Goal: Communication & Community: Answer question/provide support

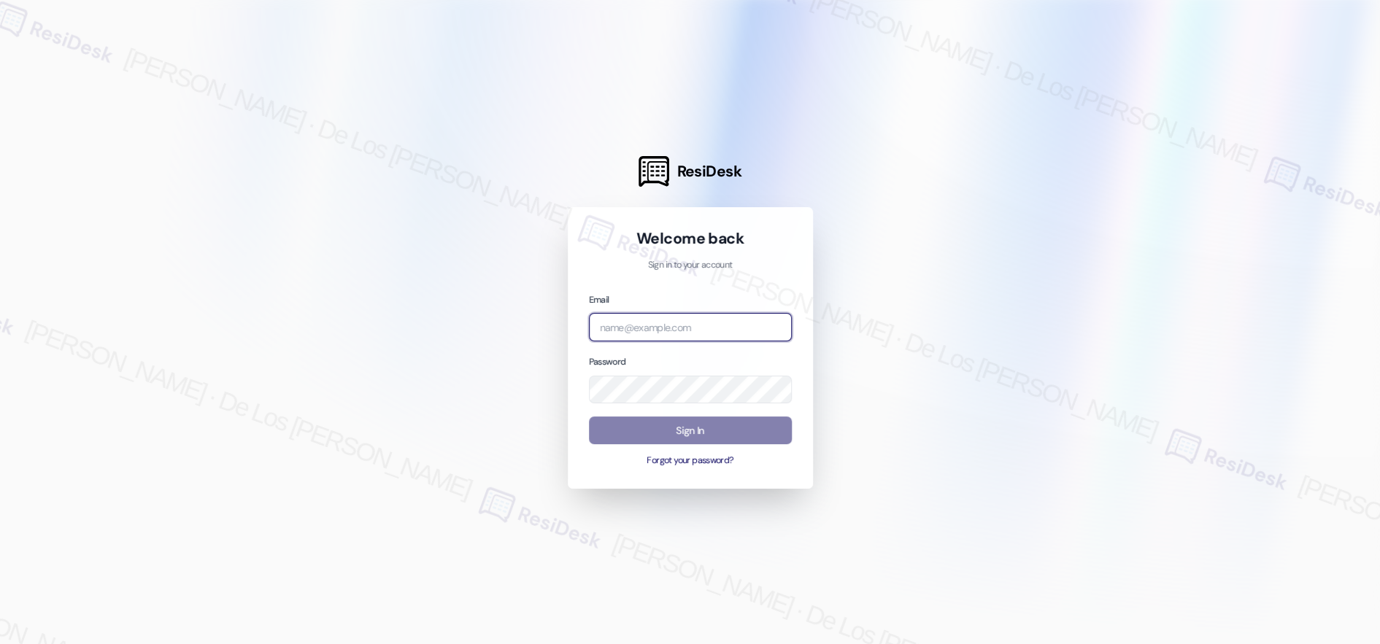
click at [711, 326] on input "email" at bounding box center [690, 327] width 203 height 28
drag, startPoint x: 1313, startPoint y: 133, endPoint x: 1151, endPoint y: 165, distance: 165.1
click at [1311, 134] on div at bounding box center [690, 322] width 1380 height 644
click at [667, 332] on input "email" at bounding box center [690, 327] width 203 height 28
paste input "automated-surveys-kane_realty-resen.six@kane_realty.com"
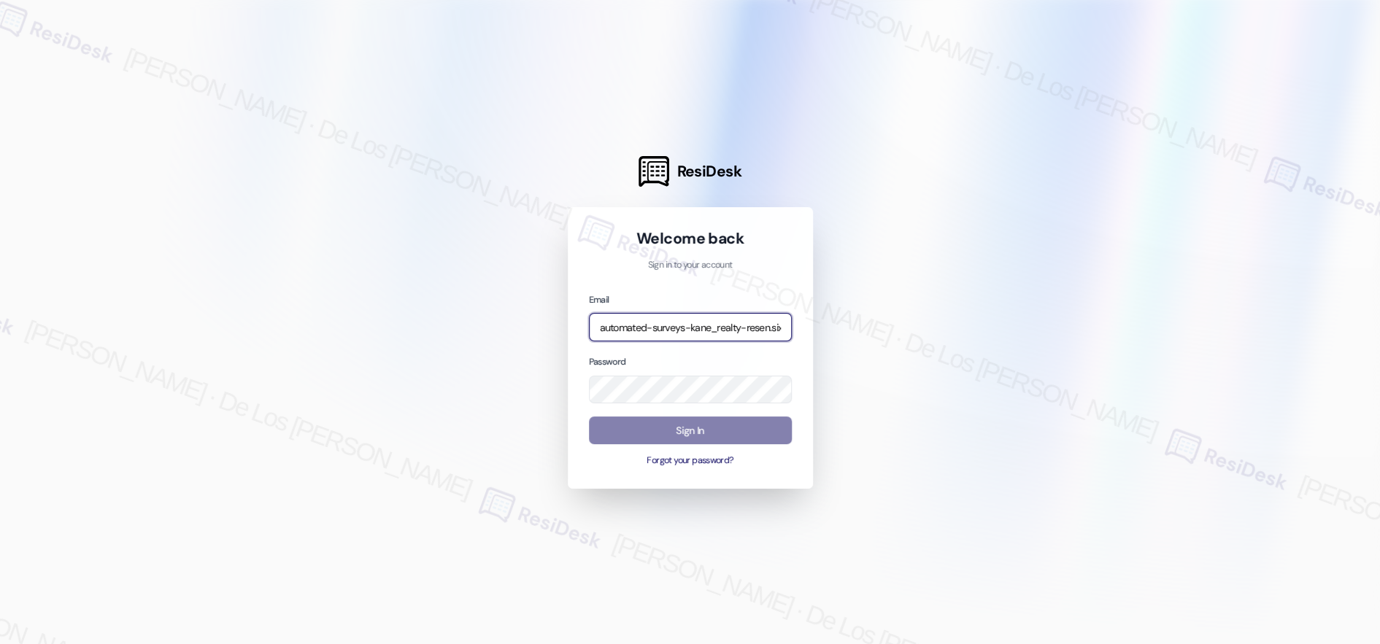
scroll to position [0, 80]
type input "automated-surveys-kane_realty-resen.six@kane_realty.com"
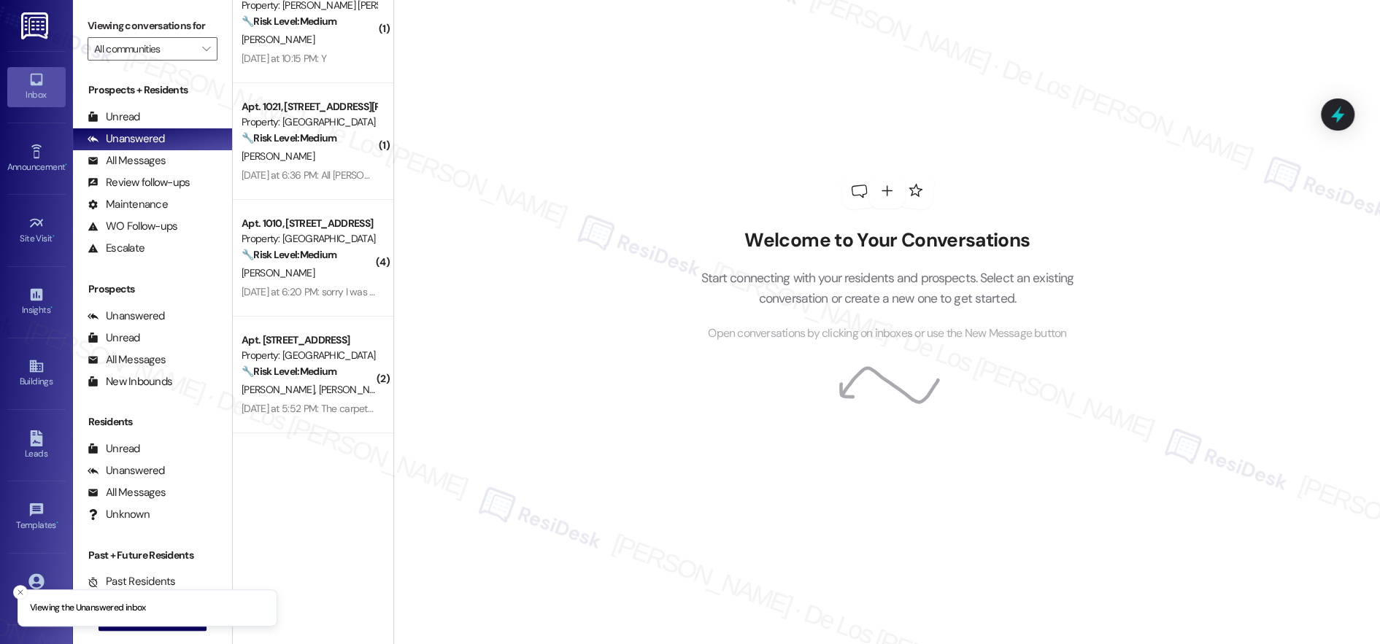
scroll to position [0, 0]
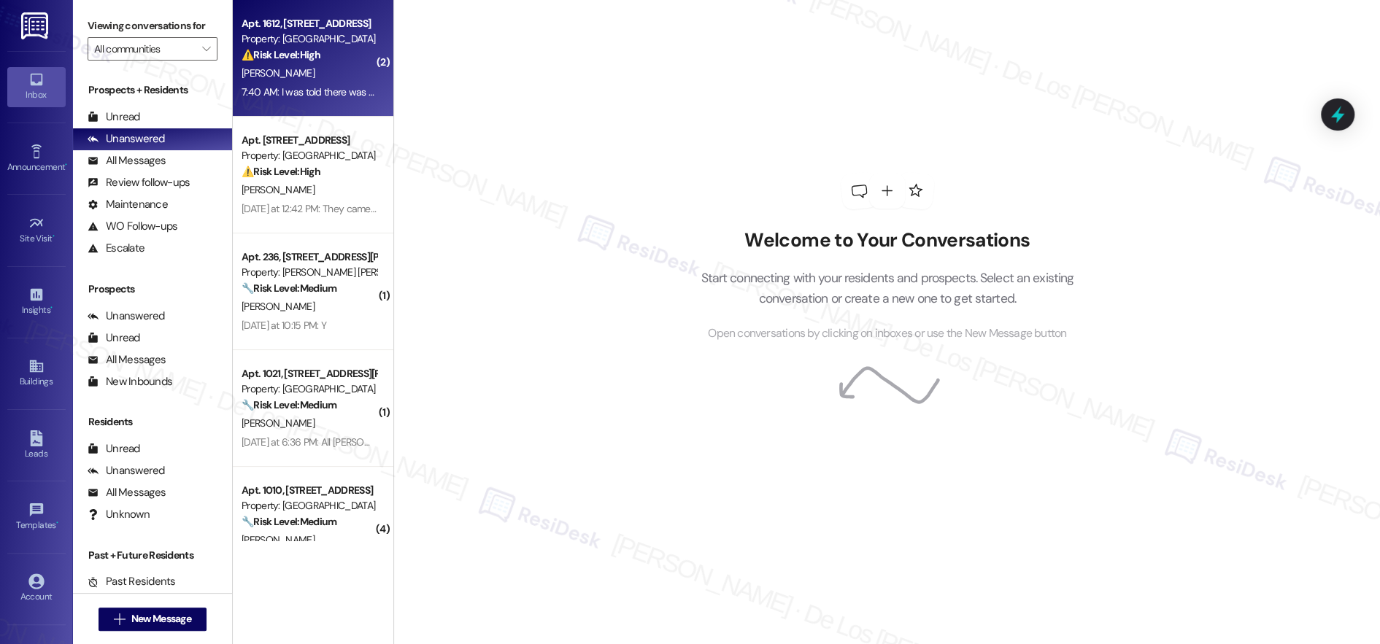
click at [329, 80] on div "[PERSON_NAME]" at bounding box center [309, 73] width 138 height 18
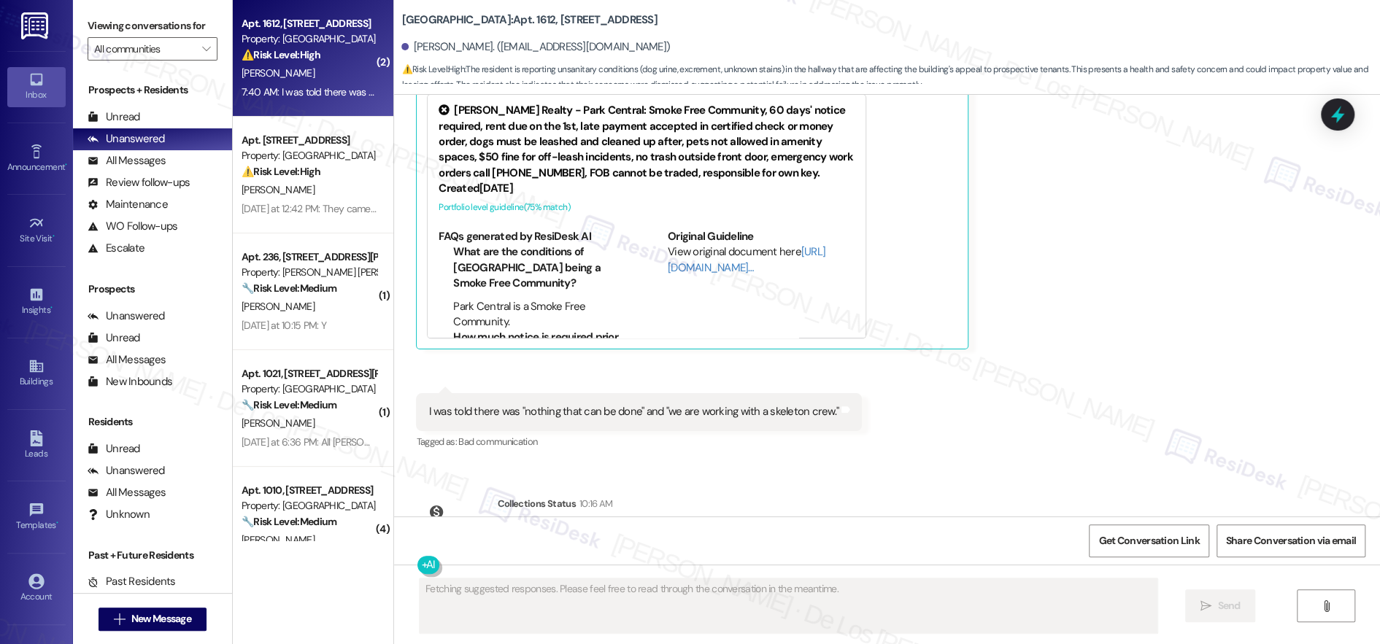
scroll to position [5342, 0]
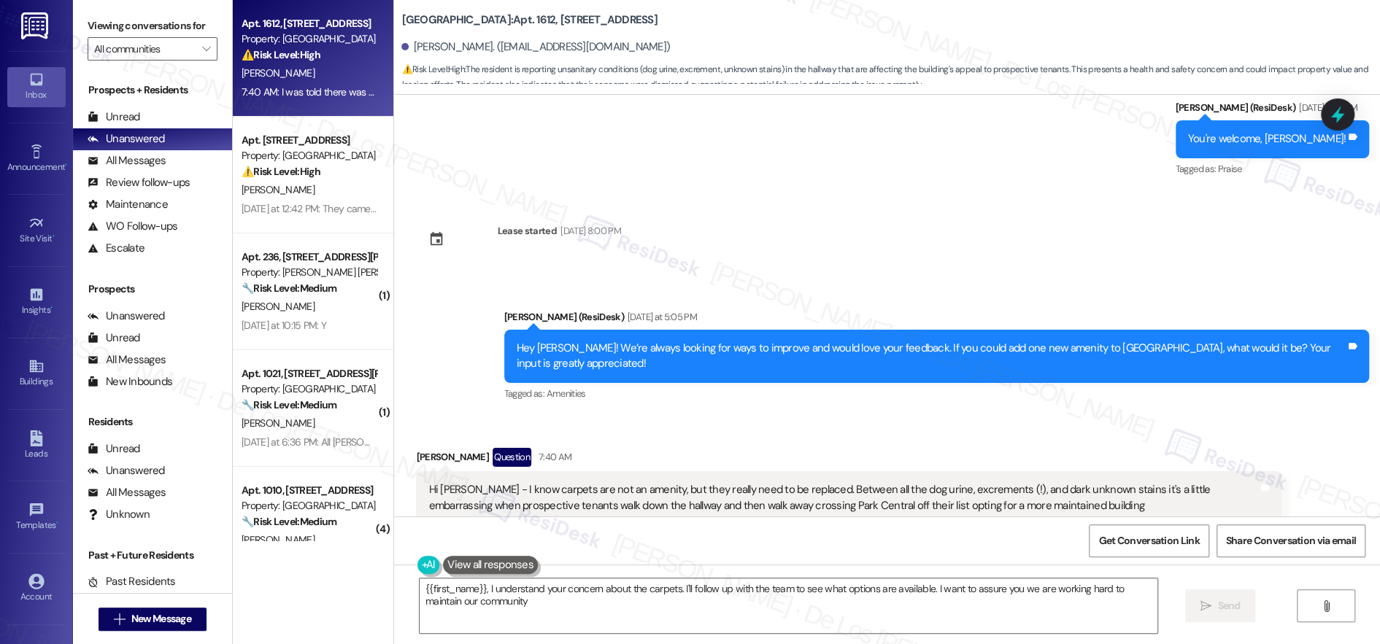
type textarea "{{first_name}}, I understand your concern about the carpets. I'll follow up wit…"
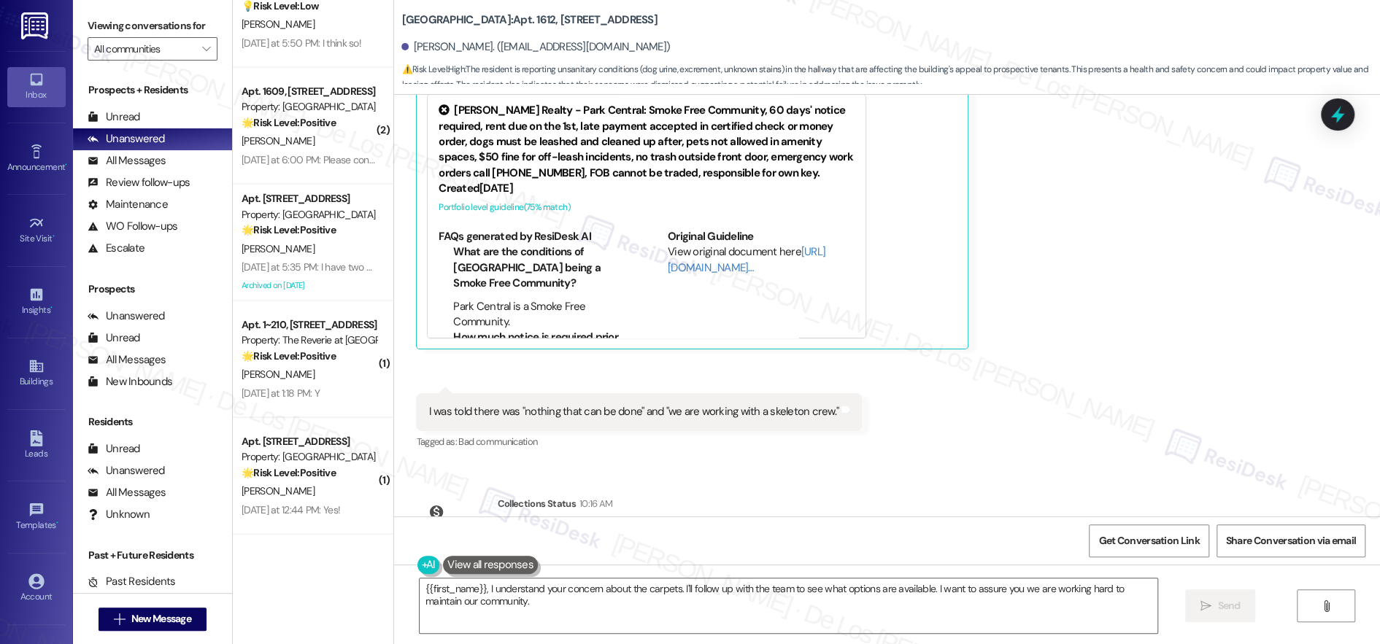
scroll to position [2494, 0]
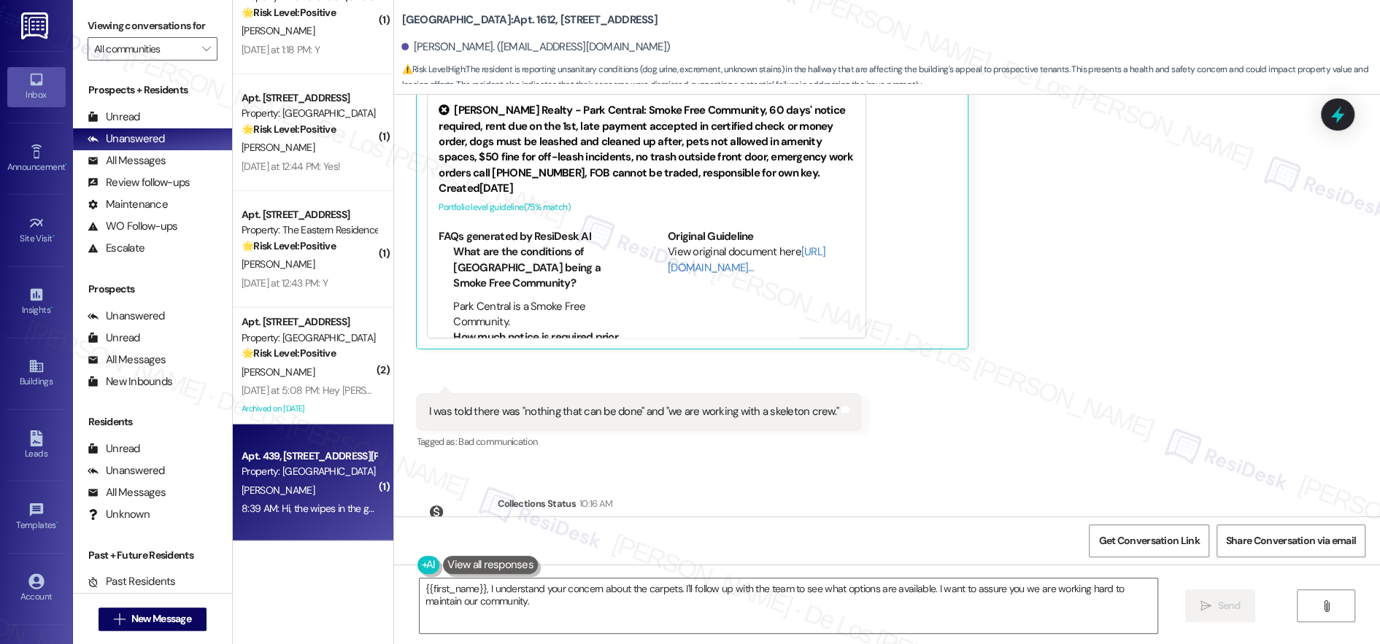
click at [333, 466] on div "Property: Terrazzo Durham" at bounding box center [308, 471] width 135 height 15
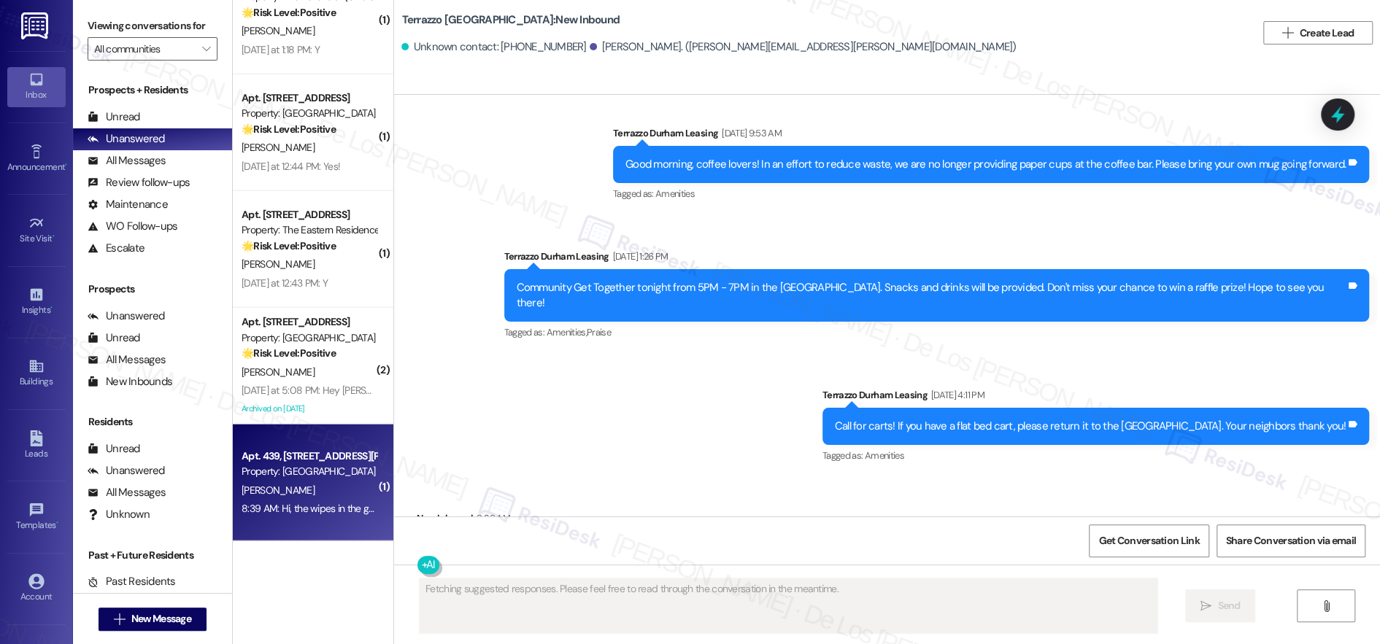
scroll to position [1, 0]
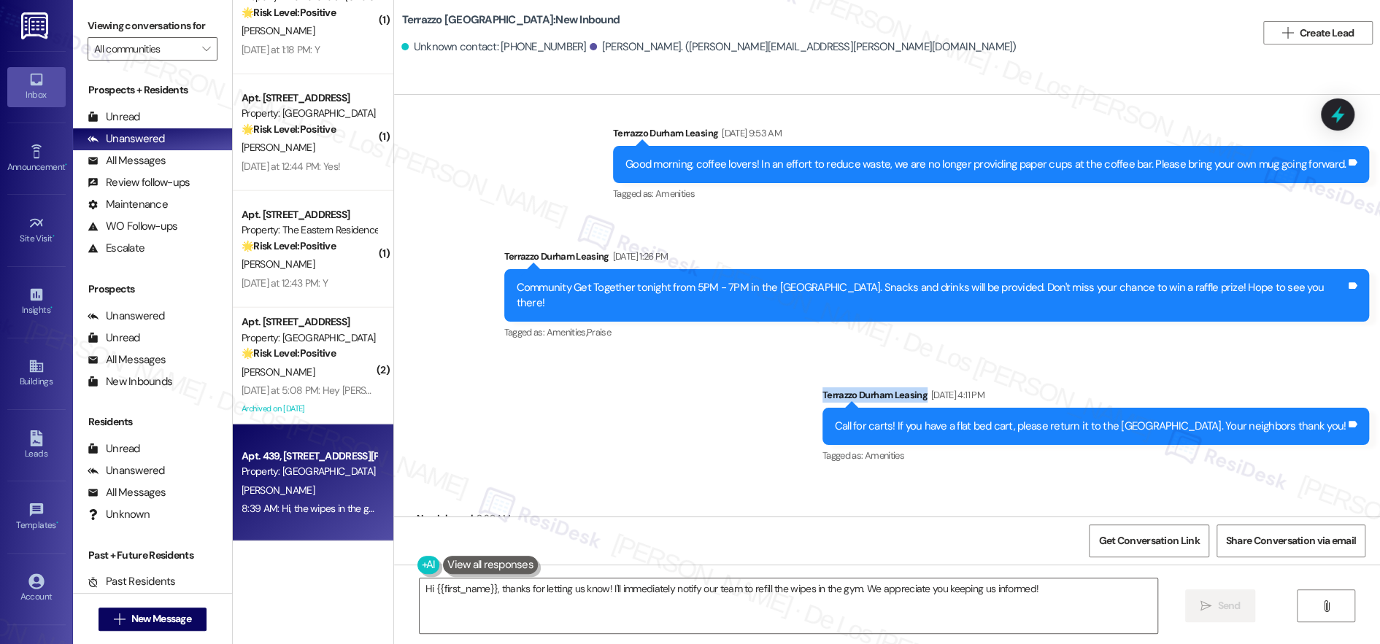
drag, startPoint x: 868, startPoint y: 332, endPoint x: 1130, endPoint y: 333, distance: 261.9
click at [1130, 376] on div "Announcement, sent via SMS Terrazzo Durham Leasing Sep 04, 2025 at 4:11 PM Call…" at bounding box center [1095, 426] width 568 height 101
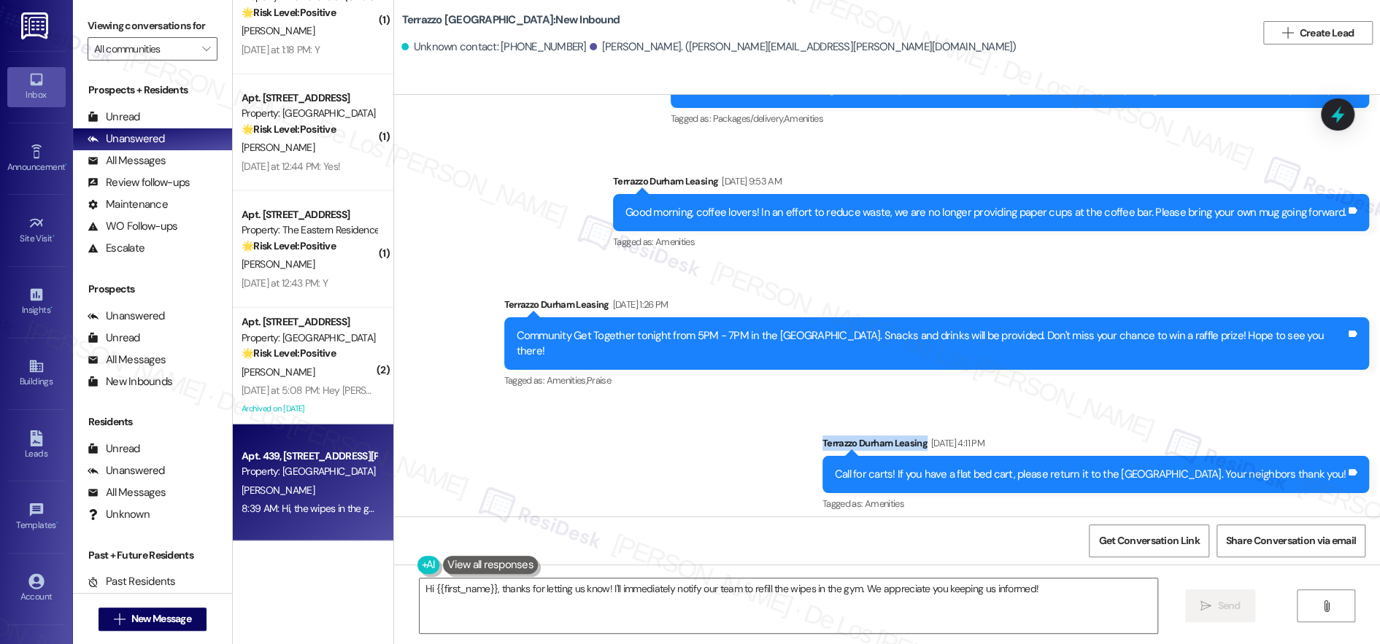
scroll to position [2556, 0]
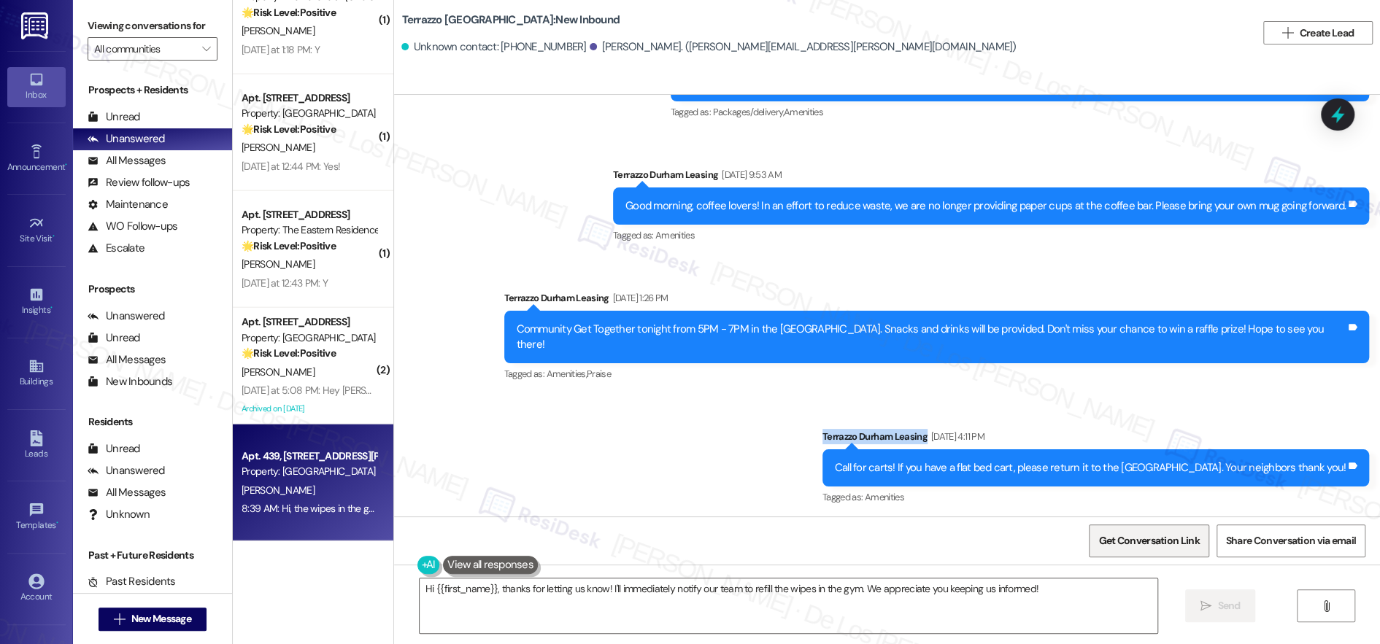
click at [1129, 538] on span "Get Conversation Link" at bounding box center [1148, 540] width 101 height 15
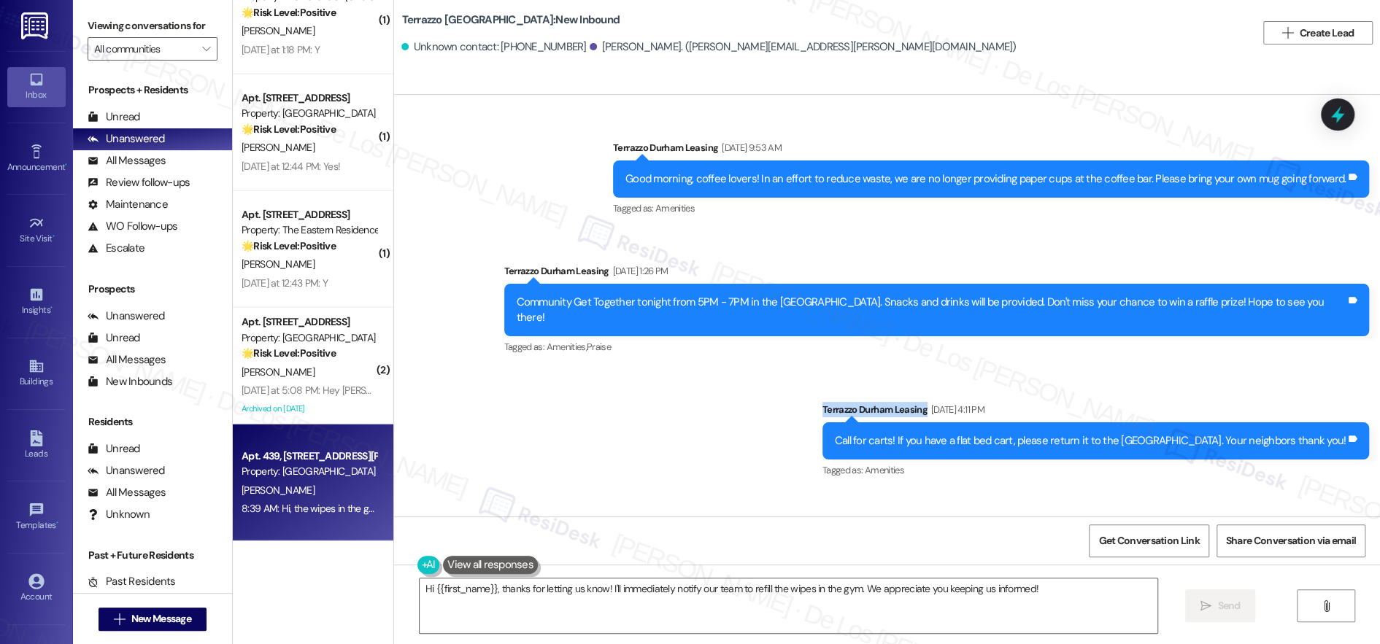
scroll to position [2597, 0]
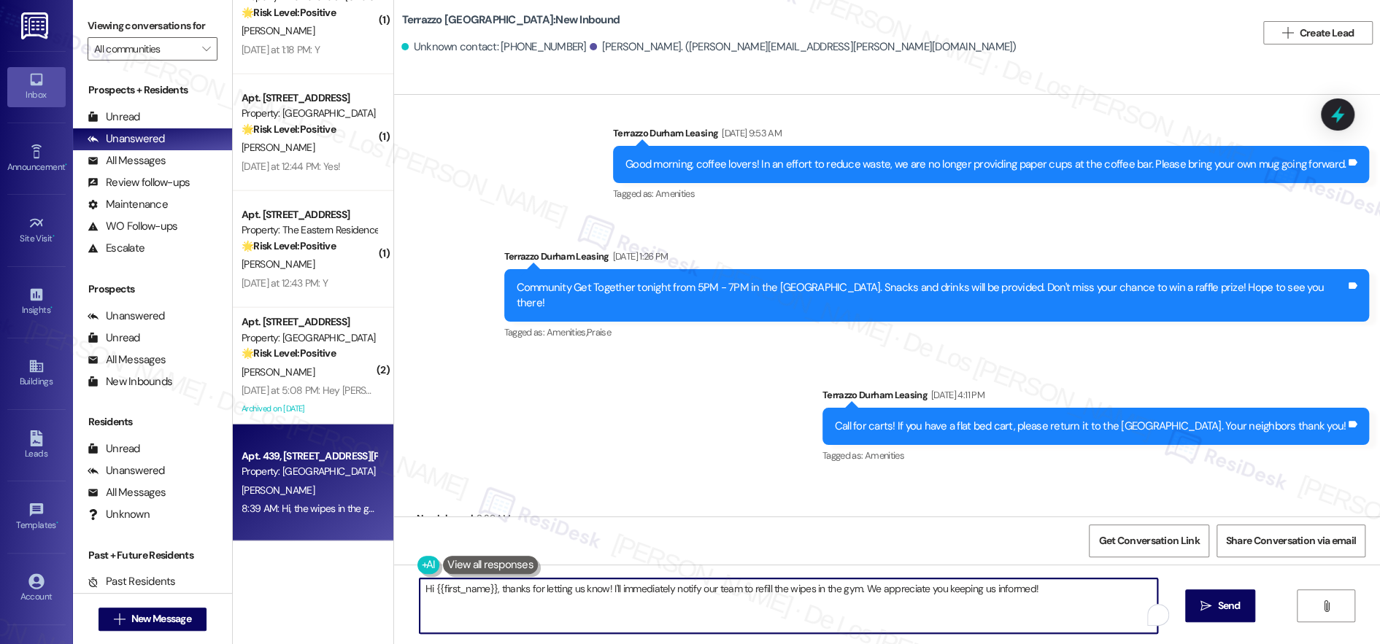
drag, startPoint x: 566, startPoint y: 592, endPoint x: 1113, endPoint y: 646, distance: 549.9
click at [1113, 644] on html "Inbox Go to Inbox Announcement • Send A Text Announcement Site Visit • Go to Si…" at bounding box center [690, 321] width 1380 height 644
click at [831, 602] on textarea "Hi {{first_name}}, thanks for letting me know about the wipes in the gym are ou…" at bounding box center [784, 606] width 738 height 55
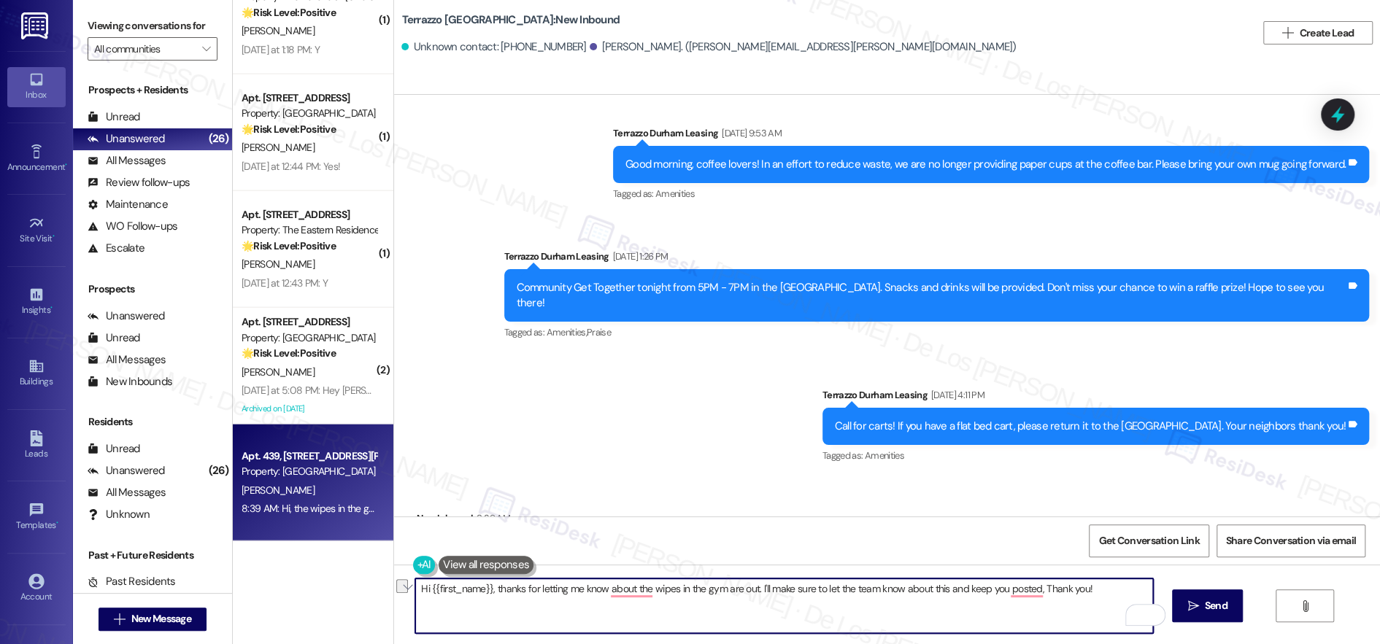
paste textarea "so much for letting me know the gym is out of wipes. I’ll have the team take ca…"
drag, startPoint x: 747, startPoint y: 588, endPoint x: 1049, endPoint y: 590, distance: 302.1
click at [1049, 590] on textarea "Hi {{first_name}}, thanks so much for letting me know the gym is out of wipes. …" at bounding box center [784, 606] width 738 height 55
drag, startPoint x: 480, startPoint y: 590, endPoint x: 421, endPoint y: 587, distance: 59.1
click at [420, 587] on textarea "Hi {{first_name}}, thanks so much for letting me know the gym is out of wipes. …" at bounding box center [784, 606] width 738 height 55
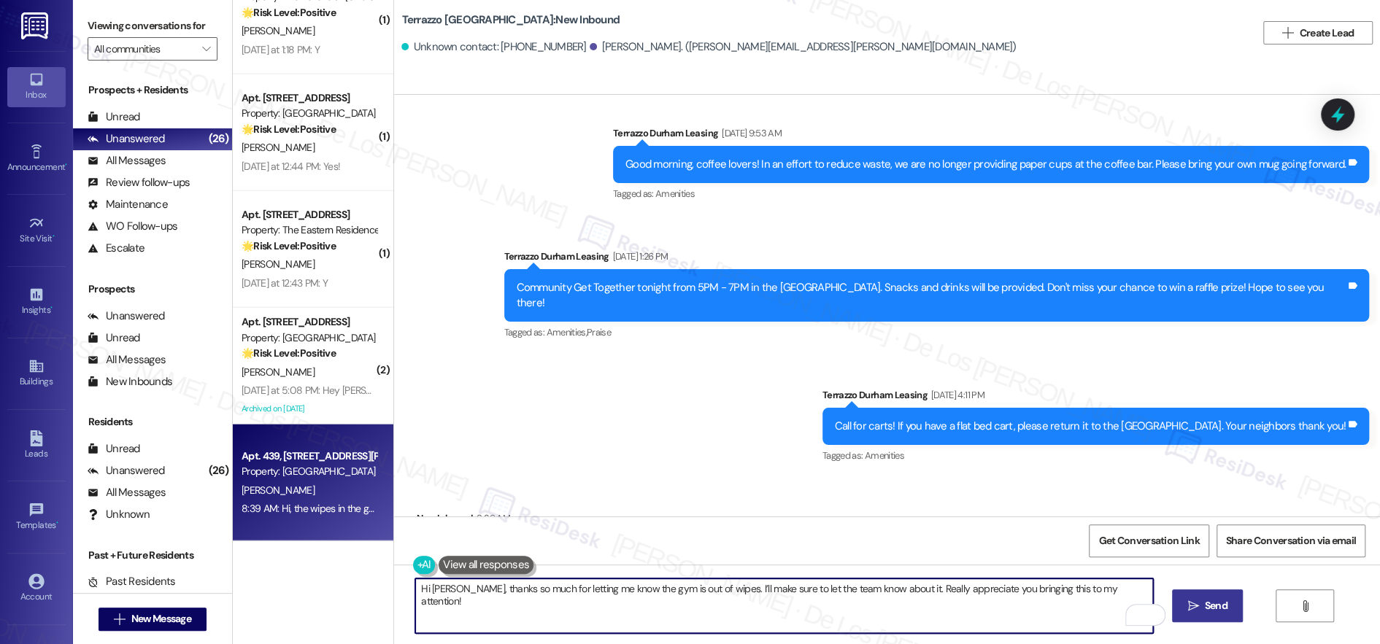
type textarea "Hi Daniel, thanks so much for letting me know the gym is out of wipes. I’ll mak…"
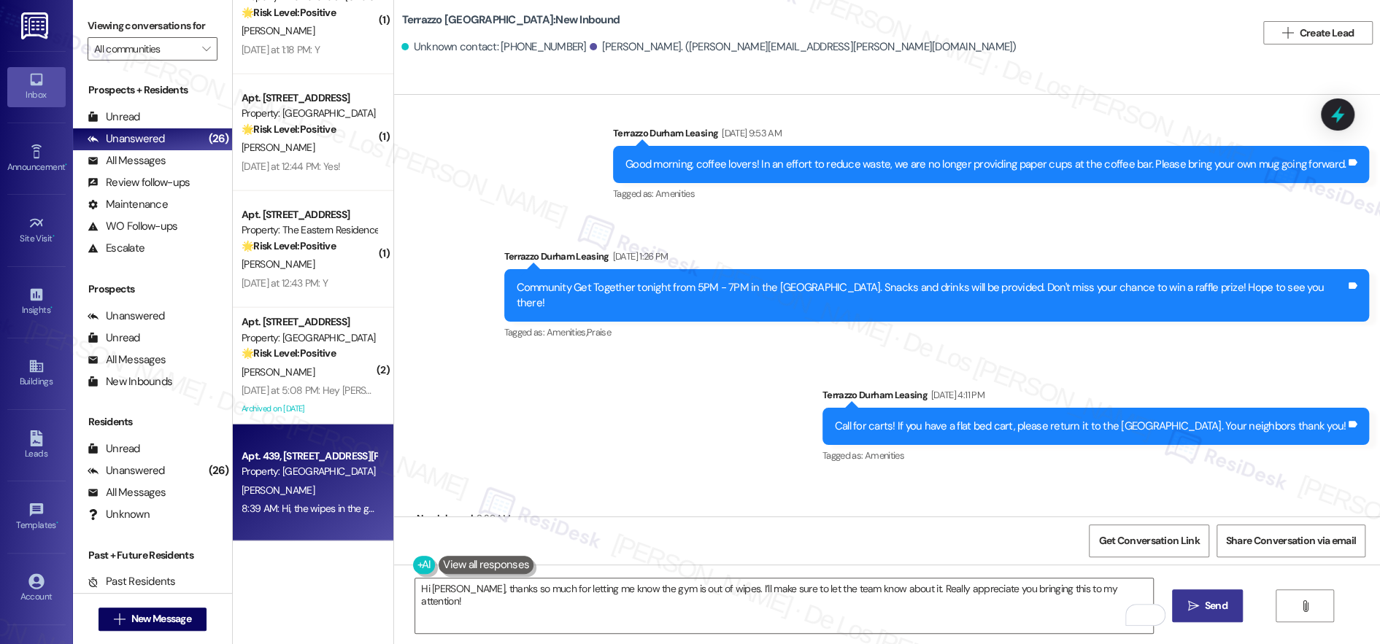
click at [1215, 603] on span "Send" at bounding box center [1216, 605] width 23 height 15
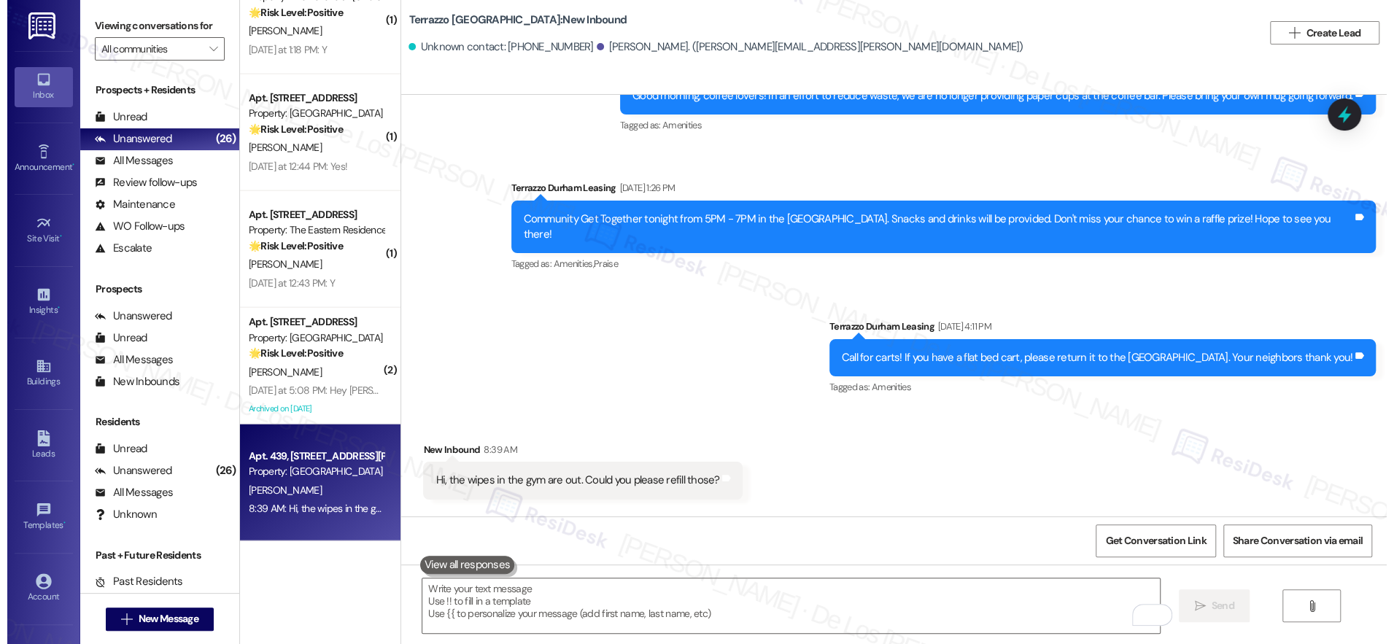
scroll to position [2700, 0]
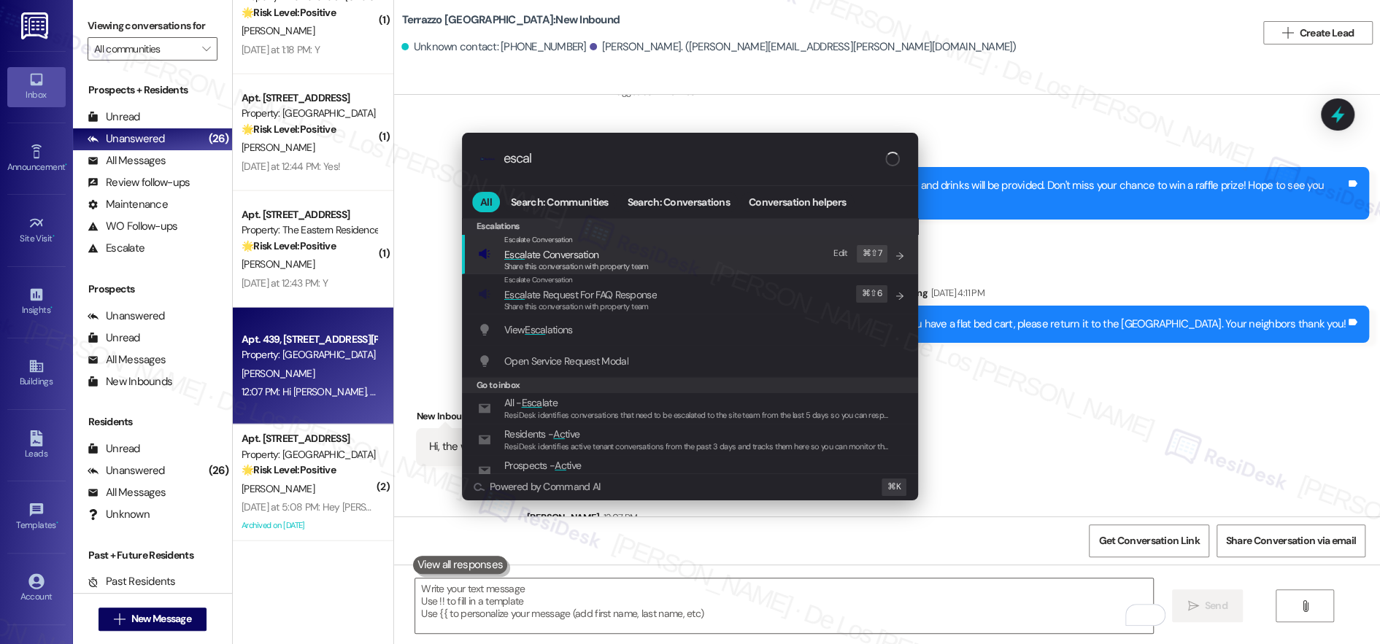
type input "escala"
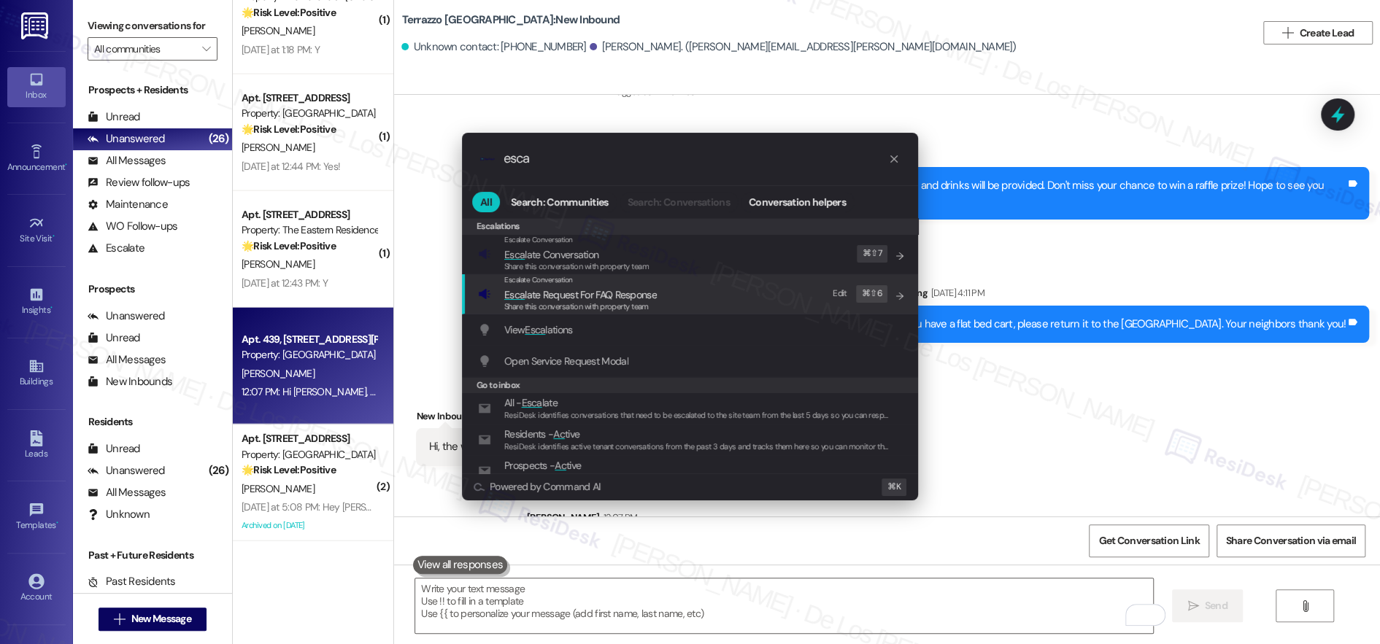
type input "esca"
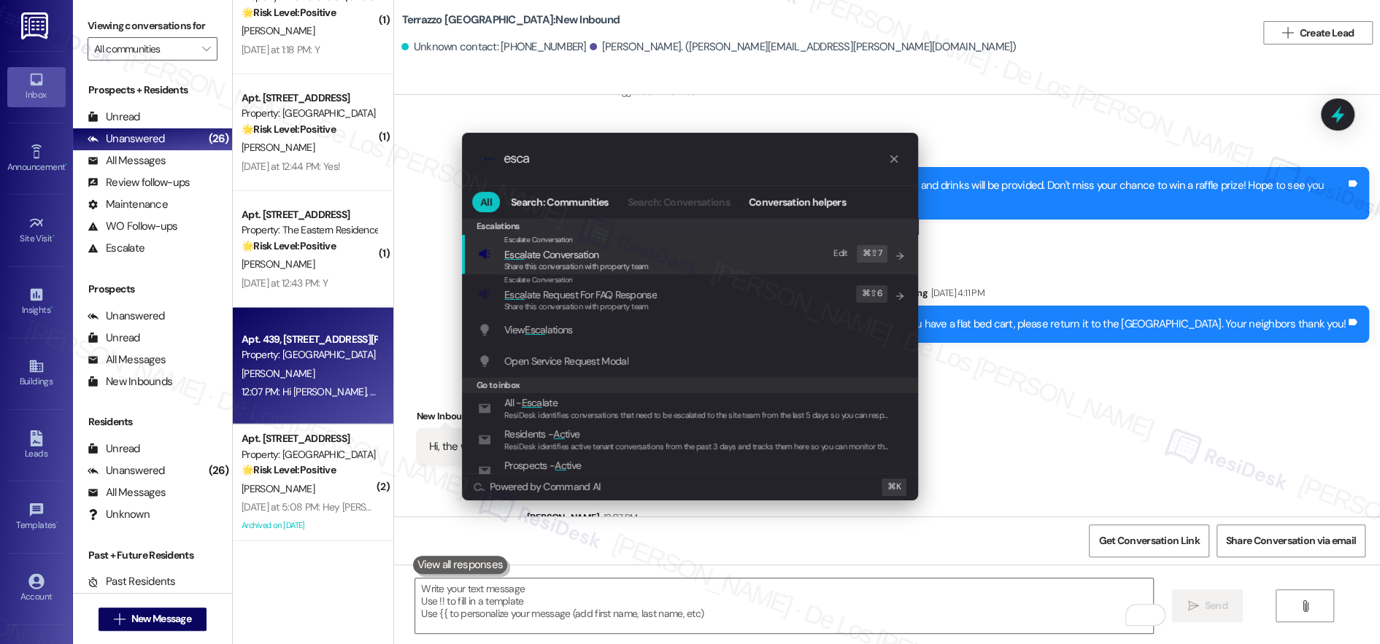
click at [591, 259] on span "Esca late Conversation" at bounding box center [551, 254] width 94 height 13
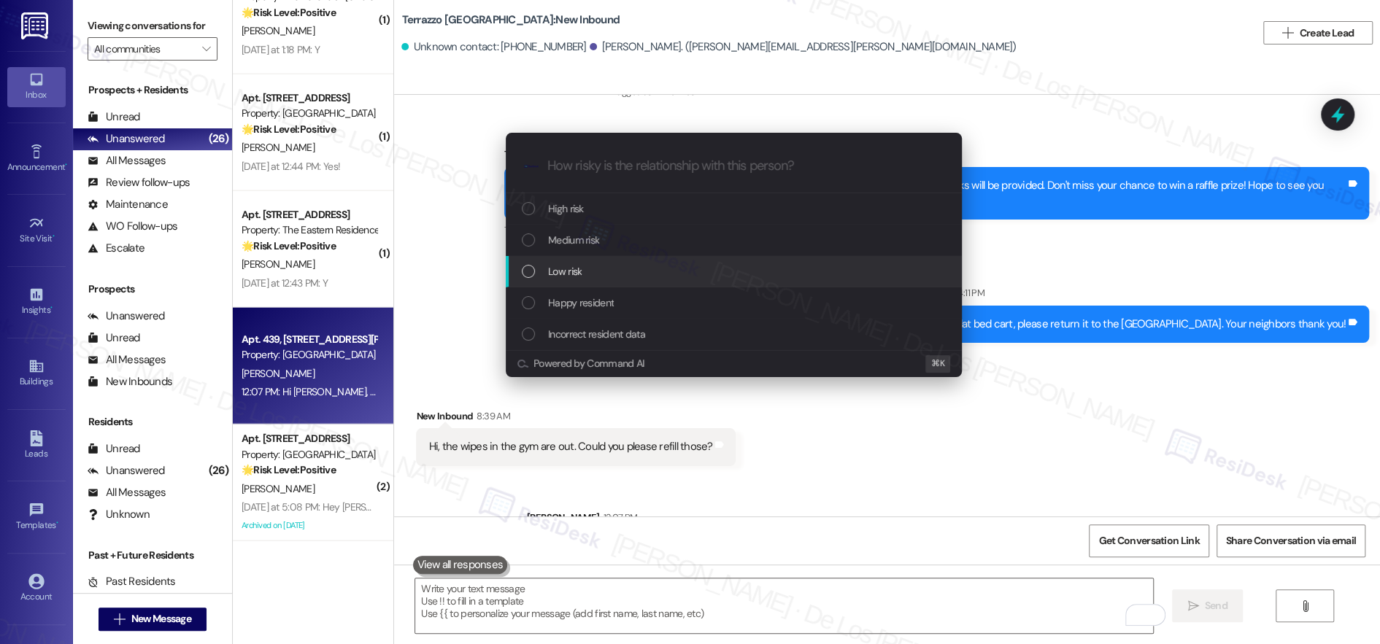
click at [586, 278] on div "Low risk" at bounding box center [735, 271] width 427 height 16
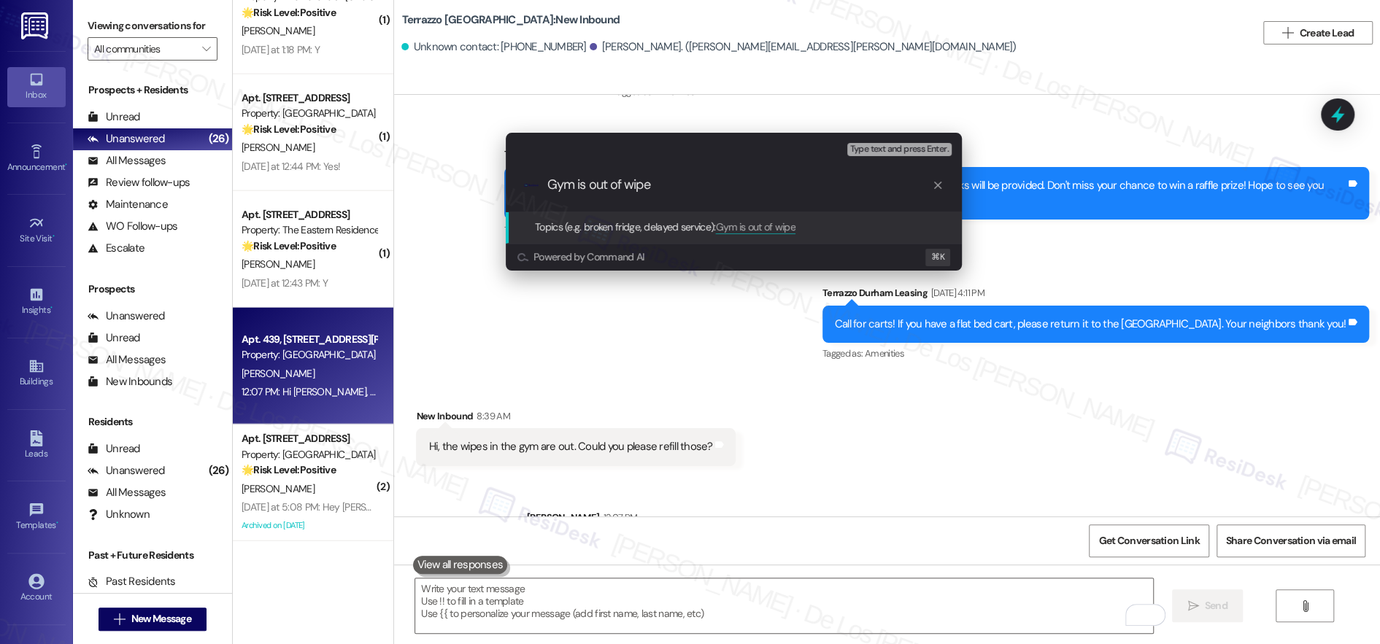
type input "Gym is out of wipes"
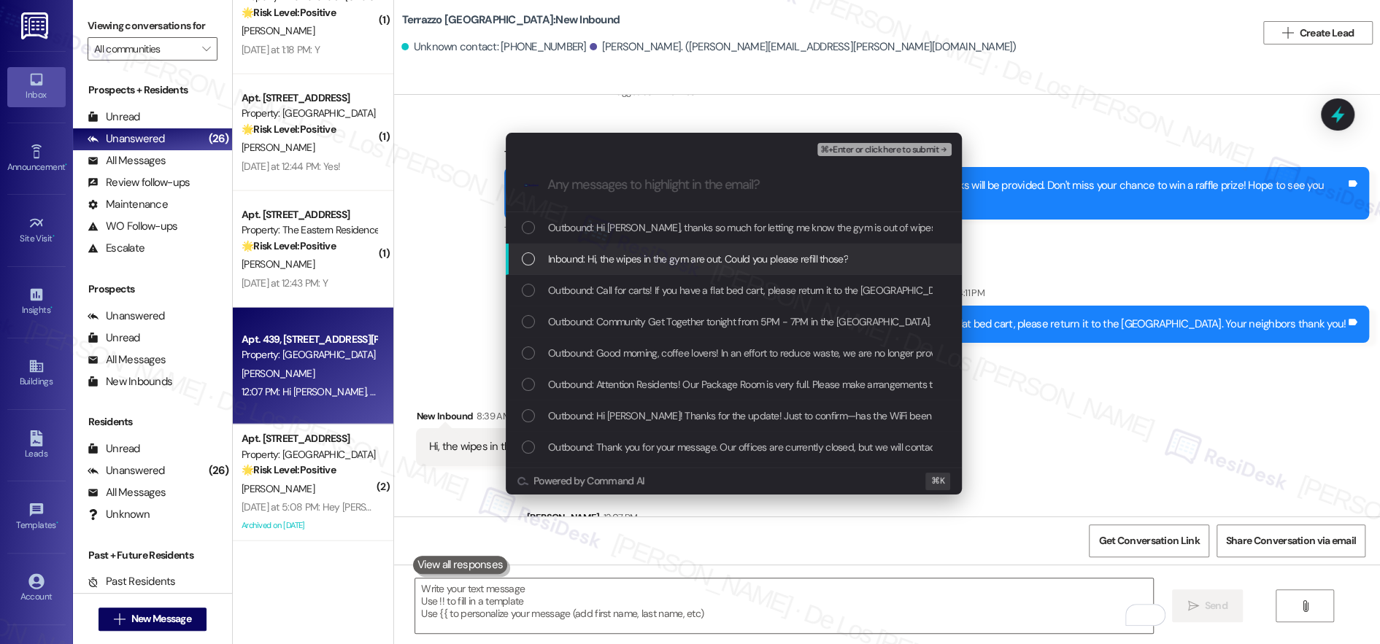
click at [618, 263] on span "Inbound: Hi, the wipes in the gym are out. Could you please refill those?" at bounding box center [698, 259] width 300 height 16
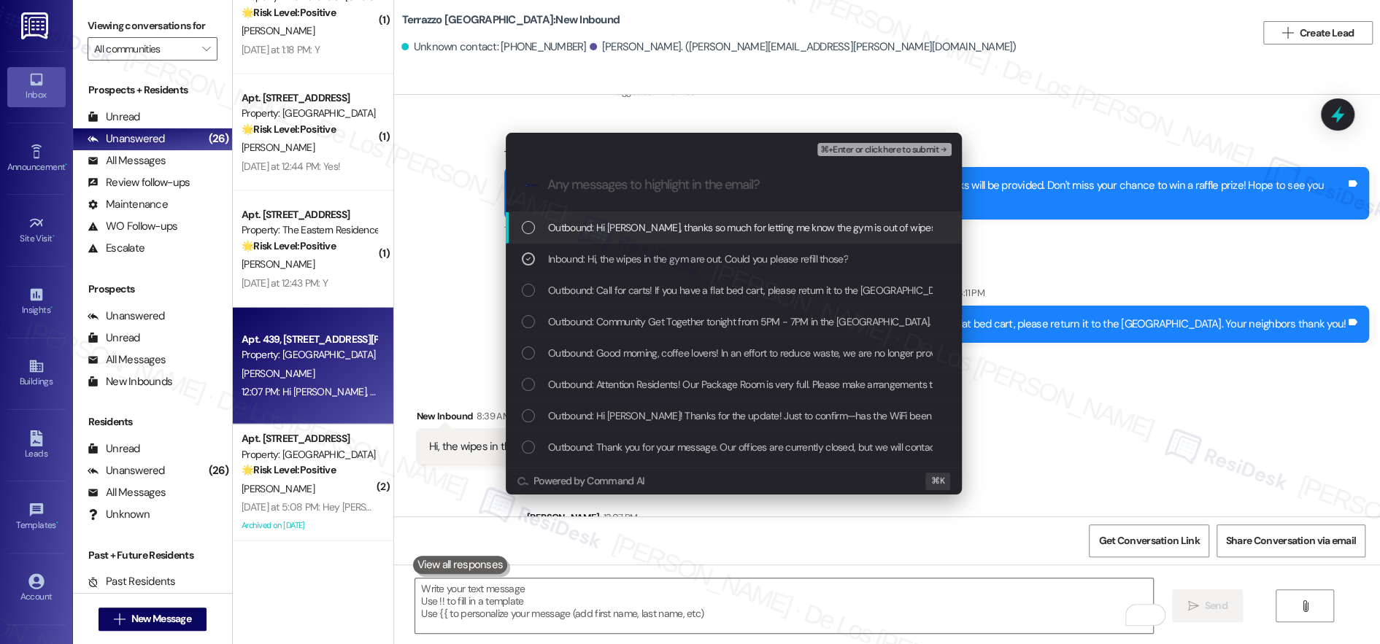
click at [892, 145] on span "⌘+Enter or click here to submit" at bounding box center [879, 150] width 118 height 10
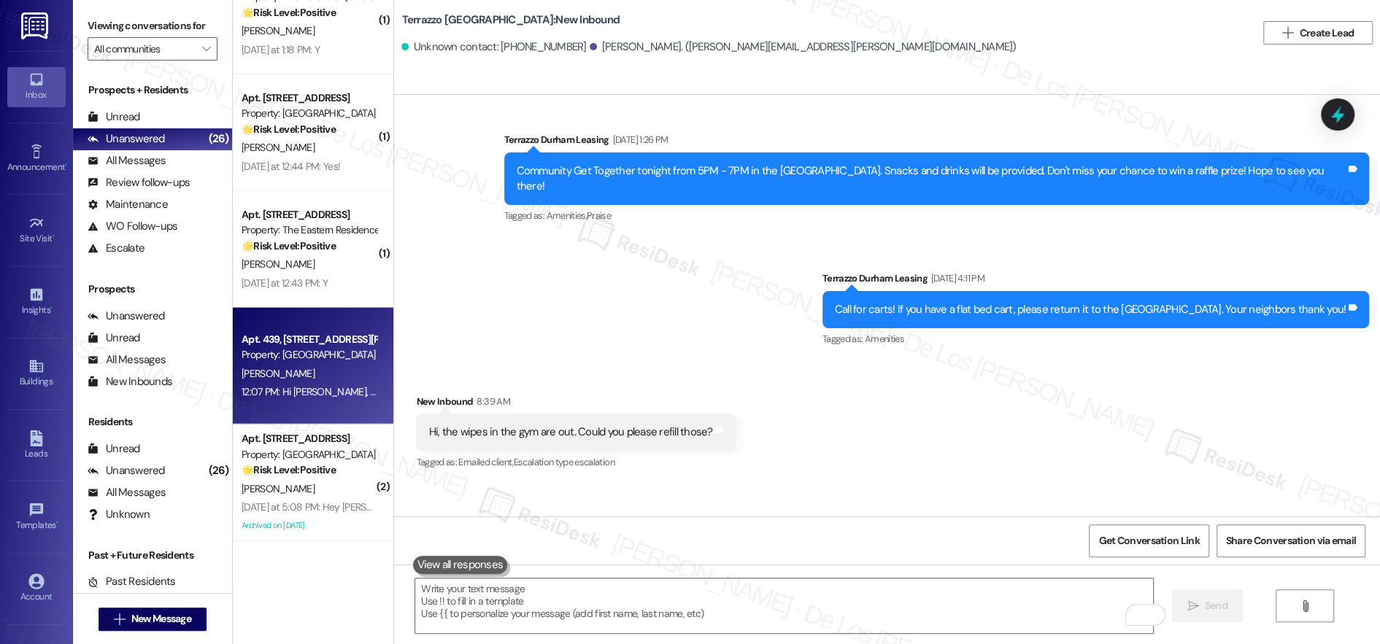
scroll to position [2743, 0]
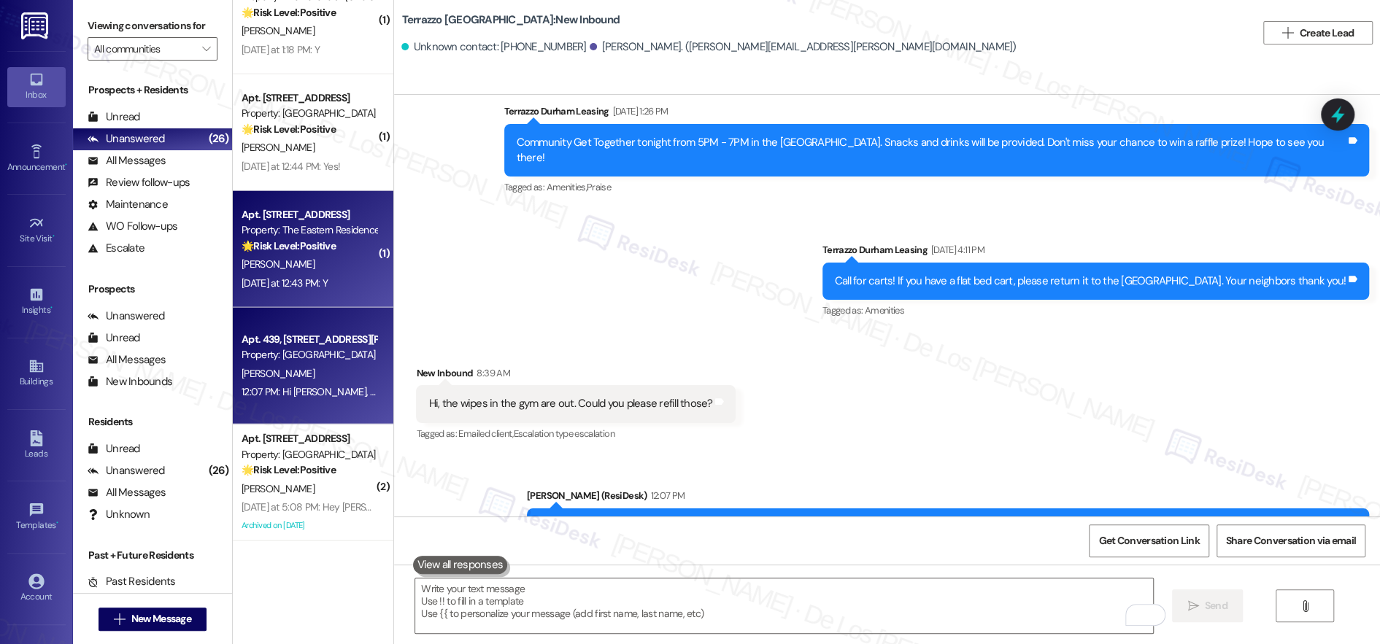
click at [295, 277] on div "Yesterday at 12:43 PM: Y Yesterday at 12:43 PM: Y" at bounding box center [284, 283] width 86 height 13
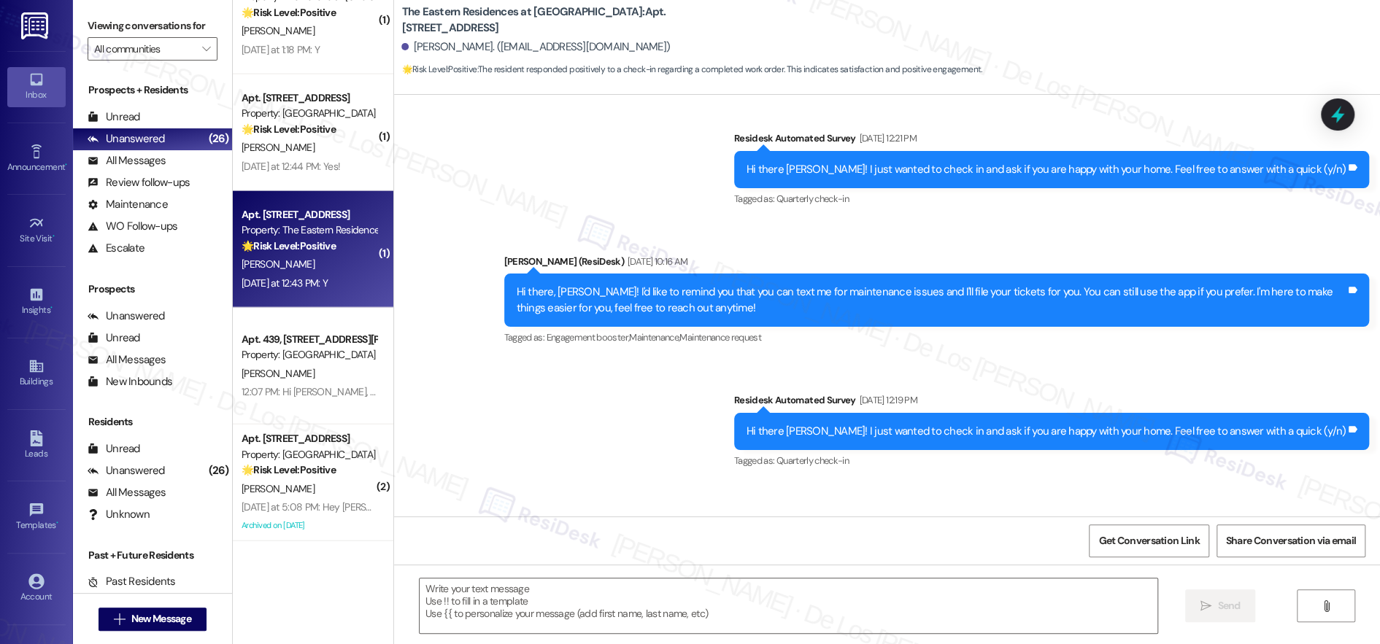
type textarea "Fetching suggested responses. Please feel free to read through the conversation…"
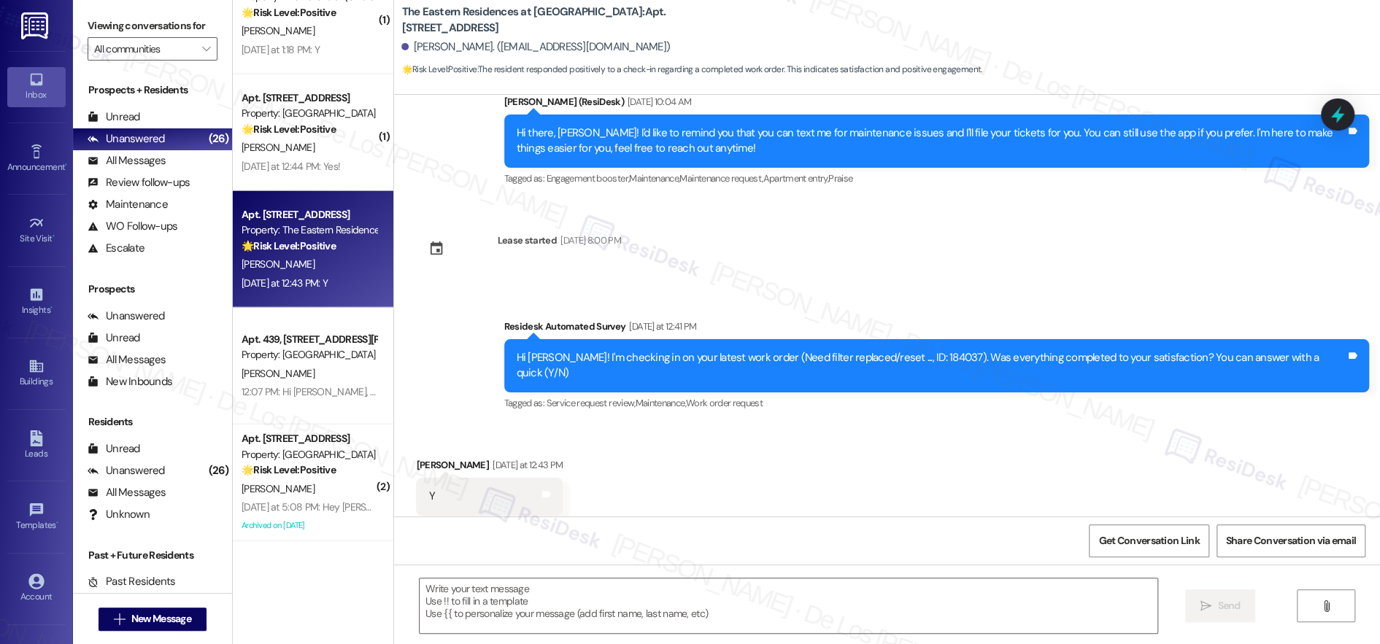
scroll to position [1002, 0]
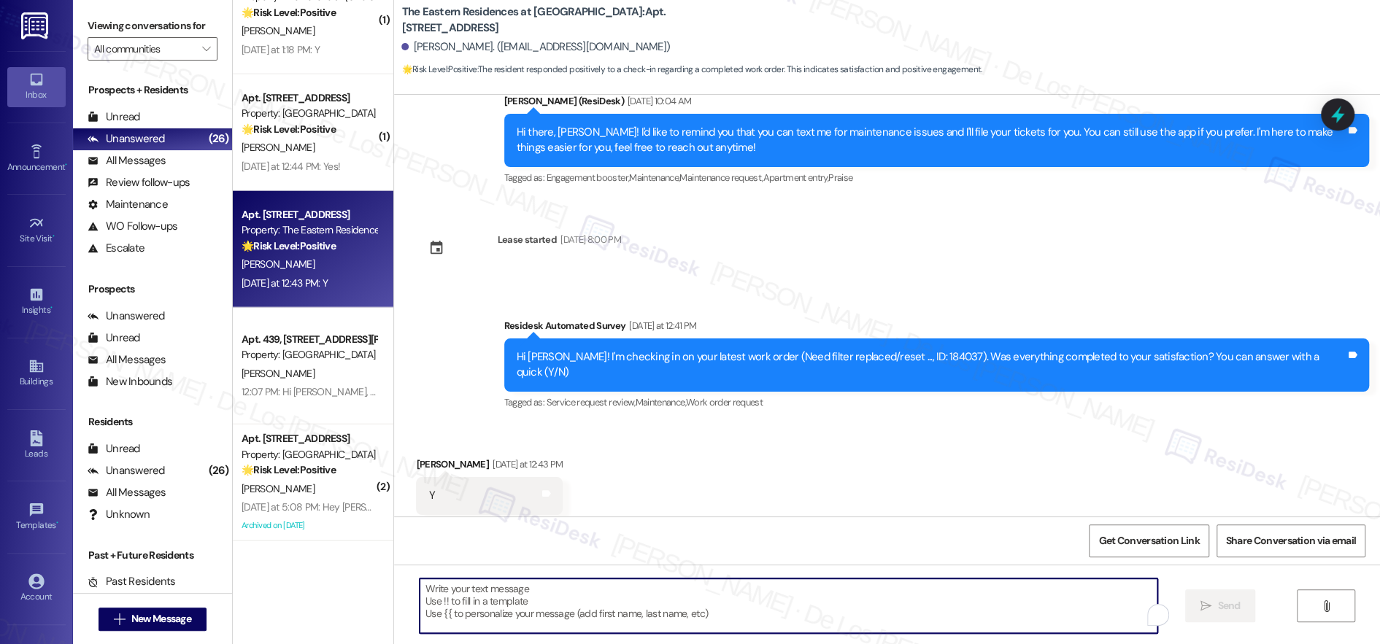
click at [649, 600] on textarea "To enrich screen reader interactions, please activate Accessibility in Grammarl…" at bounding box center [789, 606] width 738 height 55
paste textarea "We're glad to know you're satisfied with your recent work order. If I may ask..…"
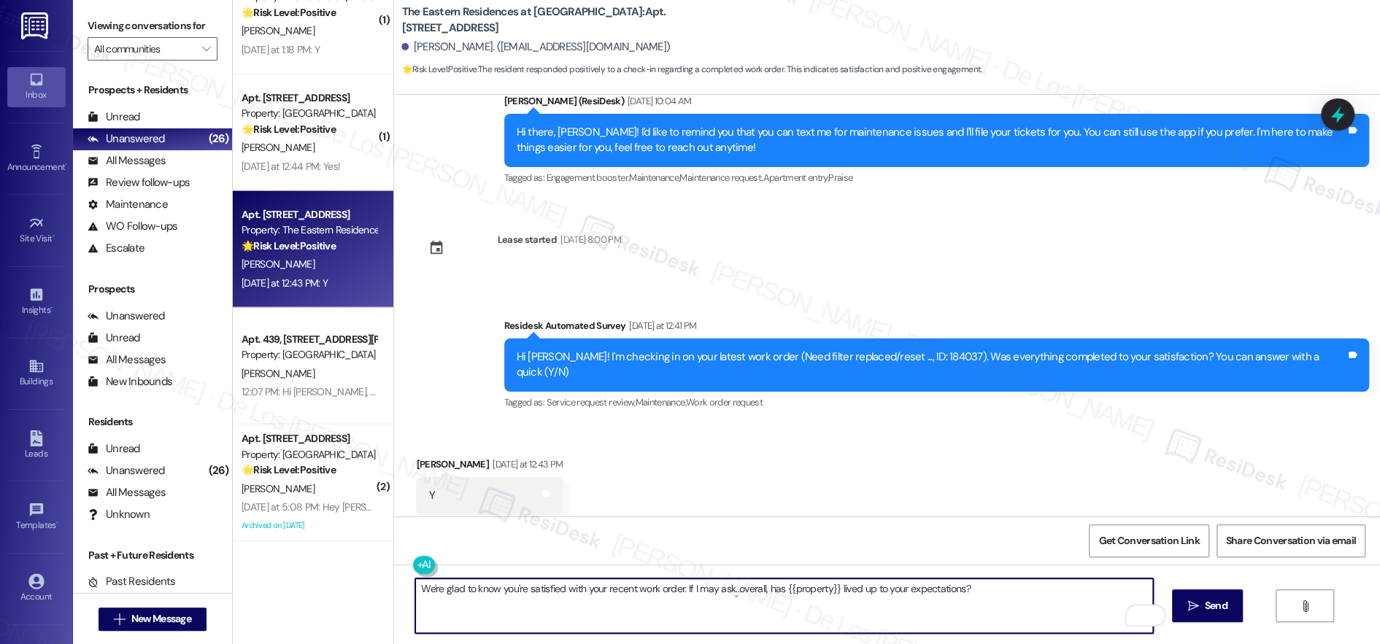
type textarea "We're glad to know you're satisfied with your recent work order. If I may ask..…"
click at [1198, 588] on div "We're glad to know you're satisfied with your recent work order. If I may ask..…" at bounding box center [887, 619] width 986 height 109
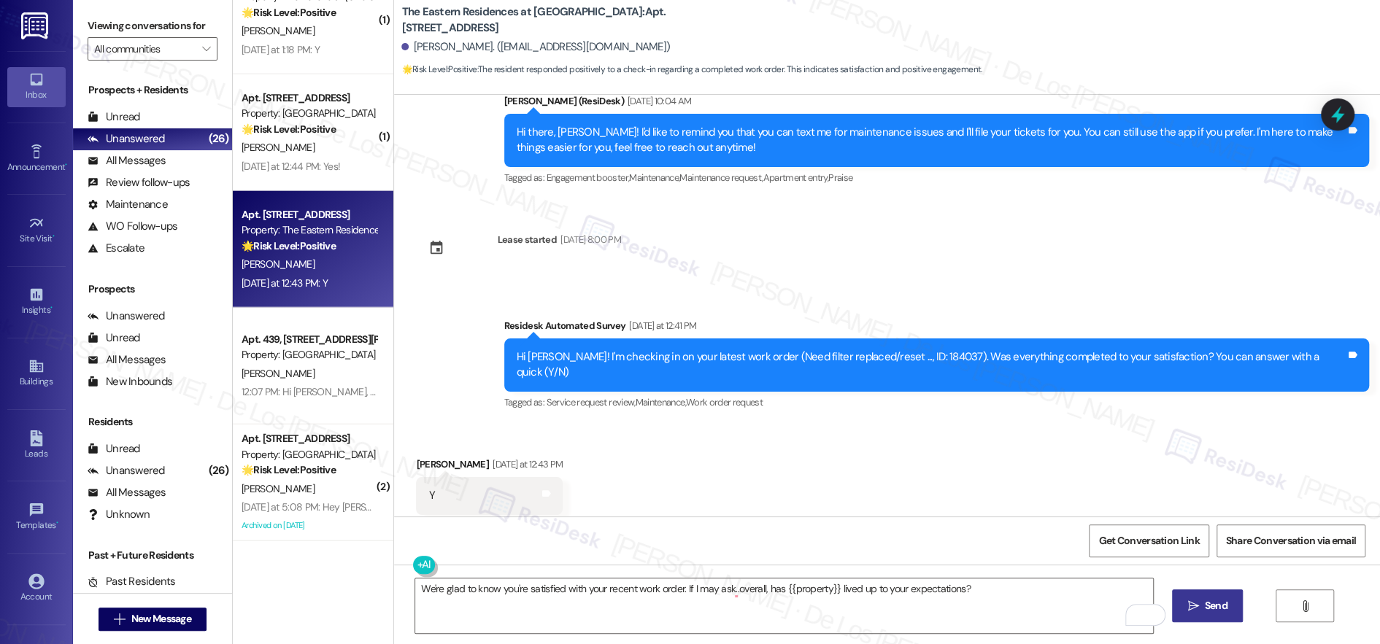
click at [1216, 608] on span "Send" at bounding box center [1216, 605] width 23 height 15
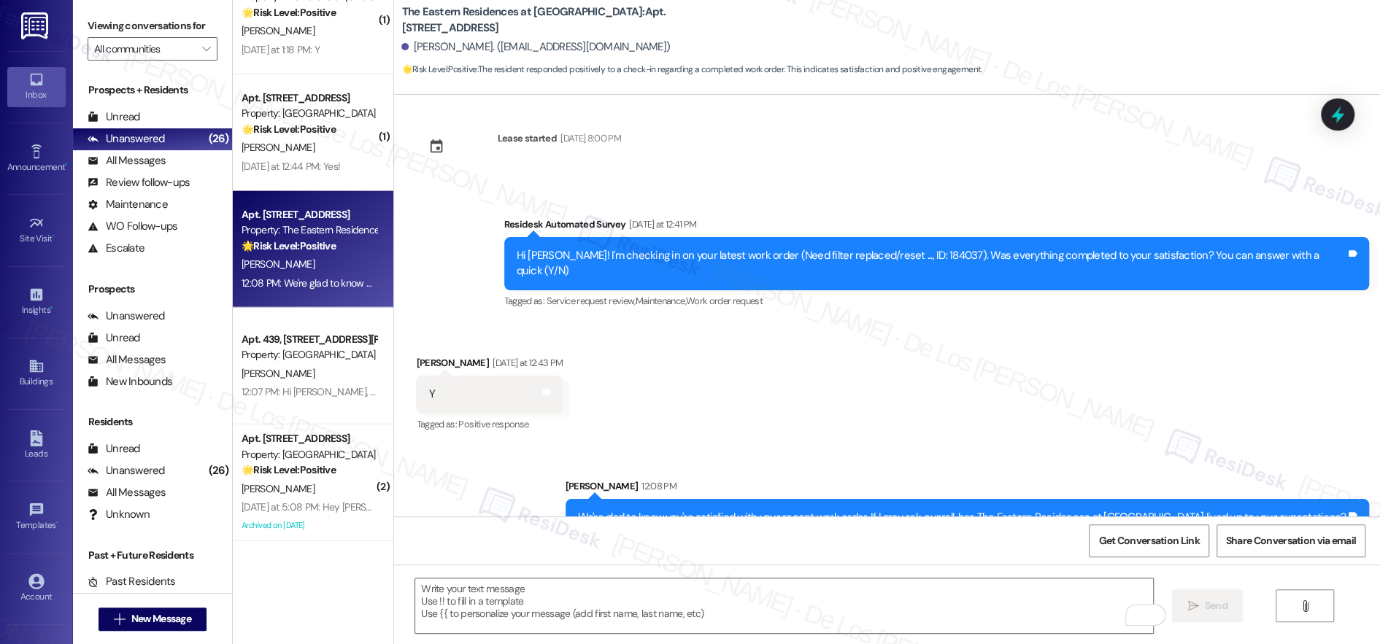
scroll to position [1103, 0]
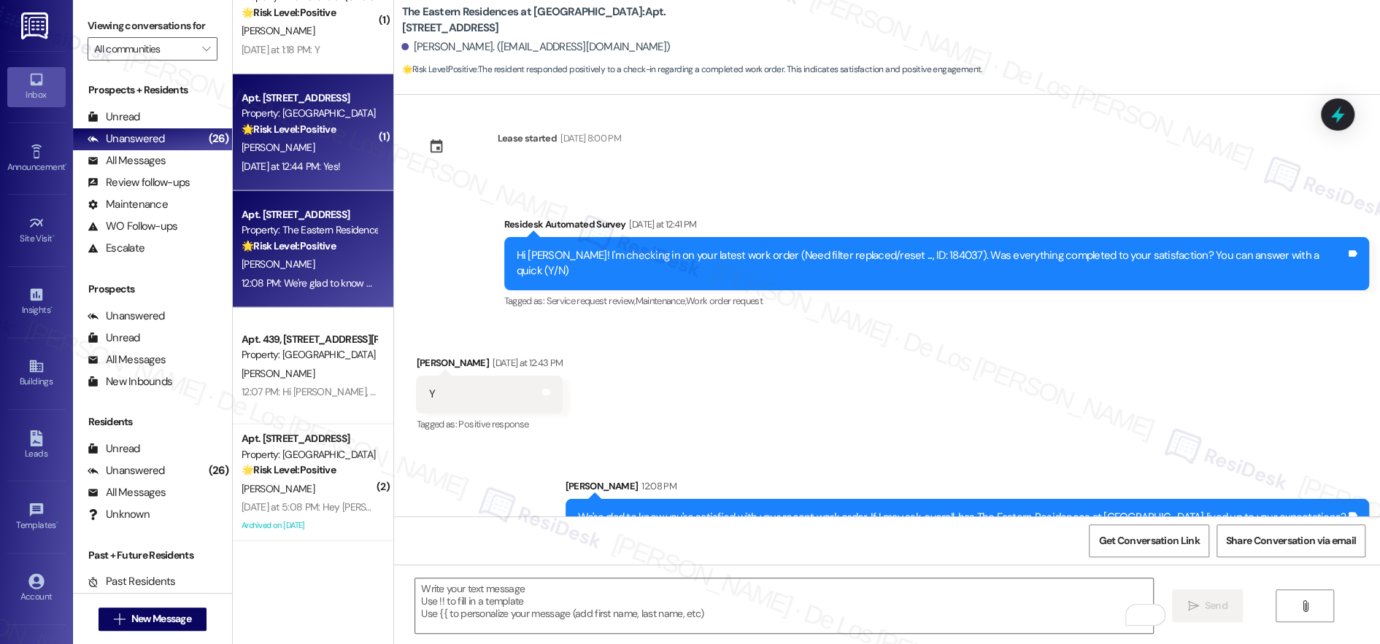
click at [318, 144] on div "D. Edger" at bounding box center [309, 148] width 138 height 18
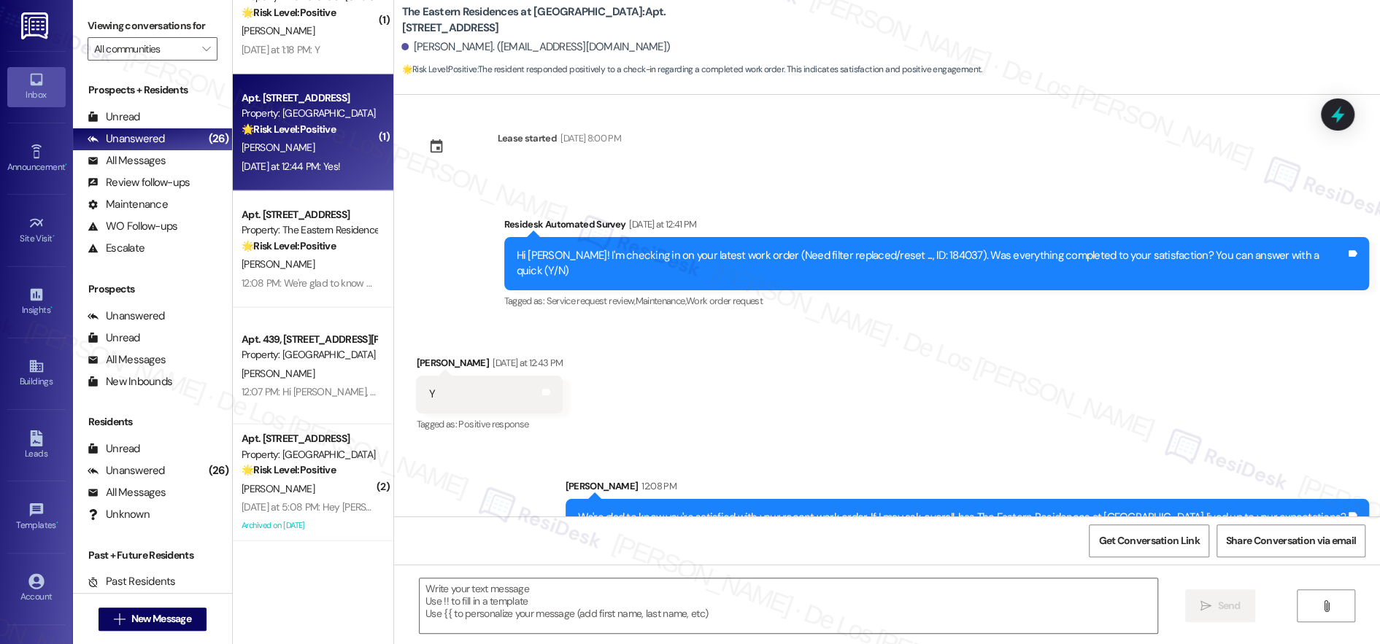
type textarea "Fetching suggested responses. Please feel free to read through the conversation…"
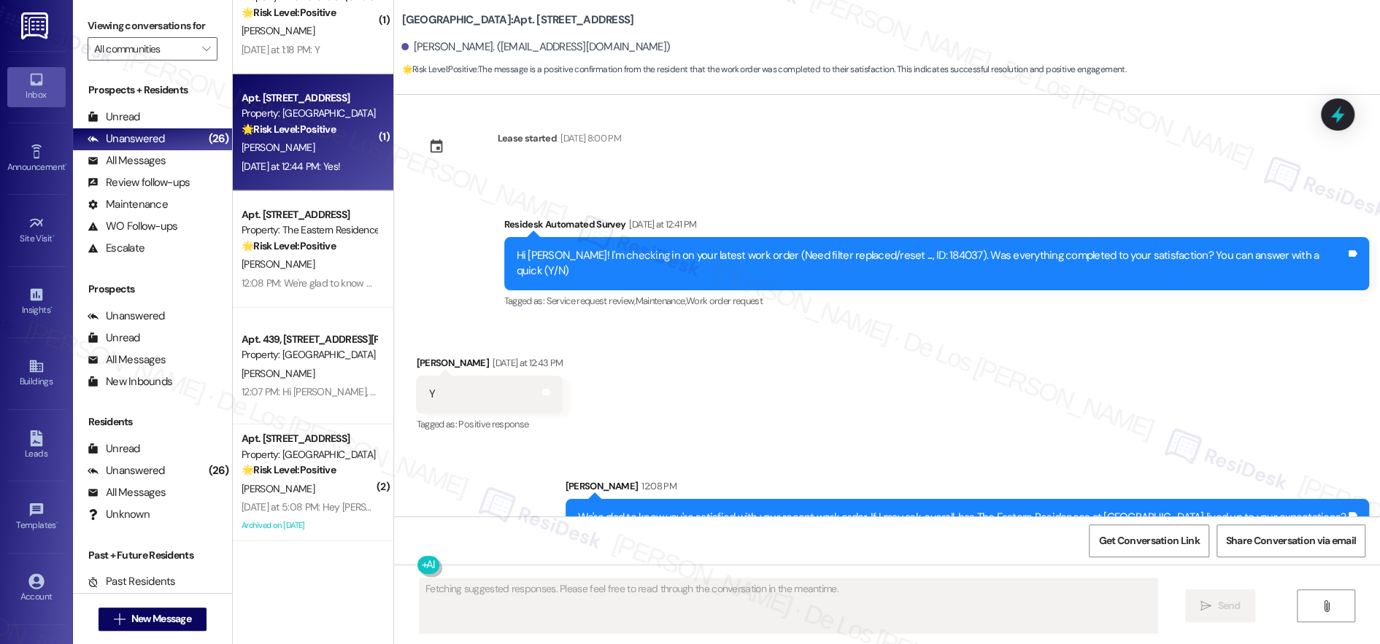
scroll to position [0, 0]
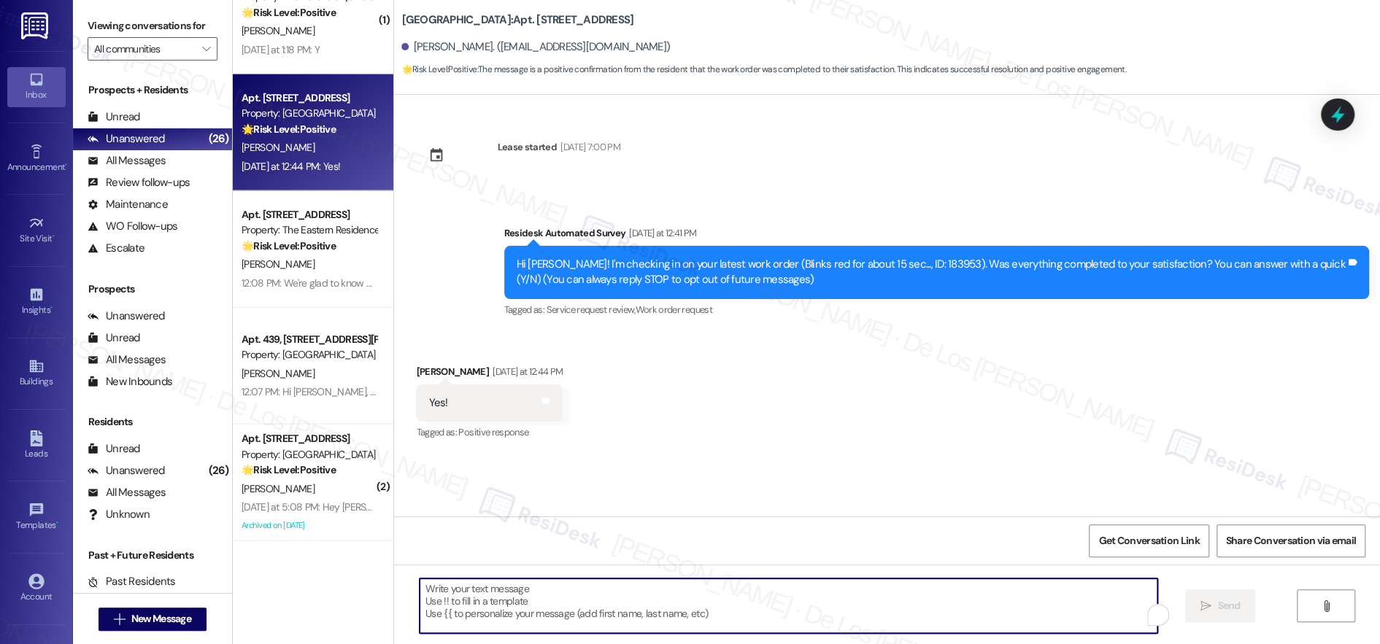
click at [489, 596] on textarea "To enrich screen reader interactions, please activate Accessibility in Grammarl…" at bounding box center [789, 606] width 738 height 55
paste textarea "We're glad to know you're satisfied with your recent work order. If I may ask..…"
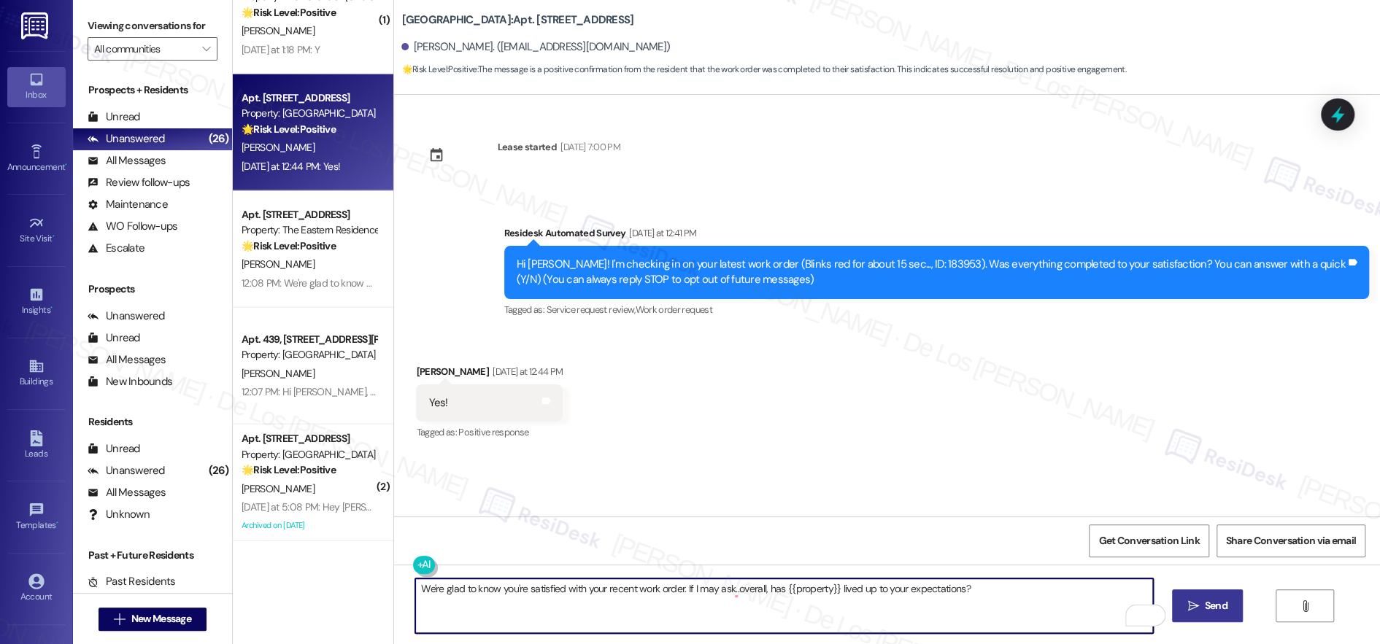
type textarea "We're glad to know you're satisfied with your recent work order. If I may ask..…"
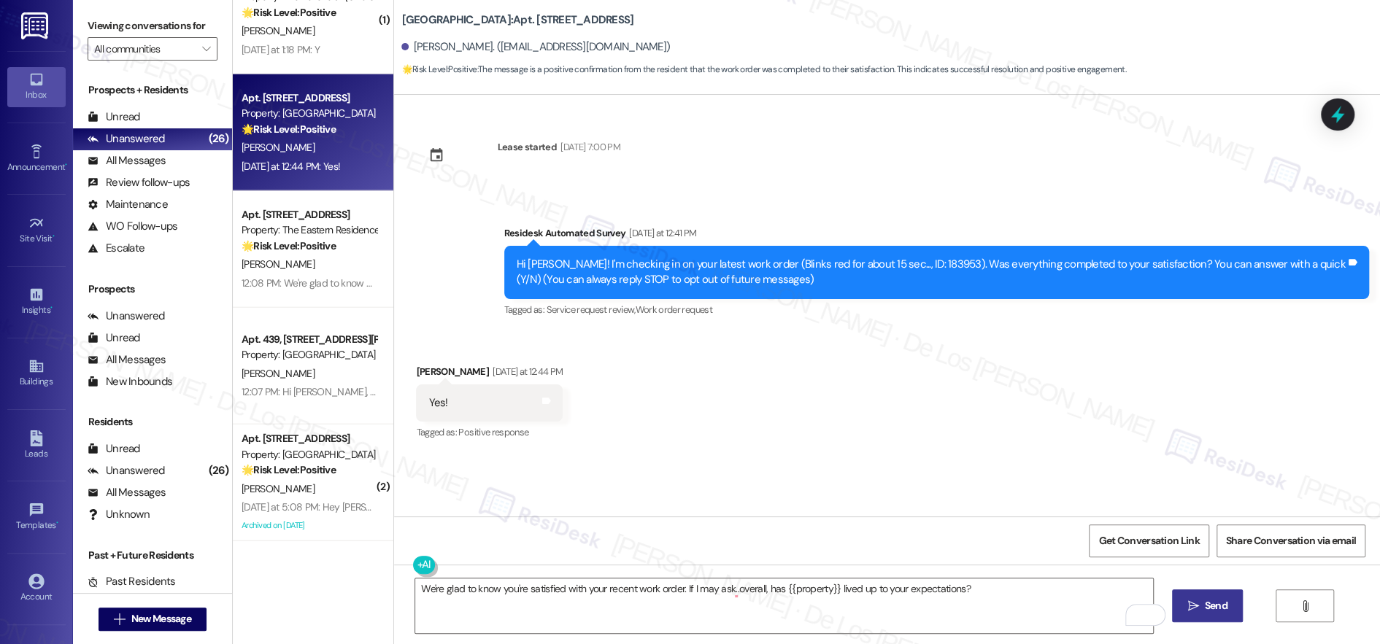
click at [1217, 604] on span "Send" at bounding box center [1216, 605] width 23 height 15
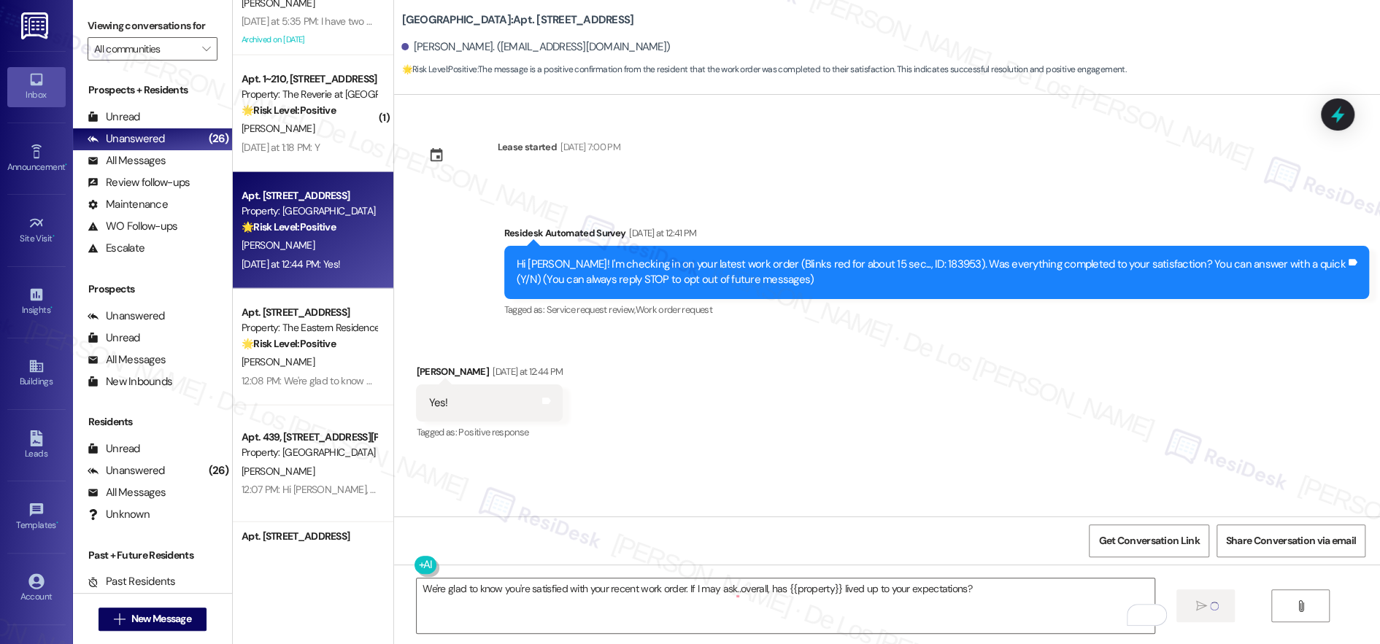
scroll to position [2364, 0]
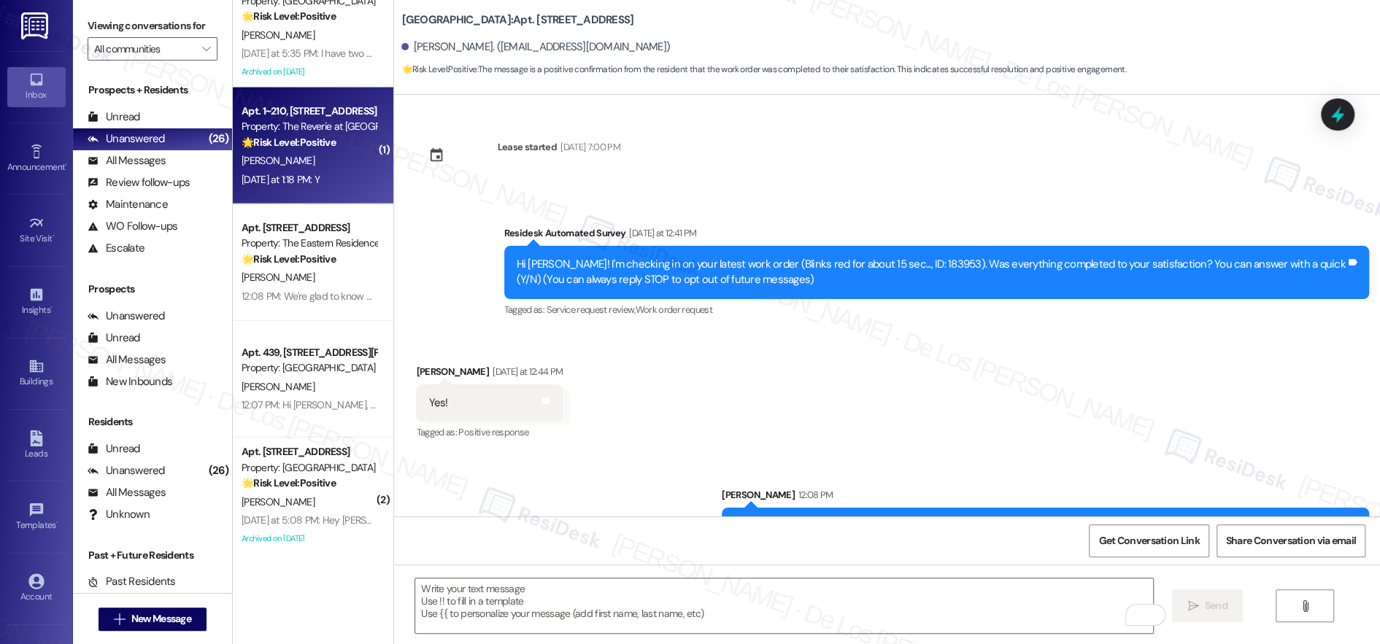
click at [274, 161] on div "A. Metivier" at bounding box center [309, 161] width 138 height 18
type textarea "Fetching suggested responses. Please feel free to read through the conversation…"
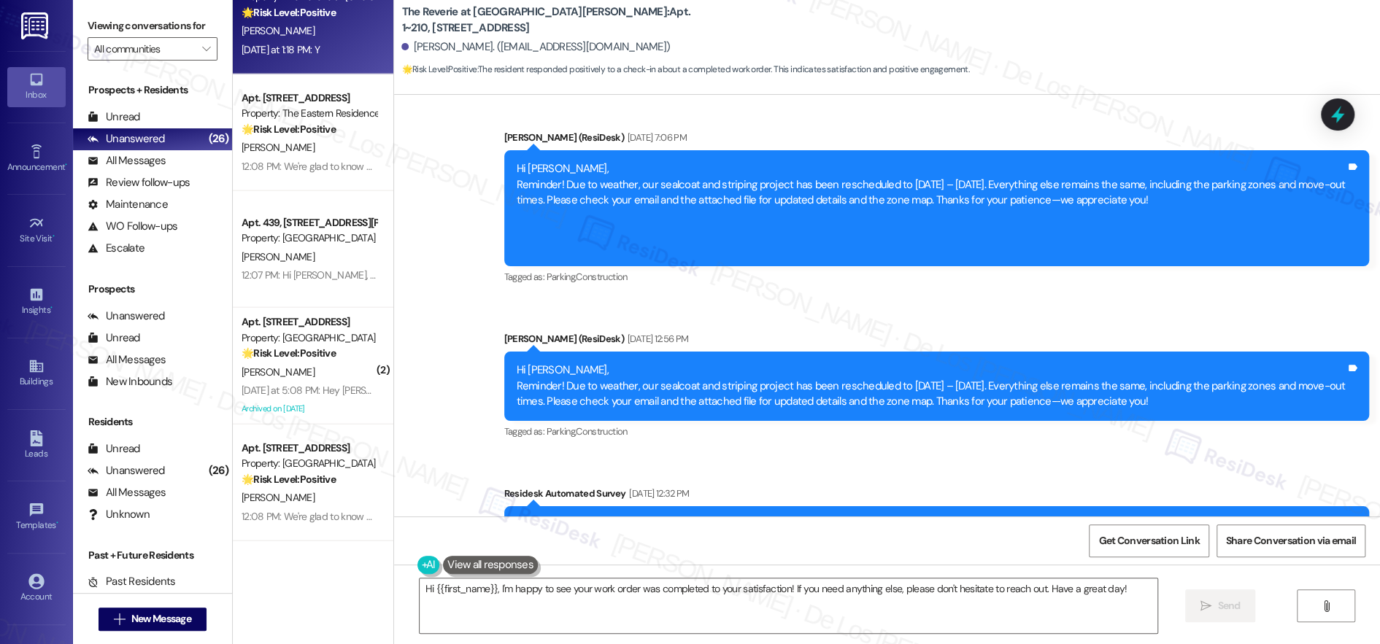
scroll to position [2675, 0]
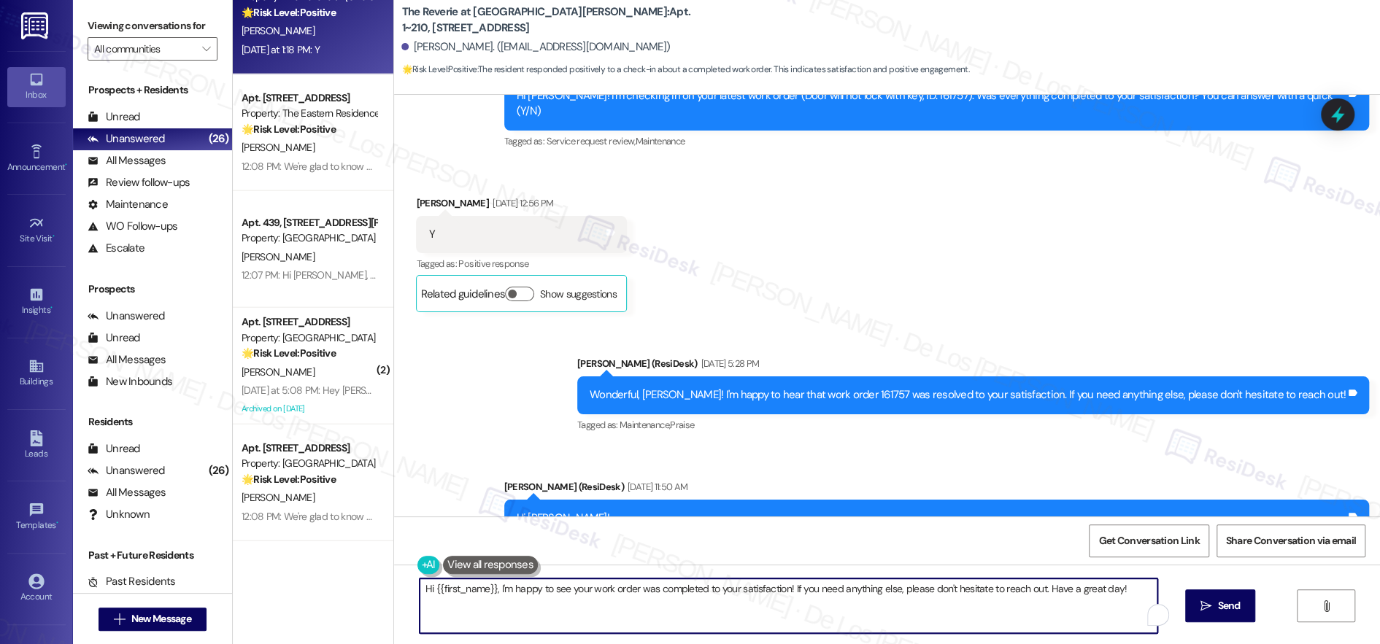
click at [660, 590] on textarea "Hi {{first_name}}, I'm happy to see your work order was completed to your satis…" at bounding box center [789, 606] width 738 height 55
paste textarea "We're glad to know you're satisfied with your recent work order. If I may ask..…"
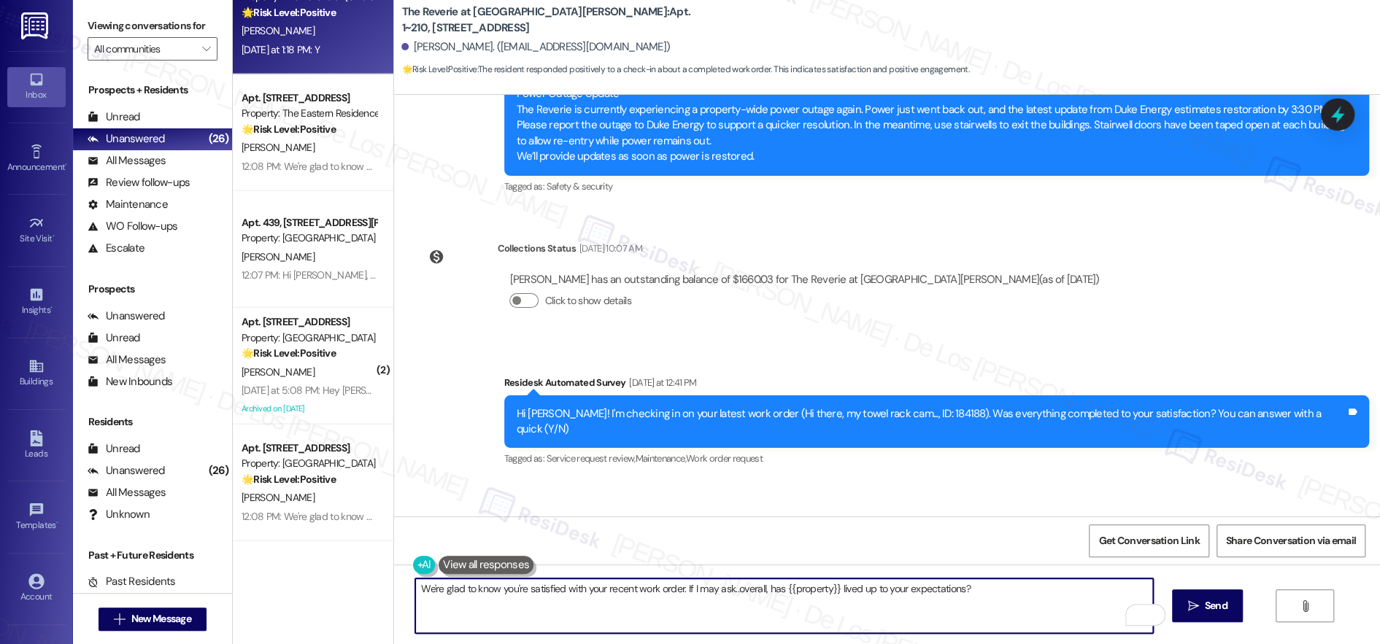
scroll to position [3139, 0]
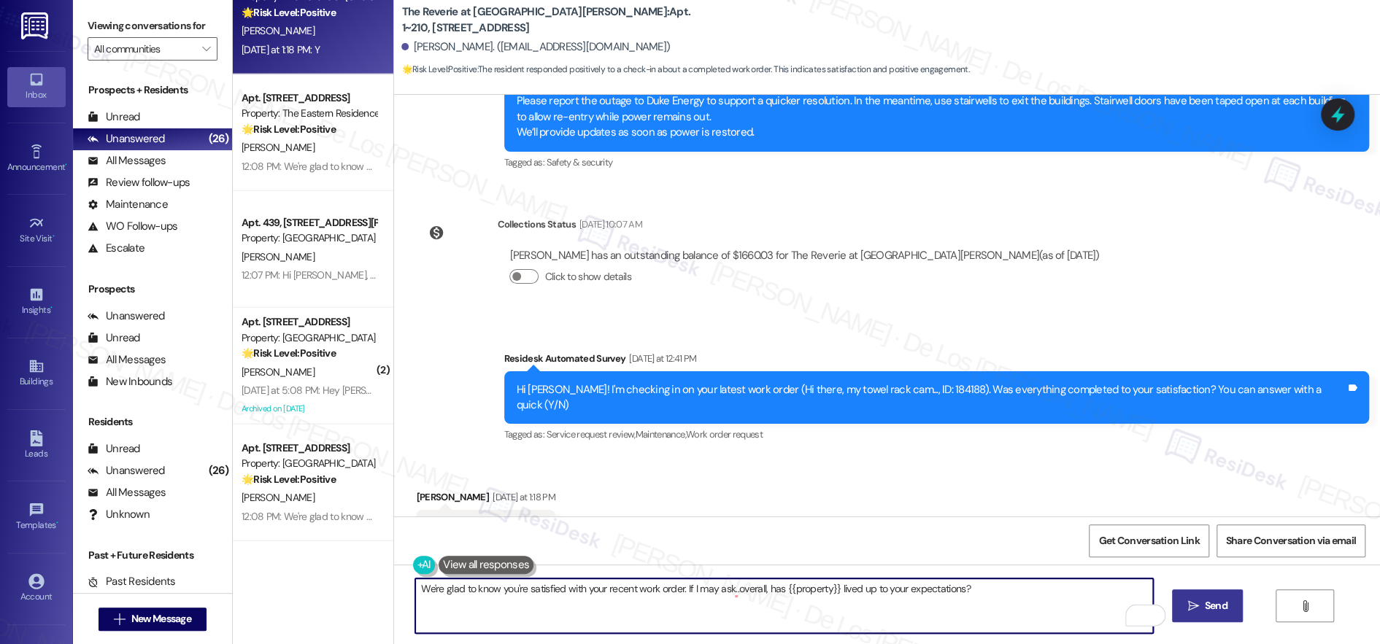
type textarea "We're glad to know you're satisfied with your recent work order. If I may ask..…"
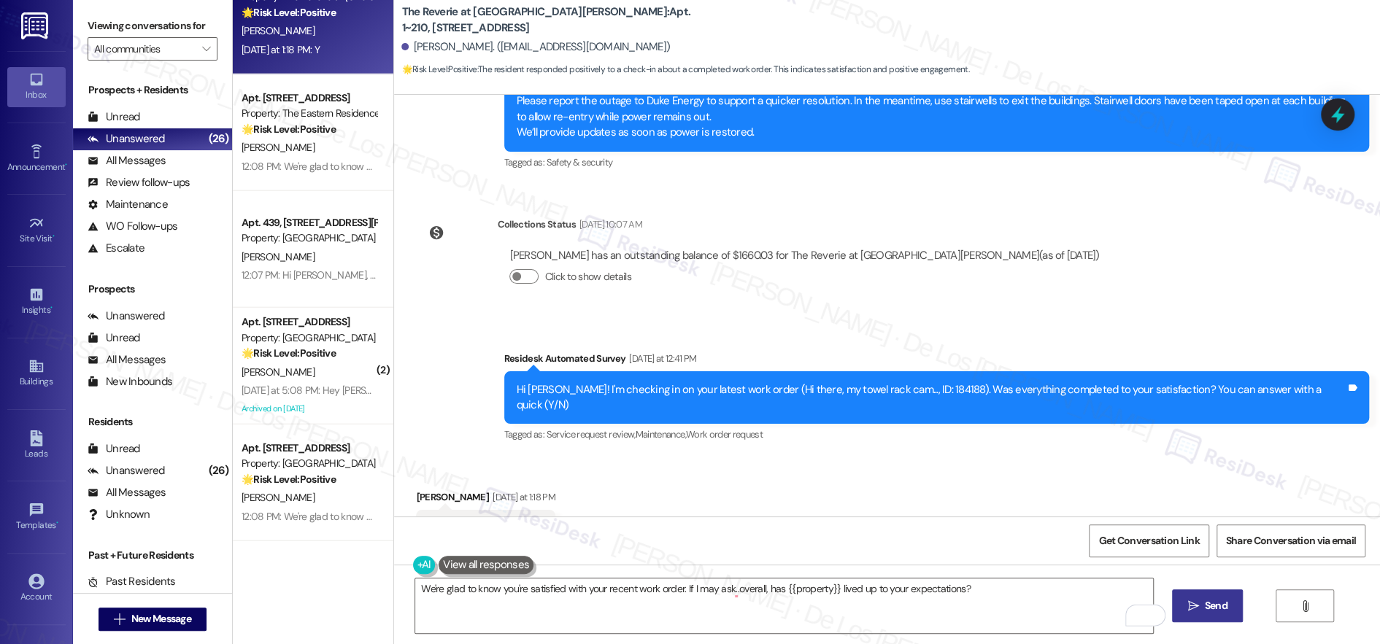
click at [1210, 590] on button " Send" at bounding box center [1207, 606] width 71 height 33
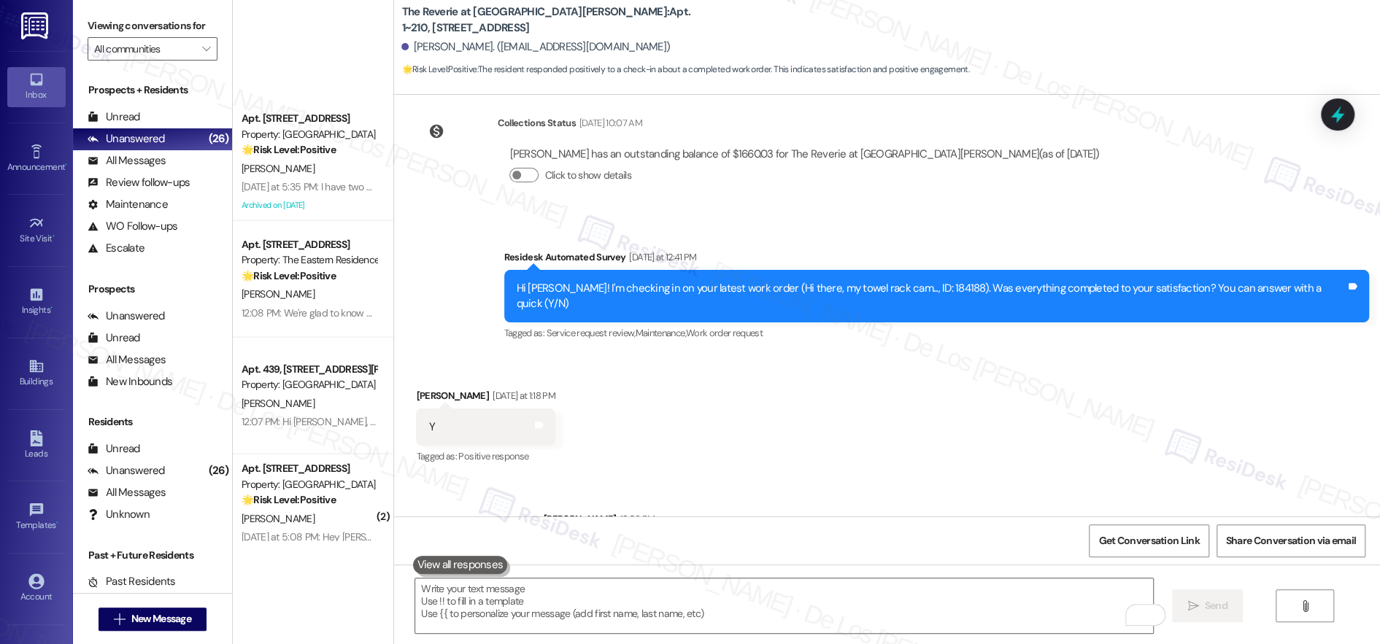
scroll to position [2494, 0]
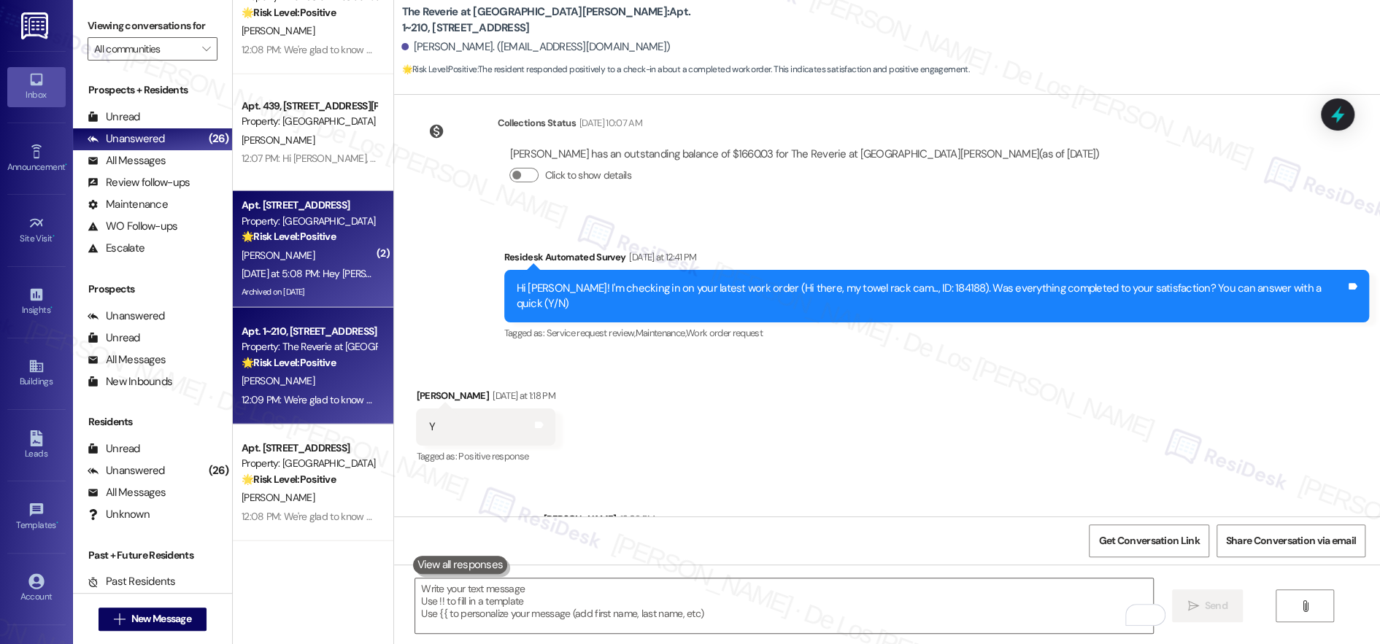
click at [322, 280] on div "Yesterday at 5:08 PM: Hey Liz! We’re always looking for ways to improve and wou…" at bounding box center [721, 273] width 961 height 13
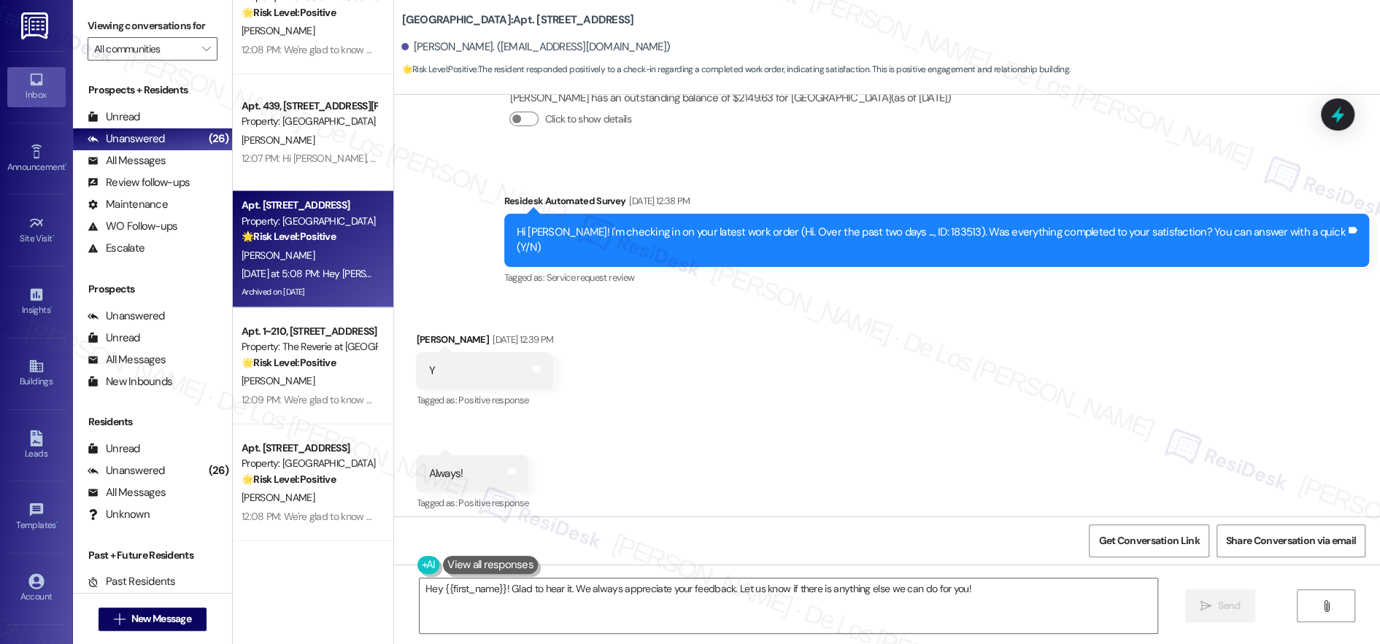
scroll to position [9088, 0]
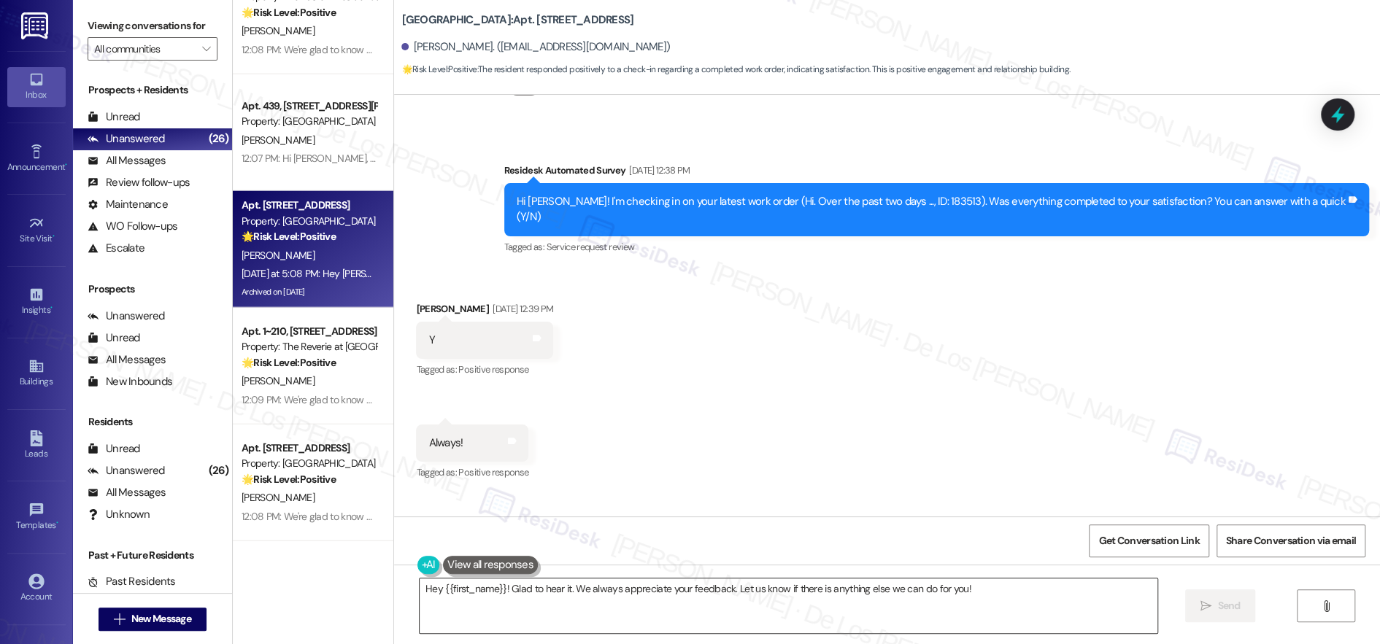
click at [681, 605] on textarea "Hey {{first_name}}! Glad to hear it. We always appreciate your feedback. Let us…" at bounding box center [789, 606] width 738 height 55
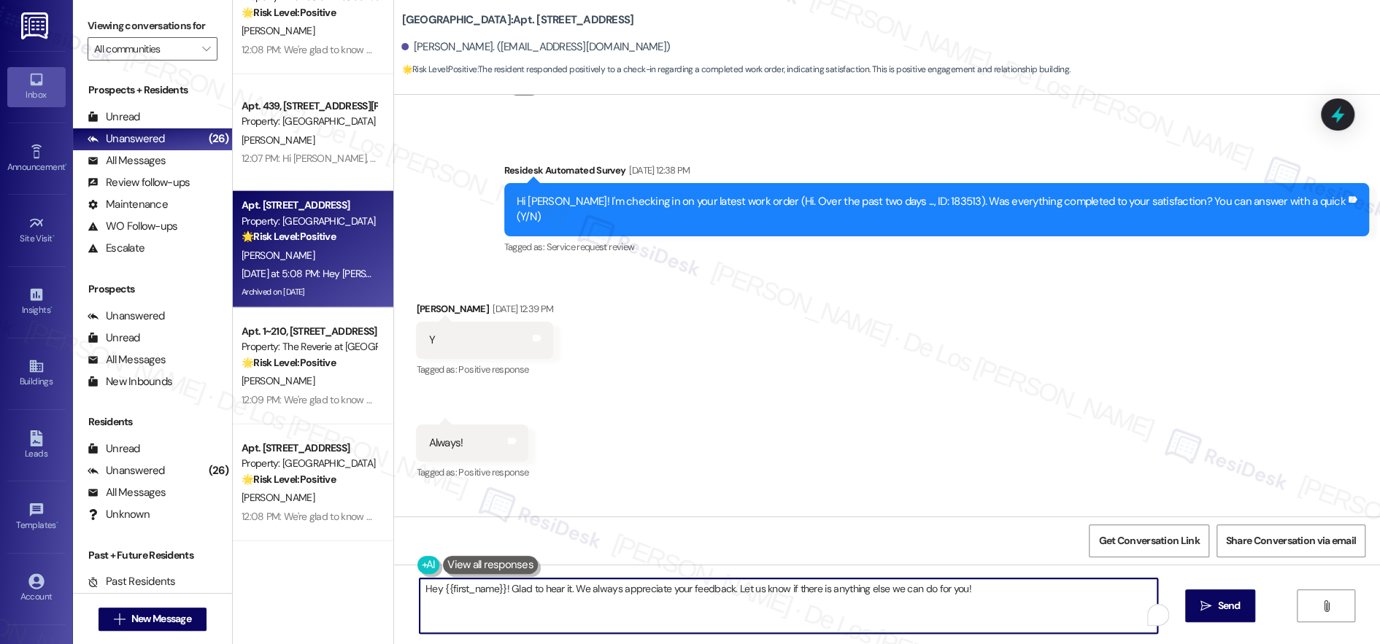
click at [681, 605] on textarea "Hey {{first_name}}! Glad to hear it. We always appreciate your feedback. Let us…" at bounding box center [789, 606] width 738 height 55
paste textarea "We're glad to know you're satisfied with your recent work order. If I may ask..…"
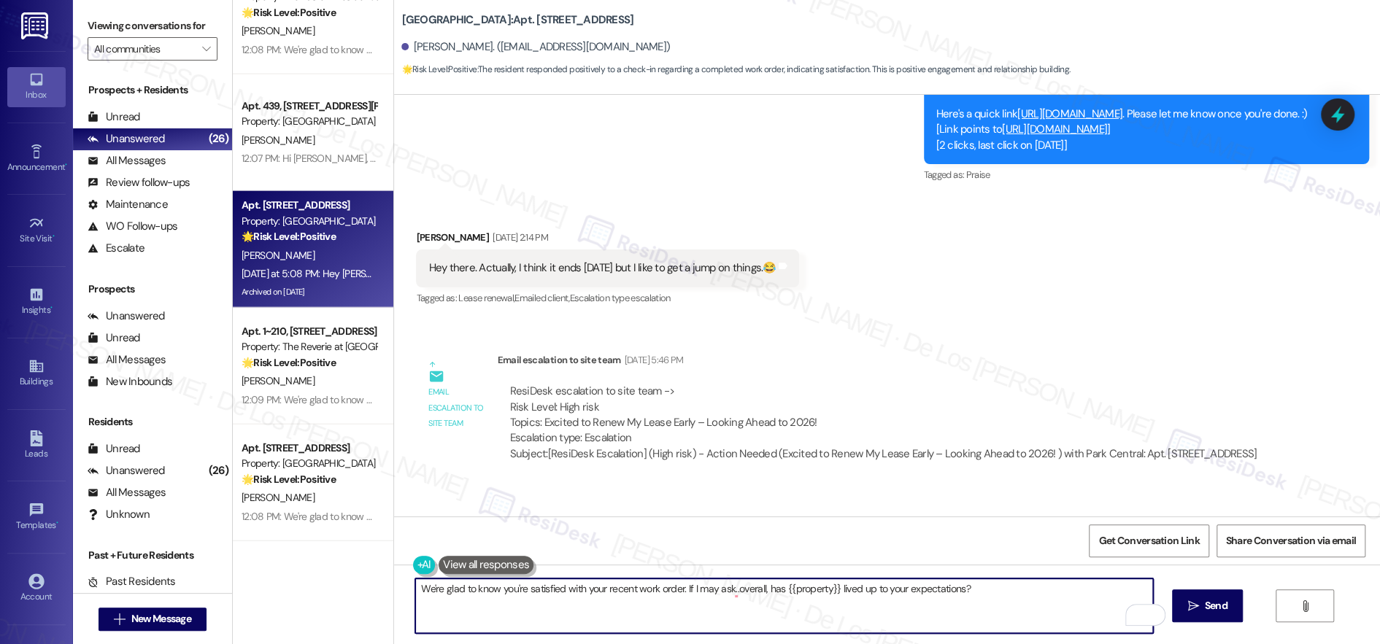
scroll to position [8186, 0]
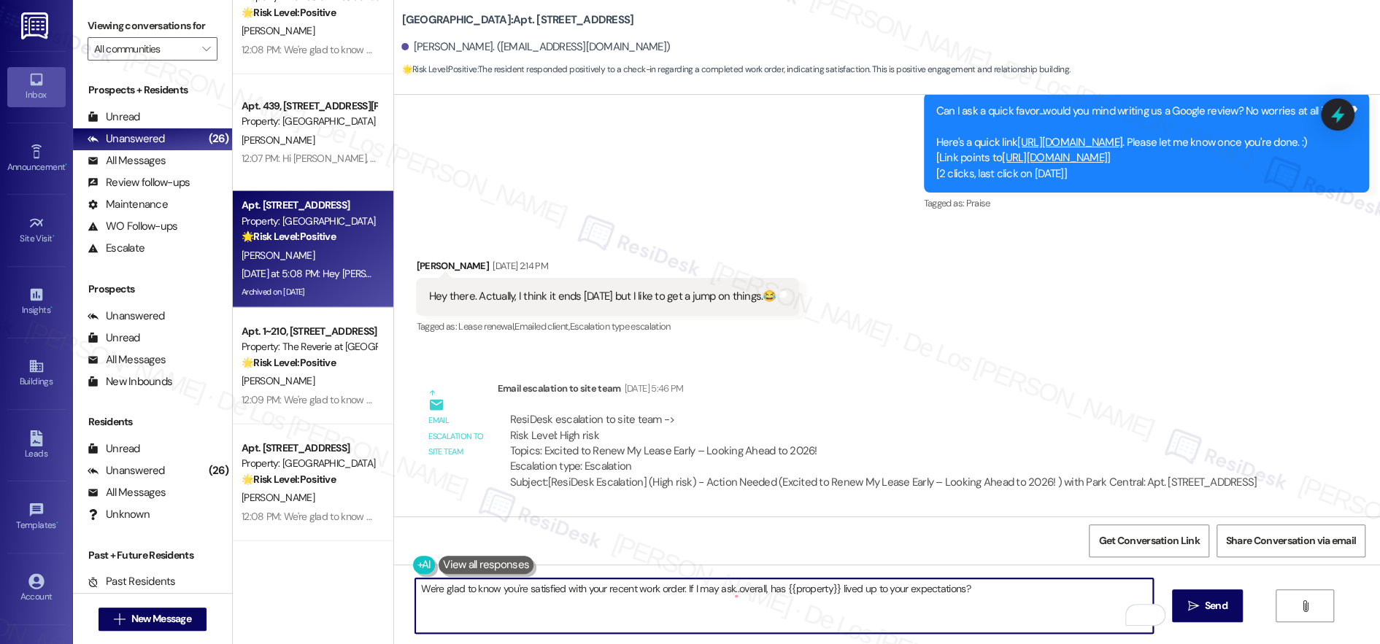
type textarea "We're glad to know you're satisfied with your recent work order. If I may ask..…"
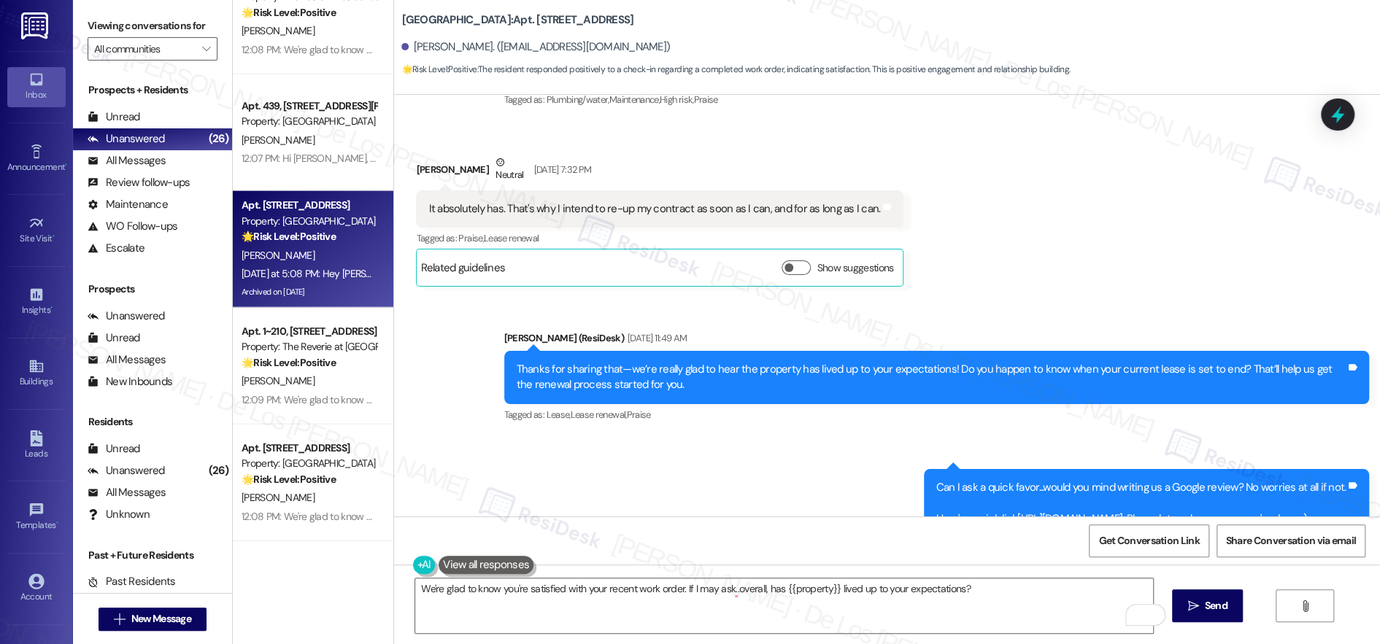
scroll to position [7969, 0]
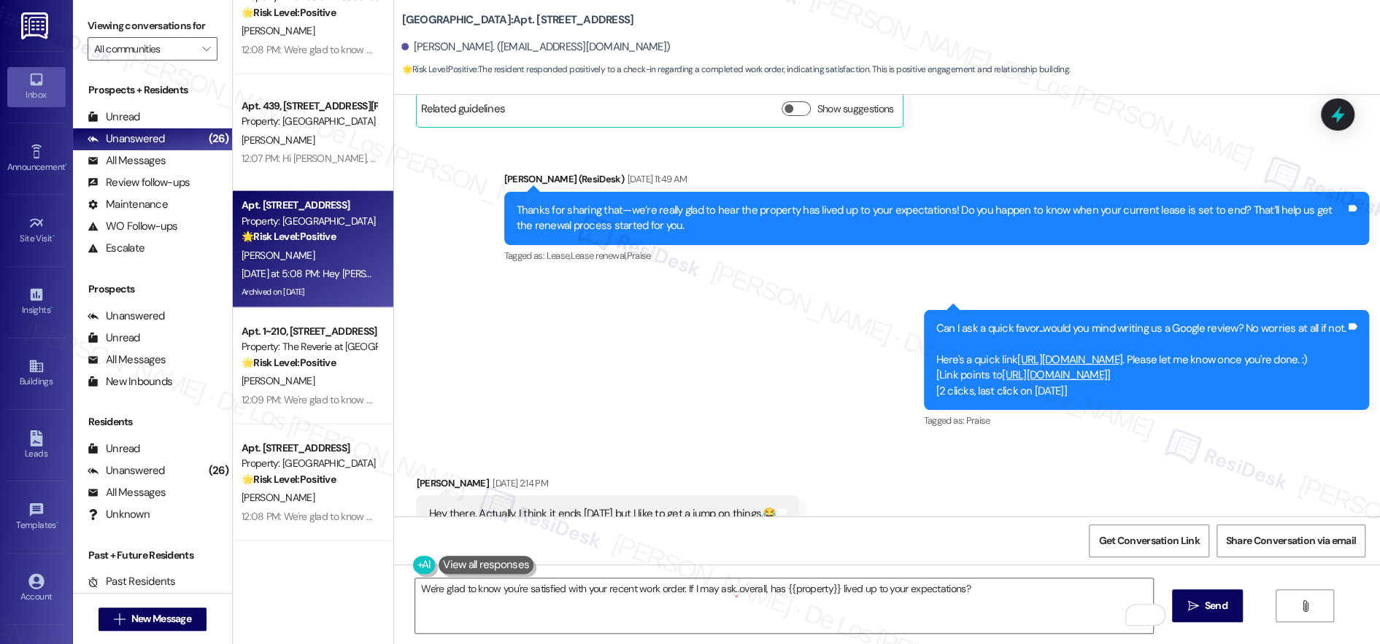
click at [1002, 368] on link "https://search.google.com/local/writereview?placeid=ChIJlUfQgJRYrIkRQBR1QH-9tsY" at bounding box center [1054, 375] width 105 height 15
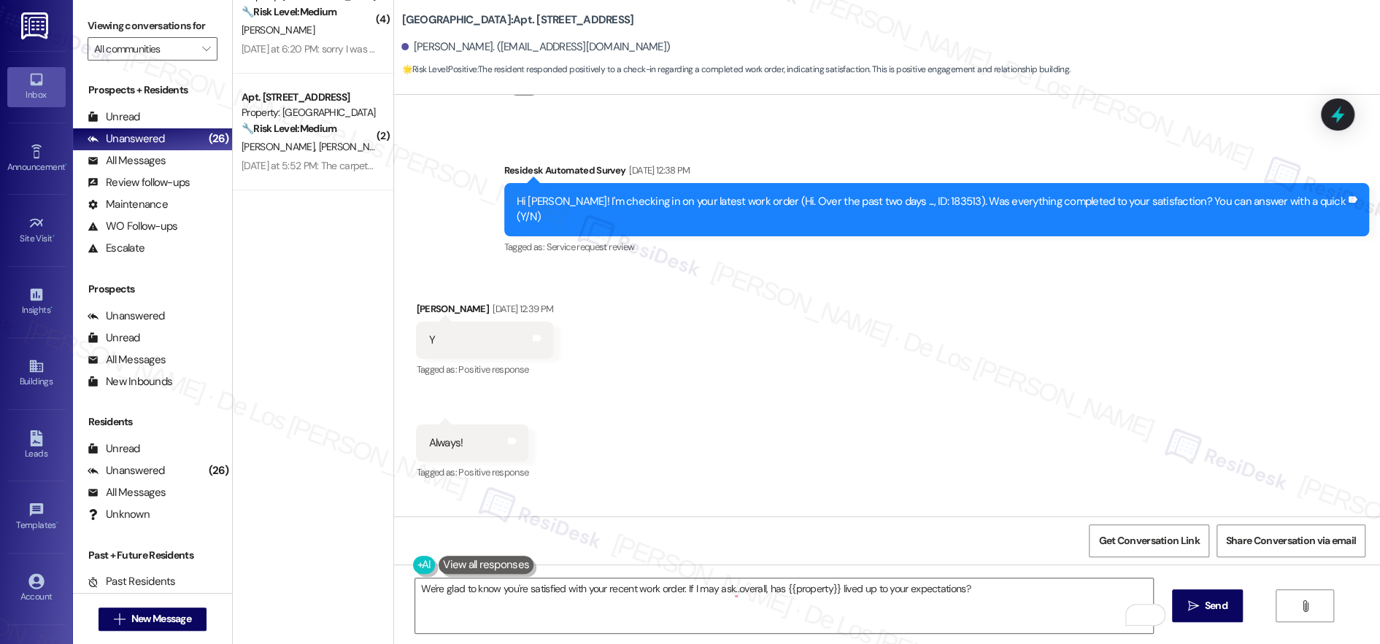
scroll to position [0, 0]
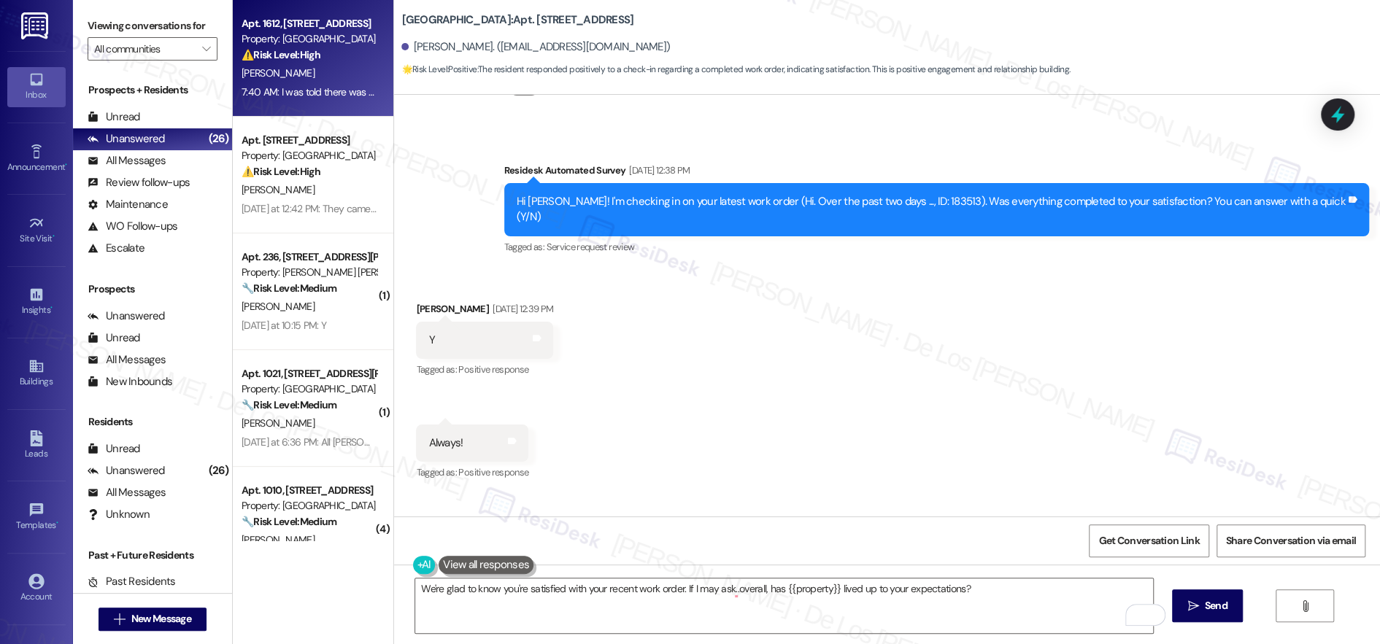
click at [327, 94] on div "7:40 AM: I was told there was "nothing that can be done" and "we are working wi…" at bounding box center [451, 91] width 420 height 13
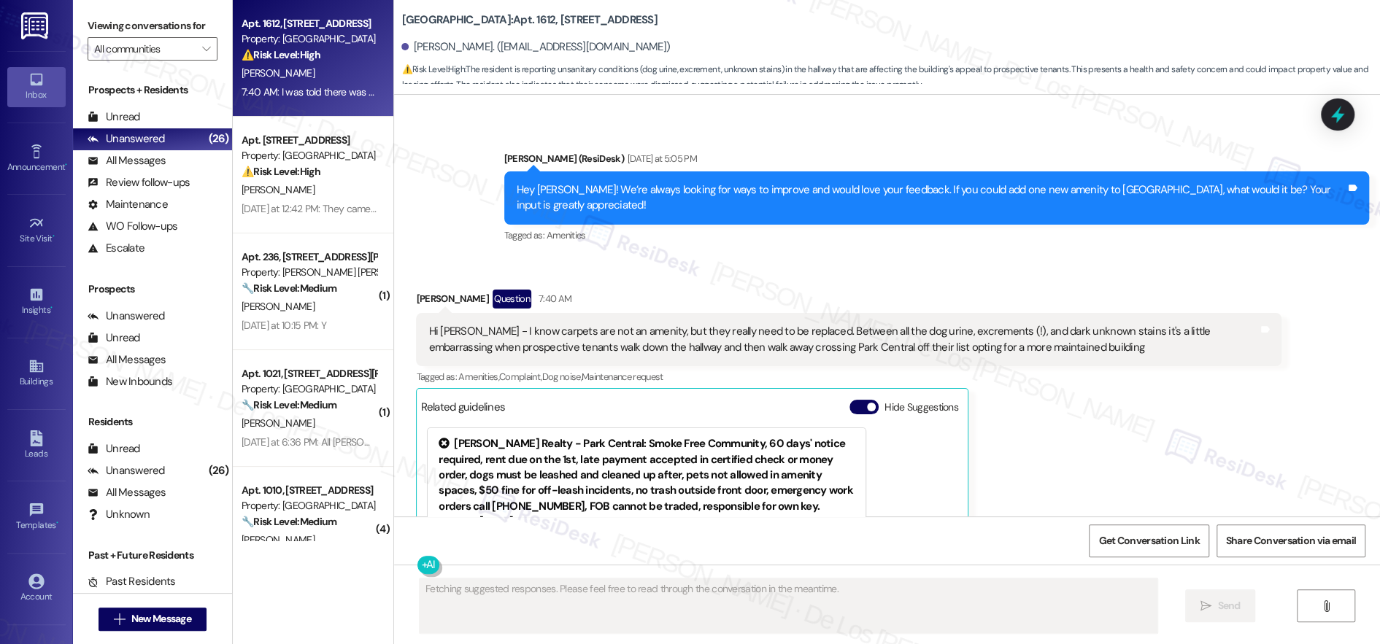
scroll to position [4876, 0]
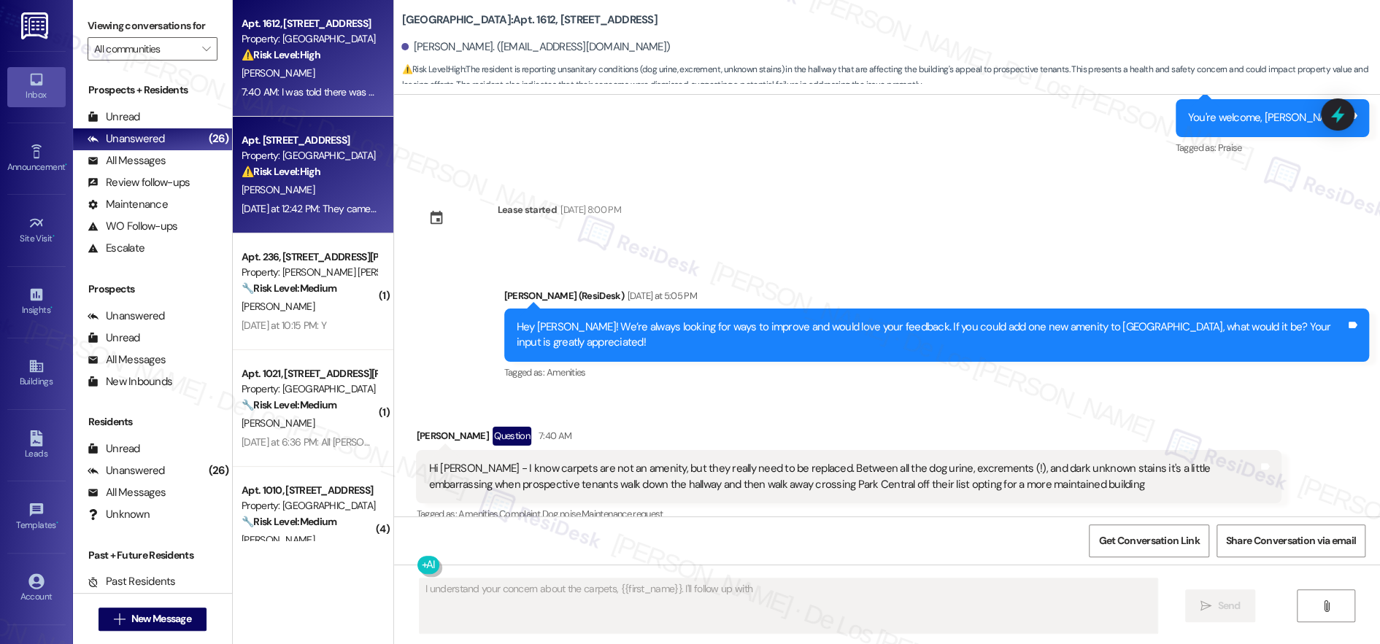
type textarea "I understand your concern about the carpets, {{first_name}}. I'll follow up wit…"
click at [325, 196] on div "M. Ortman" at bounding box center [309, 190] width 138 height 18
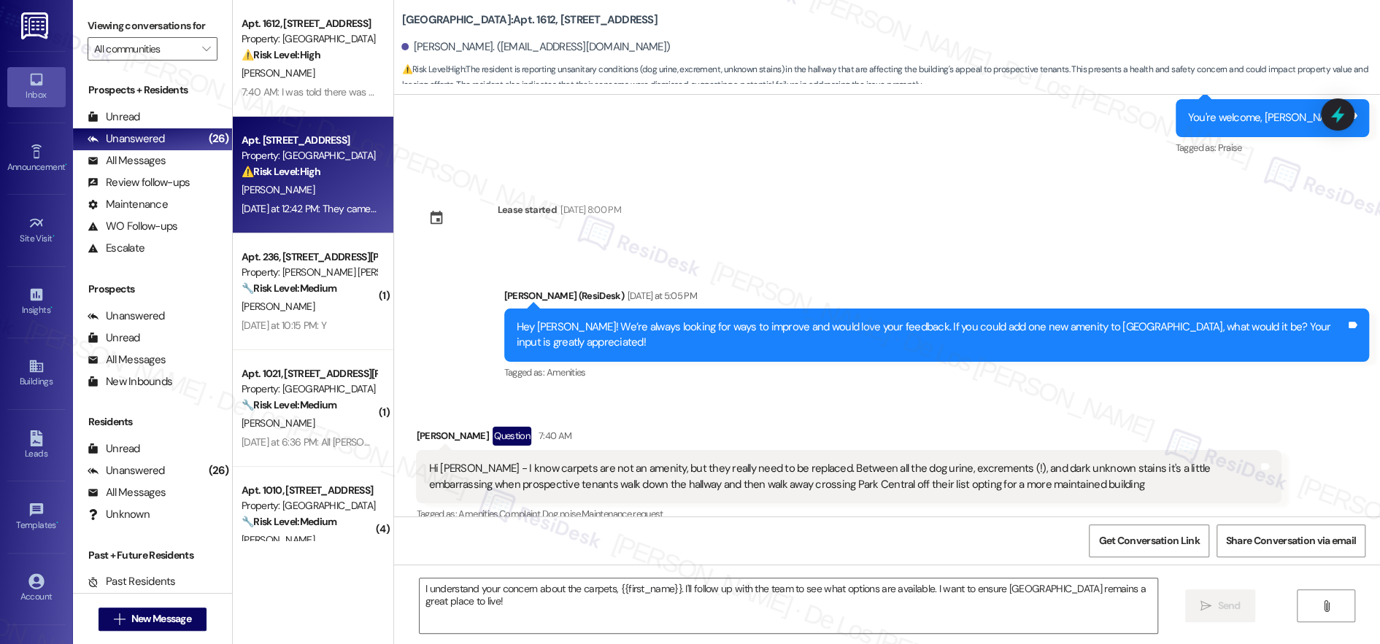
type textarea "Fetching suggested responses. Please feel free to read through the conversation…"
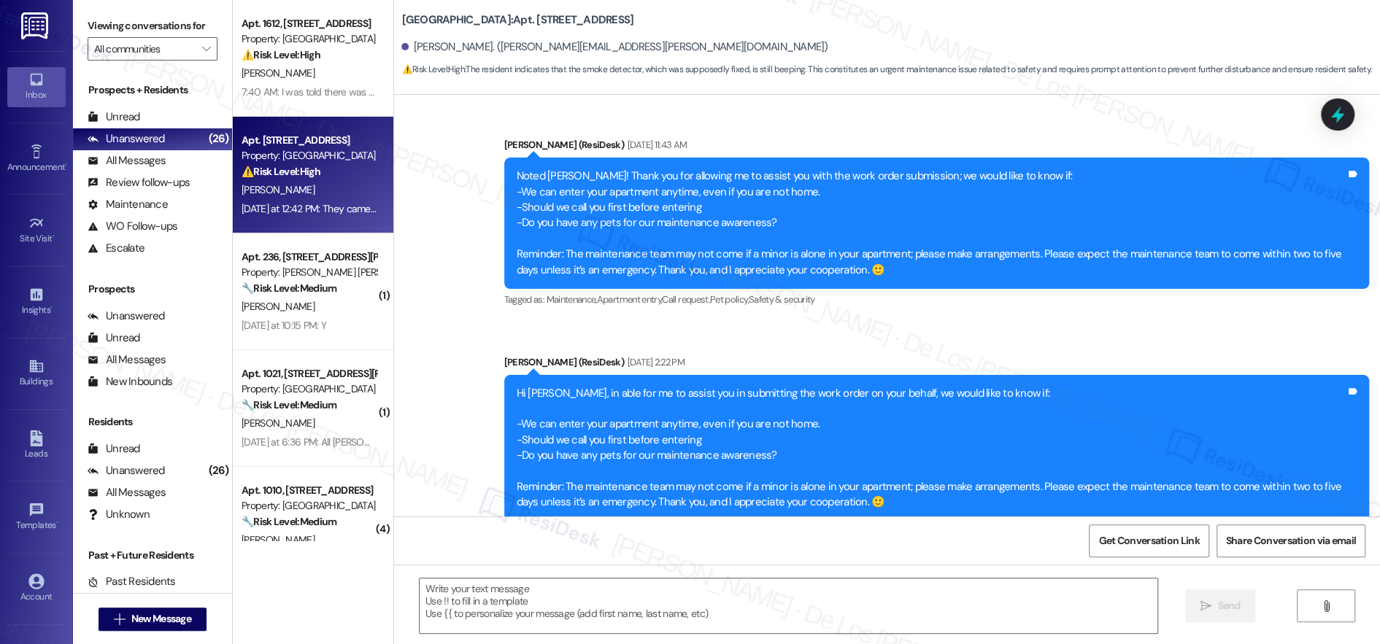
type textarea "Fetching suggested responses. Please feel free to read through the conversation…"
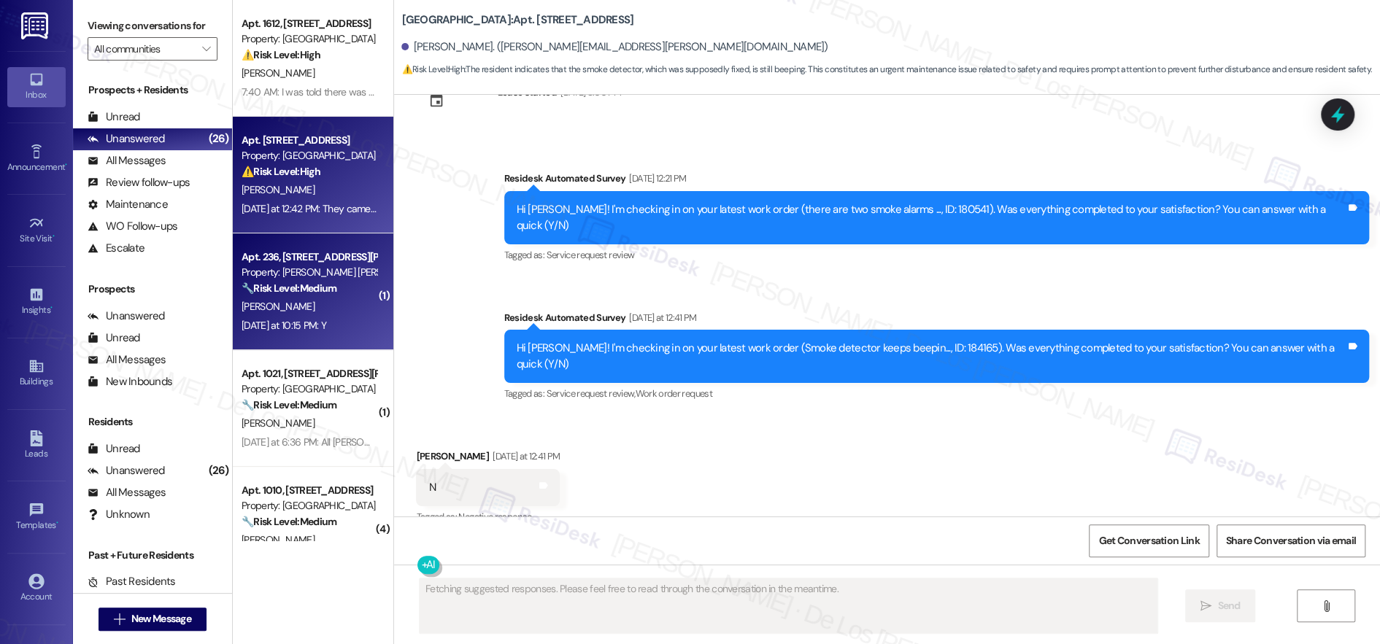
click at [326, 319] on div "Yesterday at 10:15 PM: Y Yesterday at 10:15 PM: Y" at bounding box center [283, 325] width 85 height 13
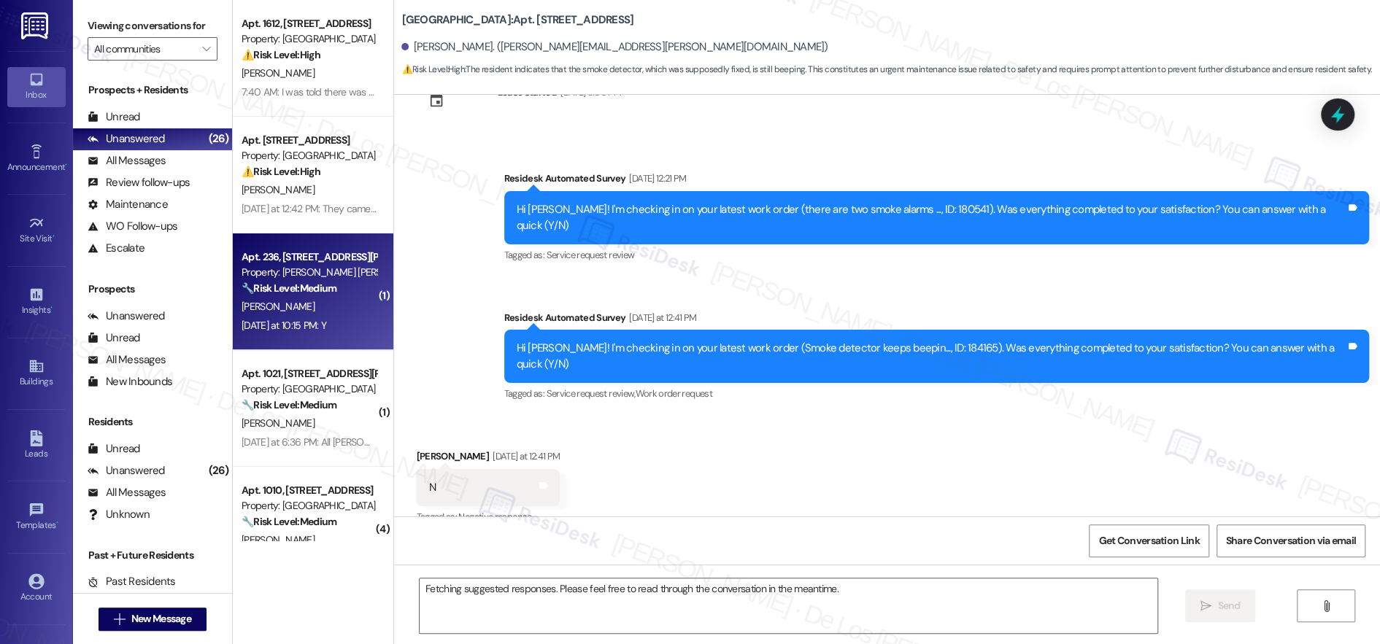
scroll to position [3531, 0]
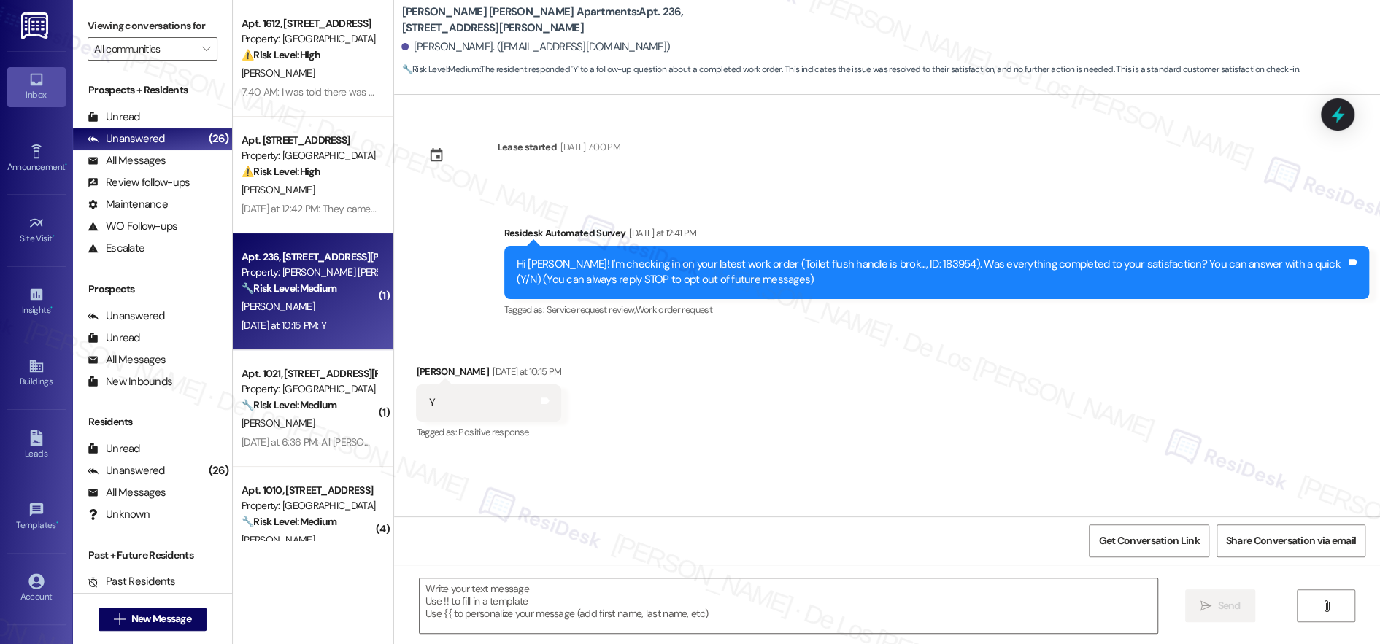
type textarea "Fetching suggested responses. Please feel free to read through the conversation…"
click at [757, 592] on textarea at bounding box center [789, 606] width 738 height 55
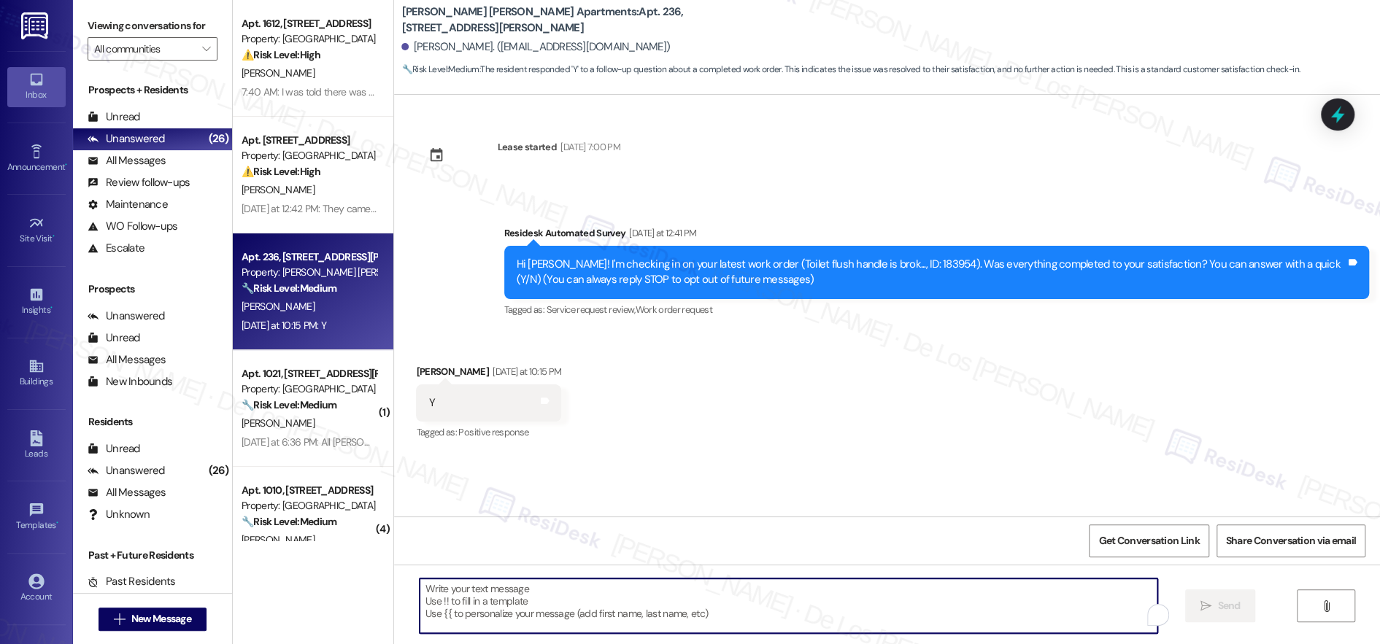
paste textarea "We're glad to know you're satisfied with your recent work order. If I may ask..…"
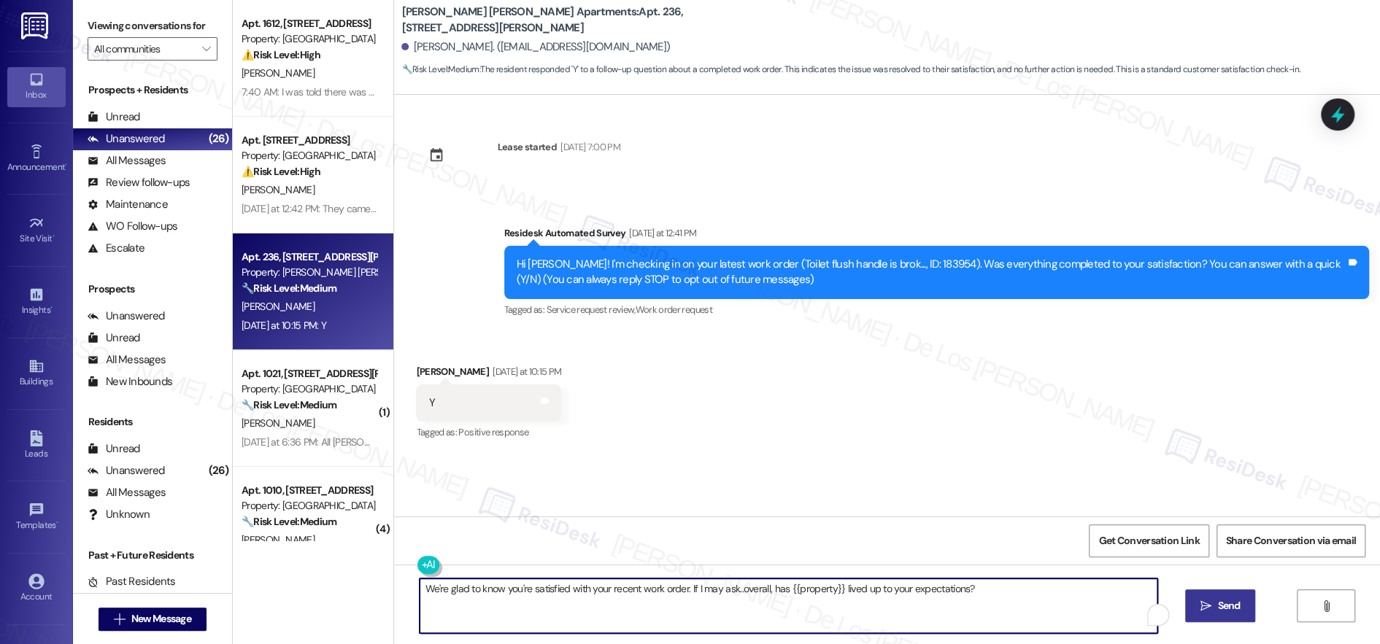
type textarea "We're glad to know you're satisfied with your recent work order. If I may ask..…"
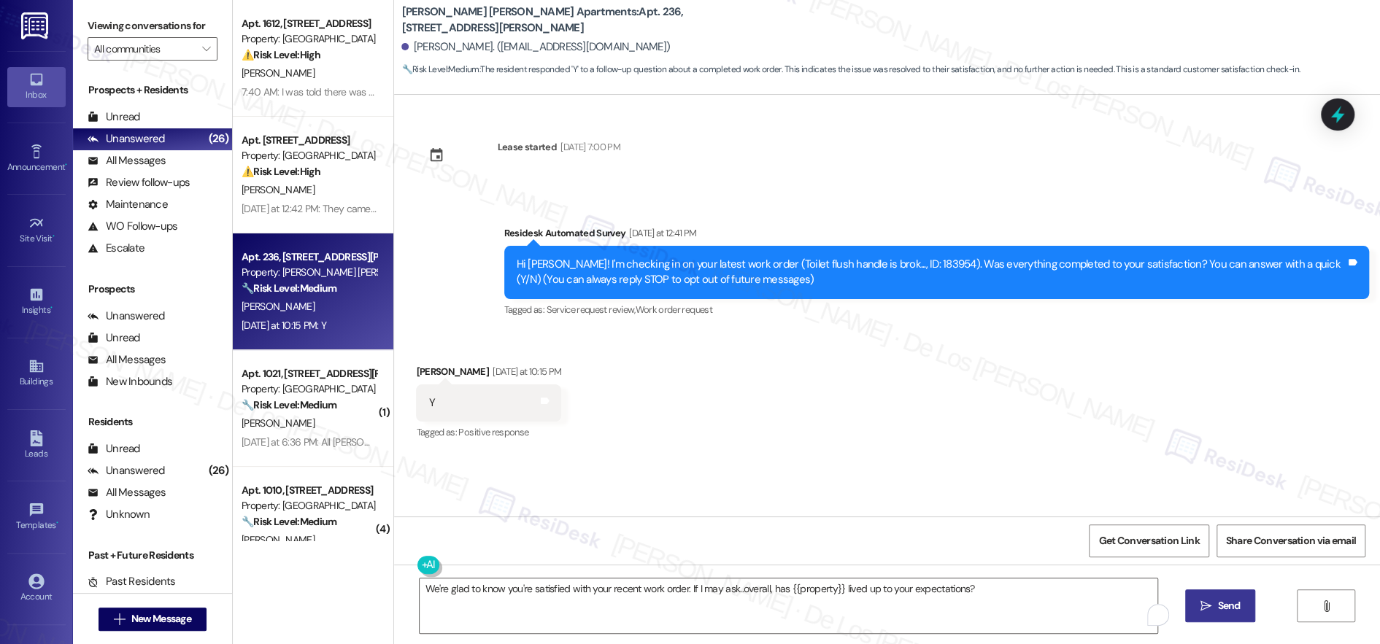
click at [1239, 597] on button " Send" at bounding box center [1220, 606] width 71 height 33
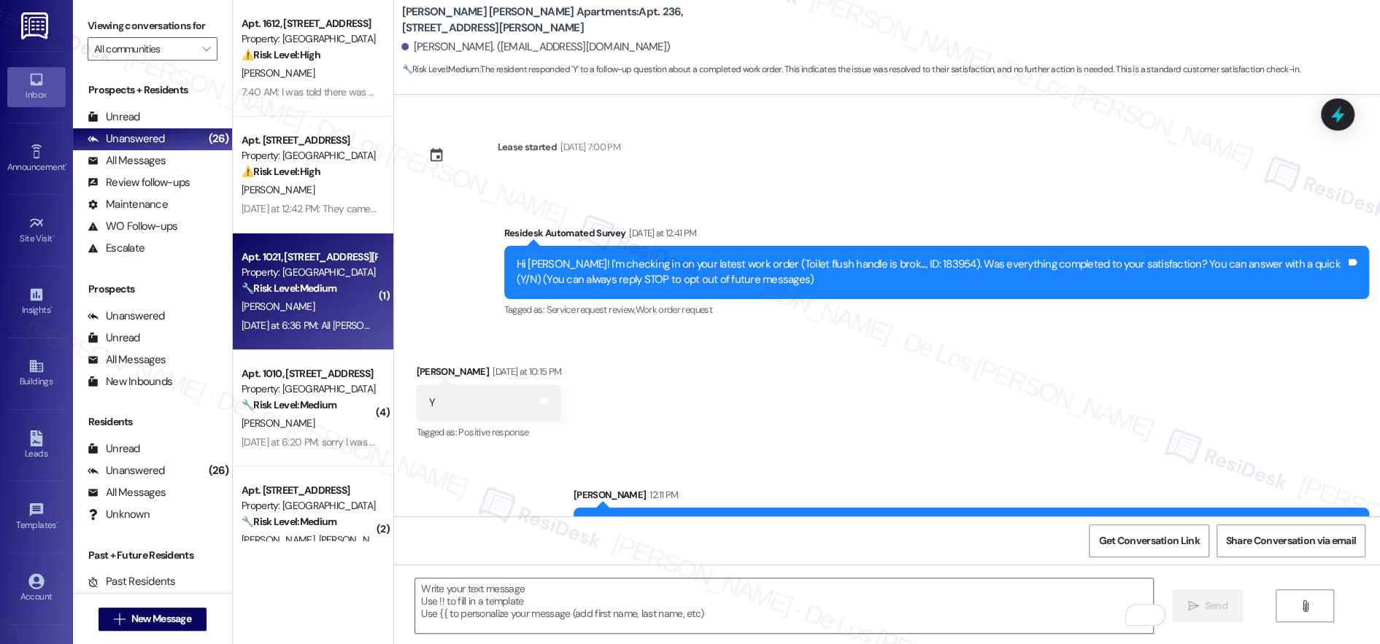
click at [322, 317] on div "Yesterday at 6:36 PM: All good, Sarah. Thanks for the follow up Yesterday at 6:…" at bounding box center [309, 326] width 138 height 18
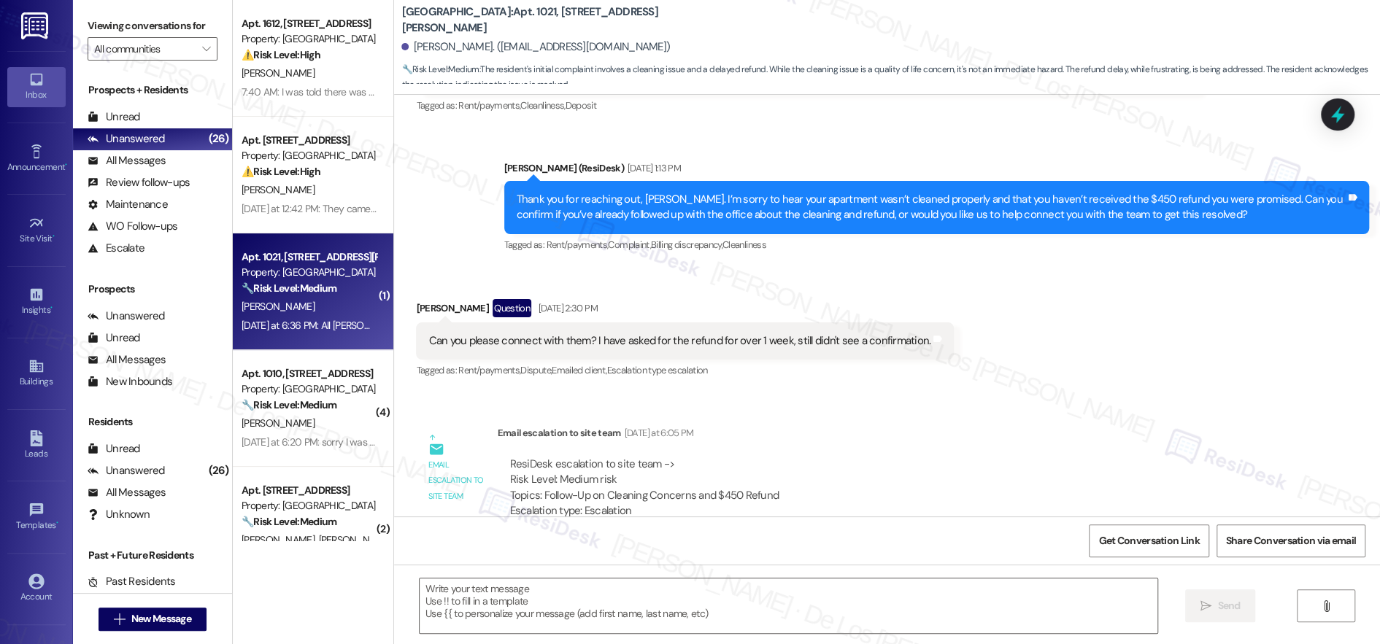
type textarea "Fetching suggested responses. Please feel free to read through the conversation…"
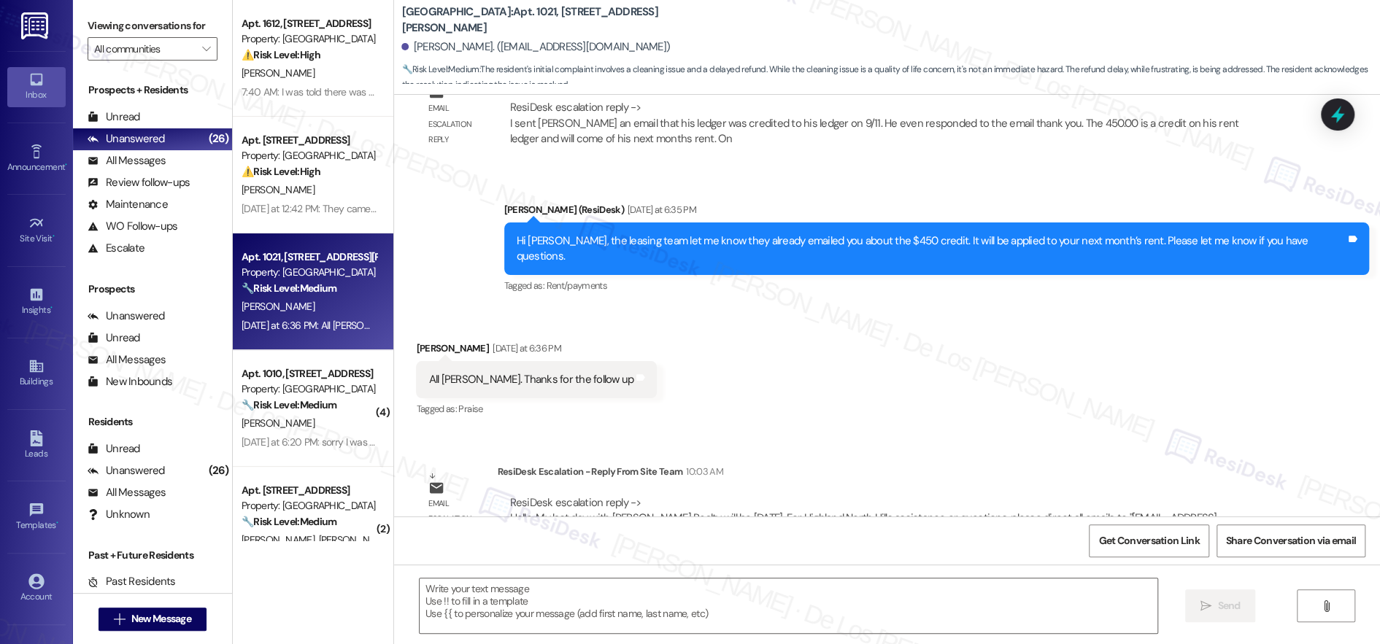
scroll to position [1034, 0]
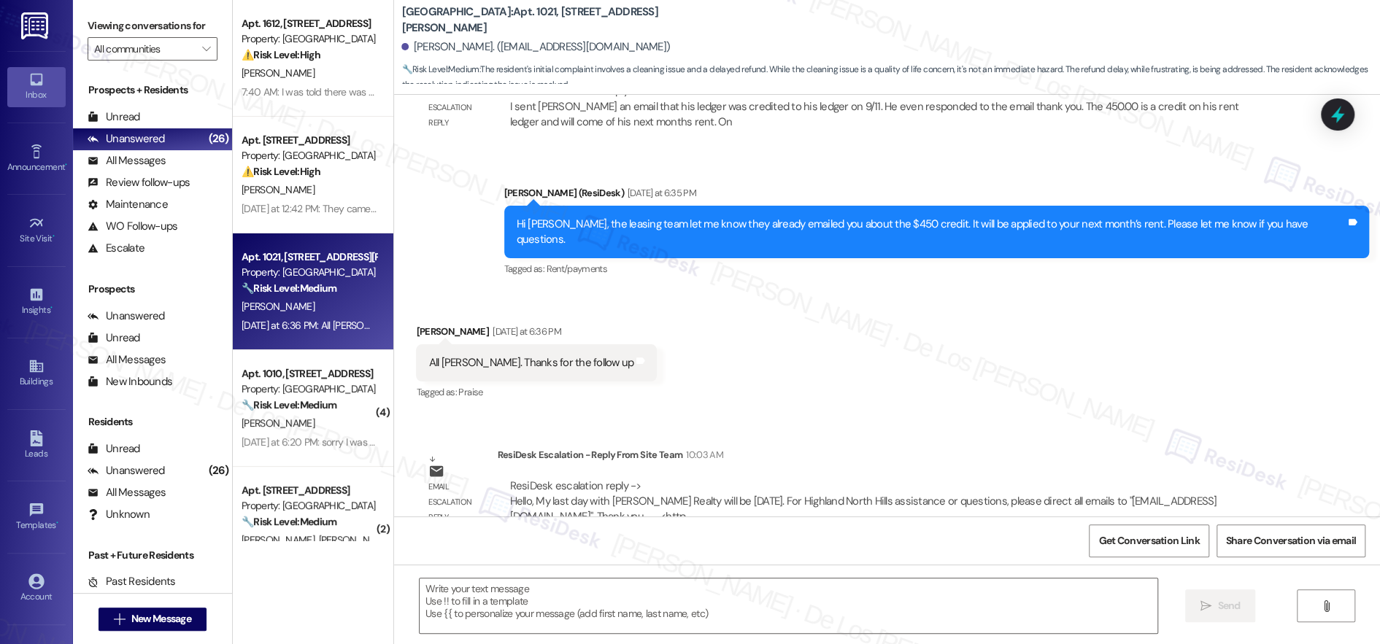
scroll to position [1, 0]
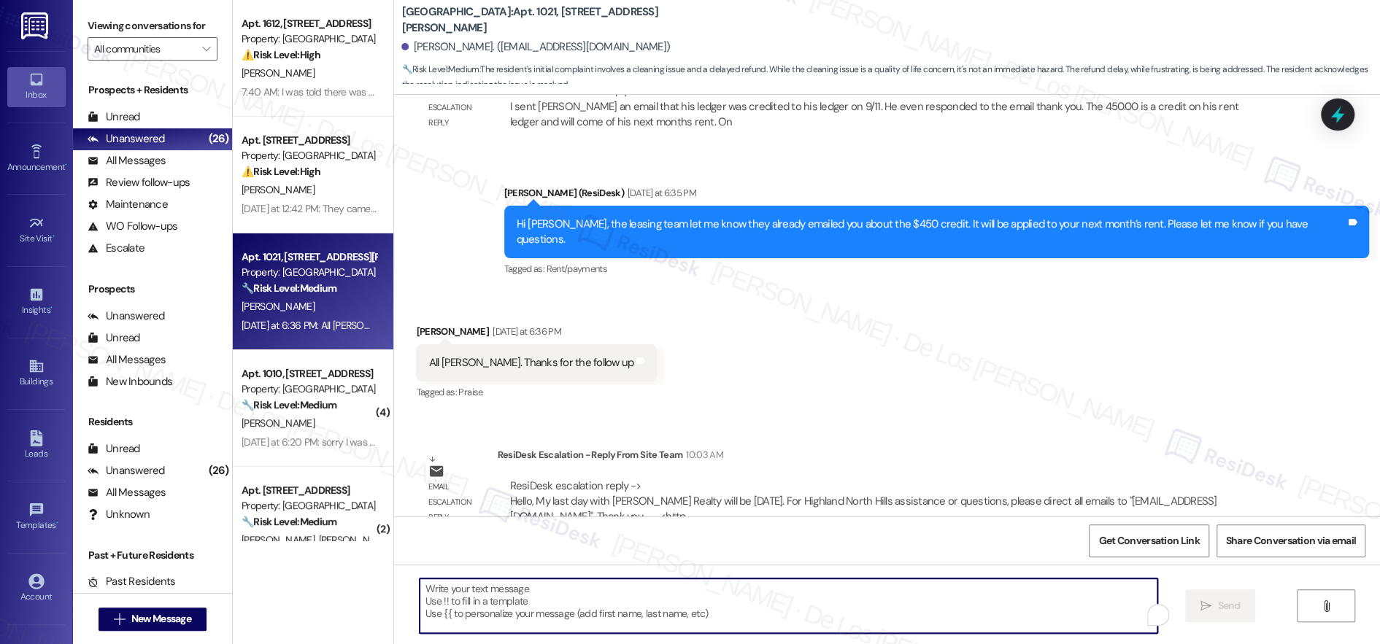
click at [580, 589] on textarea "To enrich screen reader interactions, please activate Accessibility in Grammarl…" at bounding box center [789, 606] width 738 height 55
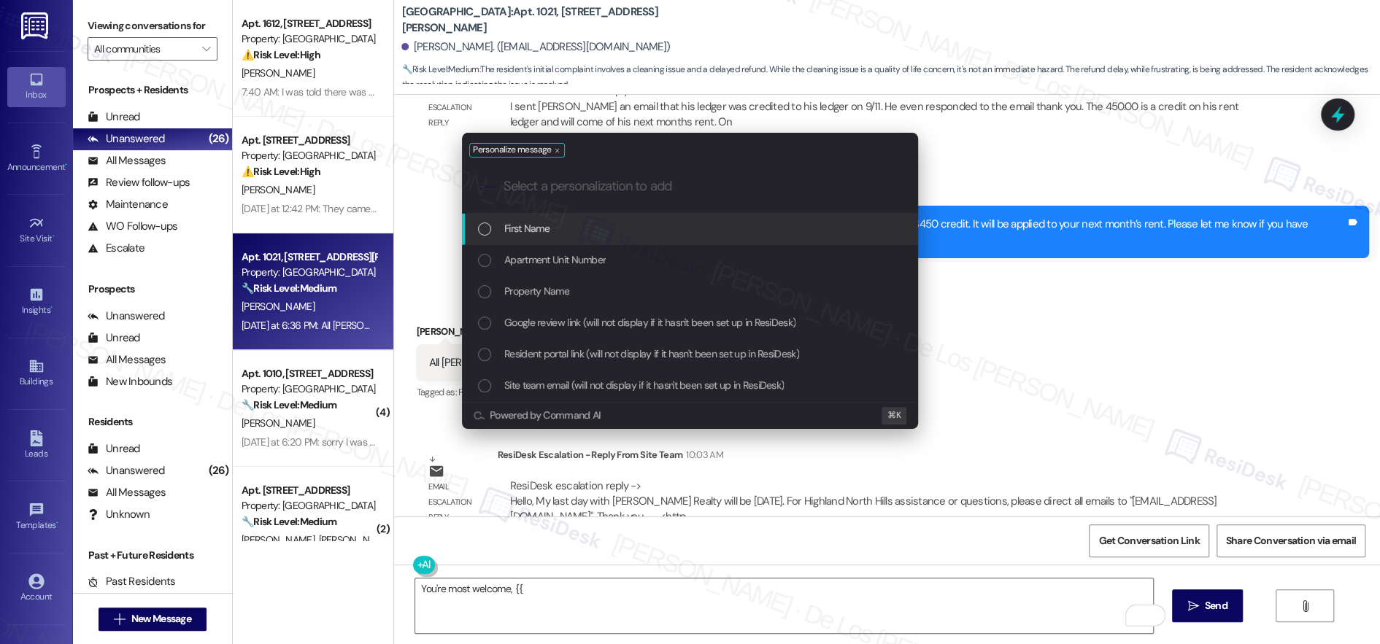
click at [679, 237] on div "First Name" at bounding box center [690, 229] width 456 height 31
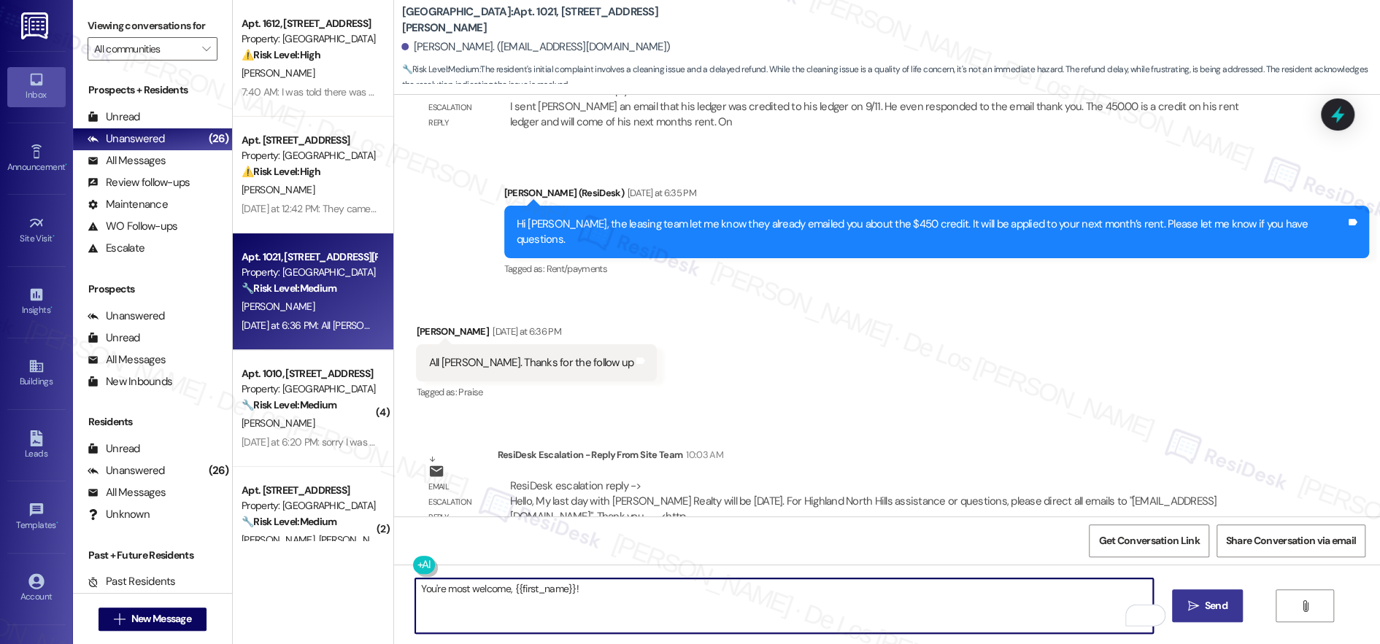
type textarea "You're most welcome, {{first_name}}!"
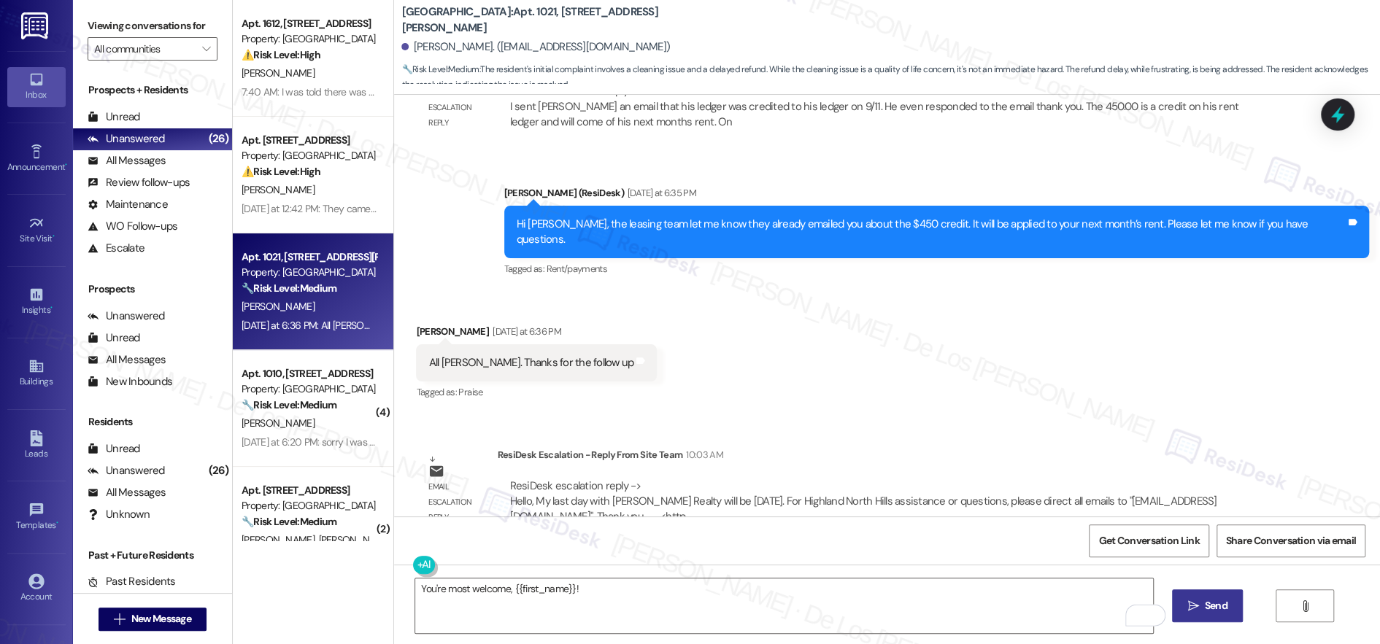
click at [1211, 603] on span "Send" at bounding box center [1216, 605] width 28 height 15
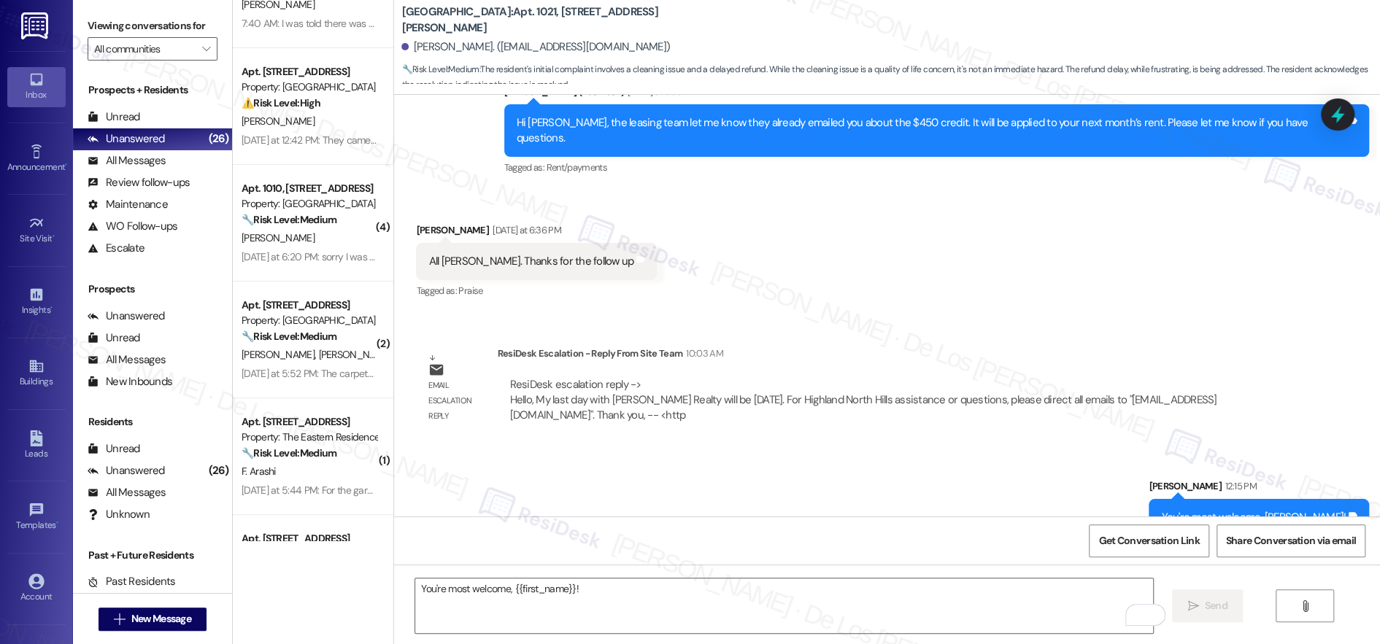
scroll to position [114, 0]
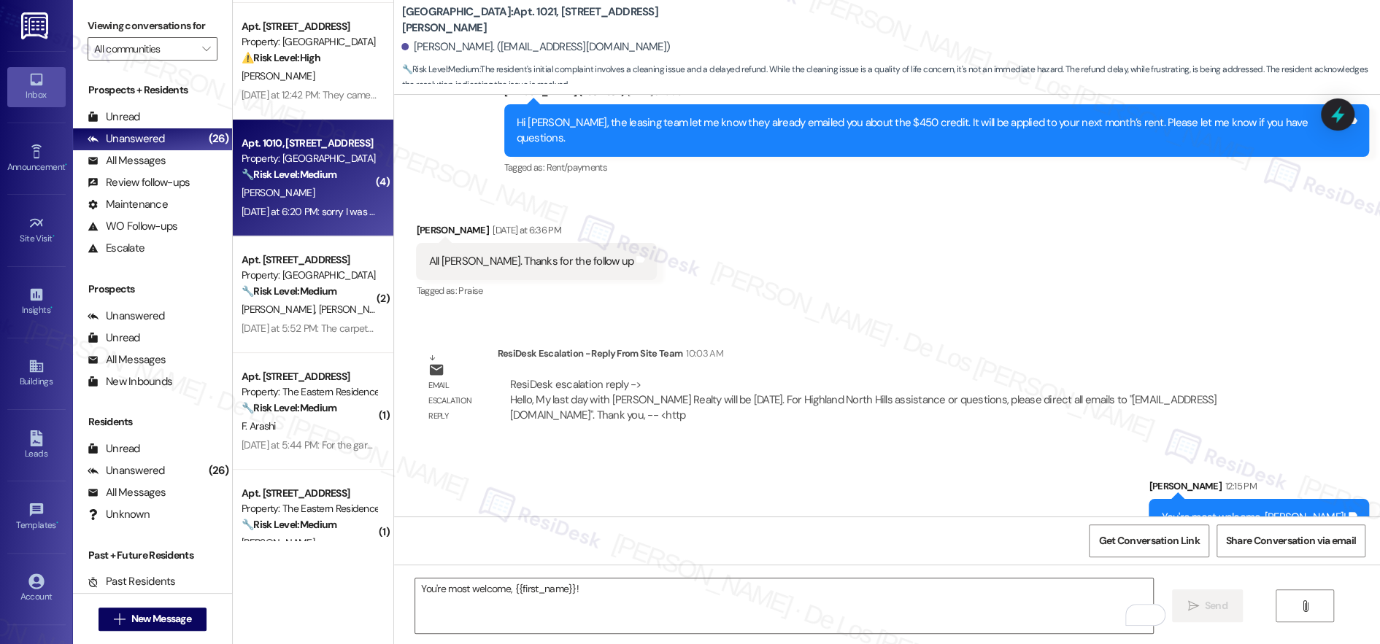
click at [317, 193] on div "L. Gronroos" at bounding box center [309, 193] width 138 height 18
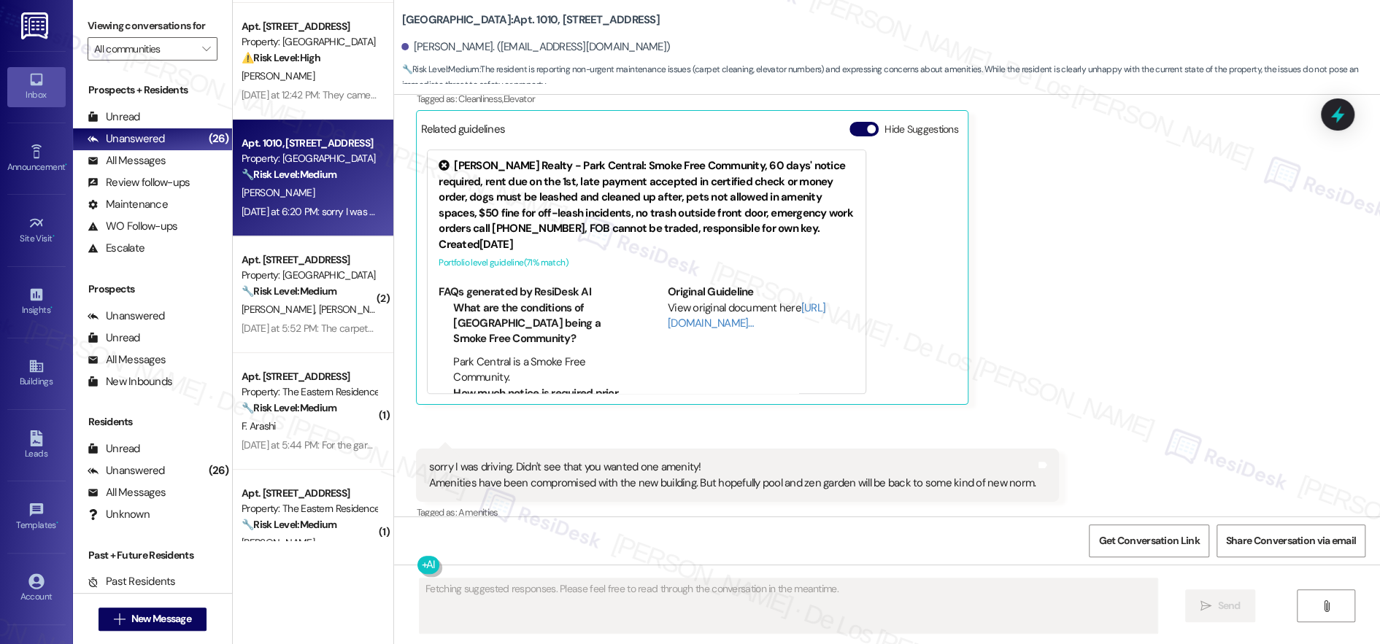
scroll to position [1282, 0]
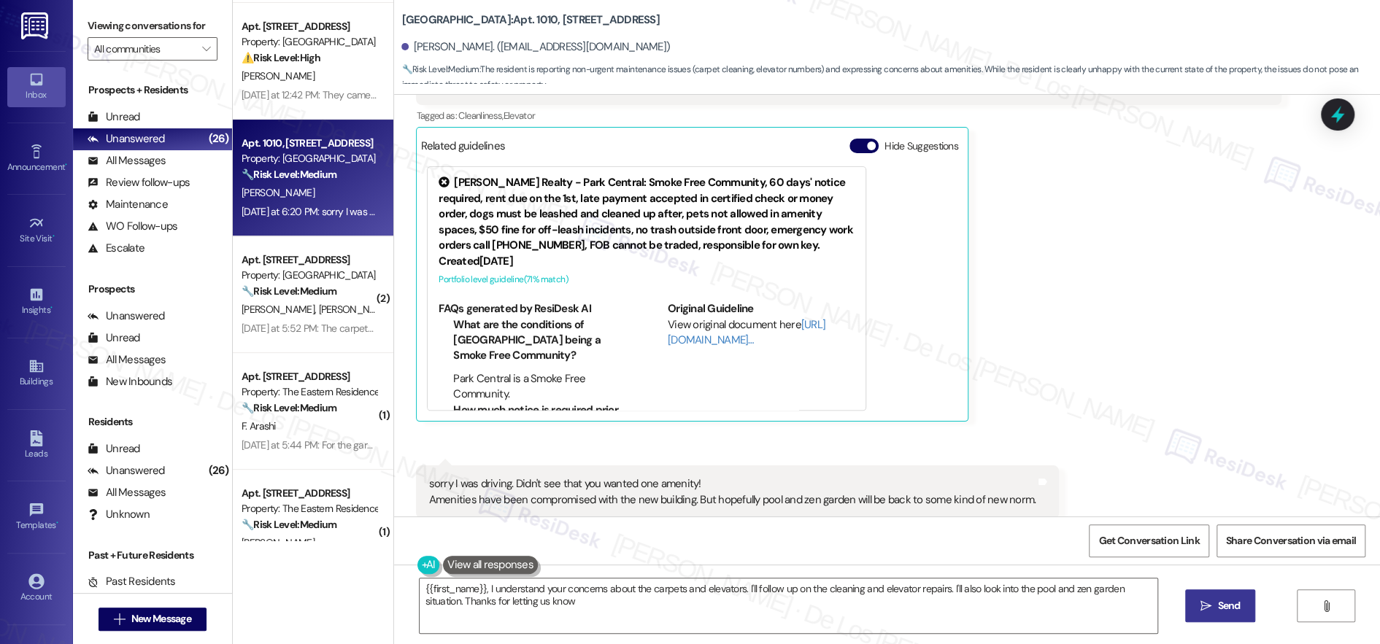
type textarea "{{first_name}}, I understand your concerns about the carpets and elevators. I'l…"
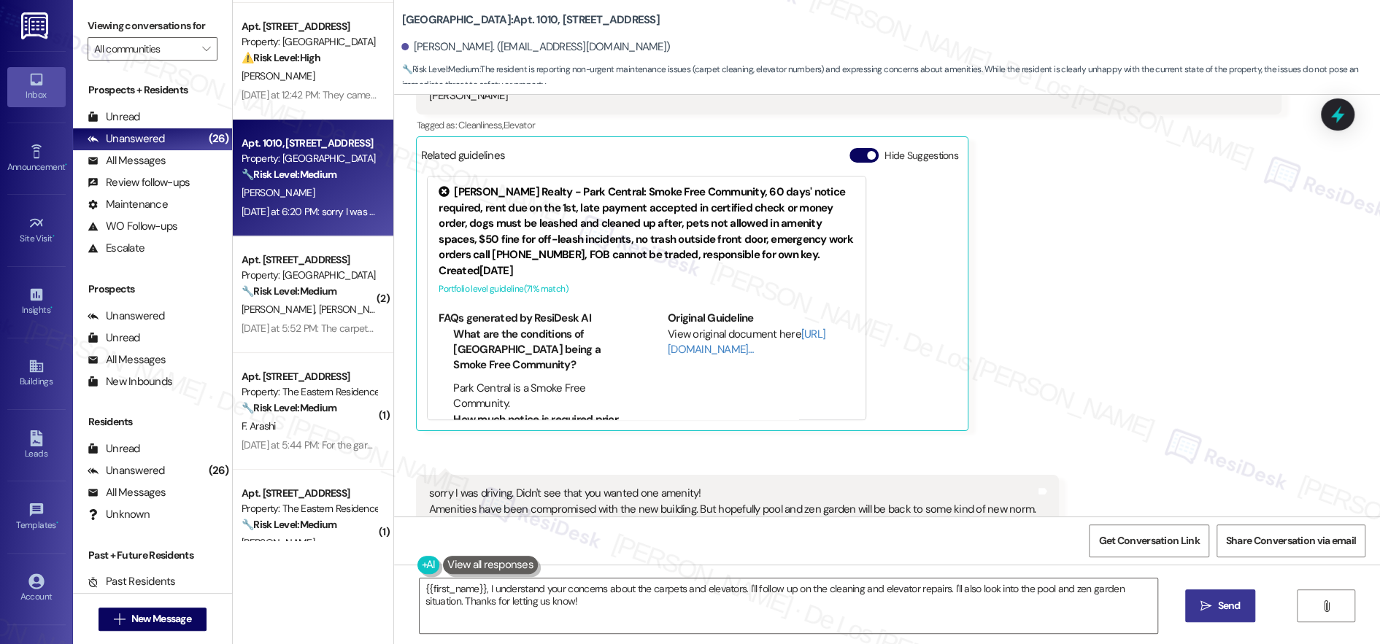
scroll to position [1259, 0]
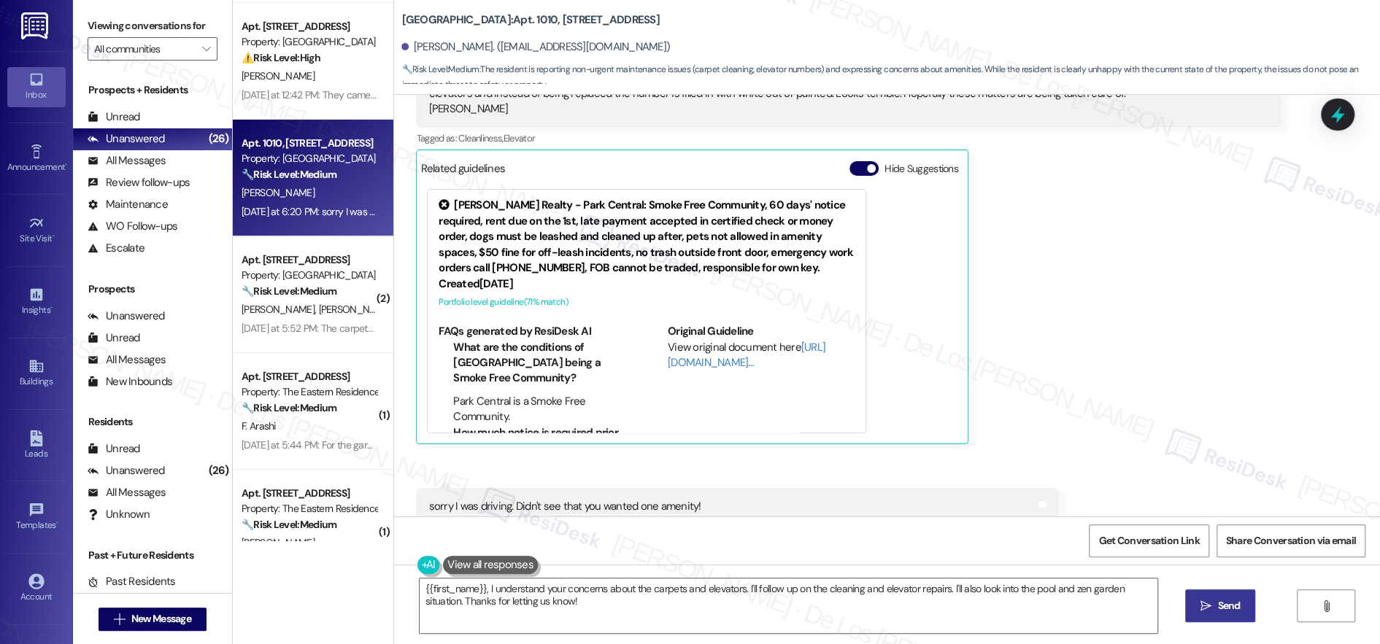
click at [860, 154] on div "Related guidelines Hide Suggestions" at bounding box center [691, 168] width 543 height 28
click at [859, 161] on button "Hide Suggestions" at bounding box center [863, 168] width 29 height 15
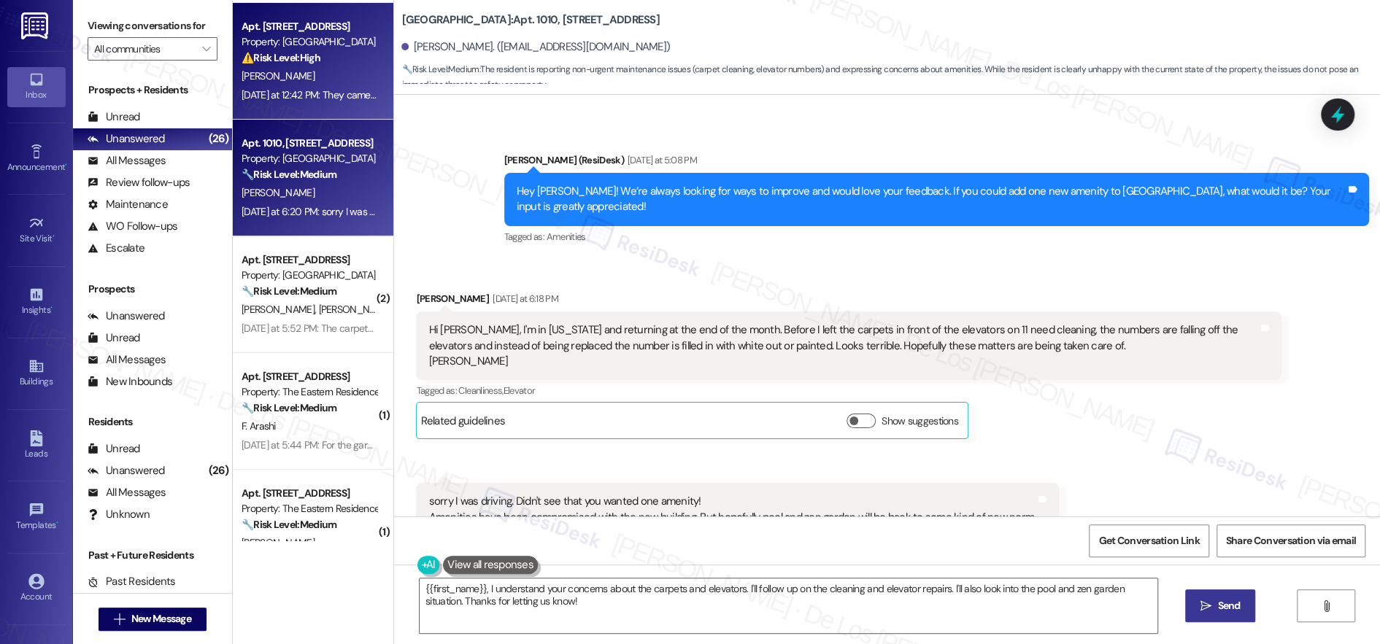
scroll to position [928, 0]
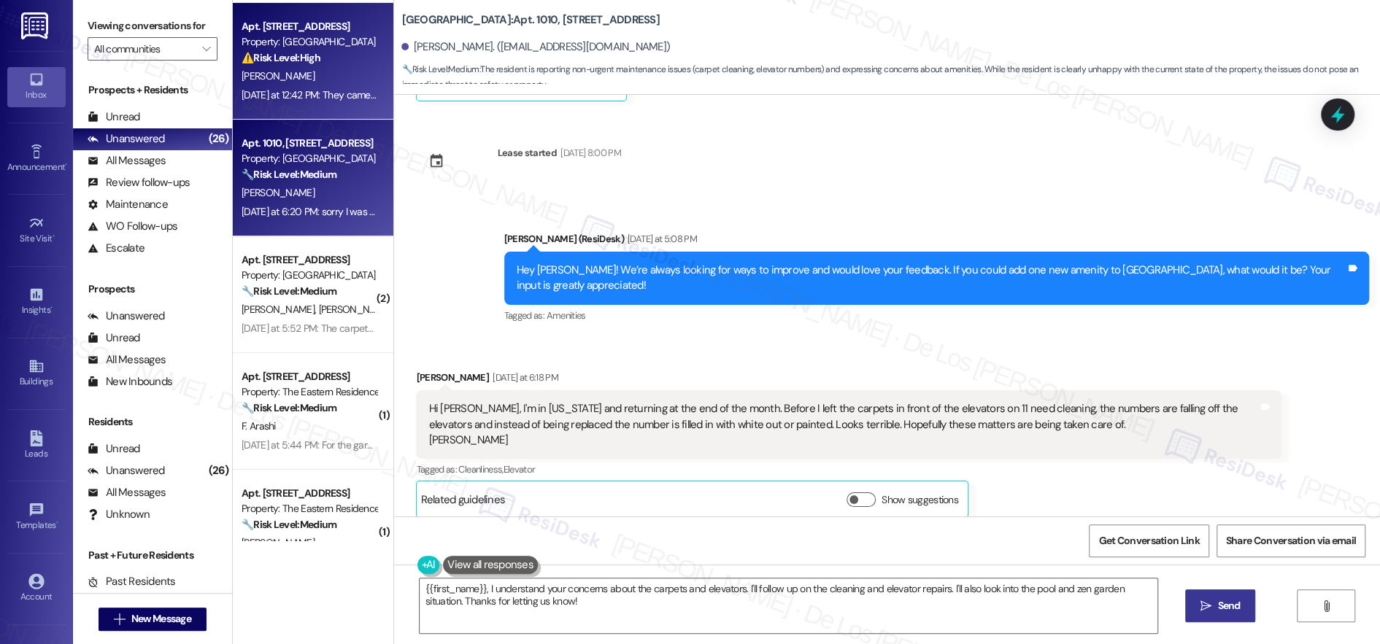
click at [349, 91] on div "Yesterday at 12:42 PM: They came to apparent yesterday and it started beeping a…" at bounding box center [466, 94] width 450 height 13
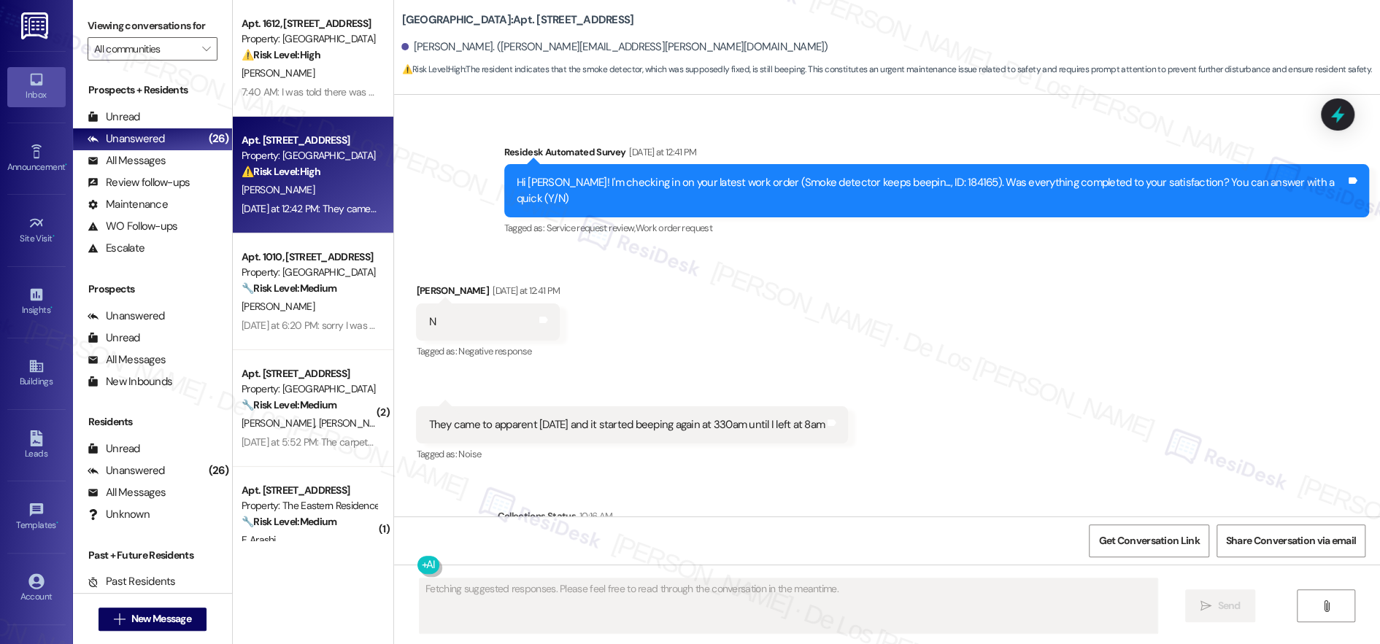
scroll to position [3666, 0]
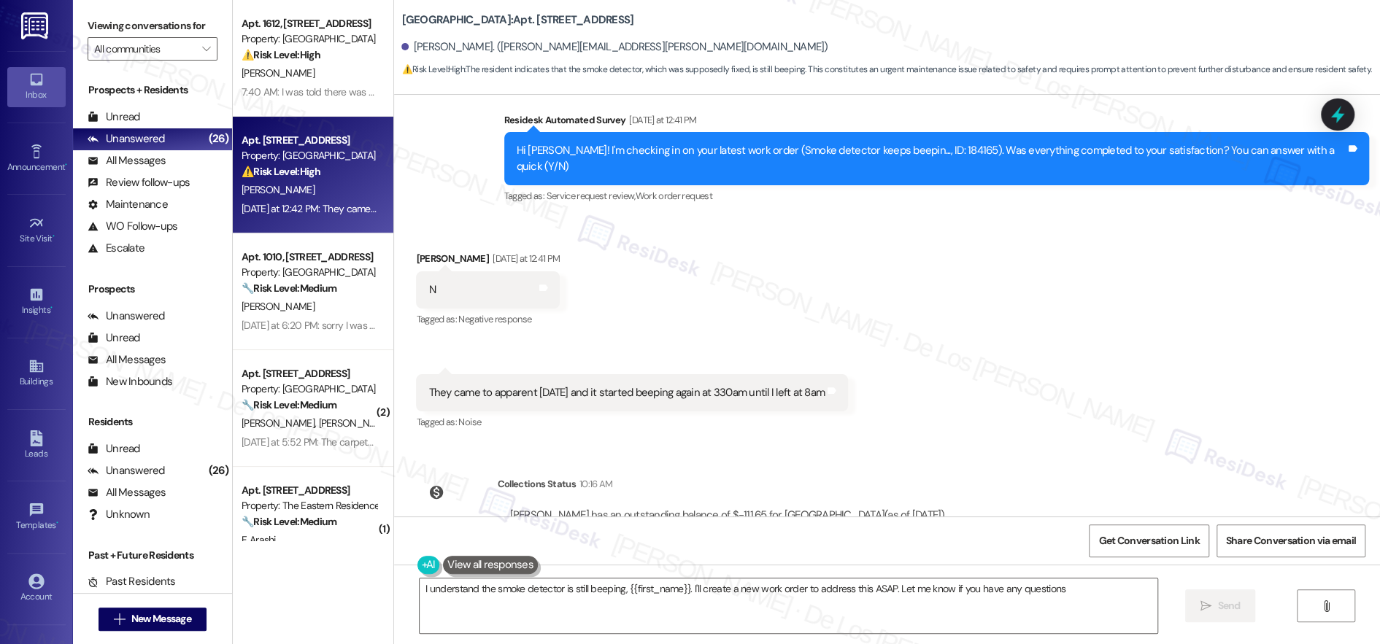
type textarea "I understand the smoke detector is still beeping, {{first_name}}. I'll create a…"
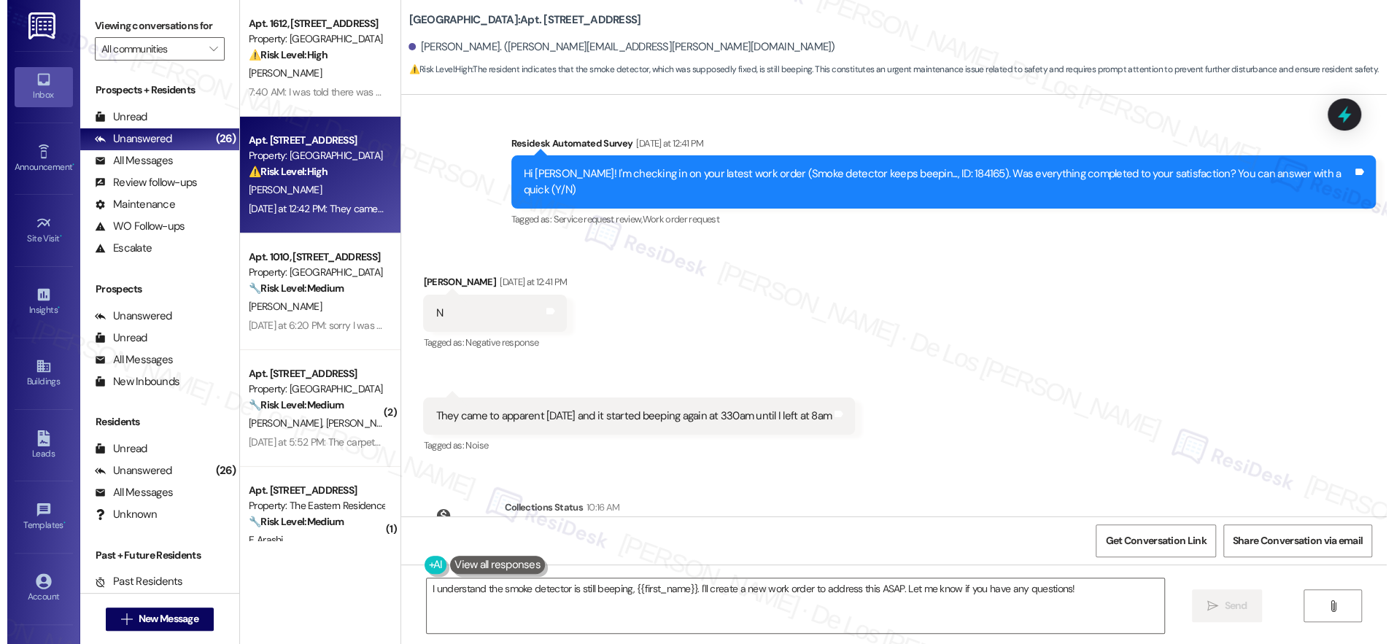
scroll to position [3639, 0]
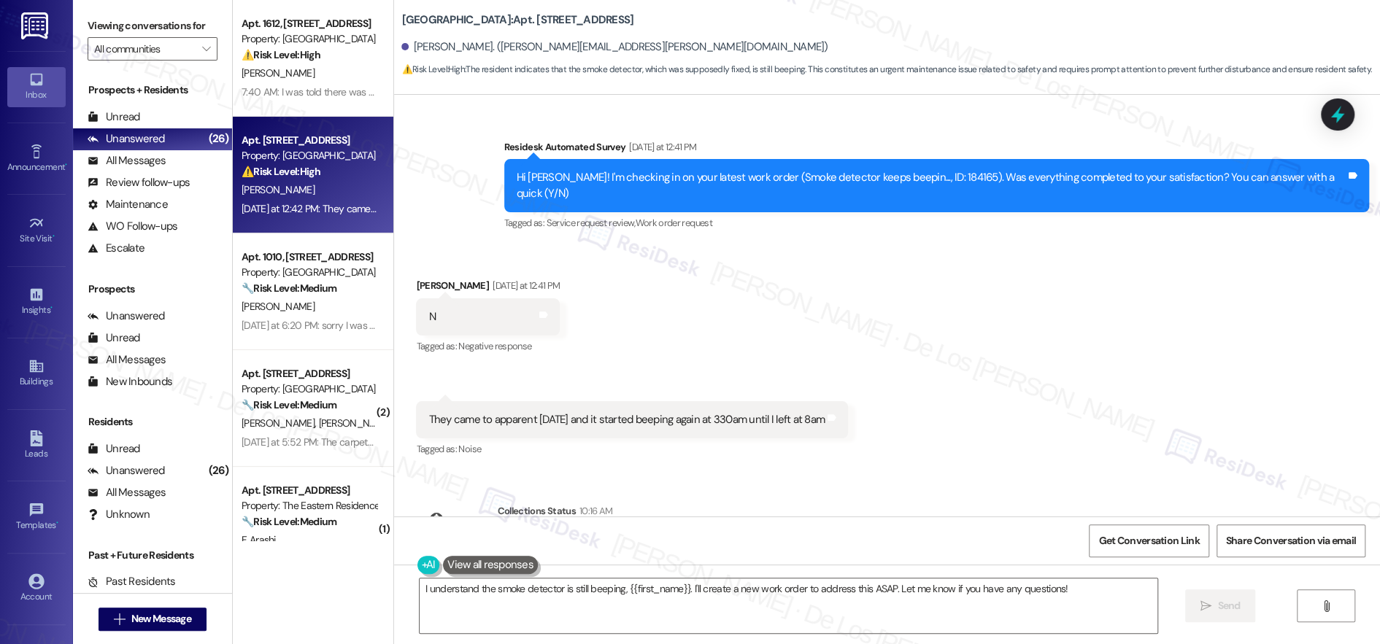
drag, startPoint x: 1165, startPoint y: 27, endPoint x: 1056, endPoint y: 25, distance: 109.5
click at [1165, 27] on div "Vine North Hills: Apt. 310, 500 St Albans Drive Mathew Ortman. (ortman.mathew@g…" at bounding box center [890, 41] width 978 height 74
click at [144, 48] on input "All communities" at bounding box center [144, 48] width 100 height 23
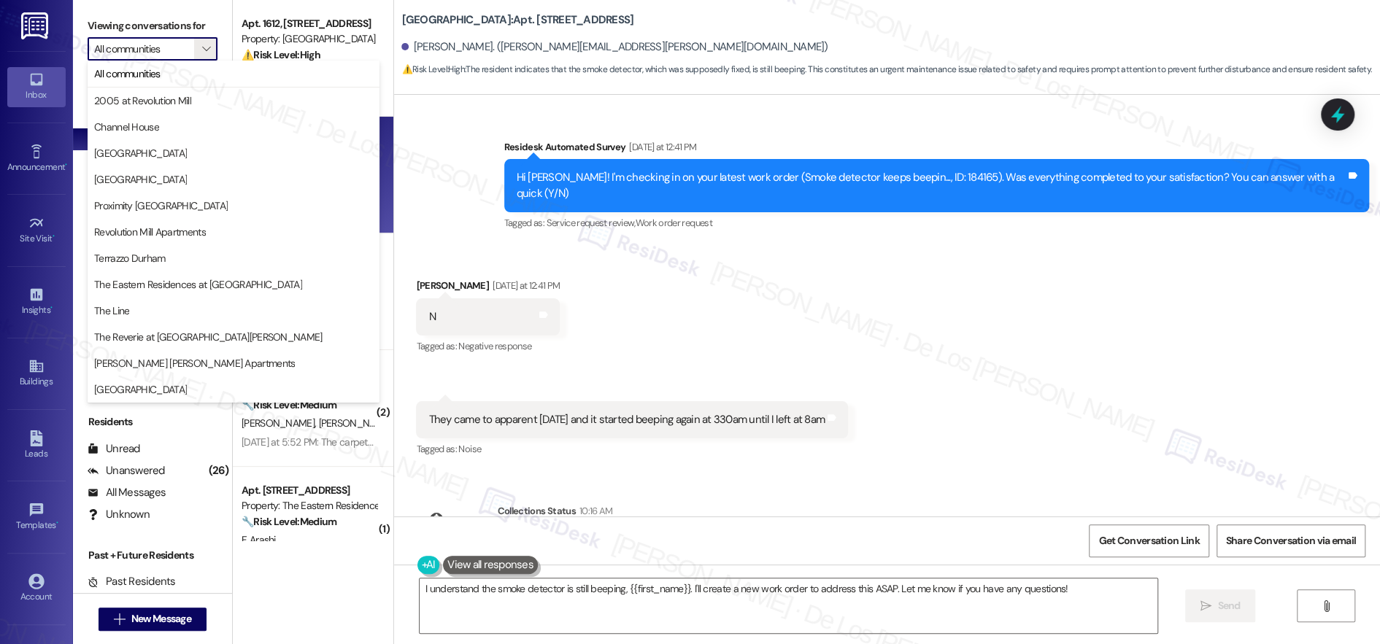
click at [525, 245] on div "Received via SMS Mathew Ortman Yesterday at 12:41 PM N Tags and notes Tagged as…" at bounding box center [887, 358] width 986 height 226
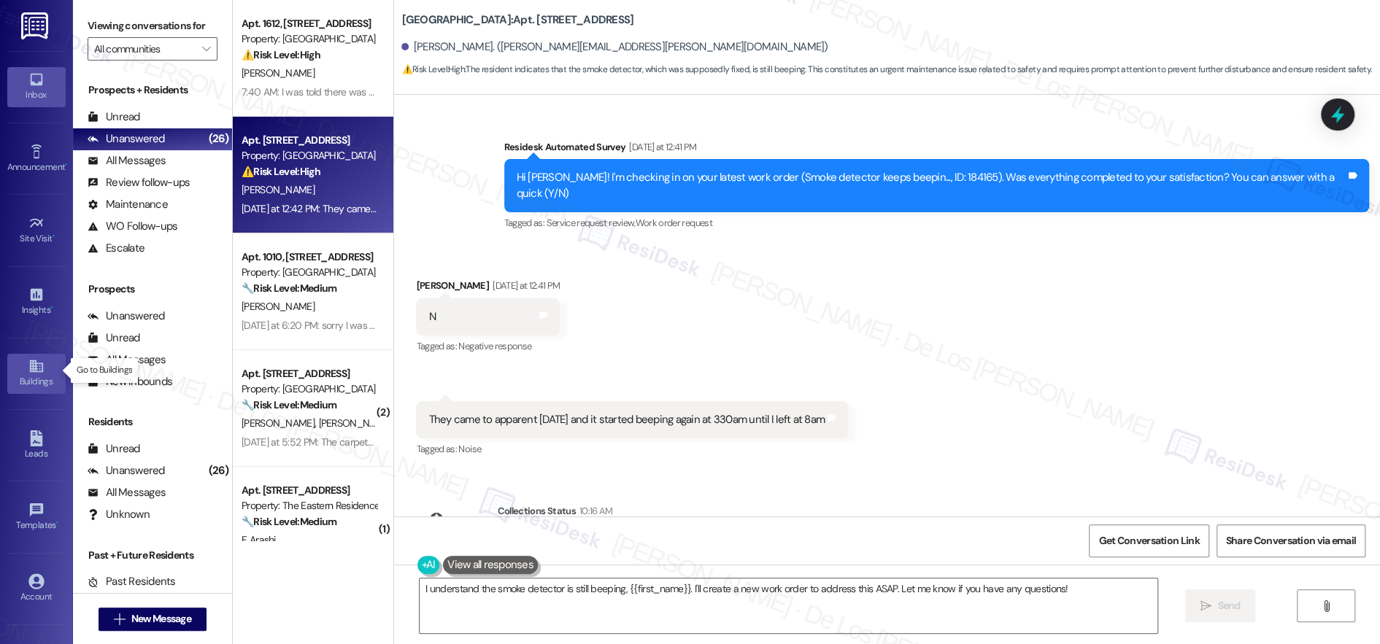
click at [37, 380] on div "Buildings" at bounding box center [36, 381] width 73 height 15
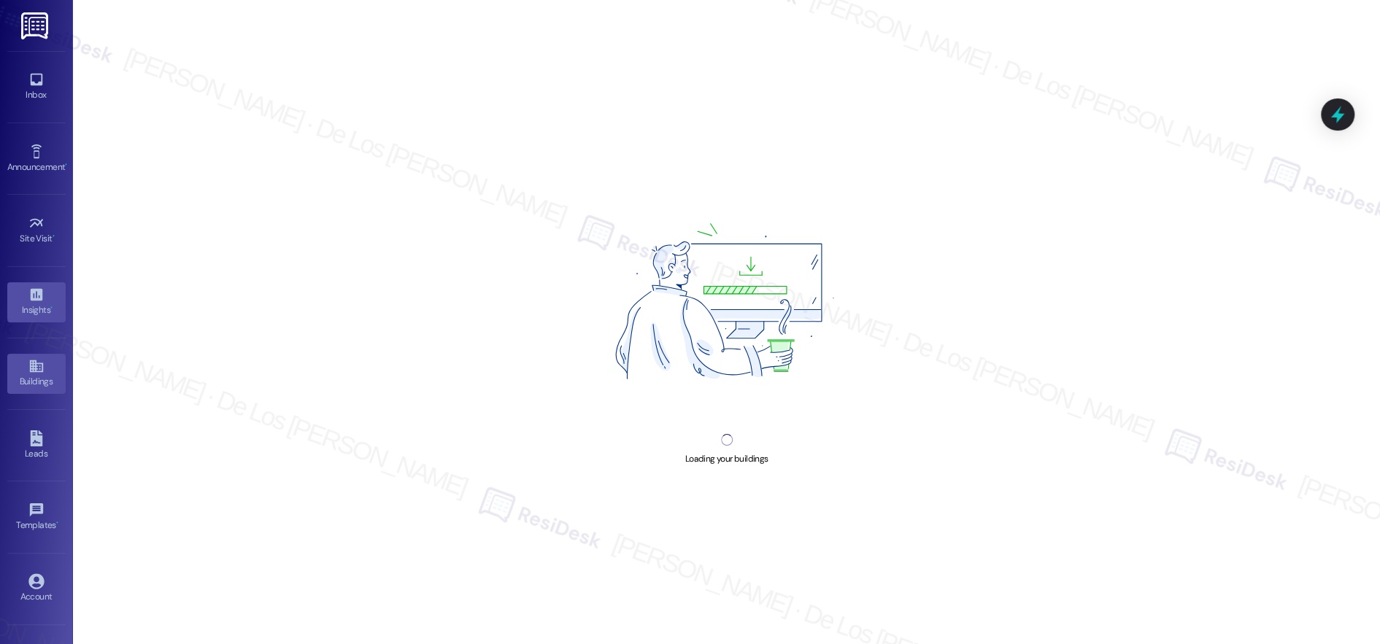
click at [39, 303] on div "Insights •" at bounding box center [36, 310] width 73 height 15
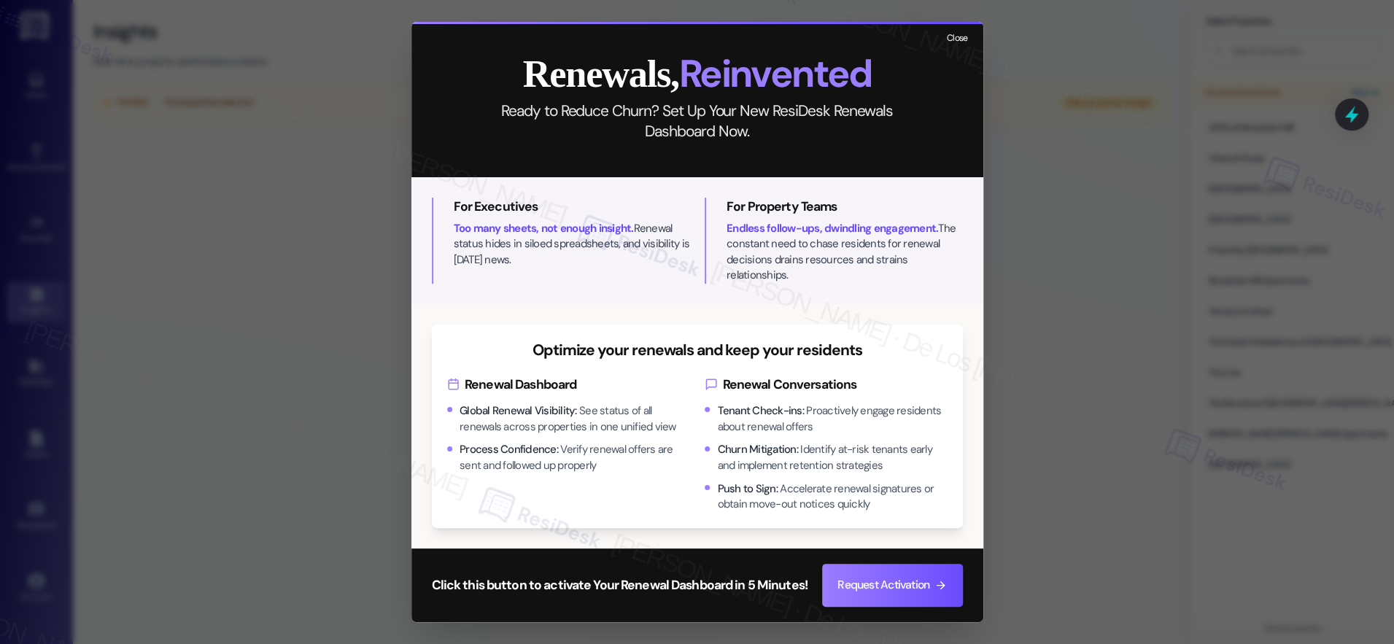
click at [951, 45] on button "Close" at bounding box center [957, 38] width 31 height 18
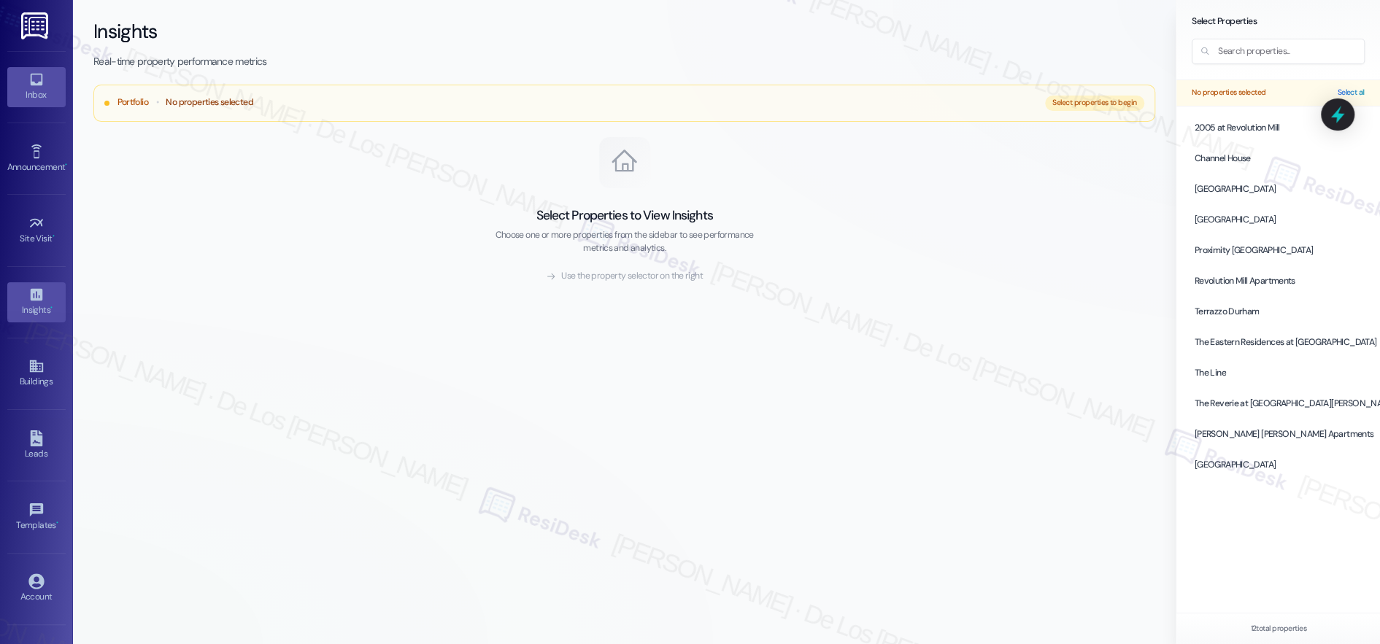
click at [40, 84] on icon at bounding box center [36, 80] width 16 height 16
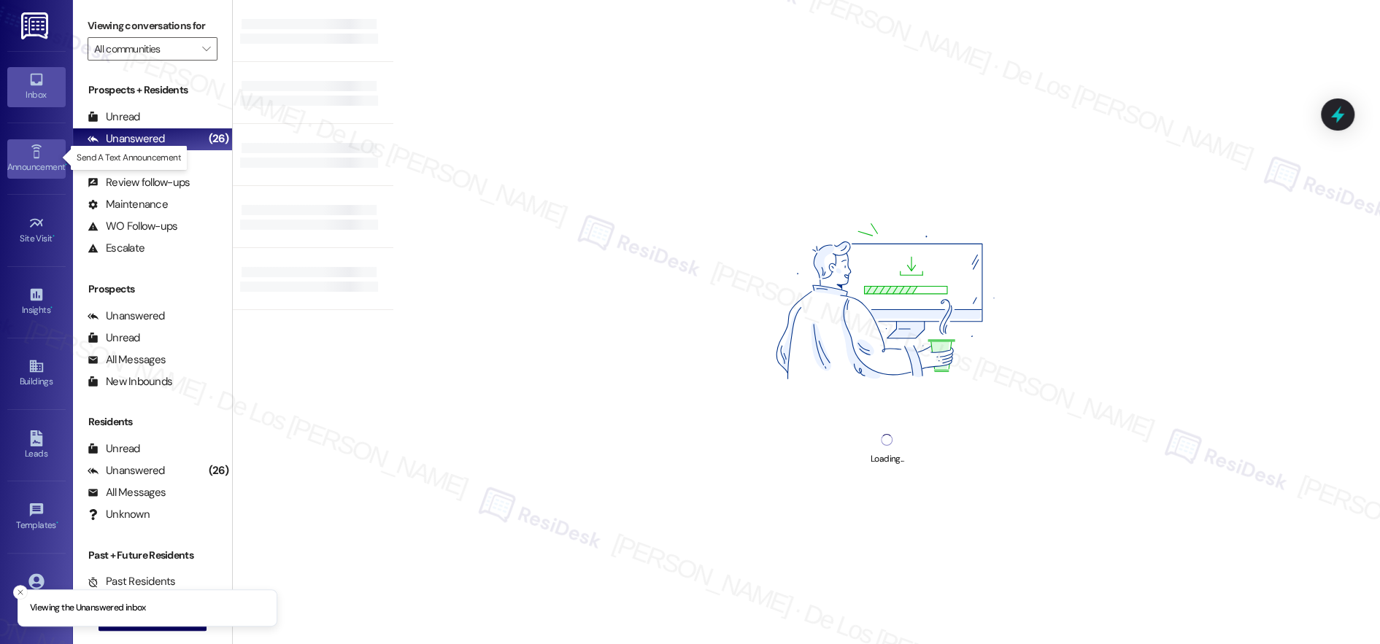
click at [38, 160] on div "Announcement •" at bounding box center [36, 167] width 73 height 15
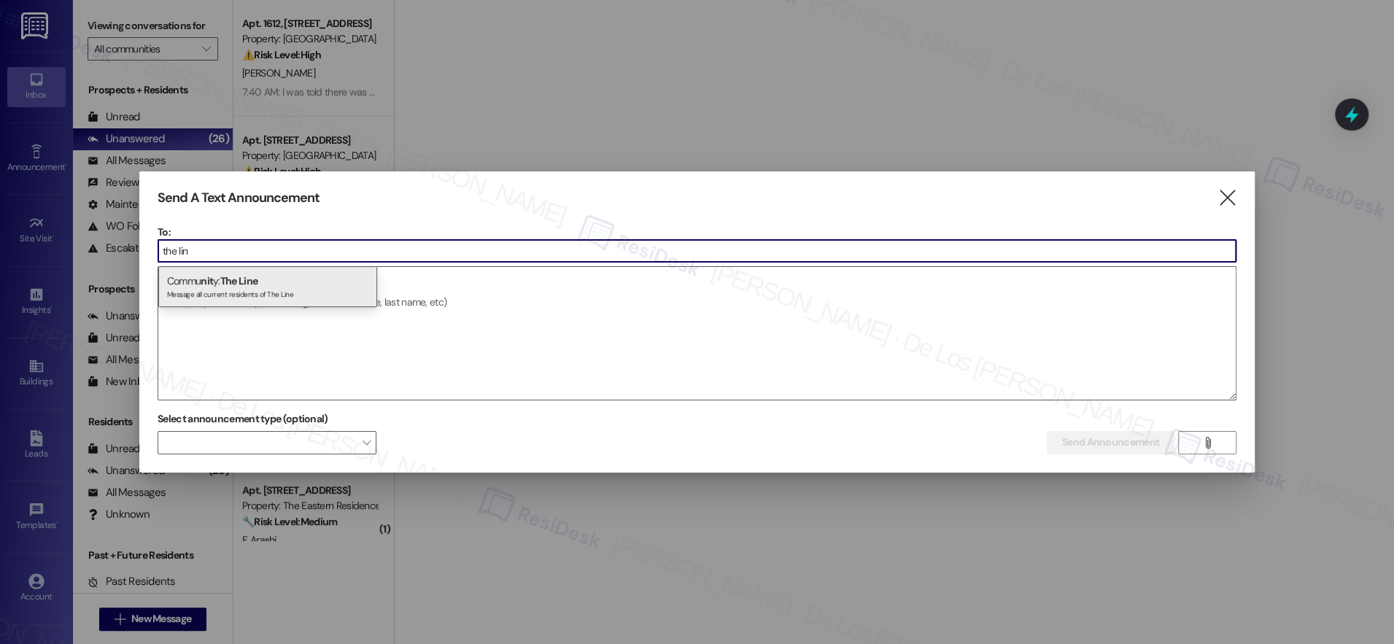
type input "the lin"
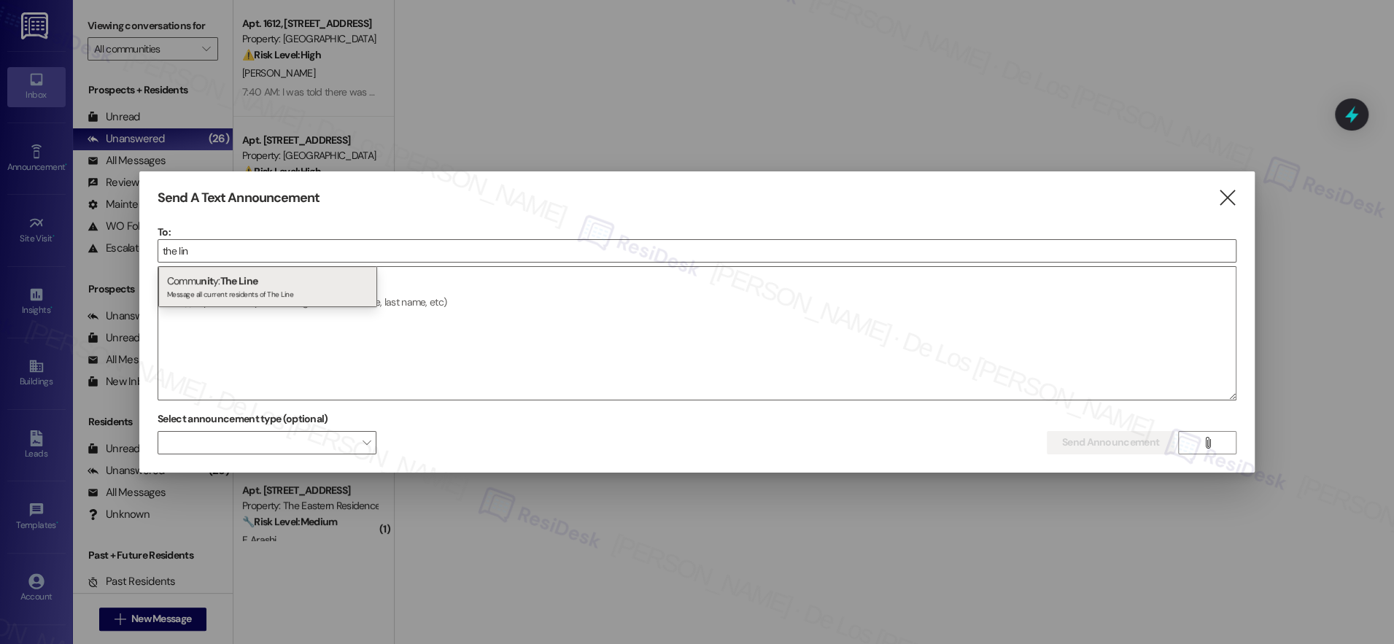
click at [1233, 186] on div "Send A Text Announcement  To: the lin  Drop image file here Select announceme…" at bounding box center [697, 321] width 1116 height 301
click at [1224, 200] on icon "" at bounding box center [1227, 197] width 20 height 15
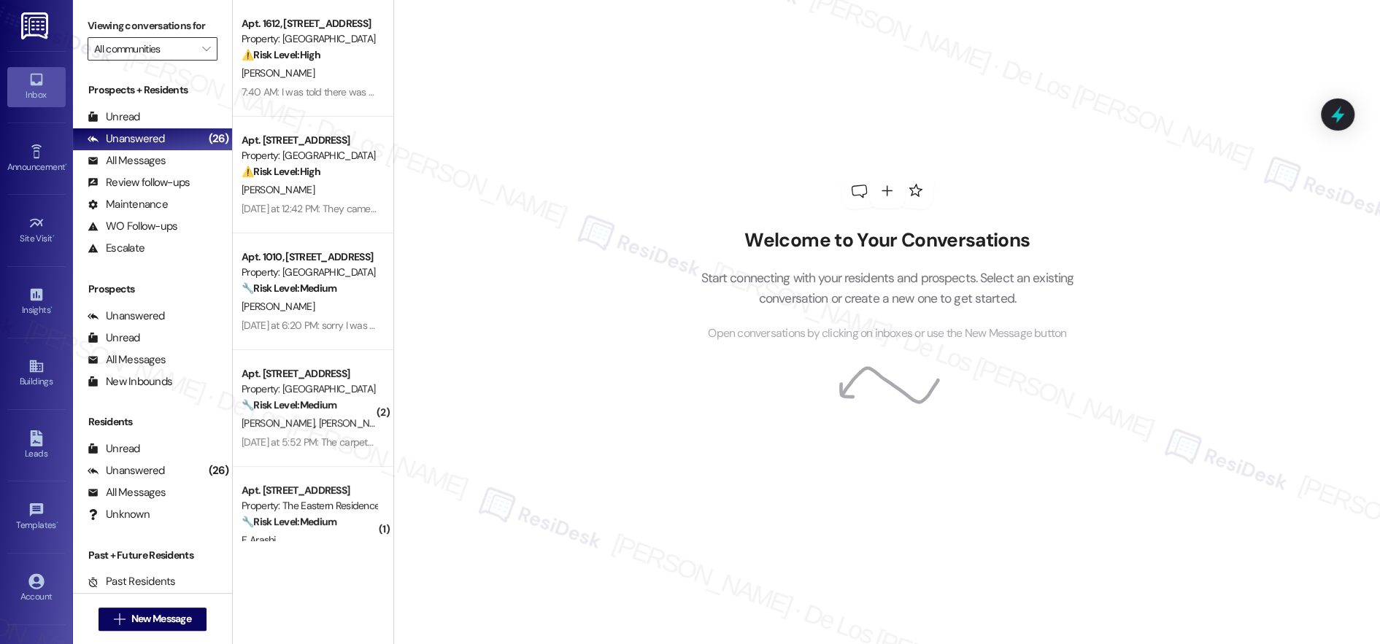
click at [141, 42] on input "All communities" at bounding box center [144, 48] width 100 height 23
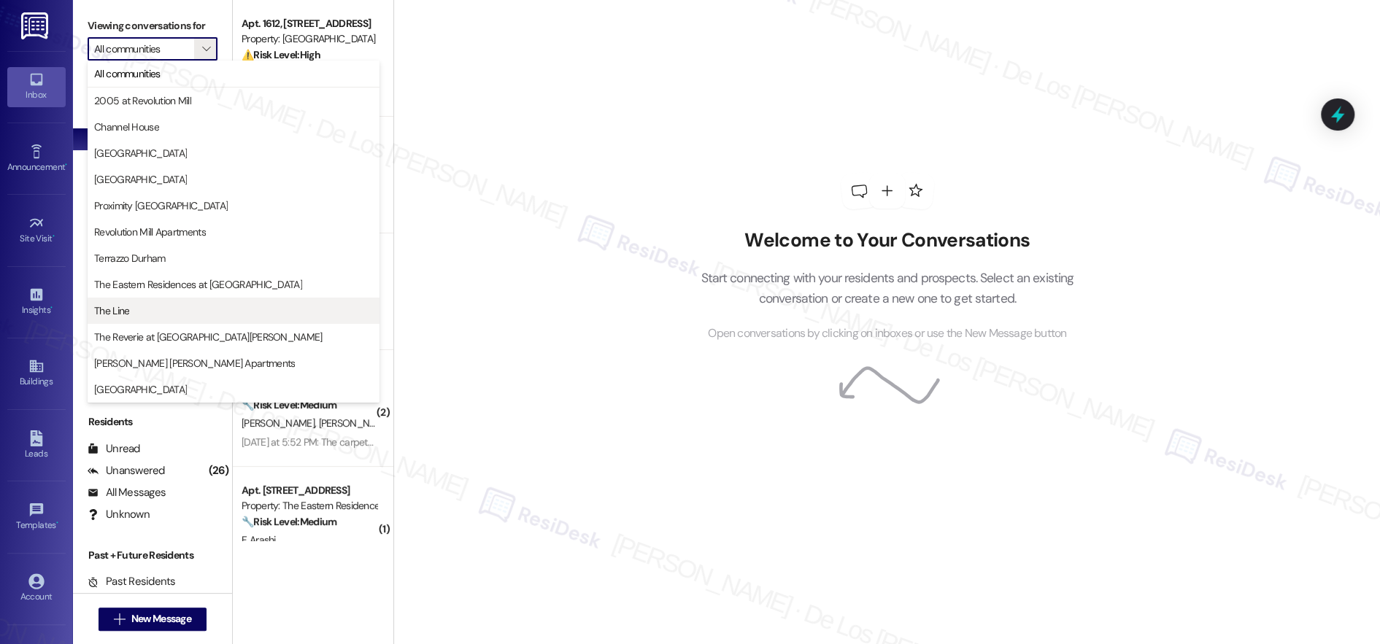
click at [169, 314] on span "The Line" at bounding box center [233, 311] width 279 height 15
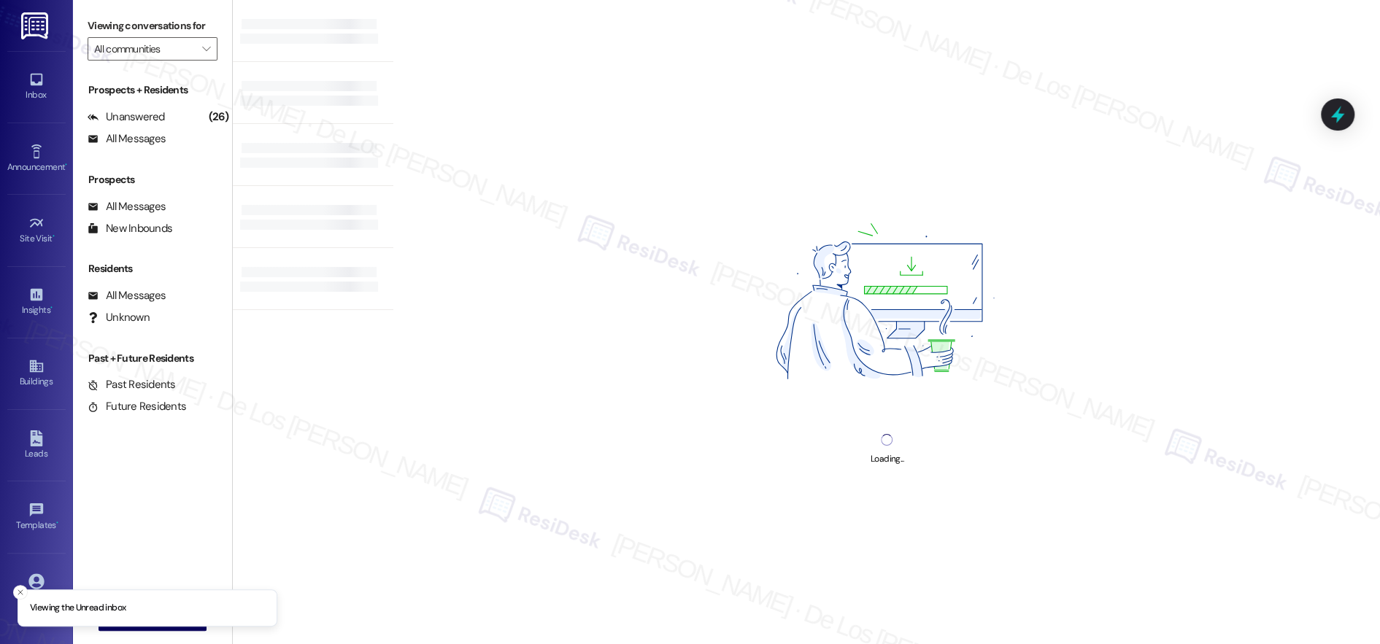
type input "The Line"
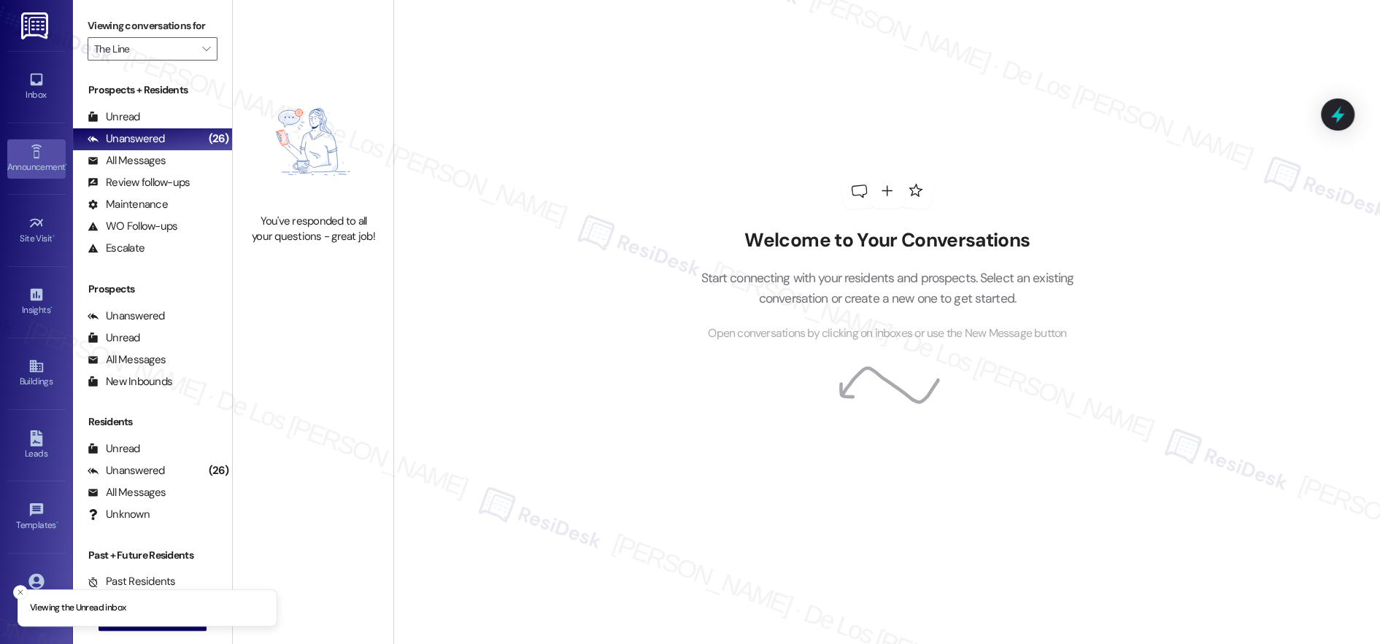
click at [34, 171] on div "Announcement •" at bounding box center [36, 167] width 73 height 15
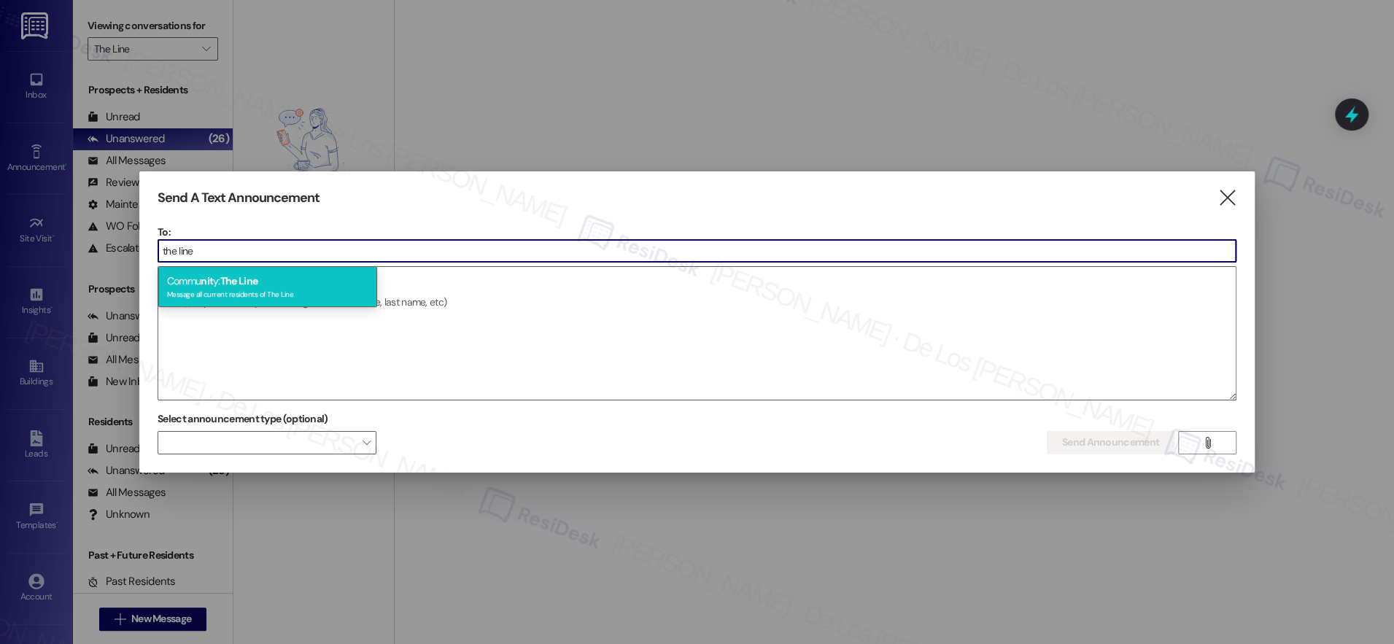
type input "the line"
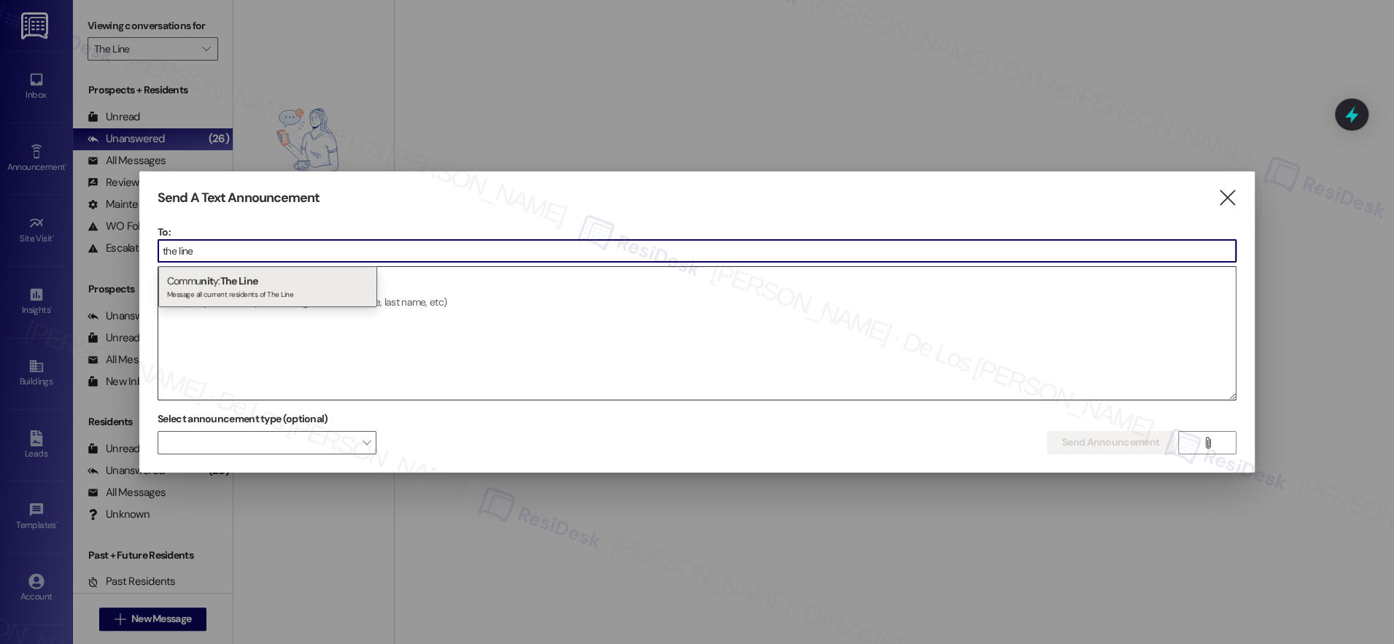
drag, startPoint x: 306, startPoint y: 285, endPoint x: 304, endPoint y: 371, distance: 86.1
click at [306, 287] on div "Commu nit y: The Line Message all current residents of The Line" at bounding box center [267, 287] width 219 height 42
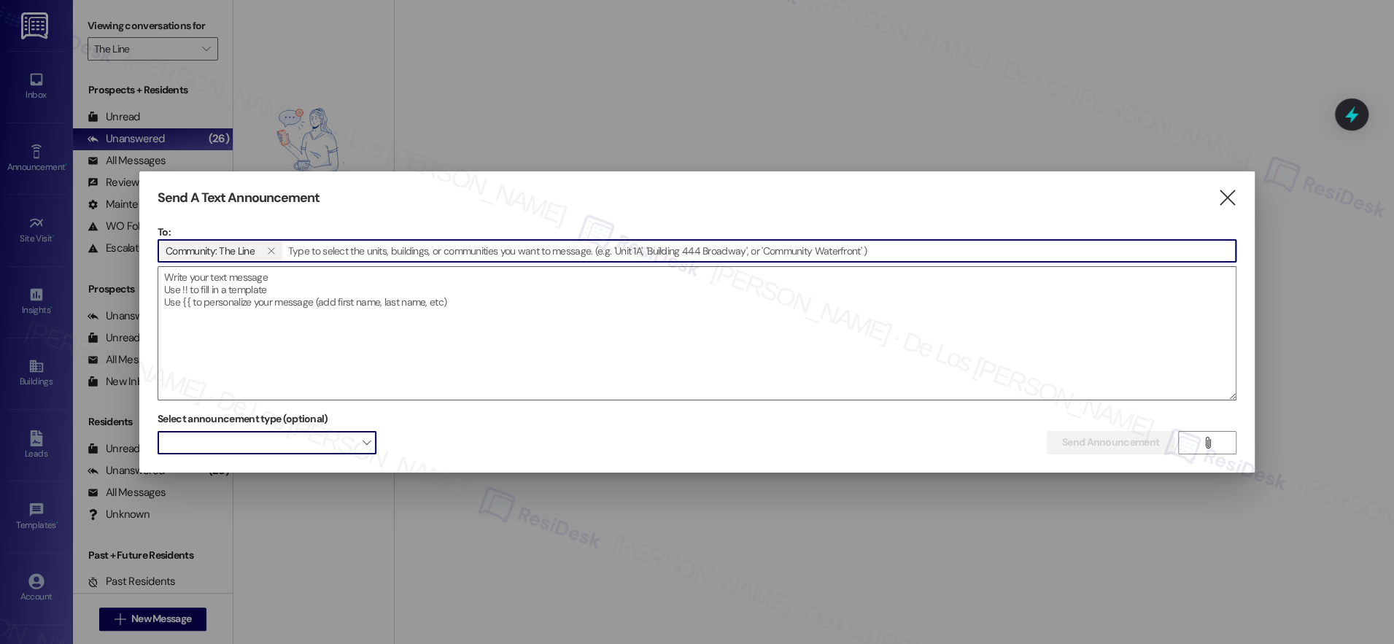
click at [324, 444] on span at bounding box center [267, 442] width 219 height 23
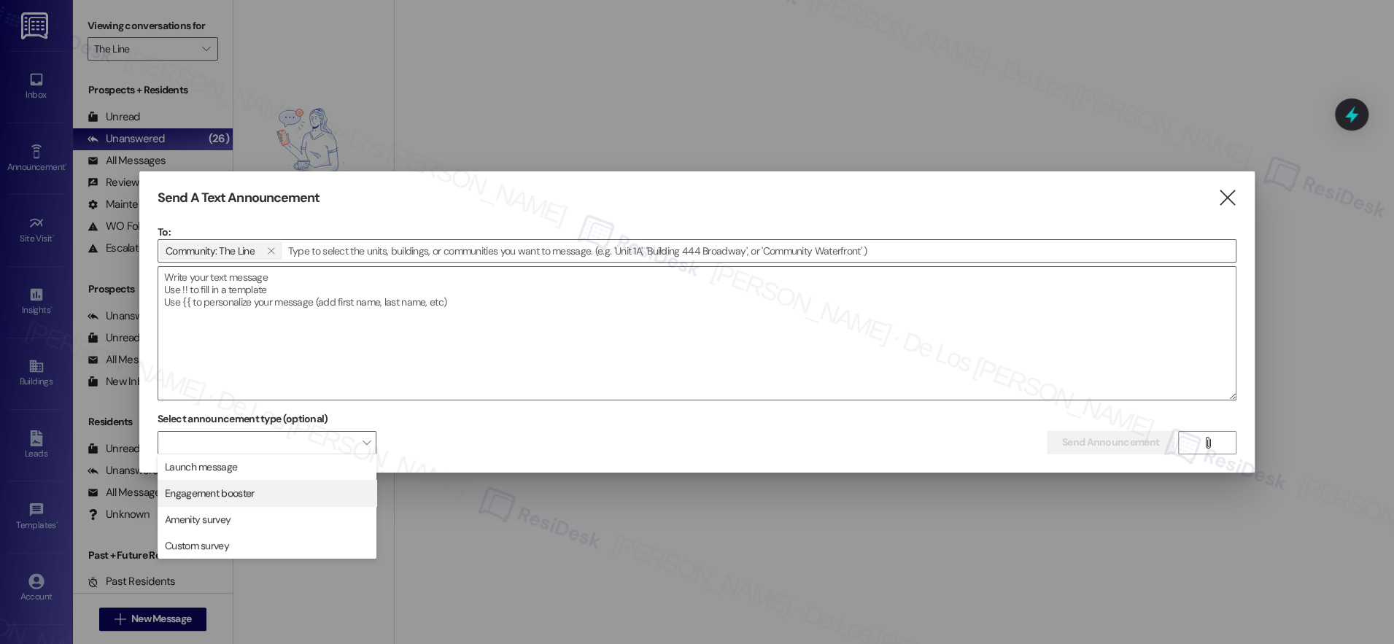
click at [284, 496] on span "Engagement booster" at bounding box center [267, 493] width 206 height 16
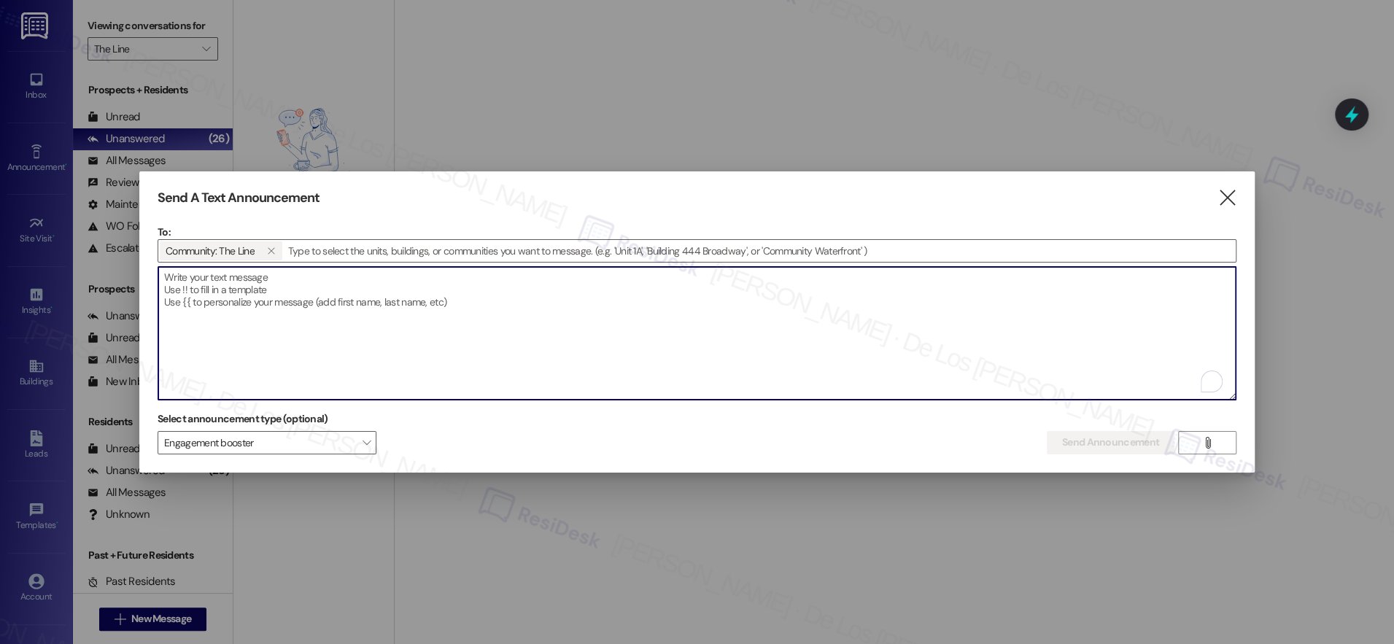
click at [295, 332] on textarea "To enrich screen reader interactions, please activate Accessibility in Grammarl…" at bounding box center [697, 333] width 1078 height 133
paste textarea "Hey {{first_name}}! We’re always looking for ways to improve and would love you…"
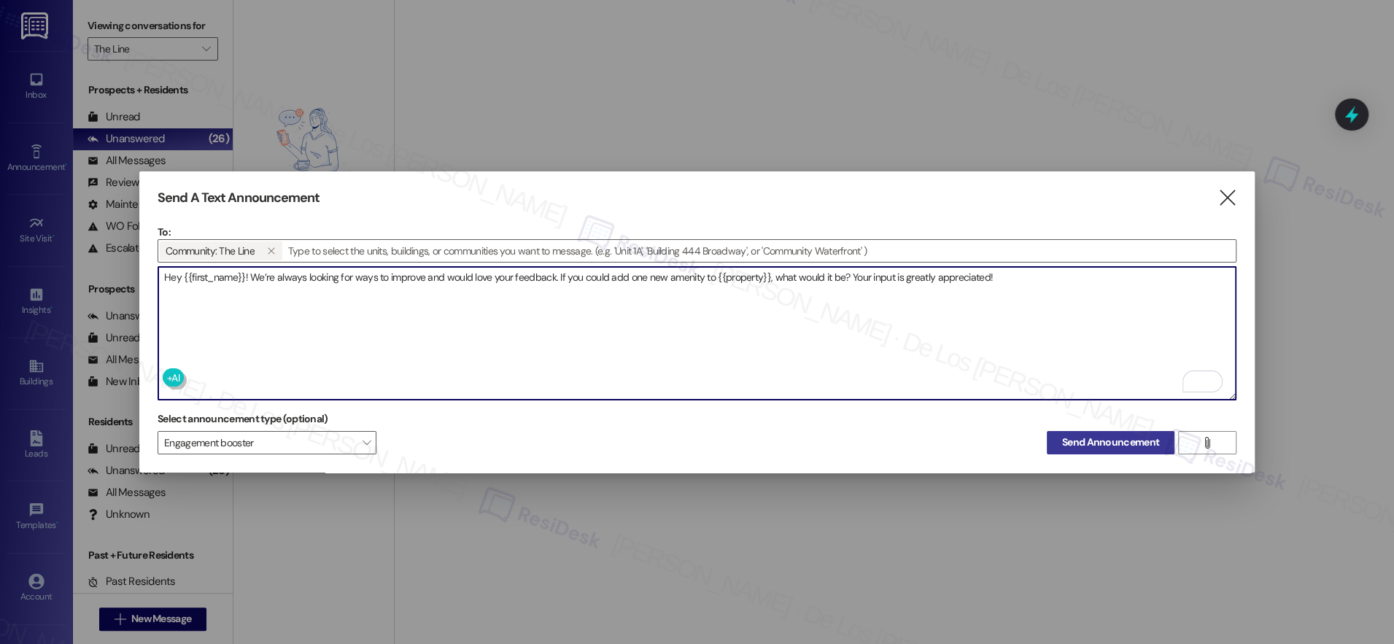
type textarea "Hey {{first_name}}! We’re always looking for ways to improve and would love you…"
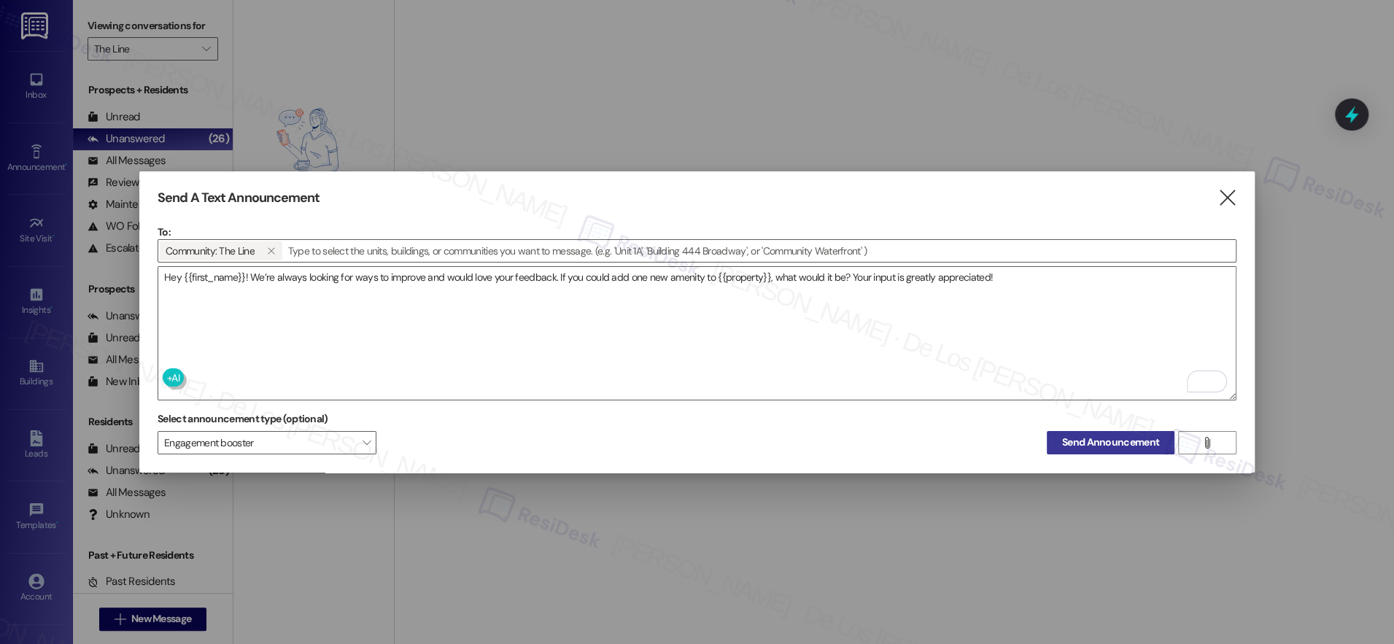
click at [1132, 437] on span "Send Announcement" at bounding box center [1110, 442] width 97 height 15
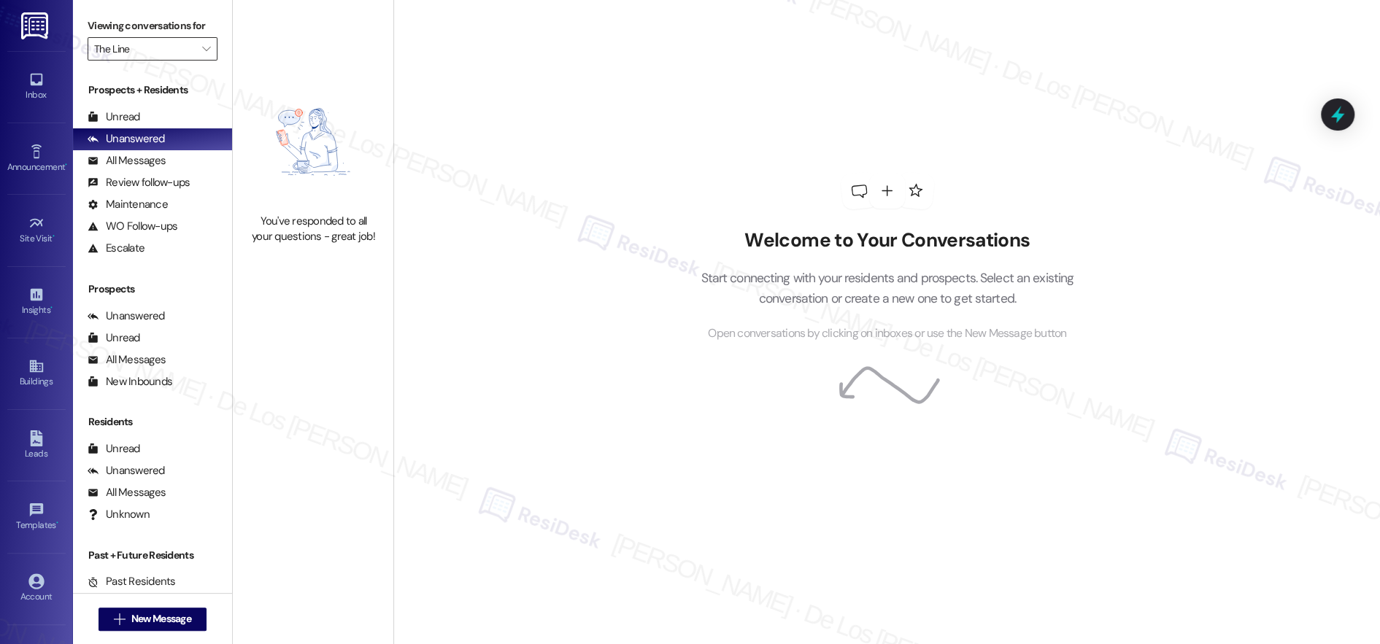
click at [180, 47] on input "The Line" at bounding box center [144, 48] width 100 height 23
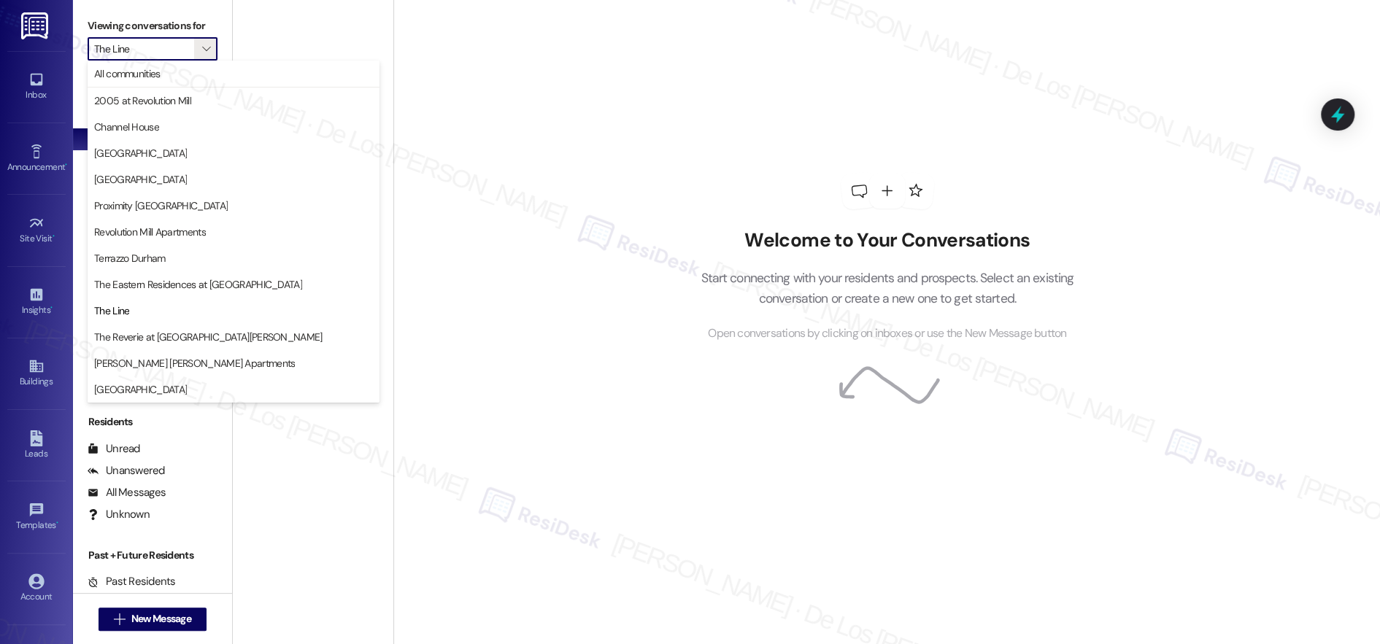
click at [251, 39] on div "You've responded to all your questions - great job!" at bounding box center [313, 161] width 161 height 322
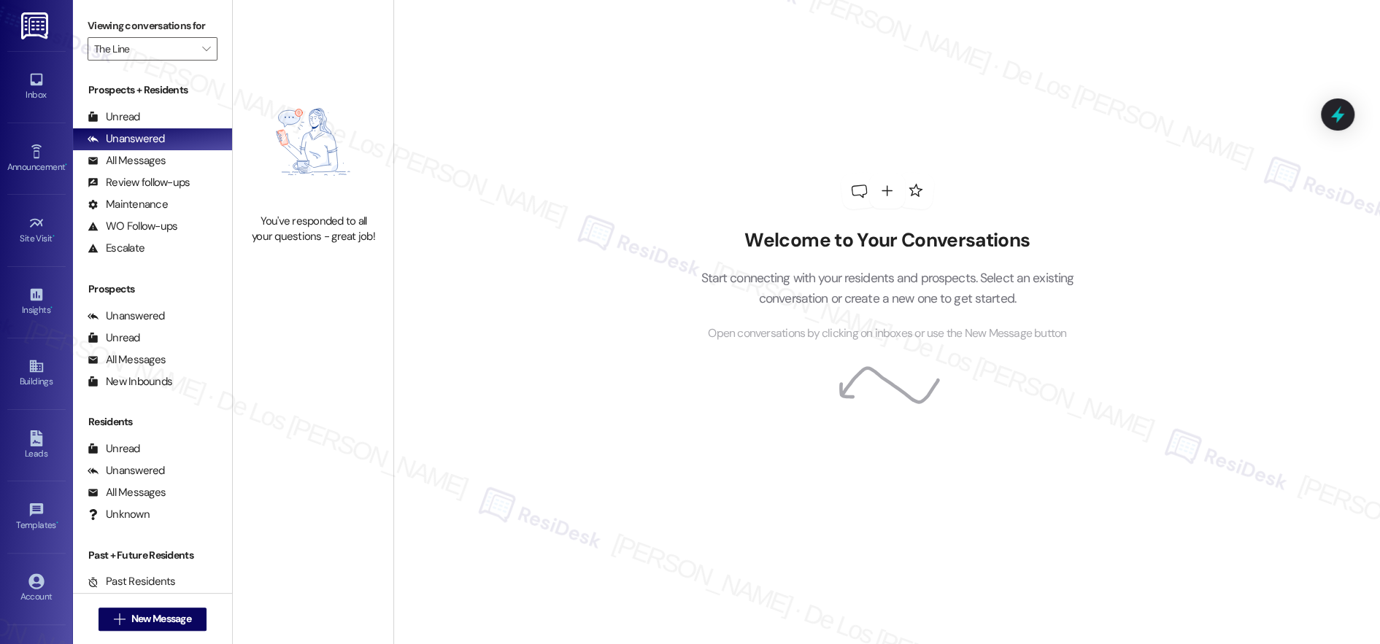
click at [262, 156] on img at bounding box center [313, 141] width 128 height 129
click at [196, 159] on div "All Messages (undefined)" at bounding box center [152, 161] width 159 height 22
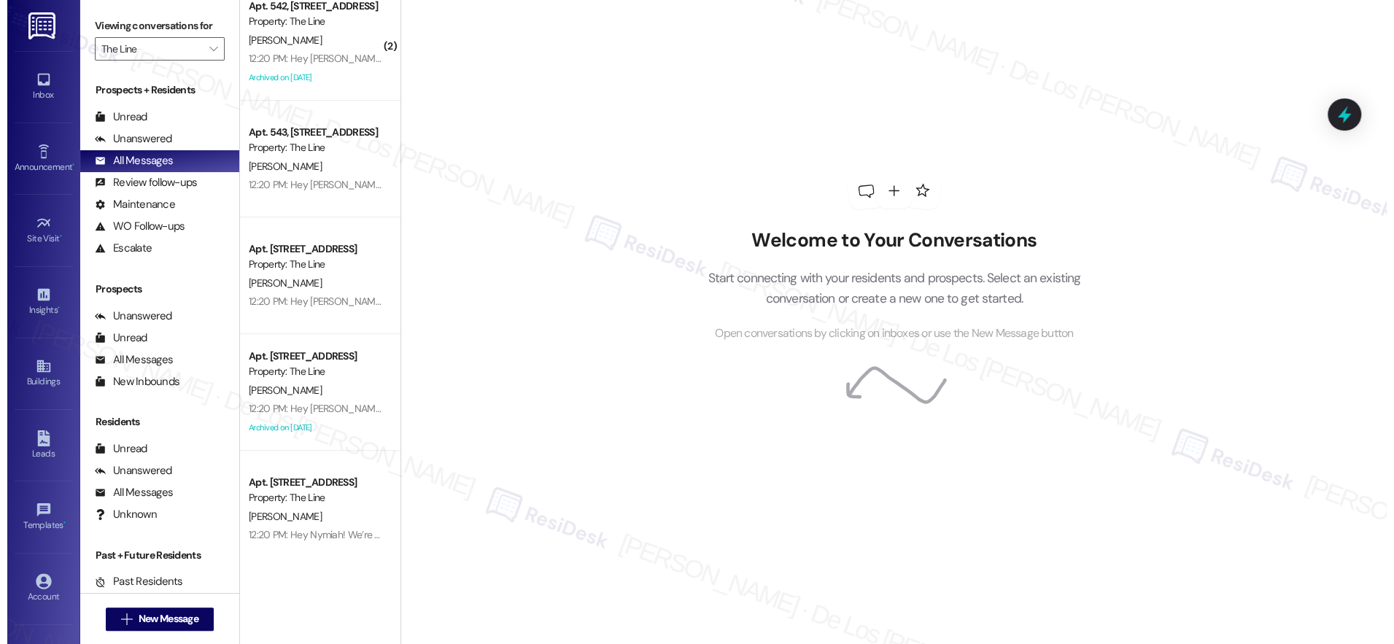
scroll to position [500, 0]
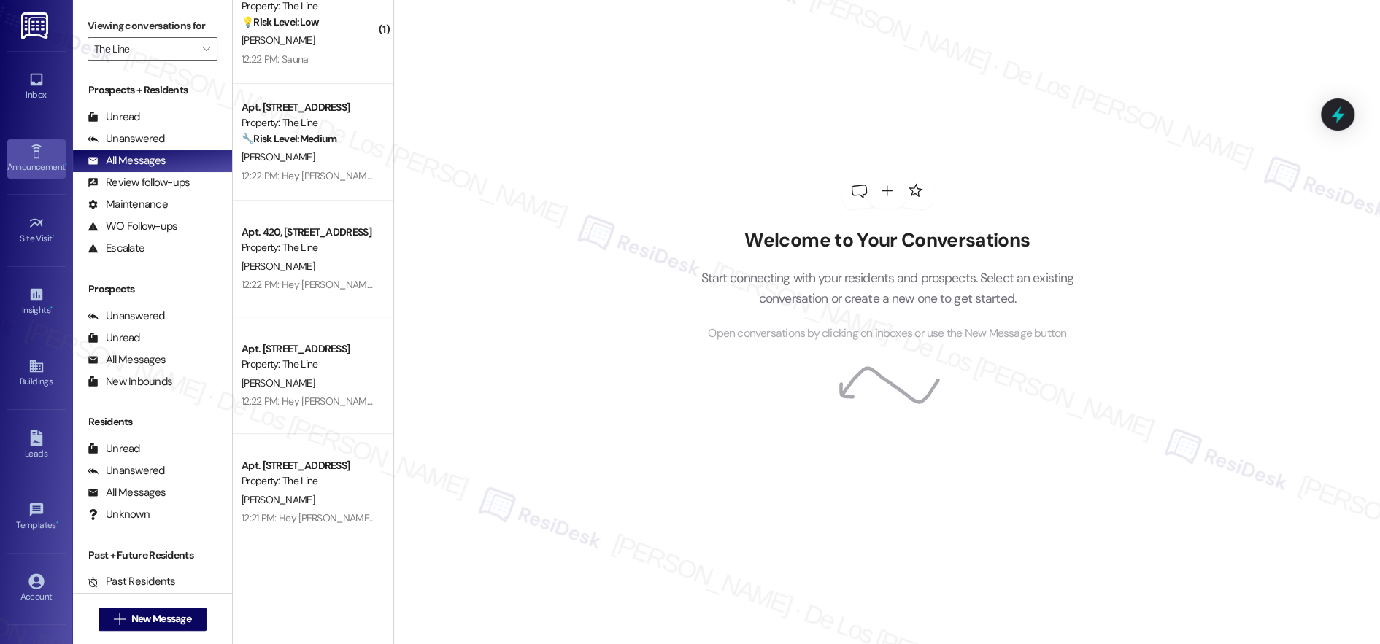
click at [36, 162] on div "Announcement •" at bounding box center [36, 167] width 73 height 15
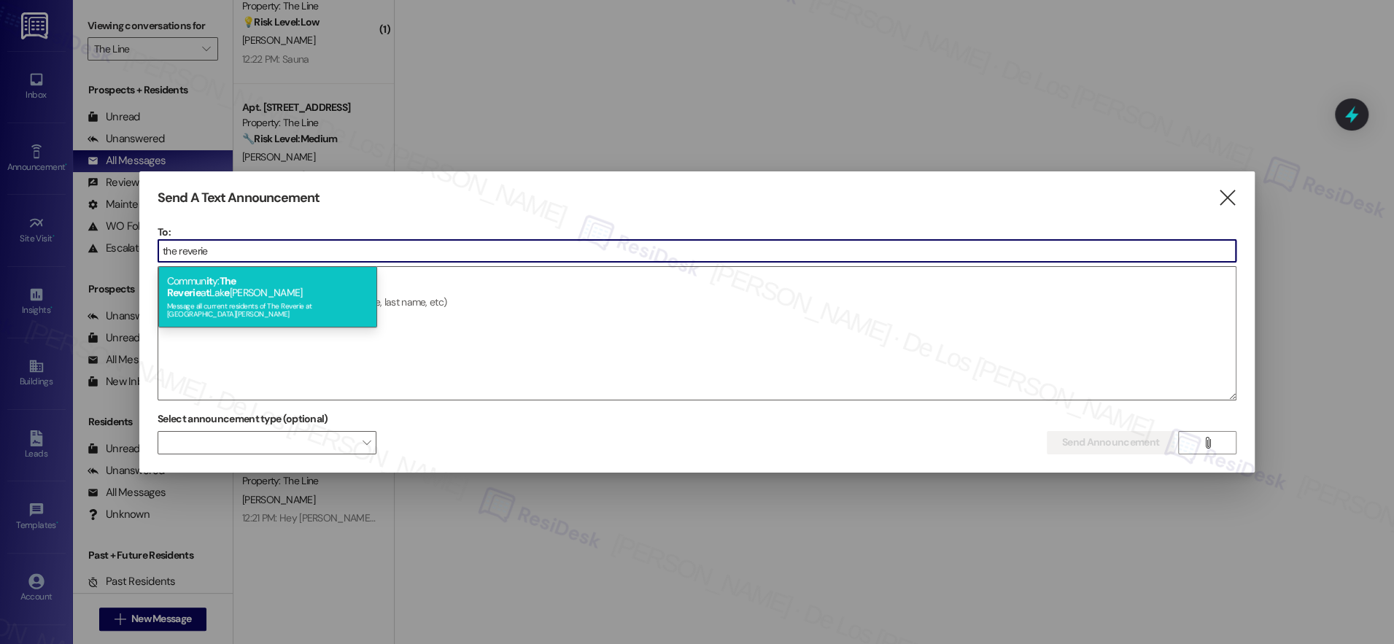
type input "the reverie"
click at [299, 285] on div "Commun it y: The Reverie a t Lak e Boone Message all current residents of The R…" at bounding box center [267, 296] width 219 height 61
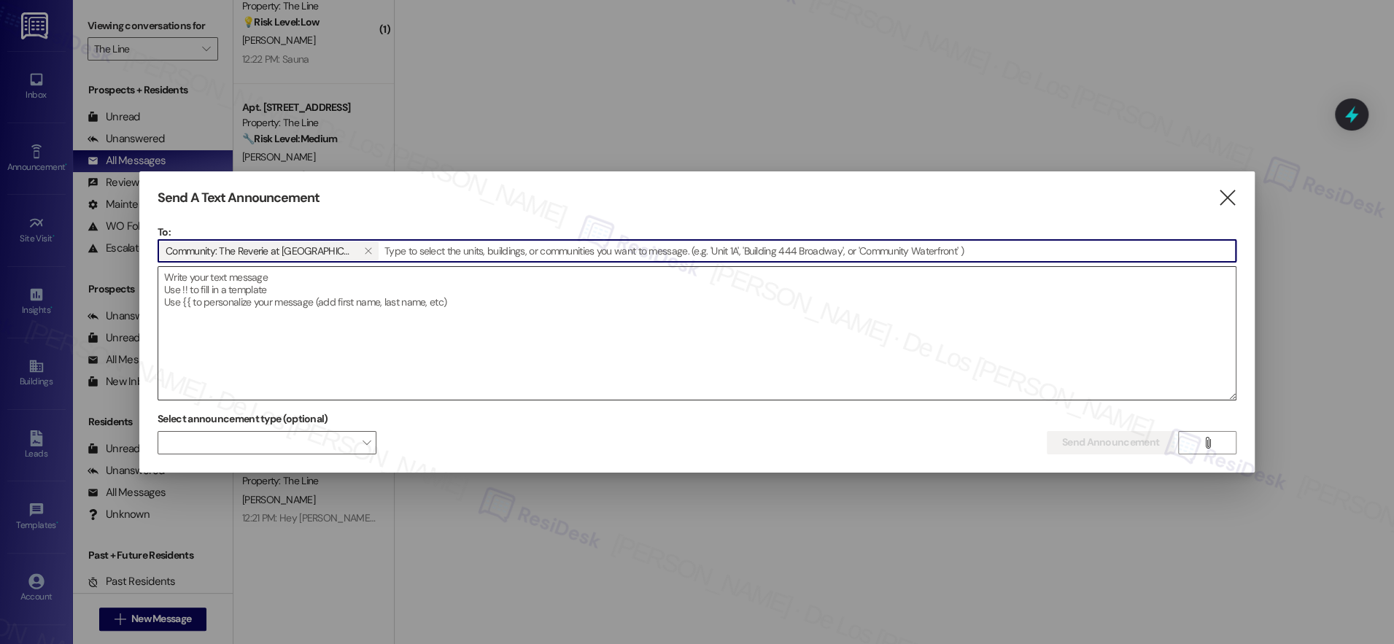
click at [302, 295] on textarea at bounding box center [697, 333] width 1078 height 133
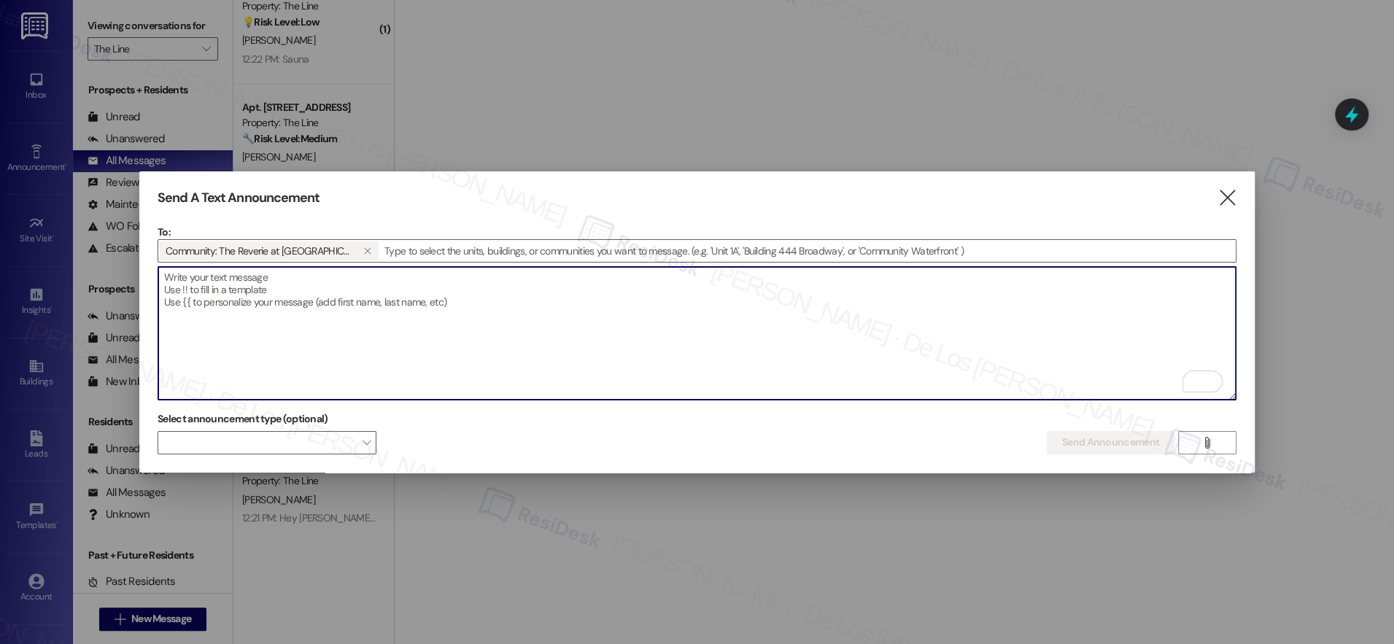
paste textarea "Hey {{first_name}}! We’re always looking for ways to improve and would love you…"
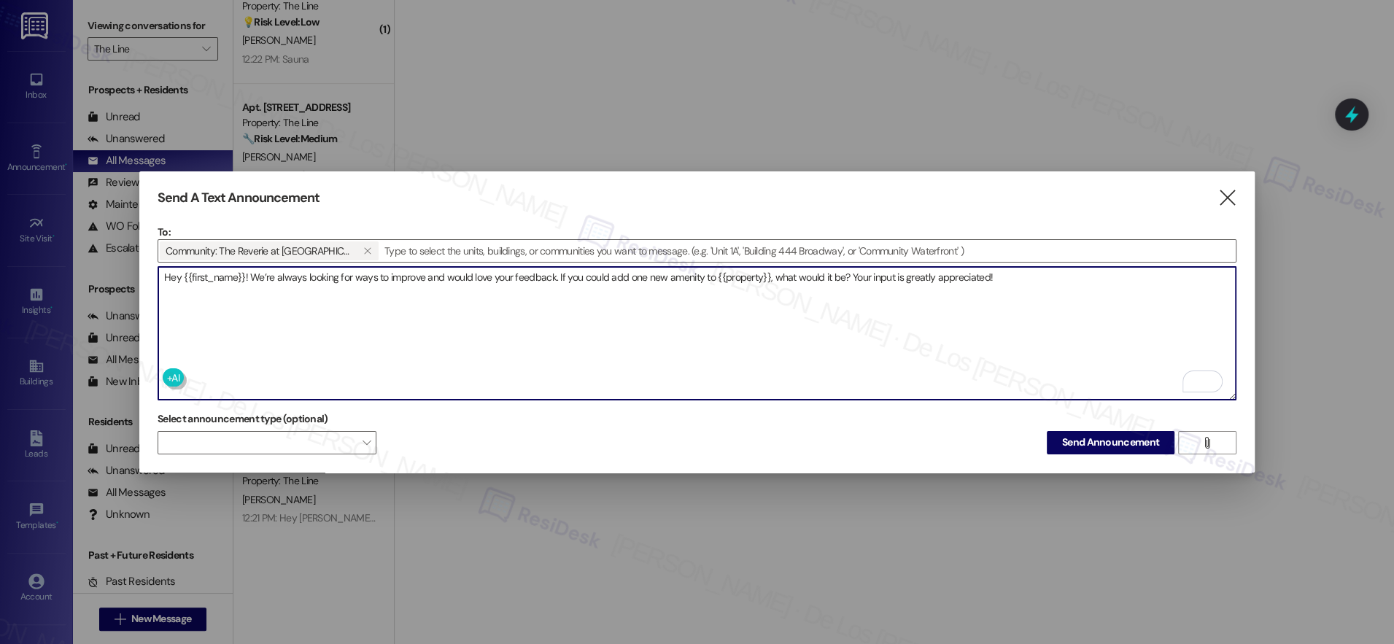
scroll to position [0, 0]
type textarea "Hey {{first_name}}! We’re always looking for ways to improve and would love you…"
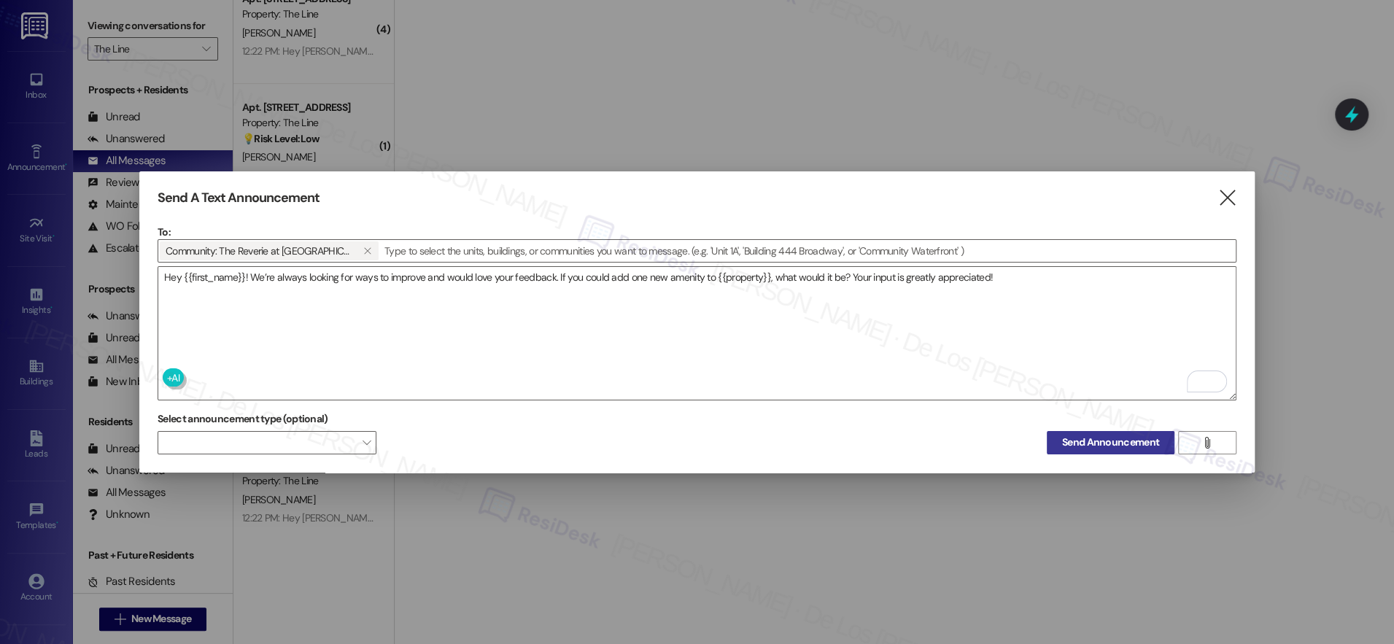
click at [1117, 442] on span "Send Announcement" at bounding box center [1110, 442] width 97 height 15
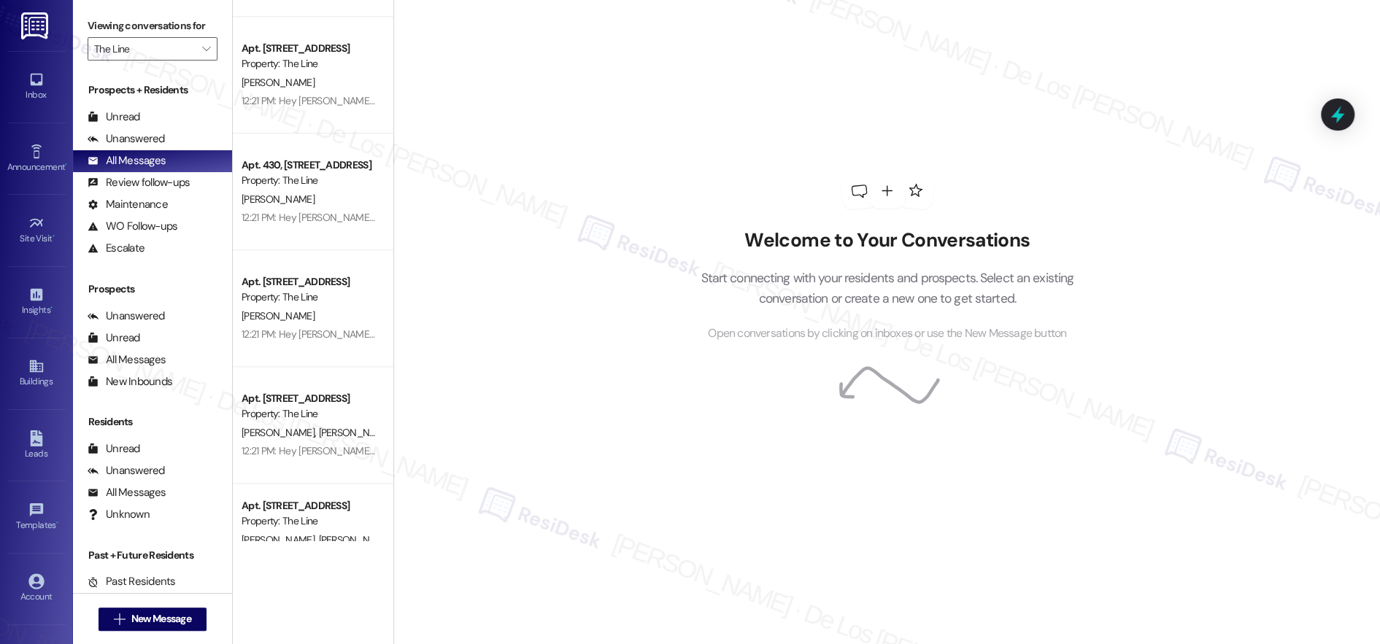
scroll to position [1293, 0]
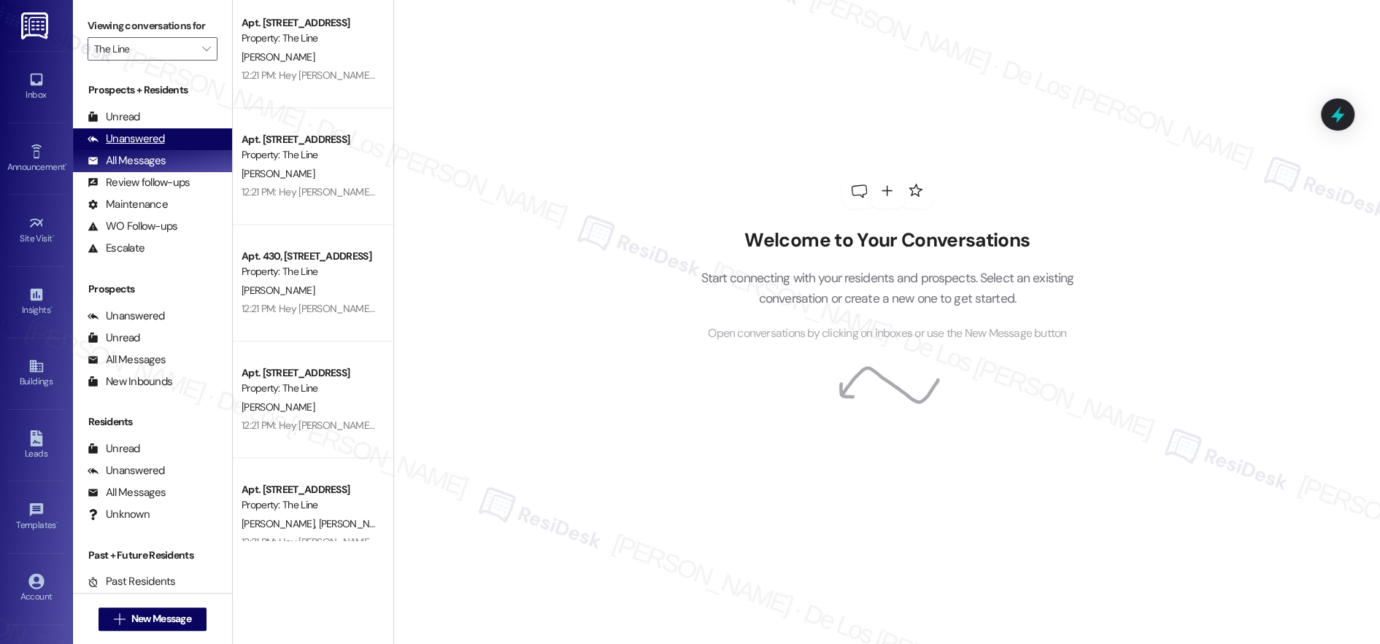
click at [204, 142] on div "Unanswered (0)" at bounding box center [152, 139] width 159 height 22
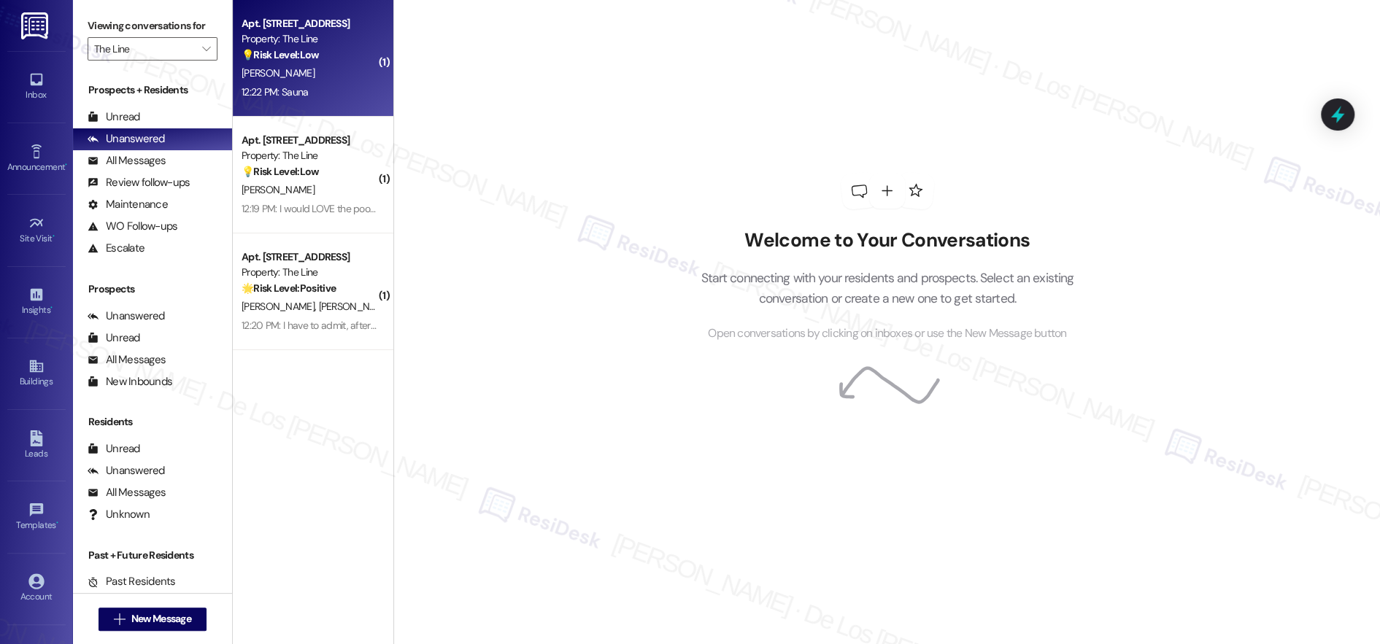
click at [338, 102] on div "Apt. 627, 500 N West Street Property: The Line 💡 Risk Level: Low The resident i…" at bounding box center [313, 58] width 161 height 117
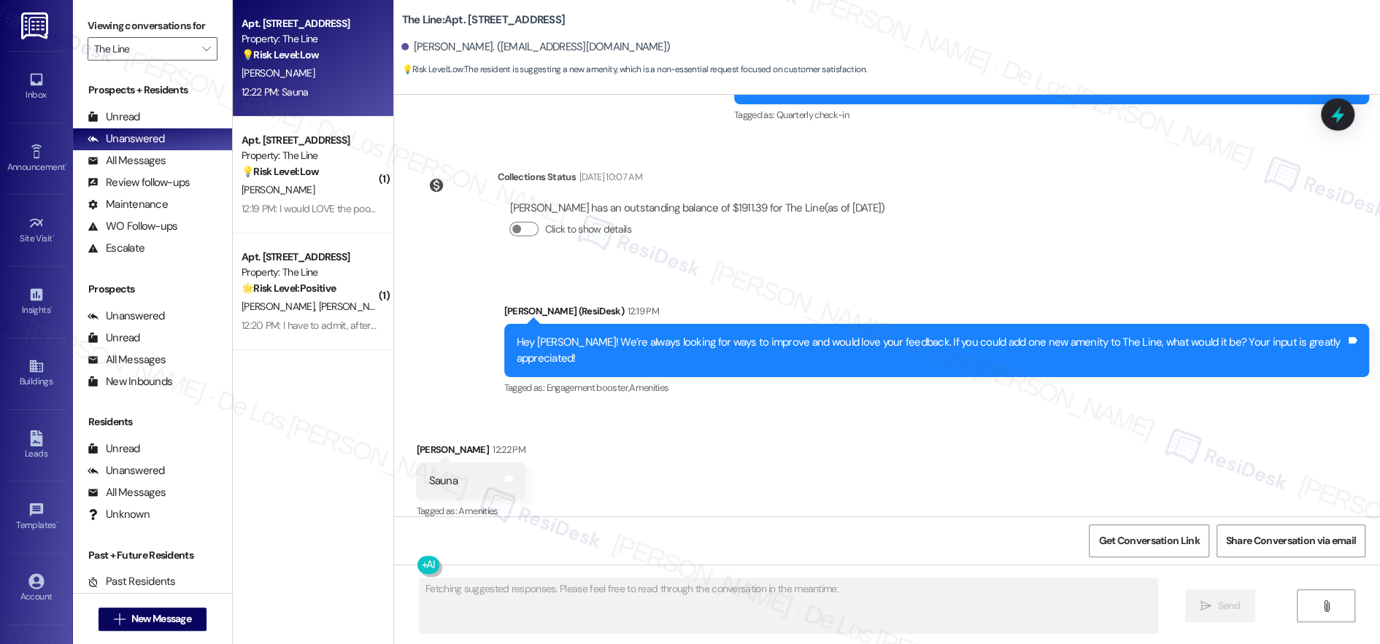
scroll to position [757, 0]
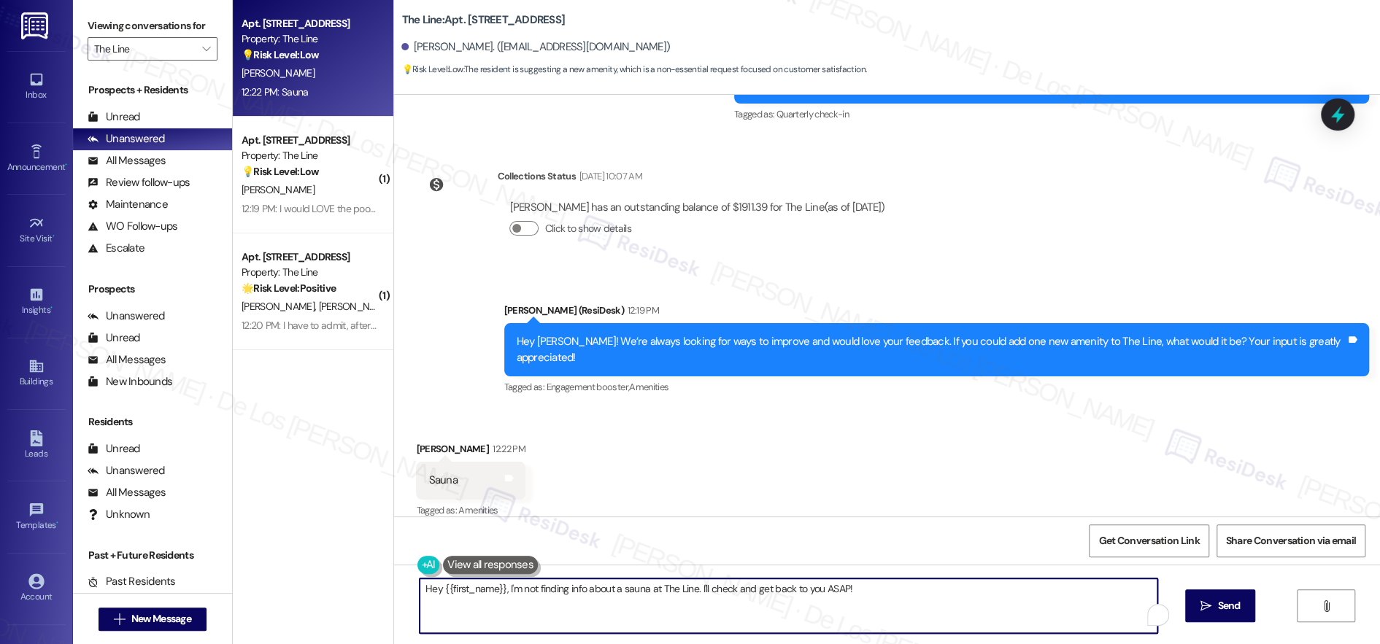
click at [513, 600] on textarea "Hey {{first_name}}, I'm not finding info about a sauna at The Line. I'll check …" at bounding box center [789, 606] width 738 height 55
type textarea "Thanks for the suggestion, Margo! I'll add this to my notes."
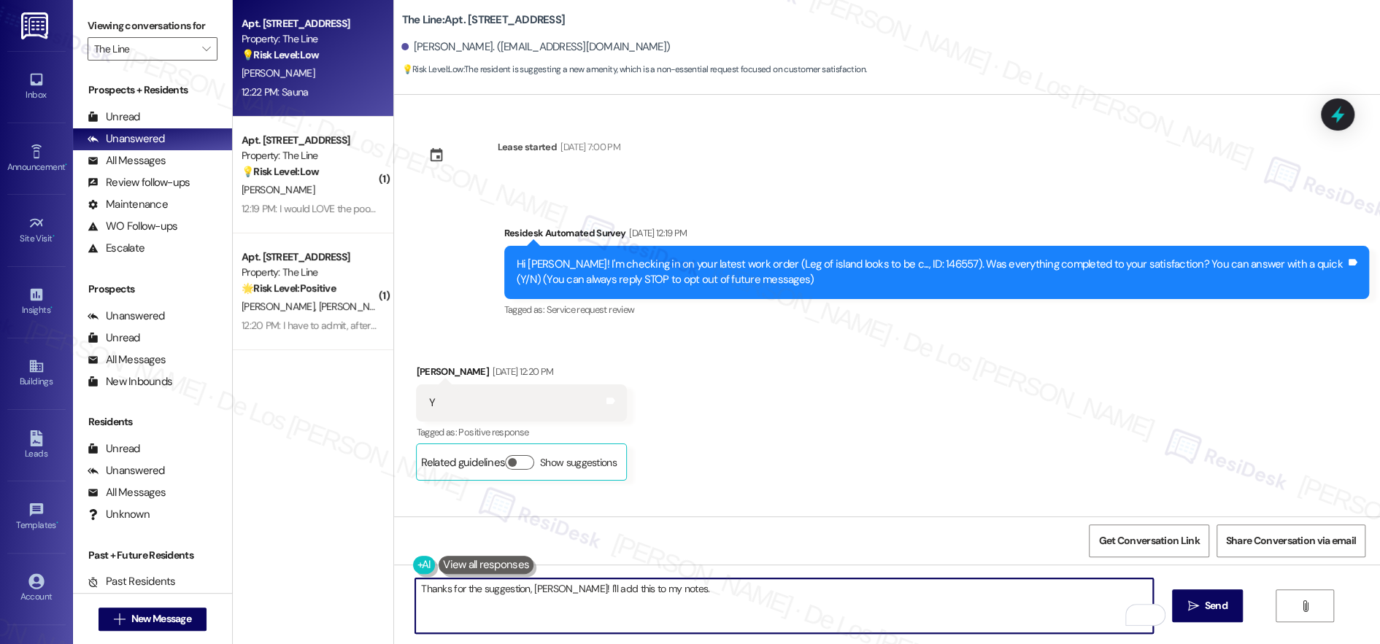
scroll to position [757, 0]
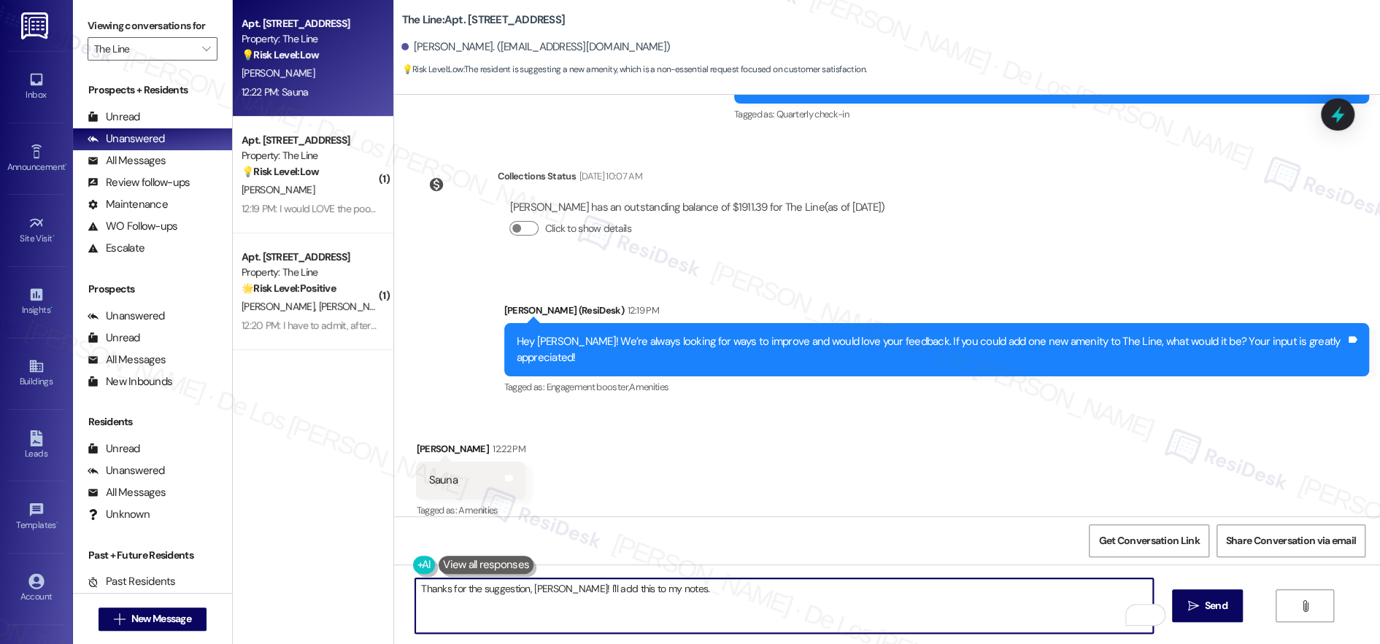
paste textarea "f I may ask..overall, has {{property}} lived up to your expectations?"
click at [652, 585] on textarea "Thanks for the suggestion, Margo! I'll add this to my notes. f I may ask..overa…" at bounding box center [784, 606] width 738 height 55
click at [527, 608] on textarea "Thanks for the suggestion, Margo! I'll add this to my notes. If I may ask..over…" at bounding box center [784, 606] width 738 height 55
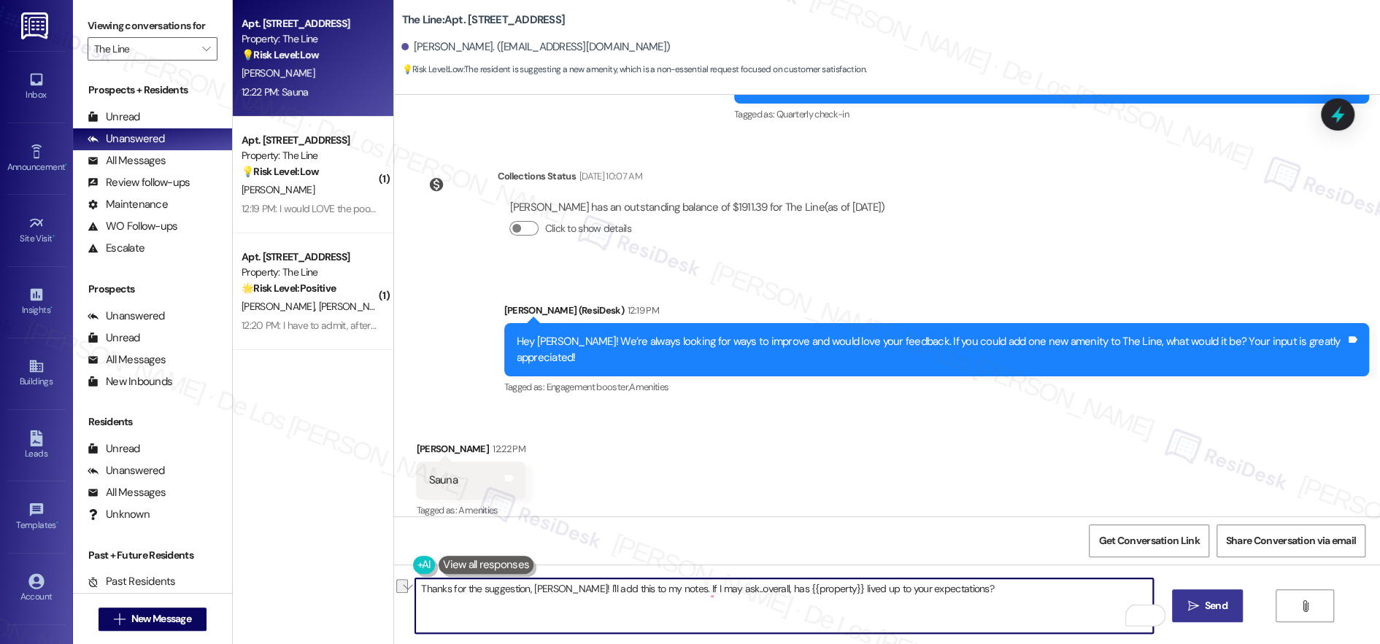
type textarea "Thanks for the suggestion, Margo! I'll add this to my notes. If I may ask..over…"
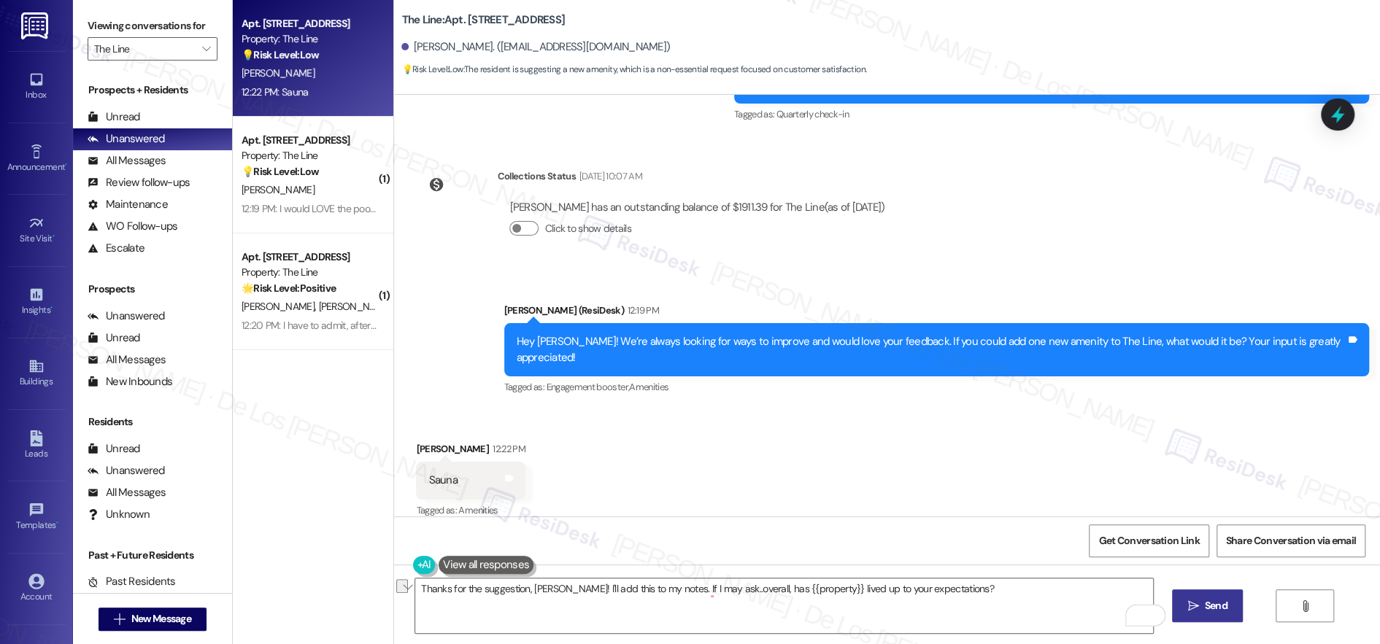
click at [1227, 606] on span "Send" at bounding box center [1216, 605] width 23 height 15
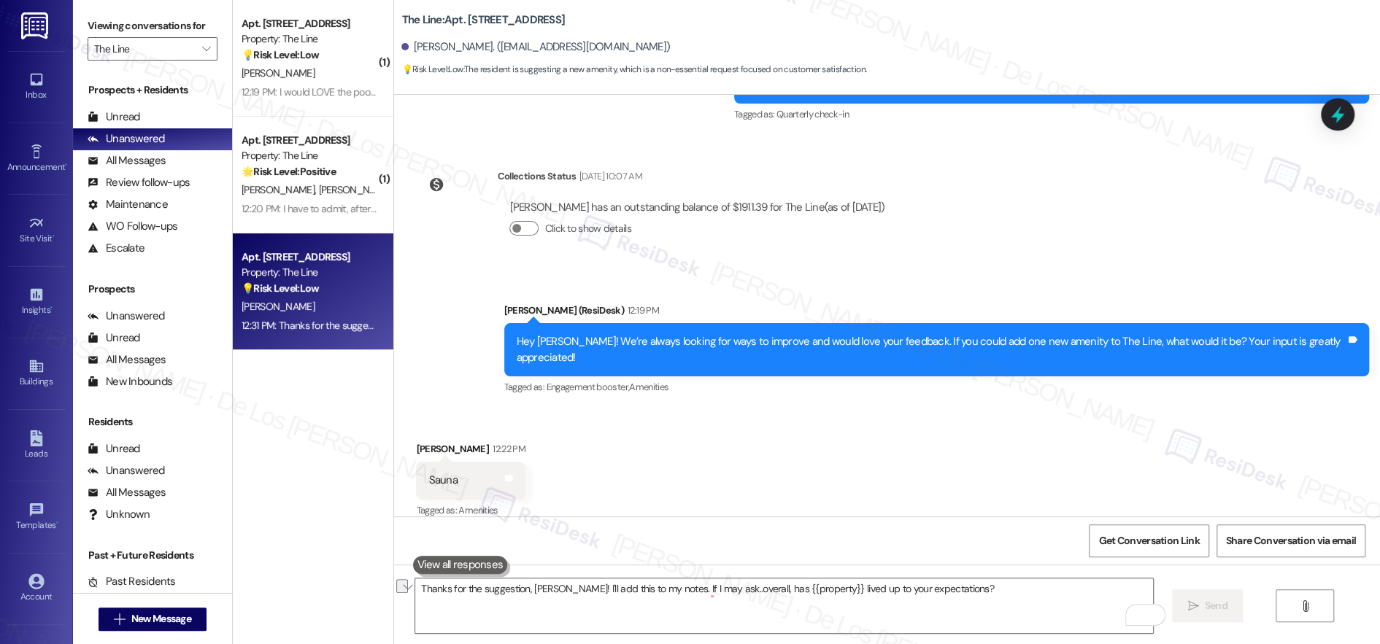
scroll to position [756, 0]
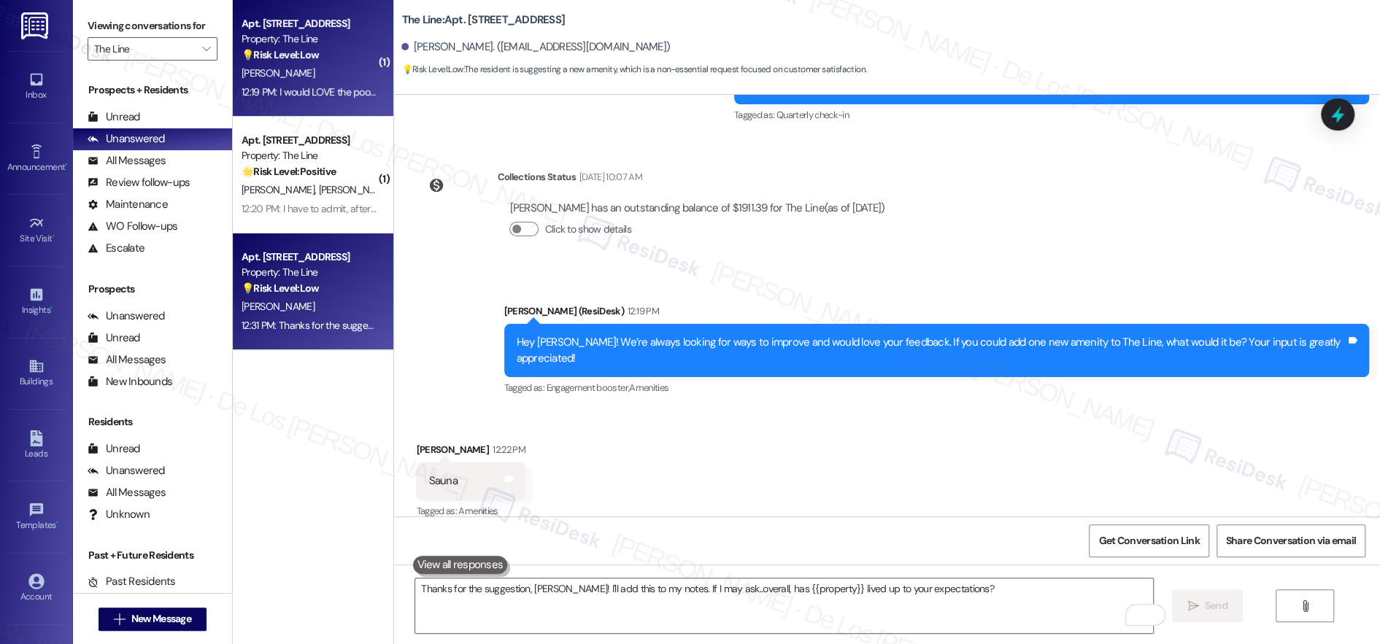
click at [308, 76] on div "[PERSON_NAME]" at bounding box center [309, 73] width 138 height 18
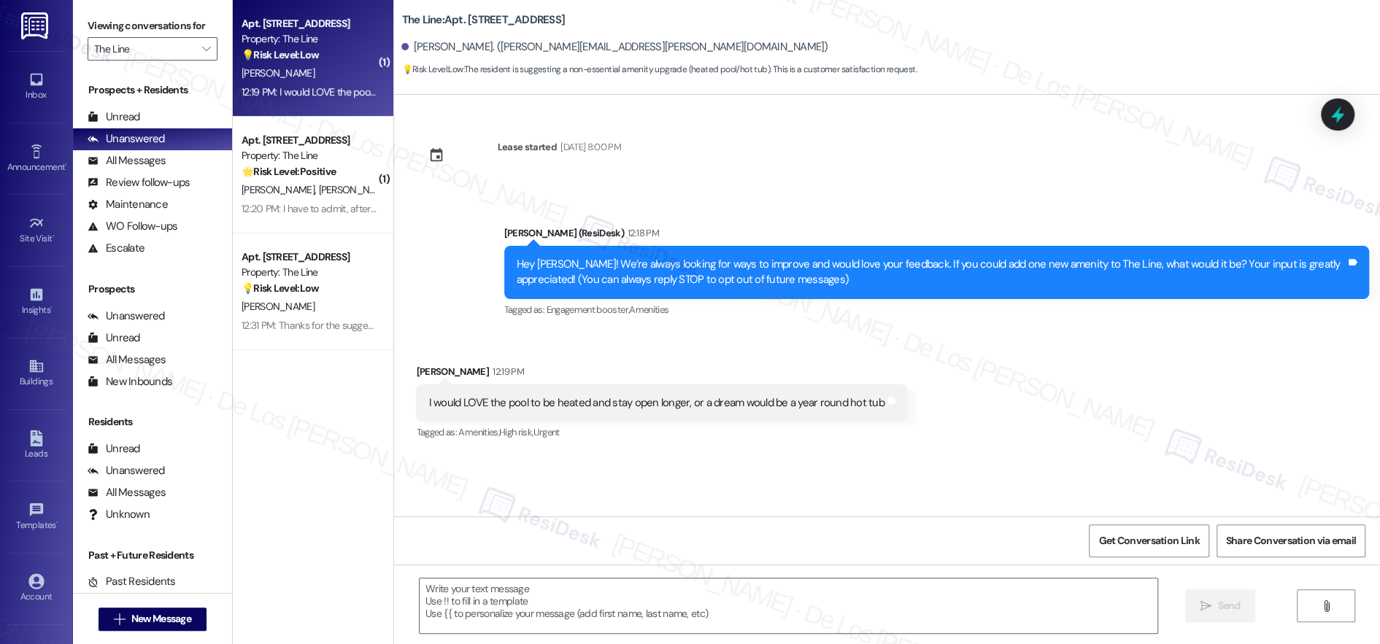
type textarea "Fetching suggested responses. Please feel free to read through the conversation…"
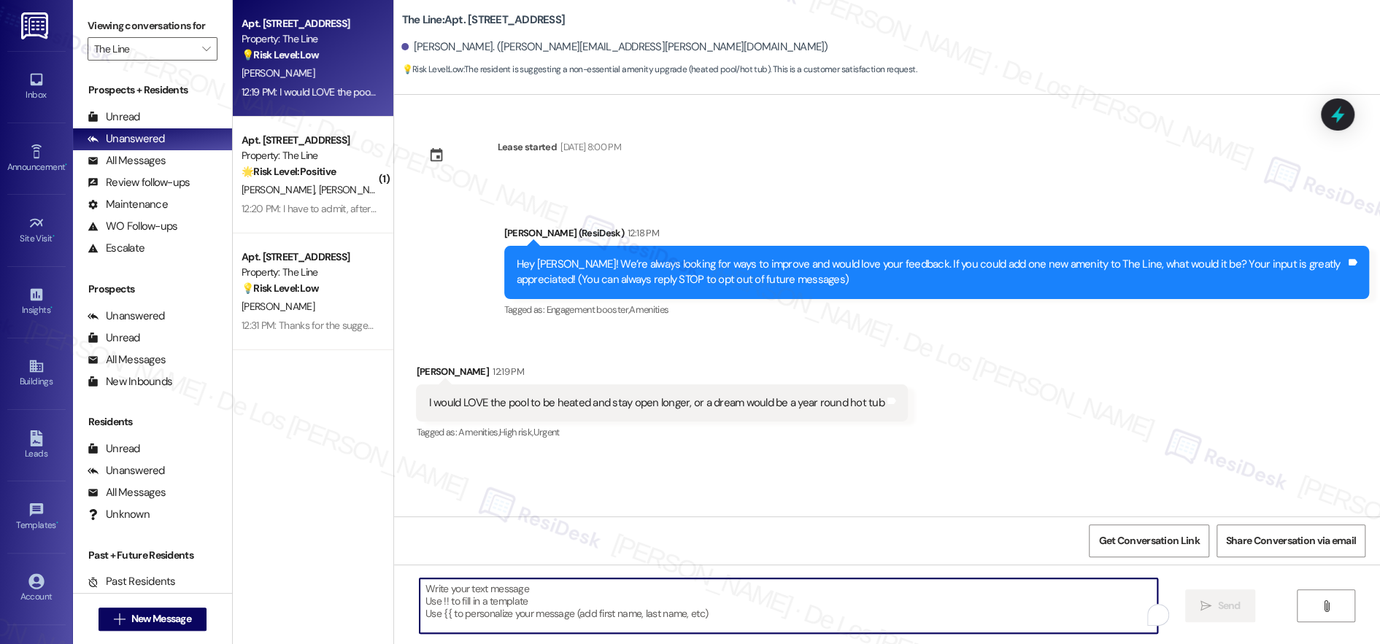
click at [543, 609] on textarea "To enrich screen reader interactions, please activate Accessibility in Grammarl…" at bounding box center [789, 606] width 738 height 55
paste textarea "Thanks for the suggestion, Margo! I'll add this to my notes. If I may ask..over…"
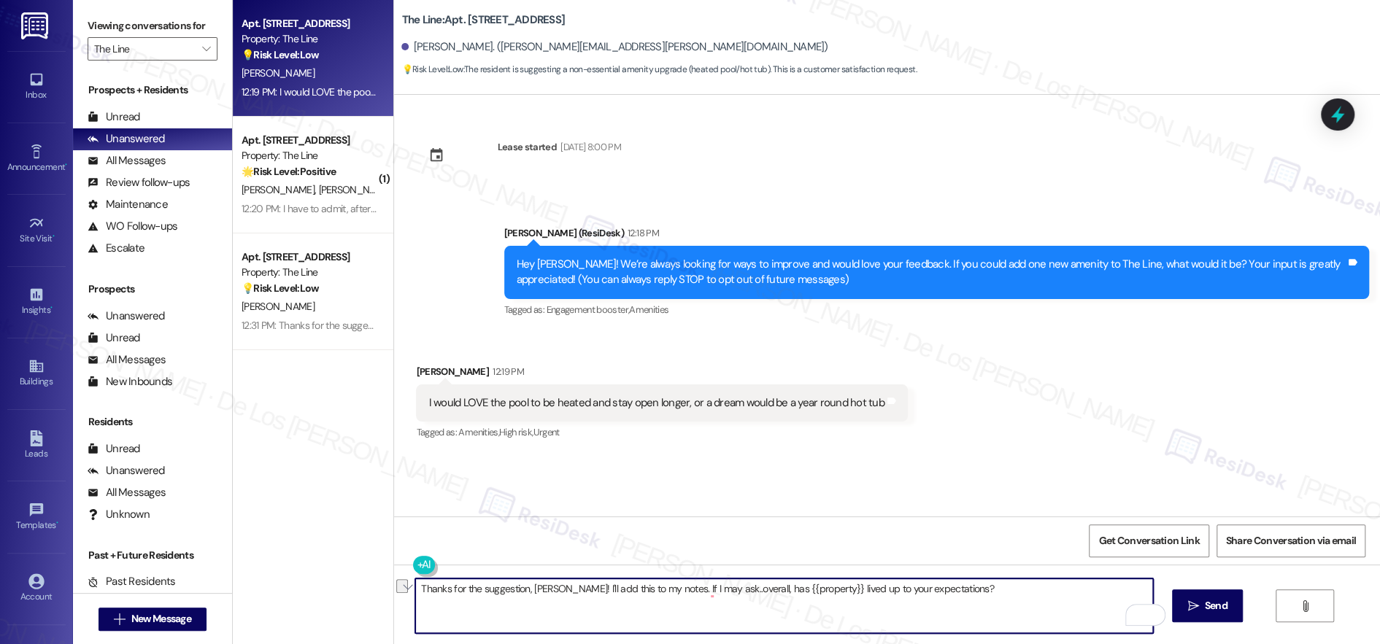
drag, startPoint x: 516, startPoint y: 588, endPoint x: 457, endPoint y: 583, distance: 58.6
click at [457, 583] on textarea "Thanks for the suggestion, Margo! I'll add this to my notes. If I may ask..over…" at bounding box center [784, 606] width 738 height 55
click at [596, 588] on textarea "Thanks for your feedback, Kristin! I'll add this to my notes. If I may ask..ove…" at bounding box center [784, 606] width 738 height 55
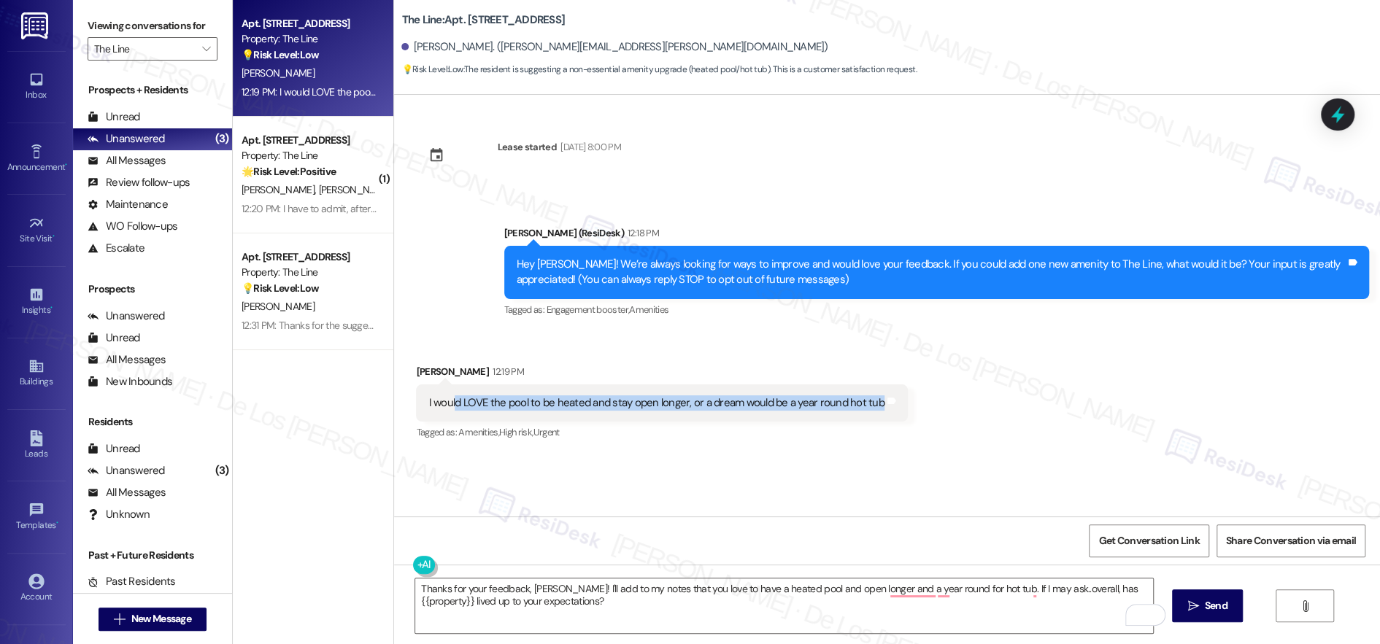
drag, startPoint x: 441, startPoint y: 400, endPoint x: 686, endPoint y: 420, distance: 245.3
click at [686, 420] on div "I would LOVE the pool to be heated and stay open longer, or a dream would be a …" at bounding box center [661, 402] width 491 height 37
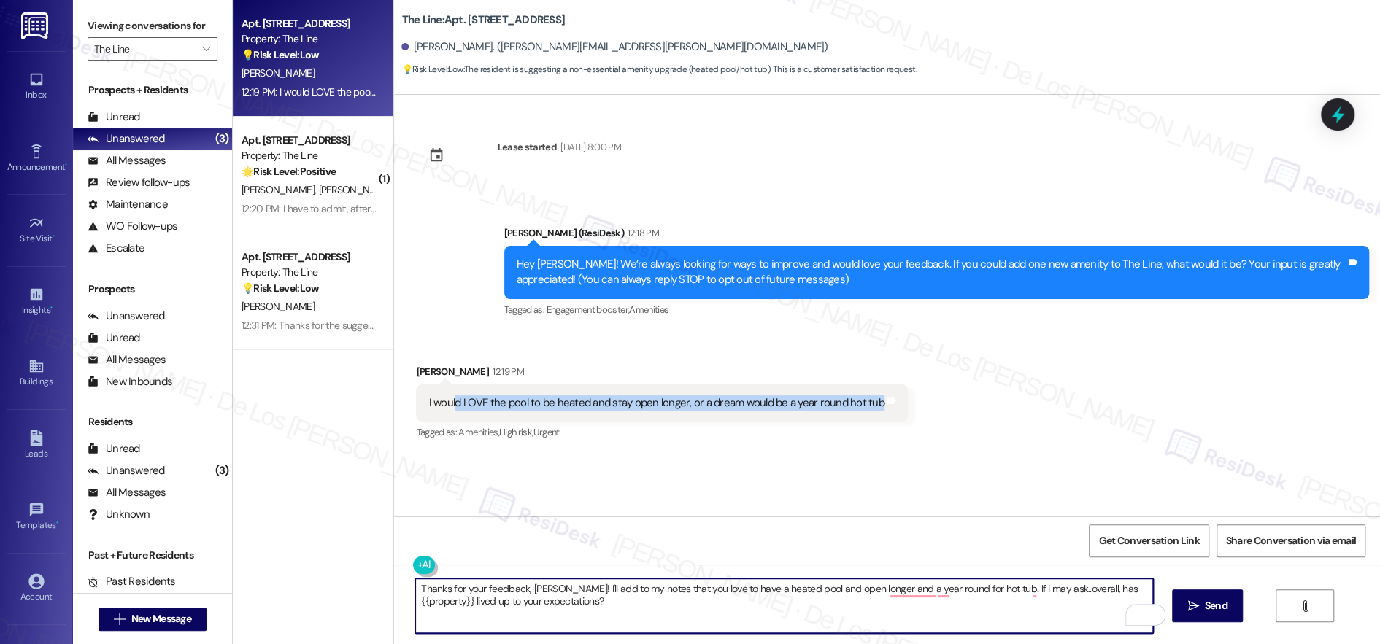
drag, startPoint x: 540, startPoint y: 611, endPoint x: 663, endPoint y: 611, distance: 123.3
click at [541, 611] on textarea "Thanks for your feedback, Kristin! I'll add to my notes that you love to have a…" at bounding box center [784, 606] width 738 height 55
drag, startPoint x: 975, startPoint y: 588, endPoint x: 378, endPoint y: 563, distance: 598.1
click at [378, 563] on div "Apt. 711, 500 N West Street Property: The Line 💡 Risk Level: Low The resident i…" at bounding box center [806, 322] width 1147 height 644
paste textarea "so much for your feedback, Kristin! I’ll make a note that you’d love to see a h…"
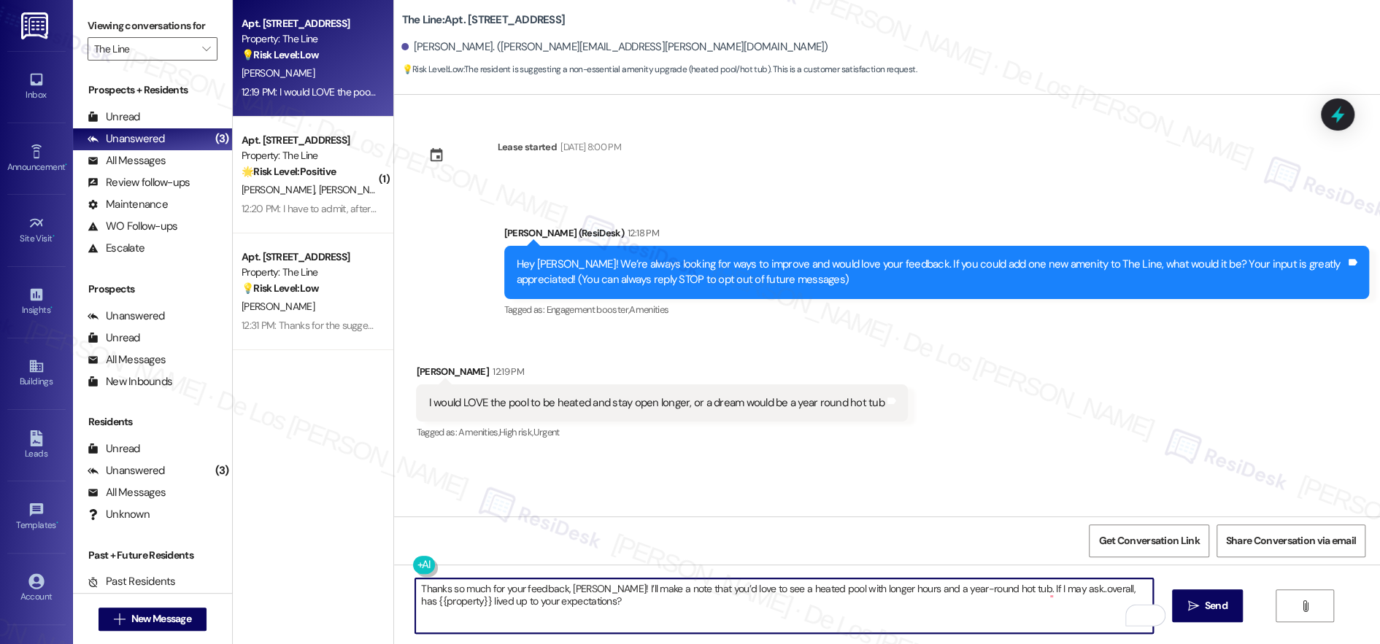
click at [731, 617] on textarea "Thanks so much for your feedback, Kristin! I’ll make a note that you’d love to …" at bounding box center [784, 606] width 738 height 55
type textarea "Thanks so much for your feedback, Kristin! I’ll make a note that you’d love to …"
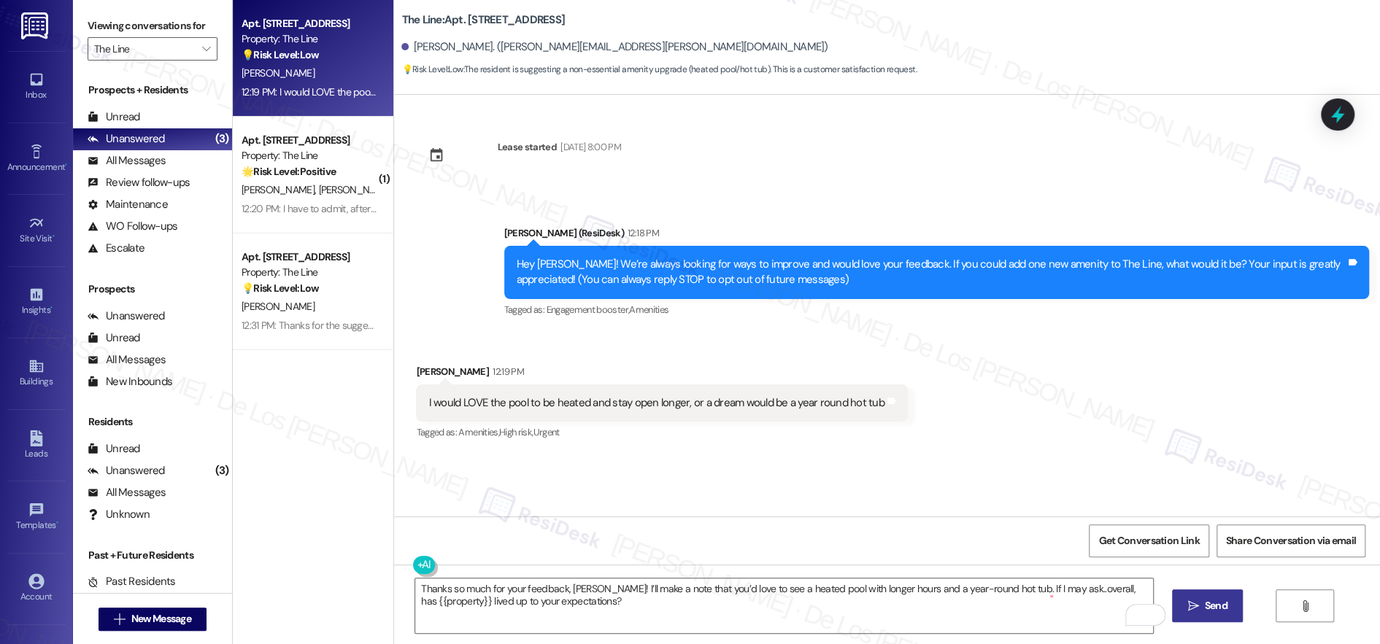
click at [1218, 610] on span "Send" at bounding box center [1216, 605] width 23 height 15
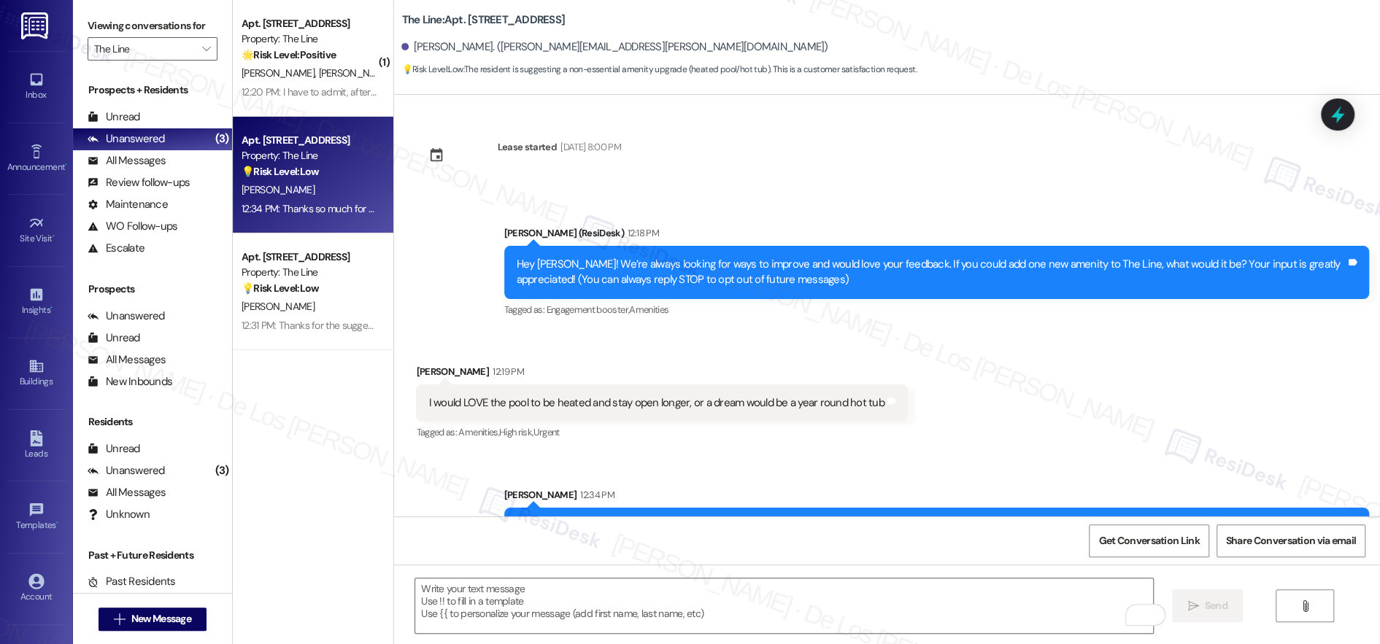
scroll to position [55, 0]
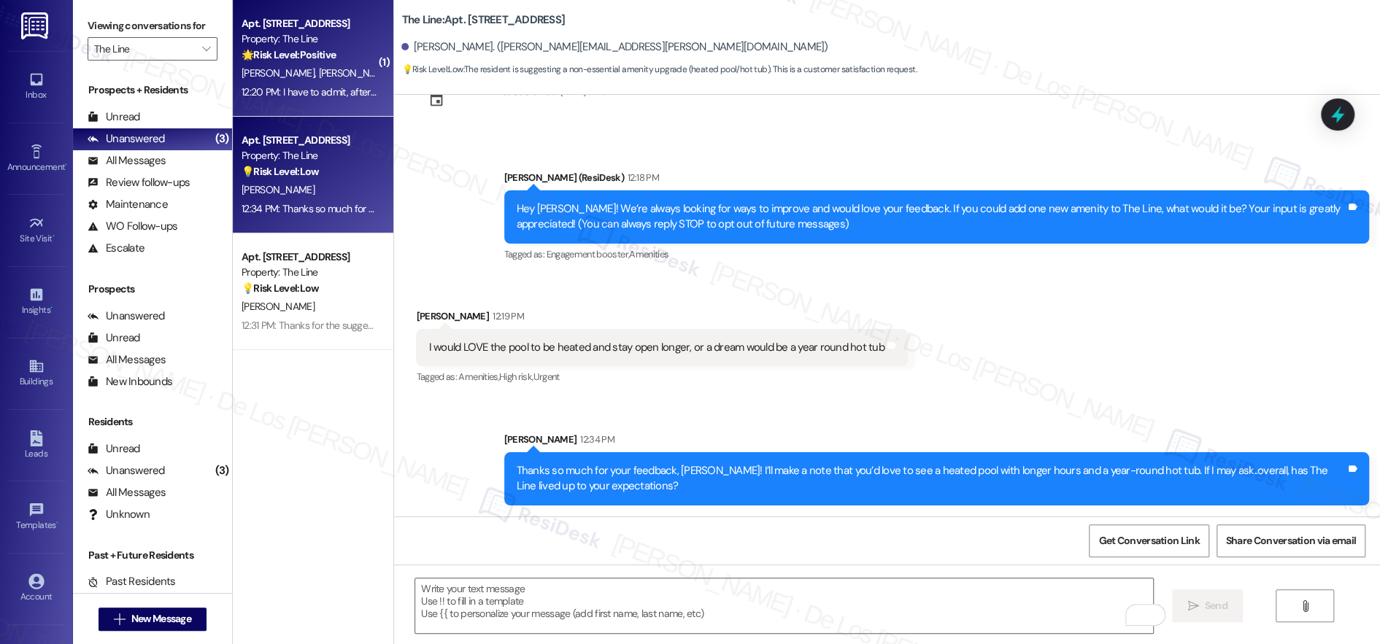
click at [319, 77] on span "[PERSON_NAME]" at bounding box center [355, 72] width 73 height 13
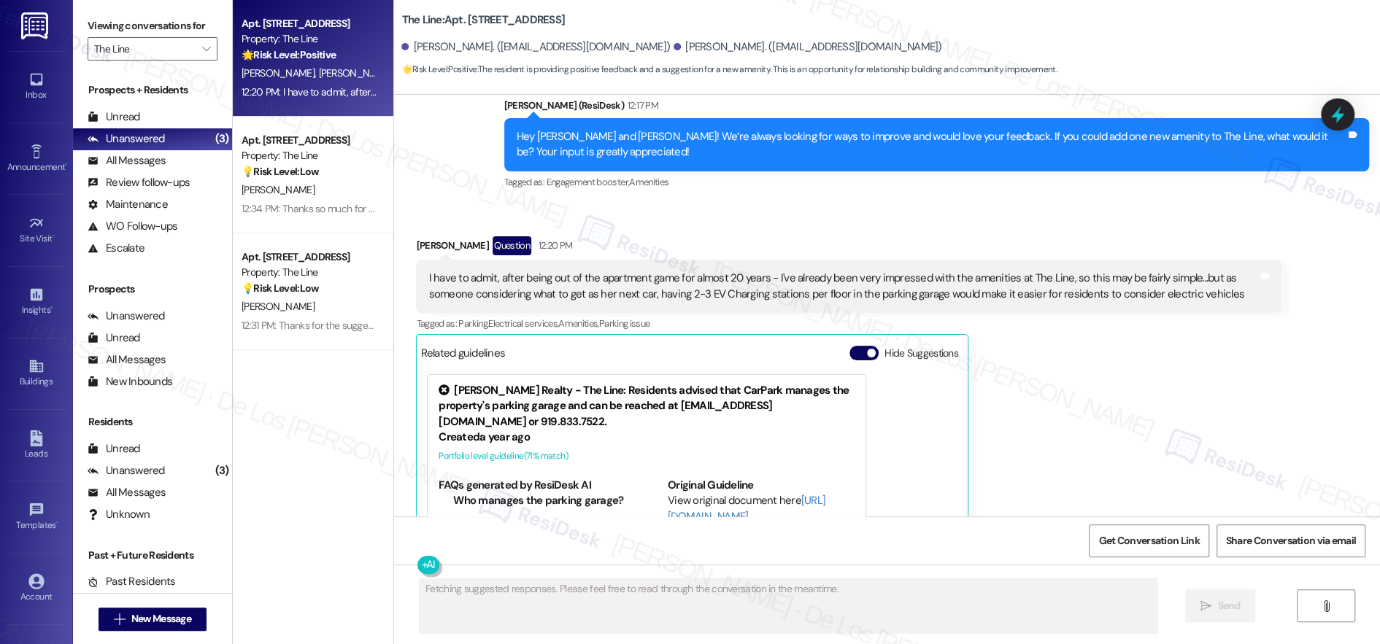
scroll to position [1113, 0]
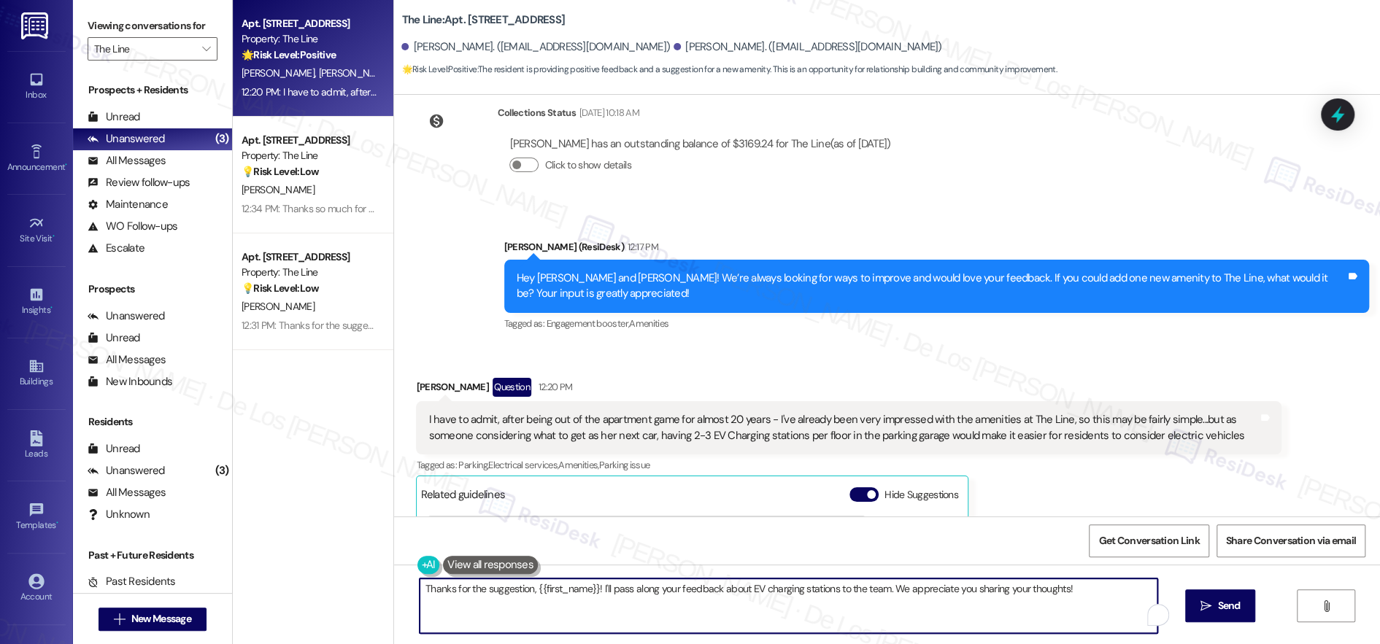
click at [1092, 590] on textarea "Thanks for the suggestion, {{first_name}}! I'll pass along your feedback about …" at bounding box center [789, 606] width 738 height 55
paste textarea "Thanks so much for your feedback, Kristin! I’ll make a note that you’d love to …"
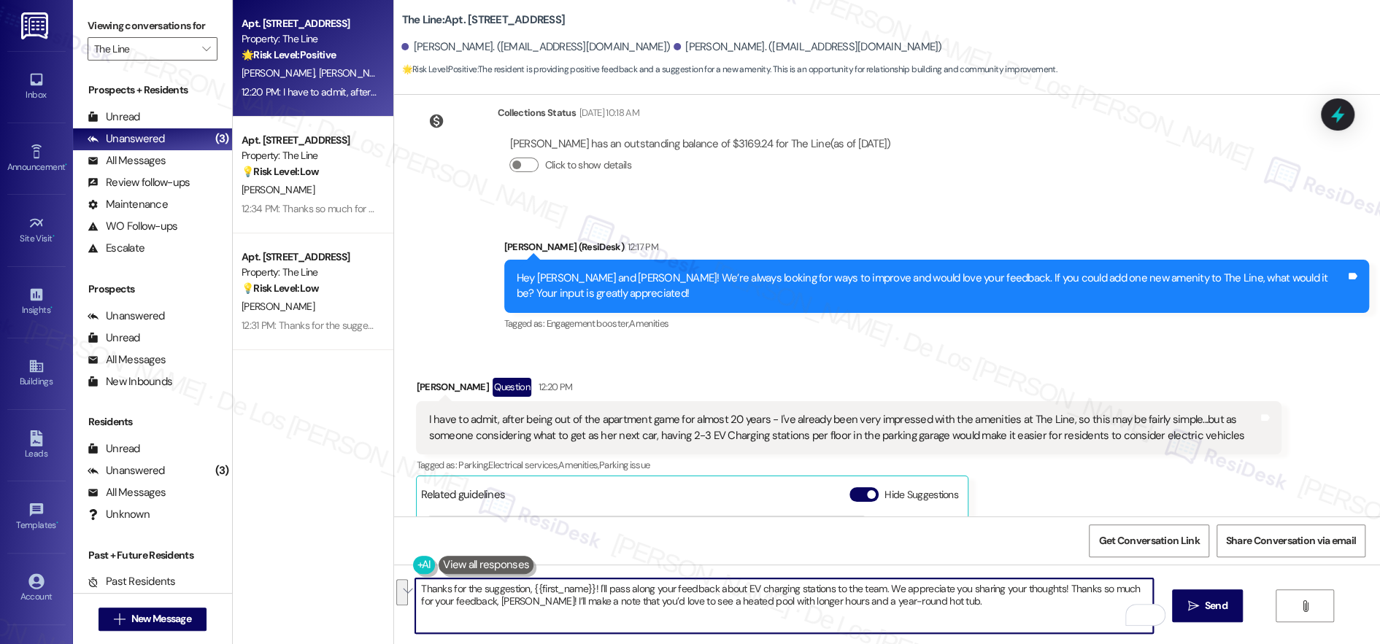
drag, startPoint x: 1059, startPoint y: 587, endPoint x: 689, endPoint y: 614, distance: 370.2
click at [689, 614] on textarea "Thanks for the suggestion, {{first_name}}! I'll pass along your feedback about …" at bounding box center [784, 606] width 738 height 55
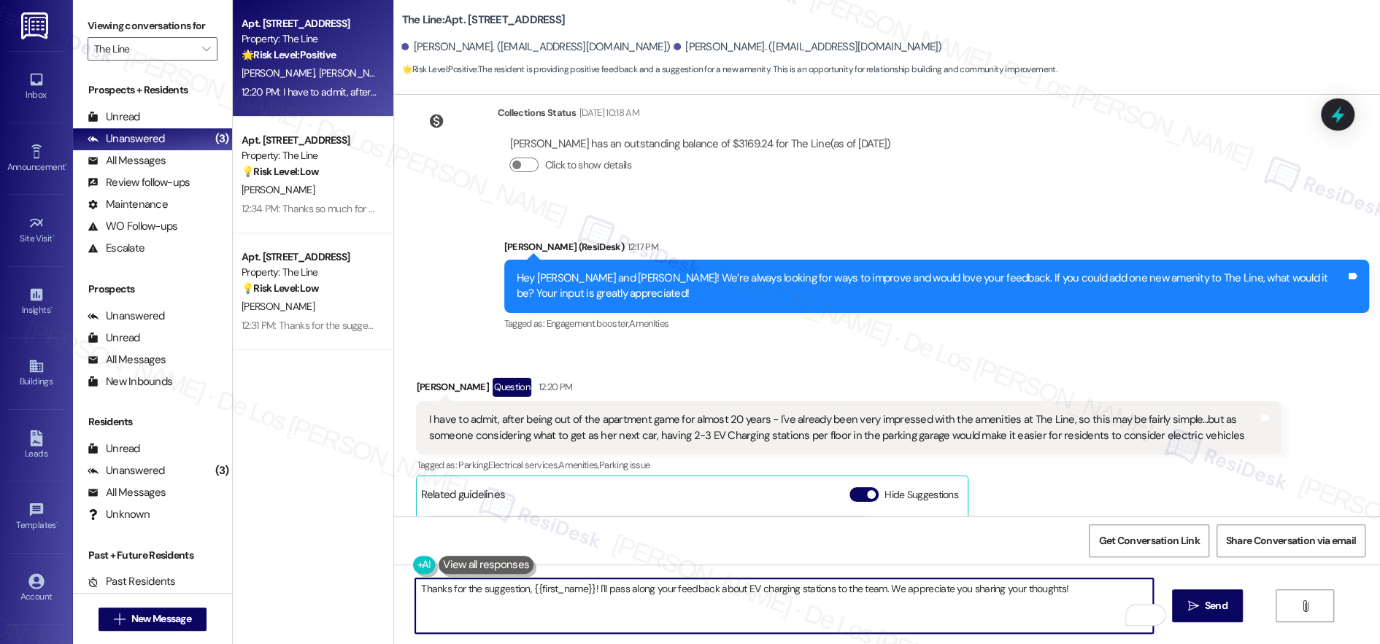
paste textarea "f I may ask..overall, has {{property}} lived up to your expectations?"
click at [1055, 595] on textarea "Thanks for the suggestion, {{first_name}}! I'll pass along your feedback about …" at bounding box center [784, 606] width 738 height 55
click at [1059, 588] on textarea "Thanks for the suggestion, {{first_name}}! I'll pass along your feedback about …" at bounding box center [784, 606] width 738 height 55
drag, startPoint x: 597, startPoint y: 590, endPoint x: 644, endPoint y: 588, distance: 46.7
click at [641, 590] on textarea "Thanks for the suggestion, {{first_name}}! I'll pass along your feedback about …" at bounding box center [784, 606] width 738 height 55
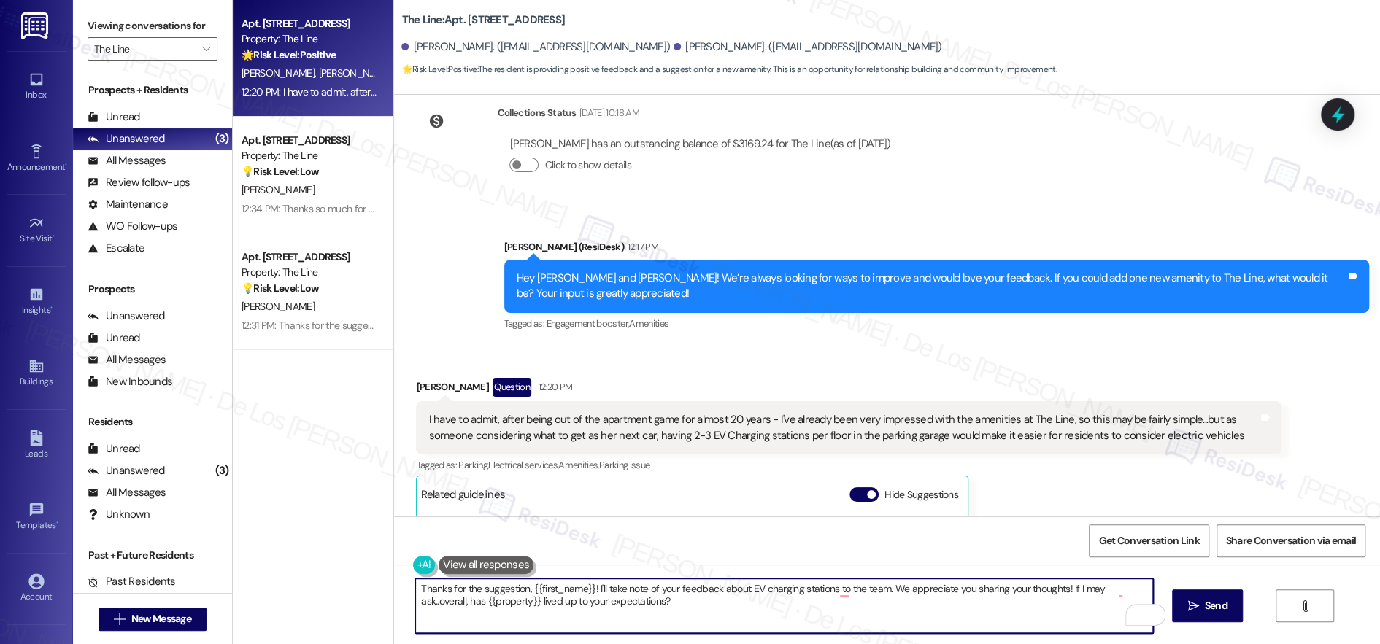
click at [833, 617] on textarea "Thanks for the suggestion, {{first_name}}! I'll take note of your feedback abou…" at bounding box center [784, 606] width 738 height 55
drag, startPoint x: 828, startPoint y: 587, endPoint x: 881, endPoint y: 587, distance: 52.5
click at [881, 587] on textarea "Thanks for the suggestion, {{first_name}}! I'll take note of your feedback abou…" at bounding box center [784, 606] width 738 height 55
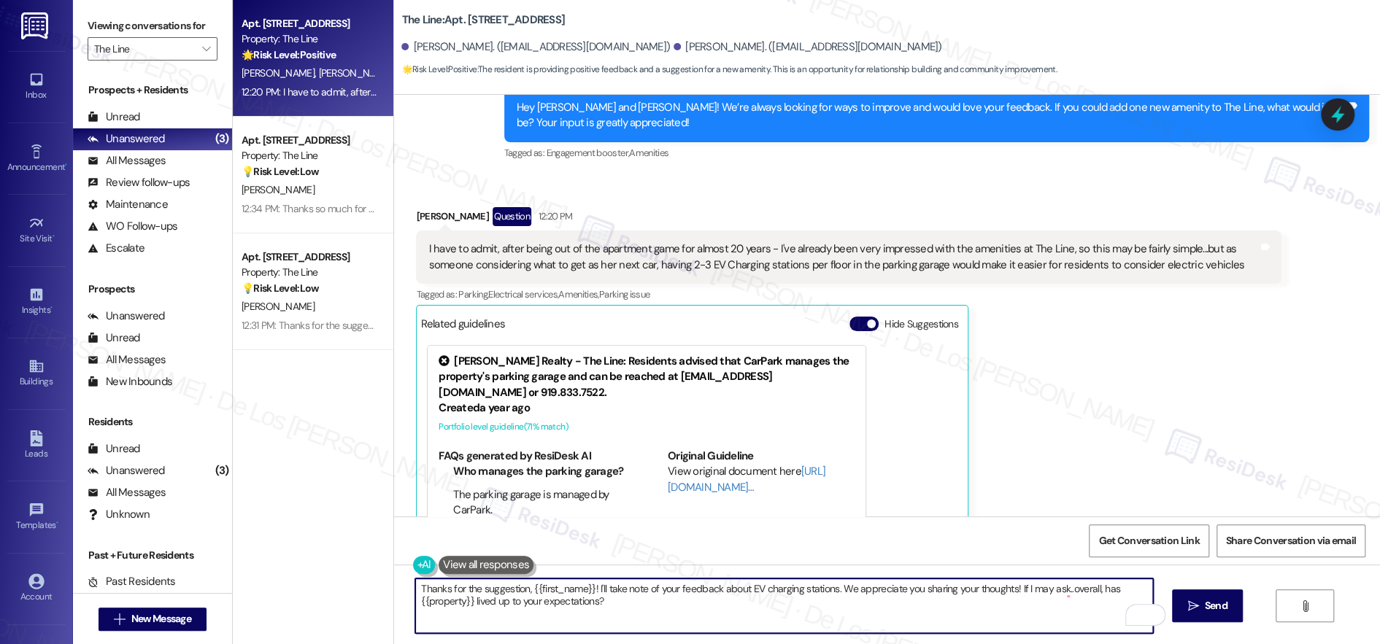
scroll to position [1353, 0]
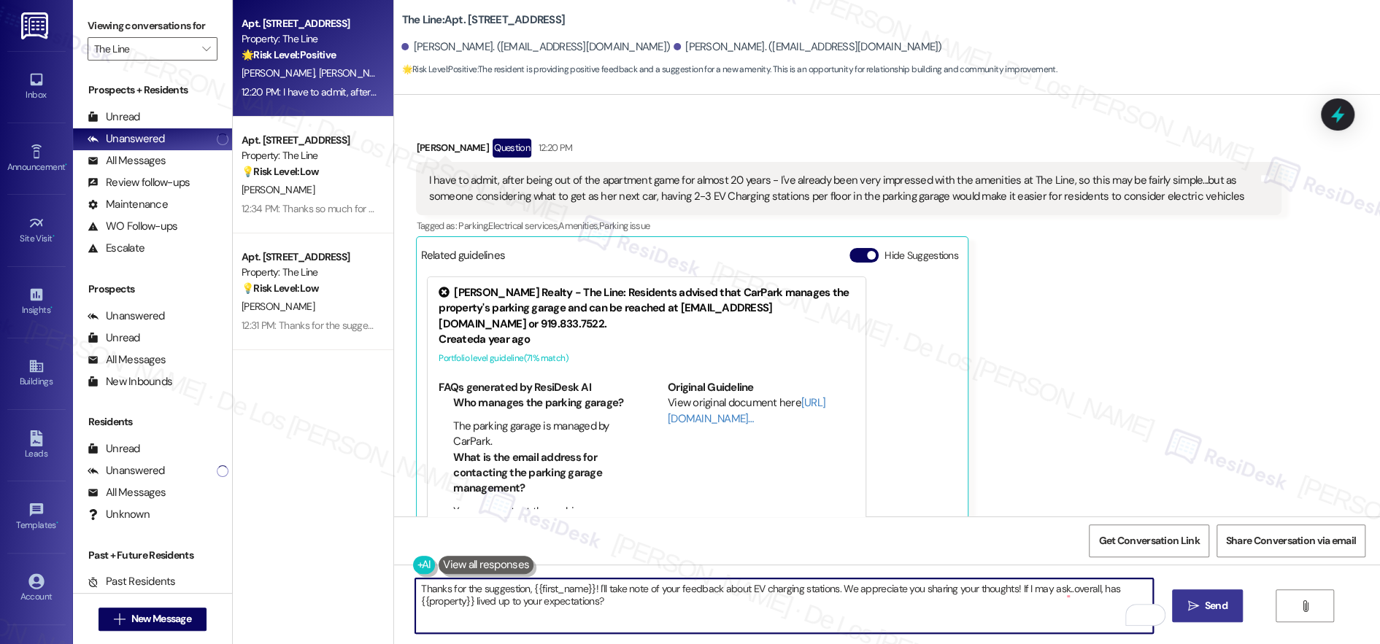
type textarea "Thanks for the suggestion, {{first_name}}! I'll take note of your feedback abou…"
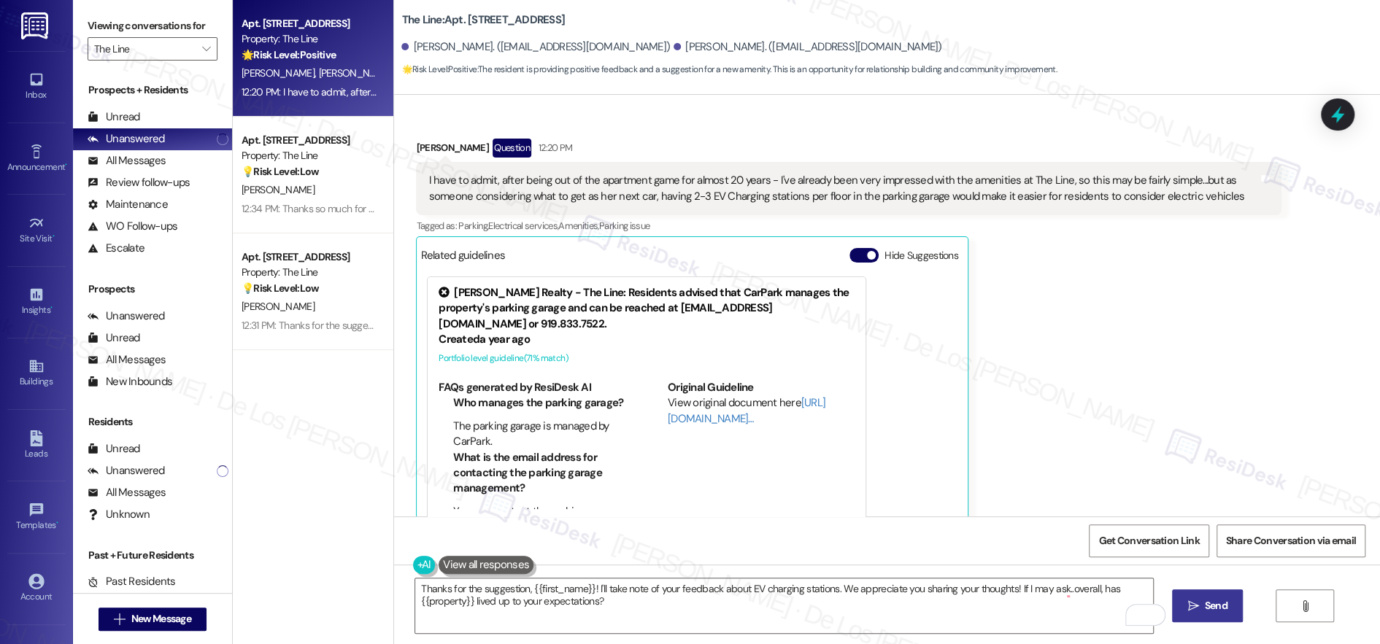
click at [1226, 608] on span "Send" at bounding box center [1216, 605] width 23 height 15
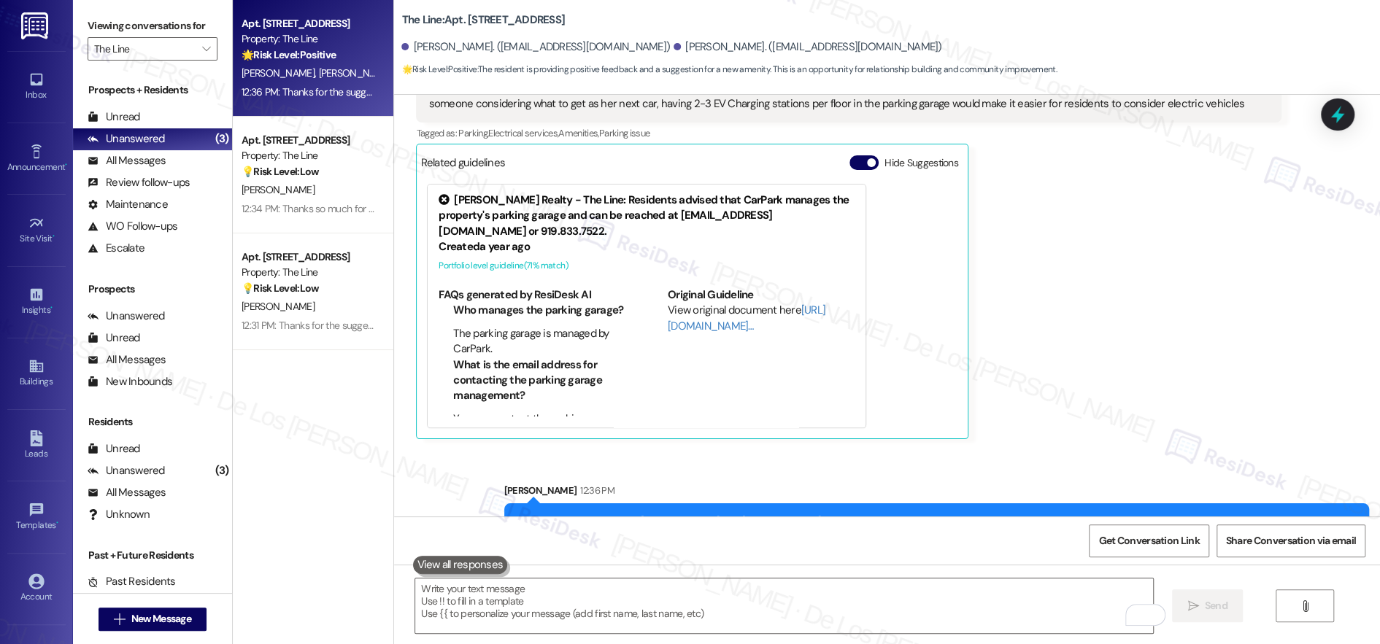
scroll to position [1469, 0]
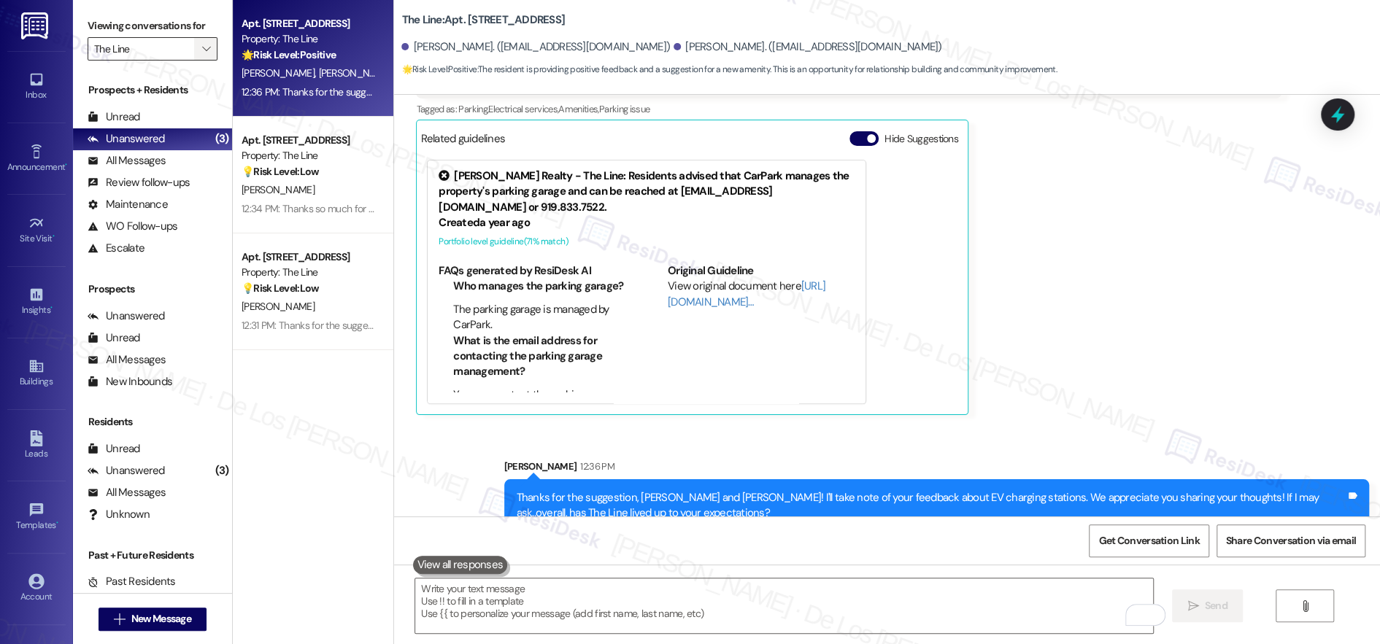
click at [194, 51] on button "" at bounding box center [205, 48] width 23 height 23
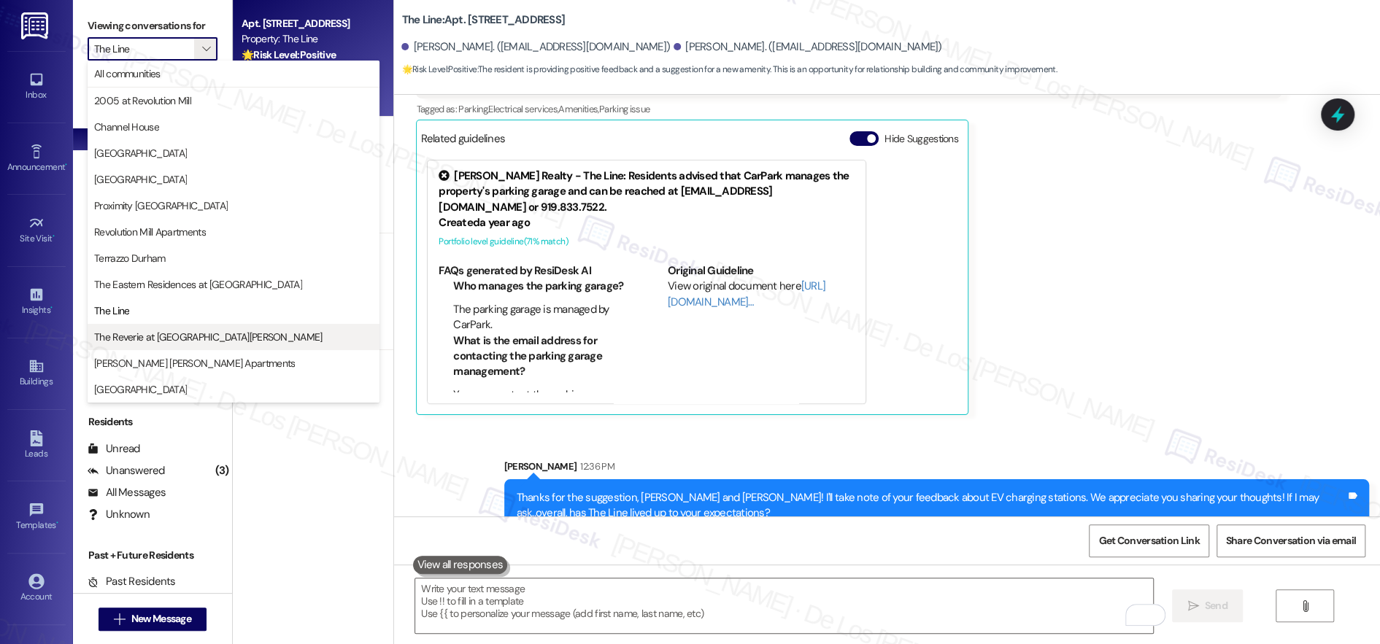
click at [180, 340] on span "The Reverie at [GEOGRAPHIC_DATA][PERSON_NAME]" at bounding box center [208, 337] width 228 height 15
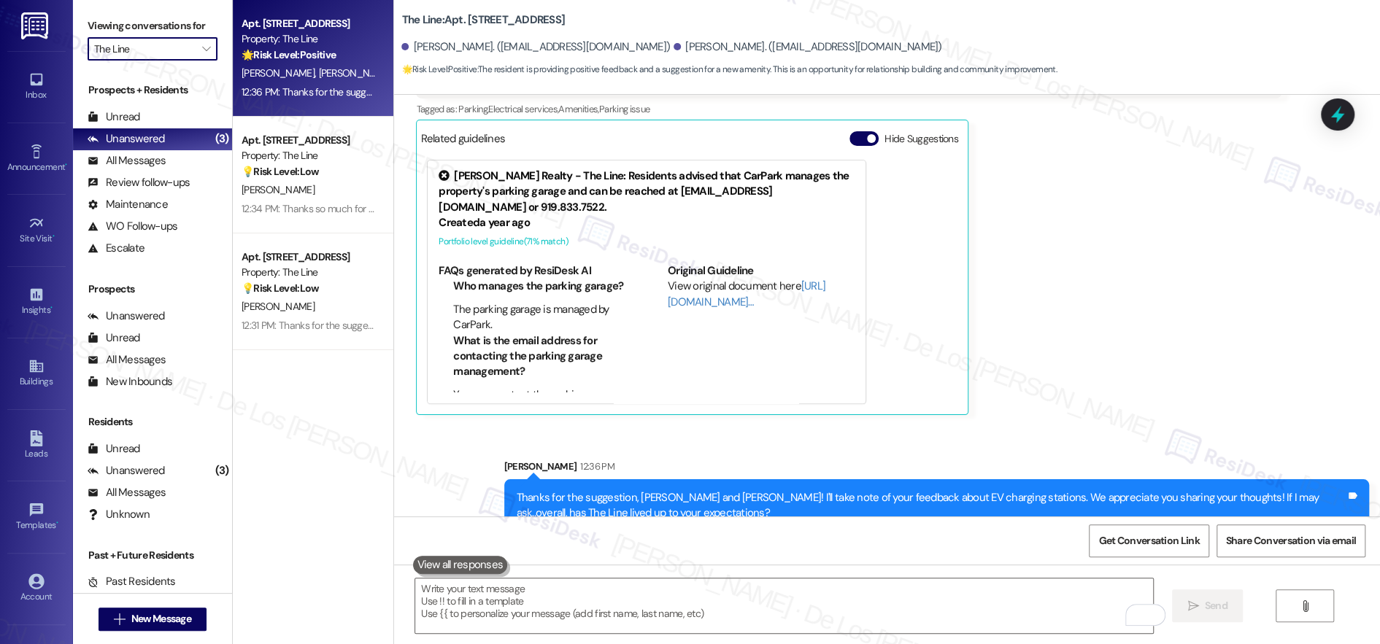
type input "The Reverie at [GEOGRAPHIC_DATA][PERSON_NAME]"
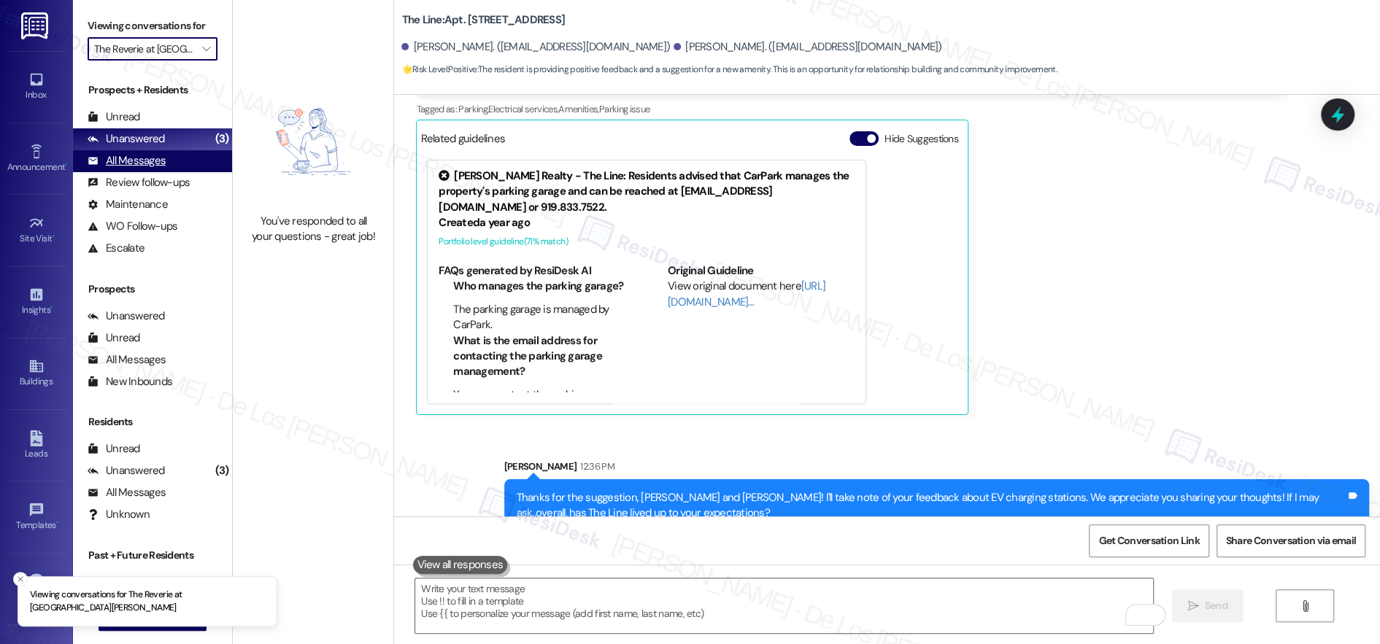
click at [156, 163] on div "All Messages" at bounding box center [127, 160] width 78 height 15
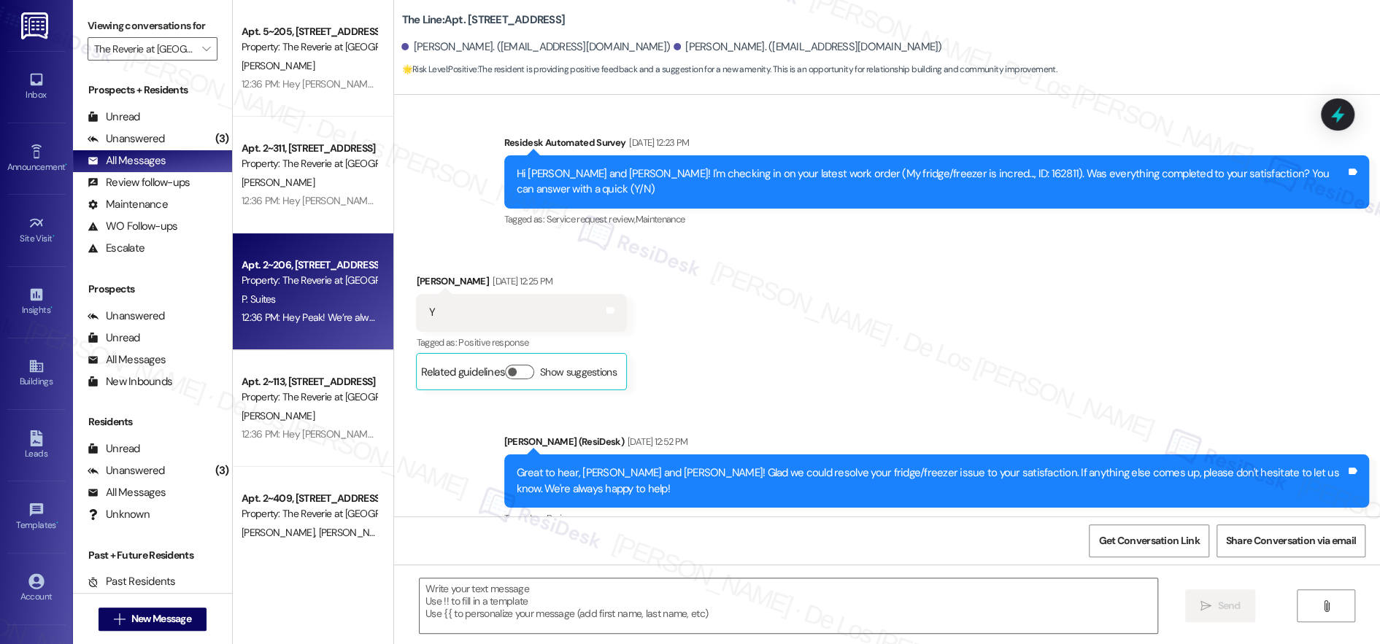
scroll to position [731, 0]
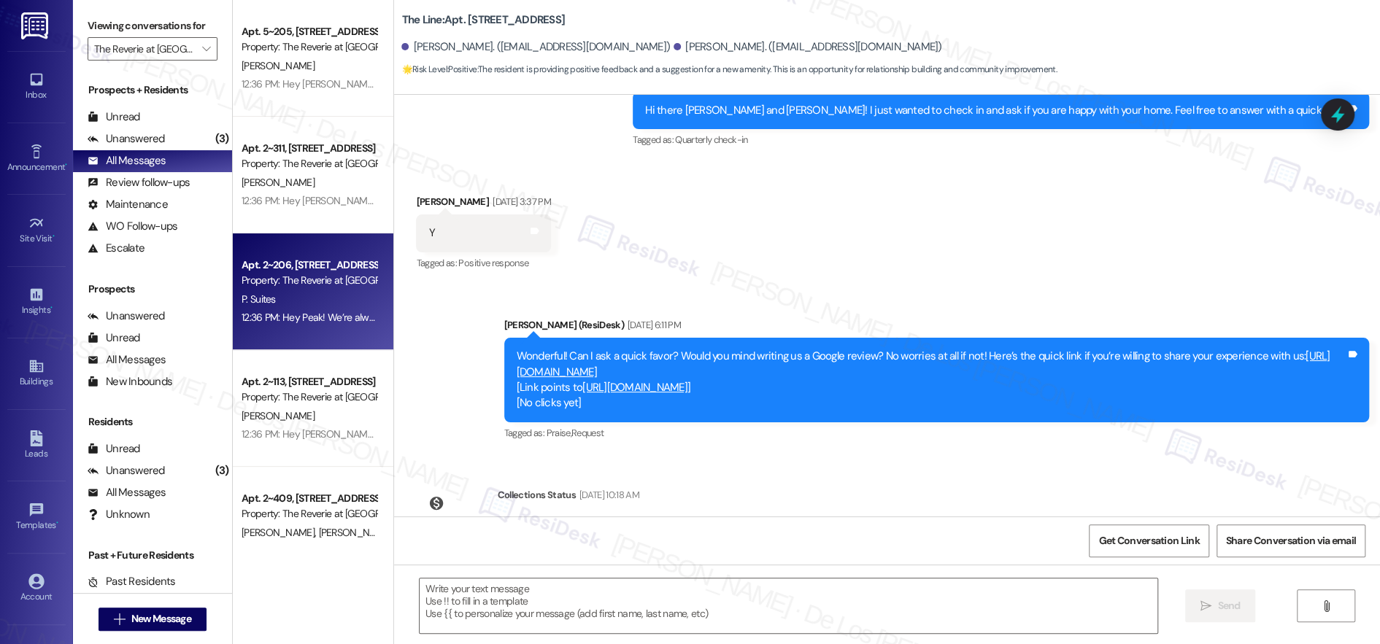
type textarea "Fetching suggested responses. Please feel free to read through the conversation…"
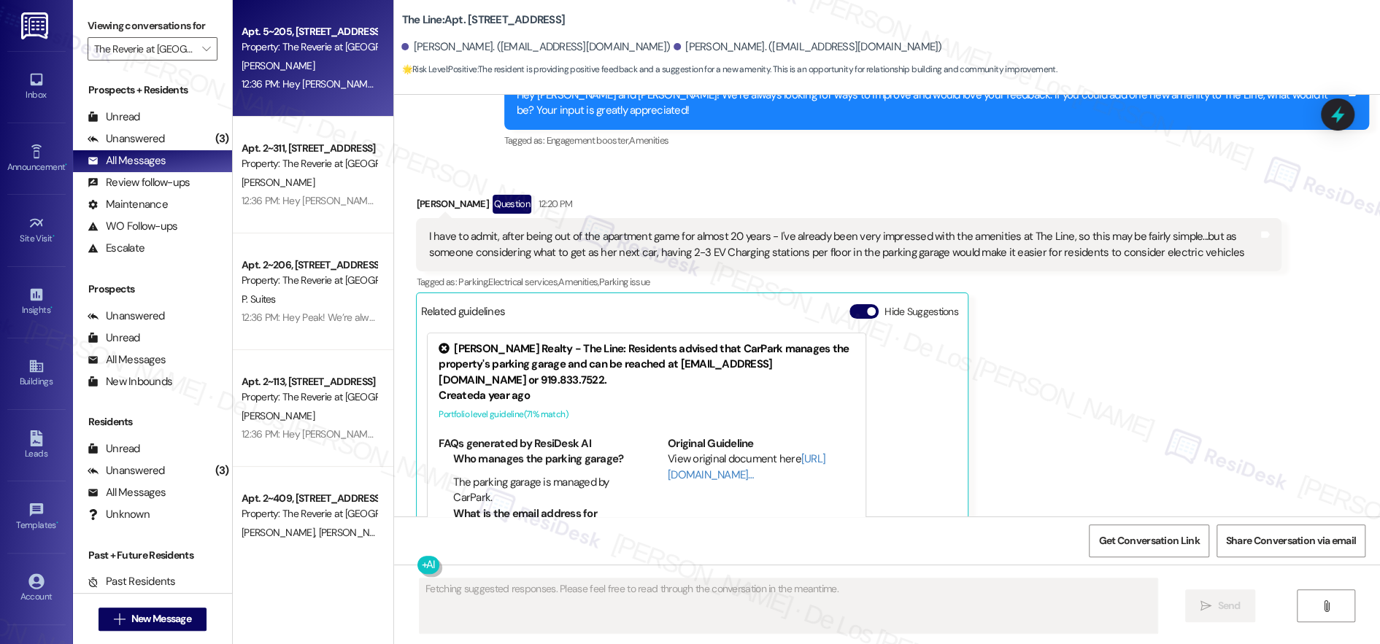
scroll to position [1352, 0]
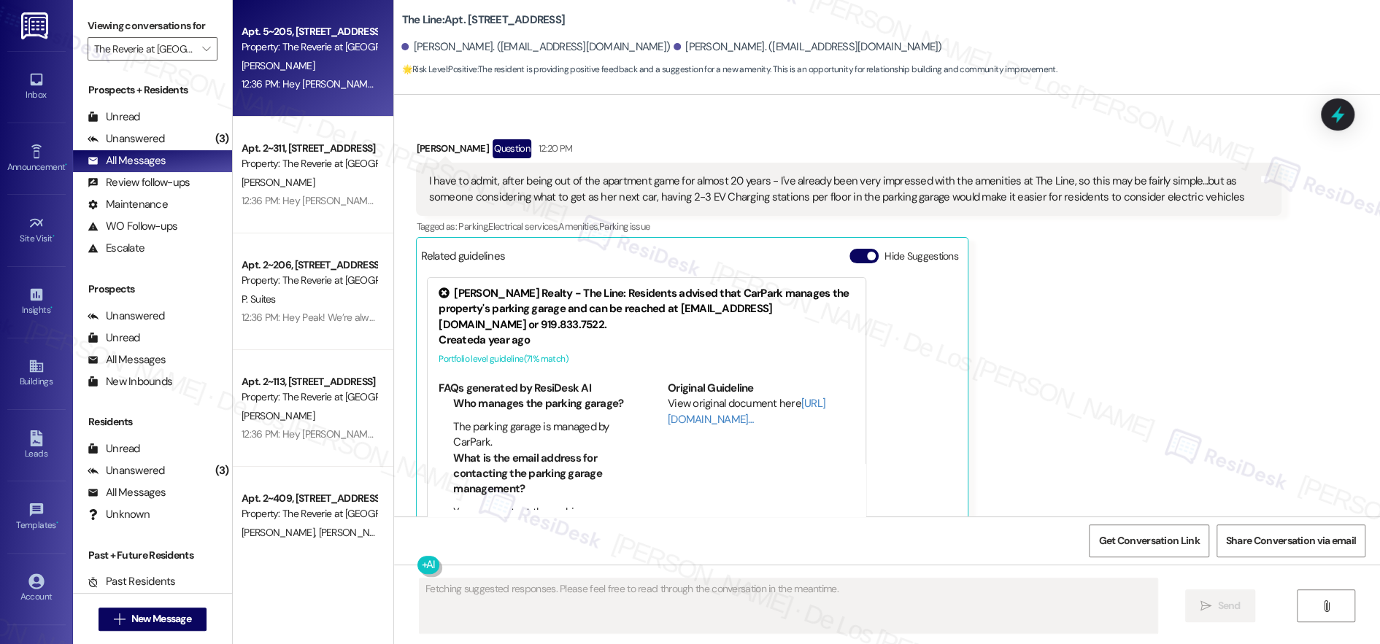
click at [332, 82] on div "12:36 PM: Hey Rachel! We’re always looking for ways to improve and would love y…" at bounding box center [769, 83] width 1056 height 13
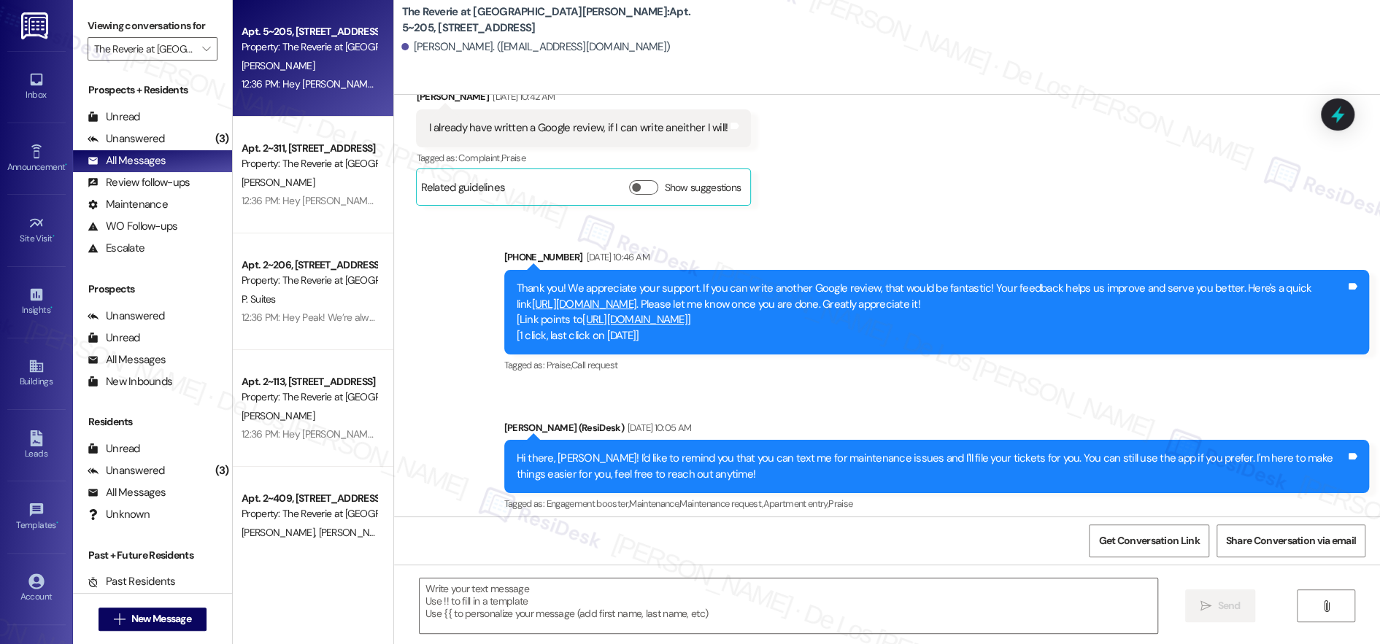
type textarea "Fetching suggested responses. Please feel free to read through the conversation…"
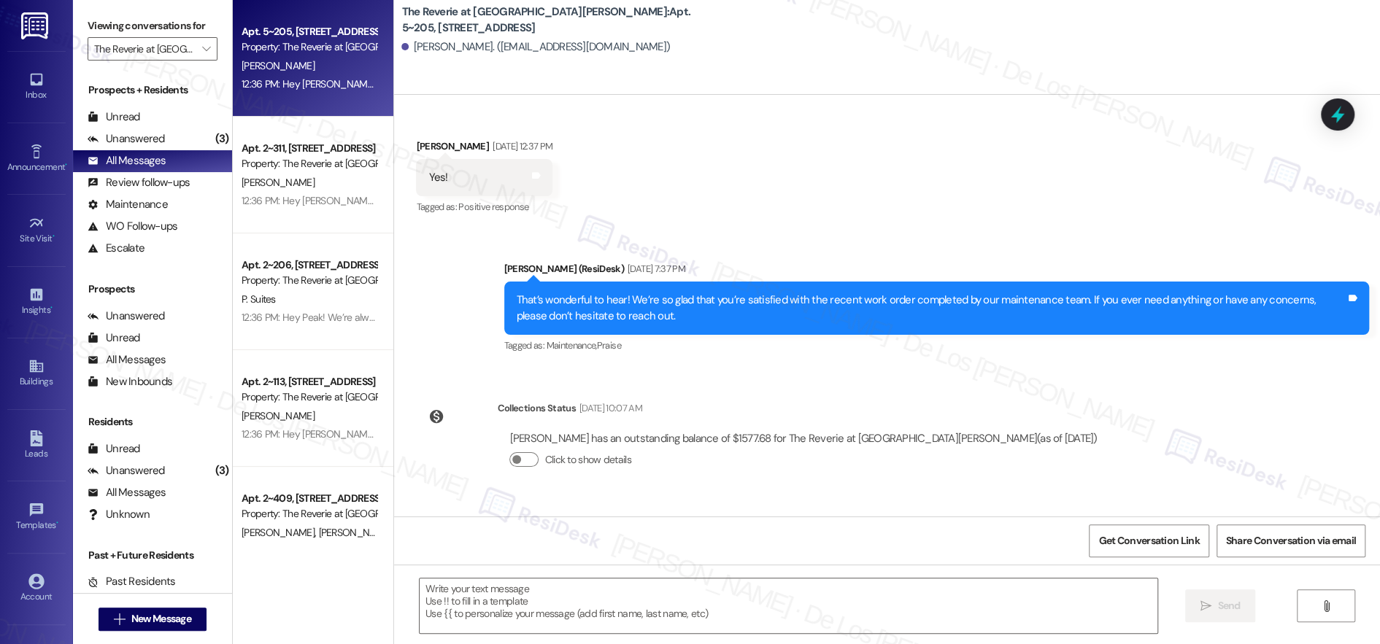
scroll to position [3722, 0]
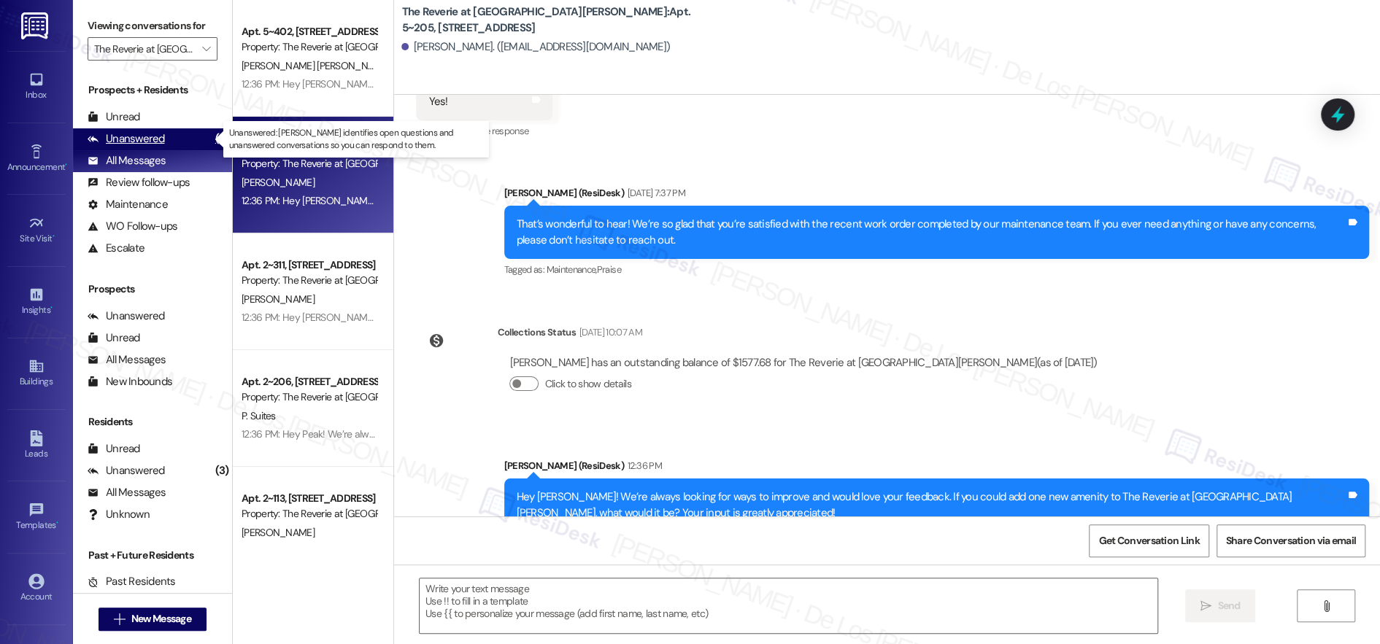
click at [169, 134] on div "Unanswered (3)" at bounding box center [152, 139] width 159 height 22
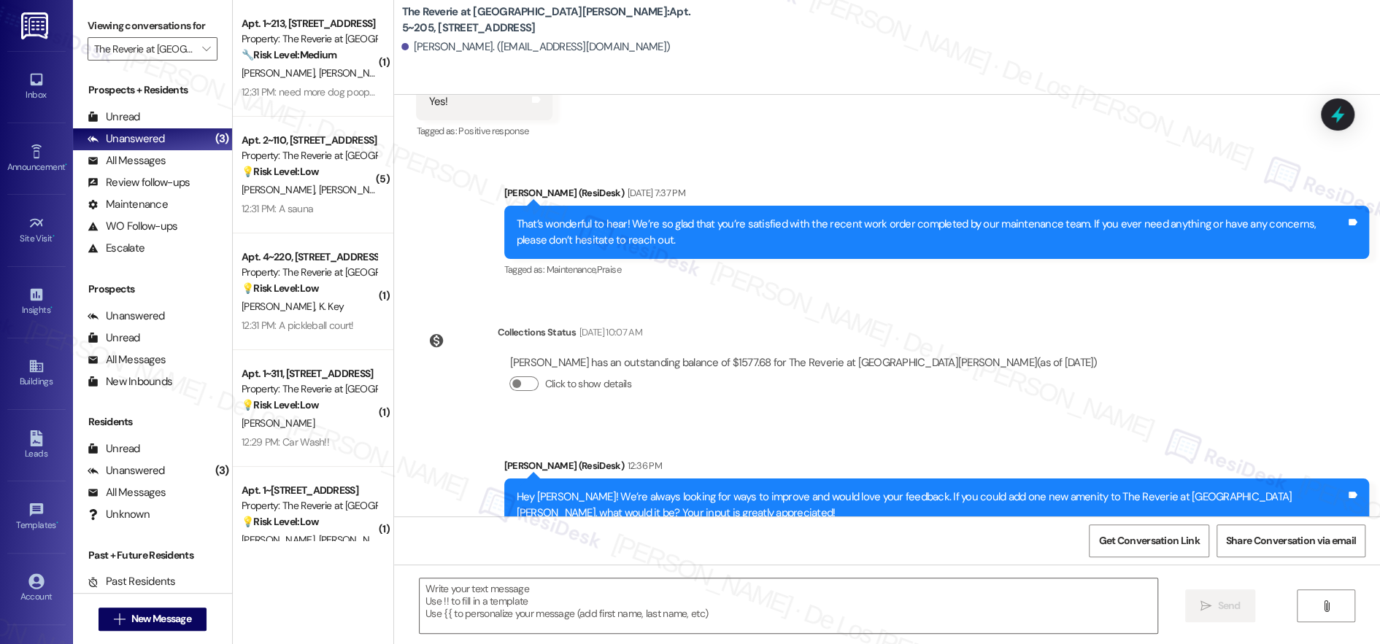
scroll to position [509, 0]
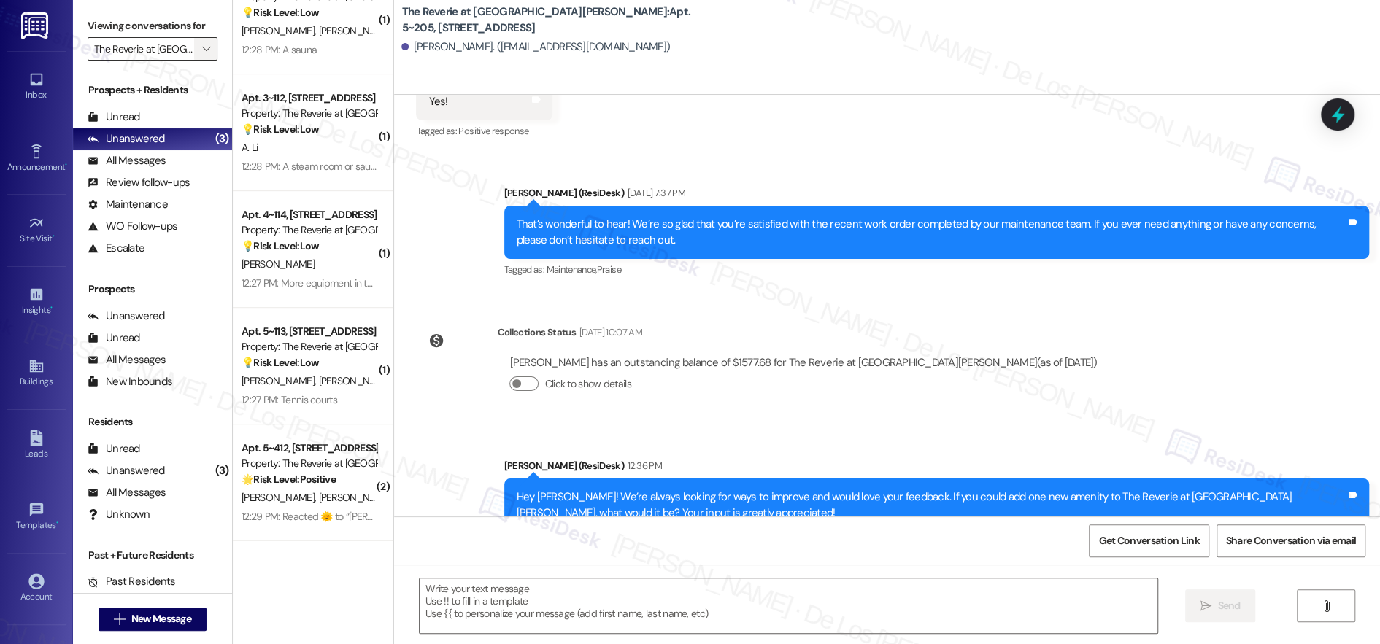
click at [202, 53] on icon "" at bounding box center [206, 49] width 8 height 12
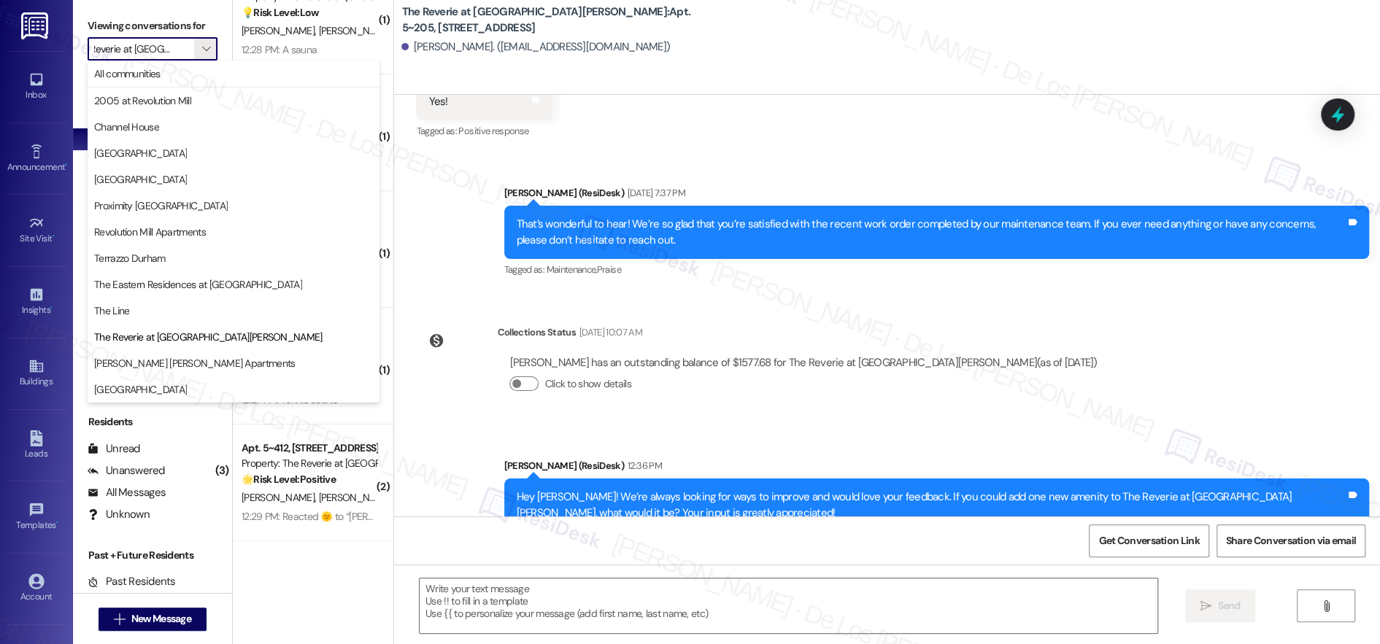
scroll to position [0, 0]
click at [522, 53] on div "Rachel Parker. (rachpark333@gmail.com)" at bounding box center [535, 46] width 268 height 15
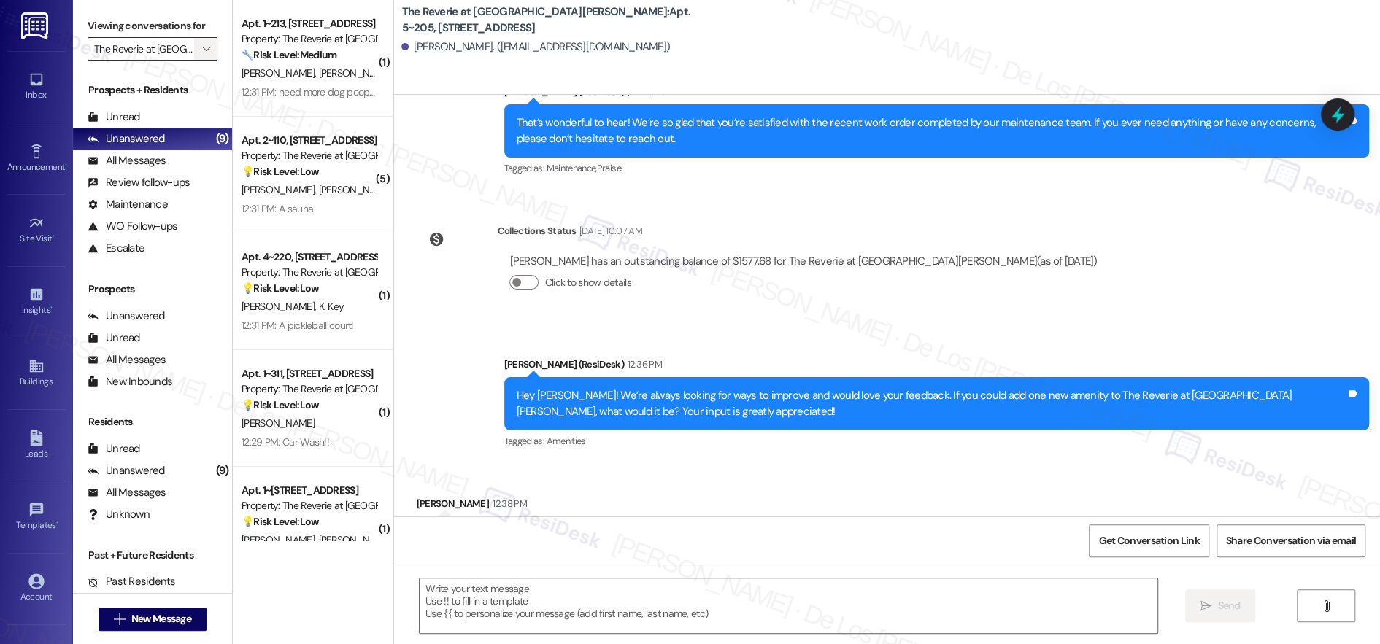
click at [199, 60] on span "" at bounding box center [206, 48] width 14 height 23
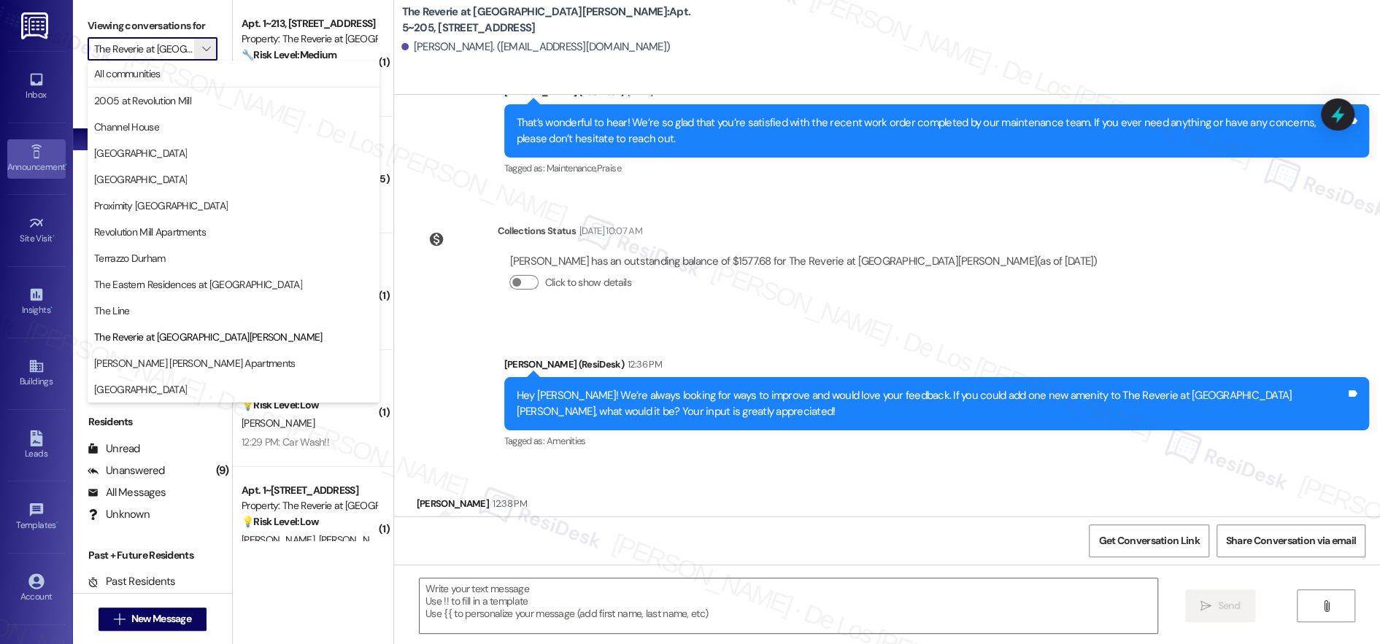
click at [31, 158] on link "Announcement •" at bounding box center [36, 158] width 58 height 39
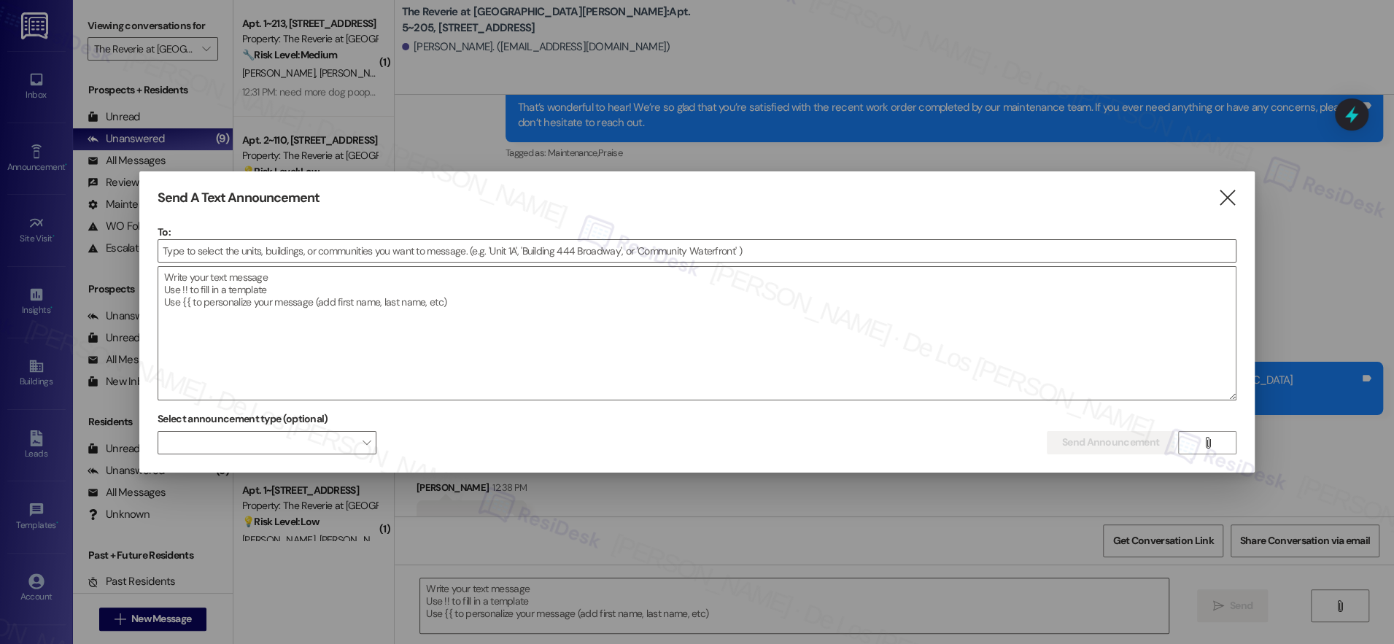
click at [192, 45] on div at bounding box center [697, 322] width 1394 height 644
click at [180, 49] on div at bounding box center [697, 322] width 1394 height 644
click at [1224, 200] on icon "" at bounding box center [1227, 197] width 20 height 15
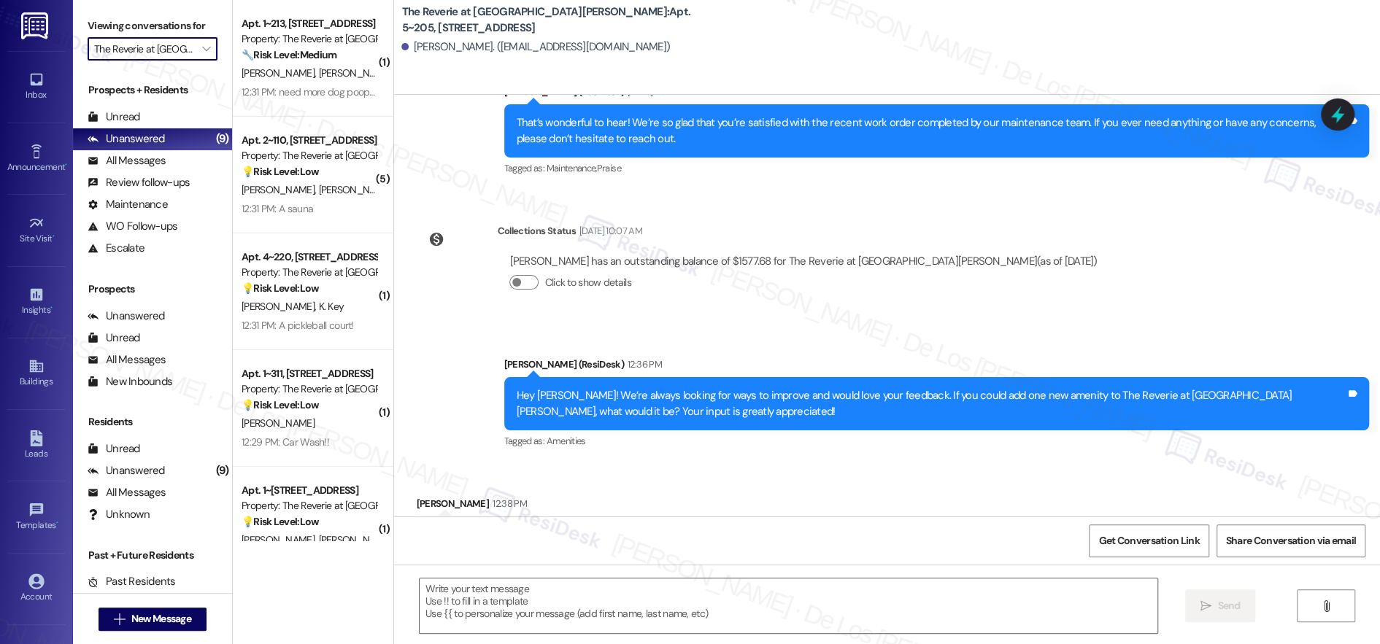
click at [158, 55] on input "The Reverie at [GEOGRAPHIC_DATA][PERSON_NAME]" at bounding box center [144, 48] width 100 height 23
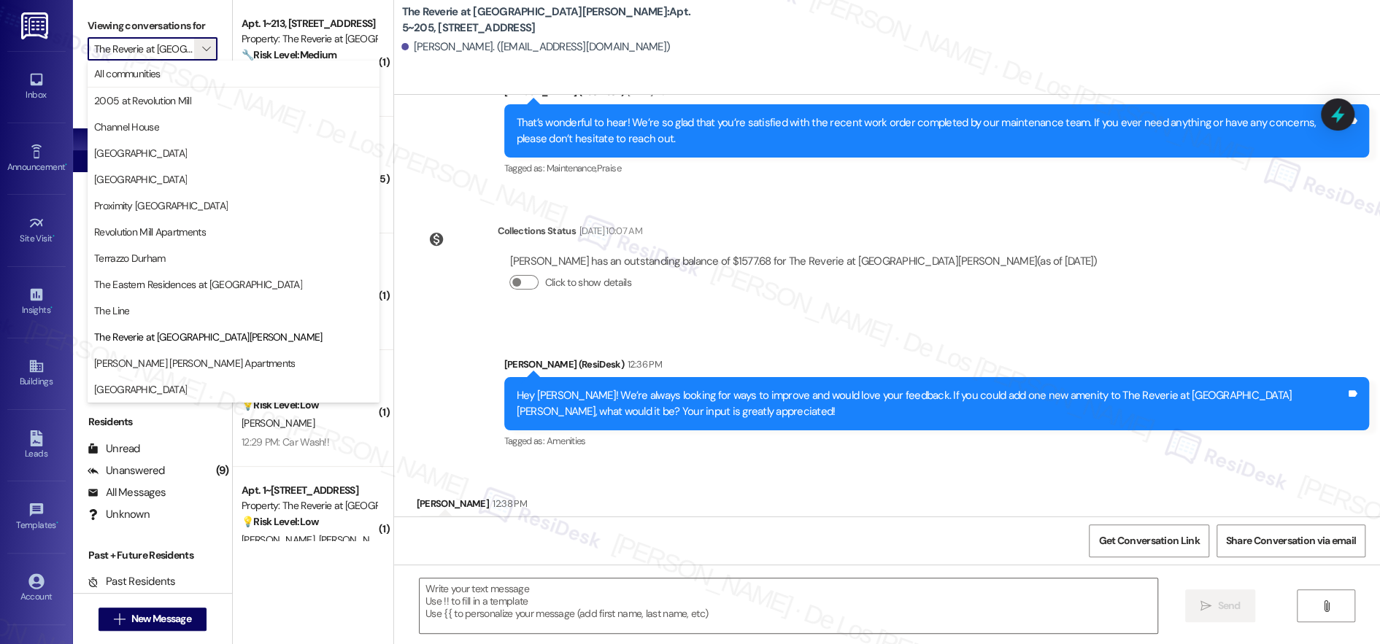
drag, startPoint x: 140, startPoint y: 154, endPoint x: 150, endPoint y: 161, distance: 11.5
click at [140, 154] on span "[GEOGRAPHIC_DATA]" at bounding box center [140, 153] width 93 height 15
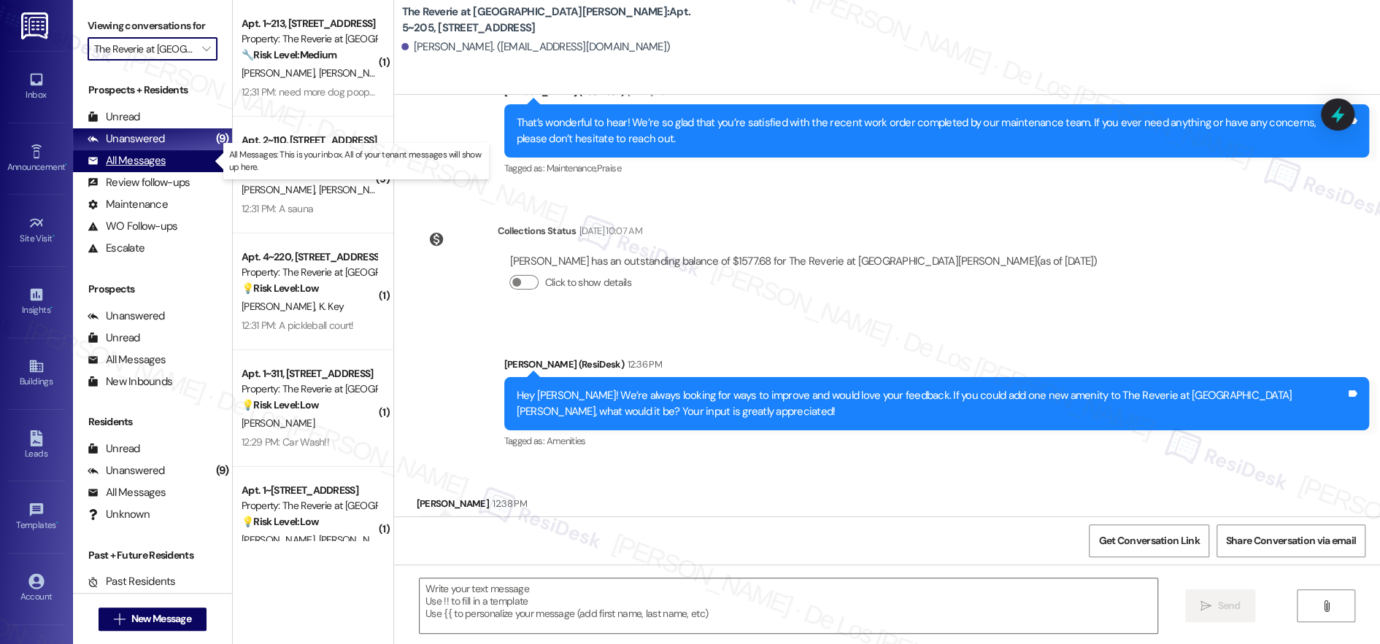
type input "[GEOGRAPHIC_DATA]"
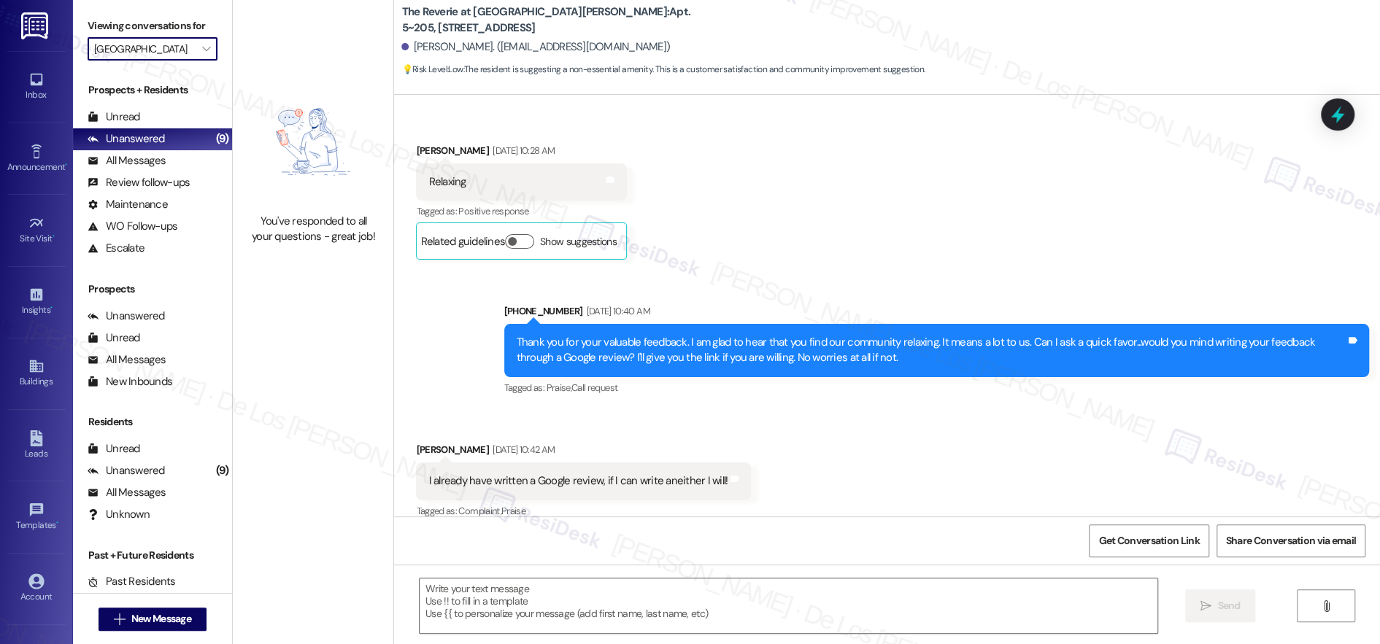
type textarea "Fetching suggested responses. Please feel free to read through the conversation…"
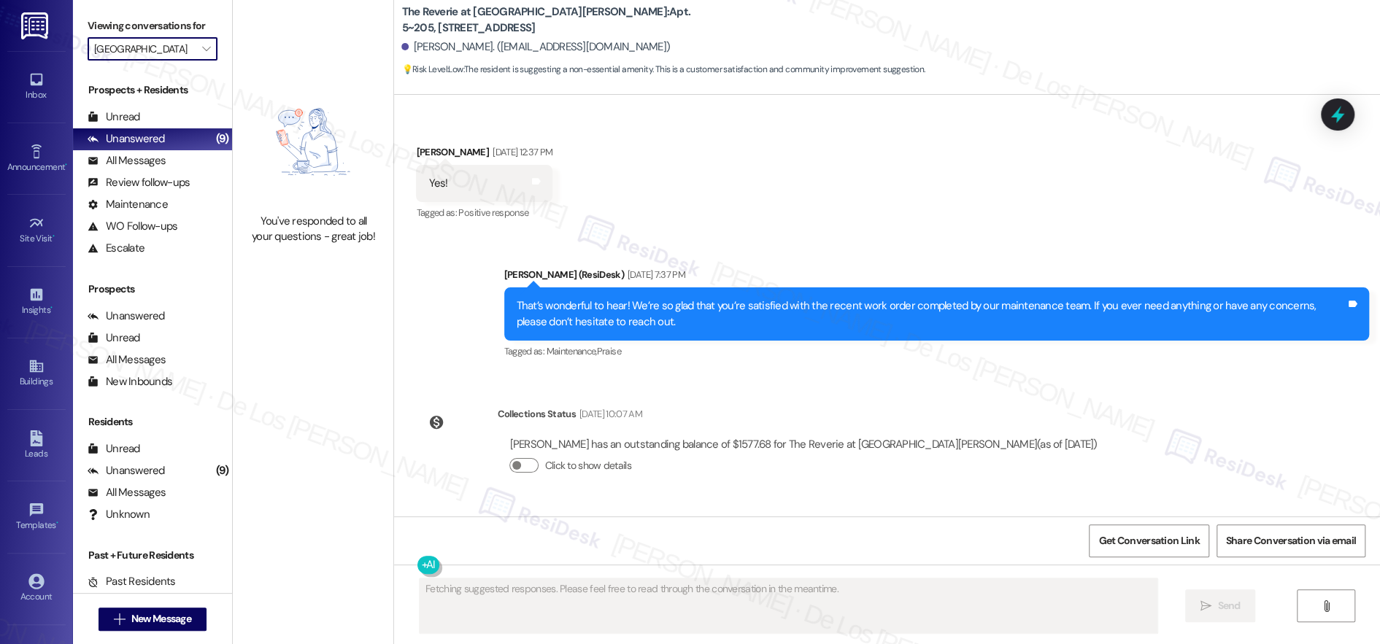
scroll to position [3861, 0]
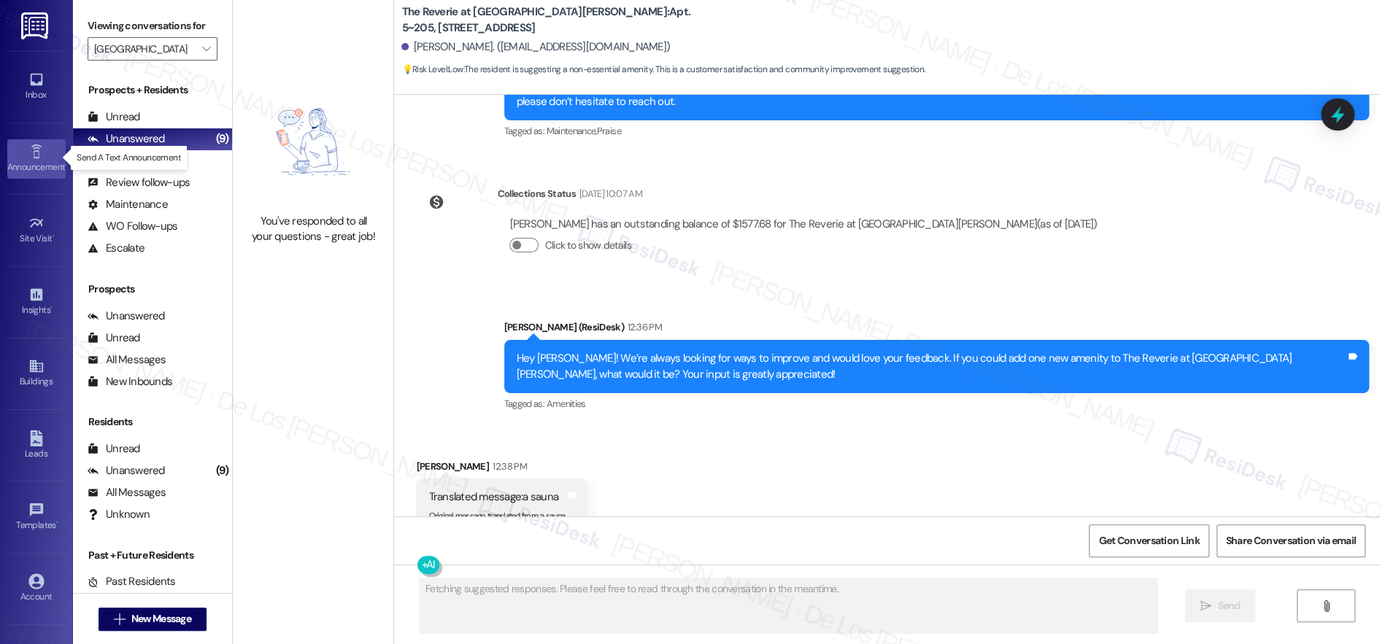
click at [30, 164] on div "Announcement •" at bounding box center [36, 167] width 73 height 15
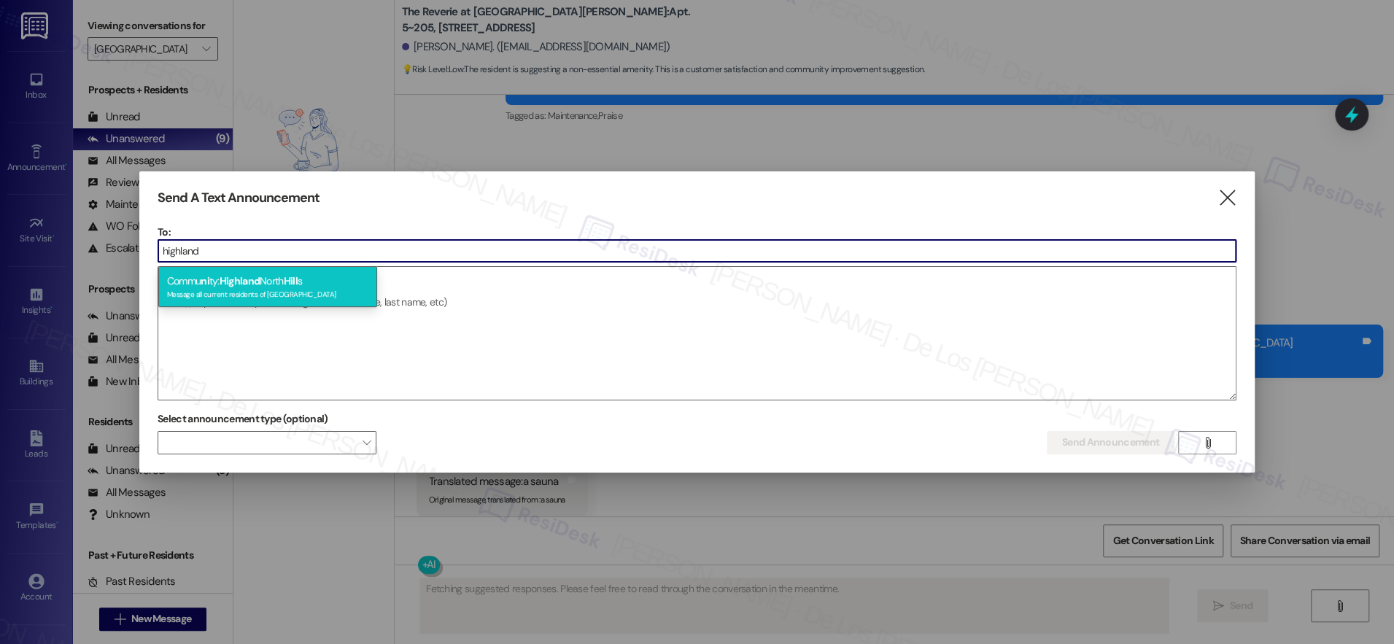
type input "highland"
click at [227, 282] on span "Highland" at bounding box center [240, 280] width 40 height 13
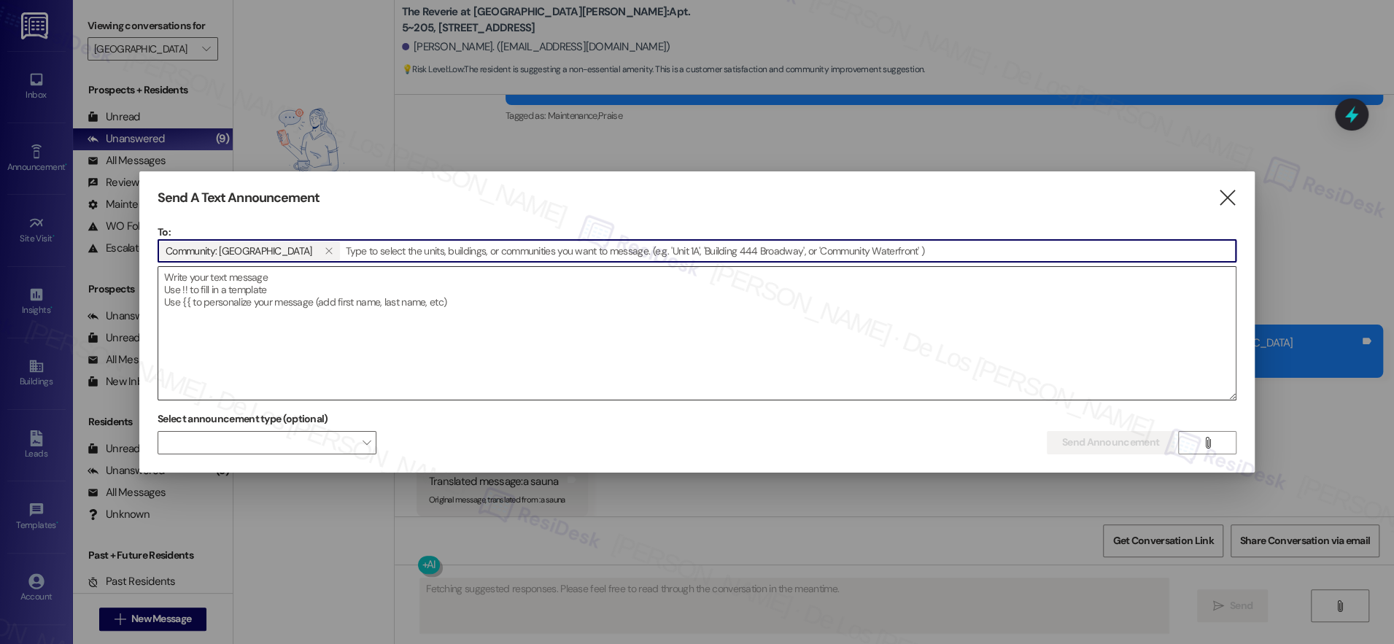
click at [237, 298] on textarea at bounding box center [697, 333] width 1078 height 133
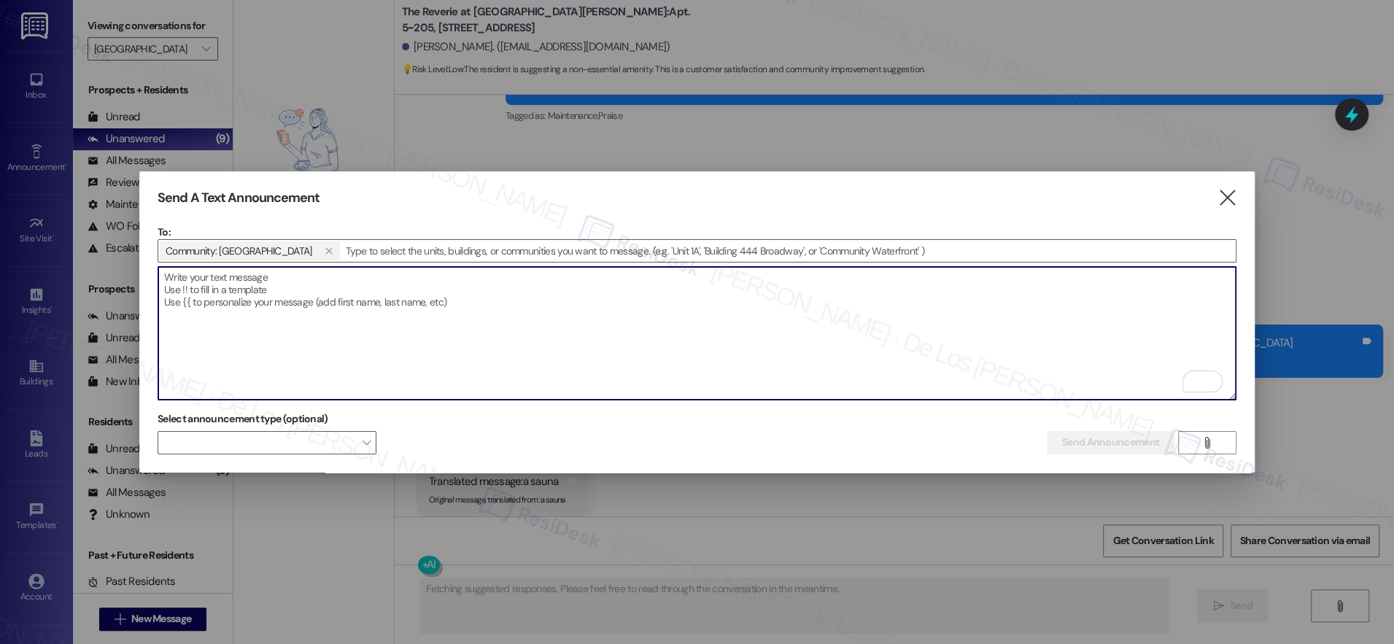
click at [384, 321] on textarea "To enrich screen reader interactions, please activate Accessibility in Grammarl…" at bounding box center [697, 333] width 1078 height 133
paste textarea "Hey {{first_name}}, we’d love to know more about your experience at {{property}…"
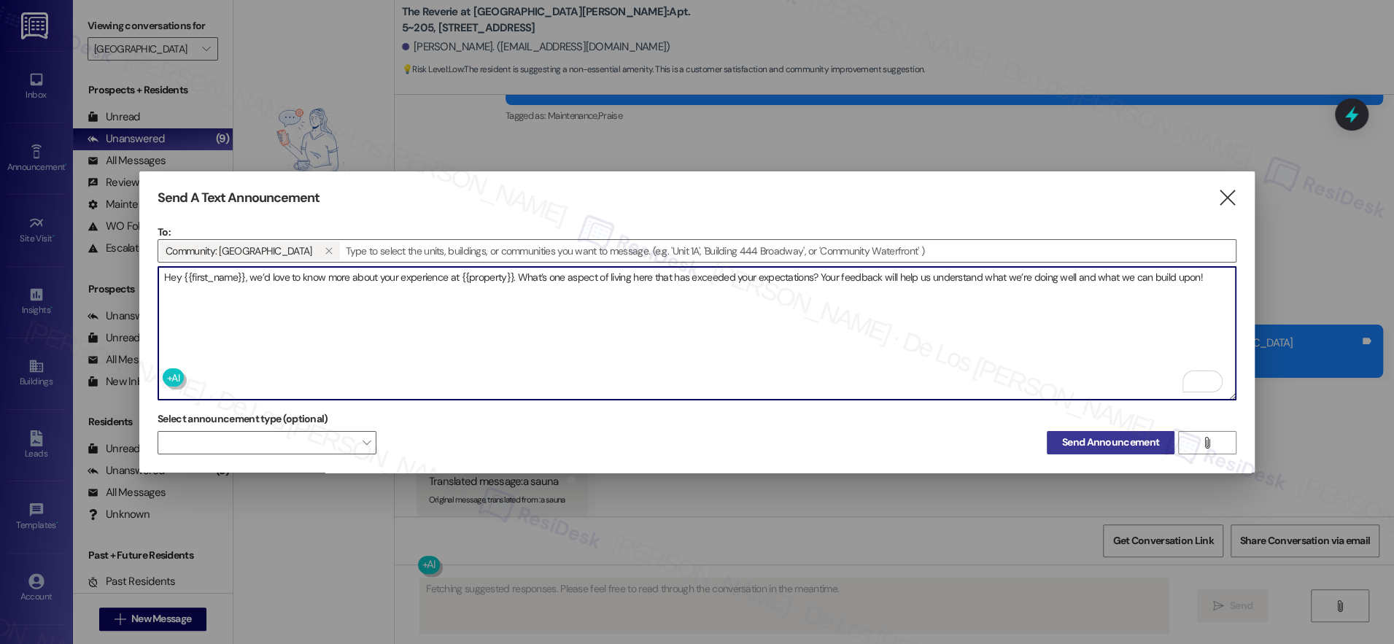
type textarea "Hey {{first_name}}, we’d love to know more about your experience at {{property}…"
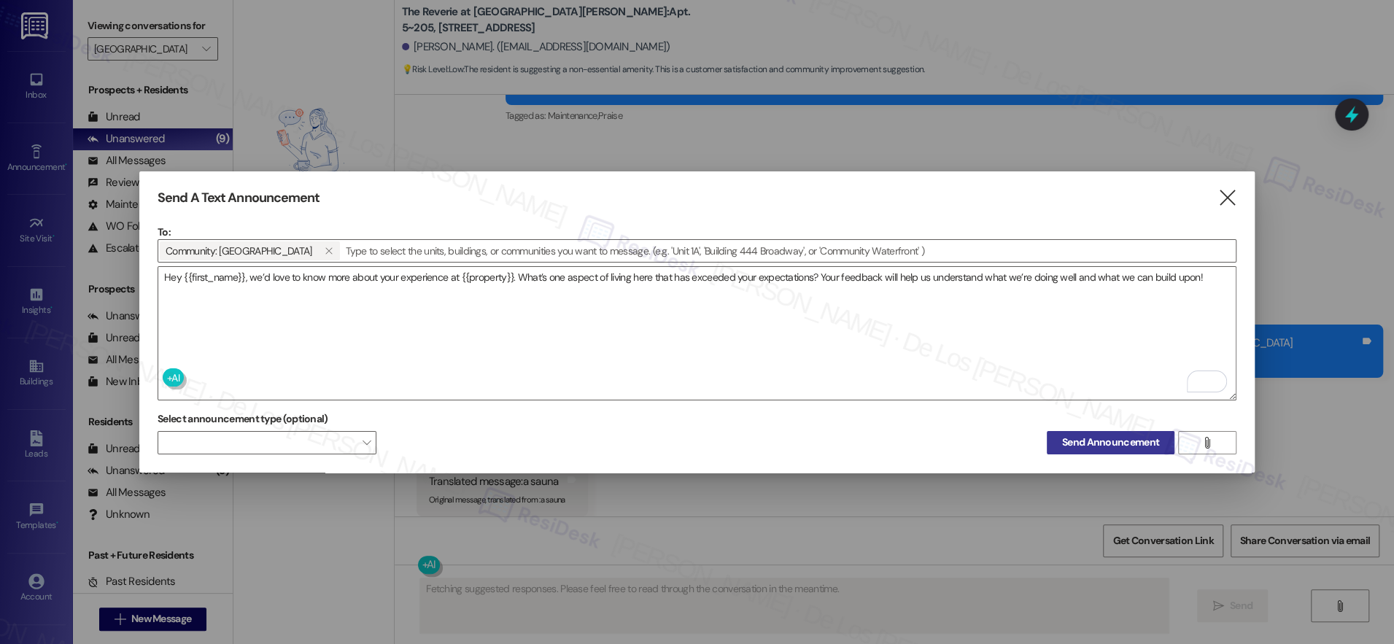
click at [1080, 442] on span "Send Announcement" at bounding box center [1110, 442] width 97 height 15
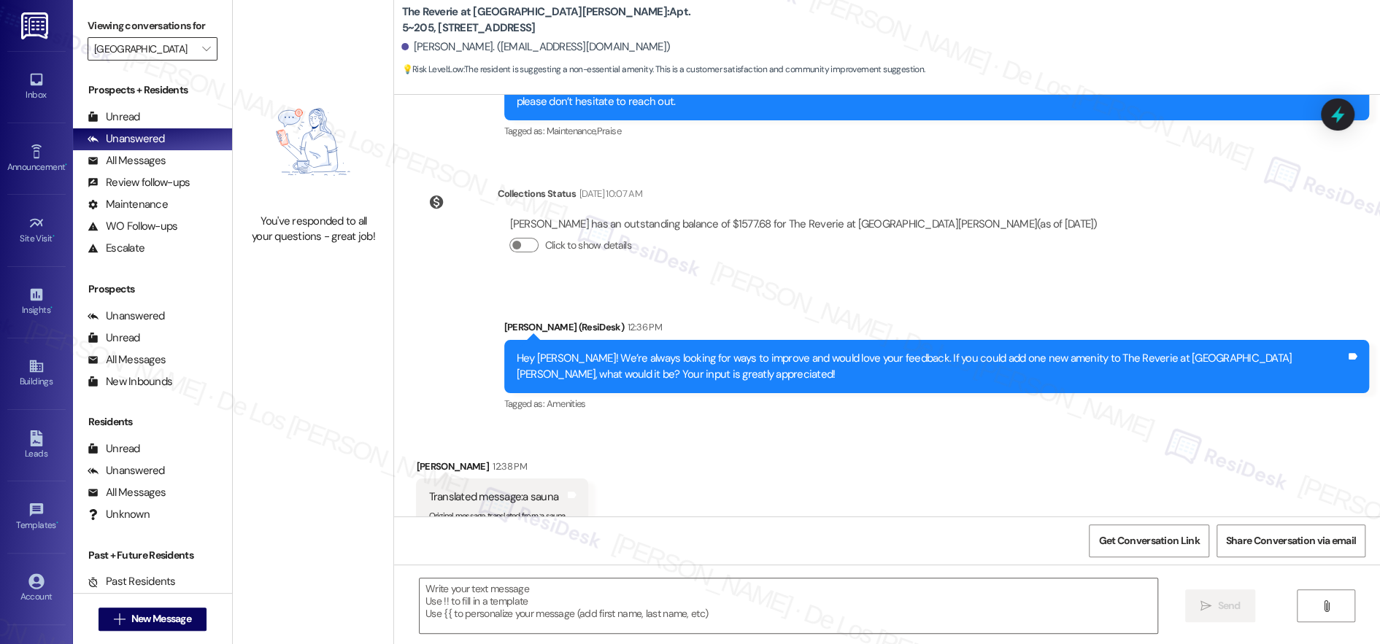
click at [171, 41] on input "[GEOGRAPHIC_DATA]" at bounding box center [144, 48] width 100 height 23
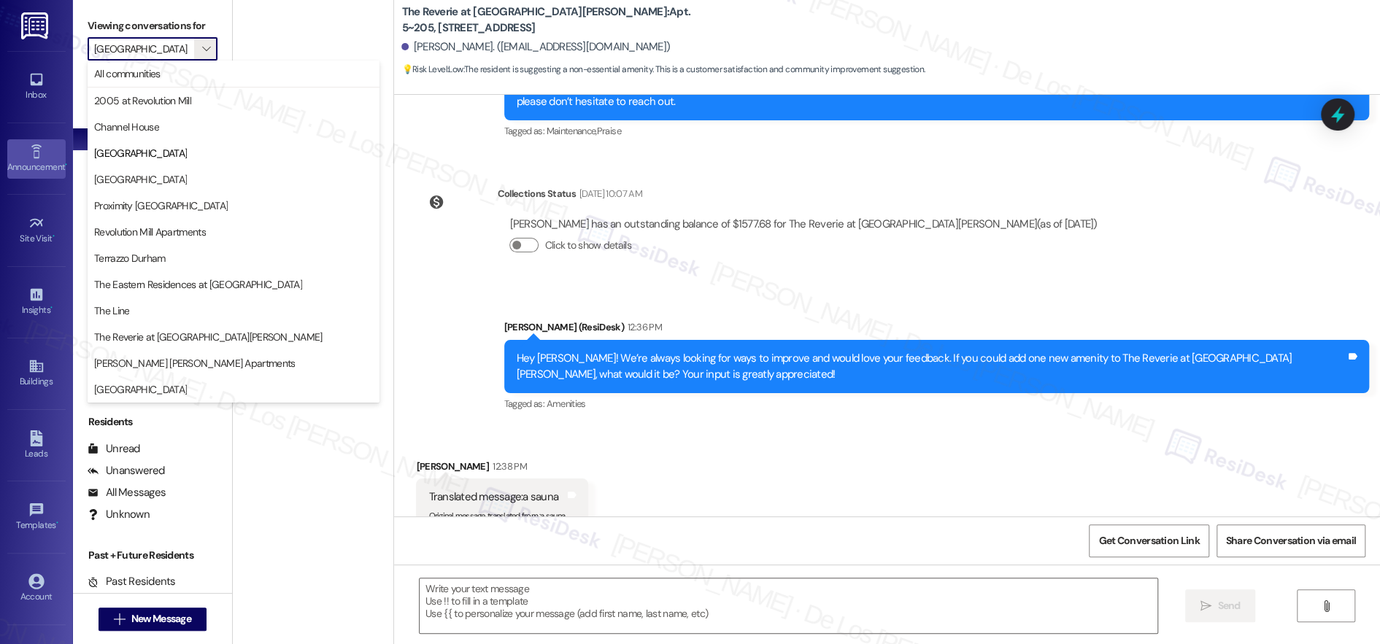
click at [28, 152] on icon at bounding box center [36, 152] width 16 height 16
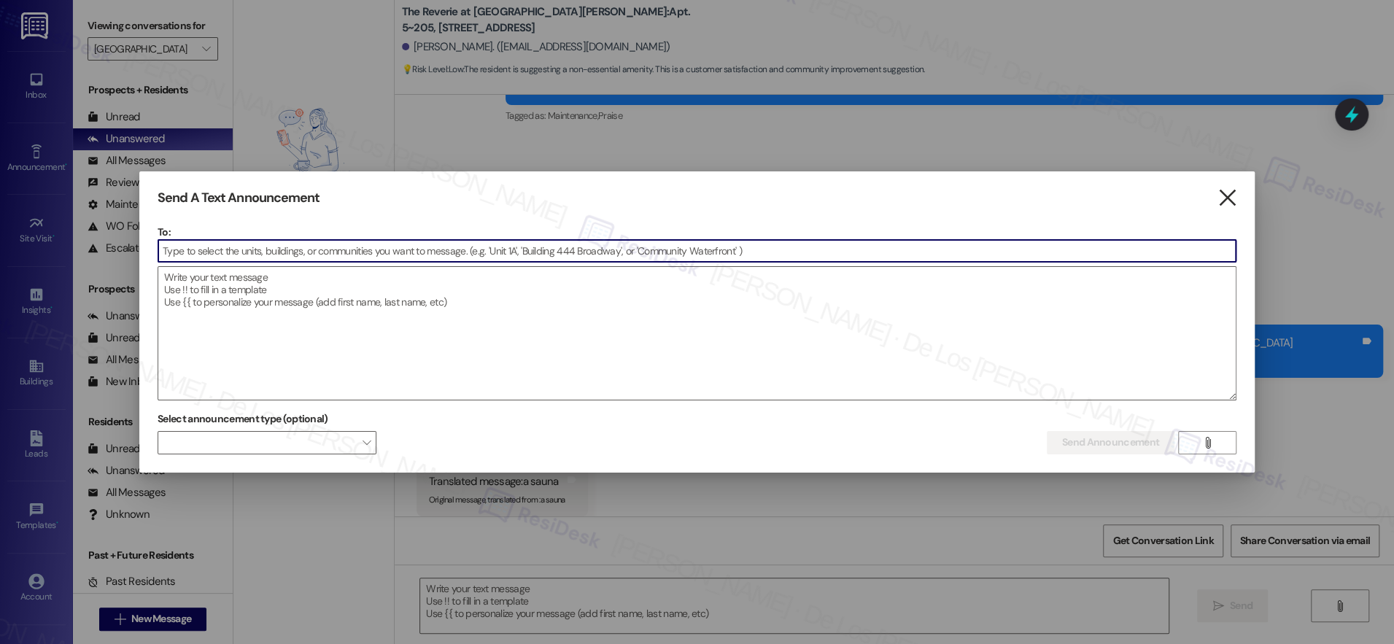
click at [1220, 196] on icon "" at bounding box center [1227, 197] width 20 height 15
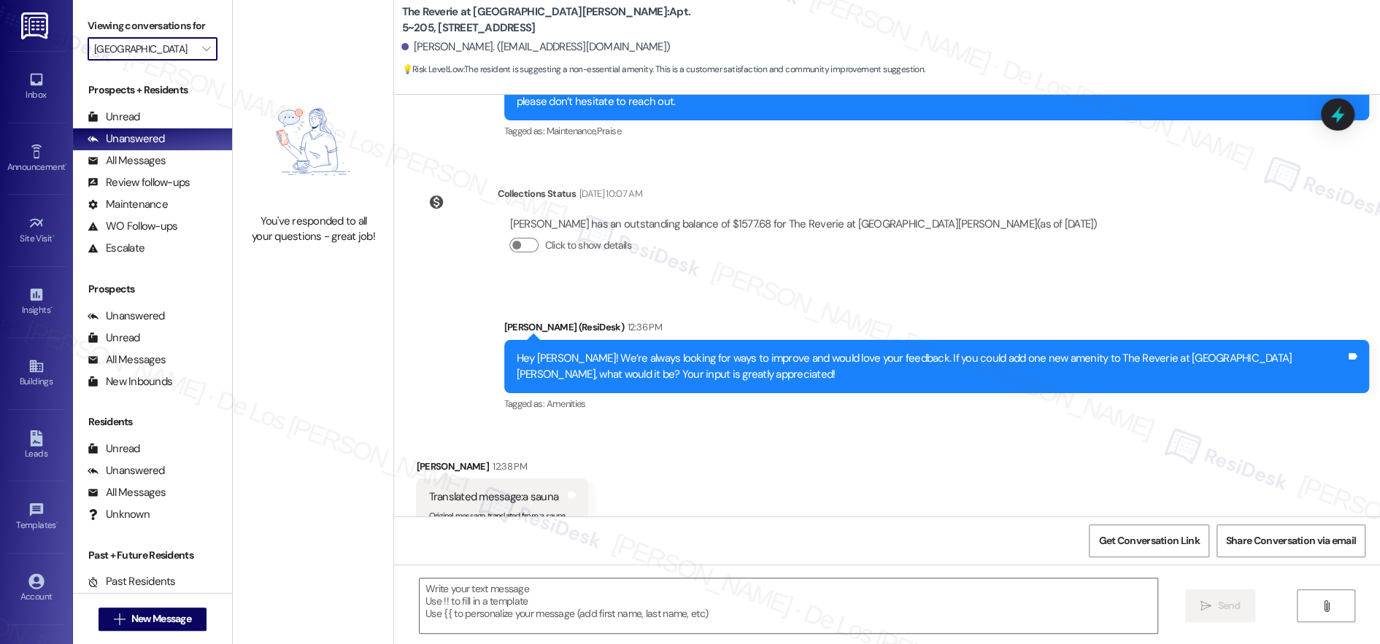
click at [159, 52] on input "[GEOGRAPHIC_DATA]" at bounding box center [144, 48] width 100 height 23
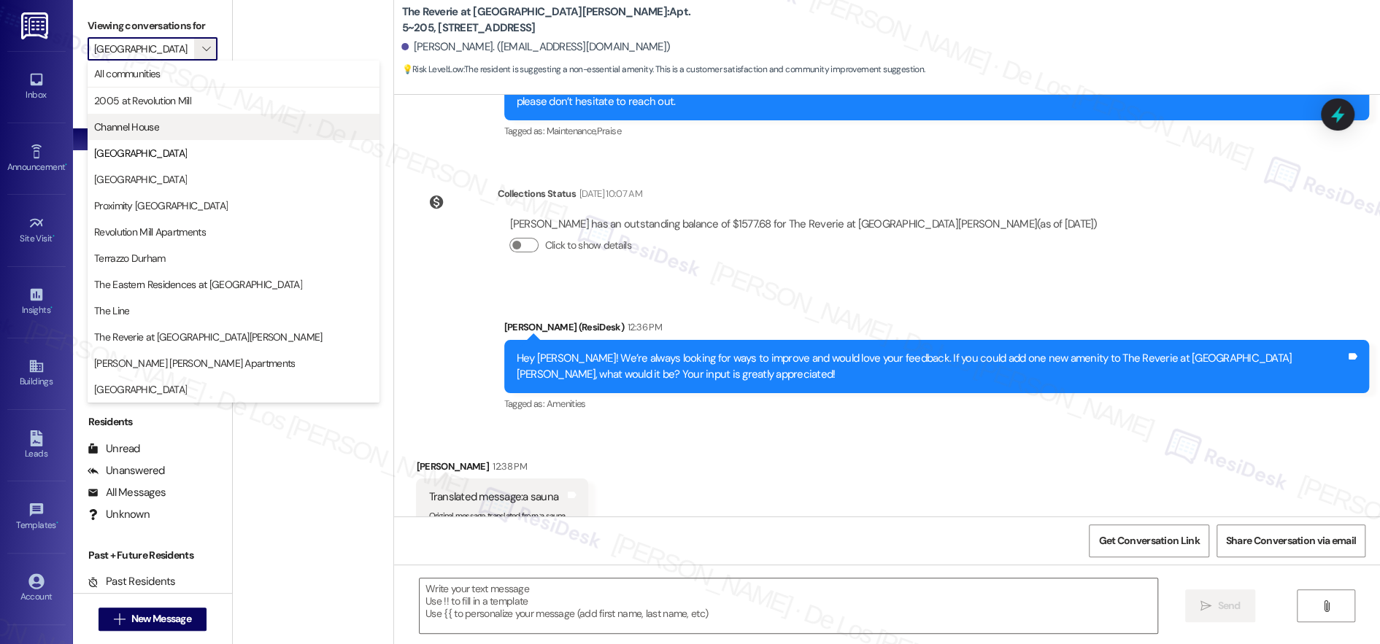
click at [147, 130] on span "Channel House" at bounding box center [126, 127] width 65 height 15
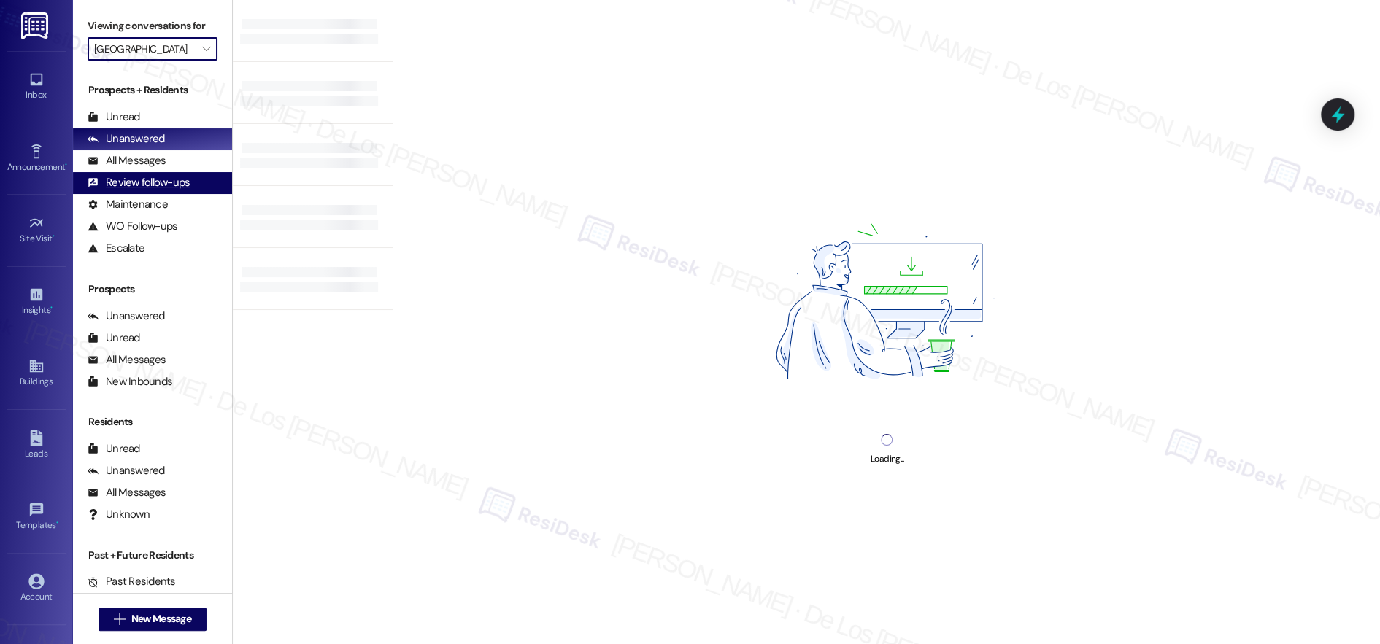
type input "Channel House"
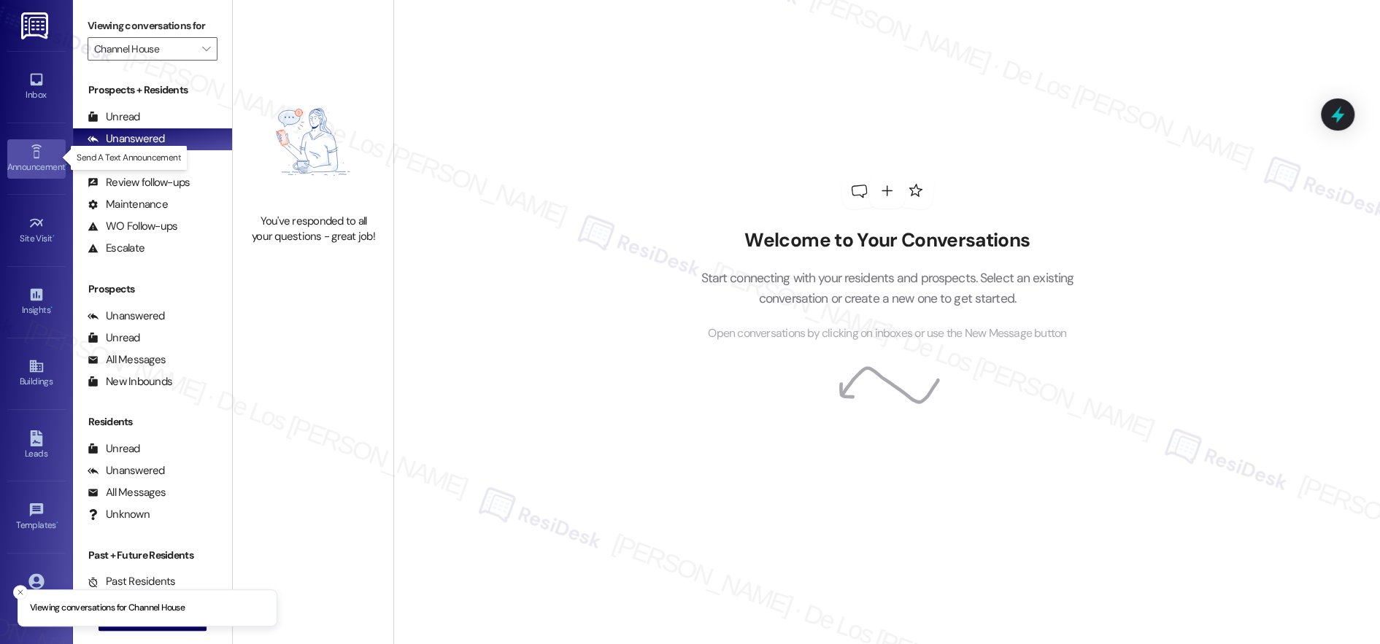
click at [34, 170] on div "Announcement •" at bounding box center [36, 167] width 73 height 15
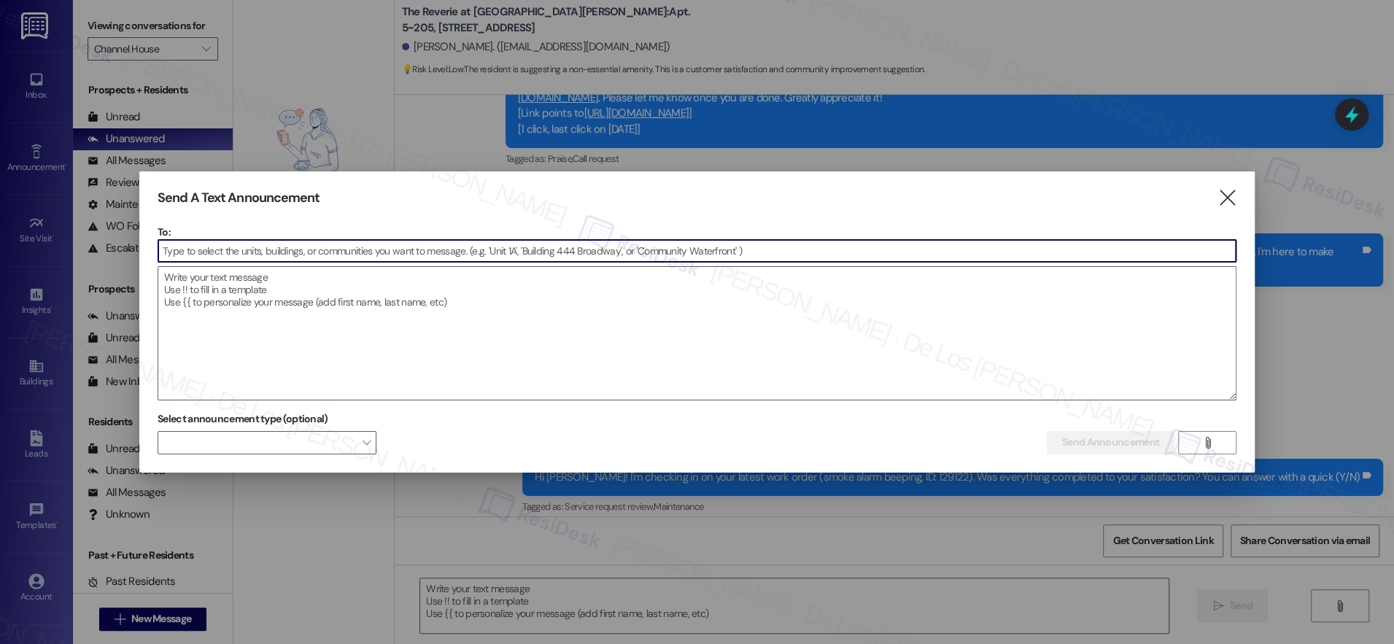
type textarea "Fetching suggested responses. Please feel free to read through the conversation…"
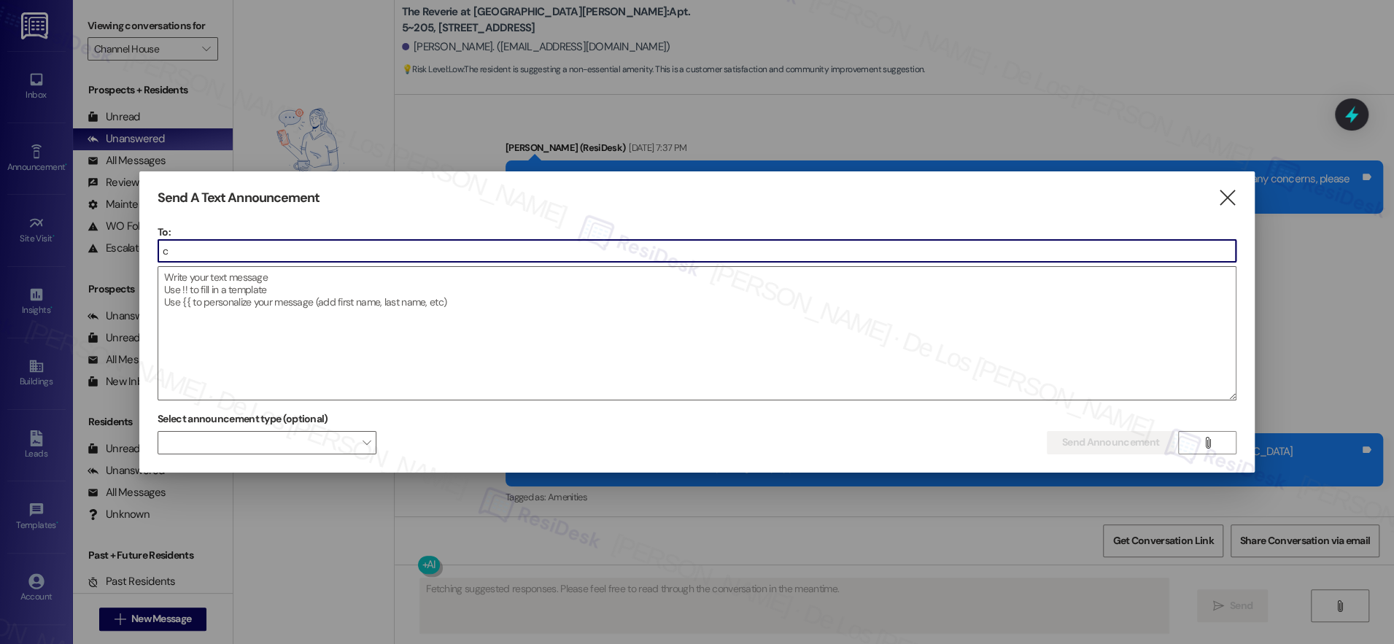
scroll to position [3861, 0]
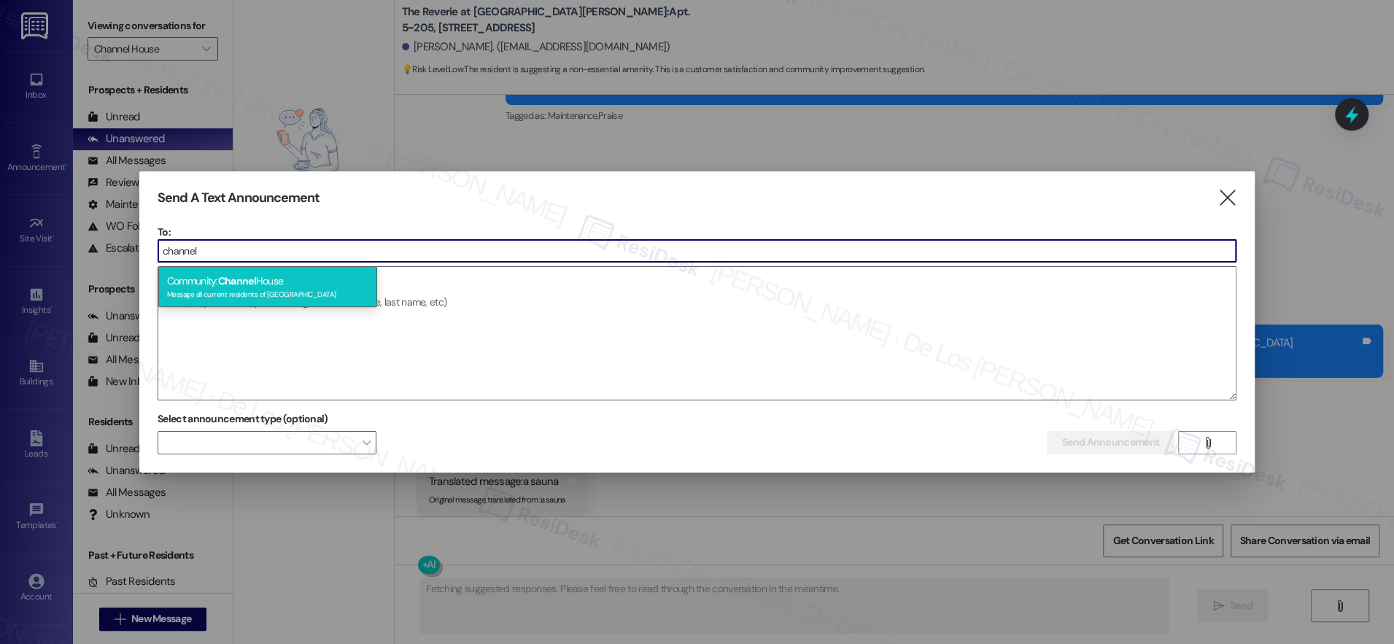
type input "channel"
click at [310, 285] on div "Community: Channel House Message all current residents of Channel House" at bounding box center [267, 287] width 219 height 42
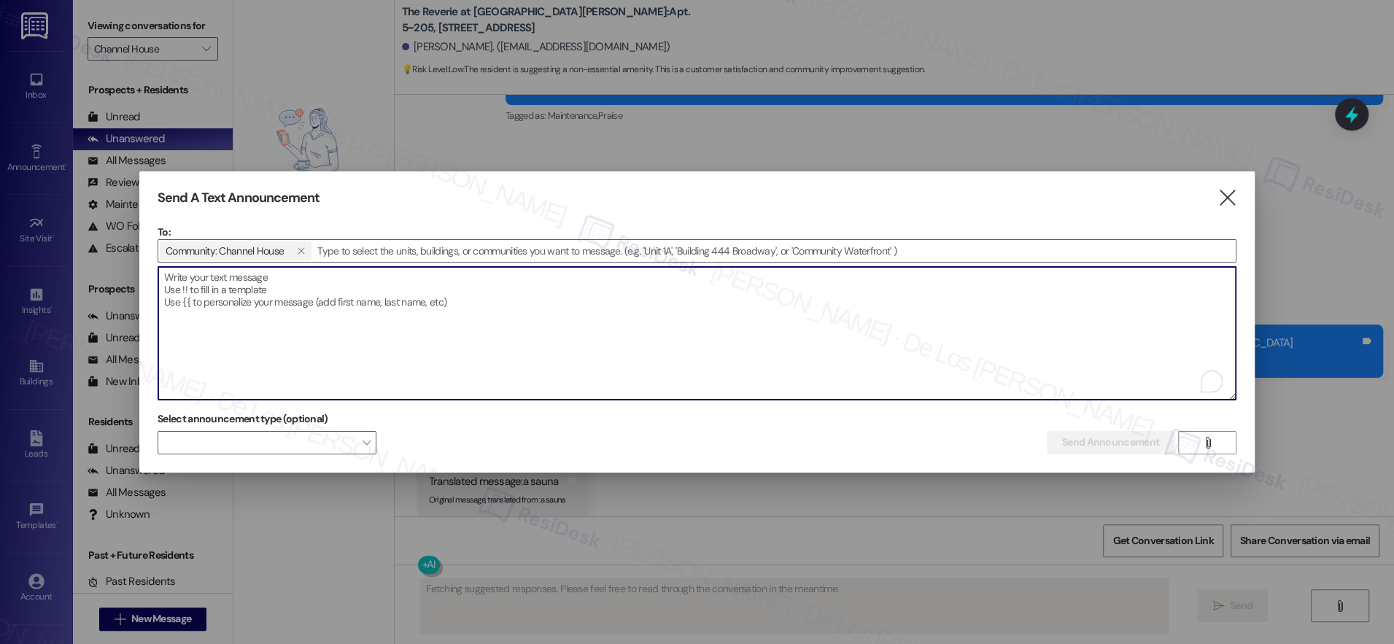
drag, startPoint x: 301, startPoint y: 298, endPoint x: 301, endPoint y: 286, distance: 12.4
click at [301, 298] on textarea "To enrich screen reader interactions, please activate Accessibility in Grammarl…" at bounding box center [697, 333] width 1078 height 133
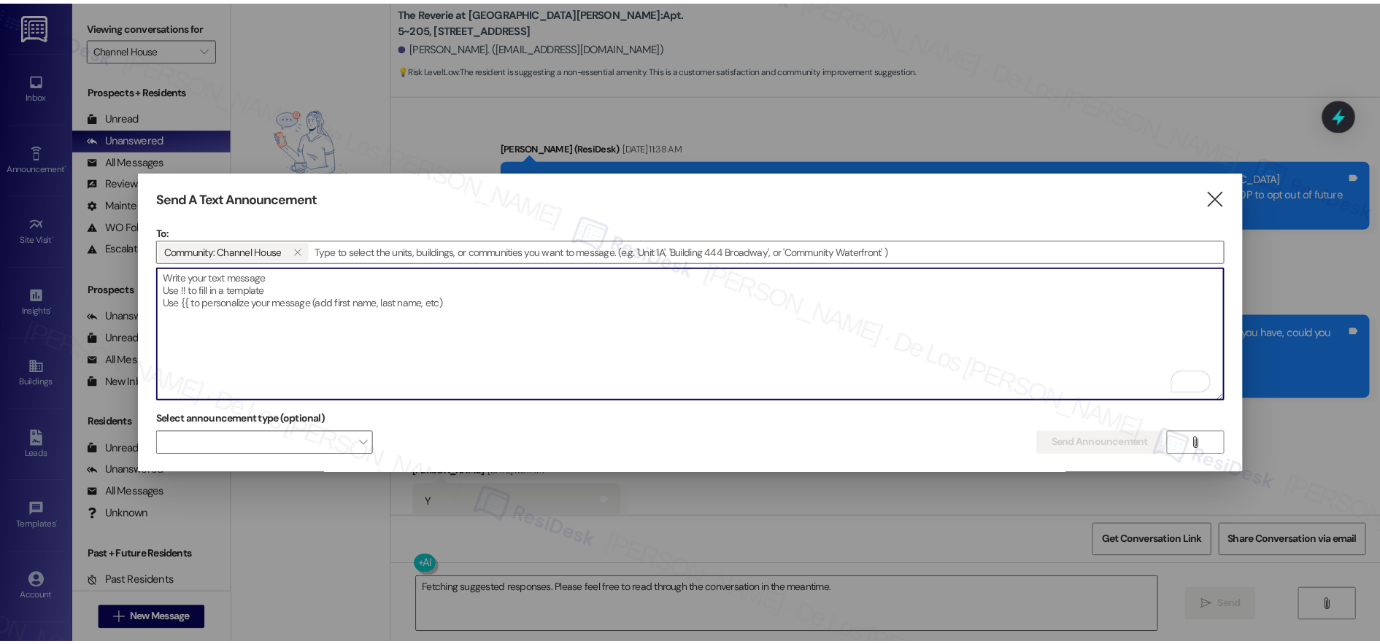
scroll to position [3861, 0]
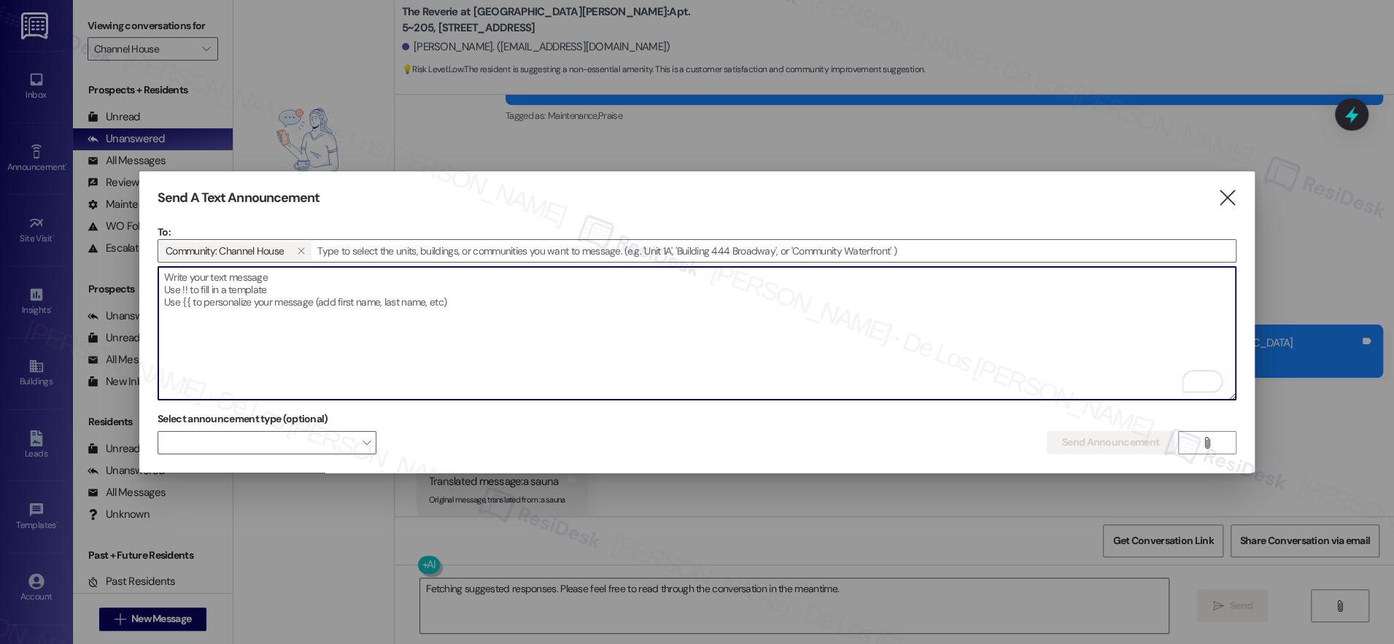
click at [254, 328] on textarea "To enrich screen reader interactions, please activate Accessibility in Grammarl…" at bounding box center [697, 333] width 1078 height 133
paste textarea "Hey {{first_name}}, we’d love to know more about your experience at {{property}…"
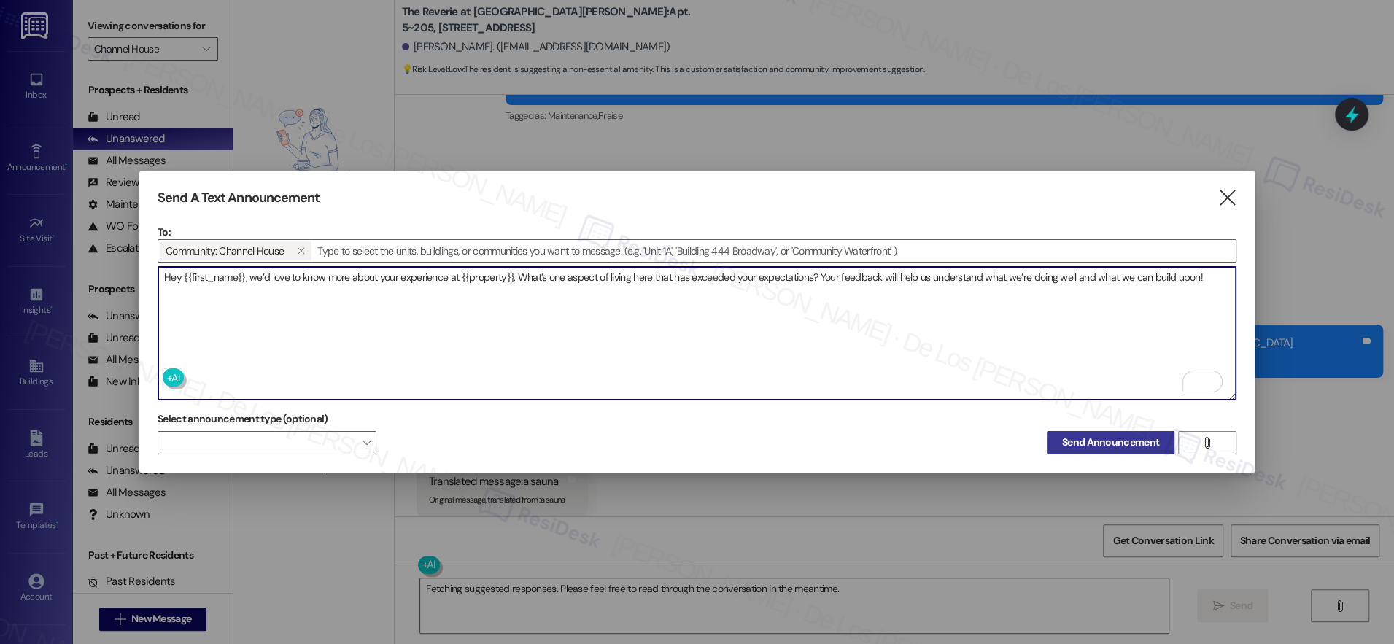
type textarea "Hey {{first_name}}, we’d love to know more about your experience at {{property}…"
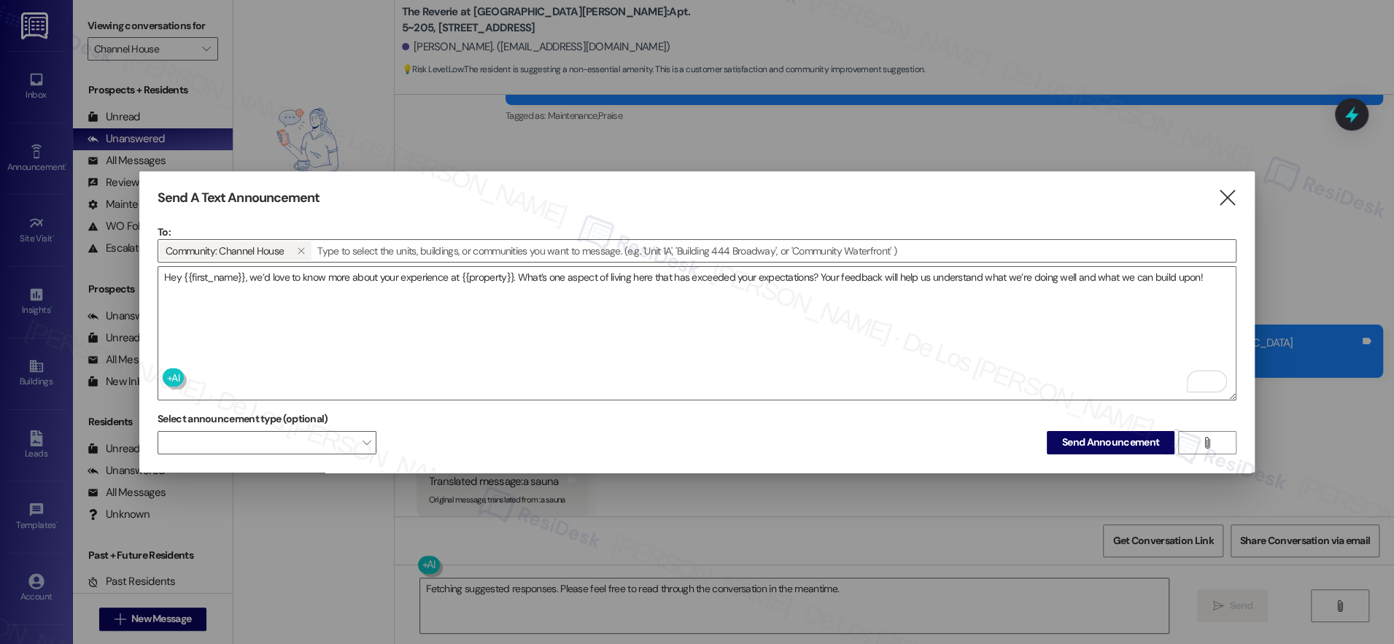
click at [1079, 438] on span "Send Announcement" at bounding box center [1110, 442] width 97 height 15
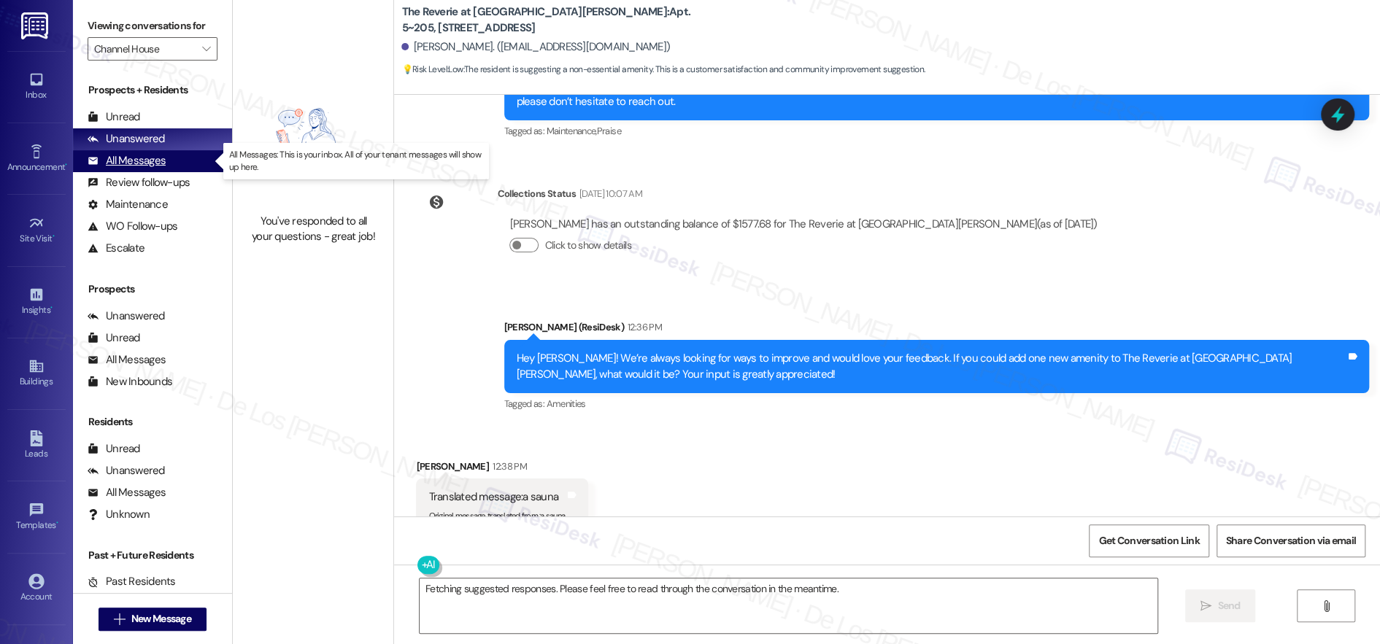
click at [132, 165] on div "All Messages" at bounding box center [127, 160] width 78 height 15
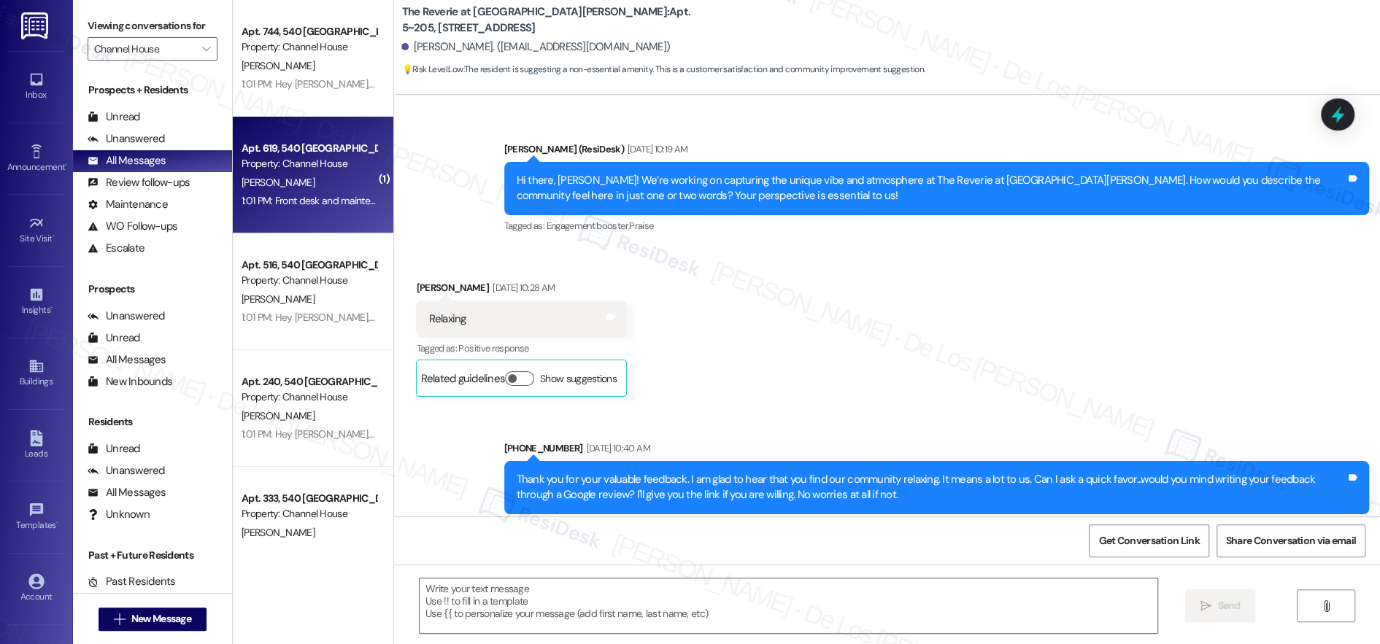
type textarea "Fetching suggested responses. Please feel free to read through the conversation…"
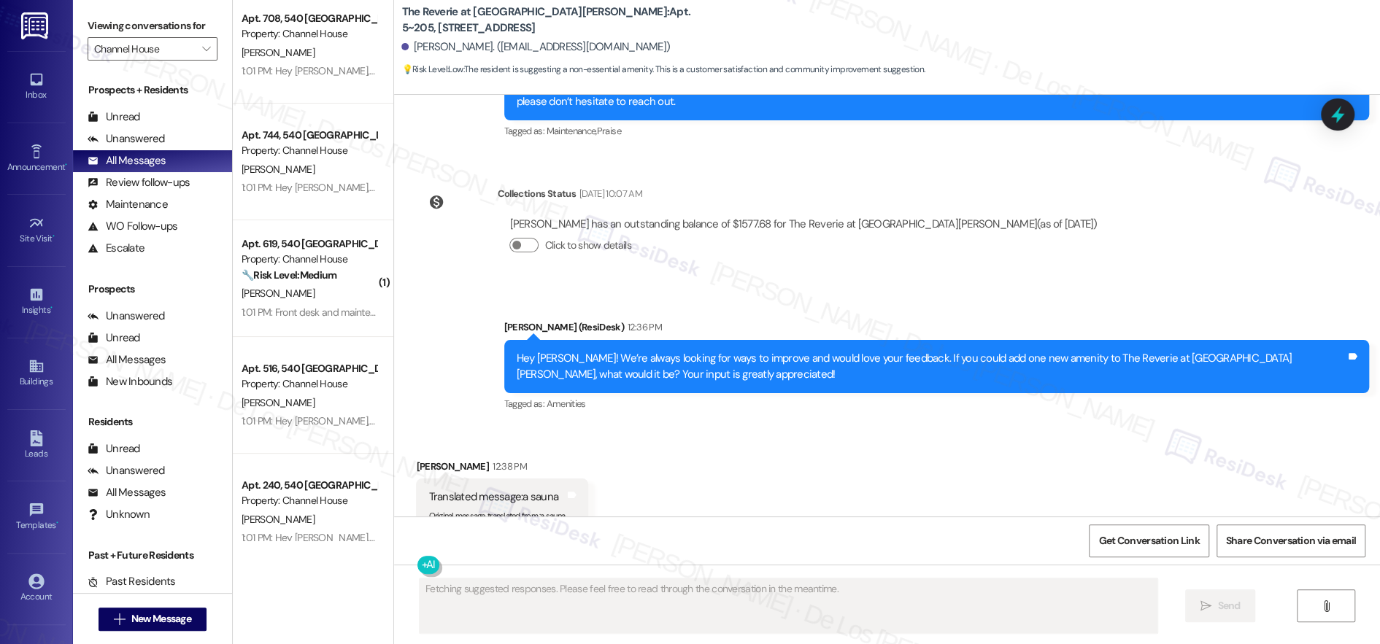
scroll to position [31, 0]
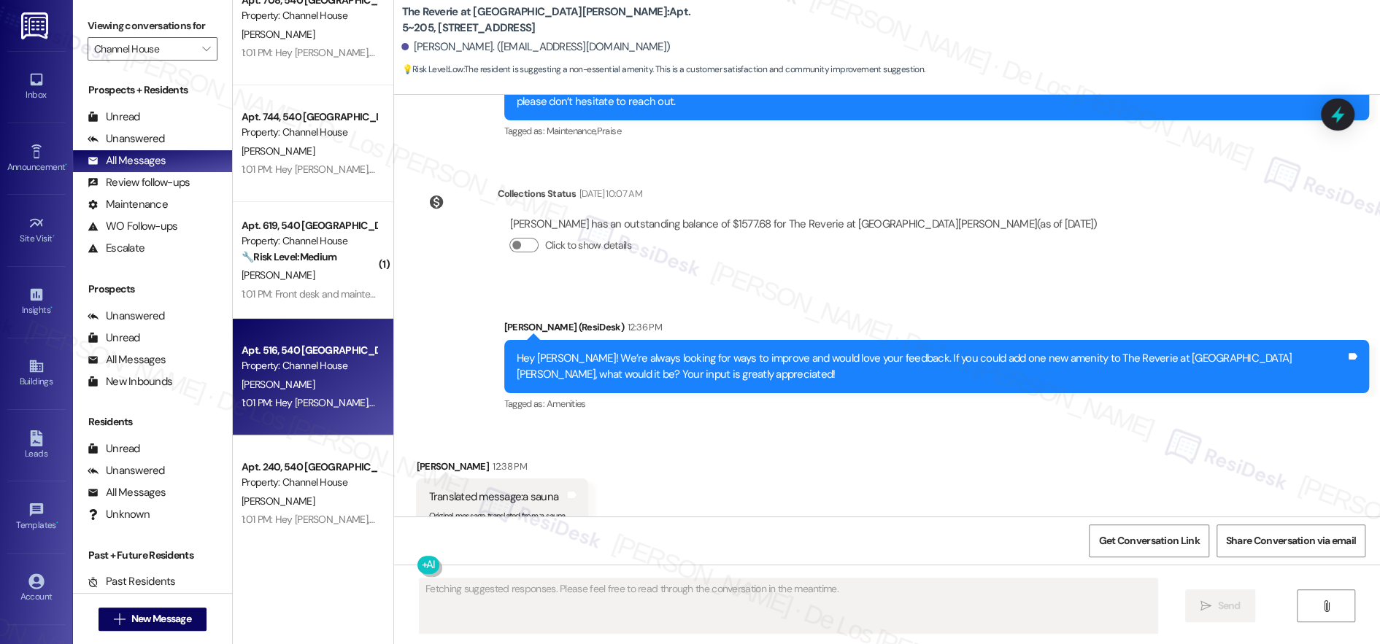
click at [325, 380] on div "L. Mossburg" at bounding box center [309, 385] width 138 height 18
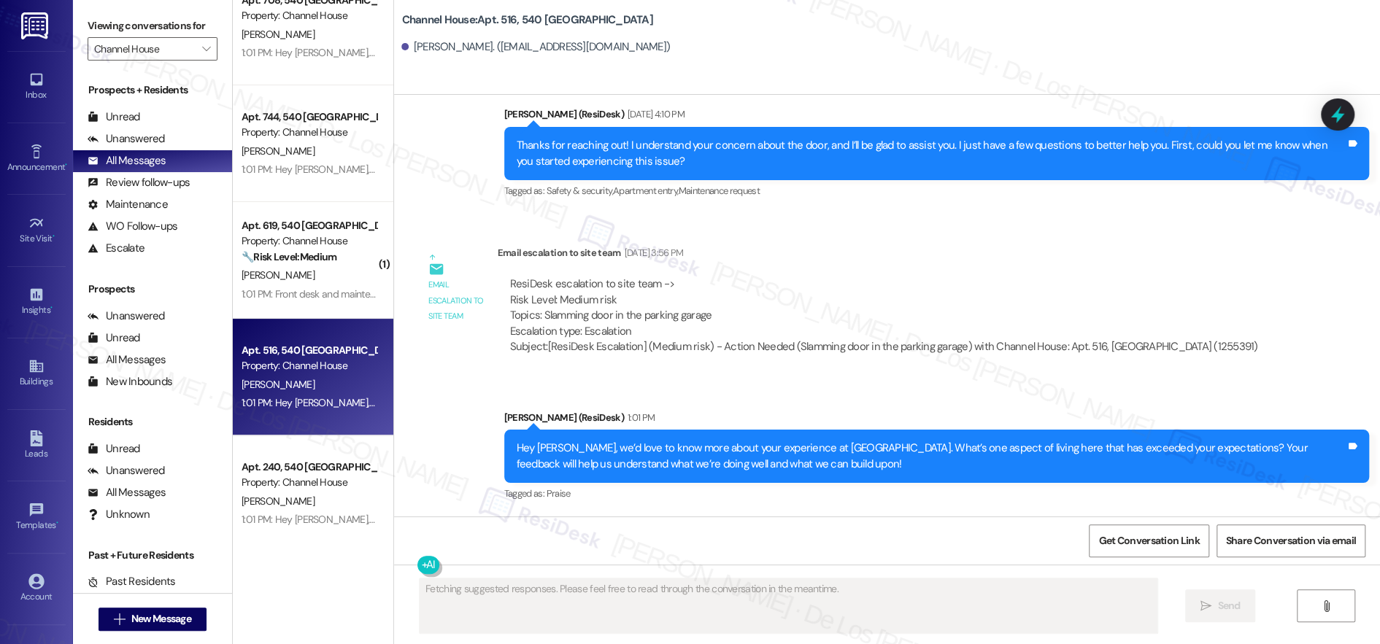
scroll to position [1739, 0]
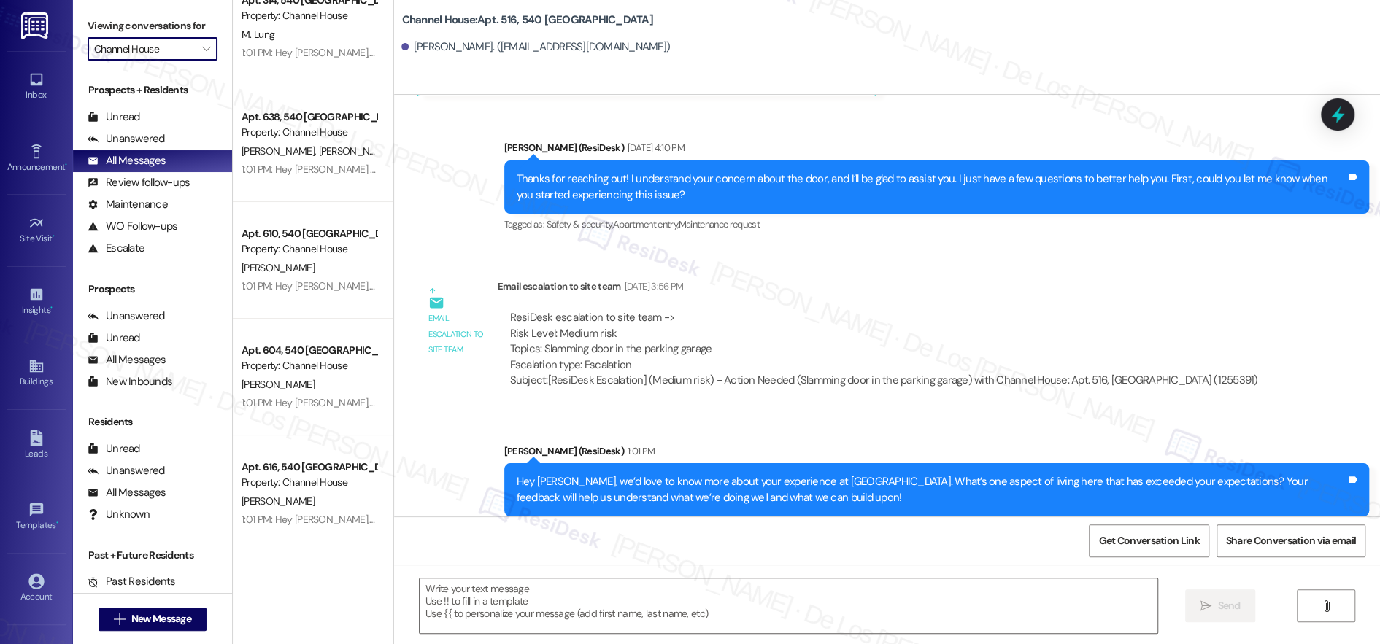
click at [179, 53] on input "Channel House" at bounding box center [144, 48] width 100 height 23
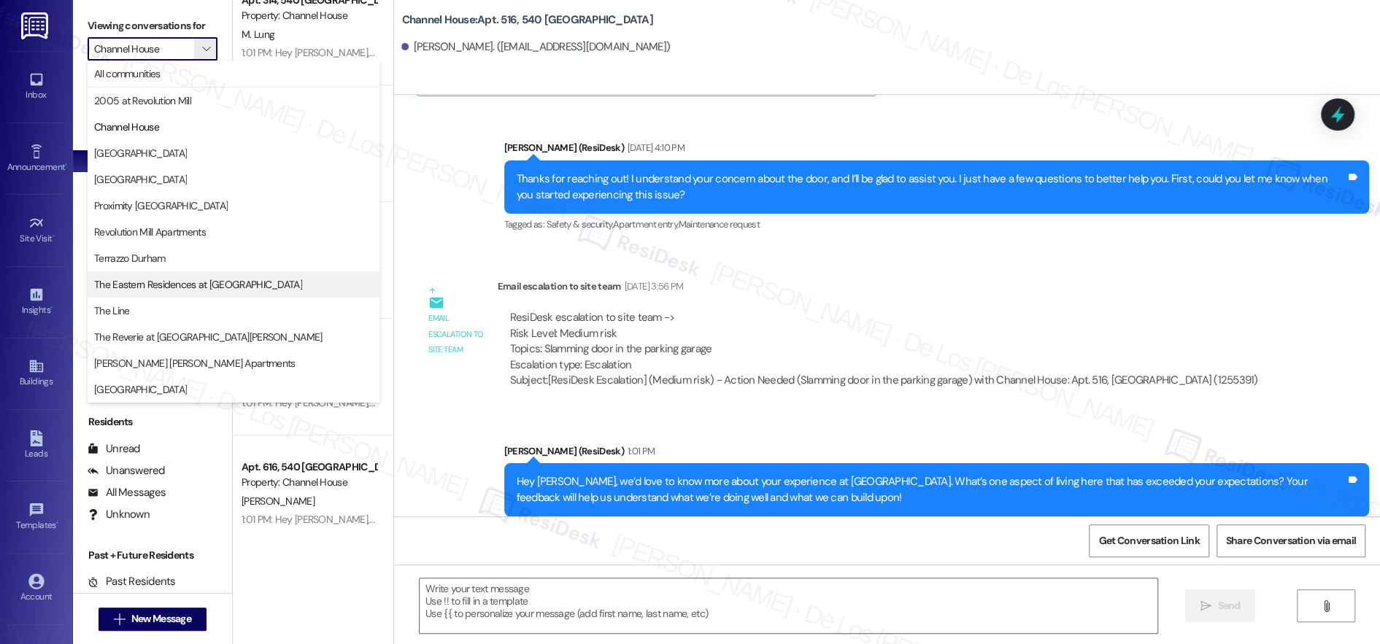
click at [166, 290] on span "The Eastern Residences at [GEOGRAPHIC_DATA]" at bounding box center [198, 284] width 208 height 15
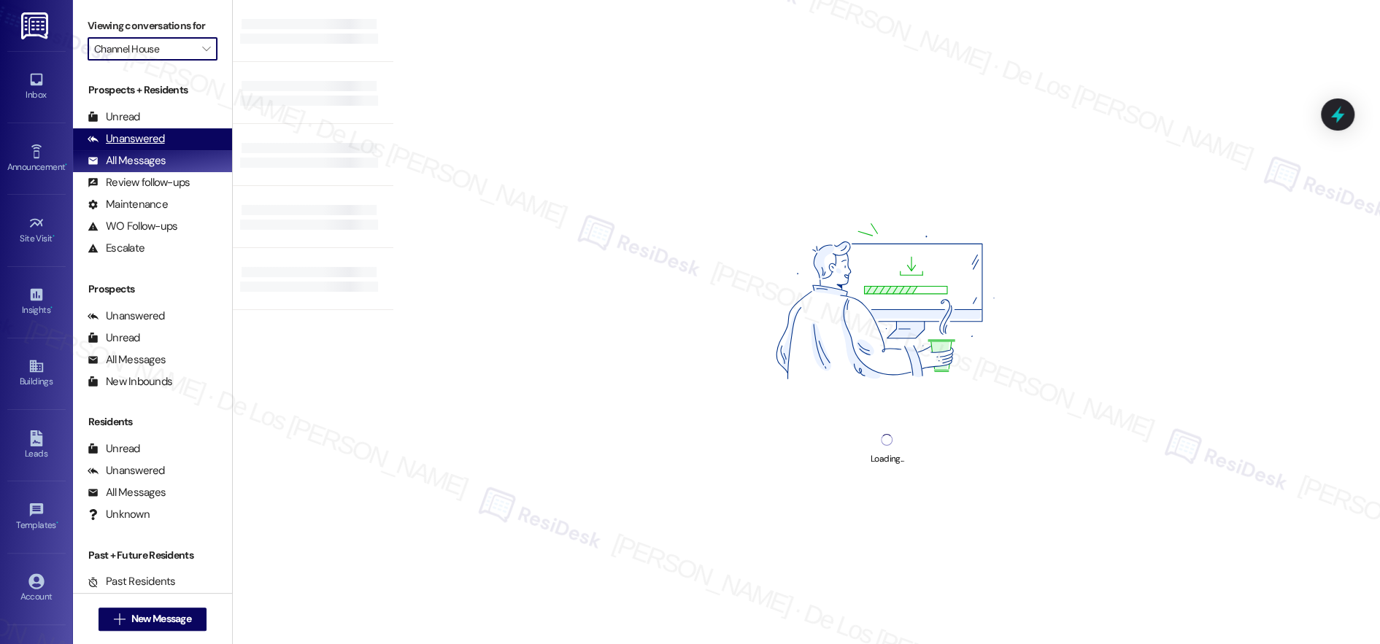
type input "The Eastern Residences at [GEOGRAPHIC_DATA]"
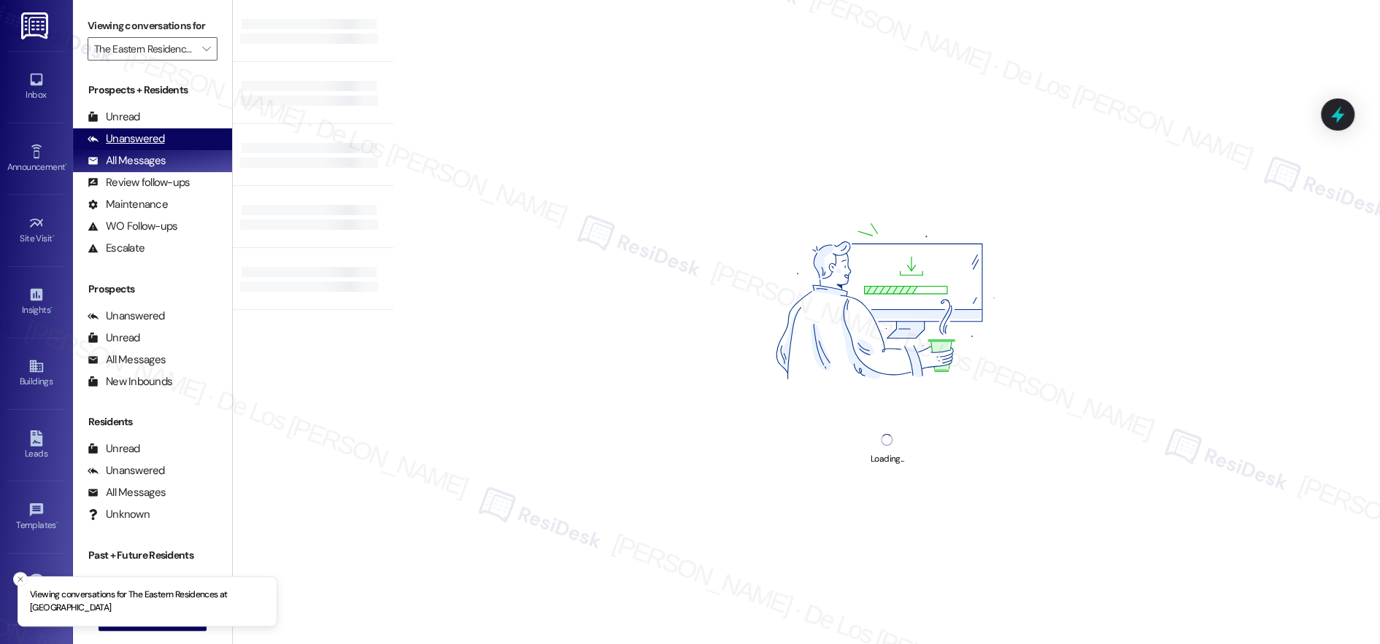
click at [198, 142] on div "Unanswered (0)" at bounding box center [152, 139] width 159 height 22
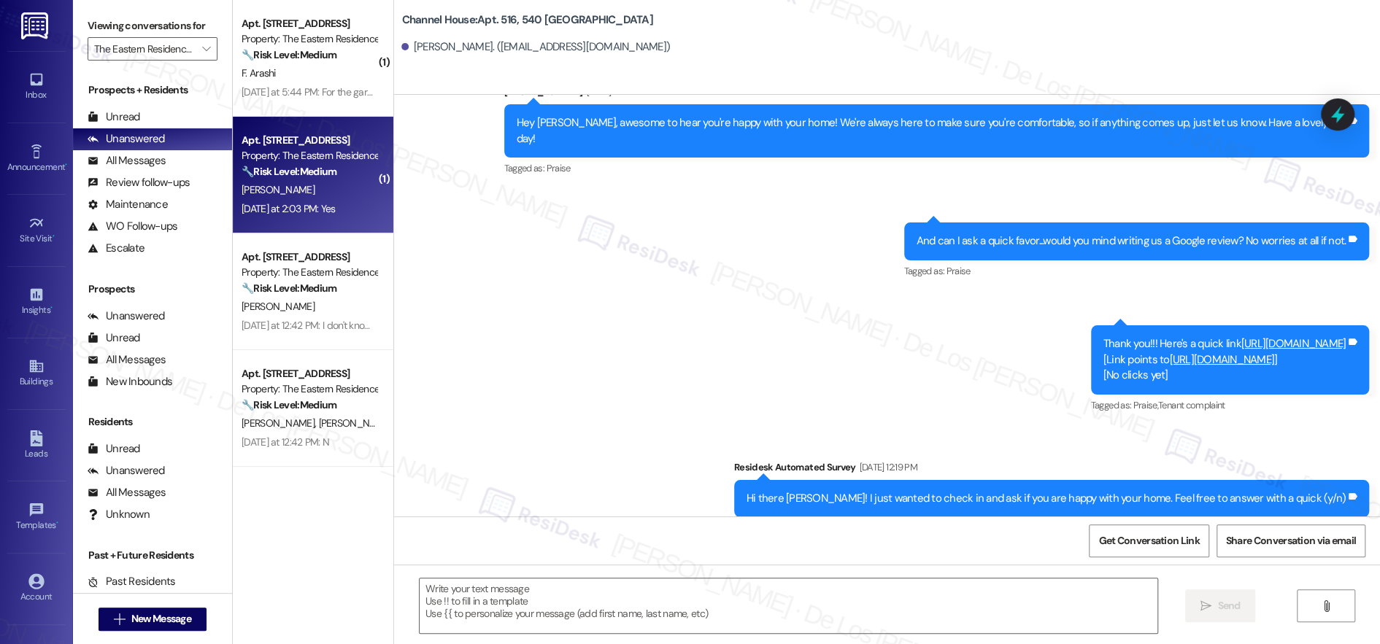
type textarea "Fetching suggested responses. Please feel free to read through the conversation…"
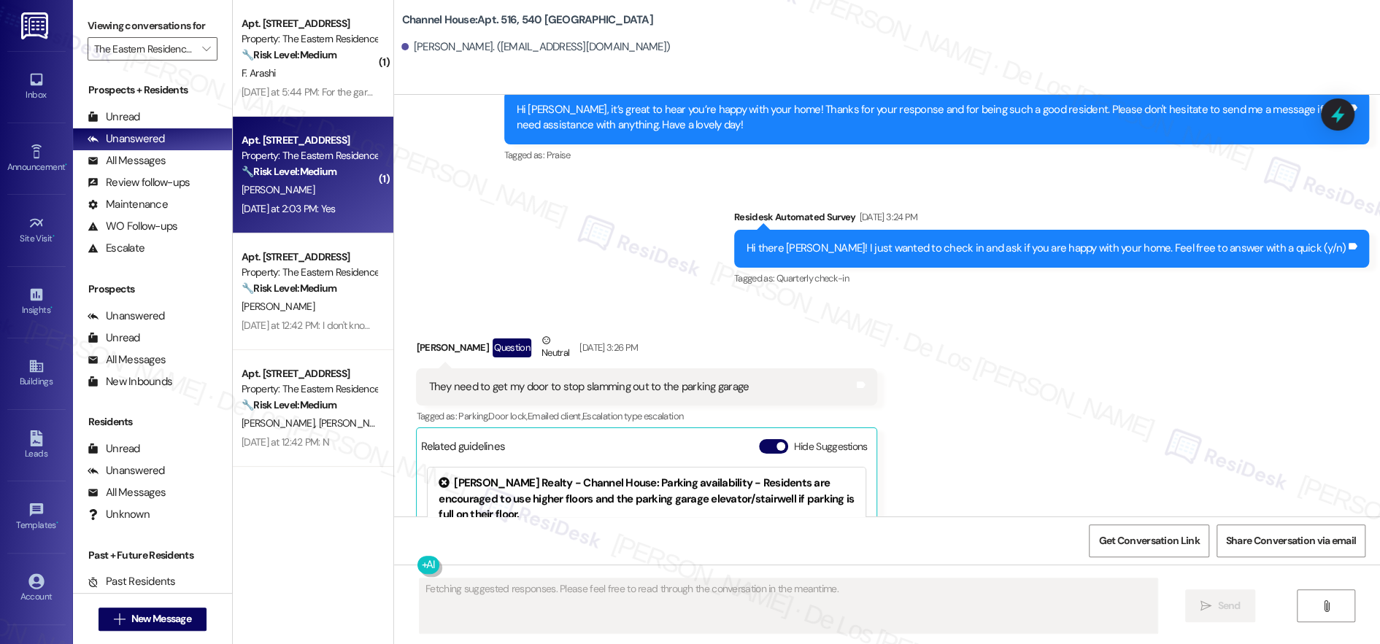
scroll to position [1297, 0]
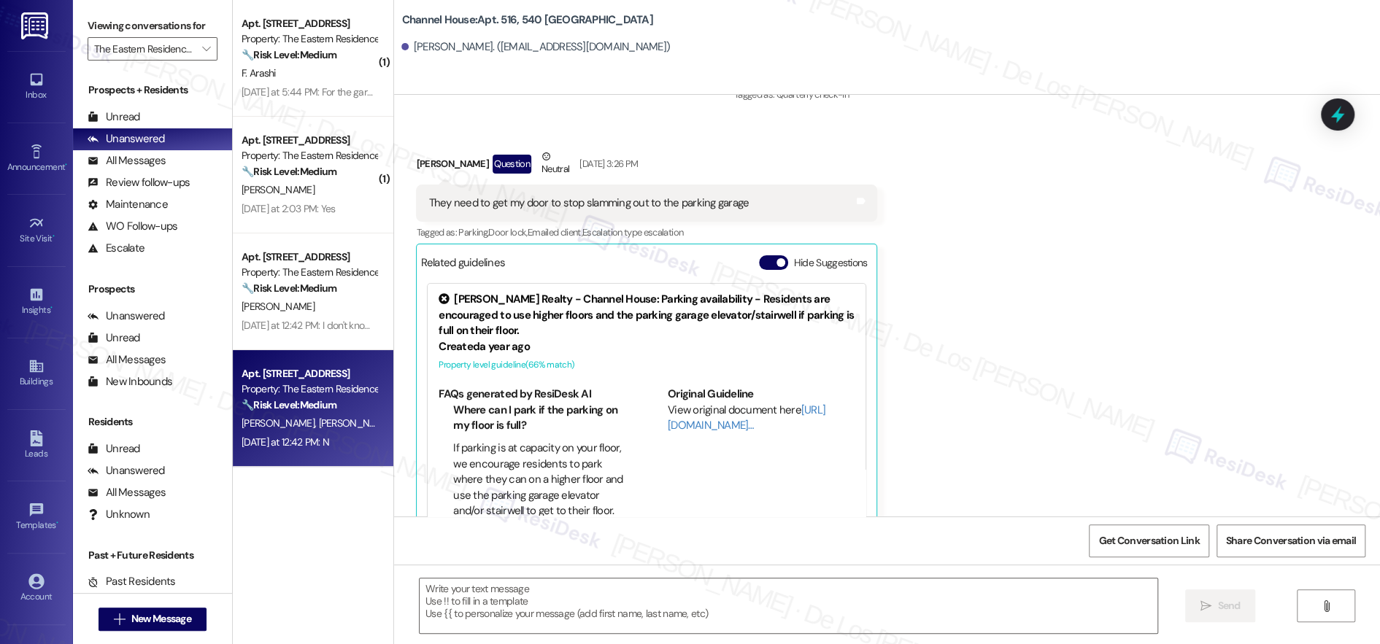
click at [324, 414] on div "Apt. 1700, 4204 Six Forks Road Property: The Eastern Residences at North Hills …" at bounding box center [309, 390] width 138 height 50
type textarea "Fetching suggested responses. Please feel free to read through the conversation…"
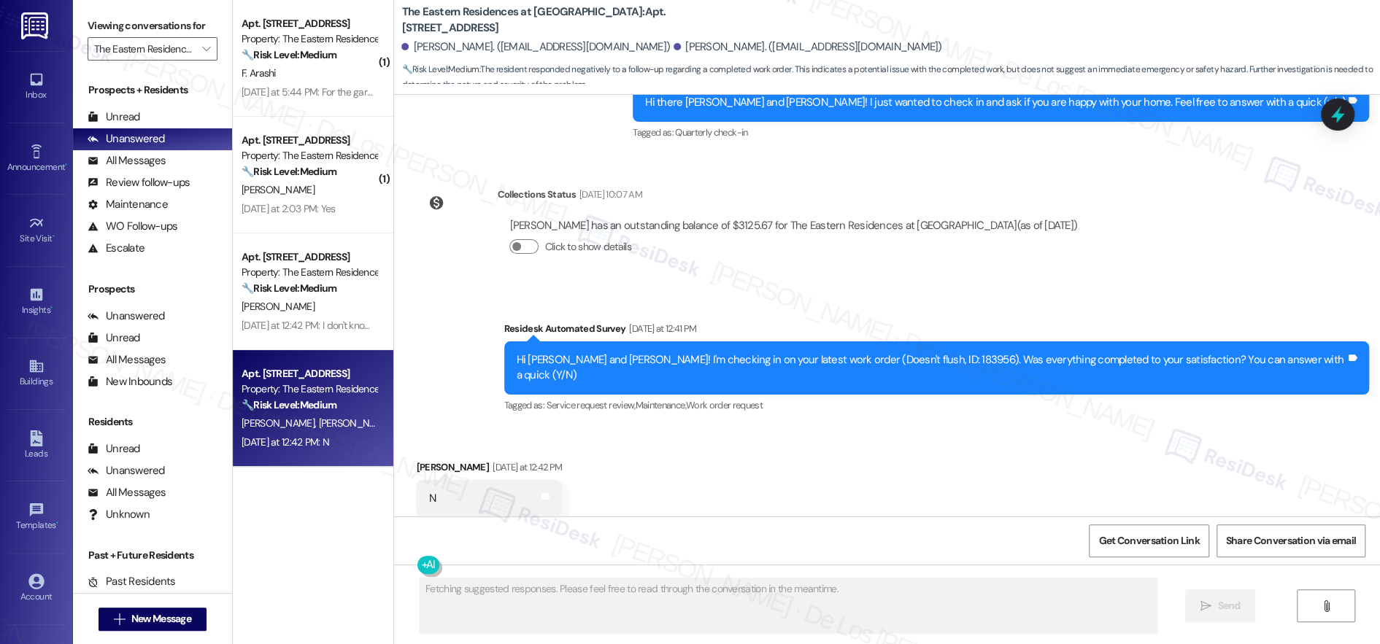
scroll to position [1378, 0]
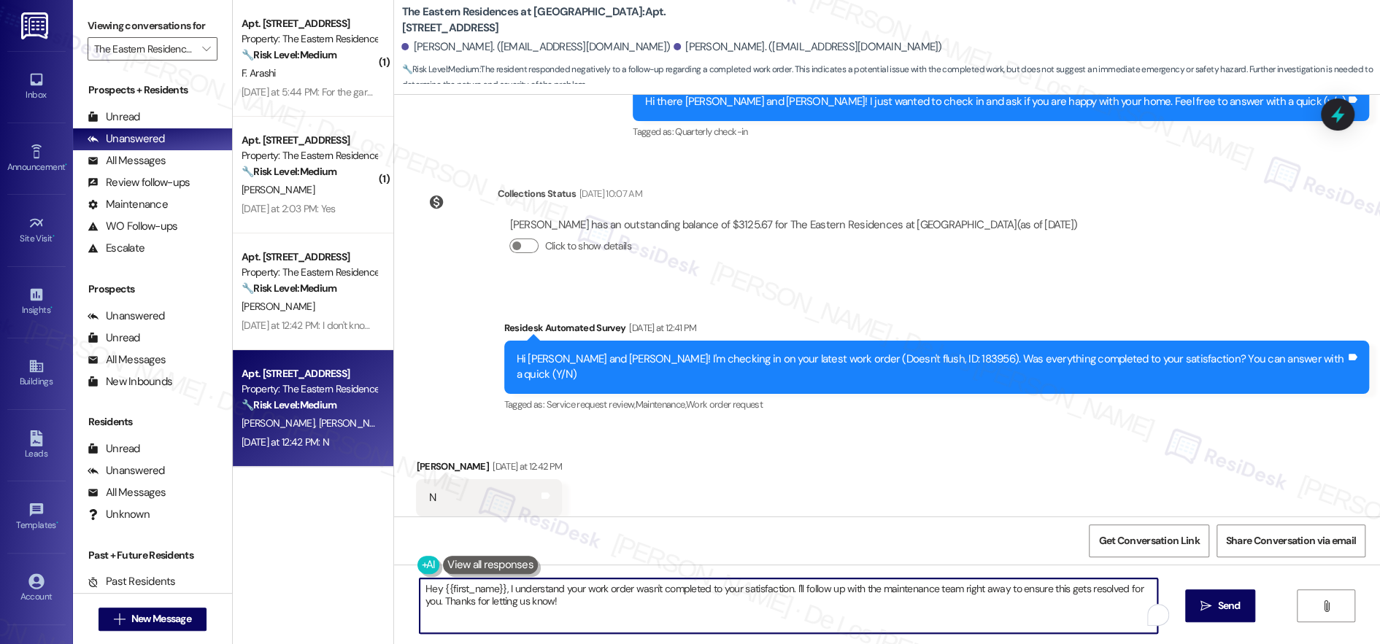
click at [547, 597] on textarea "Hey {{first_name}}, I understand your work order wasn't completed to your satis…" at bounding box center [789, 606] width 738 height 55
paste textarea "I'm sorry to hear that your work order wasn't completed to your satisfaction. C…"
click at [415, 591] on textarea "I'm sorry to hear that your work order wasn't completed to your satisfaction. C…" at bounding box center [784, 606] width 738 height 55
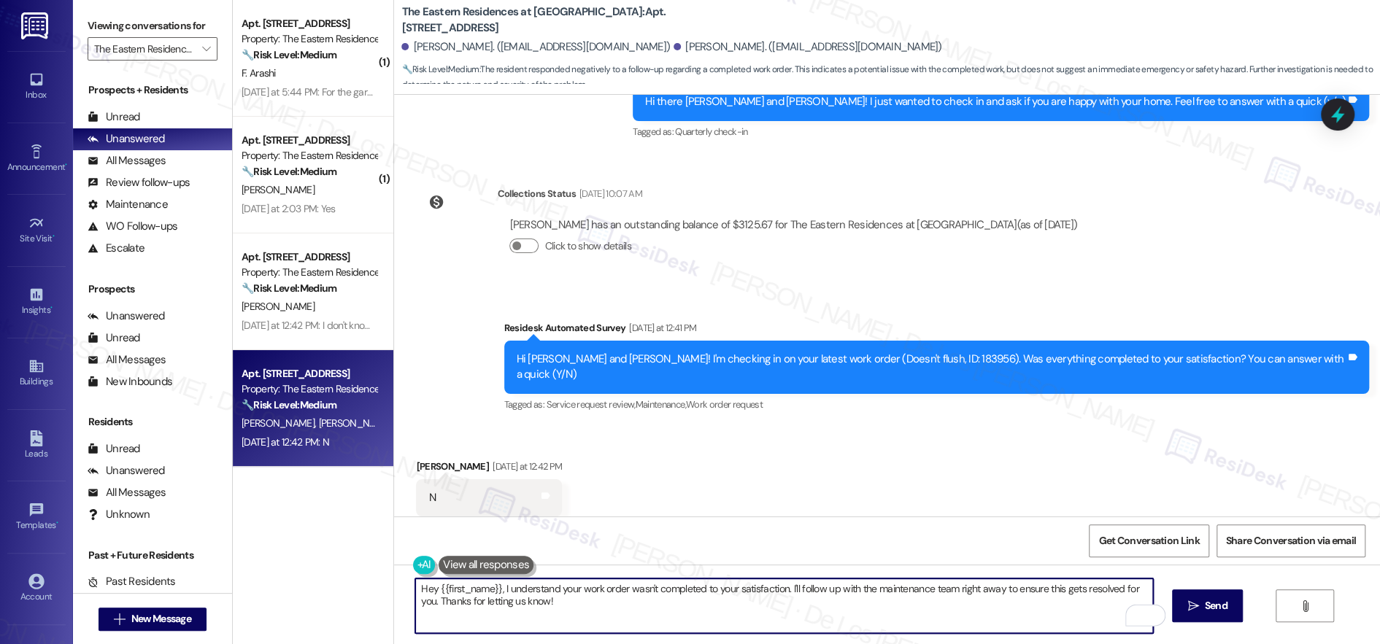
click at [541, 606] on textarea "Hey {{first_name}}, I understand your work order wasn't completed to your satis…" at bounding box center [784, 606] width 738 height 55
drag, startPoint x: 781, startPoint y: 584, endPoint x: 852, endPoint y: 608, distance: 75.0
click at [851, 609] on textarea "Hey {{first_name}}, I understand your work order wasn't completed to your satis…" at bounding box center [784, 606] width 738 height 55
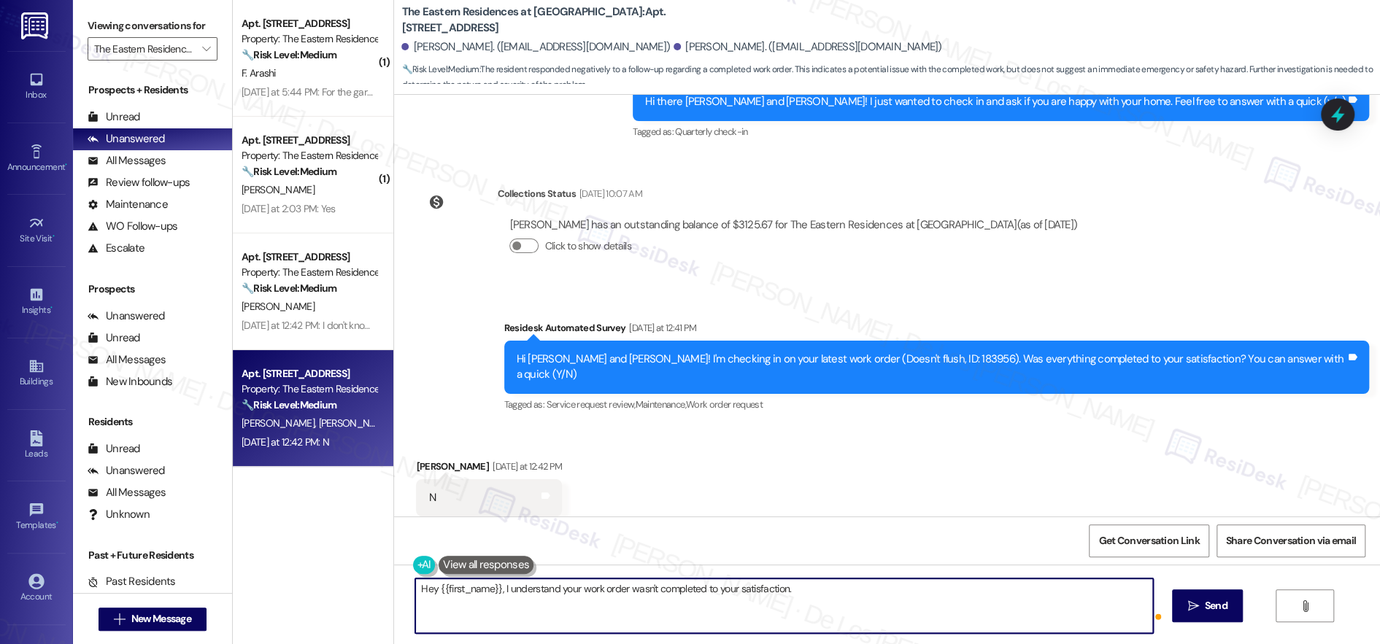
paste textarea "I'm sorry to hear that your work order wasn't completed to your satisfaction. C…"
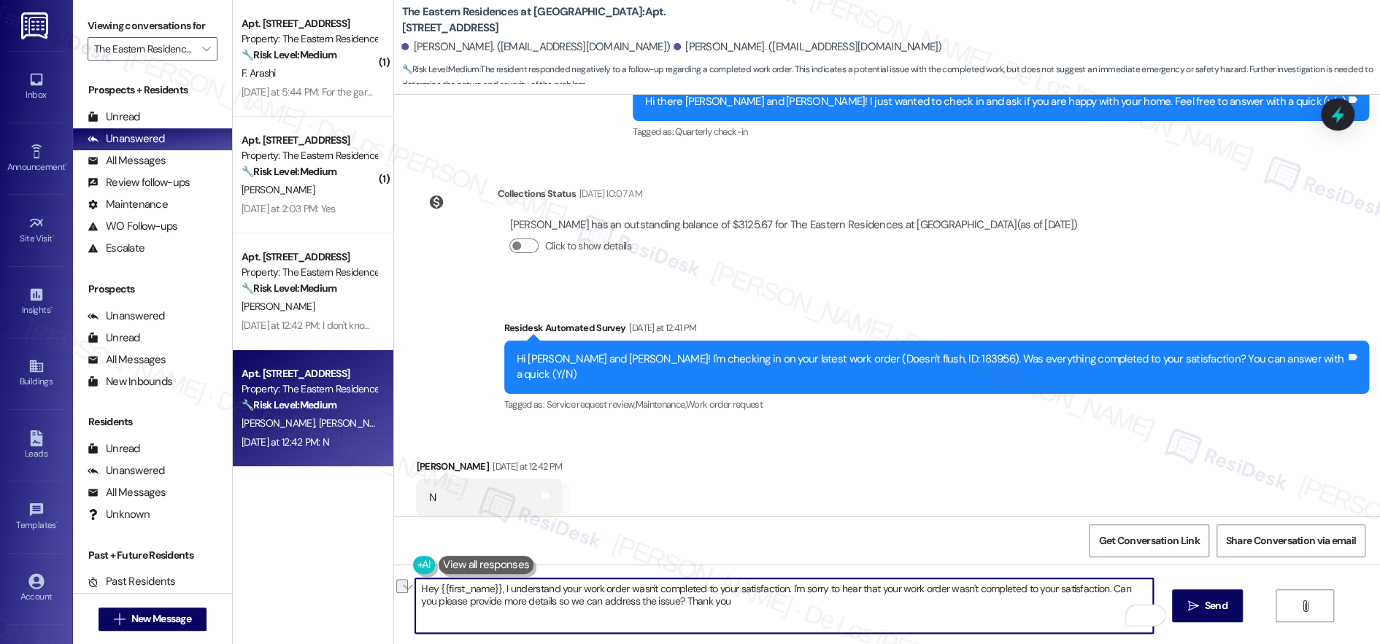
drag, startPoint x: 778, startPoint y: 590, endPoint x: 1100, endPoint y: 592, distance: 321.8
click at [1100, 592] on textarea "Hey {{first_name}}, I understand your work order wasn't completed to your satis…" at bounding box center [784, 606] width 738 height 55
drag, startPoint x: 489, startPoint y: 586, endPoint x: 433, endPoint y: 584, distance: 56.2
click at [425, 587] on textarea "Hey {{first_name}}, I understand your work order wasn't completed to your satis…" at bounding box center [784, 606] width 738 height 55
click at [741, 601] on textarea "Hey Reid, I understand your work order wasn't completed to your satisfaction. C…" at bounding box center [784, 606] width 738 height 55
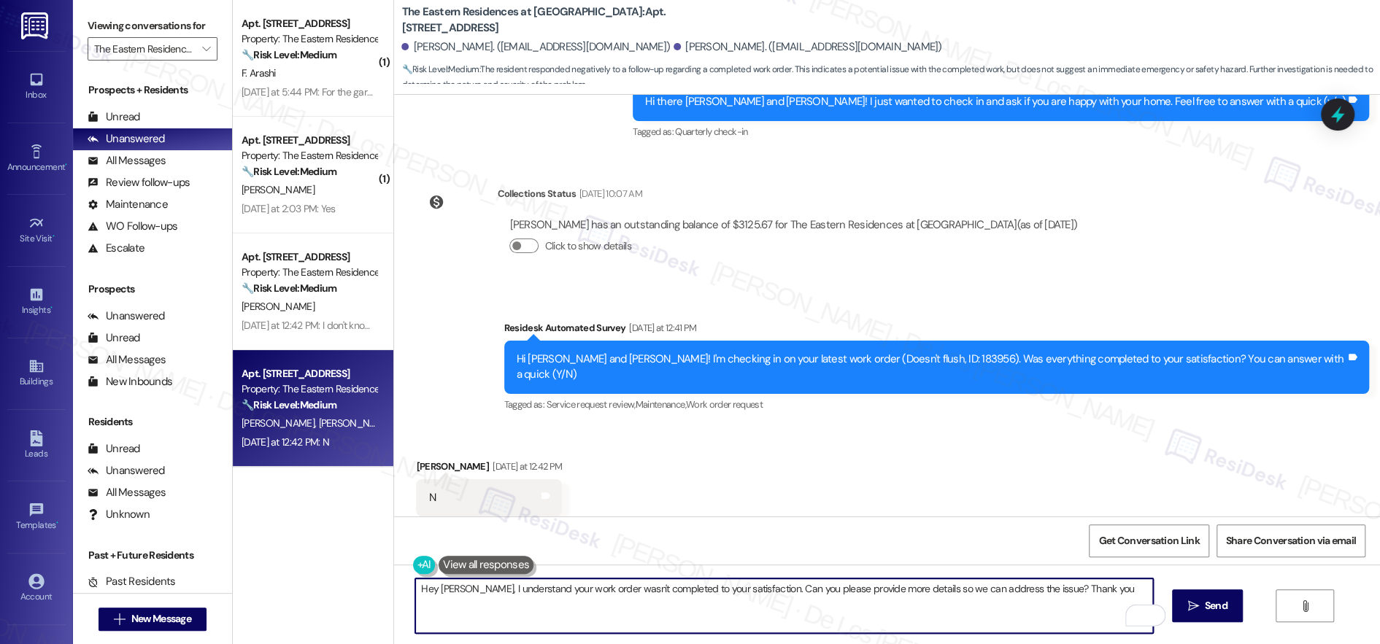
click at [1083, 593] on textarea "Hey Reid, I understand your work order wasn't completed to your satisfaction. C…" at bounding box center [784, 606] width 738 height 55
type textarea "Hey Reid, I understand your work order wasn't completed to your satisfaction. C…"
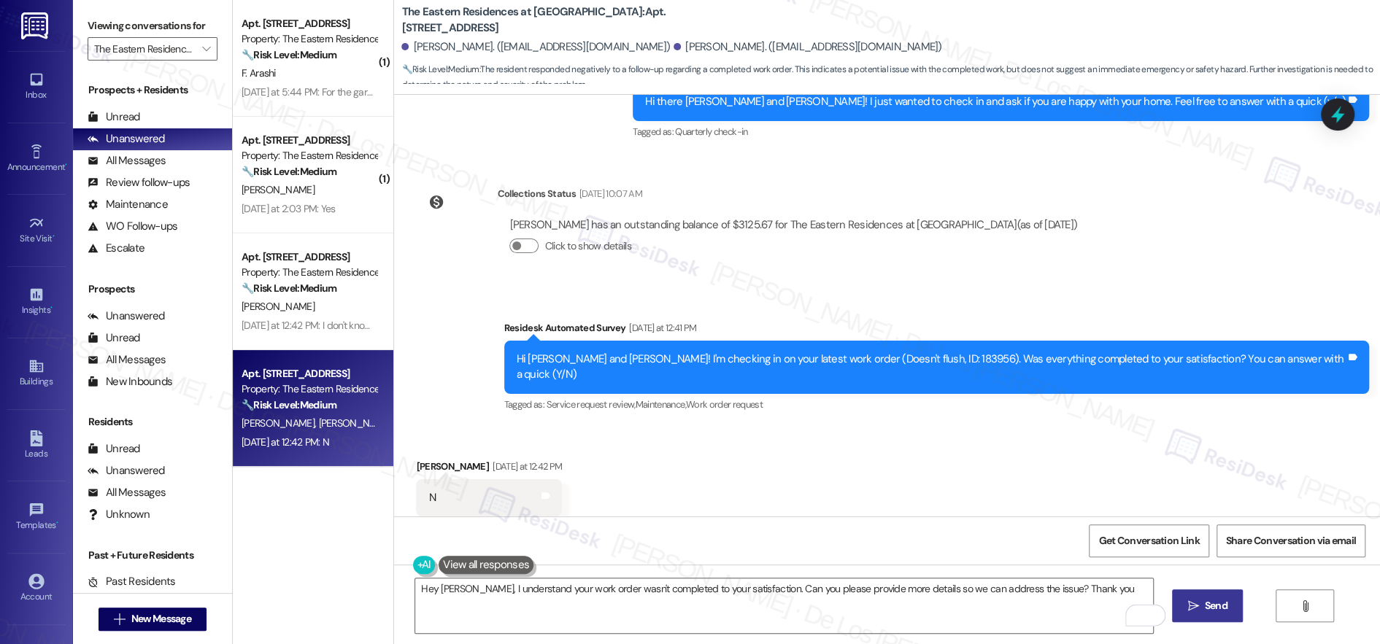
click at [1216, 606] on span "Send" at bounding box center [1216, 605] width 23 height 15
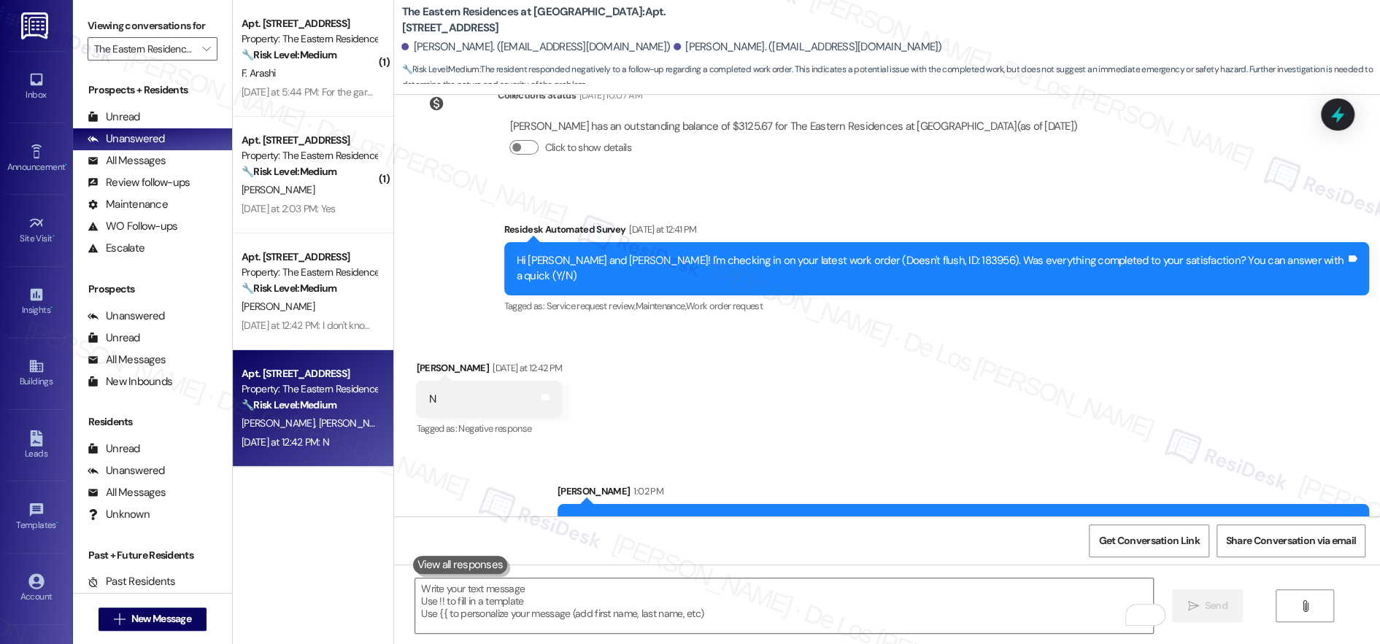
scroll to position [1480, 0]
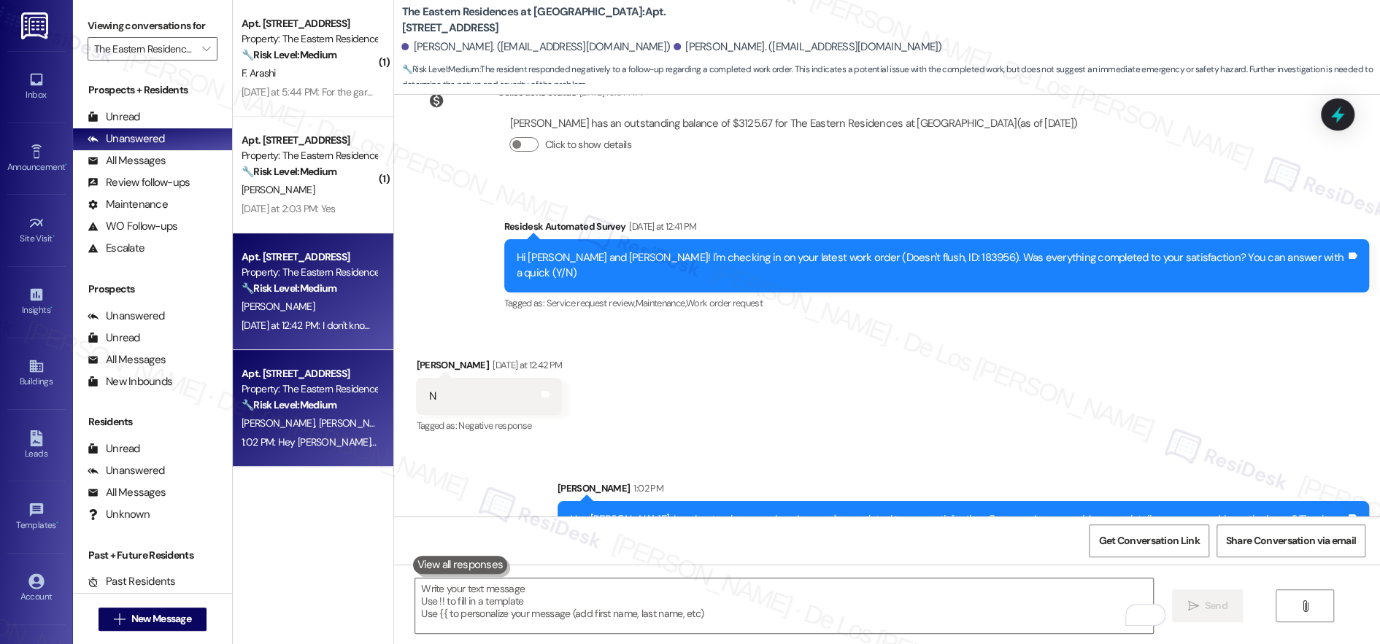
click at [248, 306] on span "C. Allen" at bounding box center [277, 306] width 73 height 13
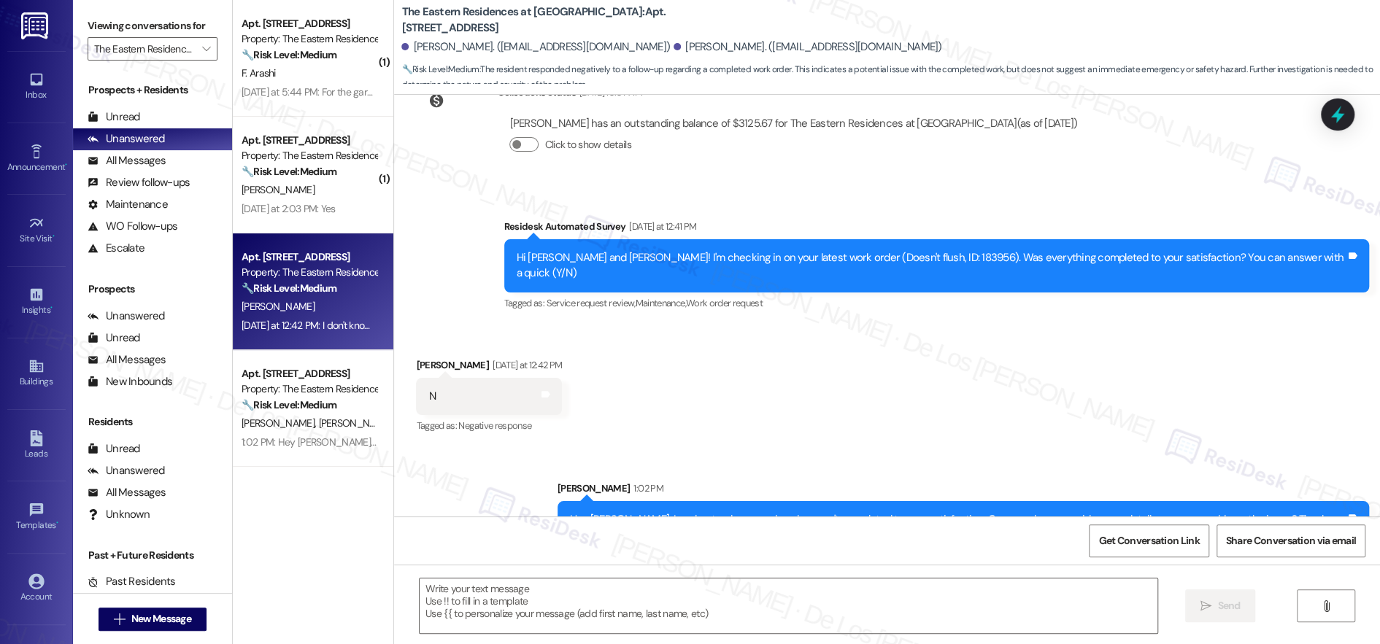
type textarea "Fetching suggested responses. Please feel free to read through the conversation…"
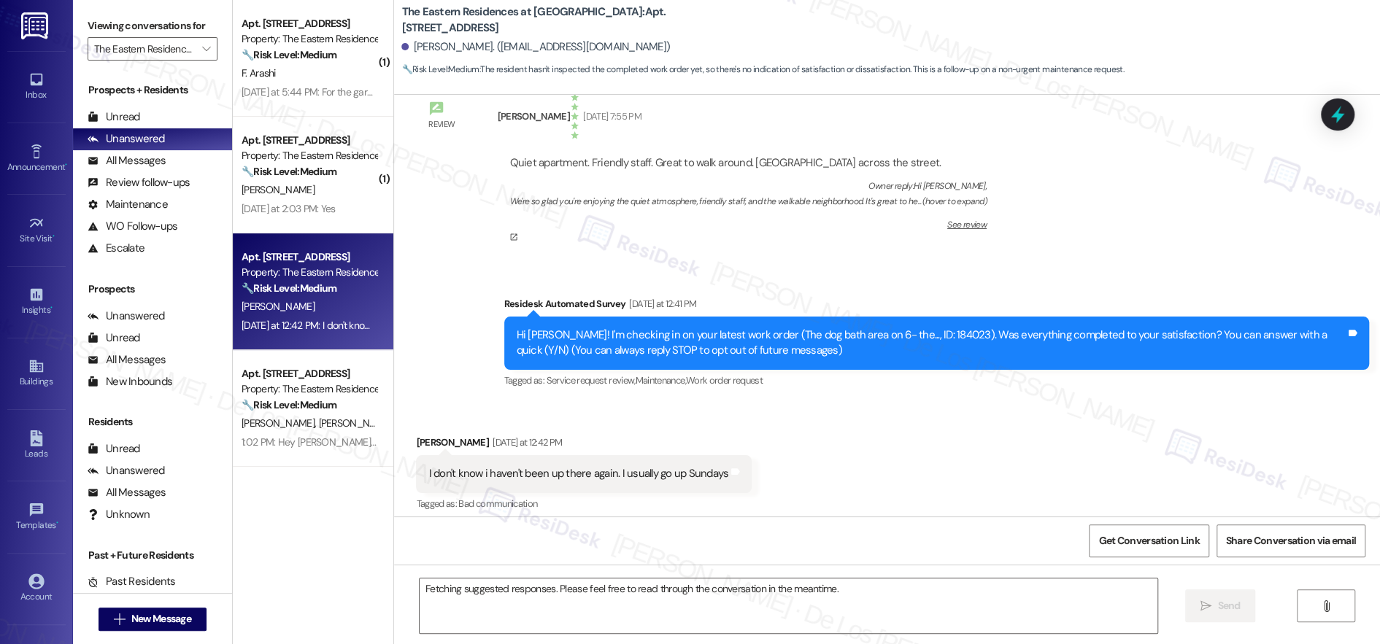
scroll to position [142, 0]
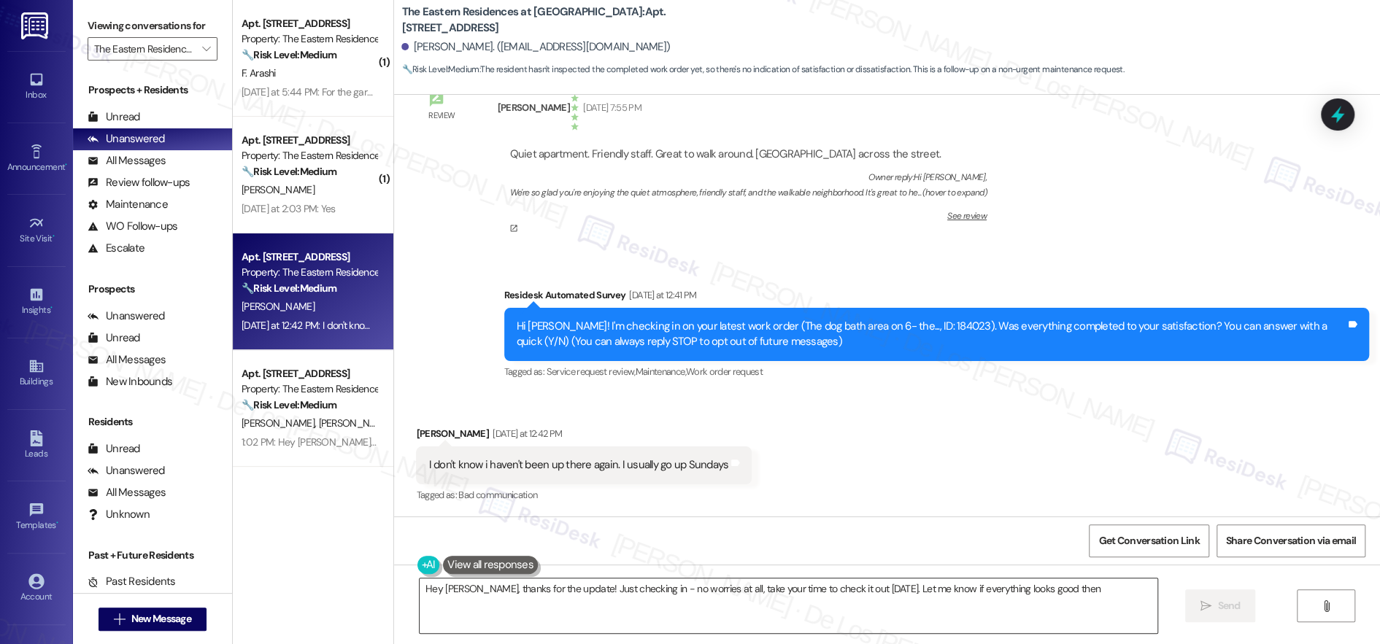
type textarea "Hey Christina, thanks for the update! Just checking in - no worries at all, tak…"
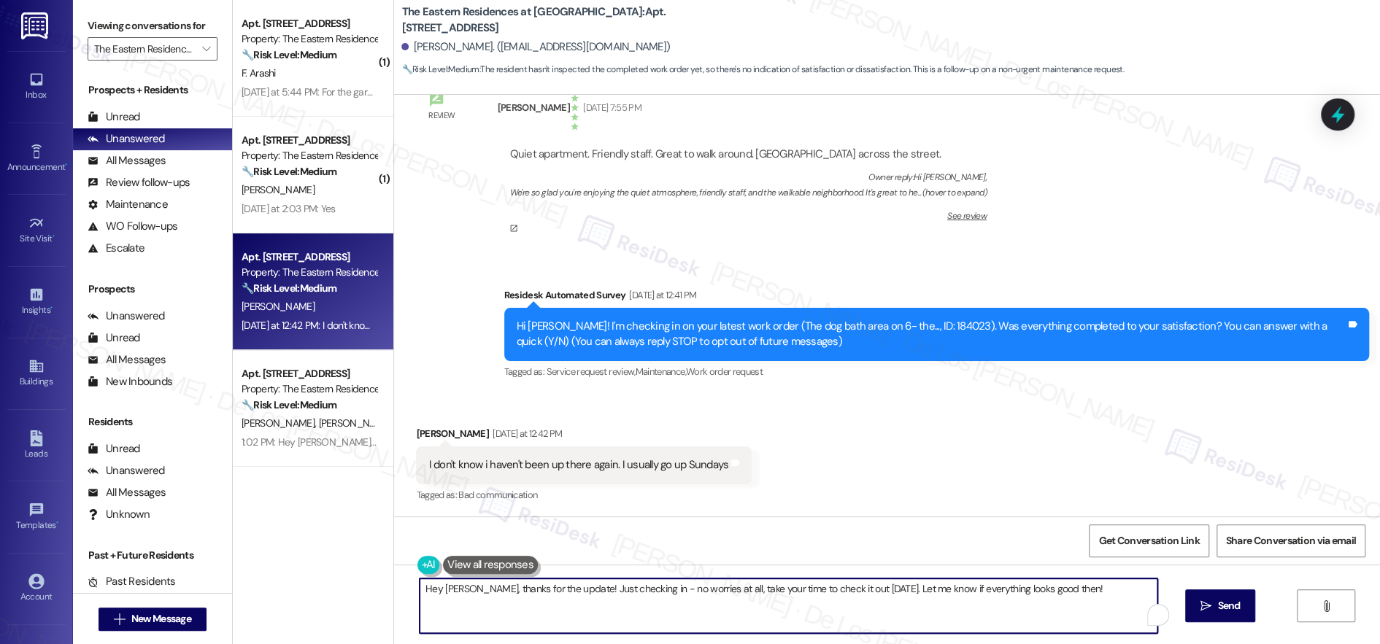
click at [1096, 587] on textarea "Hey Christina, thanks for the update! Just checking in - no worries at all, tak…" at bounding box center [789, 606] width 738 height 55
click at [1216, 604] on span "Send" at bounding box center [1216, 605] width 23 height 15
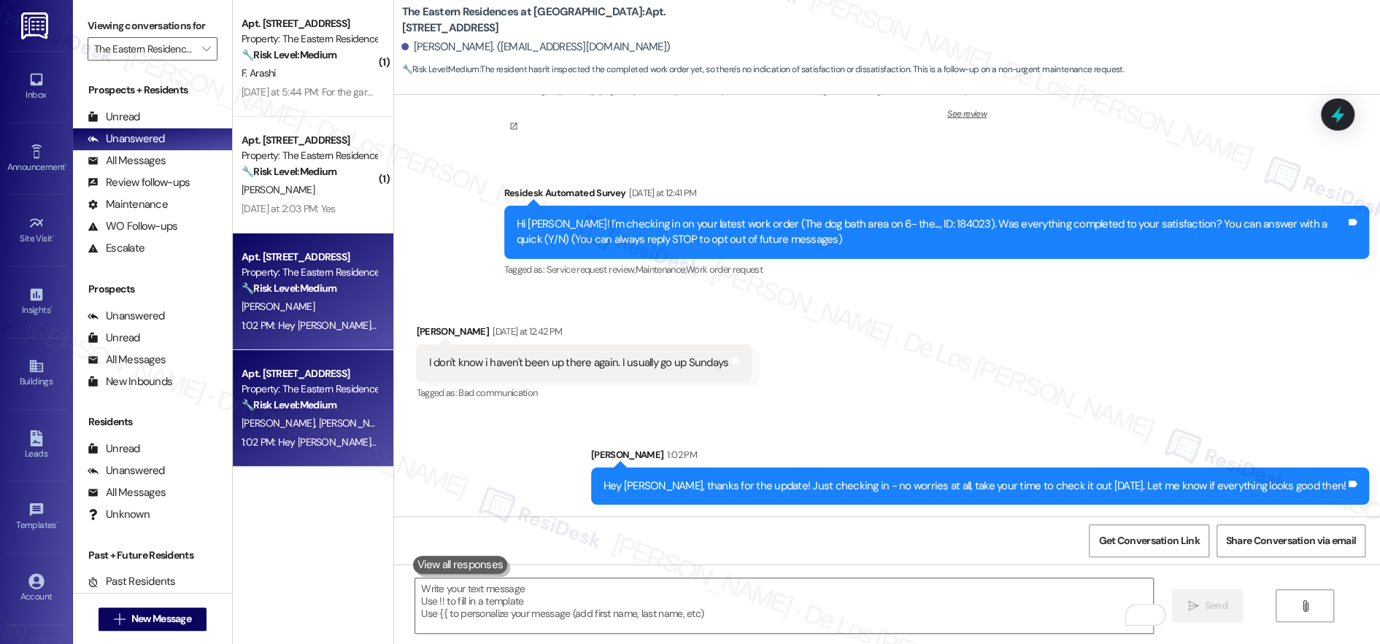
scroll to position [0, 0]
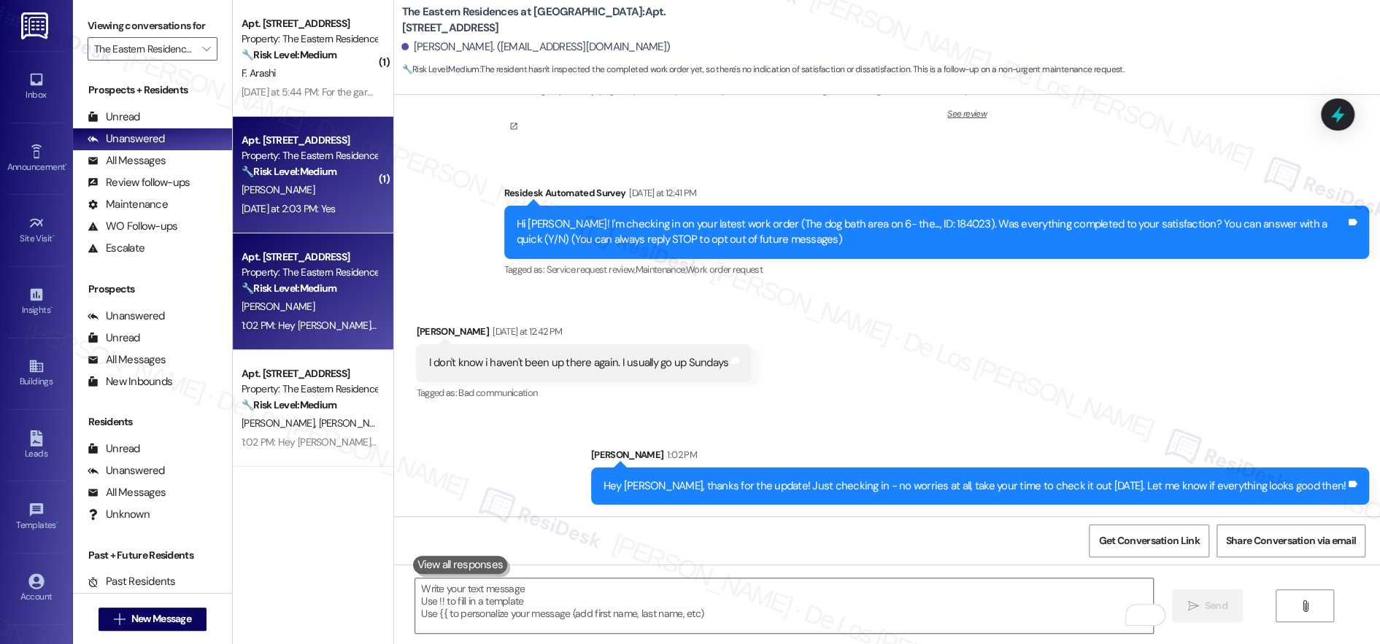
click at [320, 190] on div "C. Williams" at bounding box center [309, 190] width 138 height 18
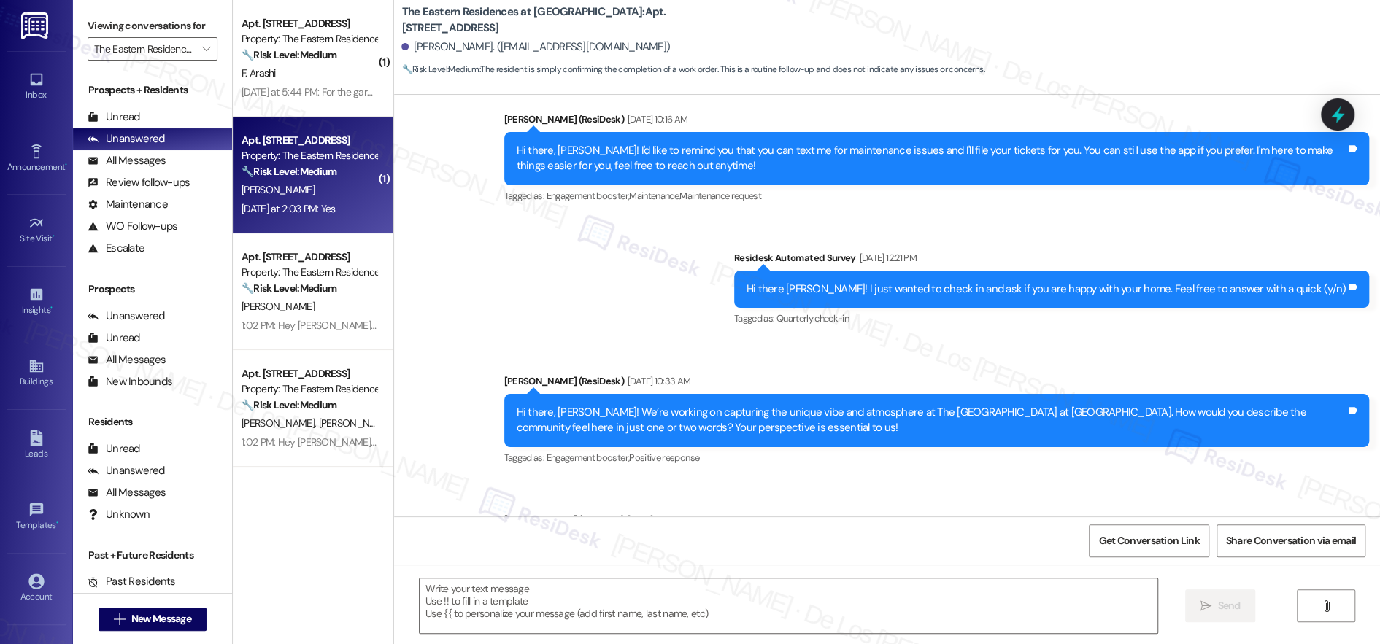
type textarea "Fetching suggested responses. Please feel free to read through the conversation…"
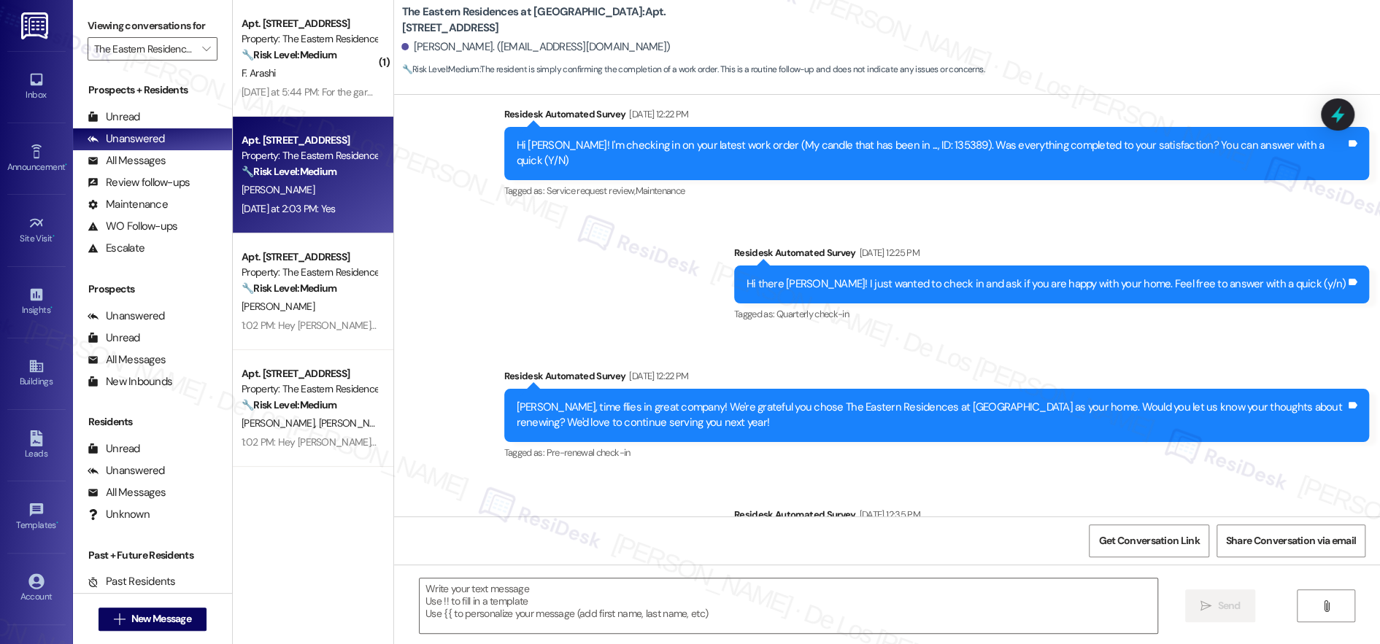
scroll to position [1077, 0]
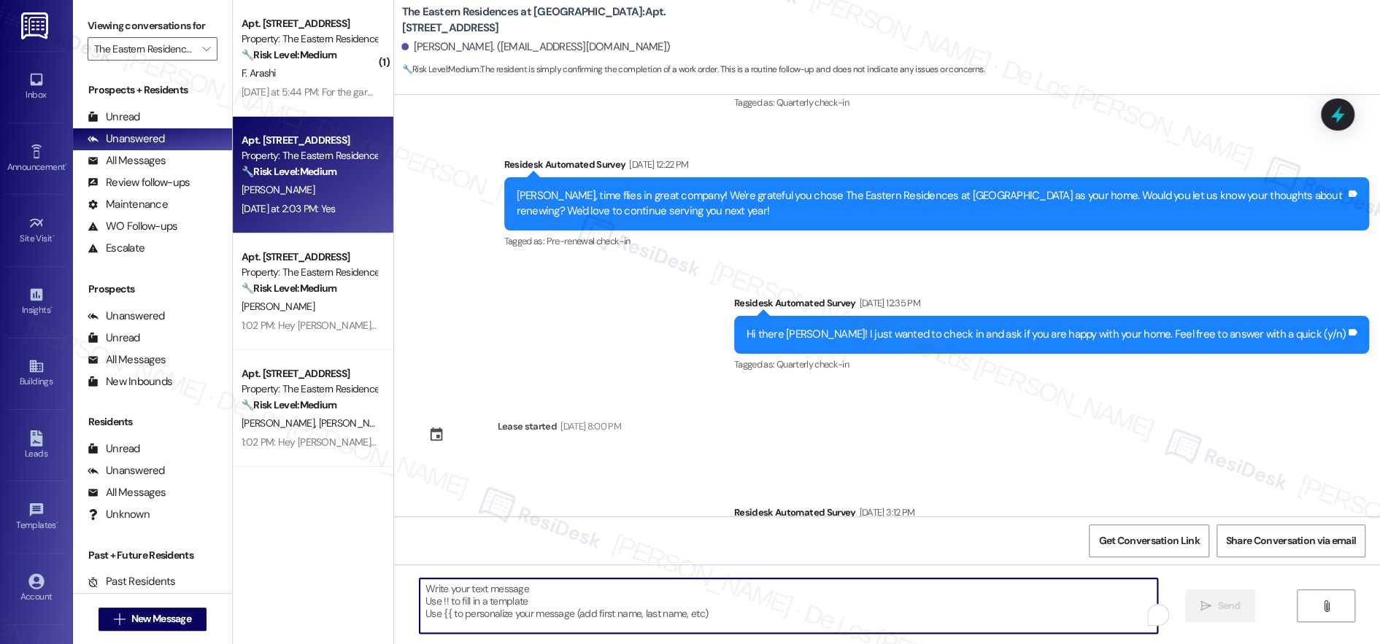
paste textarea "We're glad to know you're satisfied with your recent work order. If I may ask..…"
click at [515, 605] on textarea "To enrich screen reader interactions, please activate Accessibility in Grammarl…" at bounding box center [789, 606] width 738 height 55
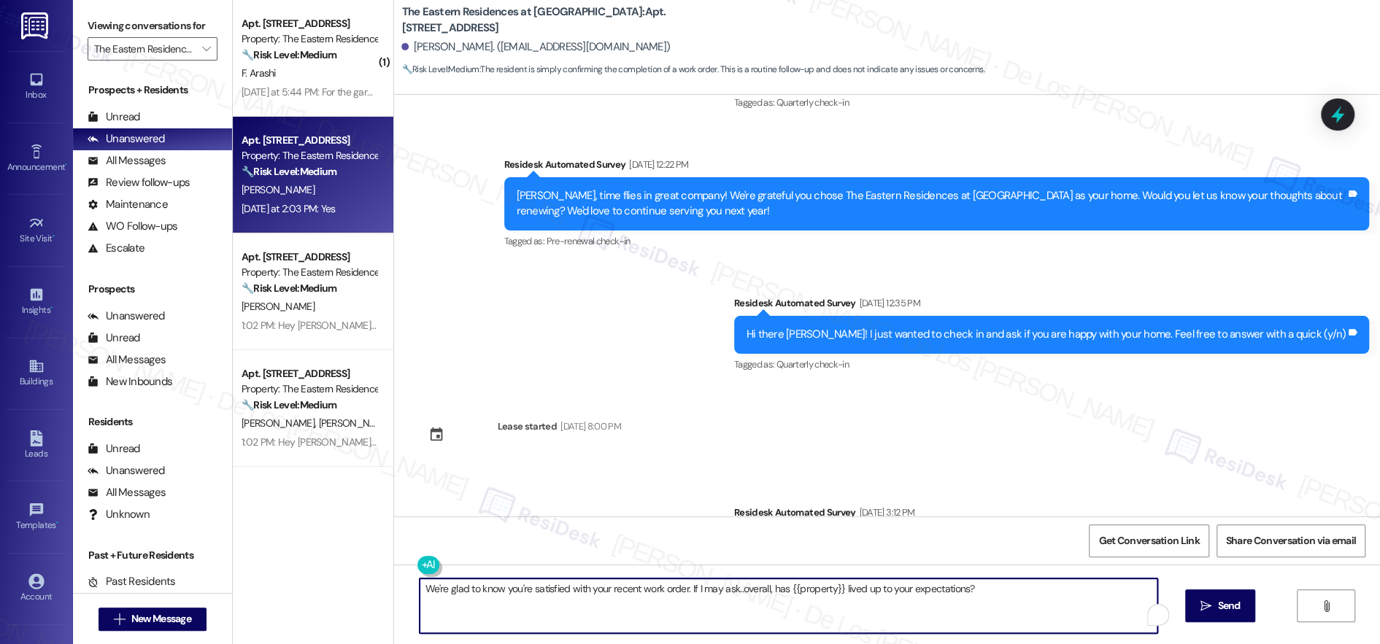
scroll to position [1520, 0]
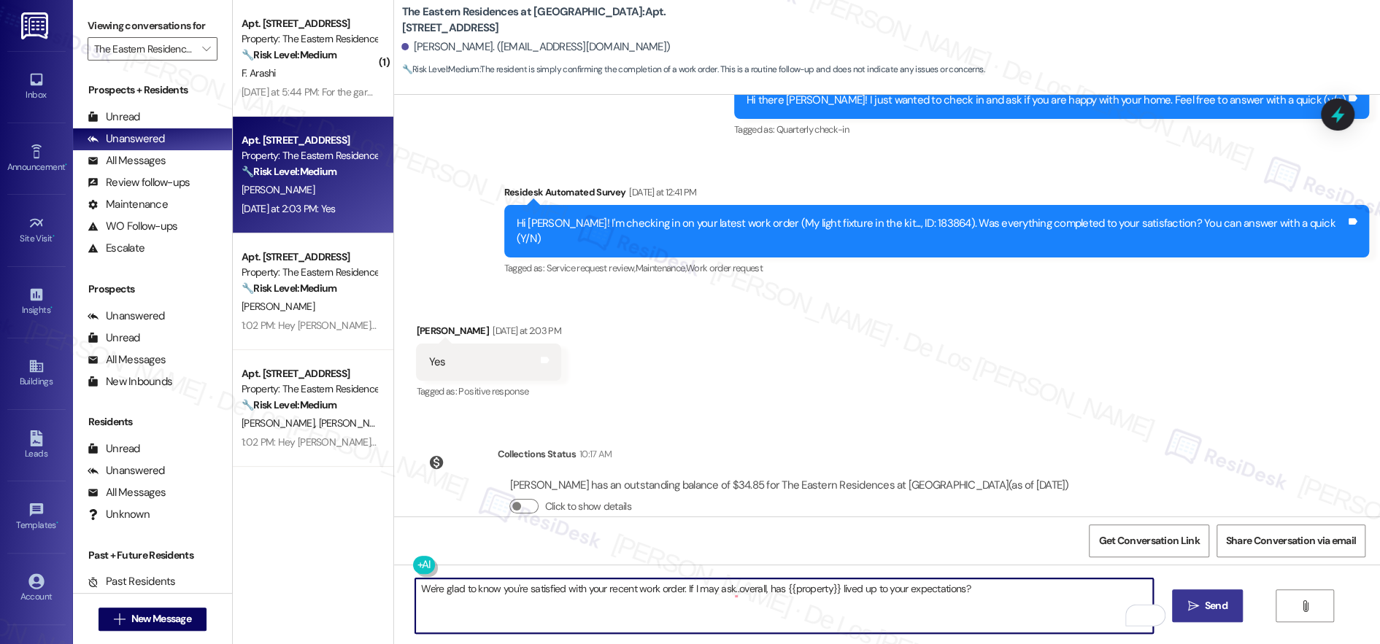
type textarea "We're glad to know you're satisfied with your recent work order. If I may ask..…"
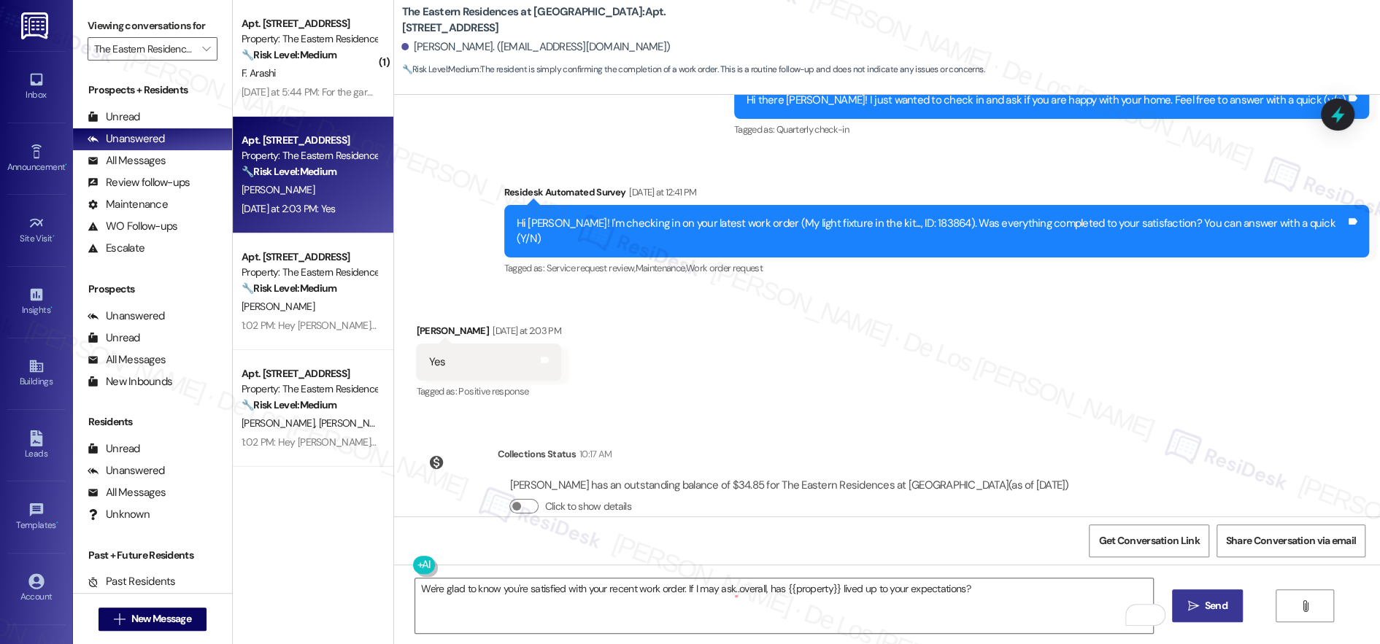
click at [1198, 601] on icon "" at bounding box center [1192, 606] width 11 height 12
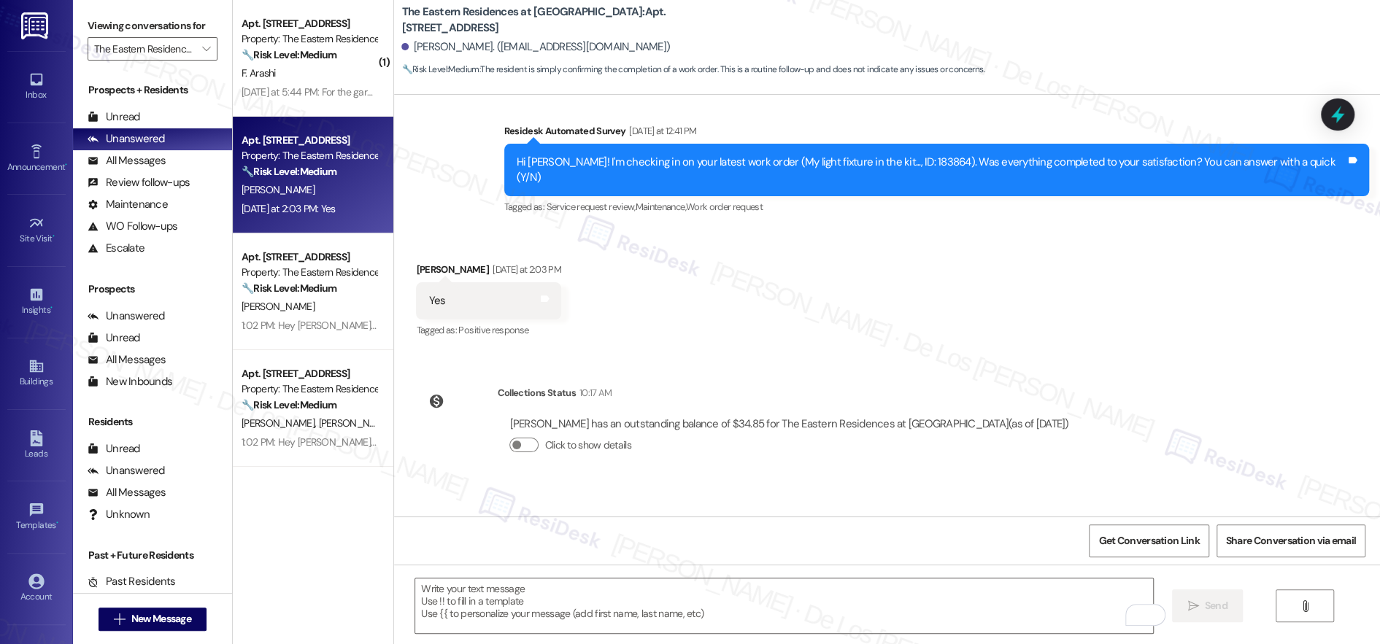
scroll to position [1623, 0]
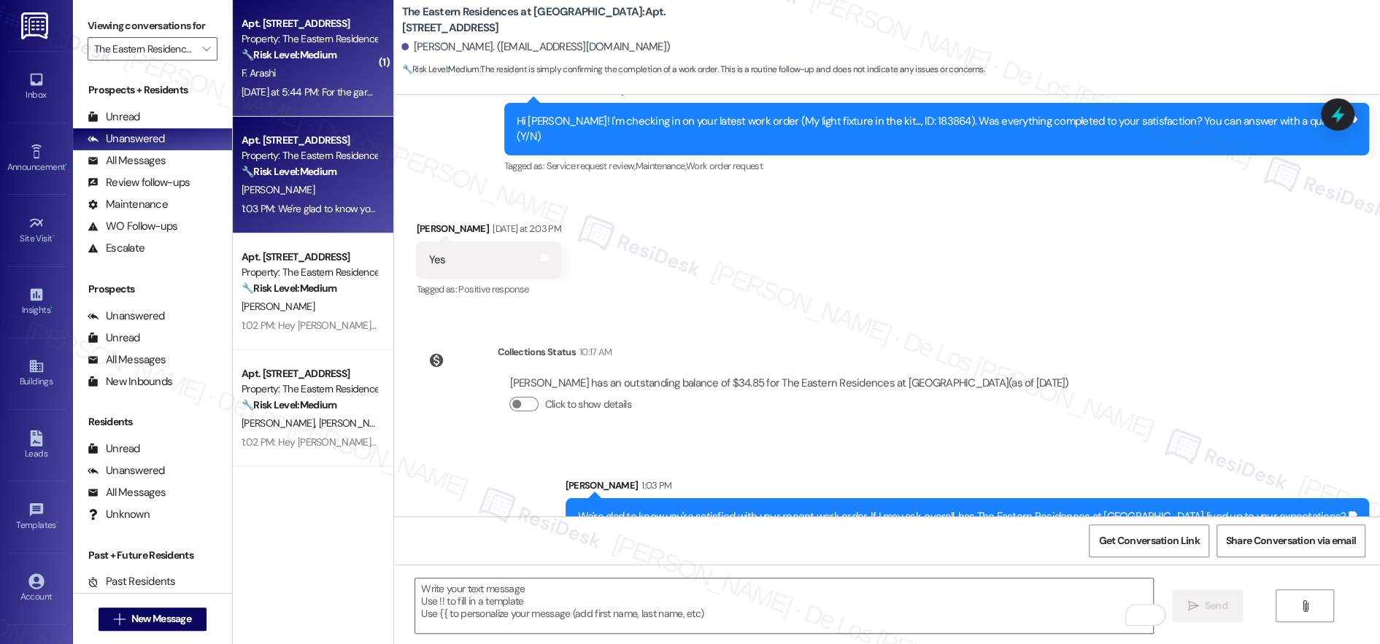
click at [330, 75] on div "F. Arashi" at bounding box center [309, 73] width 138 height 18
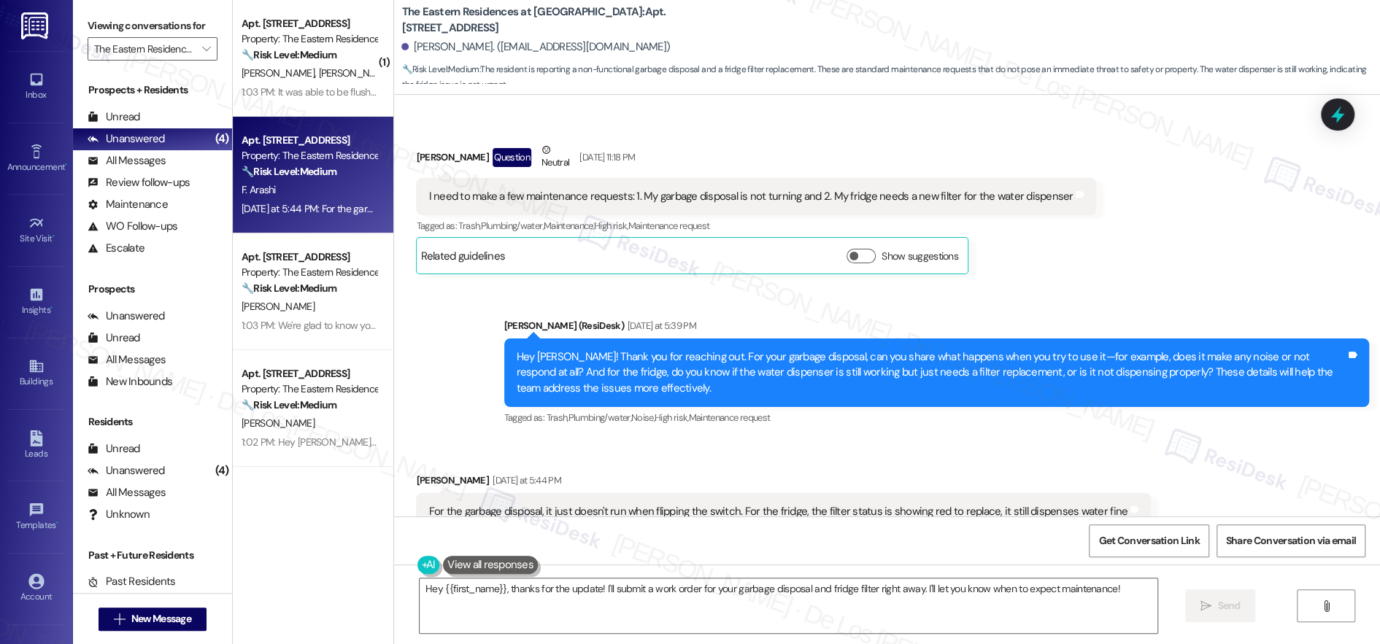
scroll to position [19317, 0]
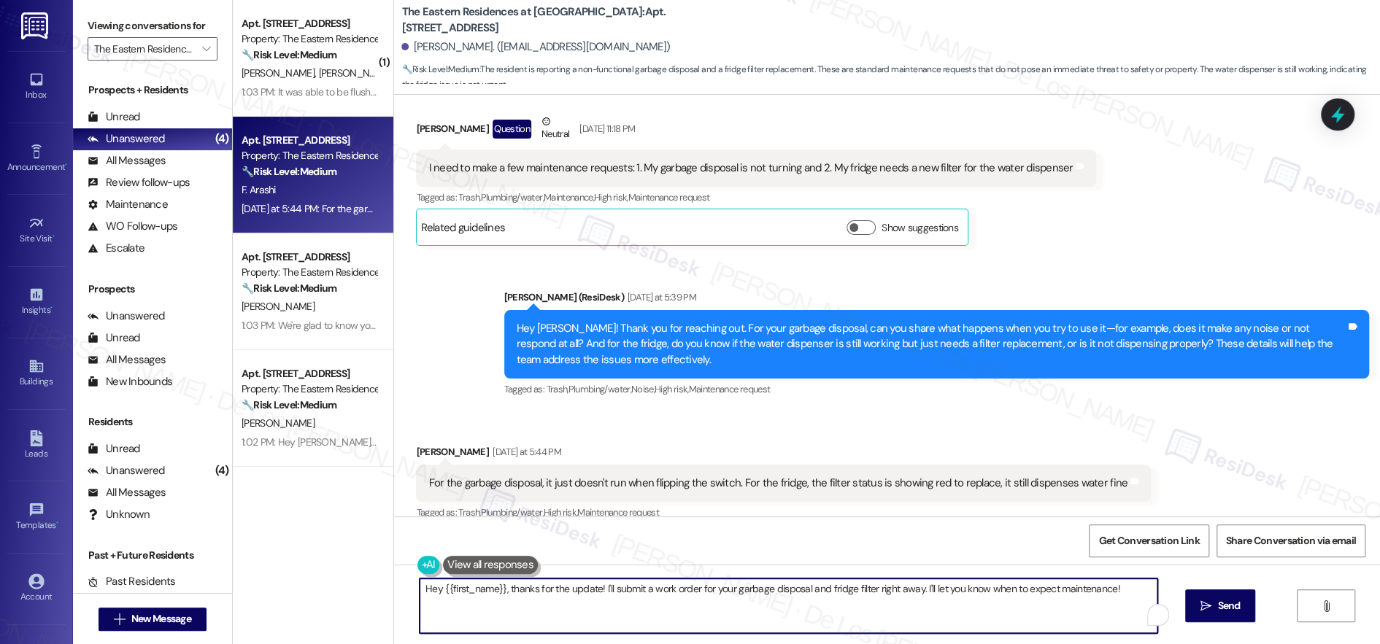
click at [636, 595] on textarea "Hey {{first_name}}, thanks for the update! I'll submit a work order for your ga…" at bounding box center [789, 606] width 738 height 55
click at [646, 608] on textarea "Hey {{first_name}}, thanks for the update! I'll submit a work order for your ga…" at bounding box center [784, 606] width 738 height 55
click at [423, 587] on textarea "Hey {{first_name}}, thanks for the update! I'll submit a work order for your ga…" at bounding box center [784, 606] width 738 height 55
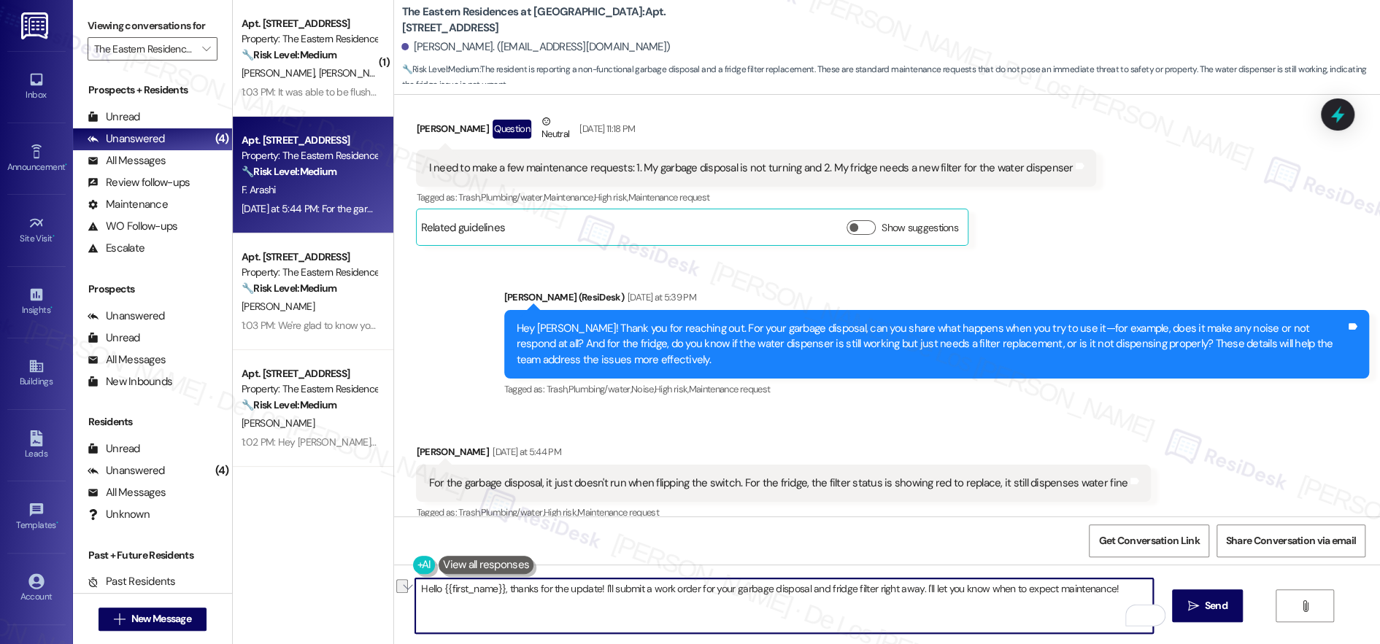
drag, startPoint x: 589, startPoint y: 590, endPoint x: 541, endPoint y: 590, distance: 47.4
click at [541, 590] on textarea "Hello {{first_name}}, thanks for the update! I'll submit a work order for your …" at bounding box center [784, 606] width 738 height 55
type textarea "Hello {{first_name}}, thanks for sharing this information! I'll submit a work o…"
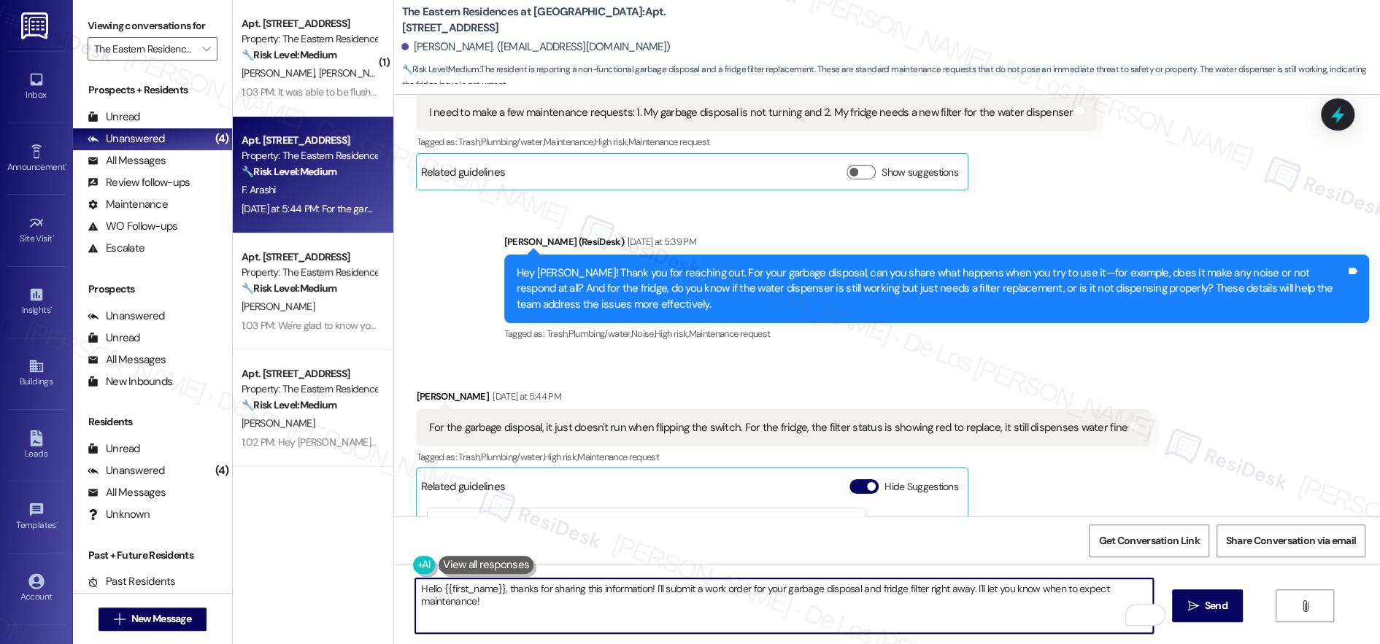
scroll to position [19423, 0]
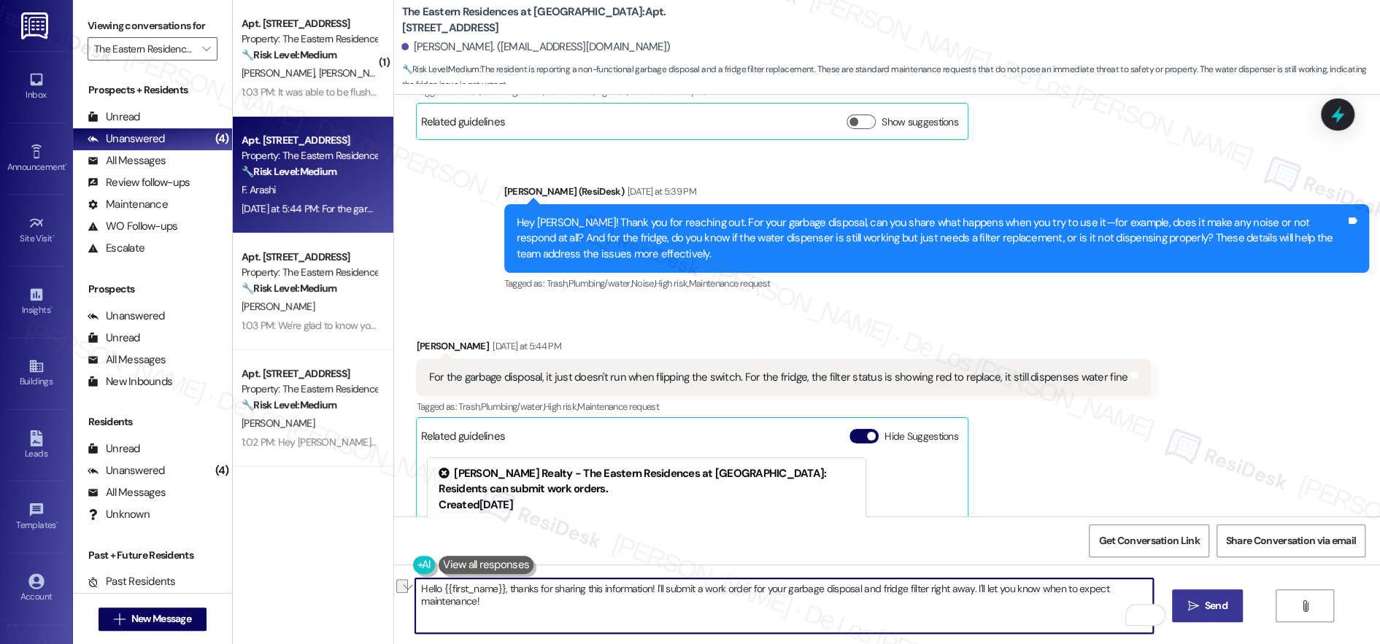
drag, startPoint x: 962, startPoint y: 590, endPoint x: 1250, endPoint y: 611, distance: 288.3
click at [1260, 615] on div "Hello {{first_name}}, thanks for sharing this information! I'll submit a work o…" at bounding box center [887, 619] width 986 height 109
drag, startPoint x: 918, startPoint y: 588, endPoint x: 1101, endPoint y: 584, distance: 183.2
click at [1101, 584] on textarea "Hello {{first_name}}, thanks for sharing this information! I'll submit a work o…" at bounding box center [784, 606] width 738 height 55
paste textarea "Do we have your permission to enter if you’re not home? Also, do you have any p…"
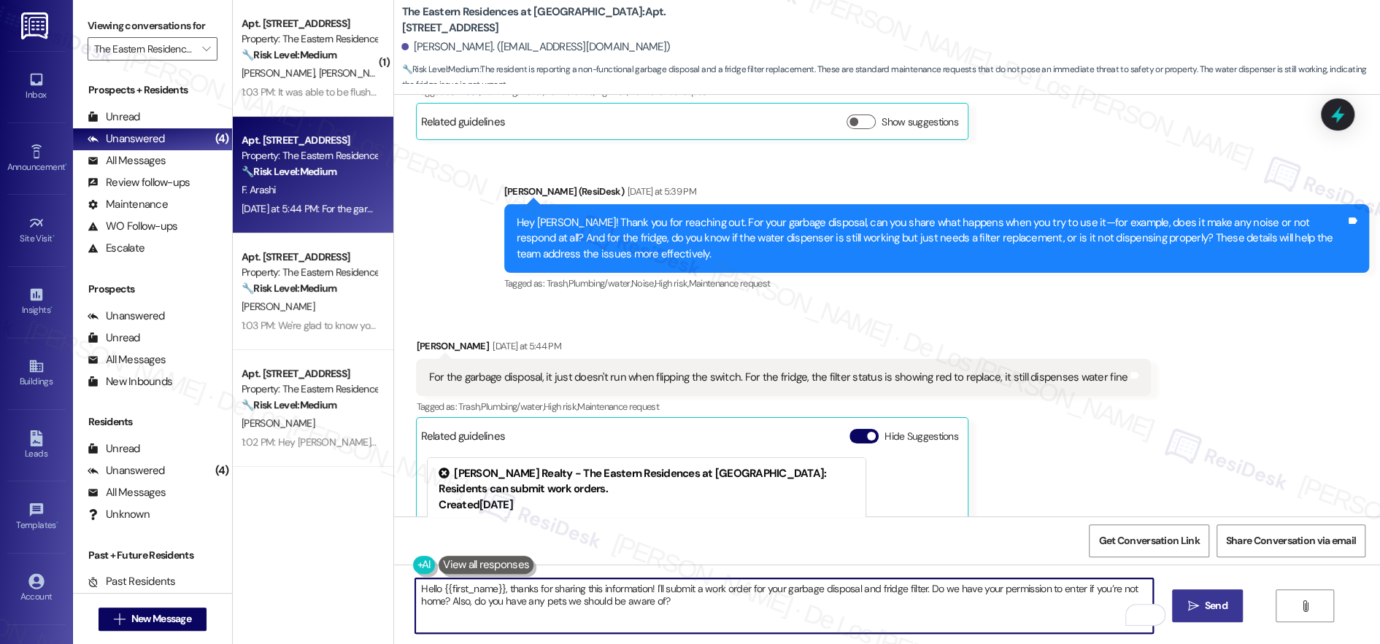
type textarea "Hello {{first_name}}, thanks for sharing this information! I'll submit a work o…"
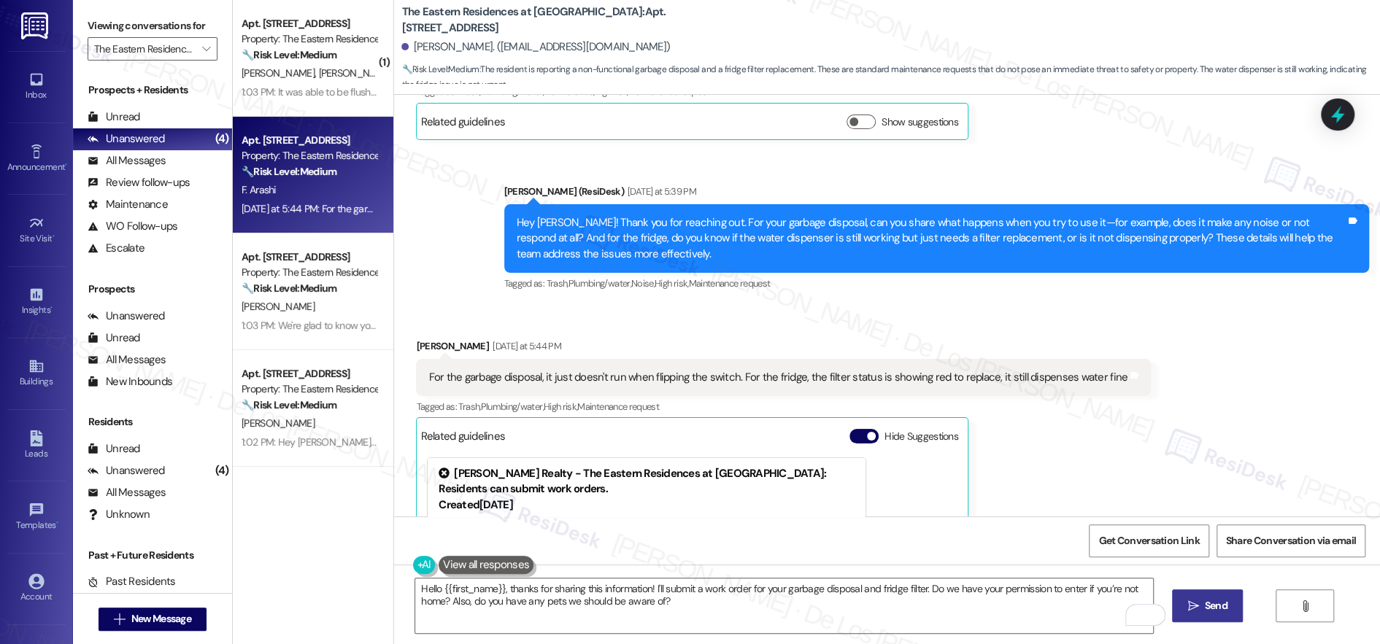
click at [1214, 601] on span "Send" at bounding box center [1216, 605] width 23 height 15
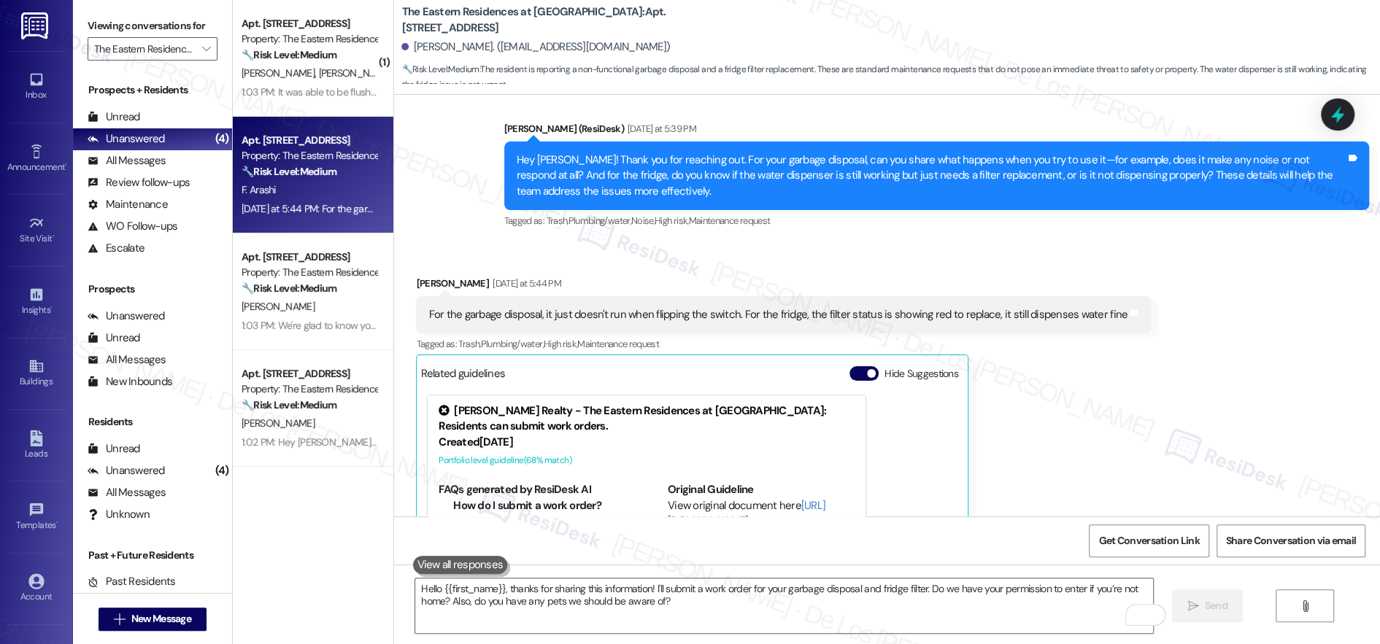
scroll to position [19540, 0]
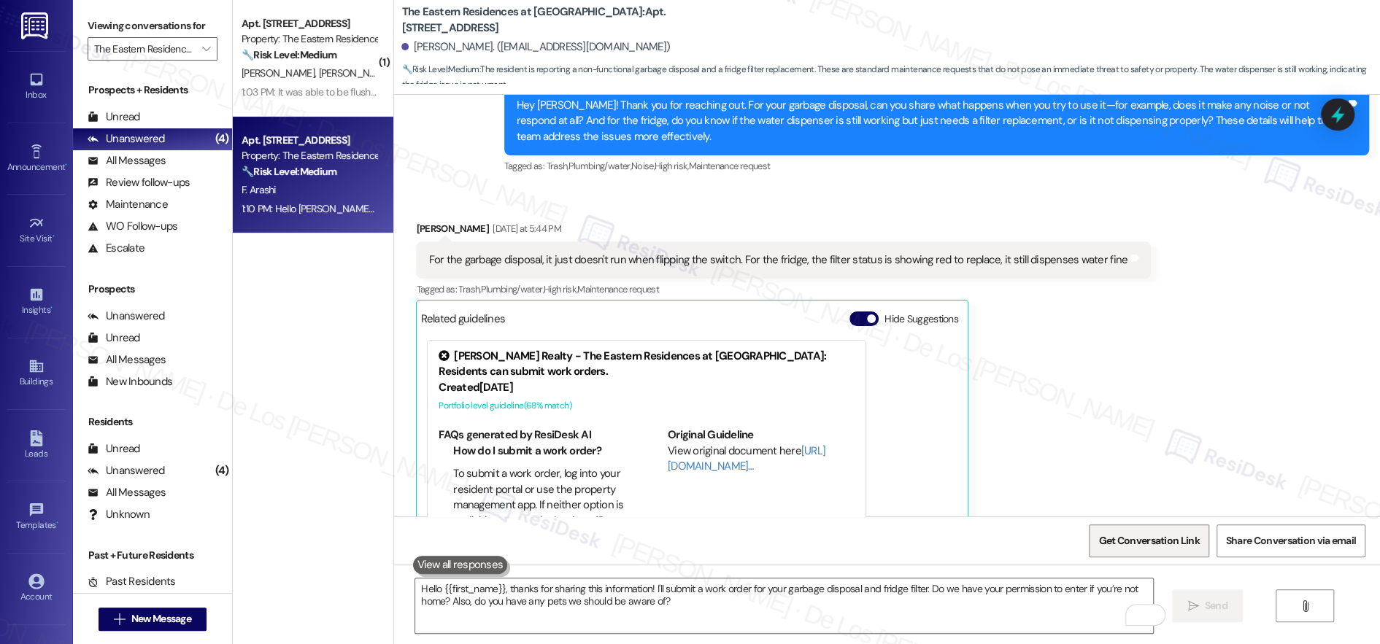
click at [1129, 542] on span "Get Conversation Link" at bounding box center [1148, 540] width 101 height 15
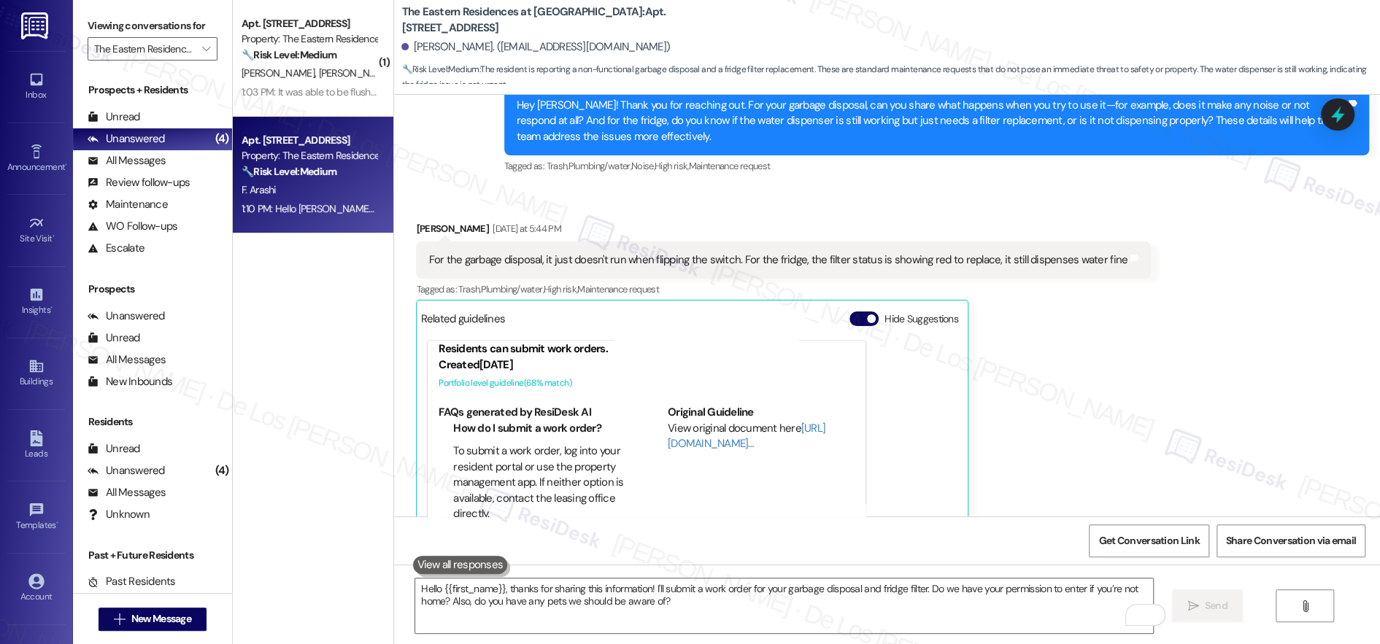
scroll to position [34, 0]
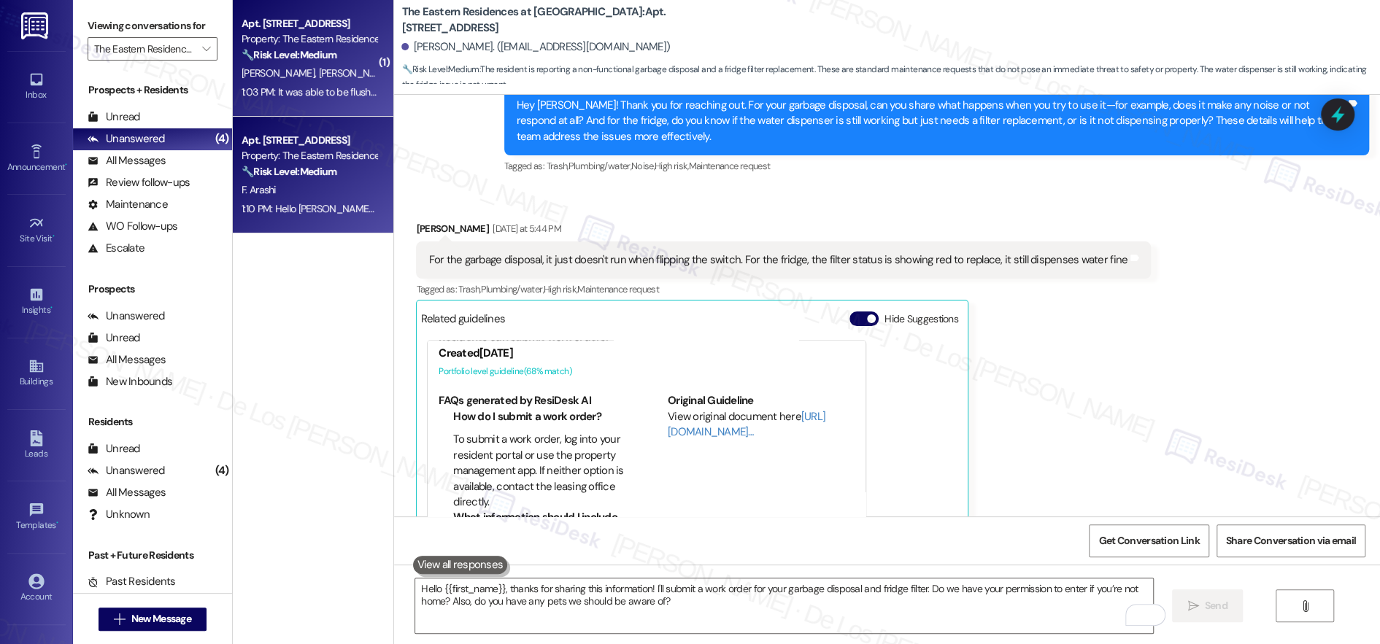
click at [303, 107] on div "Apt. 1700, 4204 Six Forks Road Property: The Eastern Residences at North Hills …" at bounding box center [313, 58] width 161 height 117
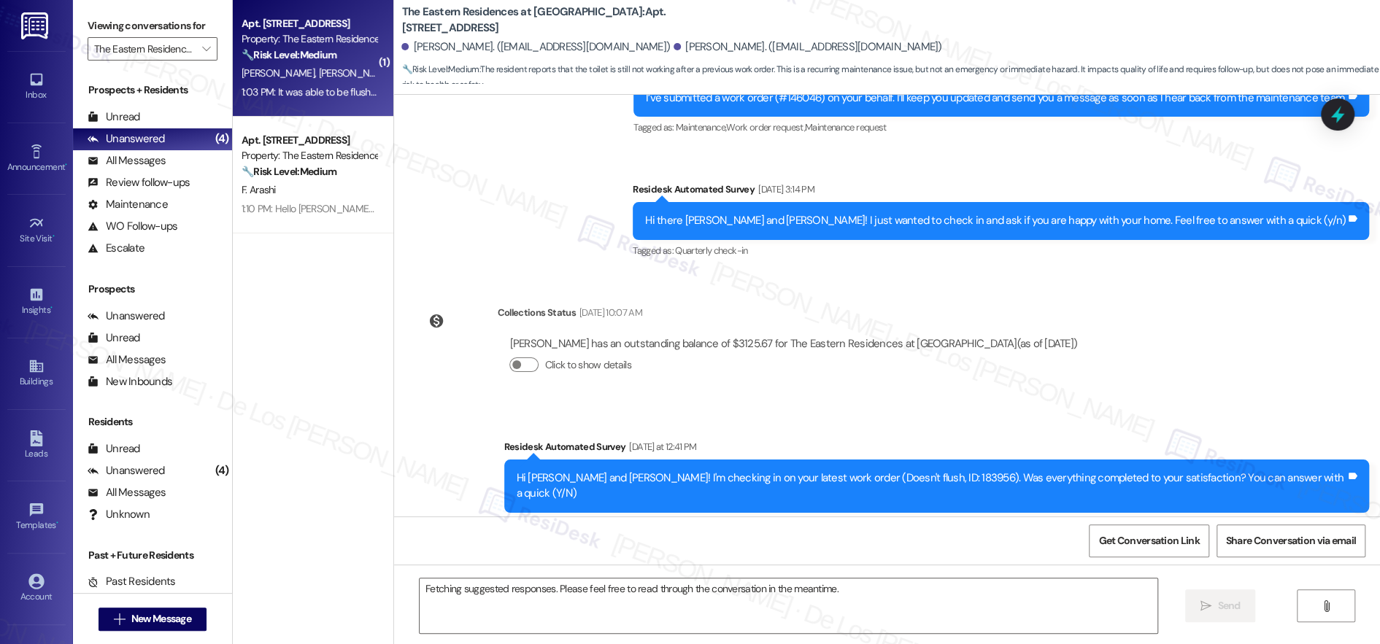
scroll to position [1639, 0]
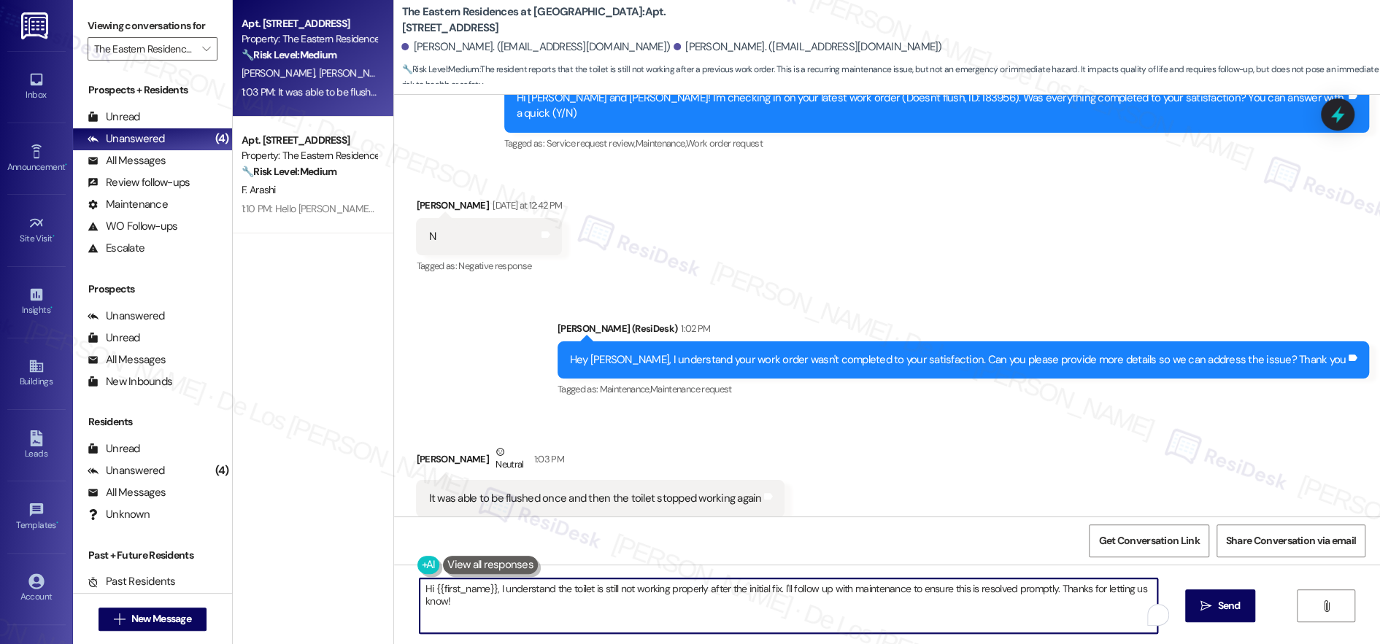
click at [602, 592] on textarea "Hi {{first_name}}, I understand the toilet is still not working properly after …" at bounding box center [789, 606] width 738 height 55
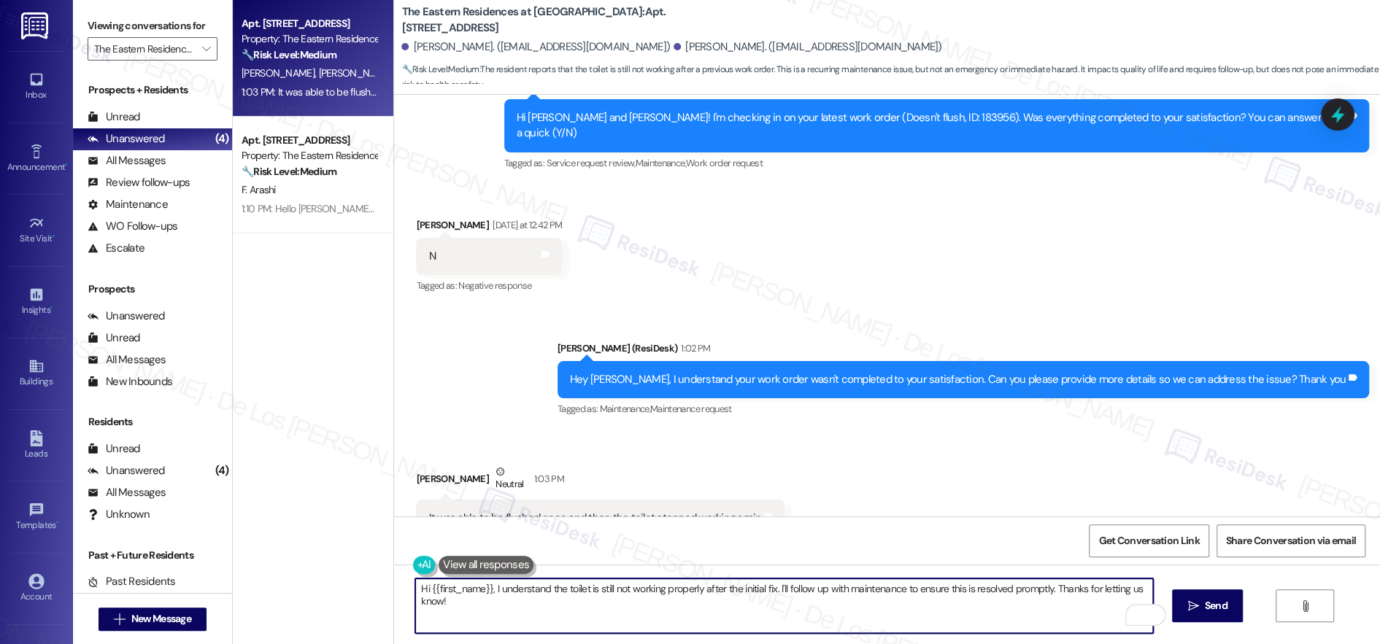
scroll to position [1603, 0]
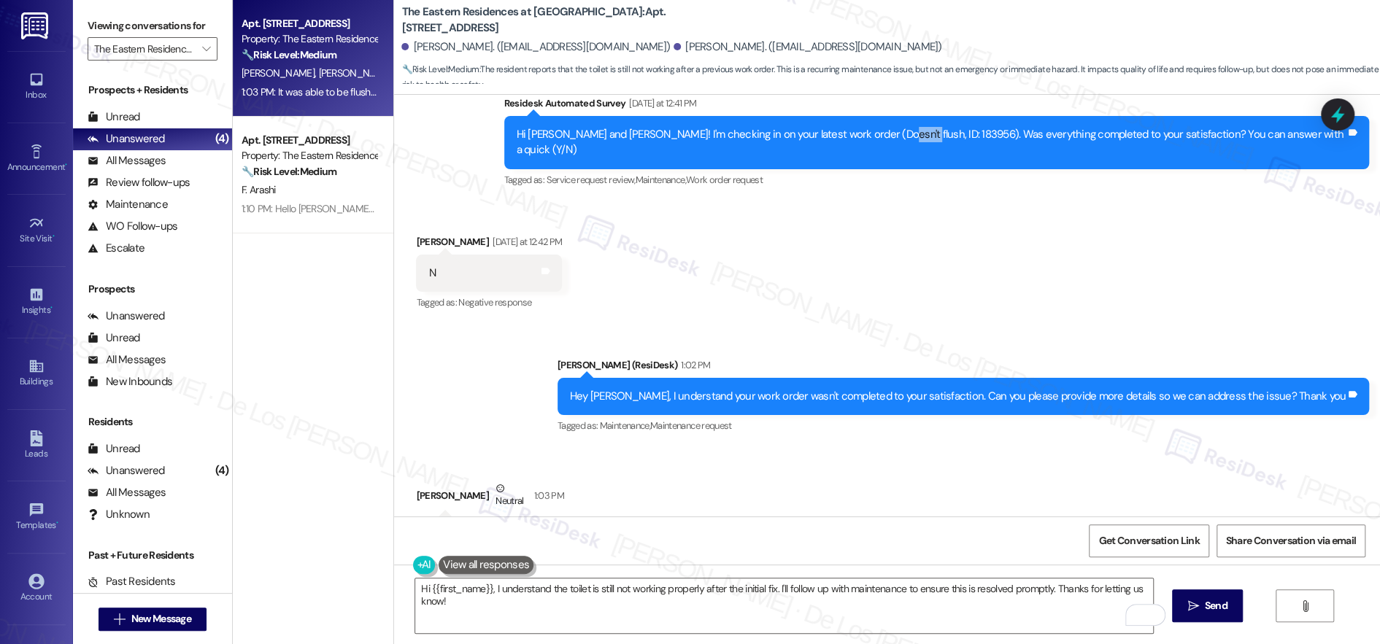
drag, startPoint x: 975, startPoint y: 118, endPoint x: 948, endPoint y: 109, distance: 28.6
click at [944, 127] on div "Hi [PERSON_NAME] and [PERSON_NAME]! I'm checking in on your latest work order (…" at bounding box center [931, 142] width 829 height 31
click at [964, 127] on div "Hi [PERSON_NAME] and [PERSON_NAME]! I'm checking in on your latest work order (…" at bounding box center [931, 142] width 829 height 31
drag, startPoint x: 940, startPoint y: 115, endPoint x: 981, endPoint y: 107, distance: 41.6
click at [975, 127] on div "Hi [PERSON_NAME] and [PERSON_NAME]! I'm checking in on your latest work order (…" at bounding box center [931, 142] width 829 height 31
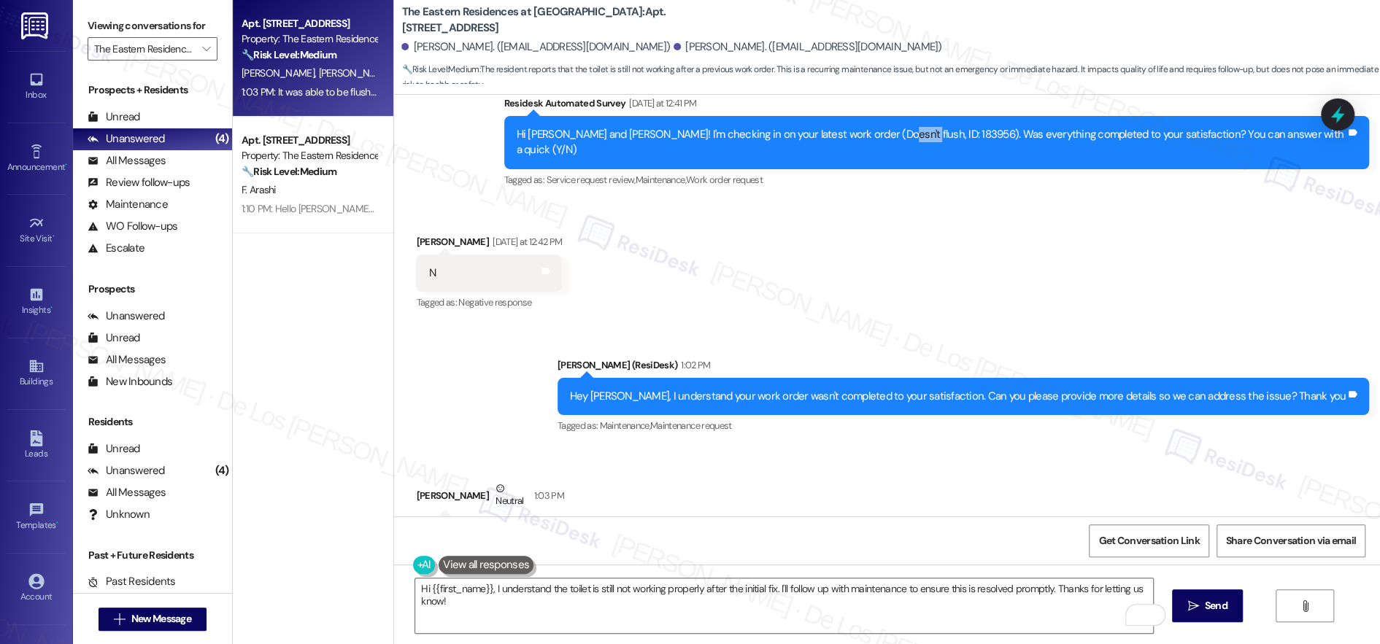
copy div "183956"
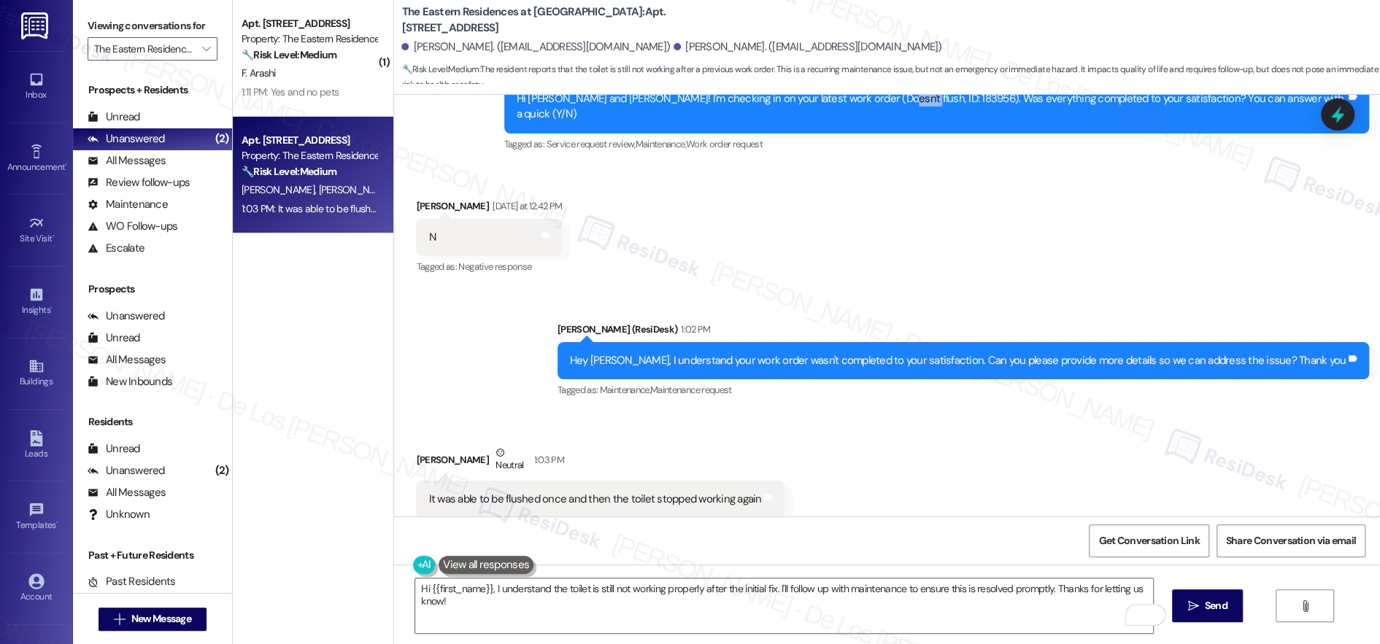
scroll to position [1640, 0]
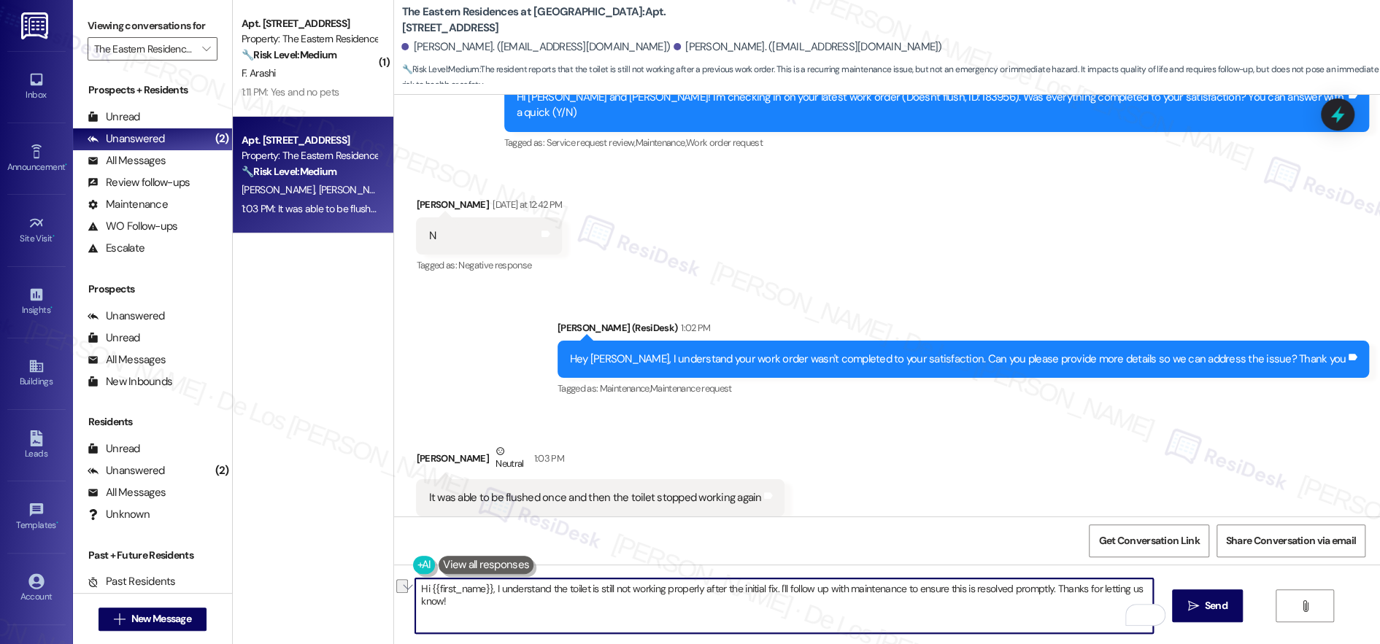
drag, startPoint x: 484, startPoint y: 588, endPoint x: 396, endPoint y: 578, distance: 88.1
click at [407, 578] on div "Hi {{first_name}}, I understand the toilet is still not working properly after …" at bounding box center [776, 606] width 739 height 56
drag, startPoint x: 559, startPoint y: 587, endPoint x: 490, endPoint y: 597, distance: 69.2
click at [484, 592] on textarea "Sorry to hear that I understand the toilet is still not working properly after …" at bounding box center [784, 606] width 738 height 55
drag, startPoint x: 729, startPoint y: 587, endPoint x: 1224, endPoint y: 262, distance: 592.3
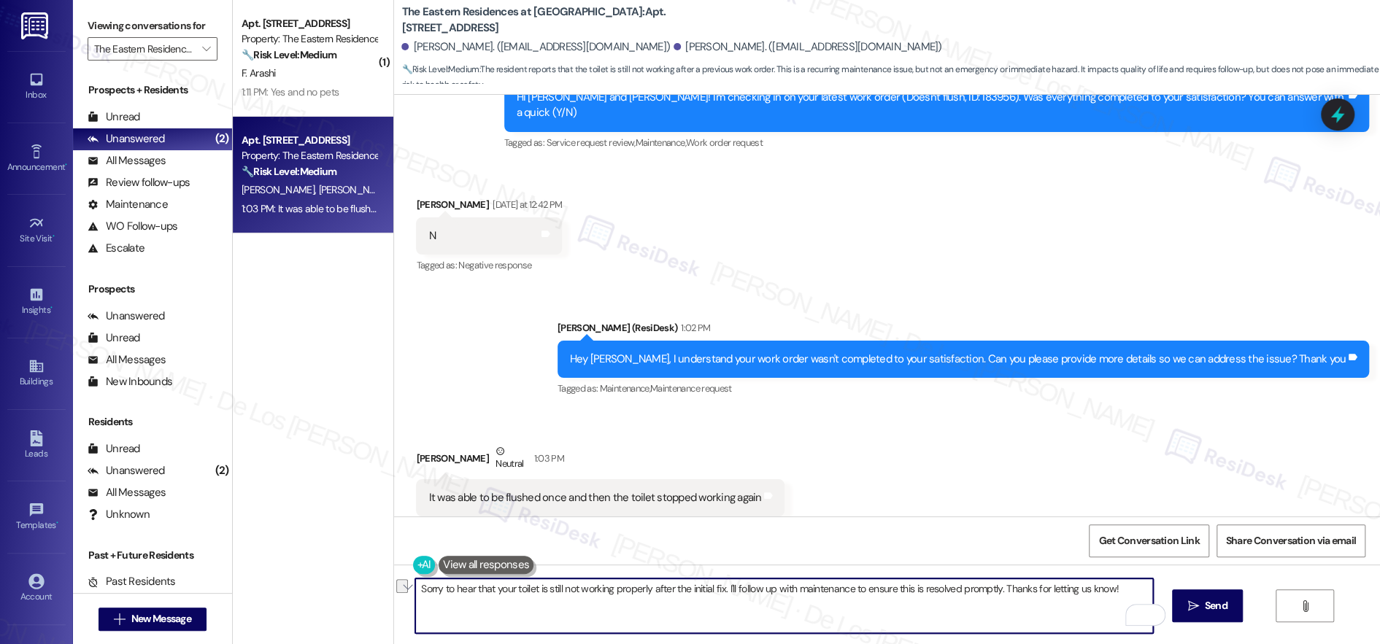
click at [1089, 614] on textarea "Sorry to hear that your toilet is still not working properly after the initial …" at bounding box center [784, 606] width 738 height 55
click at [876, 587] on textarea "Sorry to hear that your toilet is still not working properly after the initial …" at bounding box center [784, 606] width 738 height 55
paste textarea "Do we have your permission to enter if you’re not home? Also, do you have any p…"
type textarea "Sorry to hear that your toilet is still not working properly after the initial …"
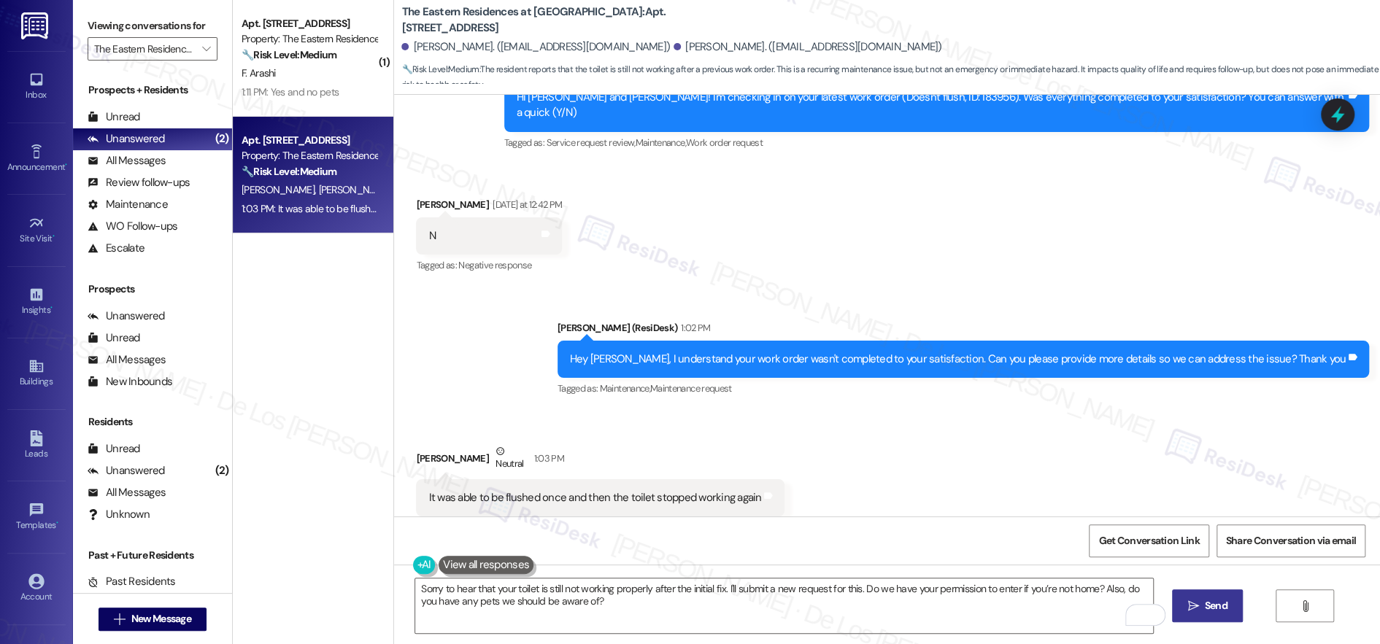
click at [1208, 600] on span " Send" at bounding box center [1207, 605] width 46 height 15
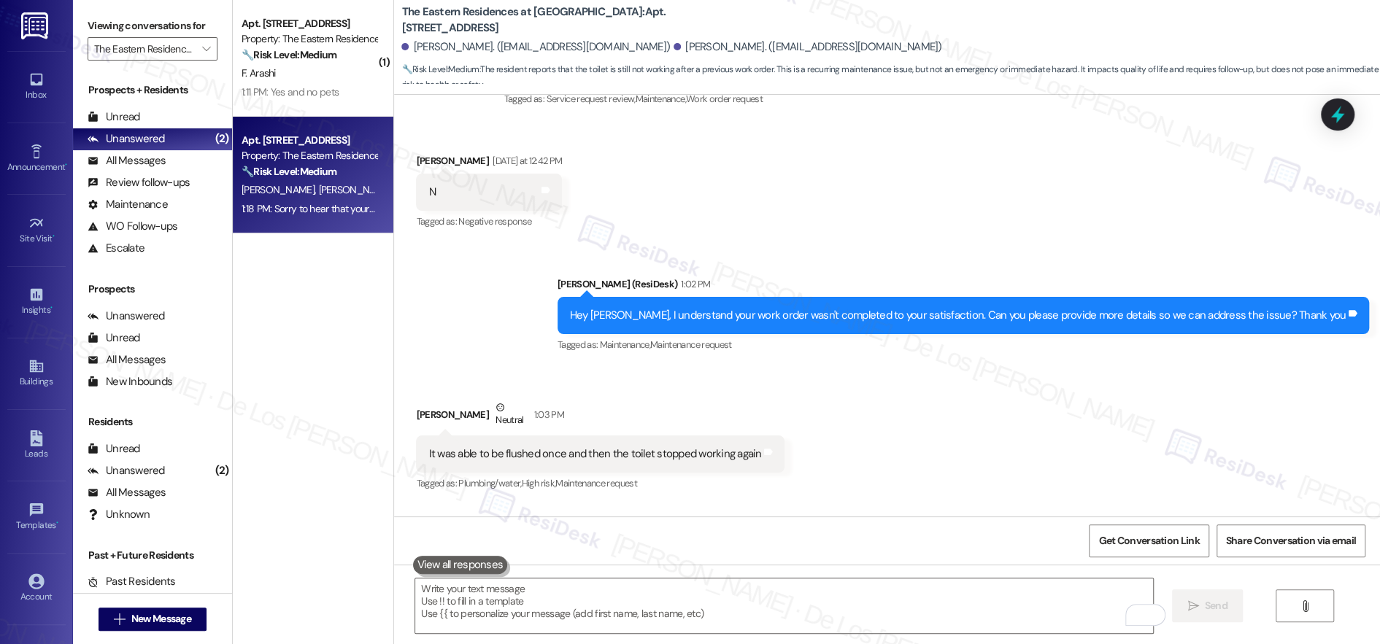
scroll to position [1757, 0]
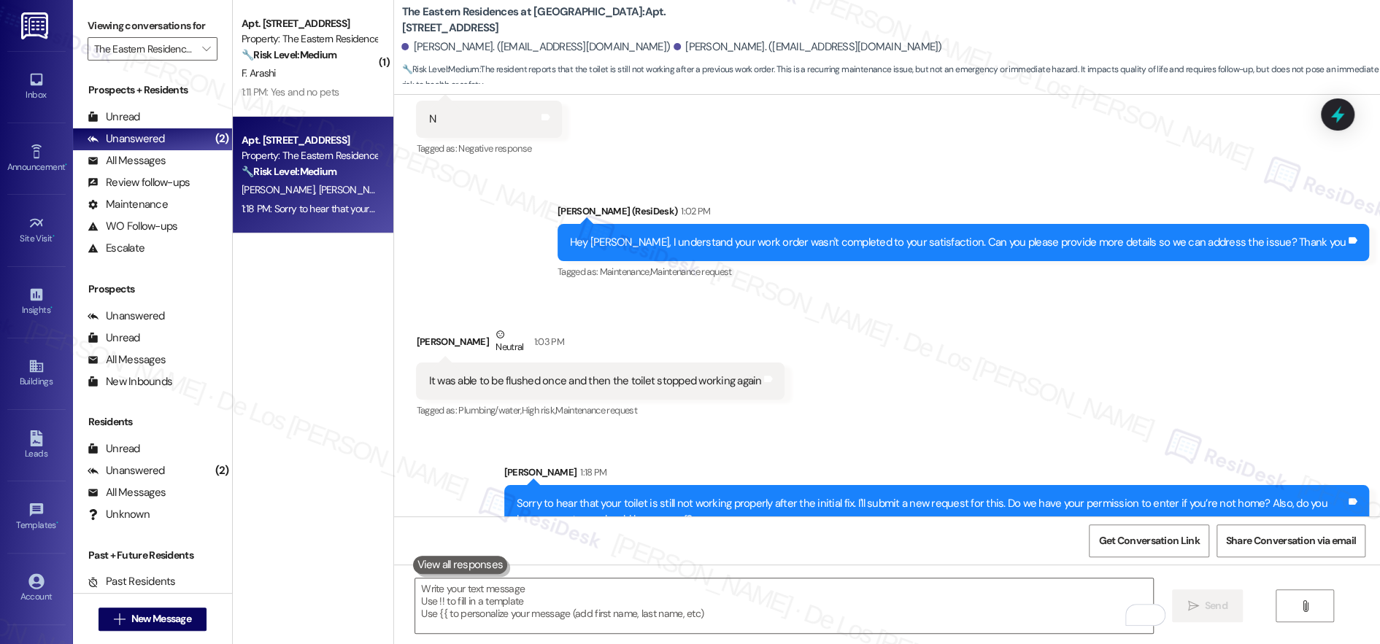
drag, startPoint x: 1186, startPoint y: 544, endPoint x: 1141, endPoint y: 517, distance: 52.3
click at [1186, 544] on span "Get Conversation Link" at bounding box center [1148, 540] width 101 height 15
click at [27, 160] on div "Announcement •" at bounding box center [36, 167] width 73 height 15
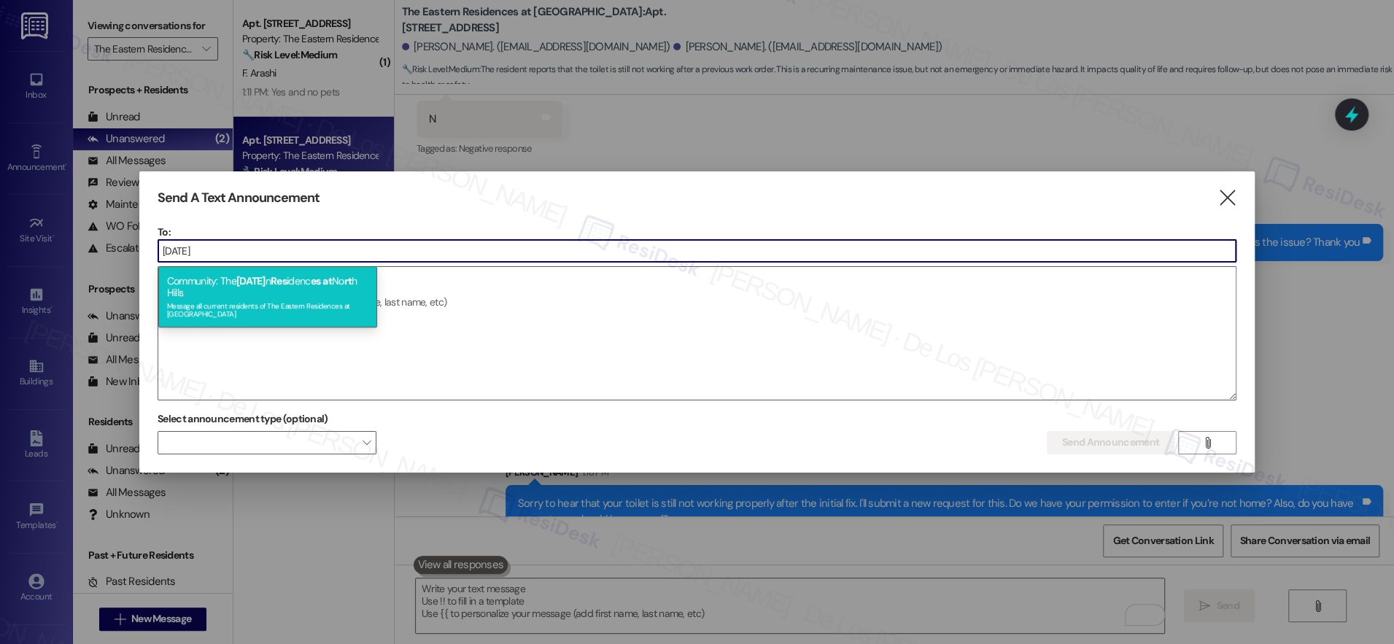
type input "easter"
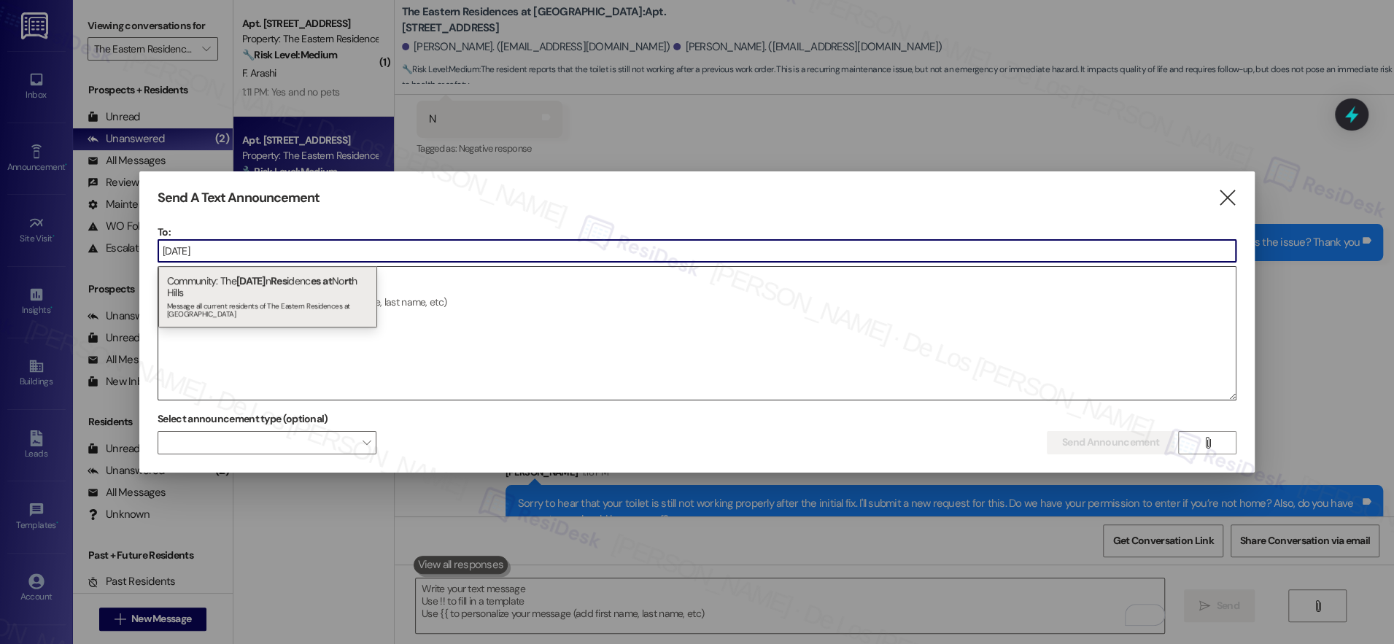
drag, startPoint x: 259, startPoint y: 295, endPoint x: 263, endPoint y: 314, distance: 18.6
click at [259, 296] on div "Community: The Easter n Res idenc es at No rt h Hills Message all current resid…" at bounding box center [267, 296] width 219 height 61
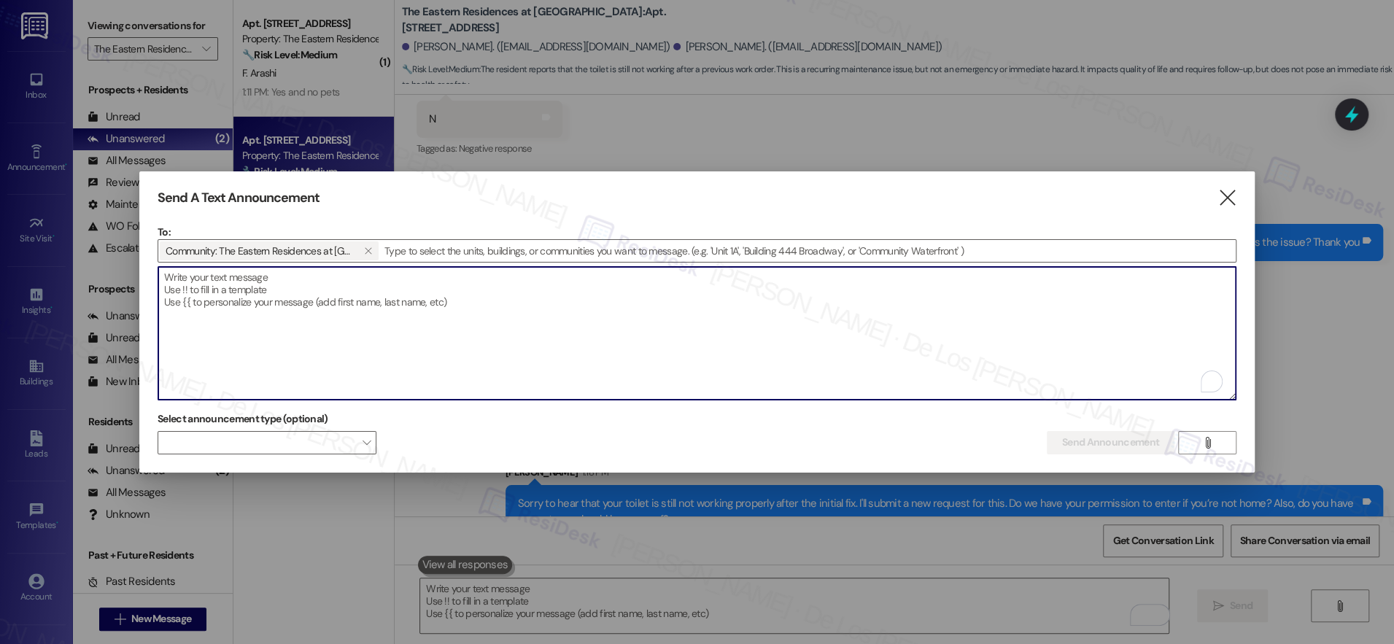
click at [268, 326] on textarea "To enrich screen reader interactions, please activate Accessibility in Grammarl…" at bounding box center [697, 333] width 1078 height 133
paste textarea "Hey {{first_name}}, we’d love to know more about your experience at {{property}…"
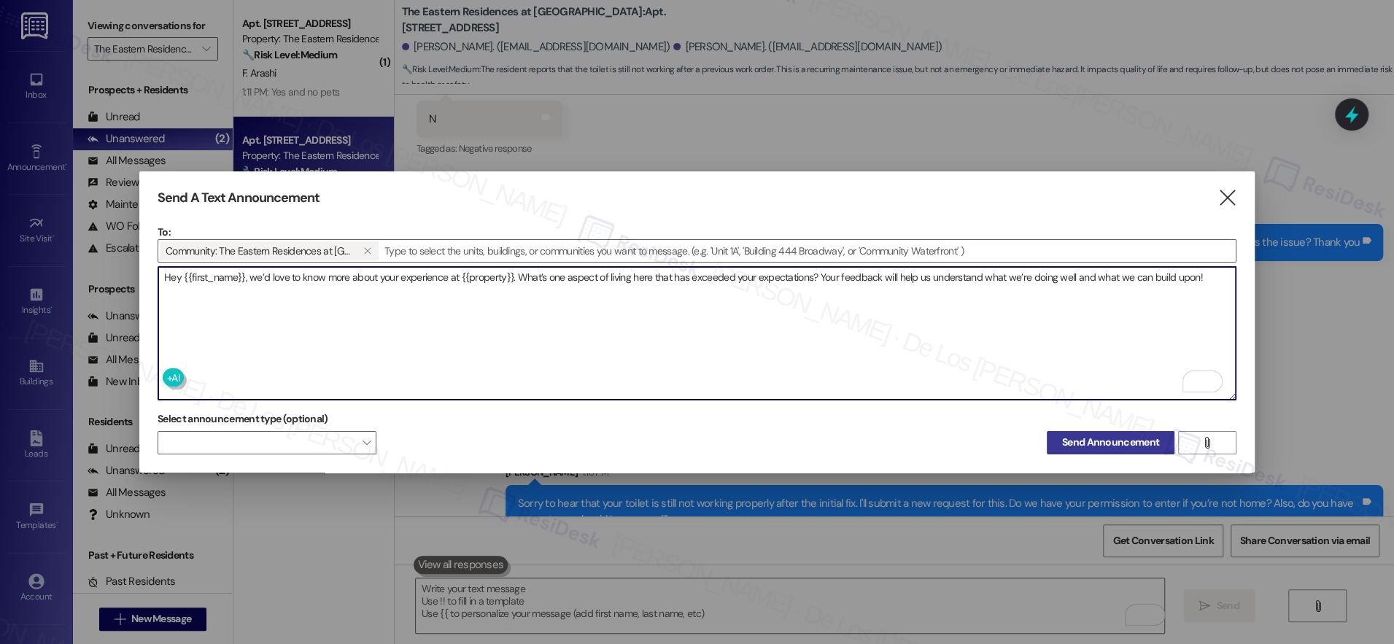
type textarea "Hey {{first_name}}, we’d love to know more about your experience at {{property}…"
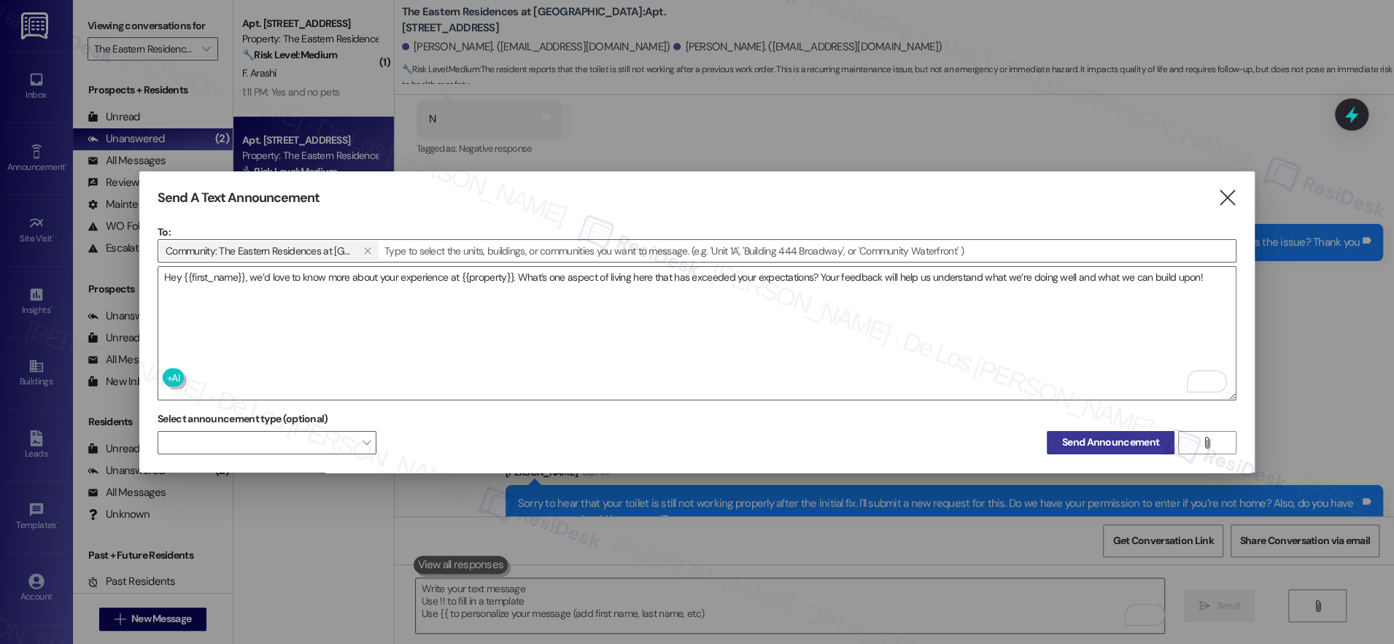
click at [1094, 441] on span "Send Announcement" at bounding box center [1110, 442] width 97 height 15
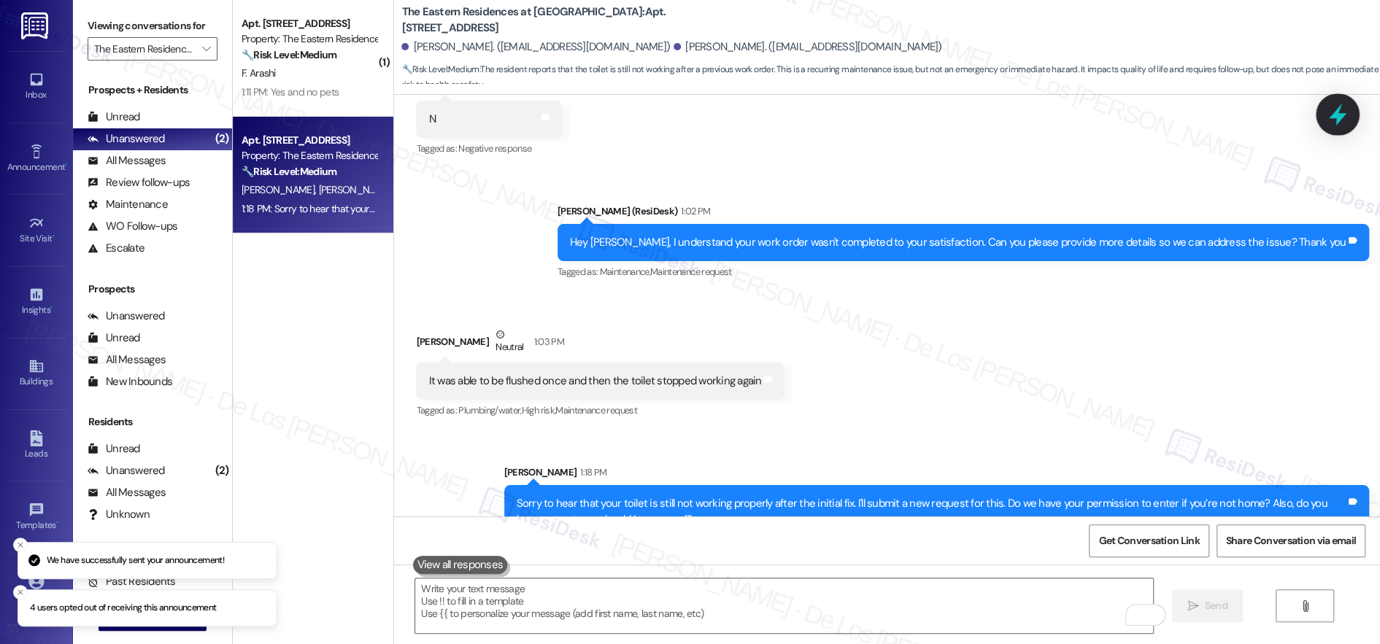
click at [1340, 117] on icon at bounding box center [1338, 115] width 18 height 23
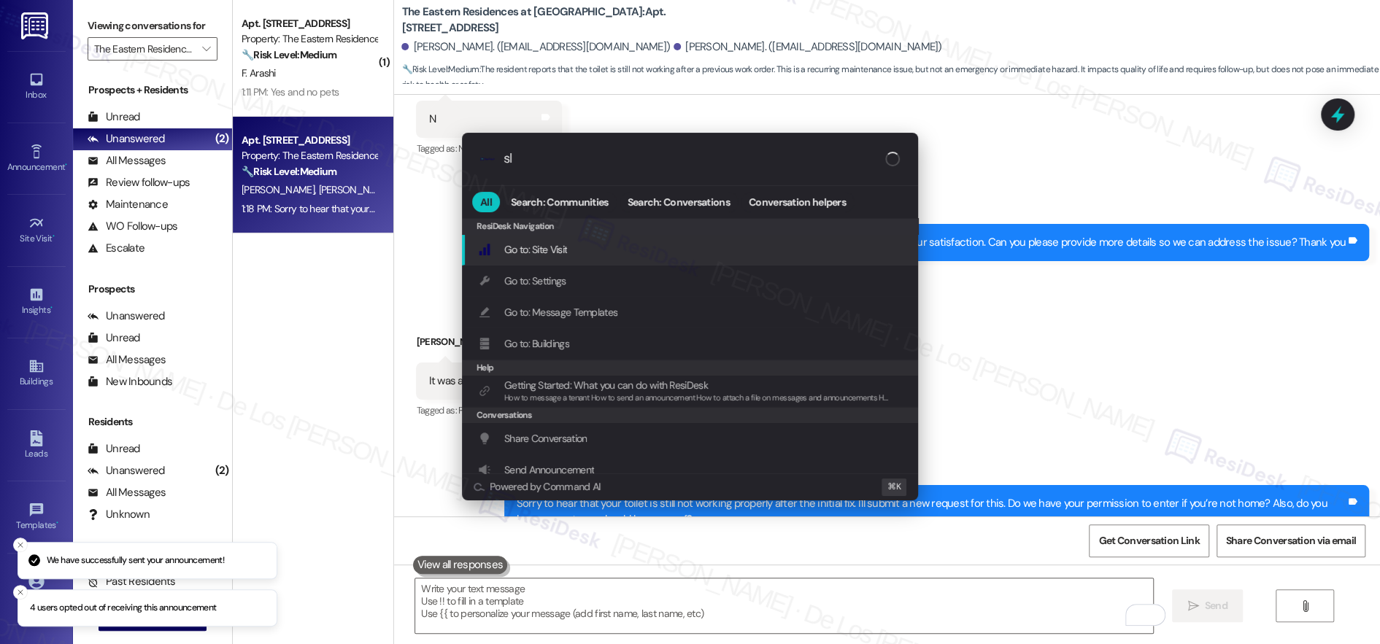
type input "sla"
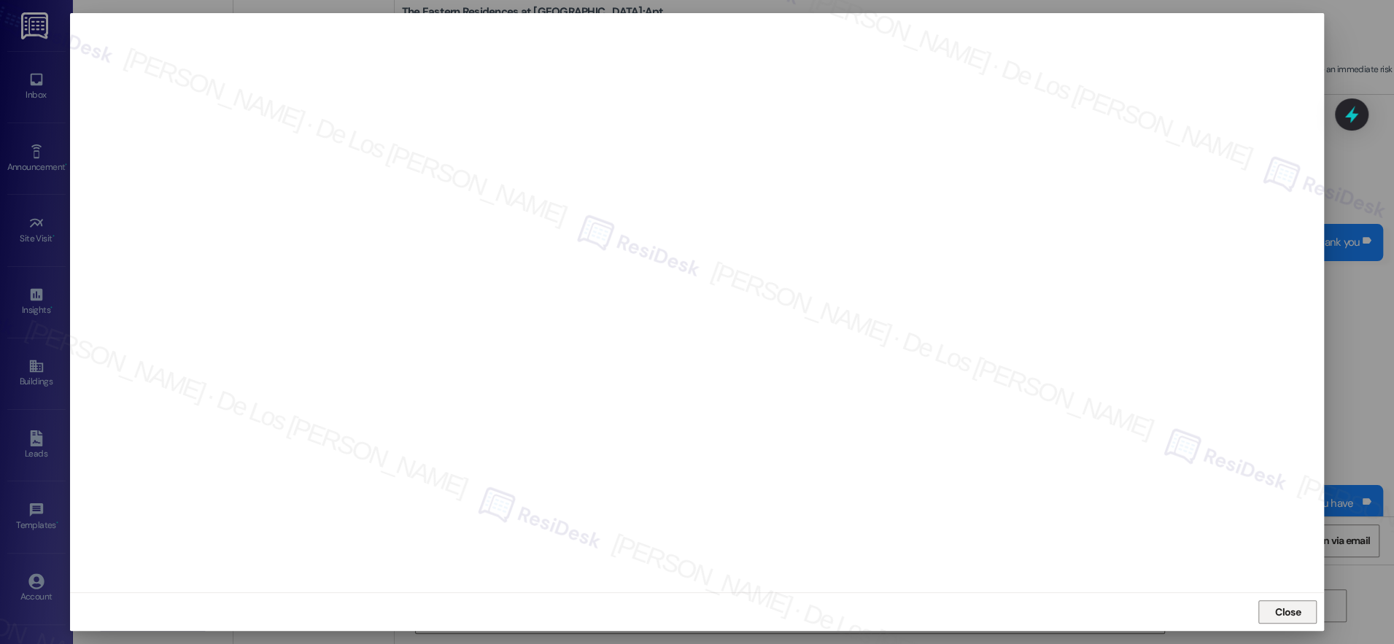
click at [1291, 606] on span "Close" at bounding box center [1288, 612] width 26 height 15
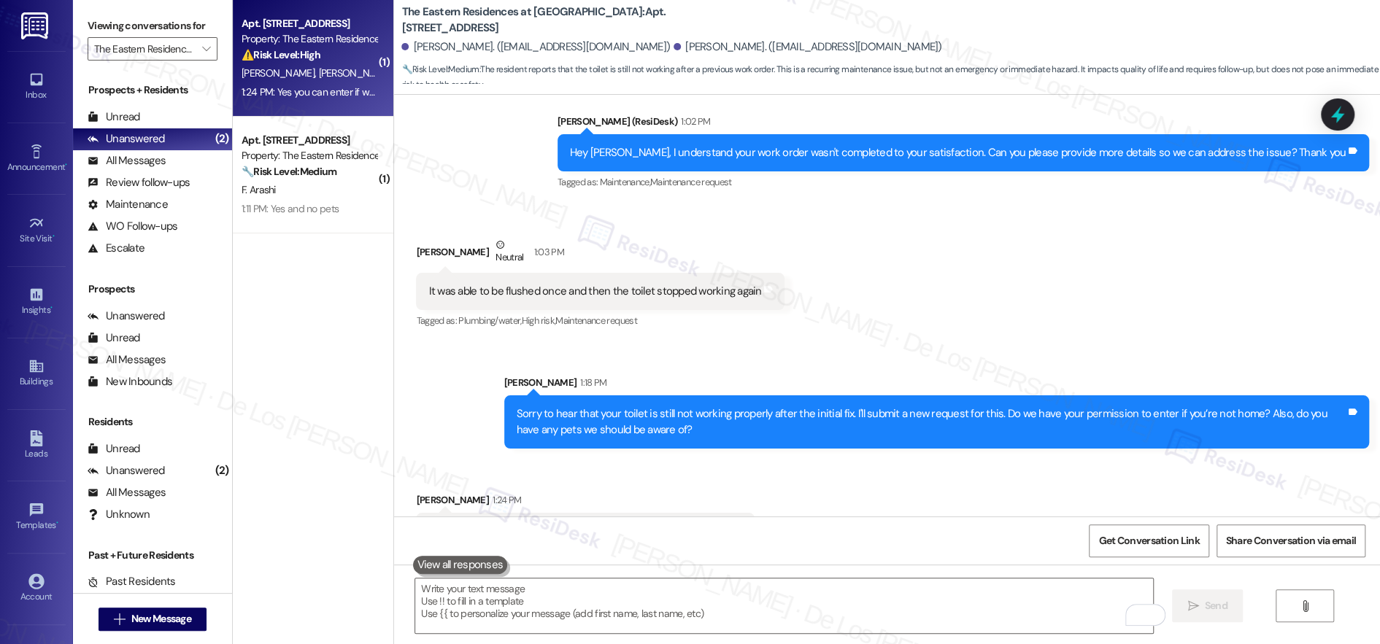
scroll to position [1858, 0]
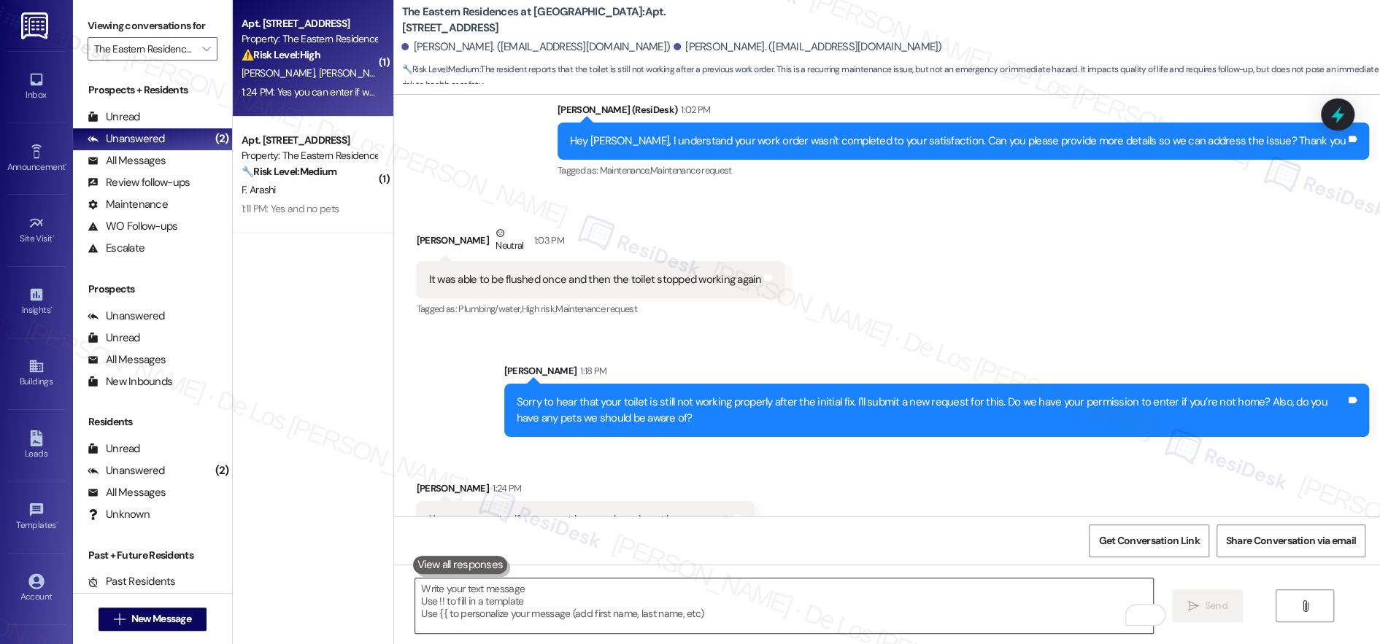
click at [455, 598] on textarea "To enrich screen reader interactions, please activate Accessibility in Grammarl…" at bounding box center [784, 606] width 738 height 55
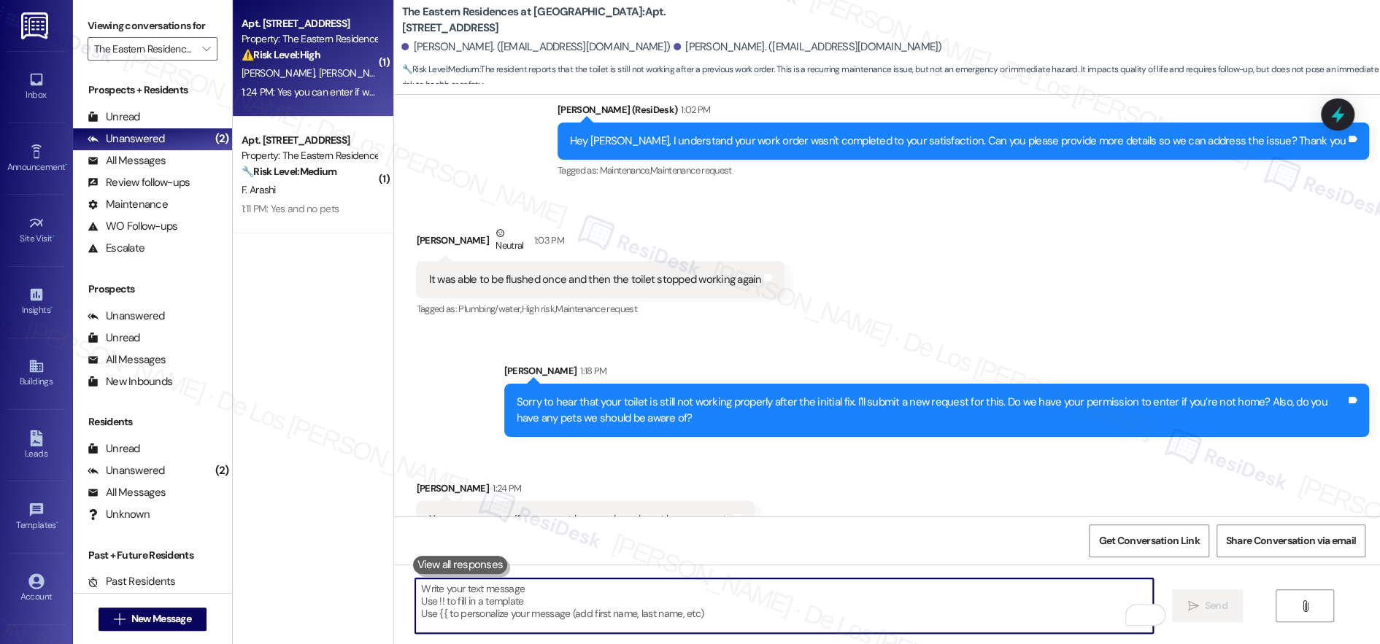
paste textarea "{{first_name}}"
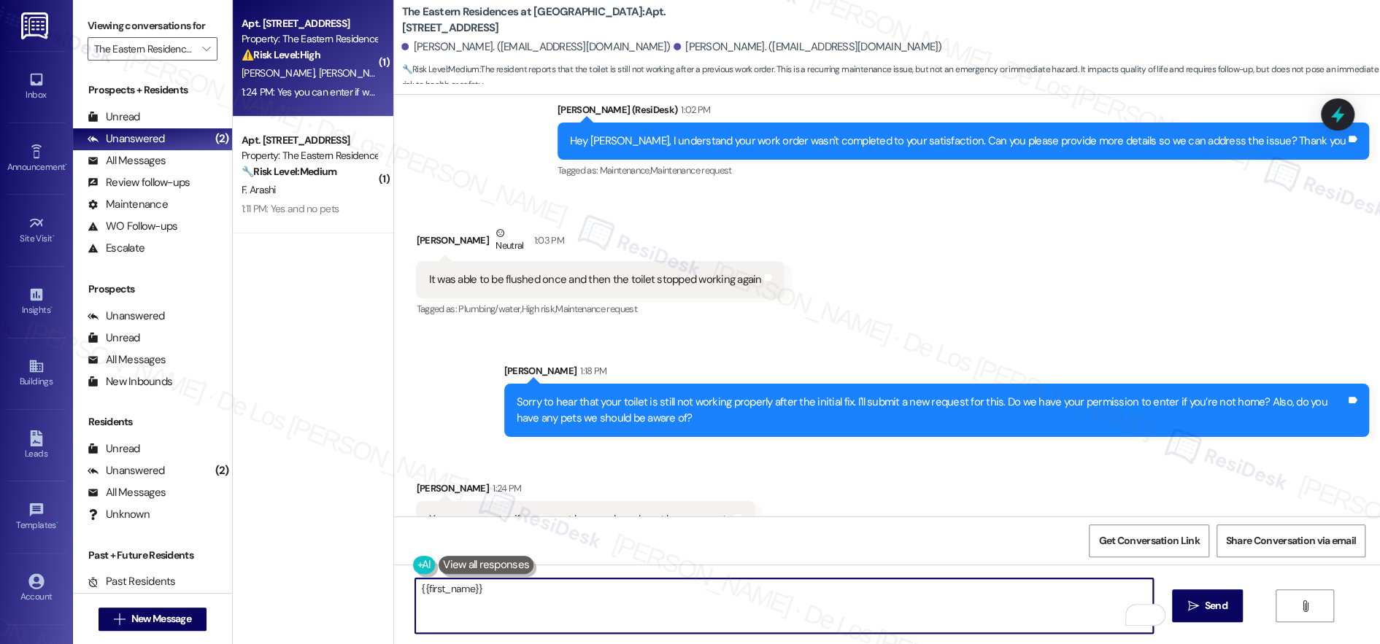
drag, startPoint x: 419, startPoint y: 594, endPoint x: 582, endPoint y: 611, distance: 164.4
click at [580, 613] on textarea "{{first_name}}" at bounding box center [784, 606] width 738 height 55
type textarea "{{"
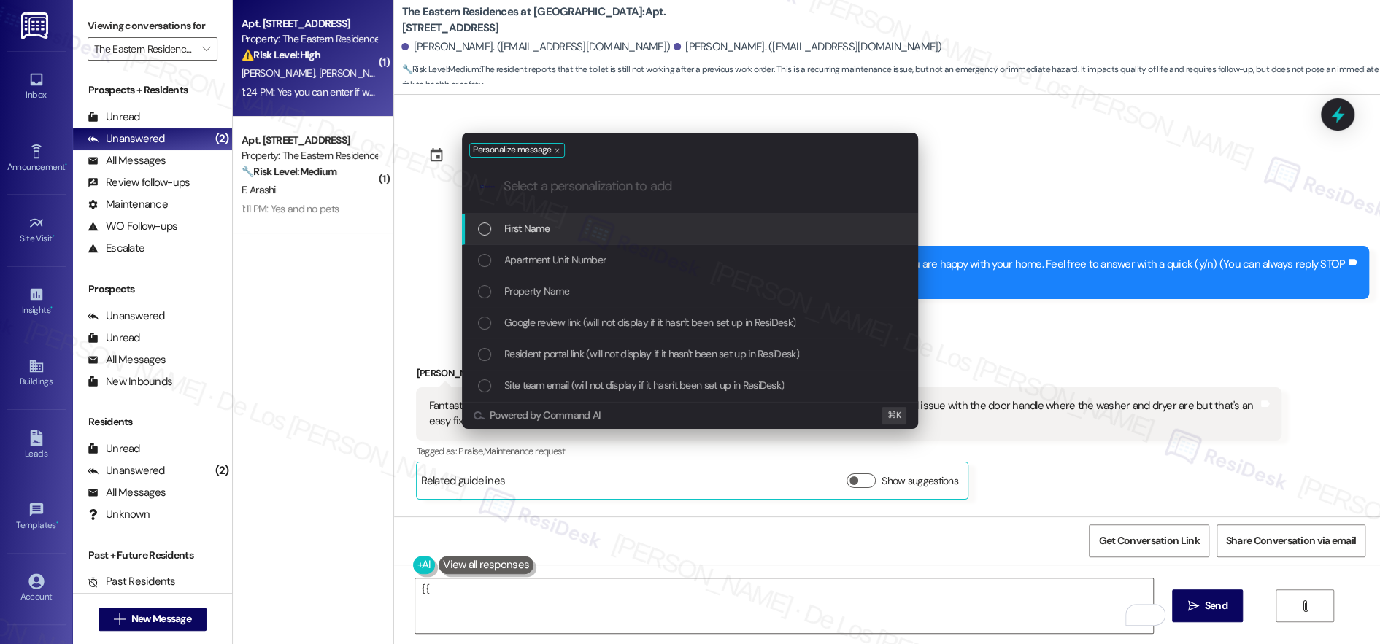
scroll to position [1858, 0]
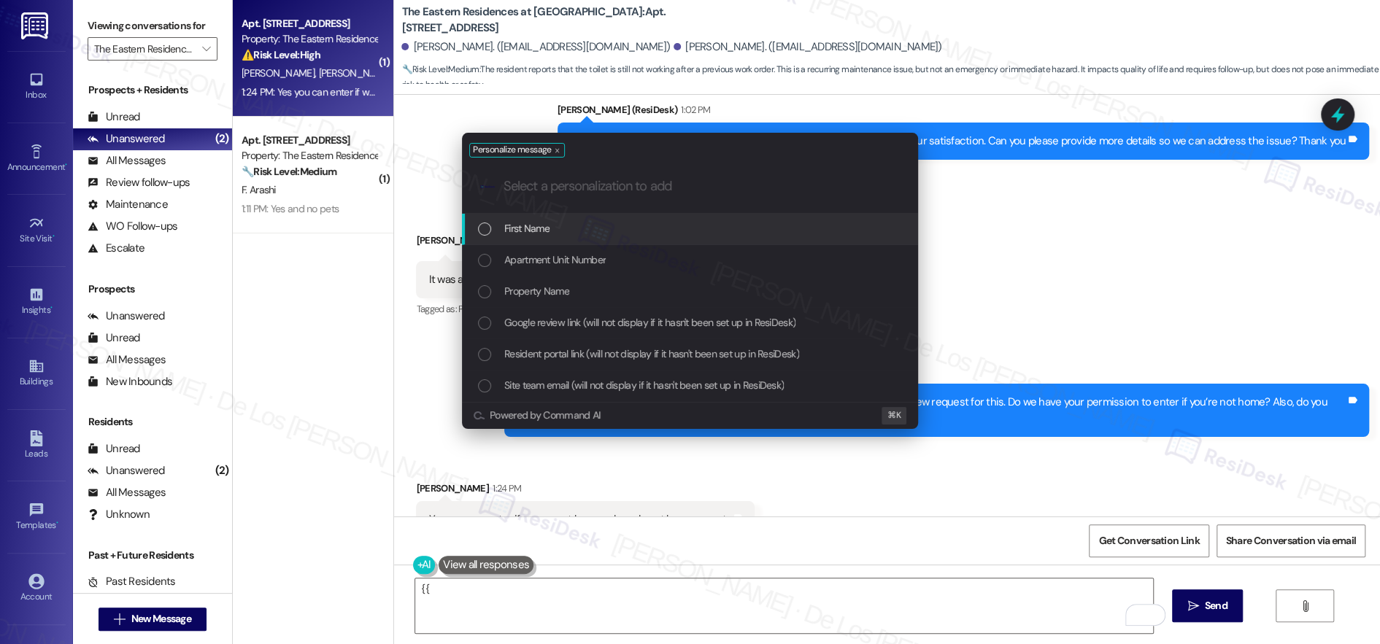
click at [1024, 223] on div "Personalize message .cls-1{fill:#0a055f;}.cls-2{fill:#0cc4c4;} resideskLogoBlue…" at bounding box center [690, 322] width 1380 height 644
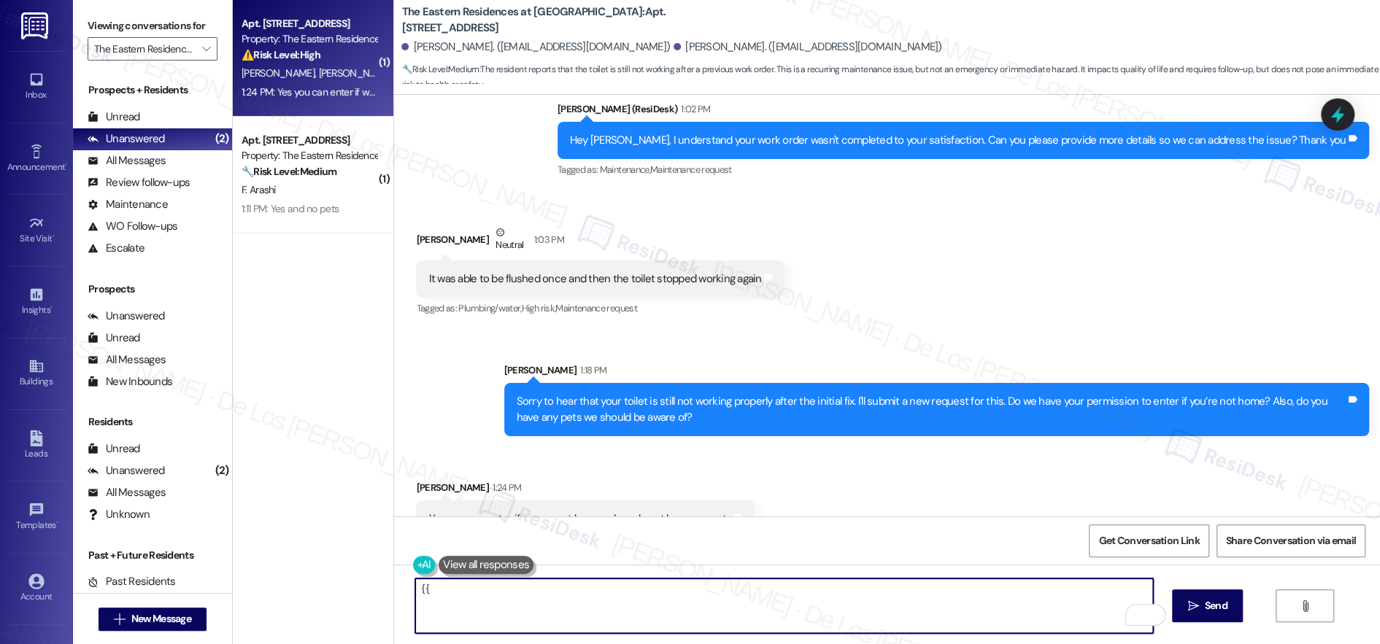
scroll to position [1, 0]
click at [177, 50] on input "The Eastern Residences at [GEOGRAPHIC_DATA]" at bounding box center [144, 48] width 100 height 23
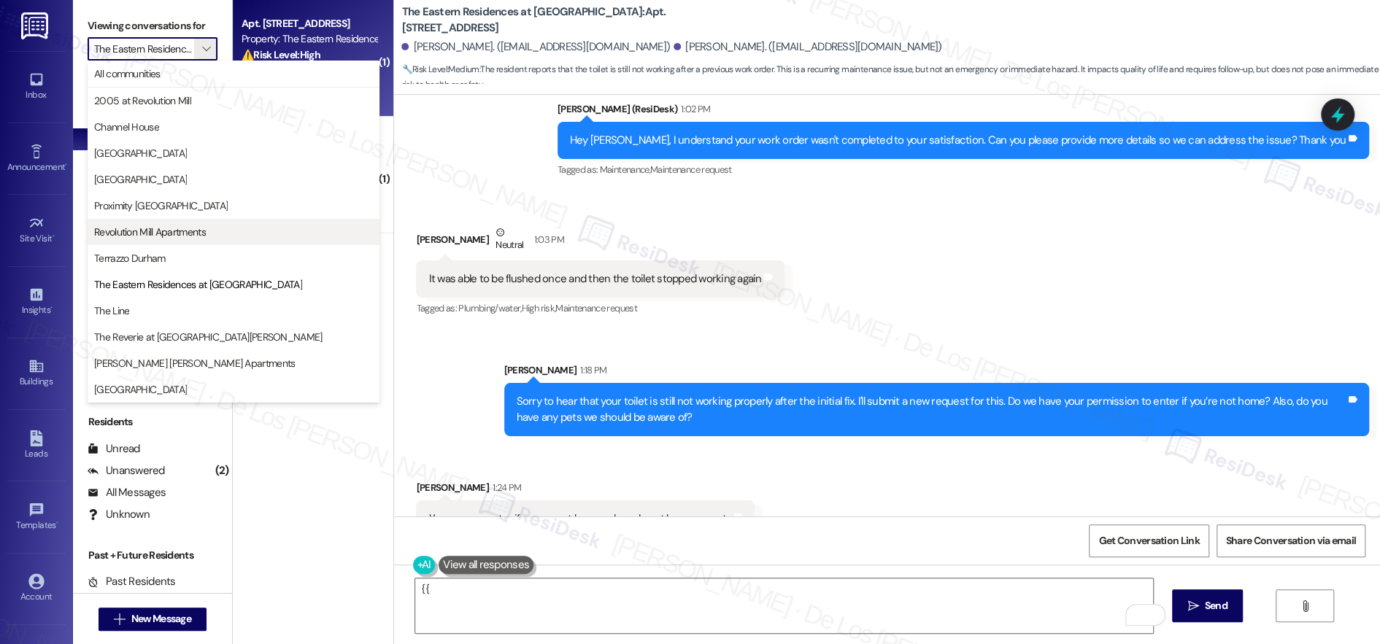
click at [171, 229] on span "Revolution Mill Apartments" at bounding box center [150, 232] width 112 height 15
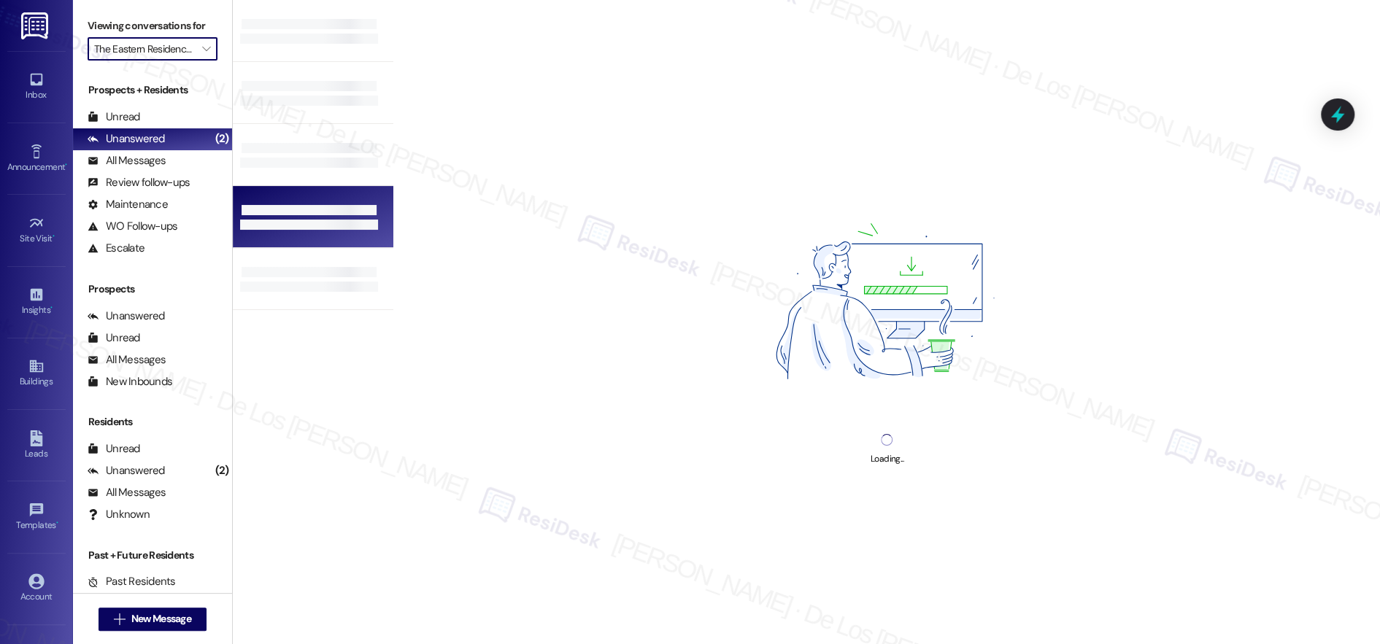
type input "Revolution Mill Apartments"
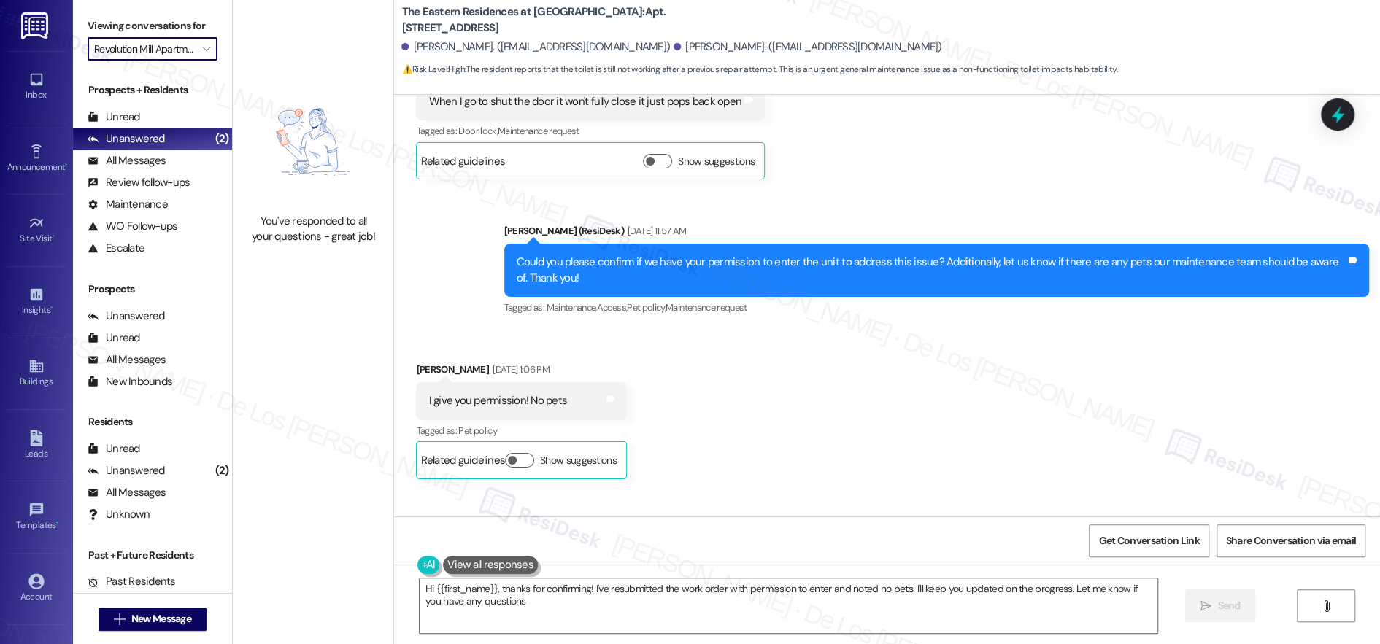
type textarea "Hi {{first_name}}, thanks for confirming! I've resubmitted the work order with …"
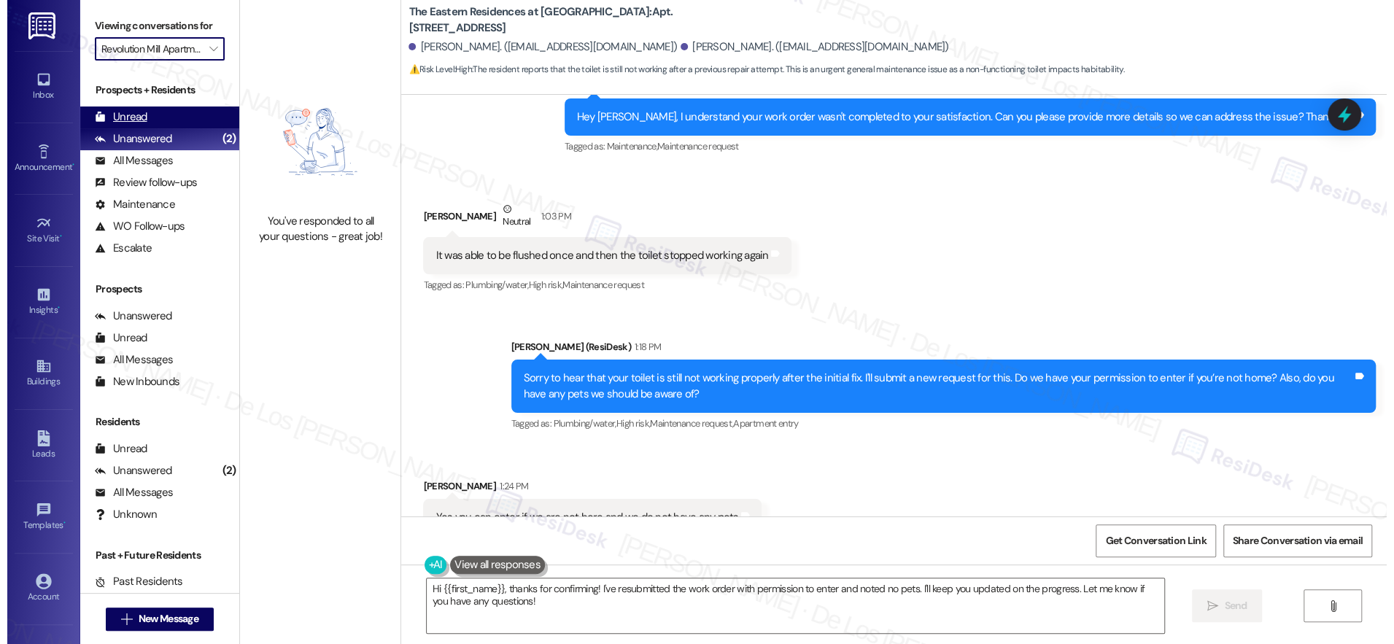
scroll to position [1901, 0]
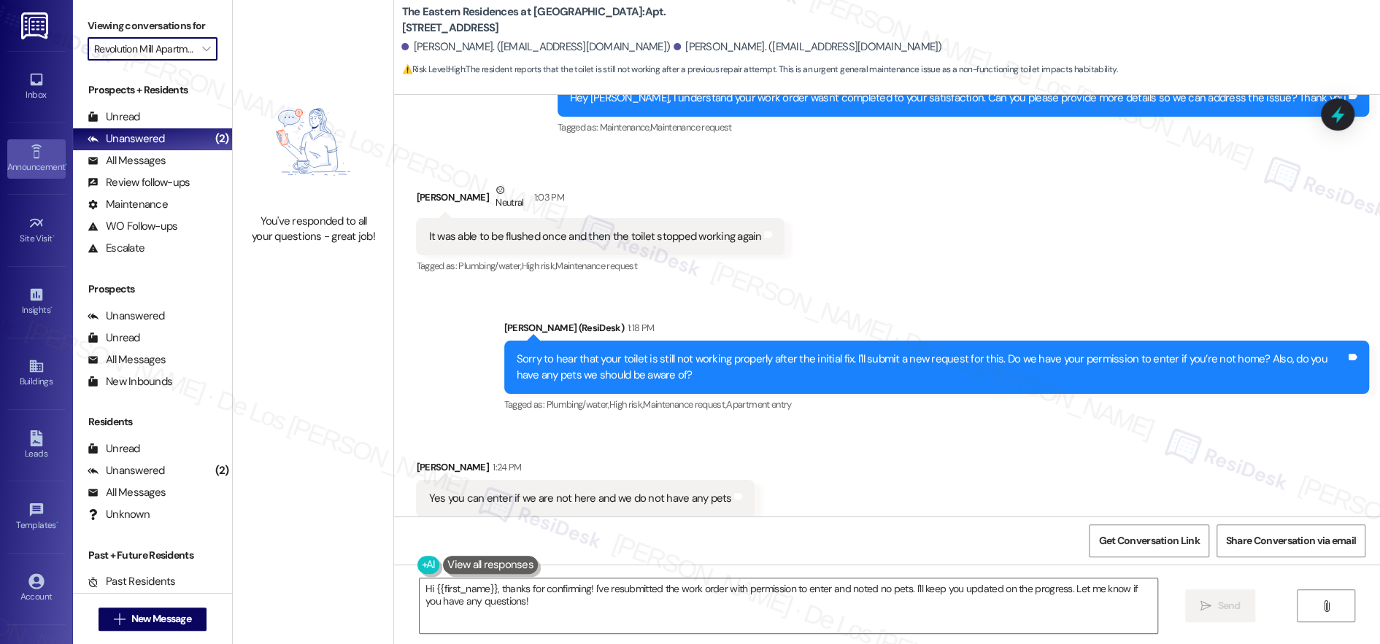
click at [29, 156] on icon at bounding box center [36, 152] width 16 height 16
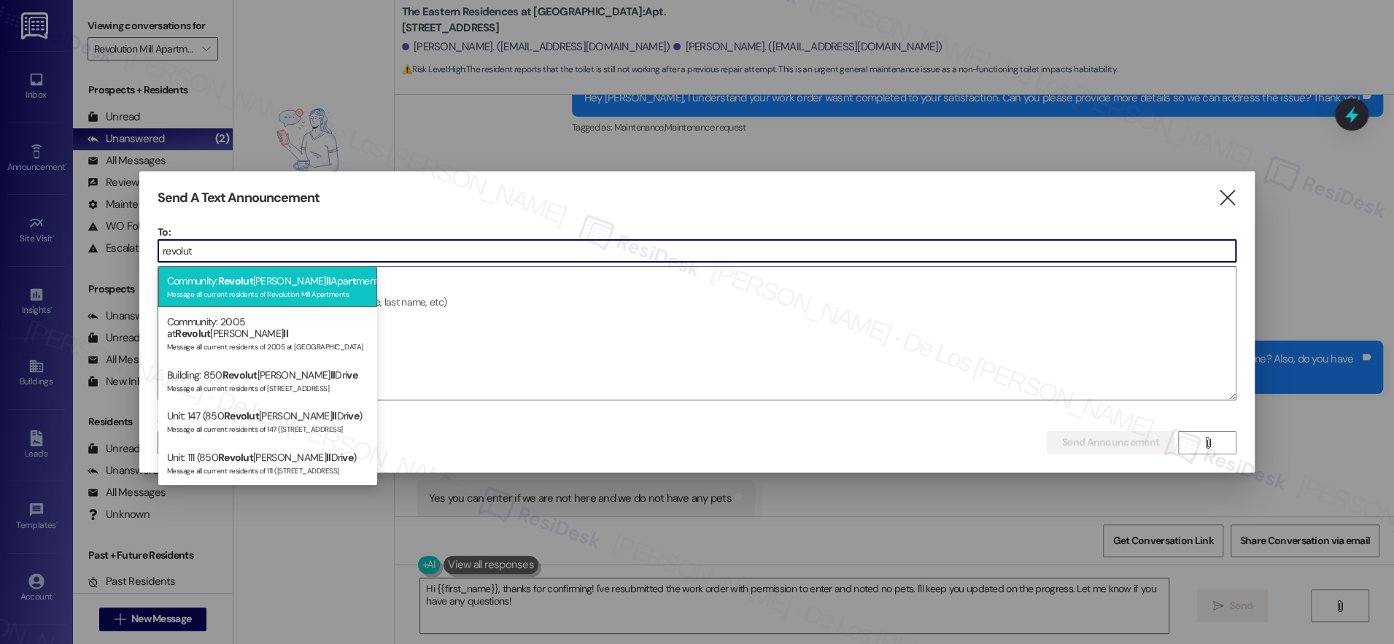
type input "revolut"
click at [233, 283] on span "Revolut" at bounding box center [235, 280] width 35 height 13
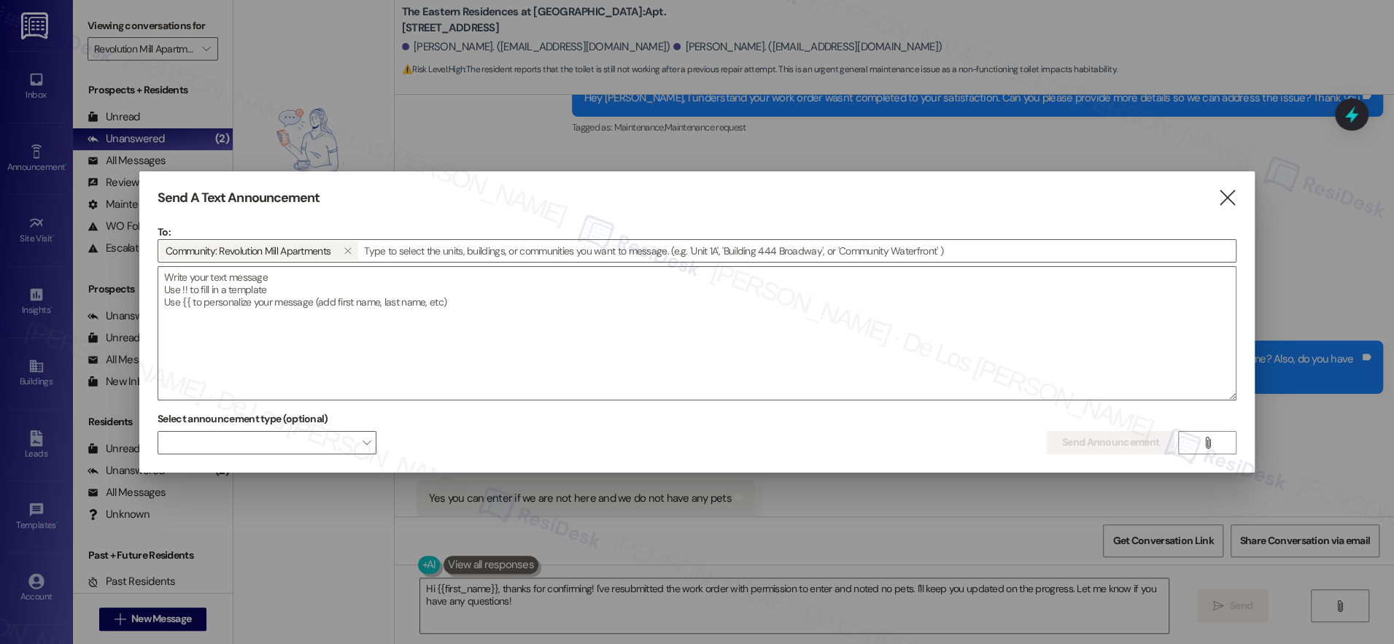
click at [1234, 202] on icon "" at bounding box center [1227, 197] width 20 height 15
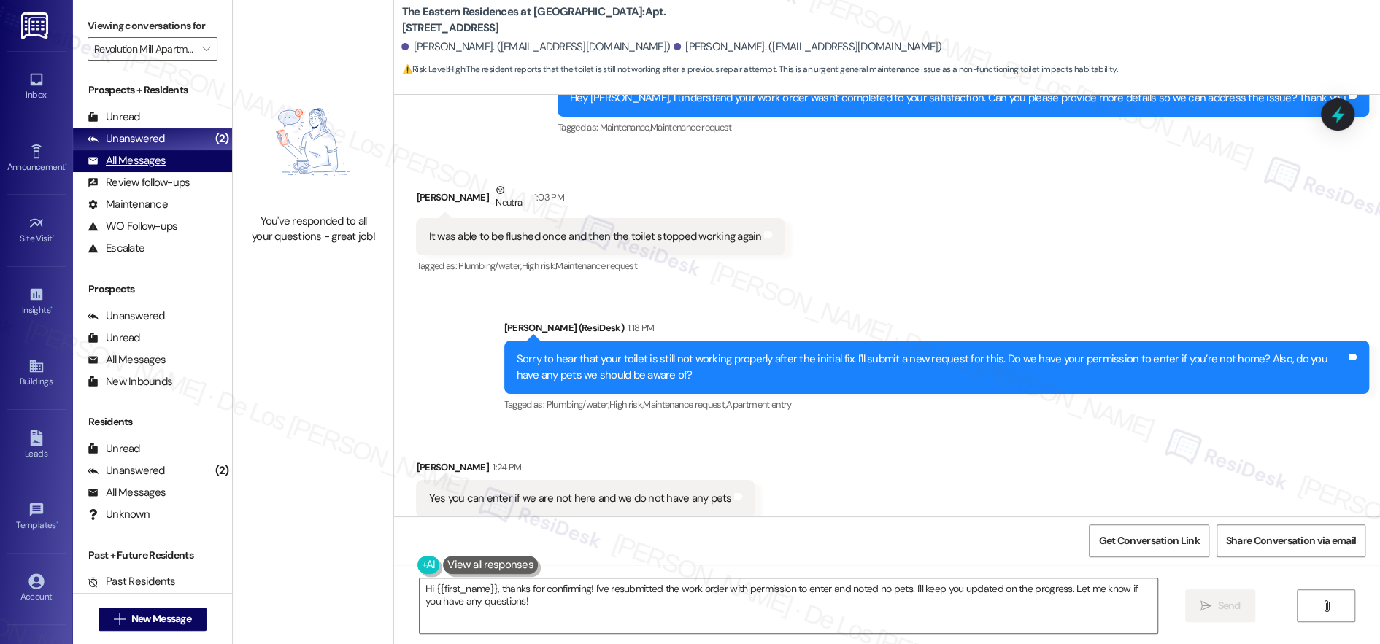
drag, startPoint x: 186, startPoint y: 164, endPoint x: 201, endPoint y: 159, distance: 15.5
click at [186, 164] on div "All Messages (undefined)" at bounding box center [152, 161] width 159 height 22
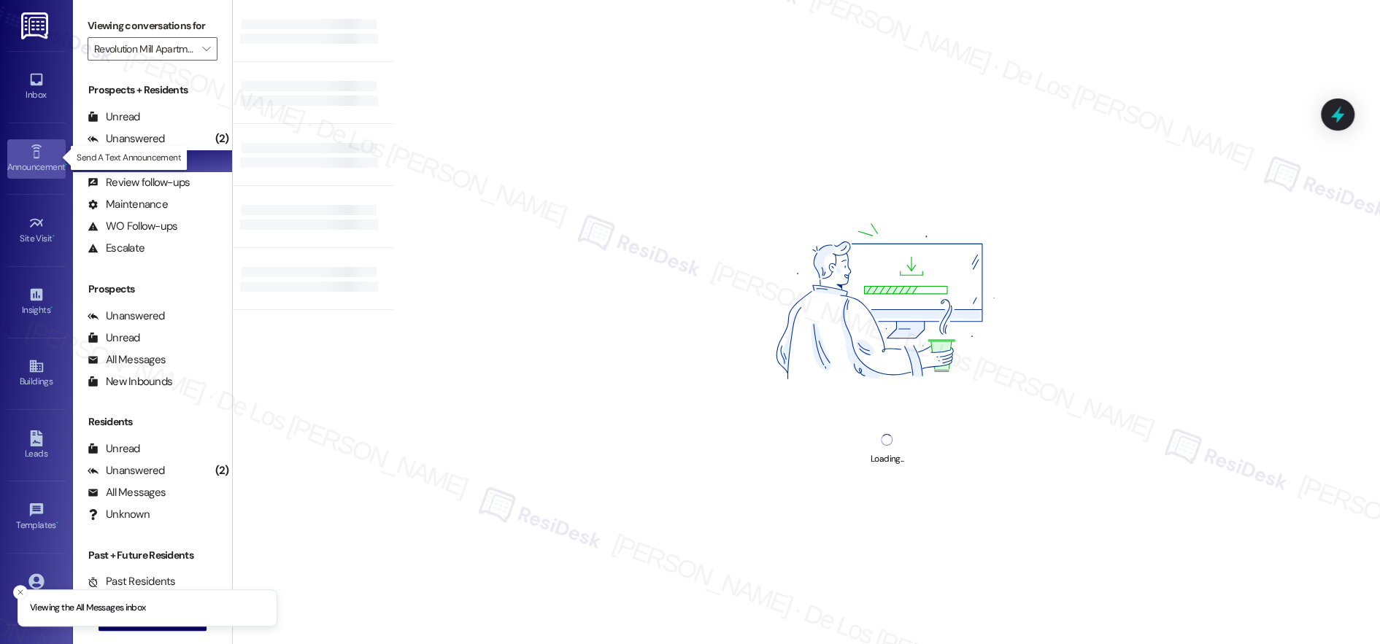
click at [36, 153] on icon at bounding box center [36, 152] width 16 height 16
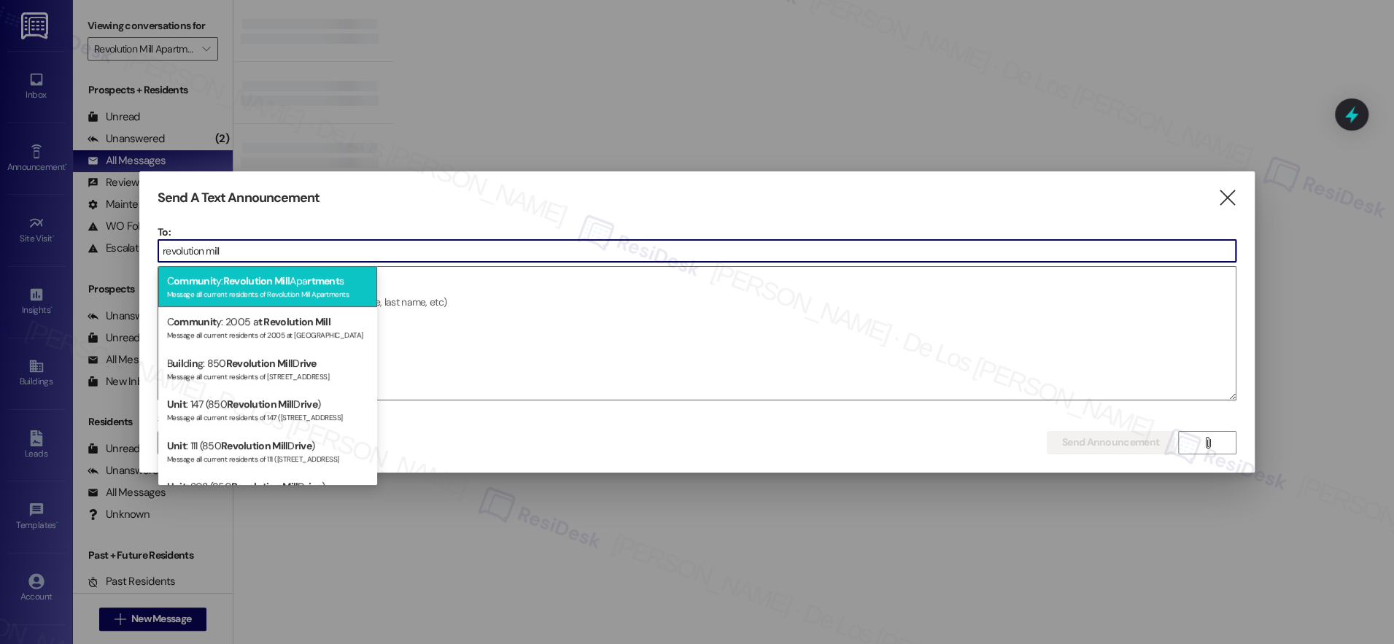
type input "revolution mill"
click at [250, 289] on div "Message all current residents of Revolution Mill Apartments" at bounding box center [267, 293] width 201 height 12
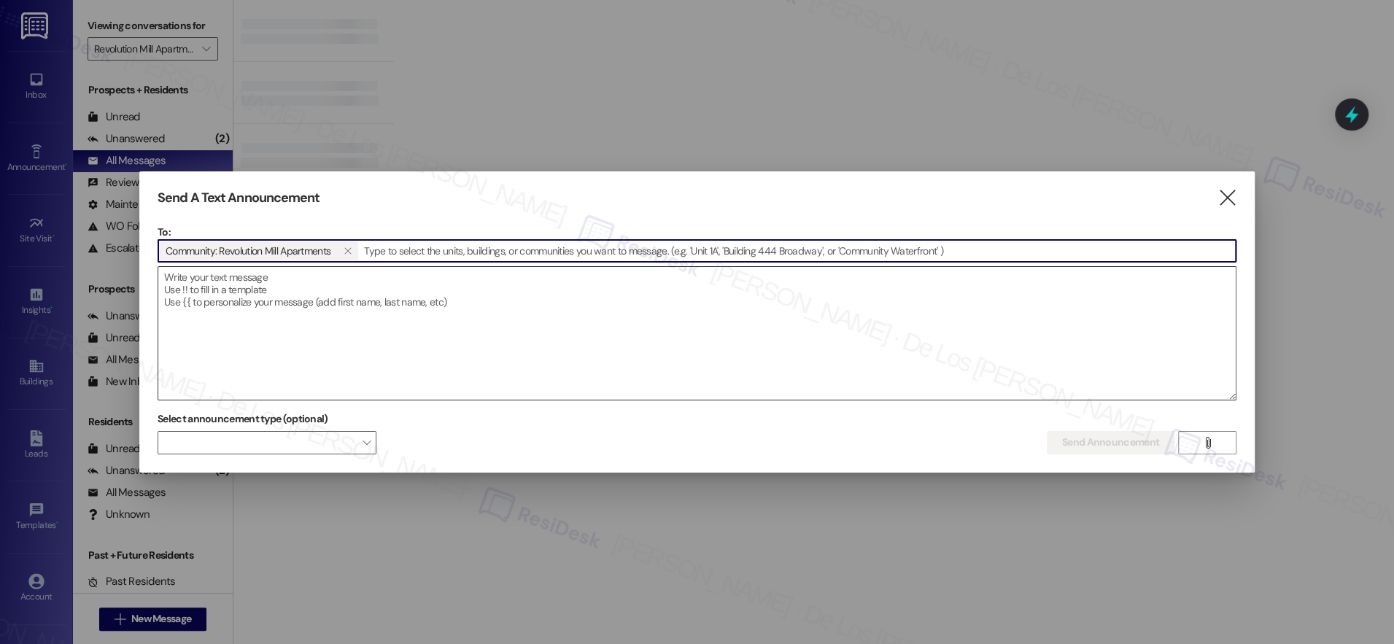
click at [305, 306] on textarea at bounding box center [697, 333] width 1078 height 133
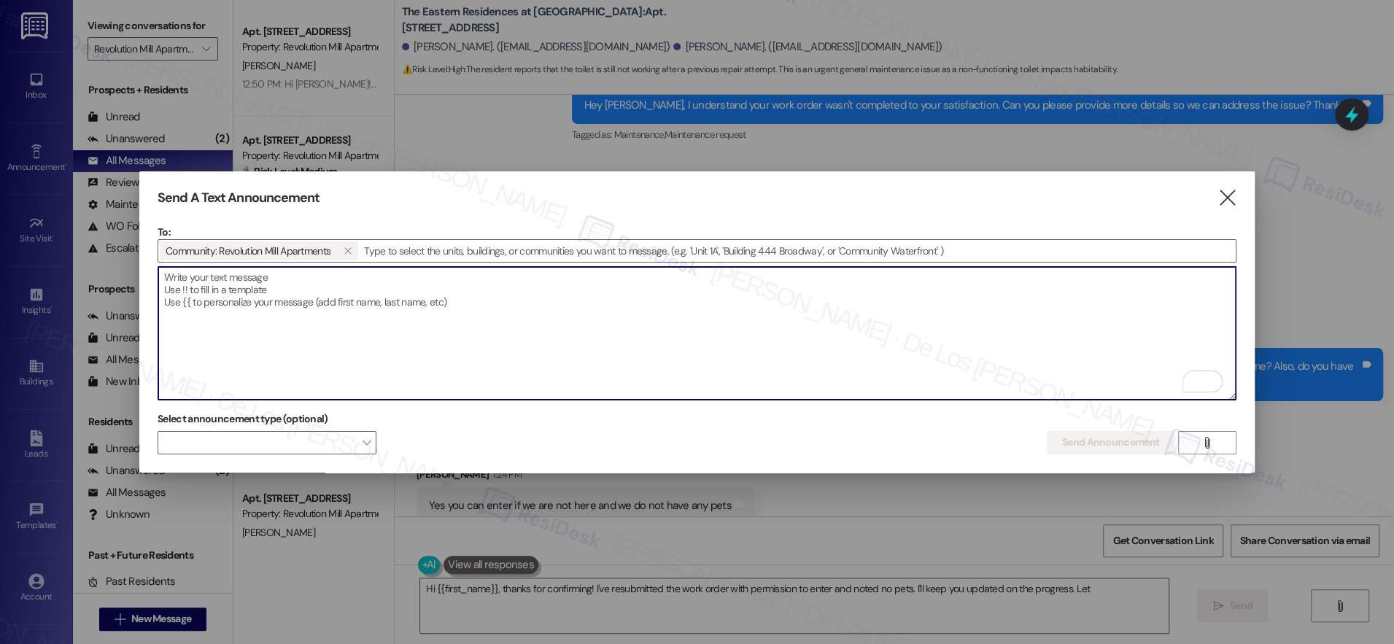
type textarea "Hi {{first_name}}, thanks for confirming! I've resubmitted the work order with …"
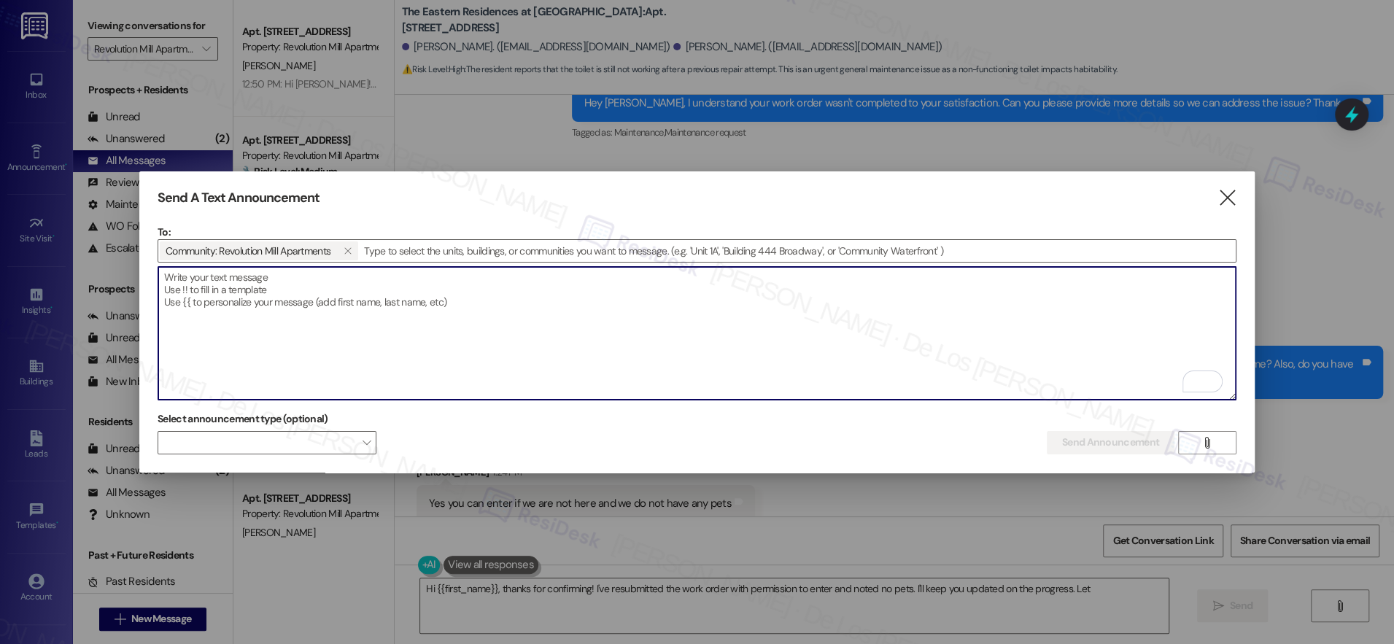
paste textarea "Hey {{first_name}}, we’d love to know more about your experience at {{property}…"
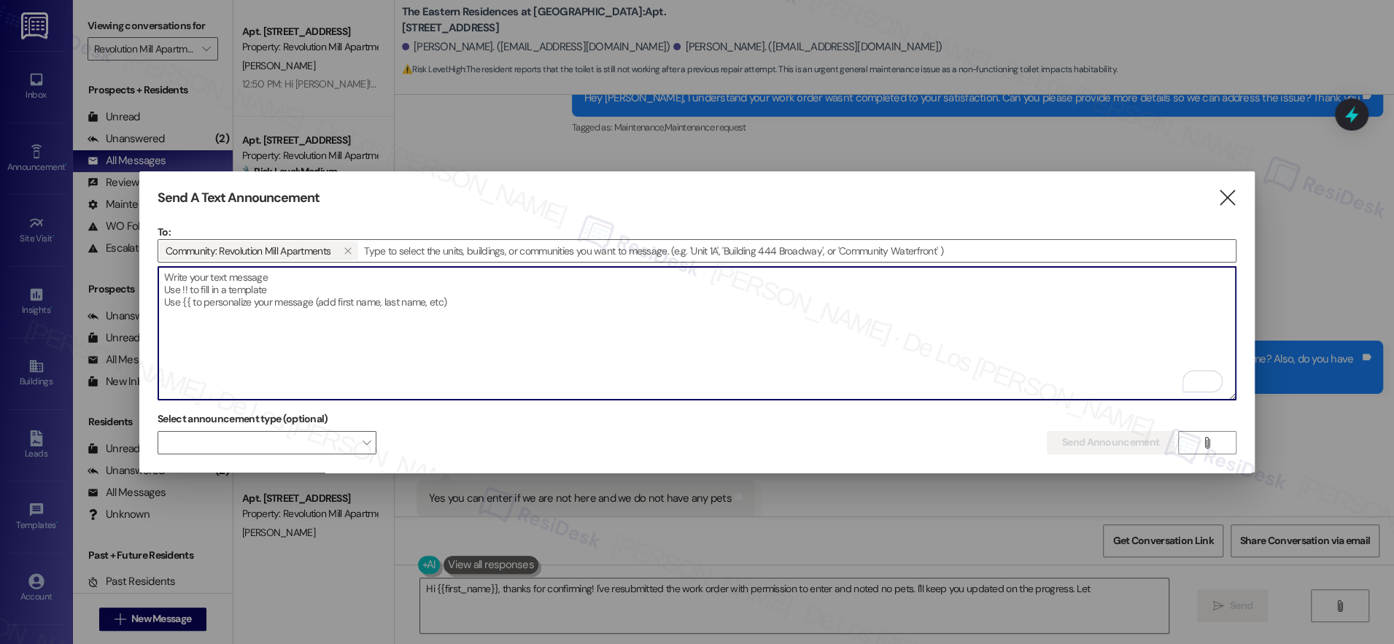
type textarea "Hey {{first_name}}, we’d love to know more about your experience at {{property}…"
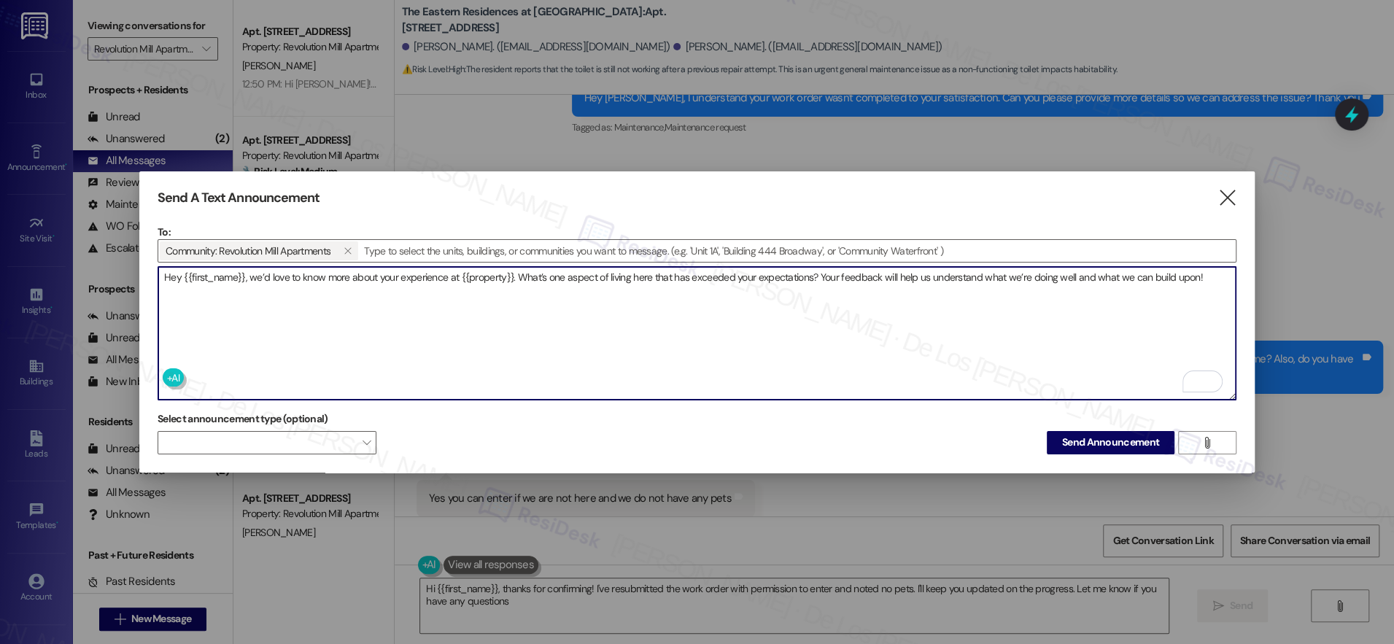
type textarea "Hi {{first_name}}, thanks for confirming! I've resubmitted the work order with …"
type textarea "Hey {{first_name}}, we’d love to know more about your experience at {{property}…"
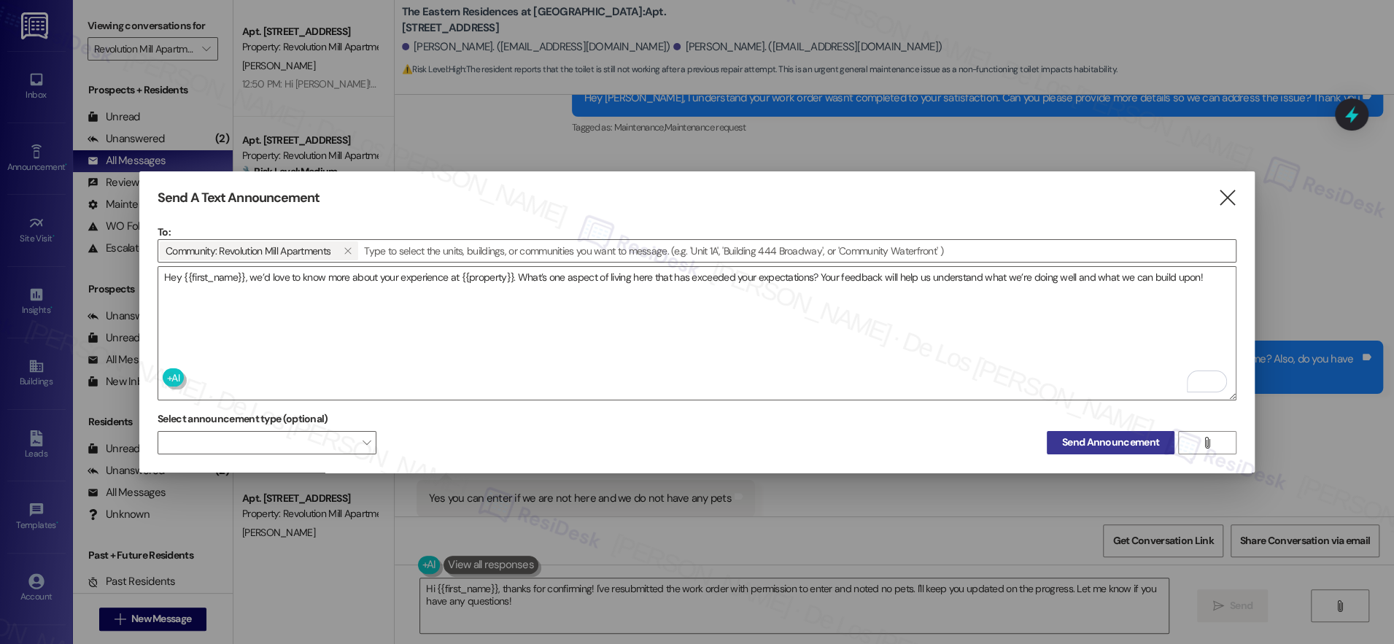
click at [1102, 437] on span "Send Announcement" at bounding box center [1110, 442] width 97 height 15
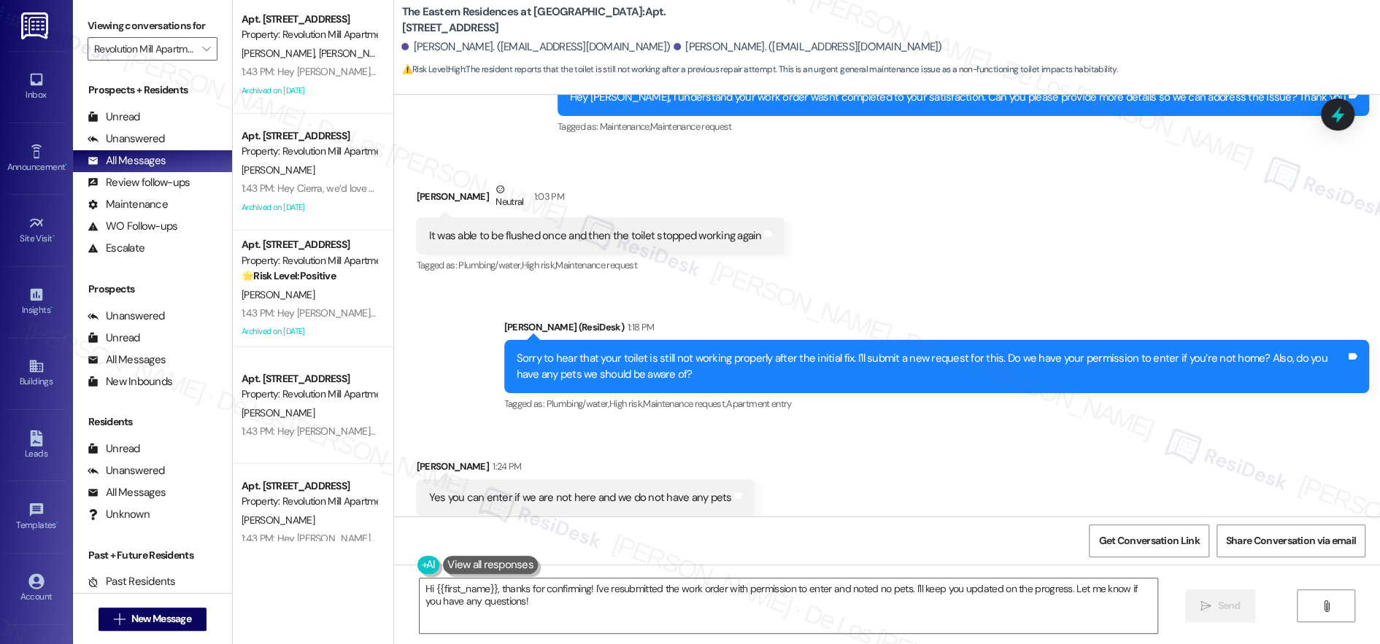
scroll to position [0, 0]
click at [162, 48] on input "Revolution Mill Apartments" at bounding box center [144, 48] width 100 height 23
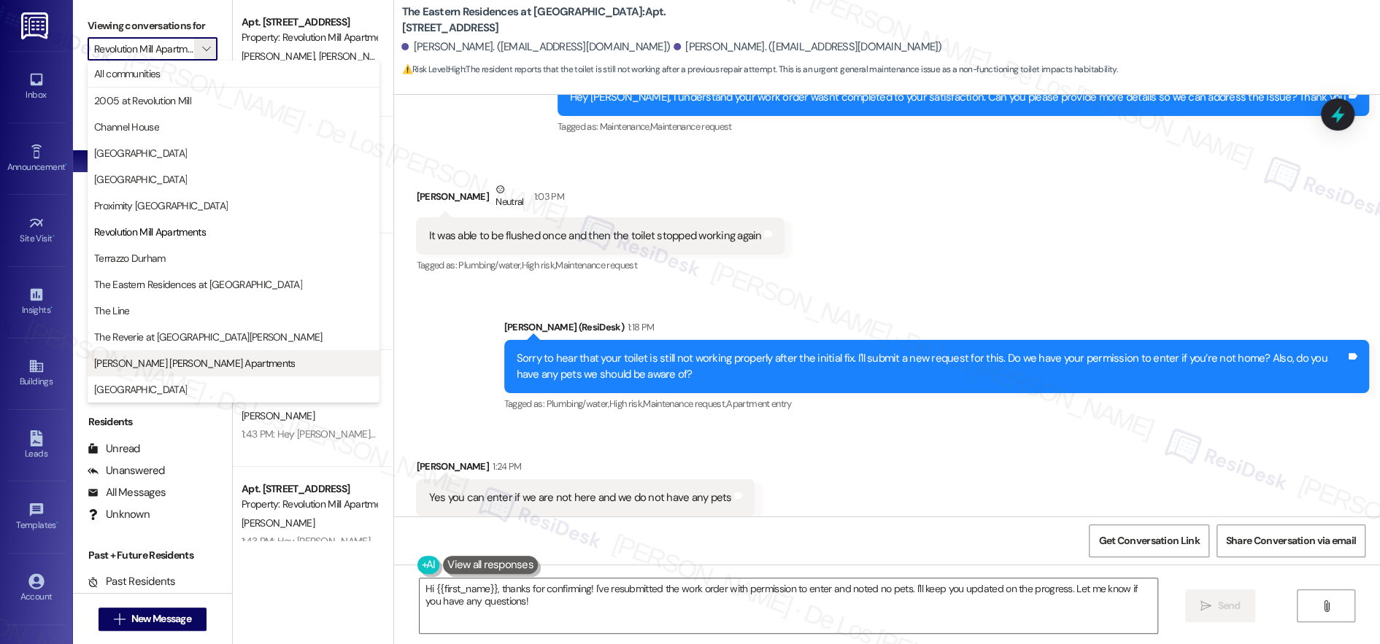
click at [134, 360] on span "[PERSON_NAME] [PERSON_NAME] Apartments" at bounding box center [194, 363] width 201 height 15
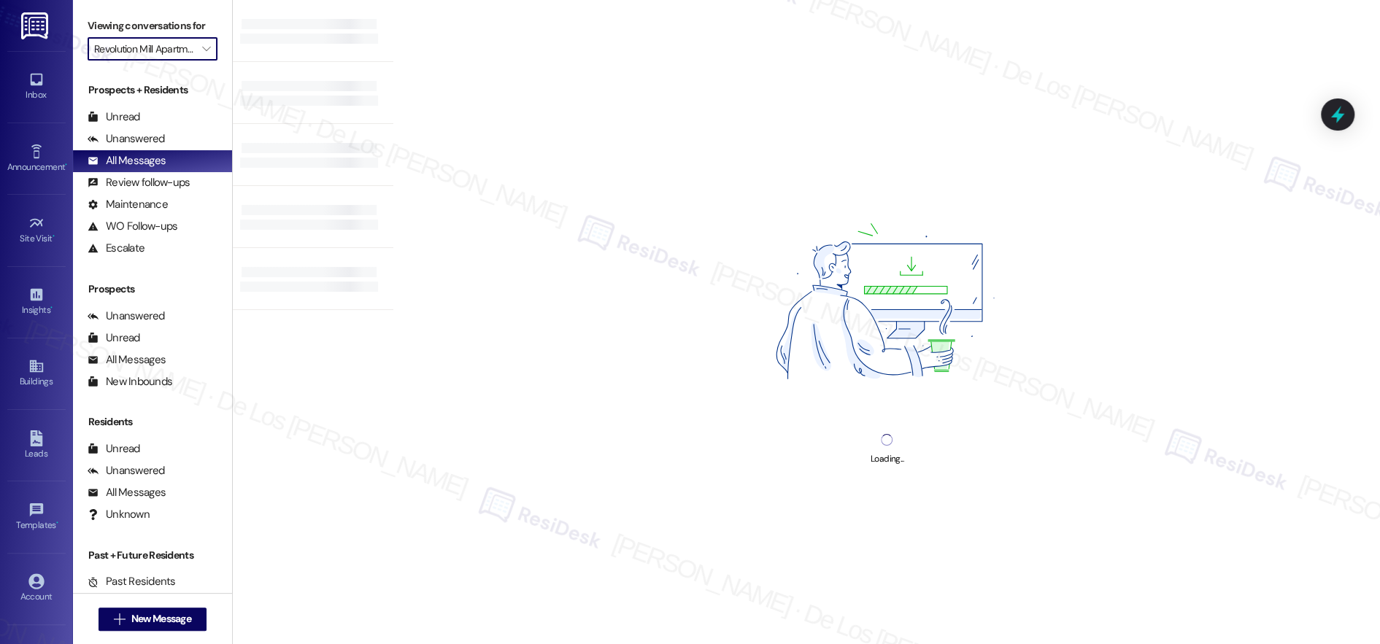
type input "[PERSON_NAME] [PERSON_NAME] Apartments"
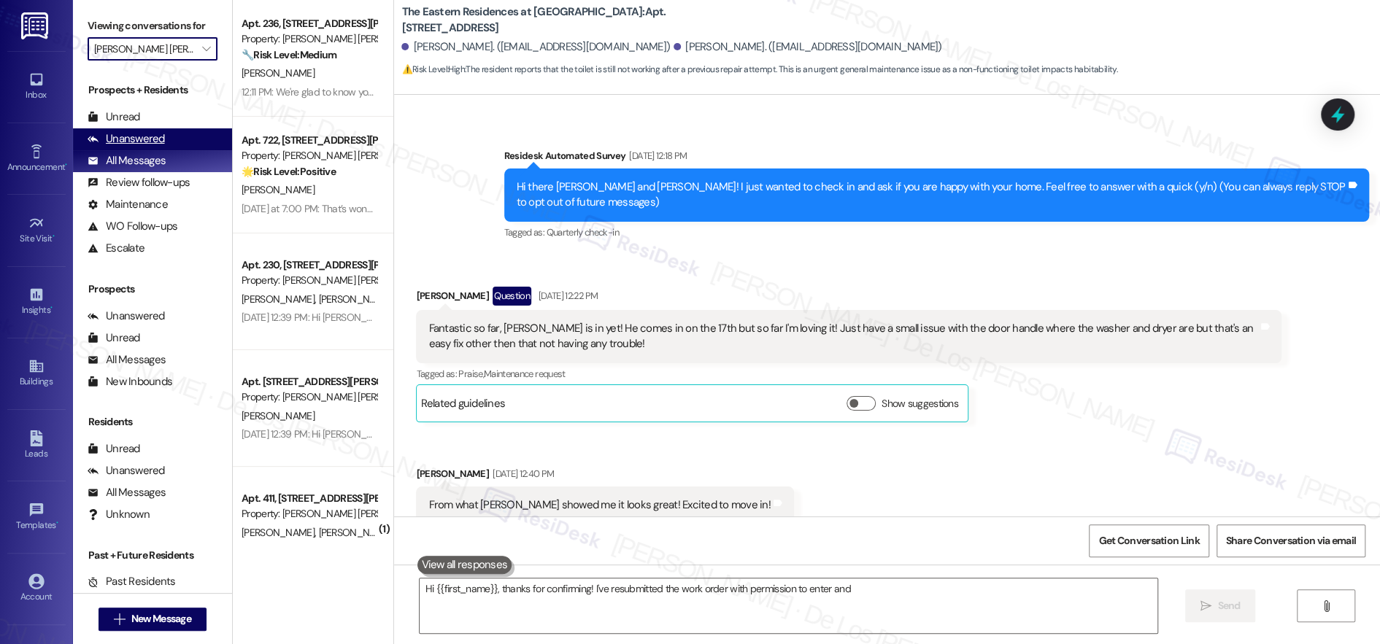
click at [193, 142] on div "Unanswered (0)" at bounding box center [152, 139] width 159 height 22
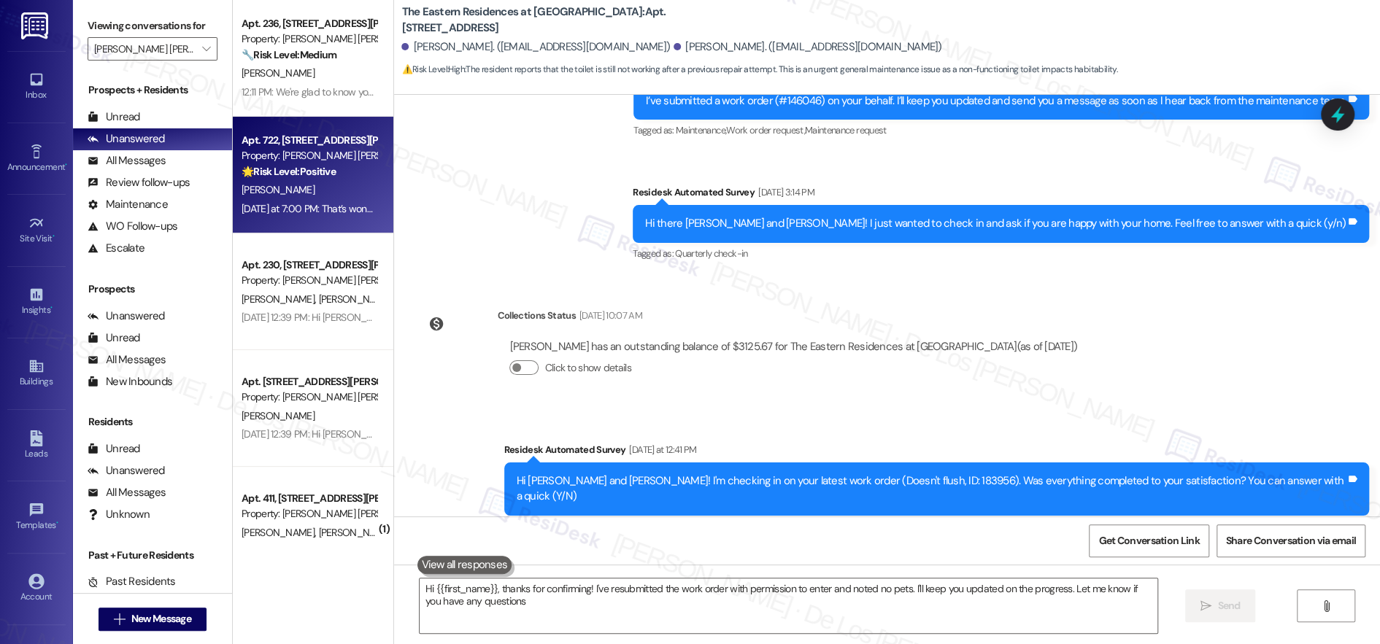
type textarea "Hi {{first_name}}, thanks for confirming! I've resubmitted the work order with …"
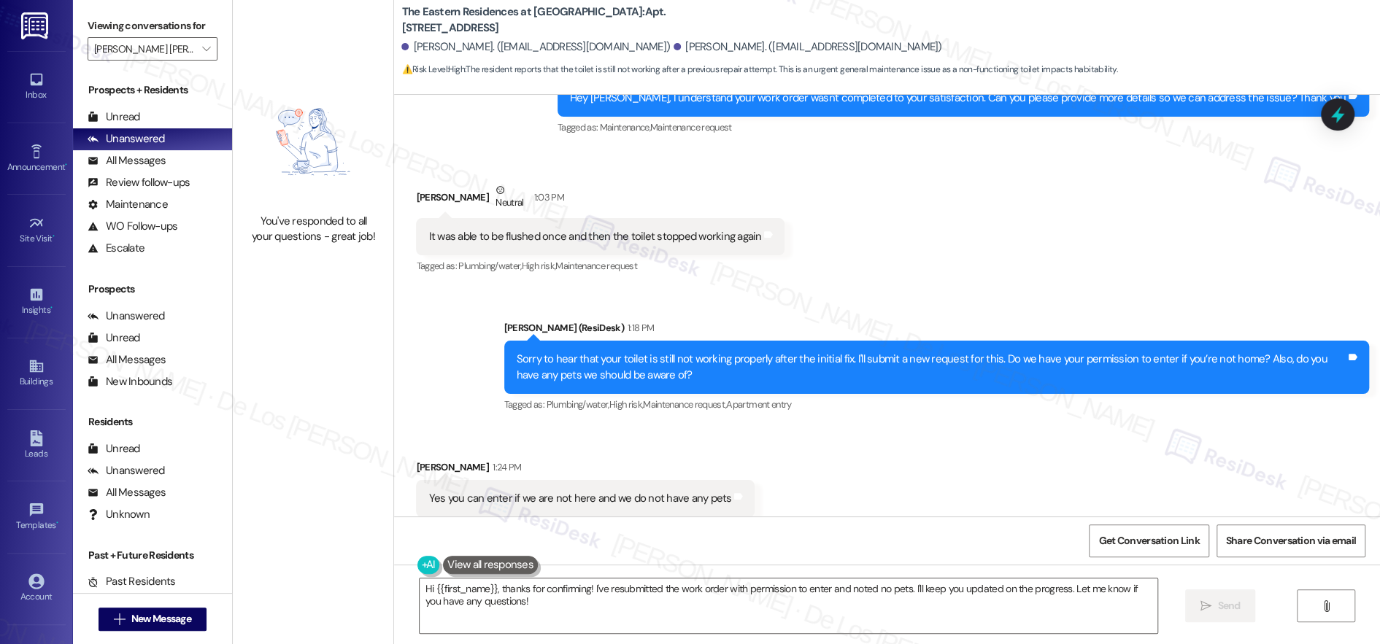
scroll to position [1, 0]
click at [14, 162] on div "Announcement •" at bounding box center [36, 167] width 73 height 15
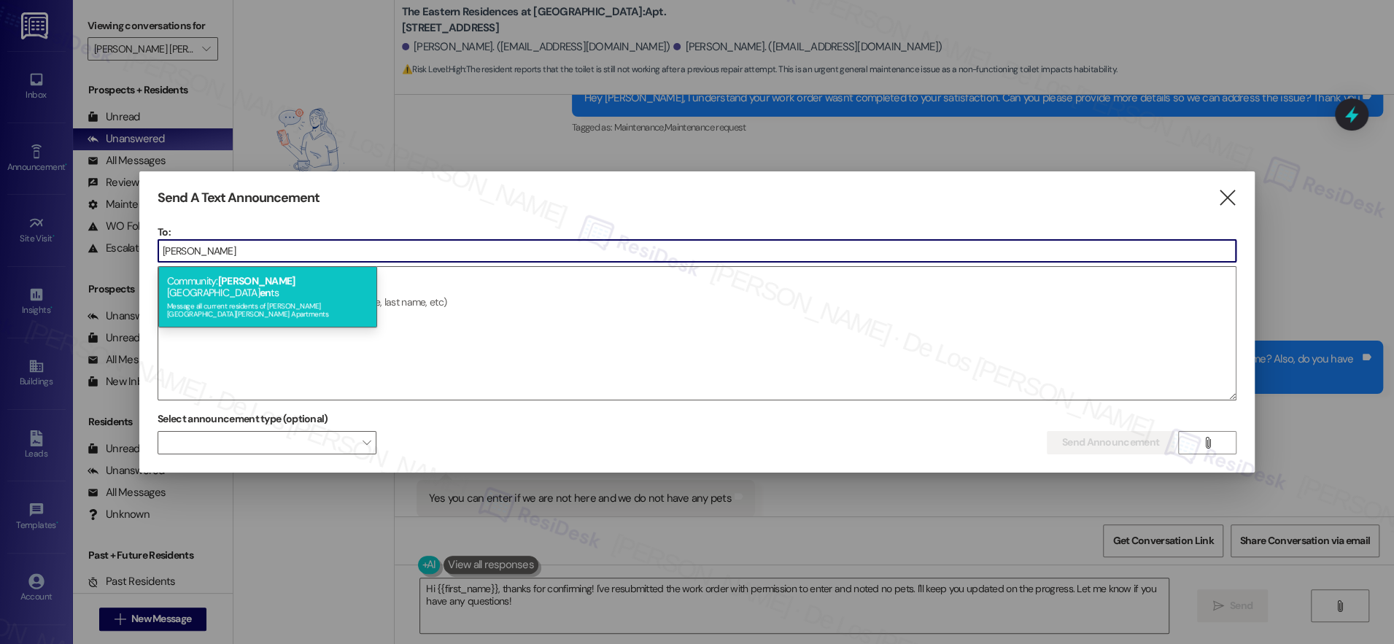
type input "[PERSON_NAME]"
click at [298, 304] on div "Community: [PERSON_NAME] [PERSON_NAME][GEOGRAPHIC_DATA] en ts Message all curre…" at bounding box center [267, 296] width 219 height 61
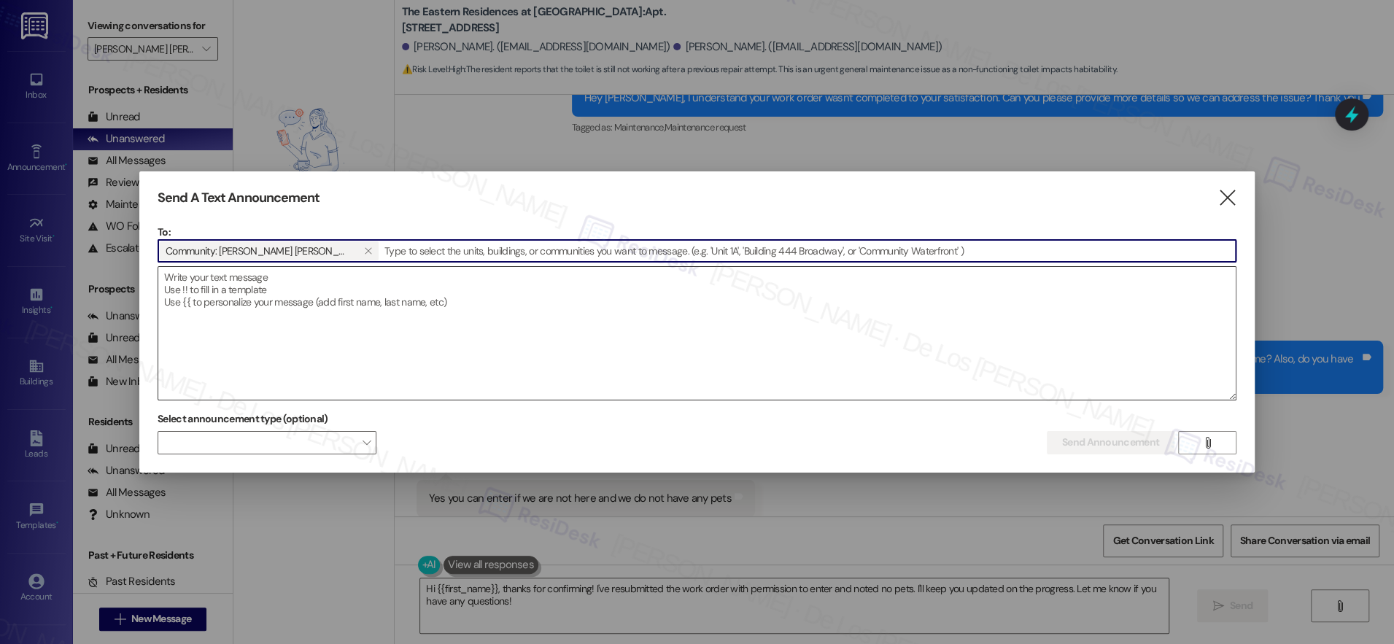
click at [324, 314] on textarea at bounding box center [697, 333] width 1078 height 133
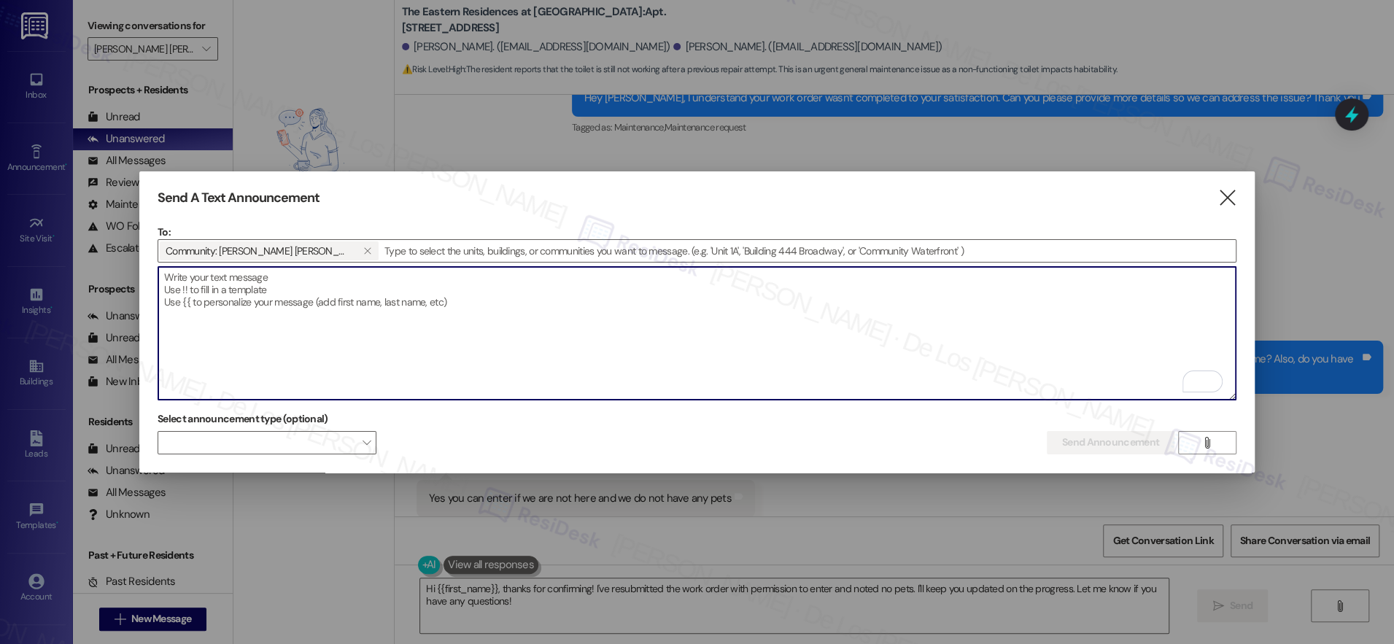
paste textarea "Hey {{first_name}}, we’d love to know more about your experience at {{property}…"
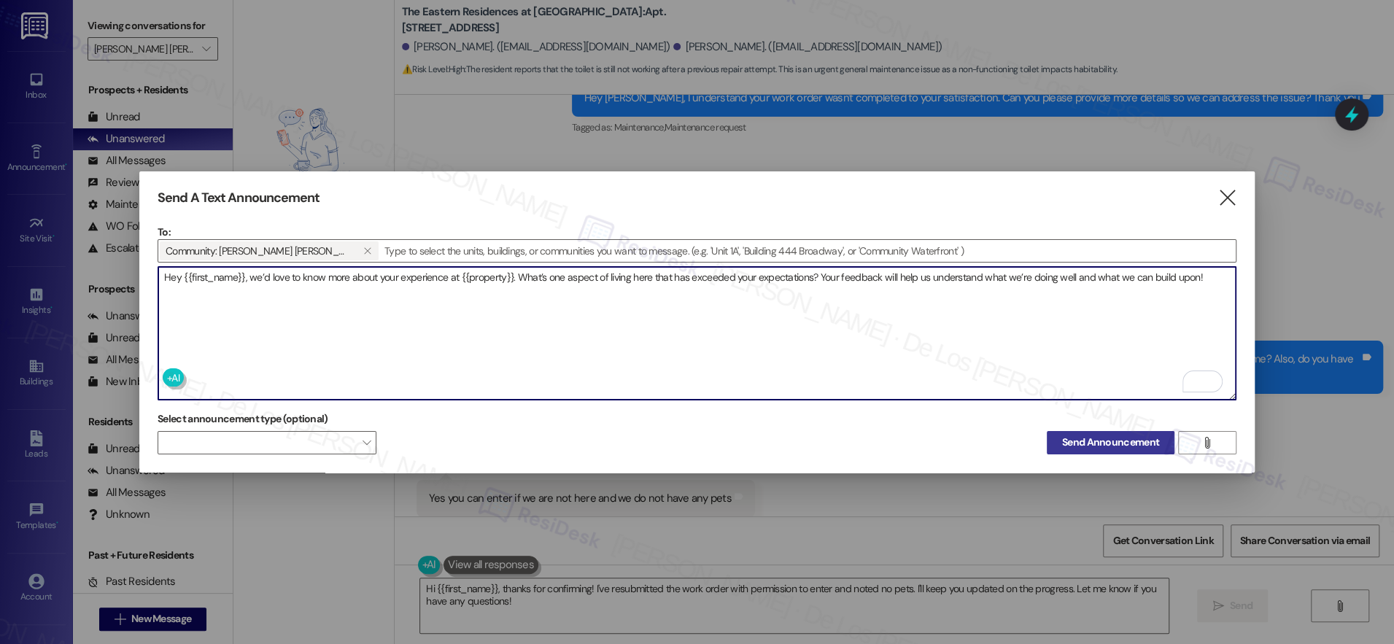
type textarea "Hey {{first_name}}, we’d love to know more about your experience at {{property}…"
click at [1124, 436] on span "Send Announcement" at bounding box center [1110, 442] width 97 height 15
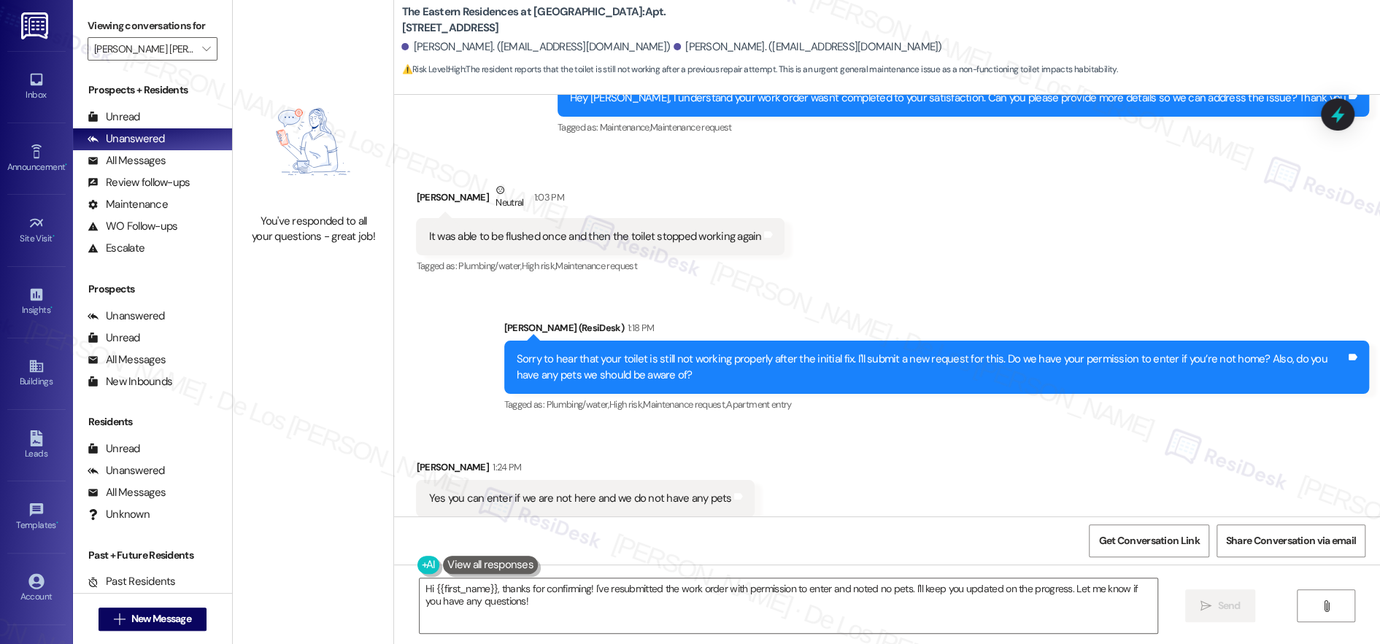
scroll to position [1902, 0]
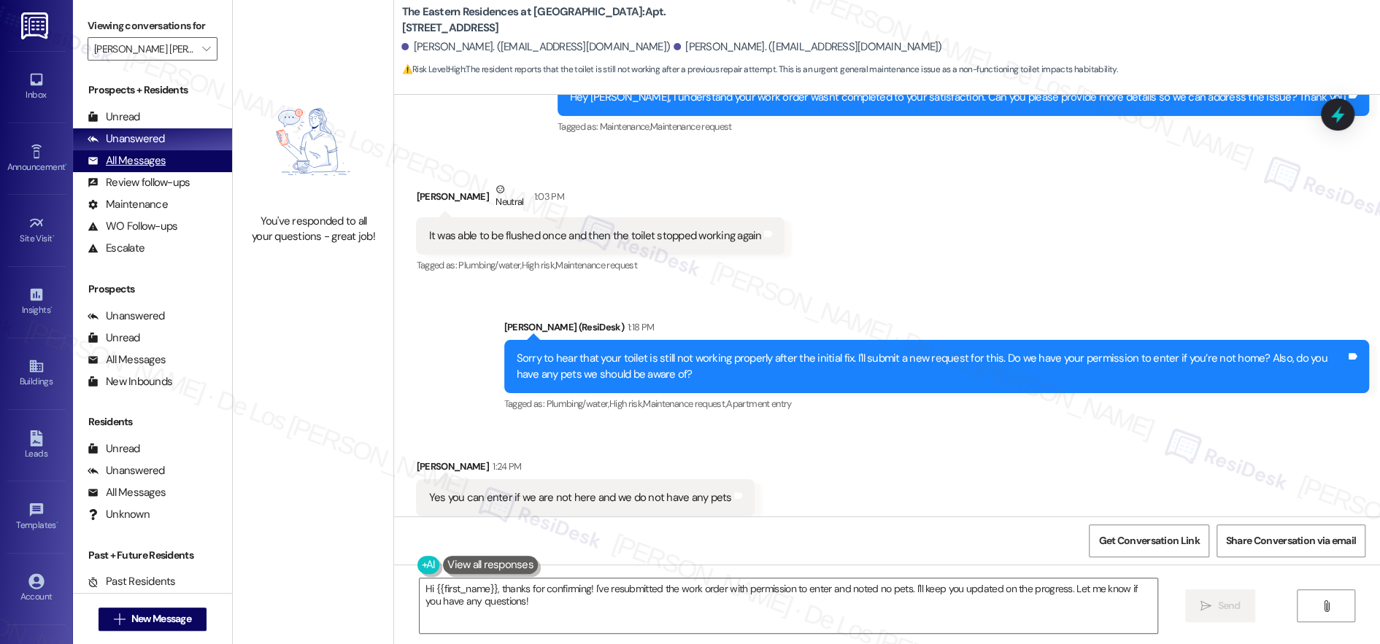
click at [203, 163] on div "All Messages (undefined)" at bounding box center [152, 161] width 159 height 22
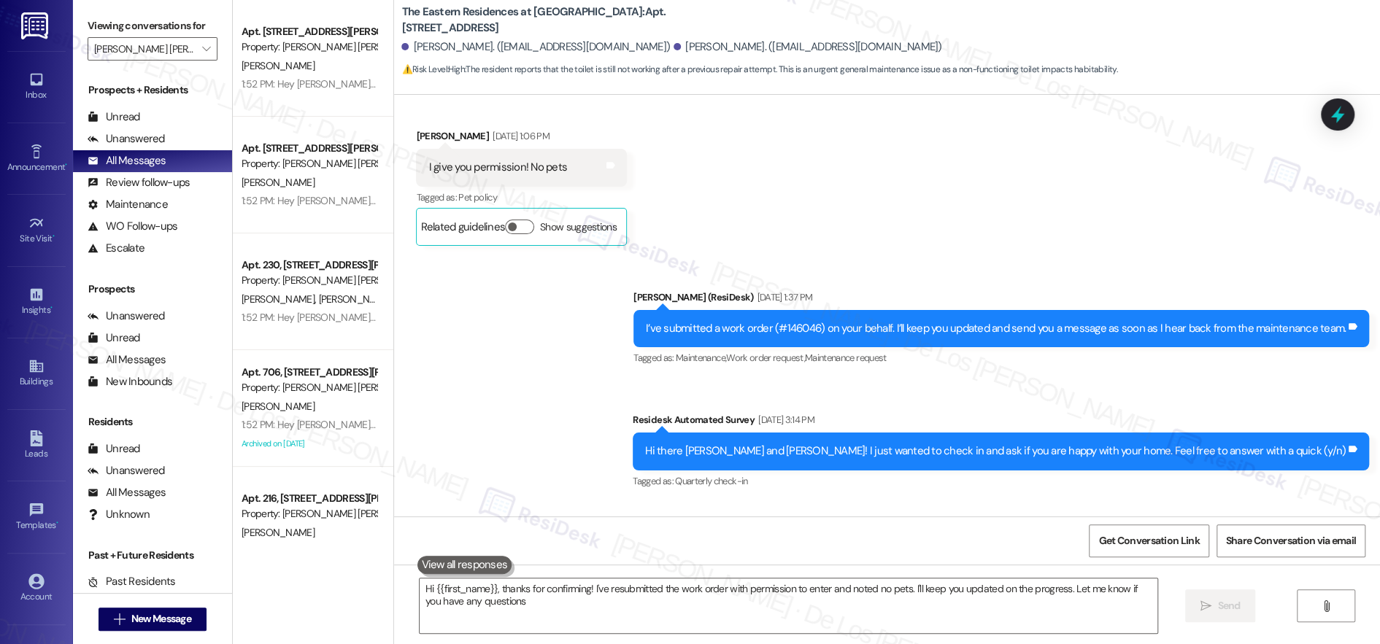
type textarea "Hi {{first_name}}, thanks for confirming! I've resubmitted the work order with …"
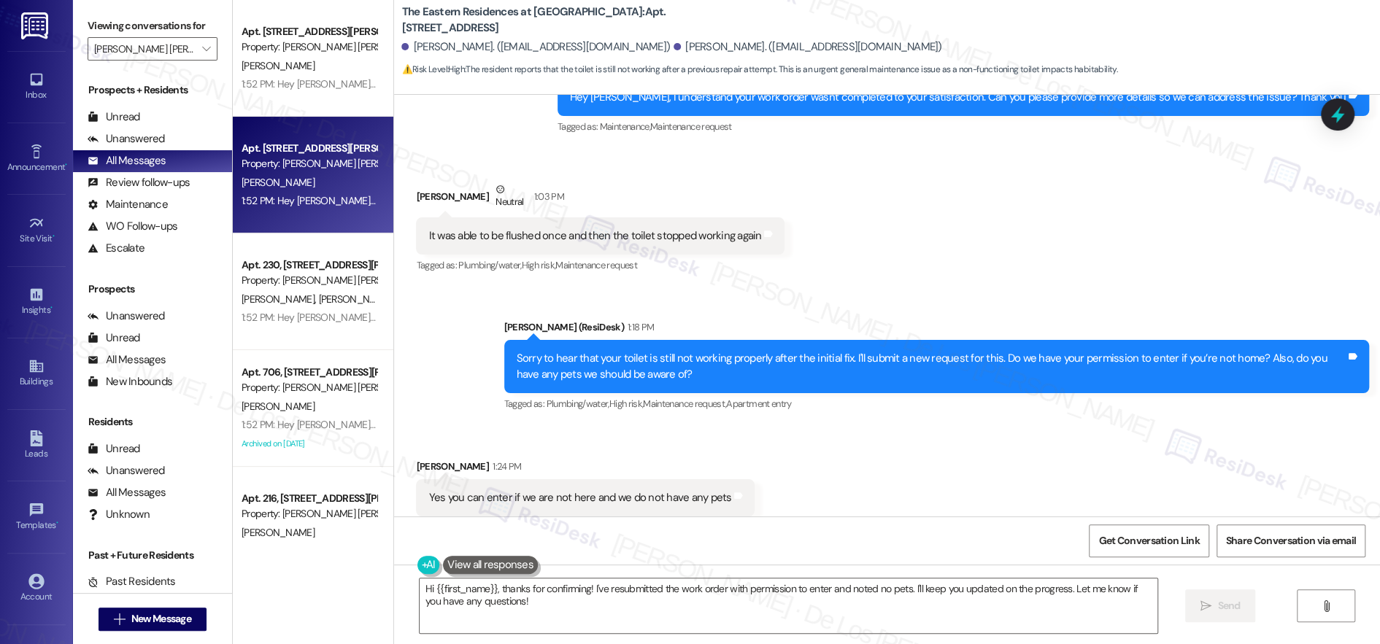
scroll to position [0, 0]
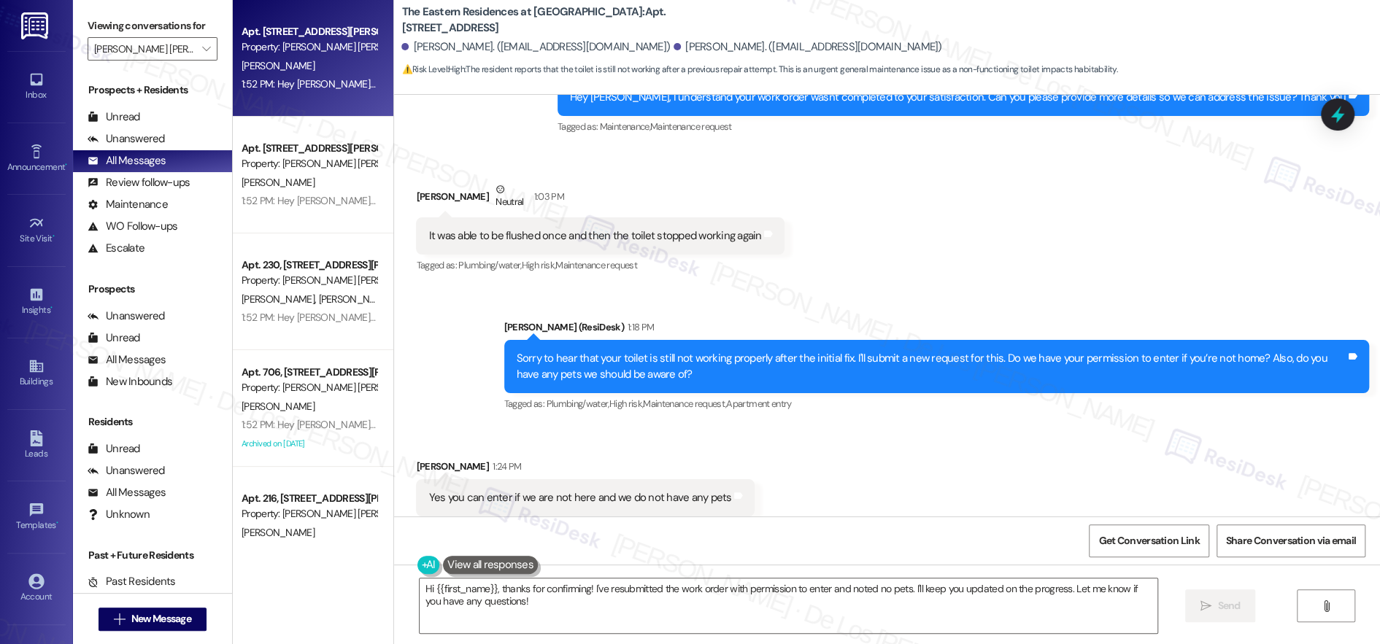
click at [330, 49] on div "Property: [PERSON_NAME] [PERSON_NAME] Apartments" at bounding box center [308, 46] width 135 height 15
type textarea "Hi {{first_name}}, thanks for confirming! I've resubmitted the work order with …"
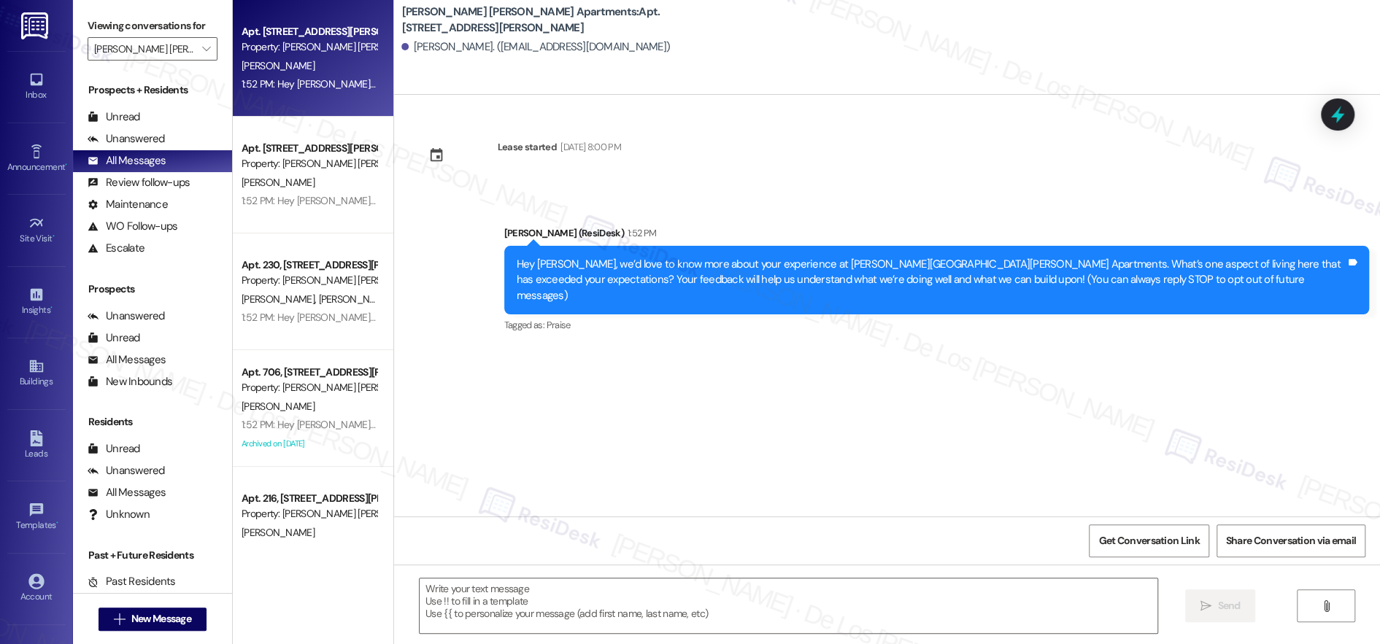
type textarea "Fetching suggested responses. Please feel free to read through the conversation…"
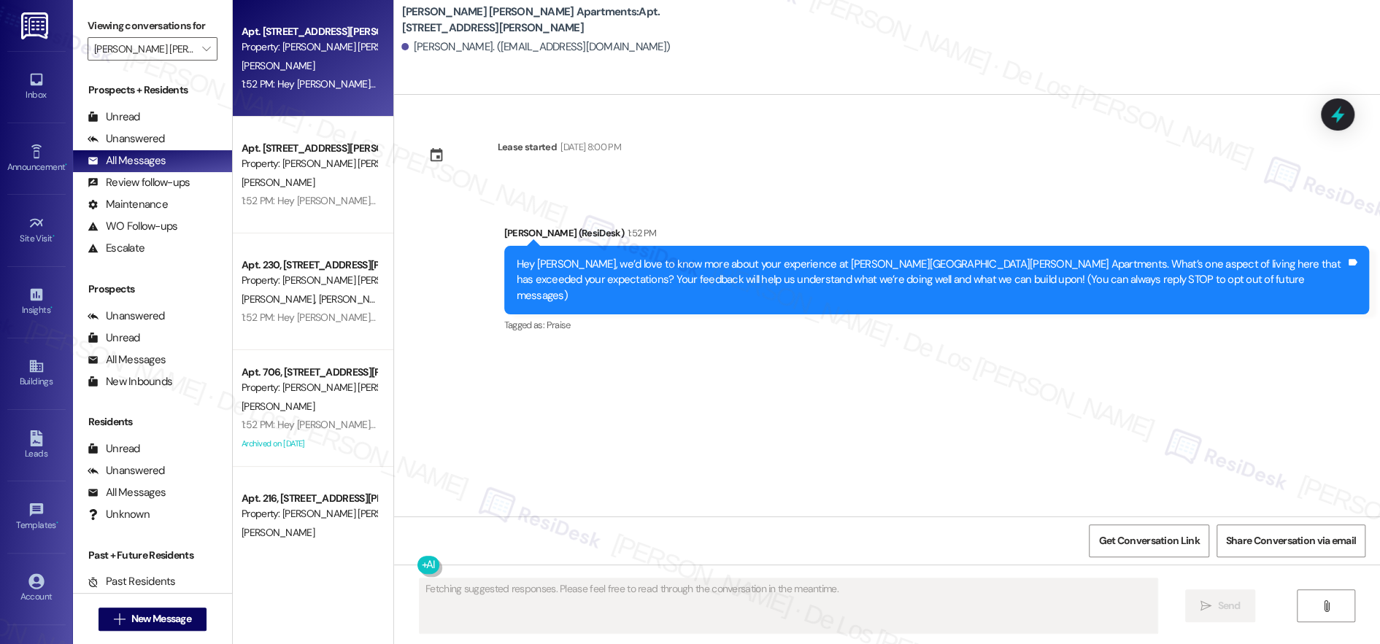
scroll to position [1, 0]
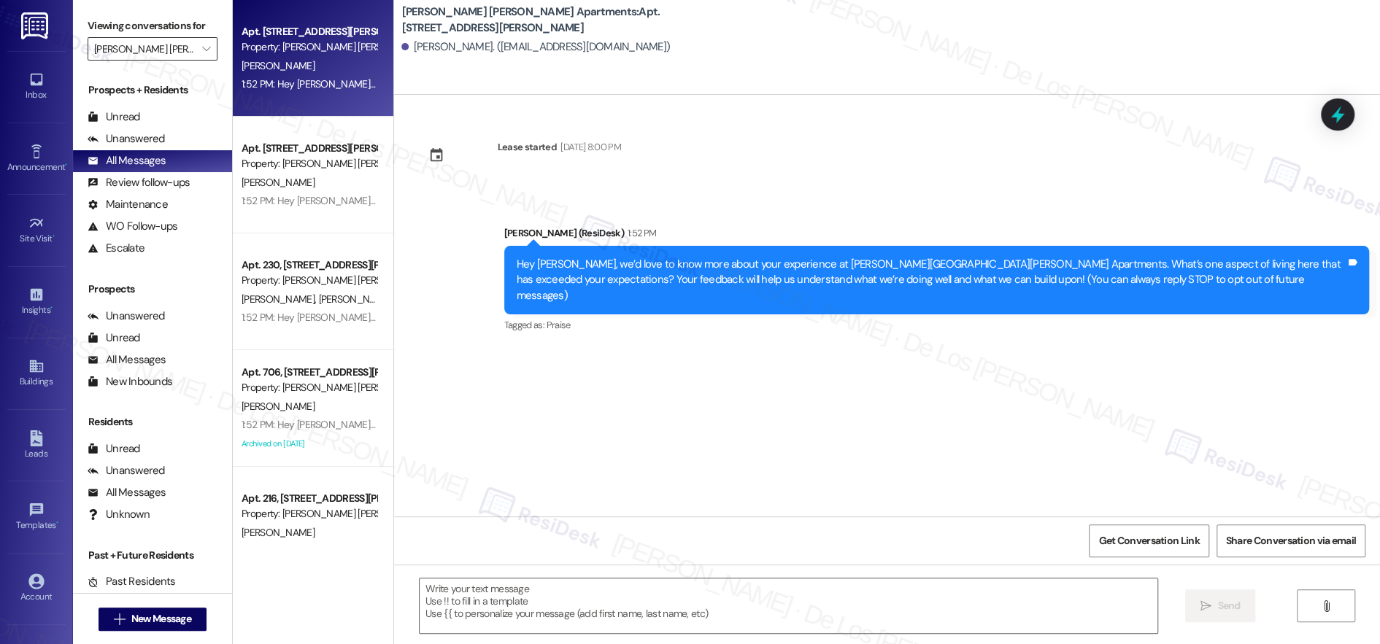
click at [180, 55] on input "[PERSON_NAME] [PERSON_NAME] Apartments" at bounding box center [144, 48] width 100 height 23
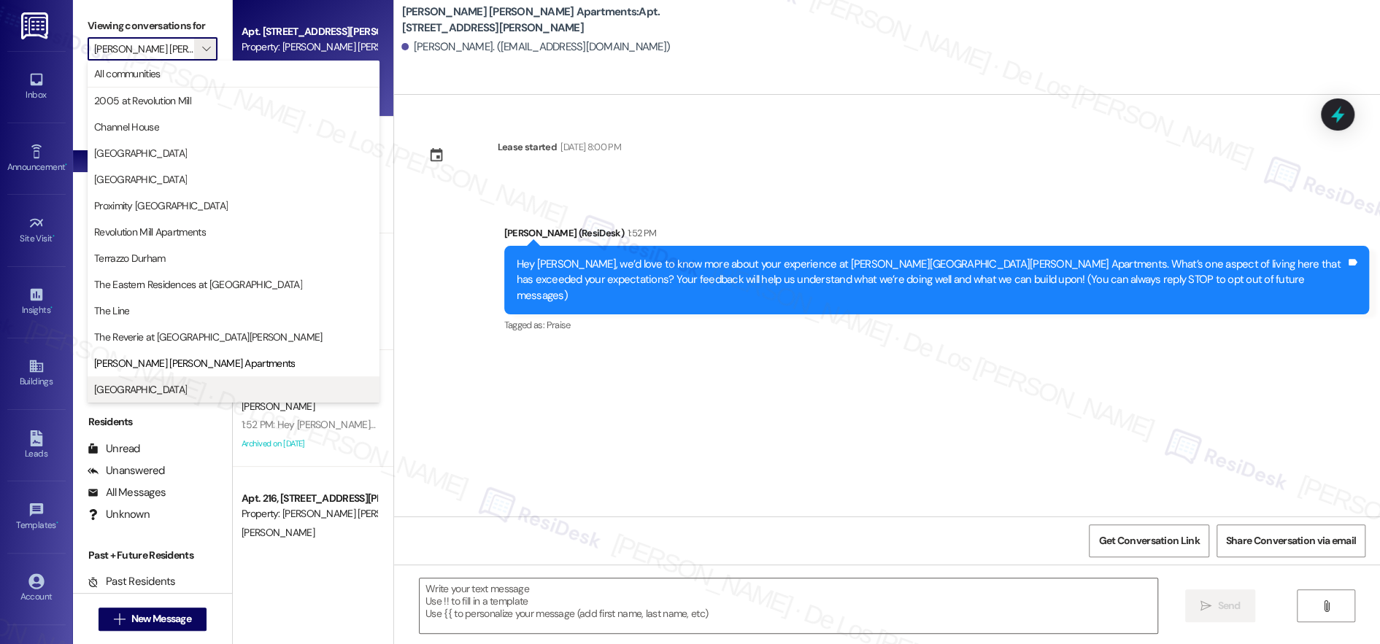
click at [140, 393] on span "[GEOGRAPHIC_DATA]" at bounding box center [140, 389] width 93 height 15
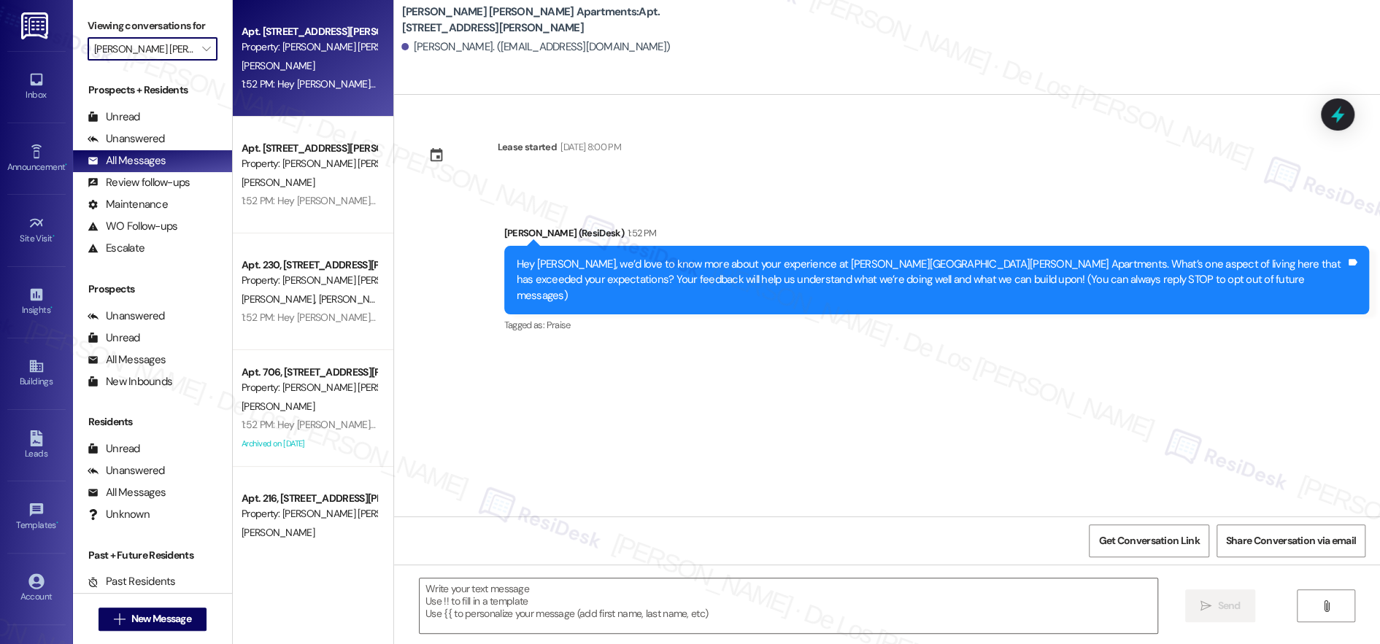
type input "[GEOGRAPHIC_DATA]"
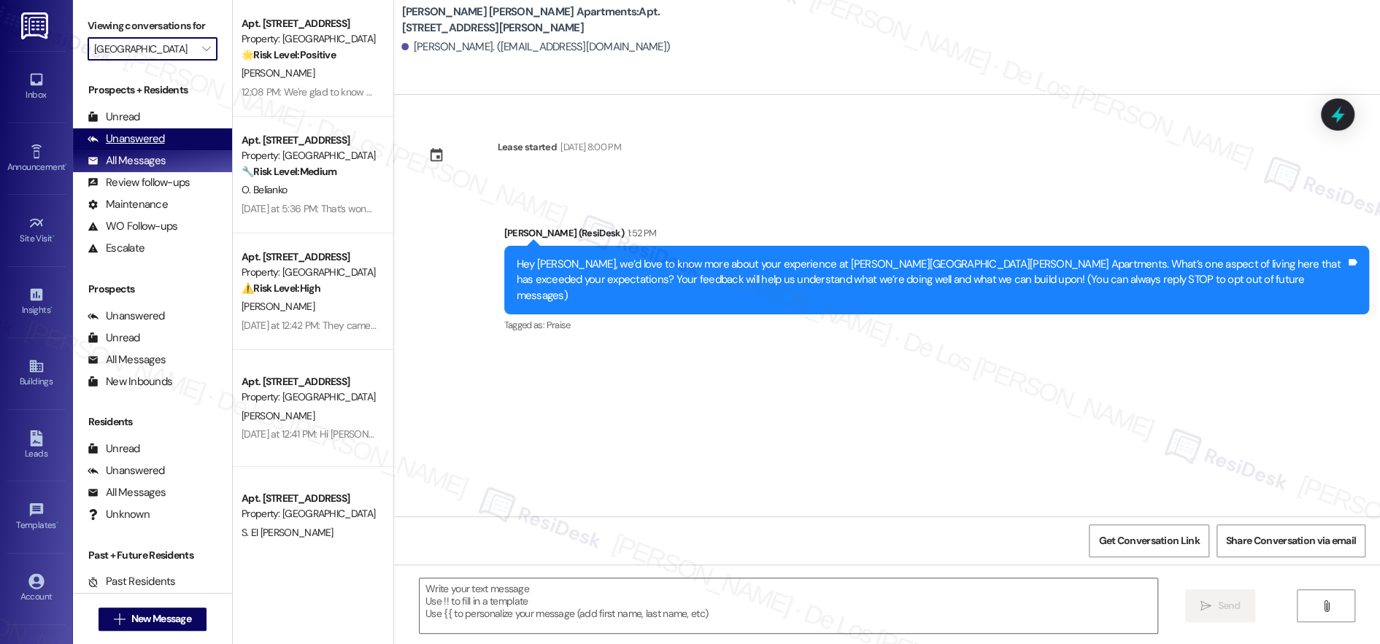
type textarea "Fetching suggested responses. Please feel free to read through the conversation…"
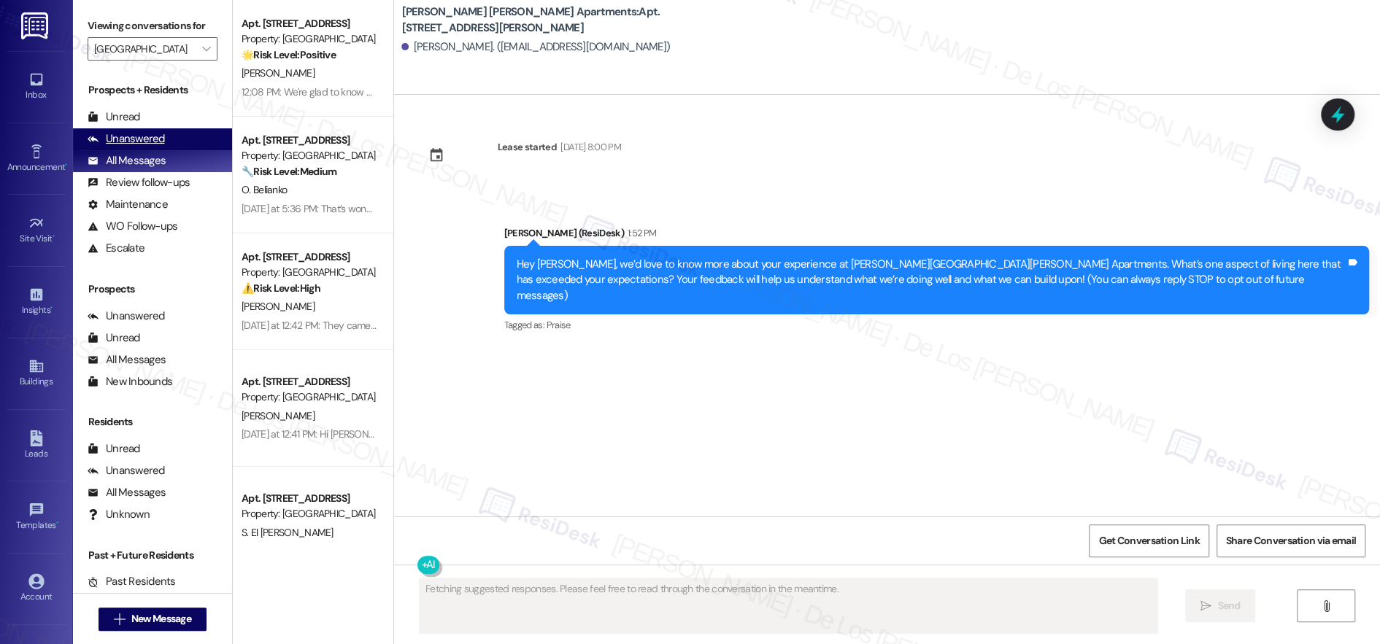
click at [163, 137] on div "Unanswered (0)" at bounding box center [152, 139] width 159 height 22
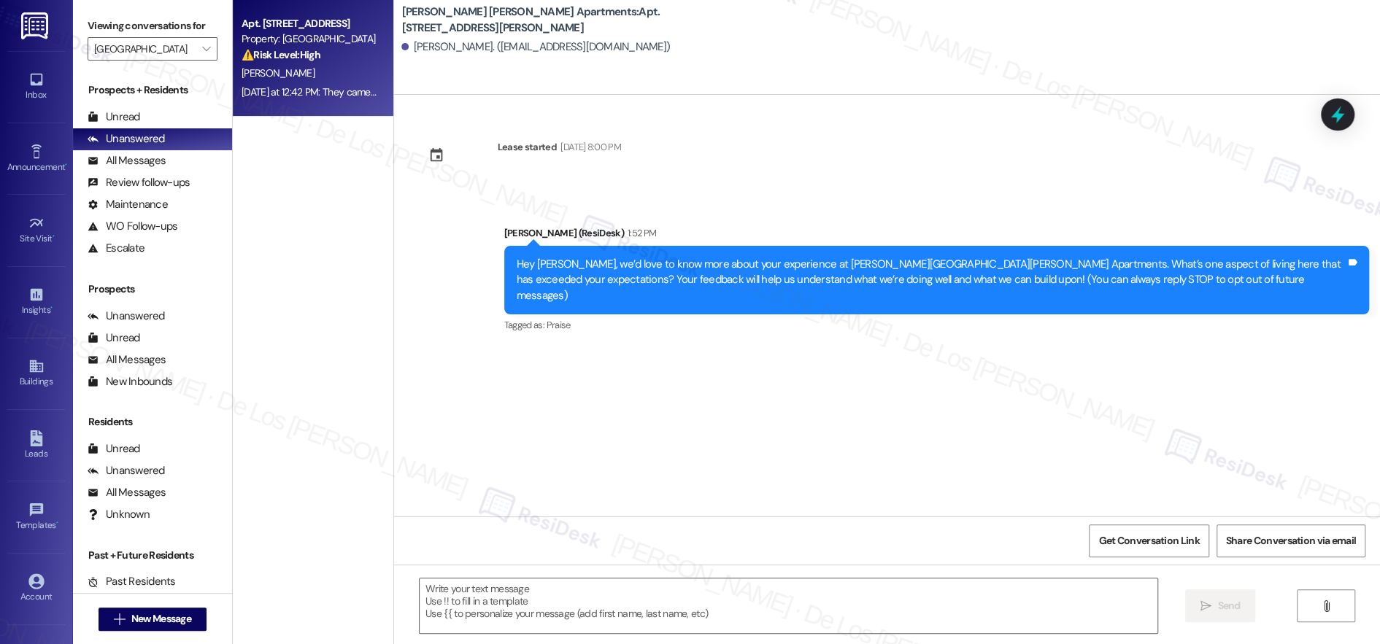
click at [317, 78] on div "[PERSON_NAME]" at bounding box center [309, 73] width 138 height 18
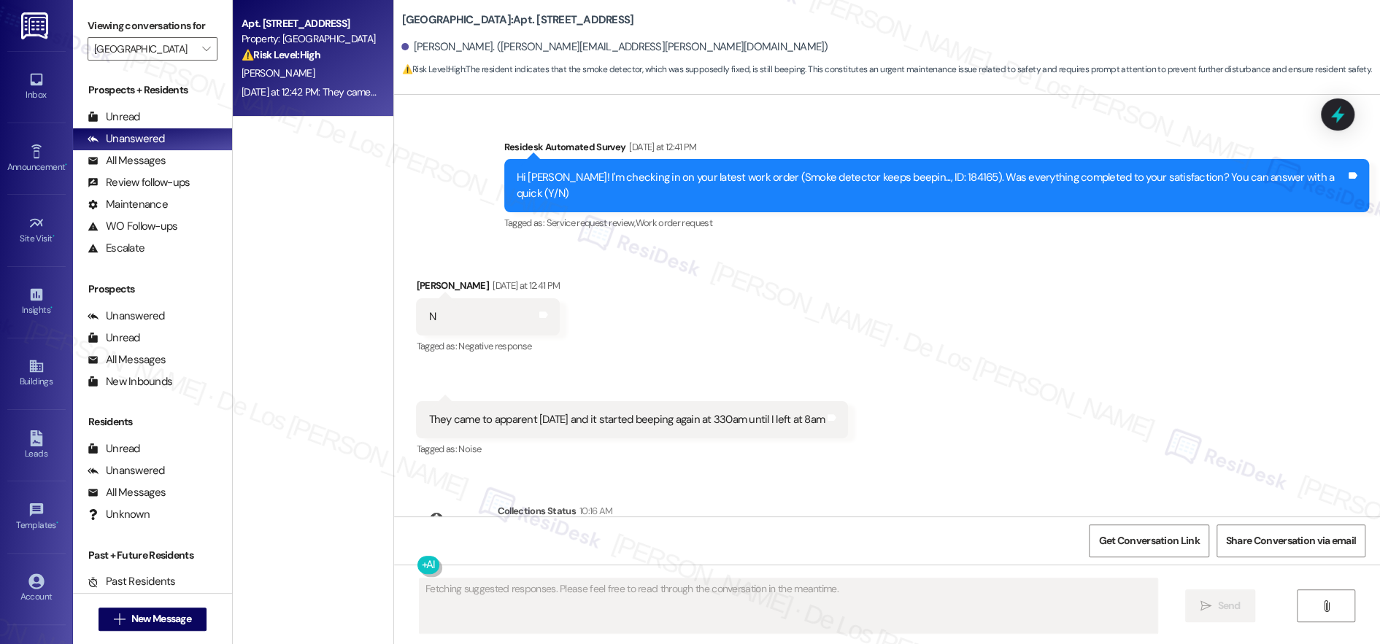
scroll to position [3638, 0]
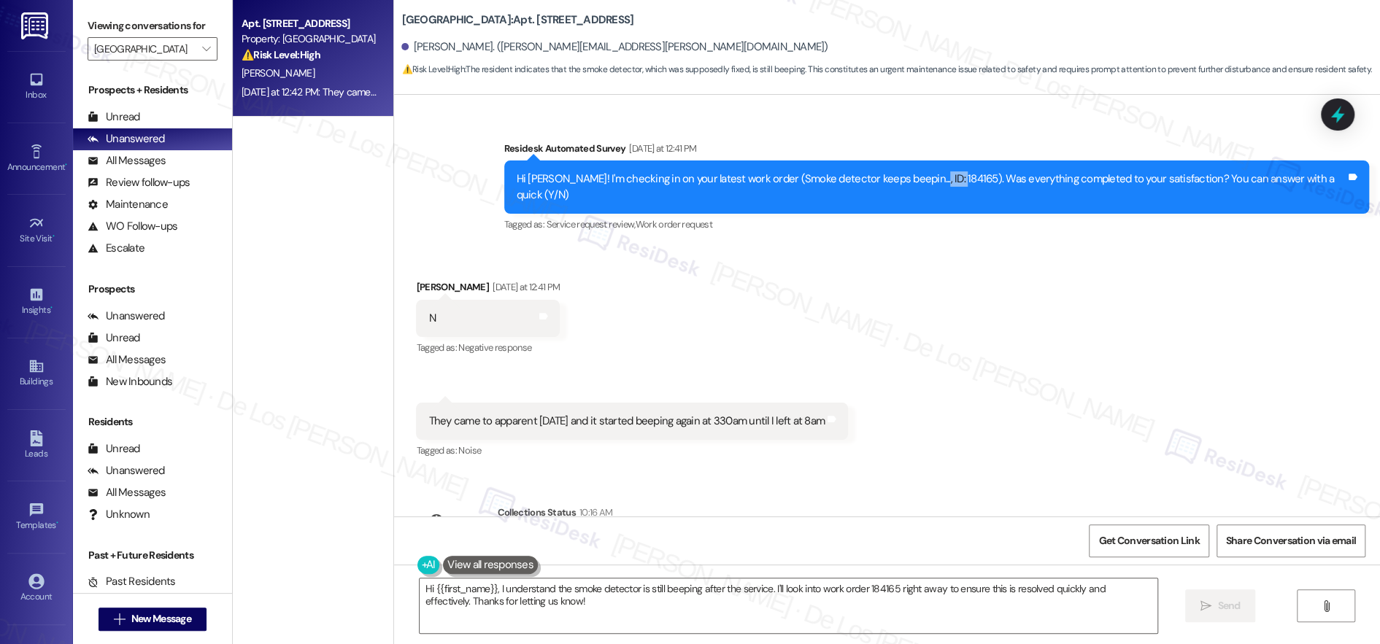
drag, startPoint x: 978, startPoint y: 136, endPoint x: 957, endPoint y: 141, distance: 20.9
click at [946, 171] on div "Hi [PERSON_NAME]! I'm checking in on your latest work order (Smoke detector kee…" at bounding box center [931, 186] width 829 height 31
click at [967, 171] on div "Hi [PERSON_NAME]! I'm checking in on your latest work order (Smoke detector kee…" at bounding box center [931, 186] width 829 height 31
drag, startPoint x: 977, startPoint y: 129, endPoint x: 944, endPoint y: 132, distance: 33.0
click at [943, 171] on div "Hi [PERSON_NAME]! I'm checking in on your latest work order (Smoke detector kee…" at bounding box center [931, 186] width 829 height 31
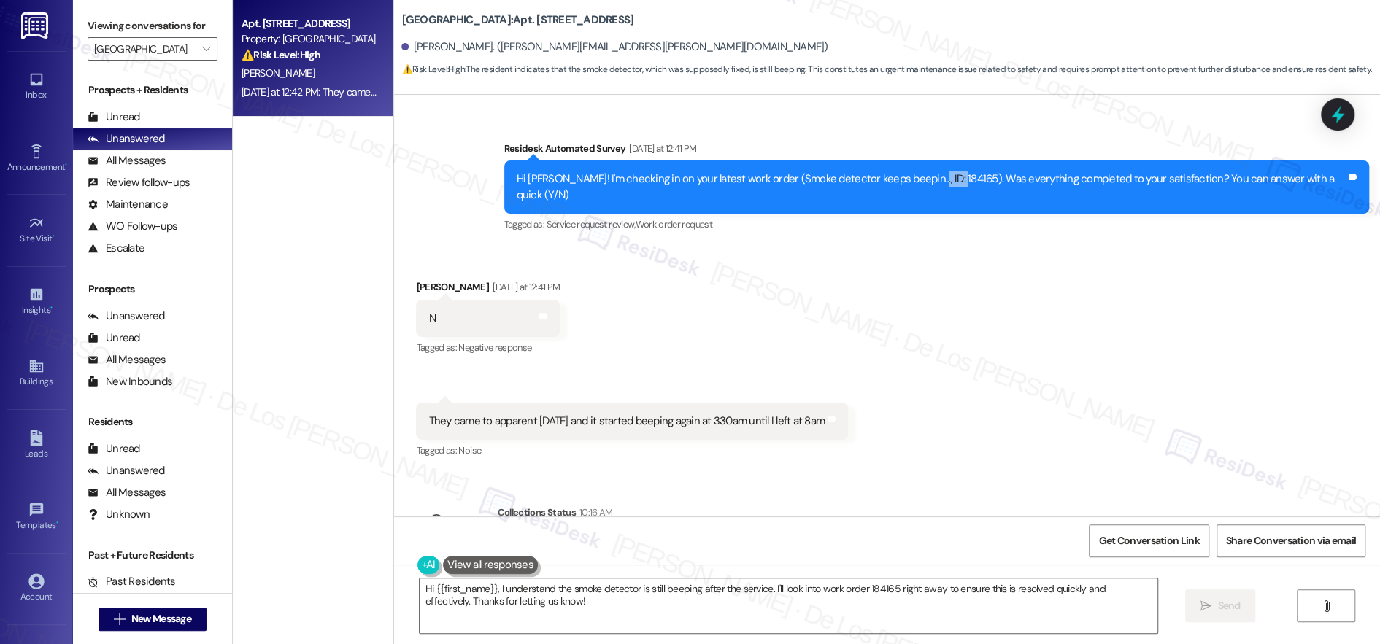
copy div "184165)"
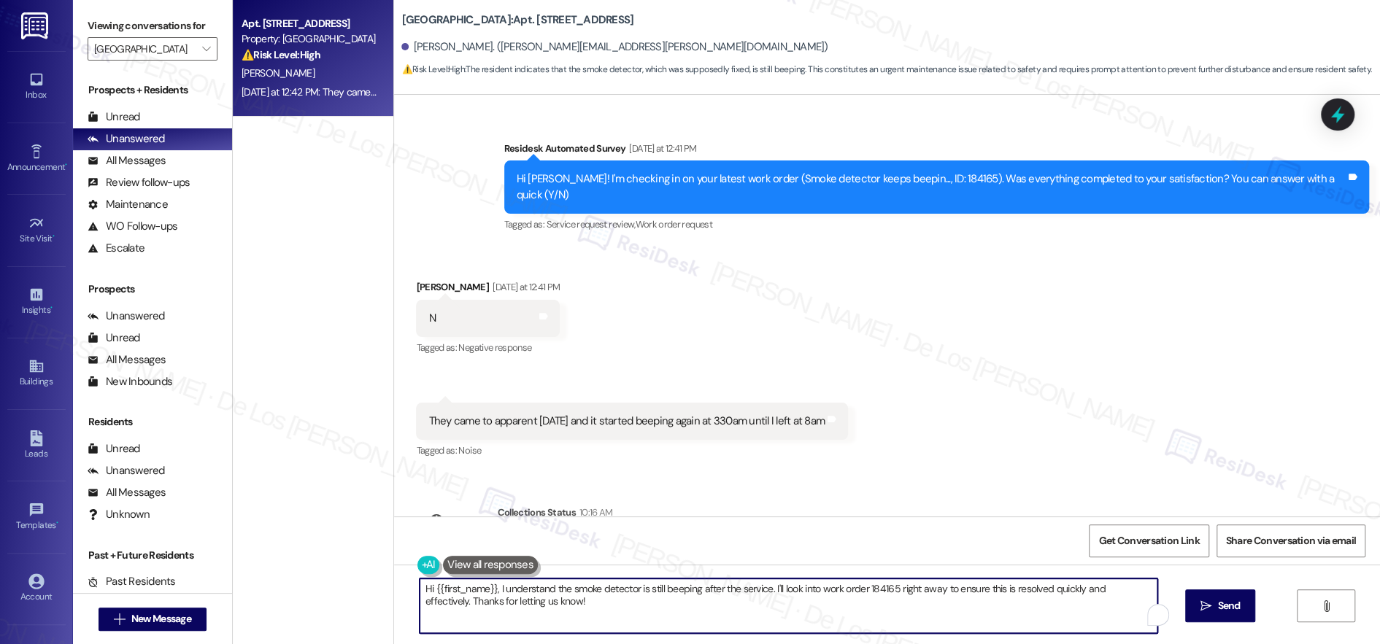
drag, startPoint x: 487, startPoint y: 585, endPoint x: 368, endPoint y: 570, distance: 119.9
click at [369, 571] on div "Apt. 310, 500 St Albans Drive Property: Vine North Hills ⚠️ Risk Level: High Th…" at bounding box center [806, 322] width 1147 height 644
click at [415, 581] on textarea "Sorry to hear that I understand the smoke detector is still beeping after the s…" at bounding box center [784, 606] width 738 height 55
type textarea "Hello [PERSON_NAME]! Sorry to hear that I understand the smoke detector is stil…"
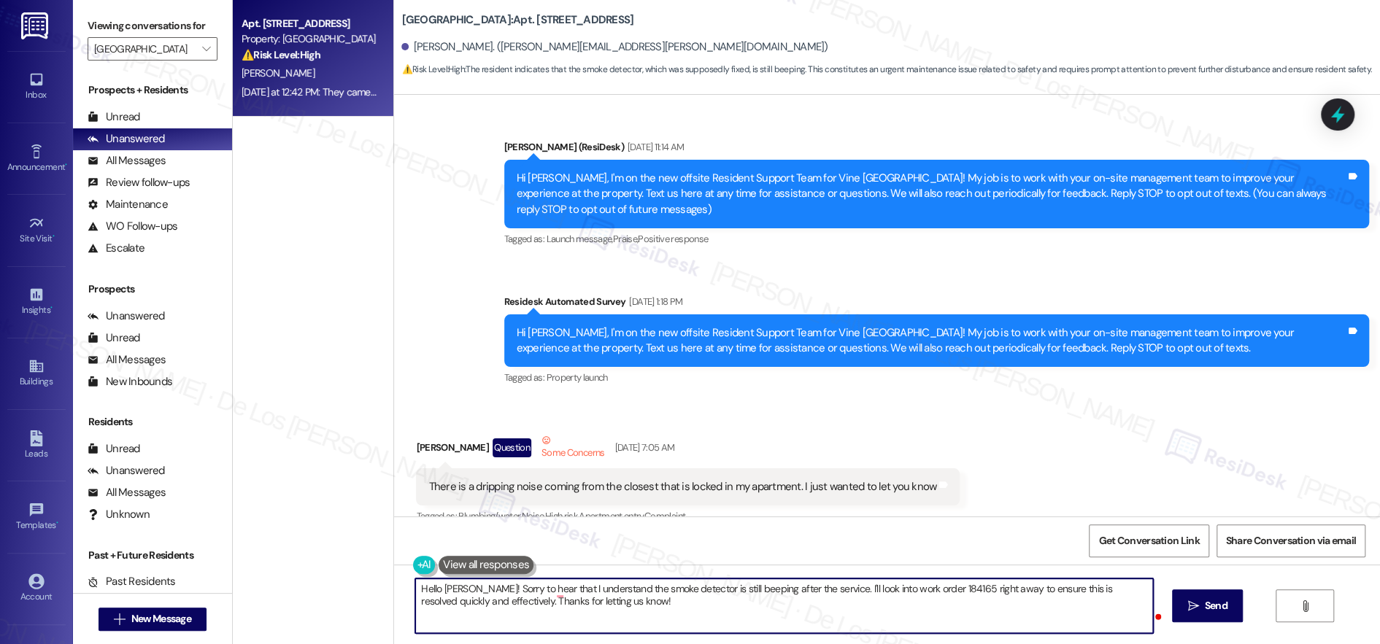
scroll to position [3638, 0]
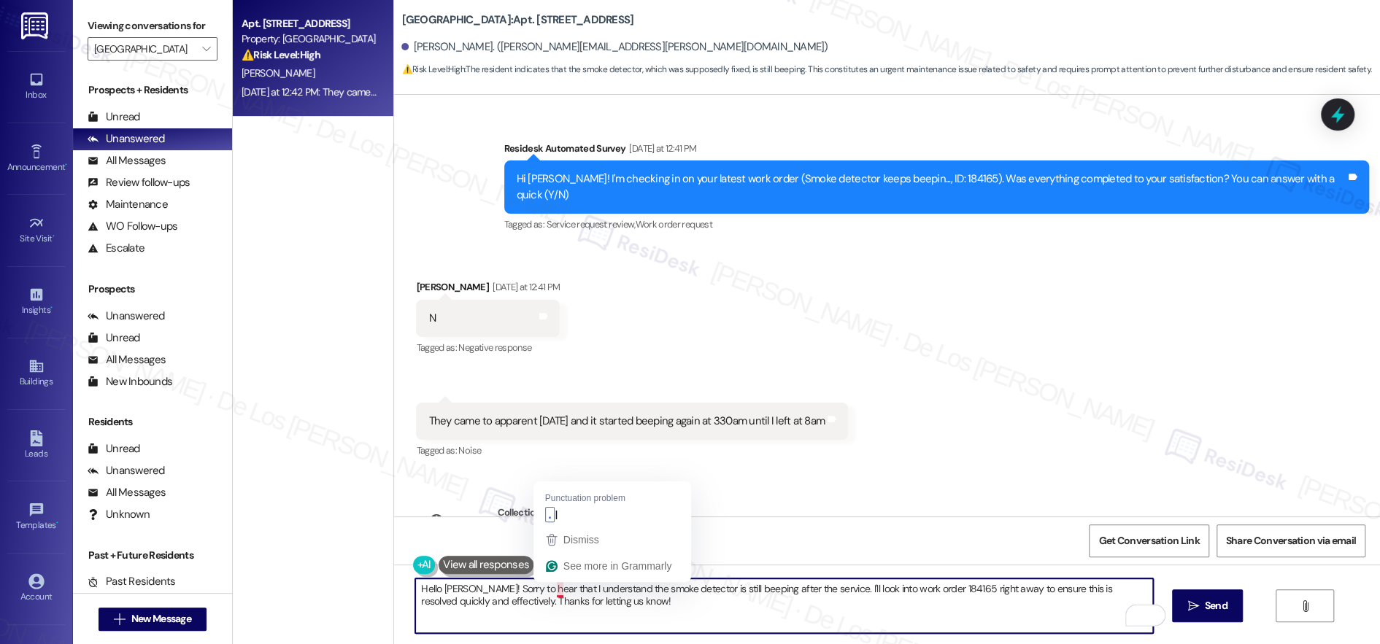
click at [545, 587] on textarea "Hello [PERSON_NAME]! Sorry to hear that I understand the smoke detector is stil…" at bounding box center [784, 606] width 738 height 55
drag, startPoint x: 823, startPoint y: 593, endPoint x: 846, endPoint y: 611, distance: 29.2
click at [854, 622] on textarea "Hello [PERSON_NAME]! Sorry to hear that. I understand the smoke detector is sti…" at bounding box center [784, 606] width 738 height 55
drag, startPoint x: 824, startPoint y: 590, endPoint x: 856, endPoint y: 615, distance: 40.0
click at [856, 615] on textarea "Hello [PERSON_NAME]! Sorry to hear that. I understand the smoke detector is sti…" at bounding box center [784, 606] width 738 height 55
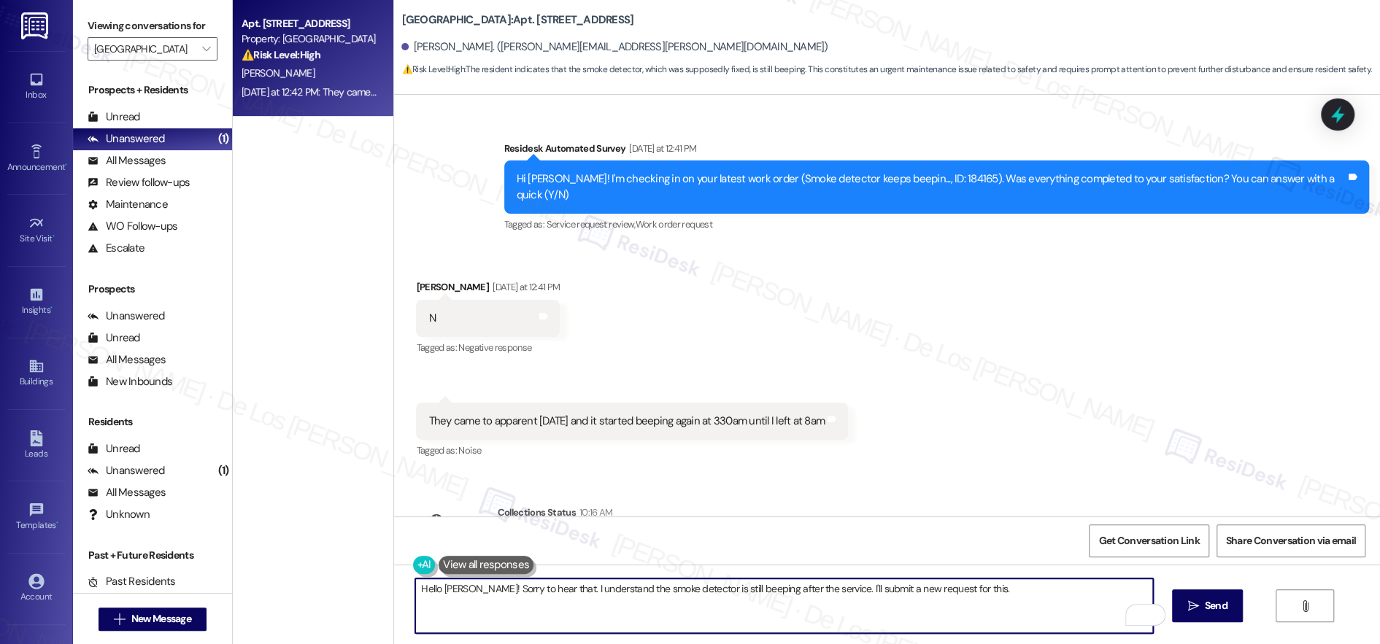
paste textarea "Do we have your permission to enter if you’re not home? Also, do you have any p…"
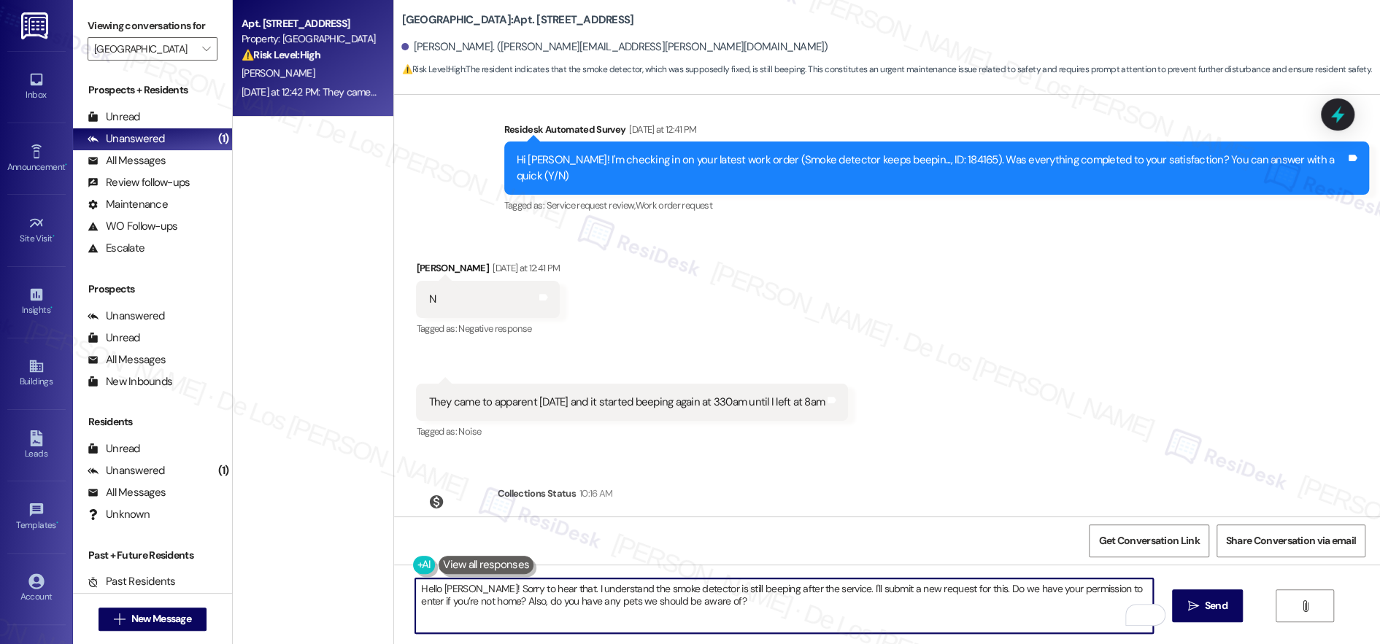
scroll to position [3666, 0]
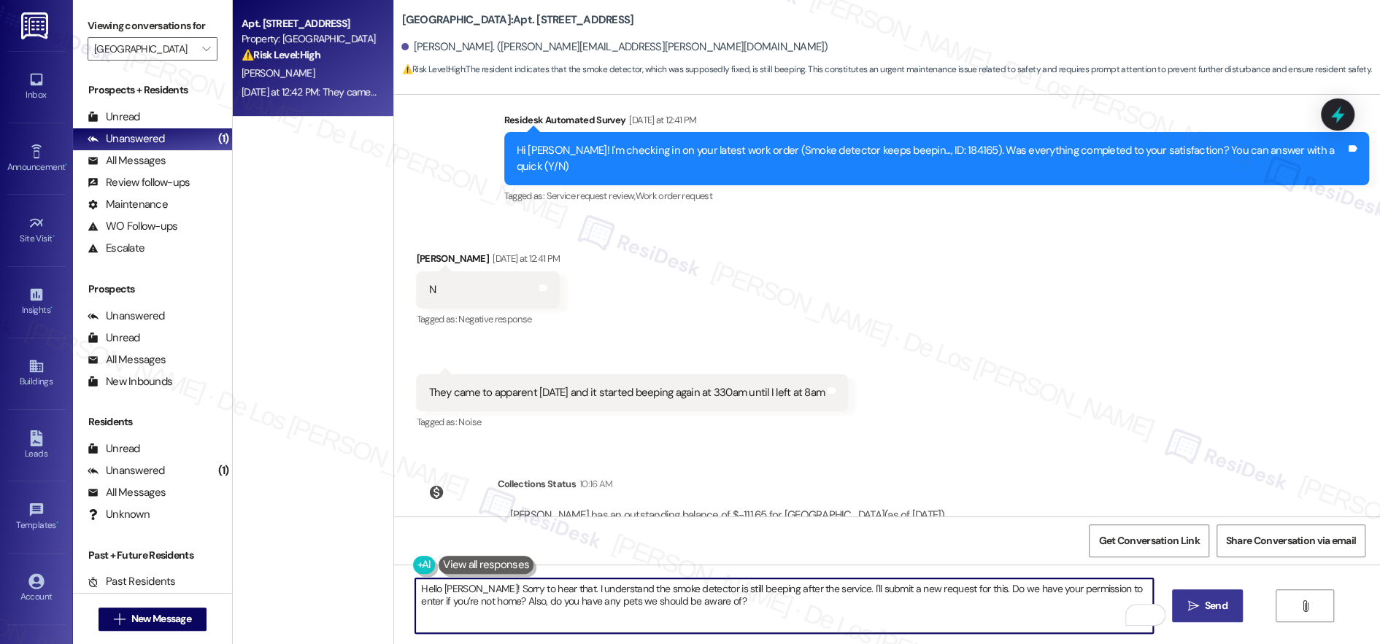
type textarea "Hello [PERSON_NAME]! Sorry to hear that. I understand the smoke detector is sti…"
click at [1198, 603] on icon "" at bounding box center [1192, 606] width 11 height 12
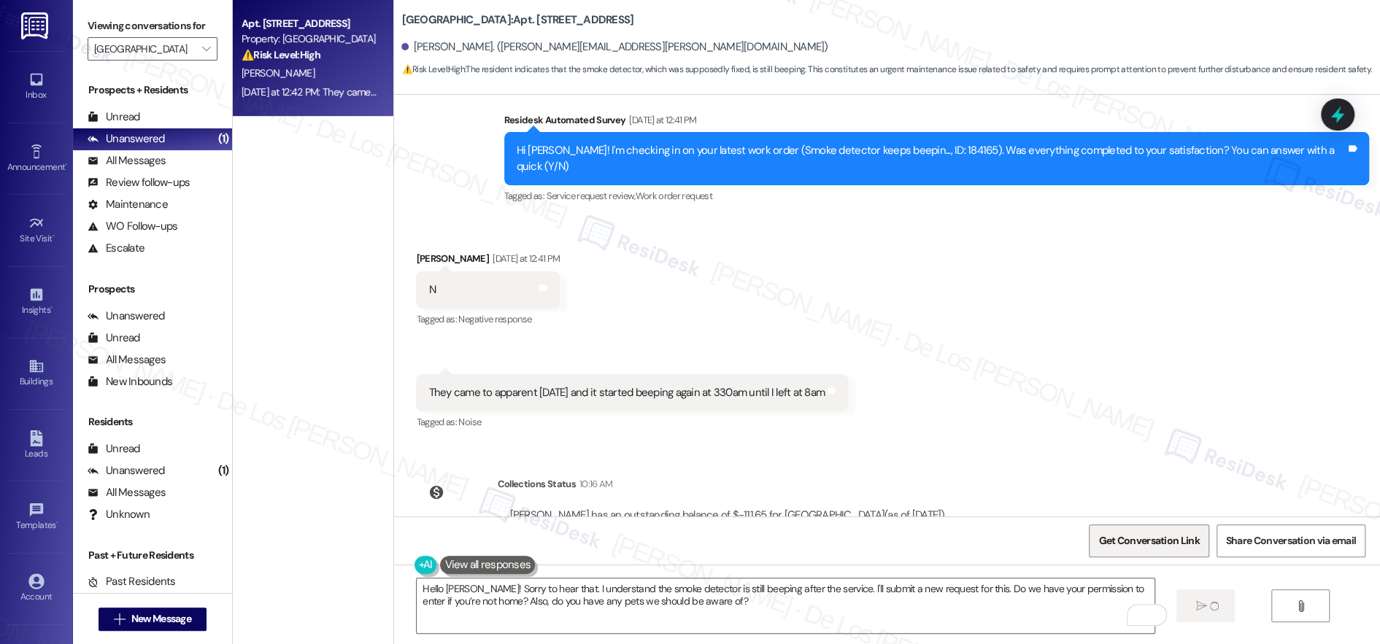
click at [1193, 530] on span "Get Conversation Link" at bounding box center [1148, 540] width 107 height 31
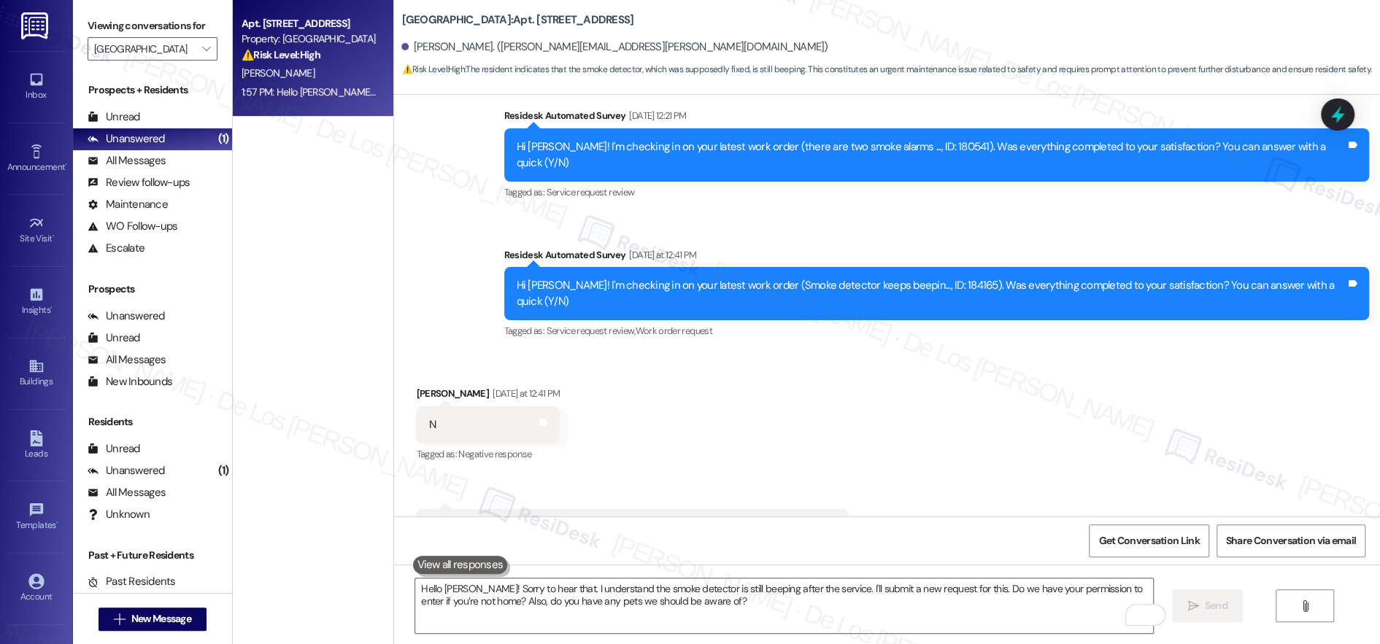
scroll to position [3784, 0]
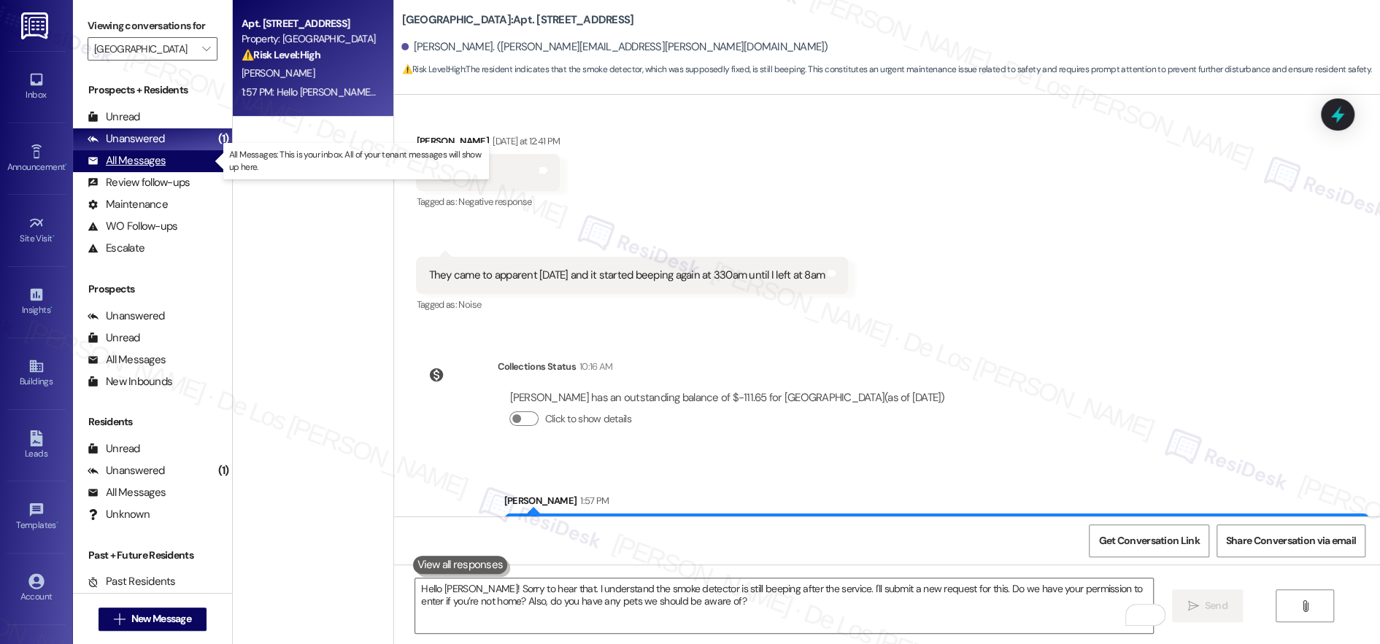
click at [142, 164] on div "All Messages" at bounding box center [127, 160] width 78 height 15
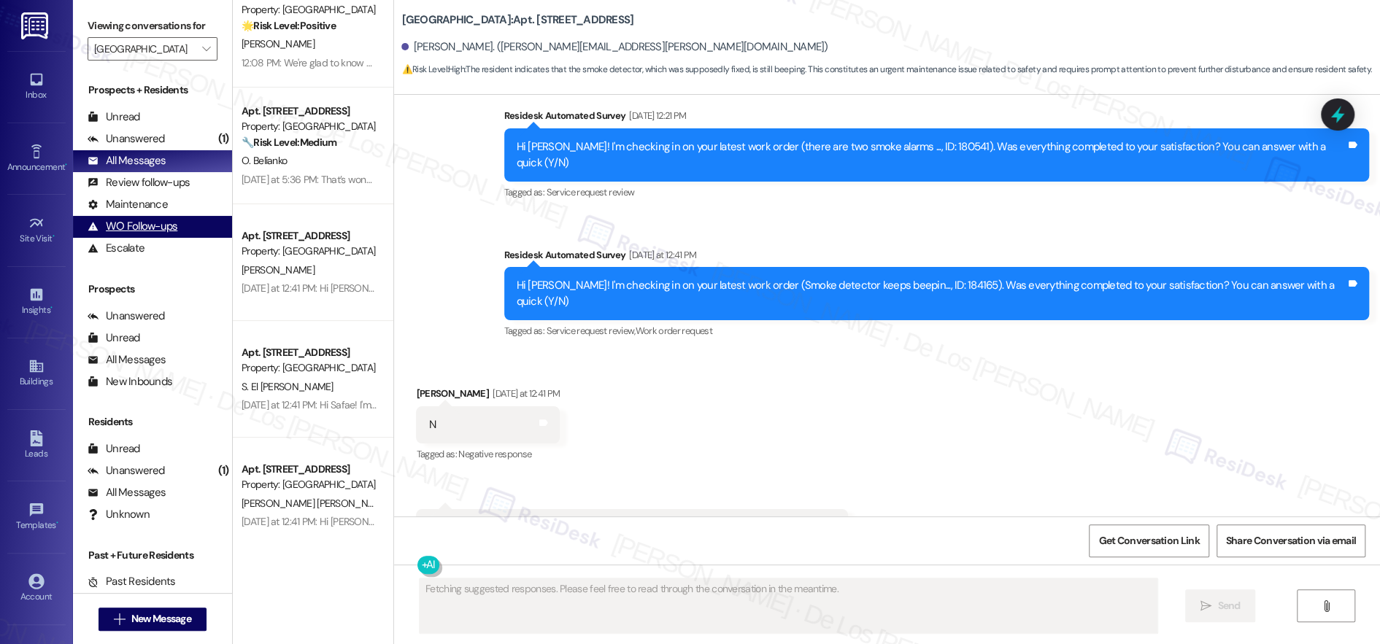
scroll to position [331, 0]
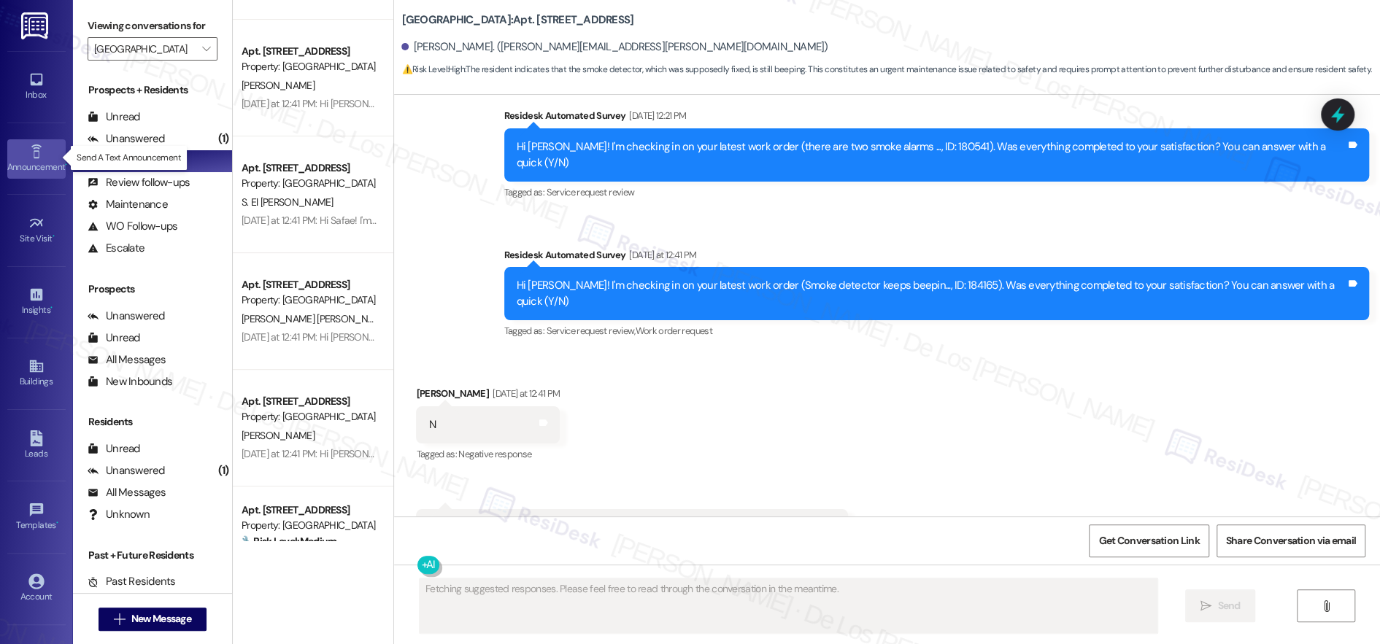
click at [37, 144] on icon at bounding box center [36, 152] width 16 height 16
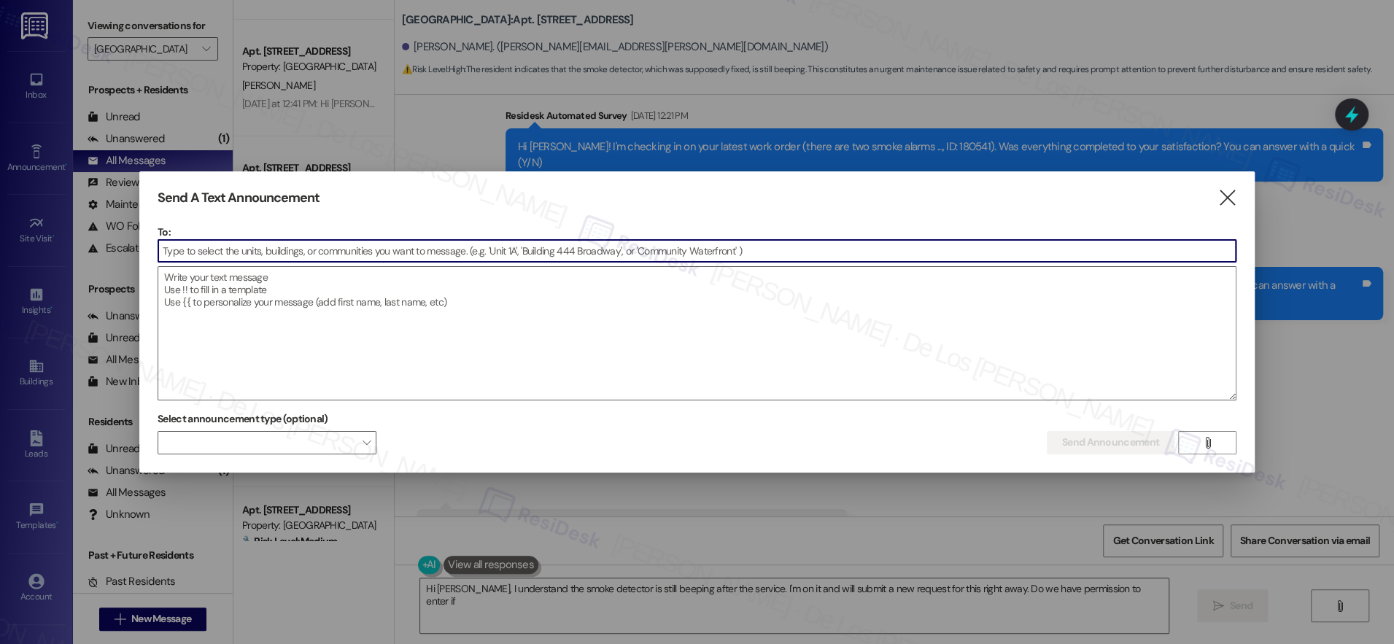
type textarea "Hi [PERSON_NAME], I understand the smoke detector is still beeping after the se…"
type input "v"
type textarea "Hi [PERSON_NAME], I understand the smoke detector is still beeping after the se…"
type input "vi"
type textarea "Hi [PERSON_NAME], I understand the smoke detector is still beeping after the se…"
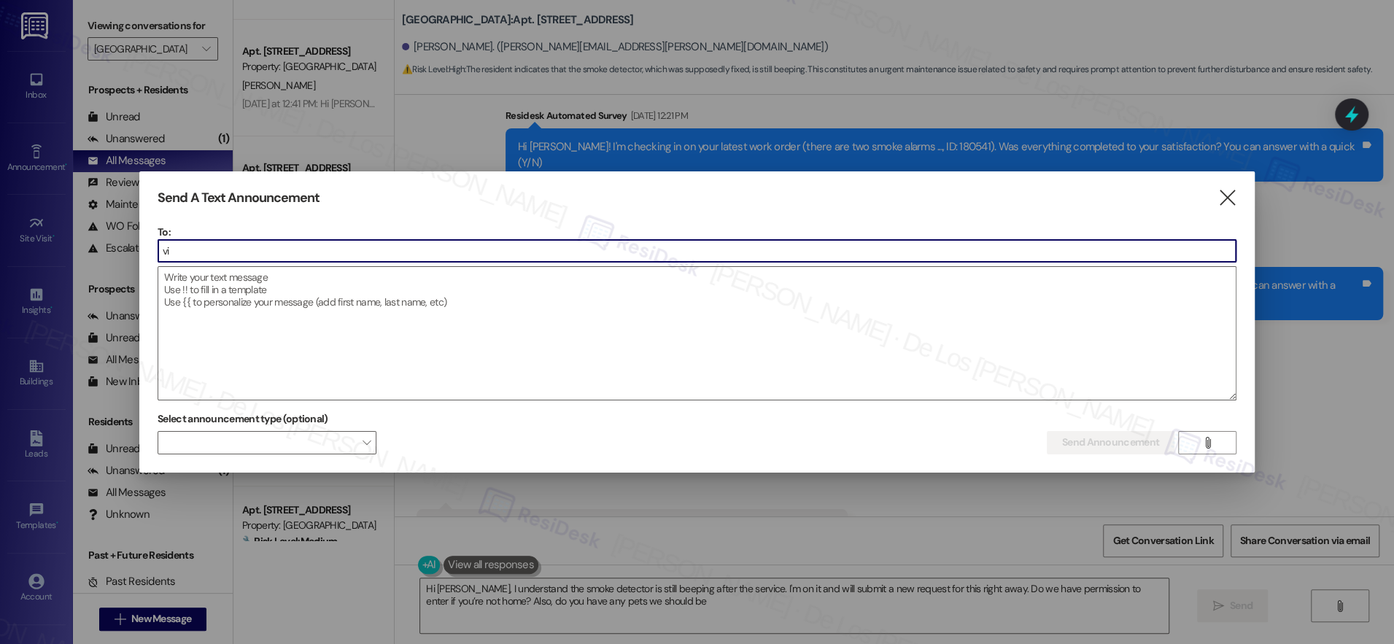
type input "vin"
type textarea "Hi [PERSON_NAME], I understand the smoke detector is still beeping after the se…"
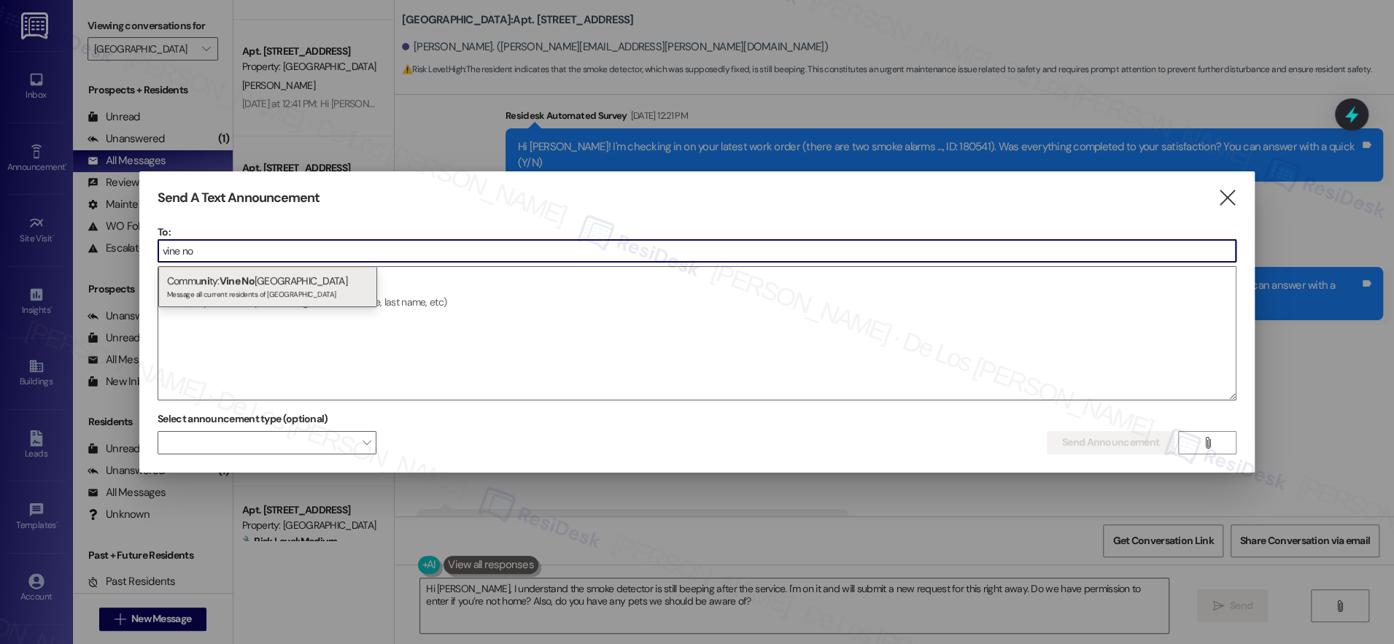
type input "vine no"
click at [248, 286] on span "Vine No" at bounding box center [237, 280] width 35 height 13
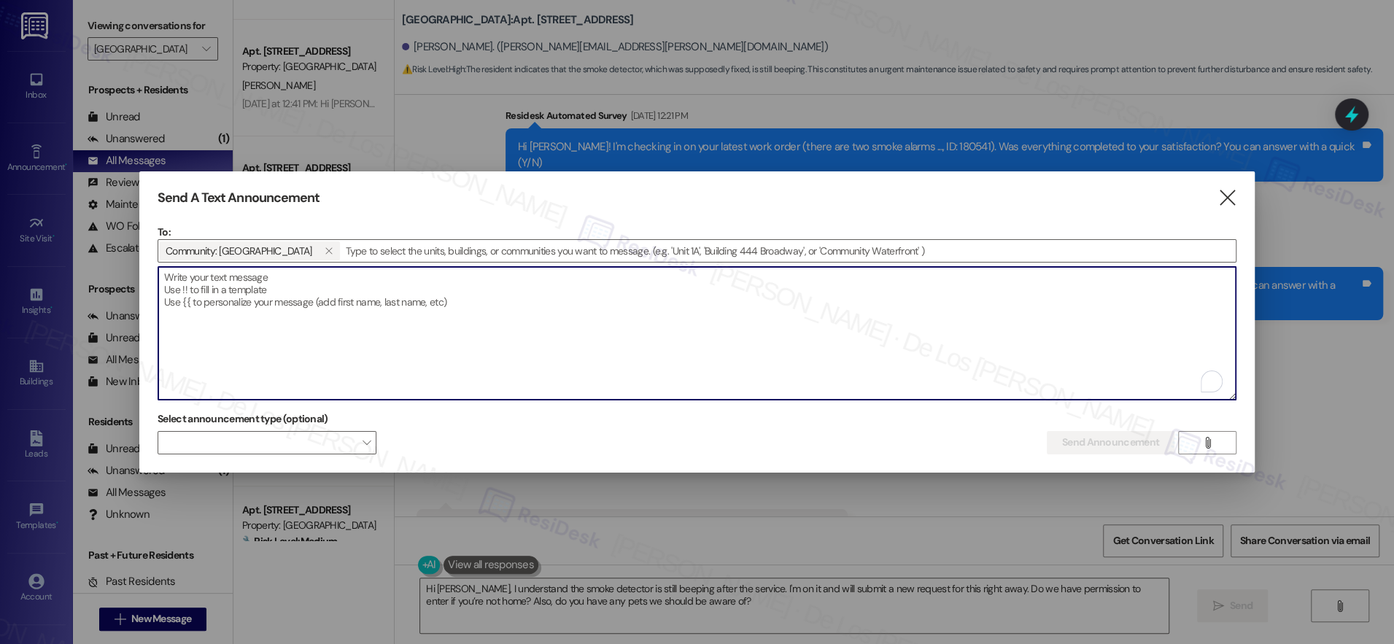
click at [263, 317] on textarea "To enrich screen reader interactions, please activate Accessibility in Grammarl…" at bounding box center [697, 333] width 1078 height 133
click at [449, 331] on textarea "To enrich screen reader interactions, please activate Accessibility in Grammarl…" at bounding box center [697, 333] width 1078 height 133
paste textarea "Hey {{first_name}}, we’d love to know more about your experience at {{property}…"
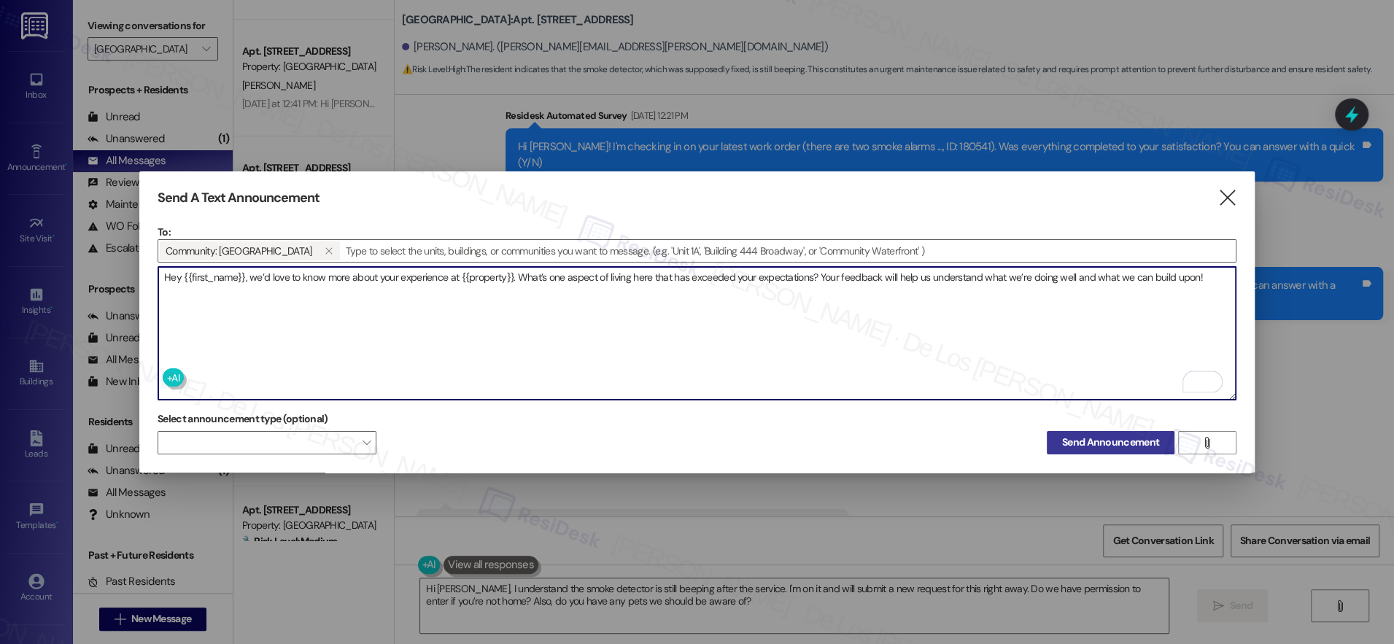
type textarea "Hey {{first_name}}, we’d love to know more about your experience at {{property}…"
click at [1091, 446] on button "Send Announcement" at bounding box center [1111, 442] width 128 height 23
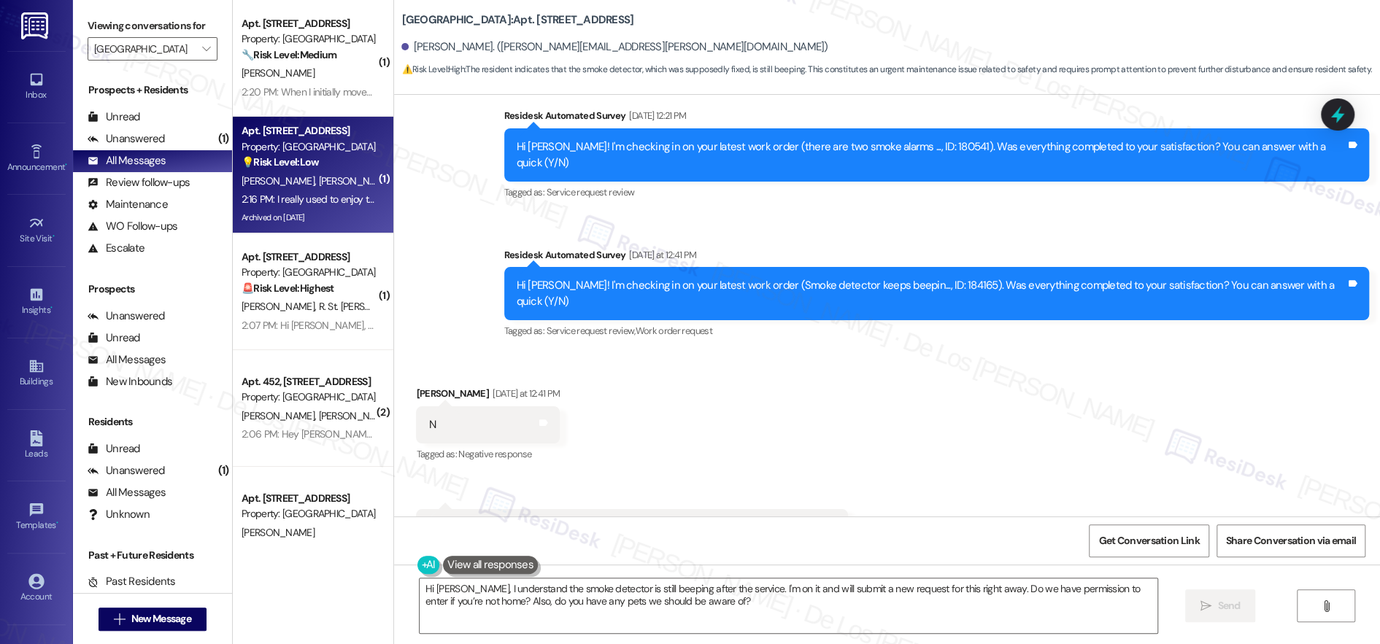
scroll to position [0, 0]
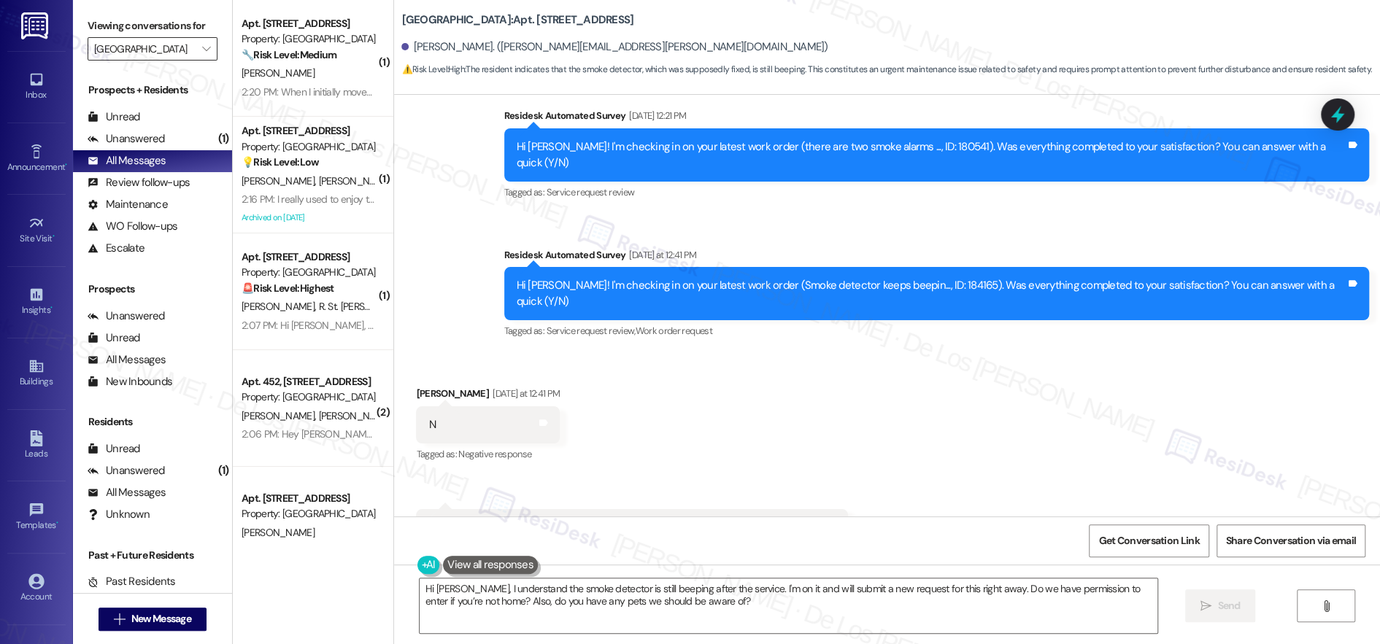
click at [171, 49] on input "[GEOGRAPHIC_DATA]" at bounding box center [144, 48] width 100 height 23
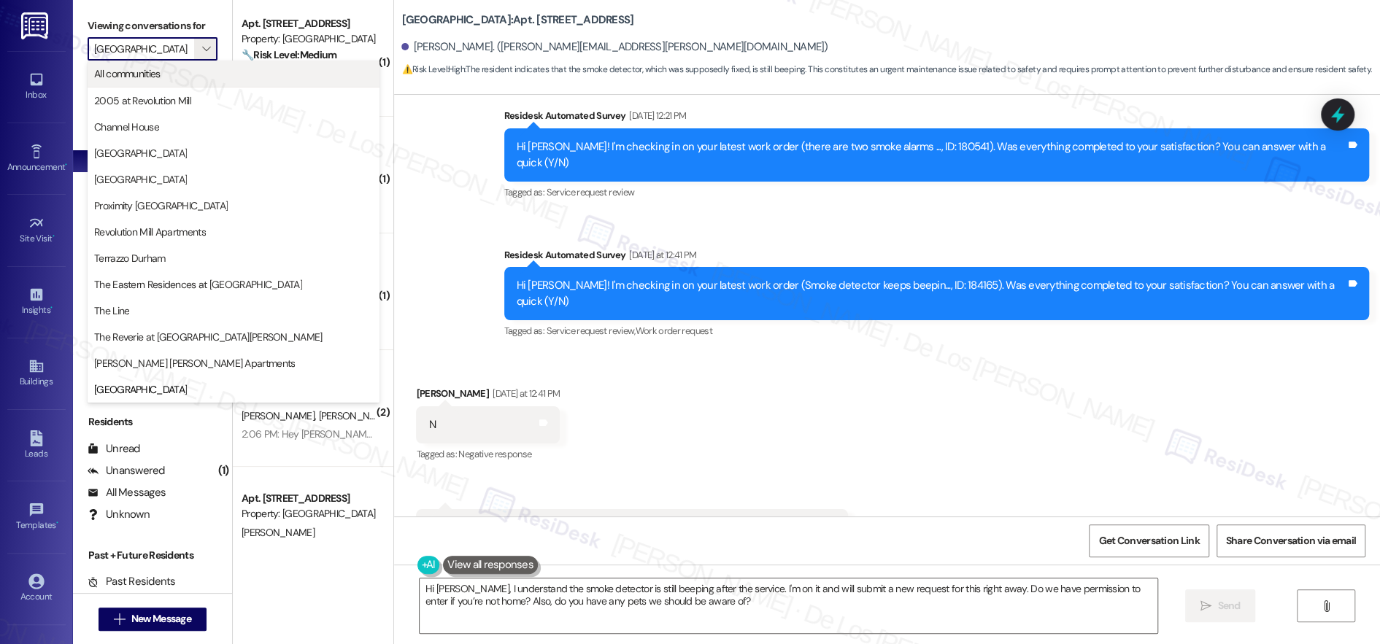
click at [173, 78] on span "All communities" at bounding box center [233, 73] width 279 height 15
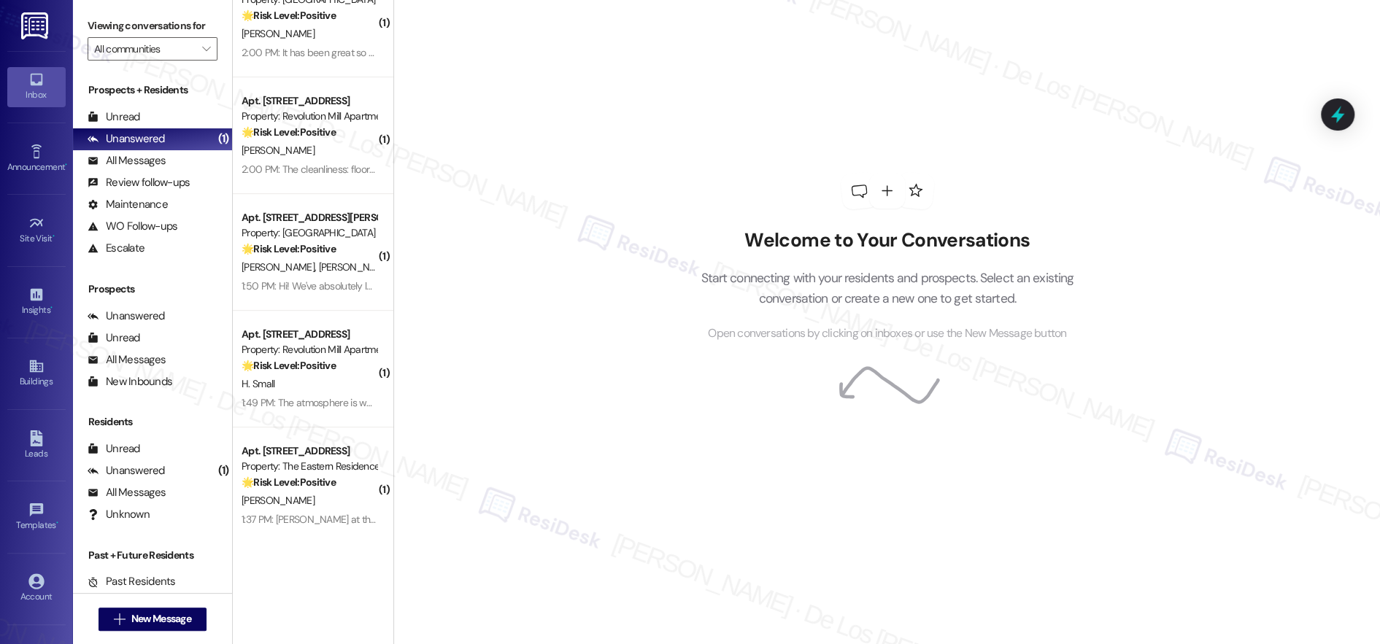
scroll to position [5295, 0]
